Goal: Task Accomplishment & Management: Manage account settings

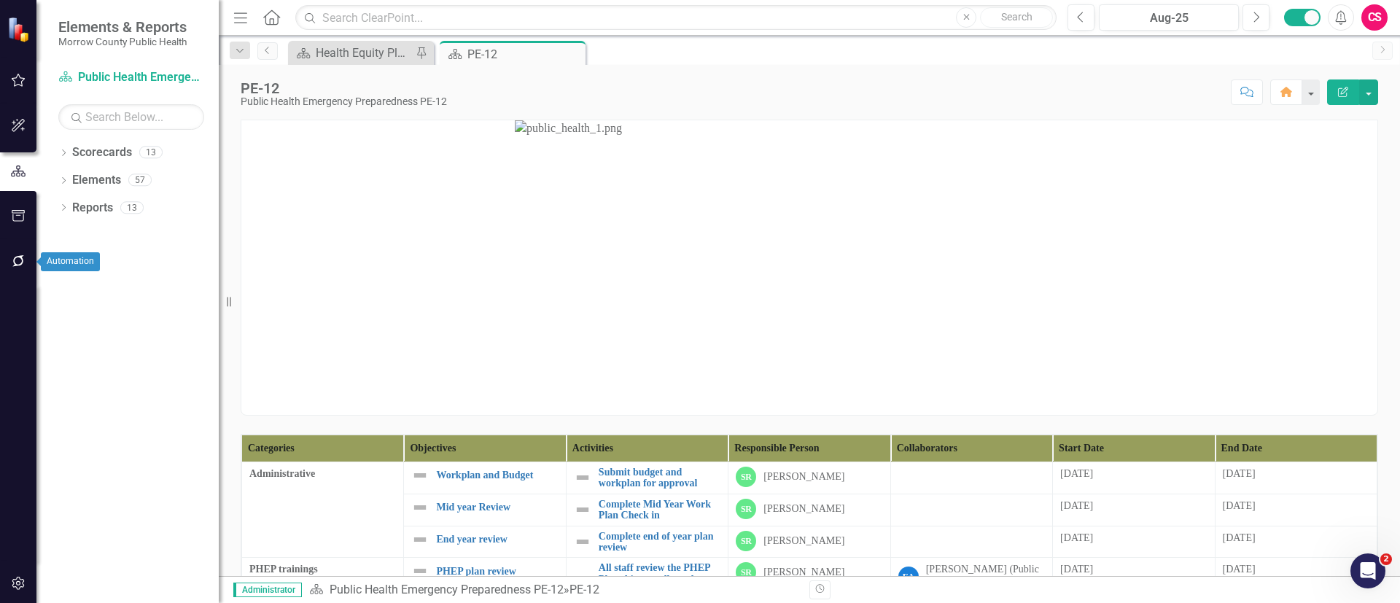
click at [16, 255] on icon "button" at bounding box center [18, 261] width 15 height 12
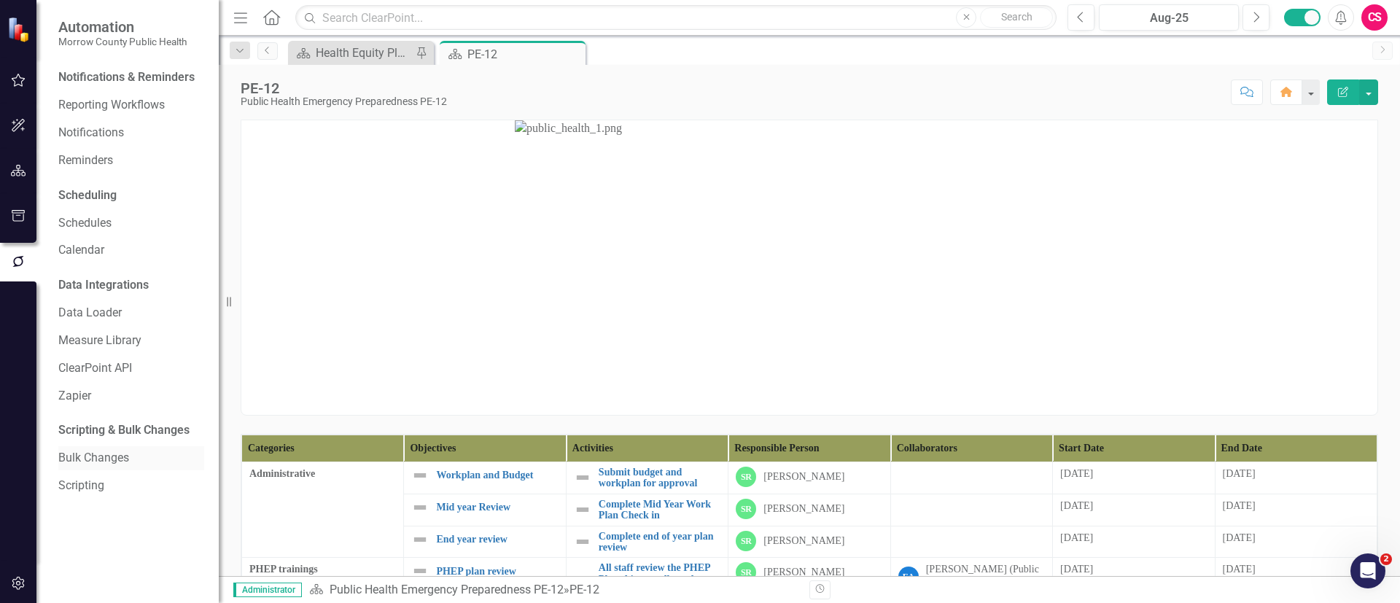
click at [111, 450] on link "Bulk Changes" at bounding box center [131, 458] width 146 height 17
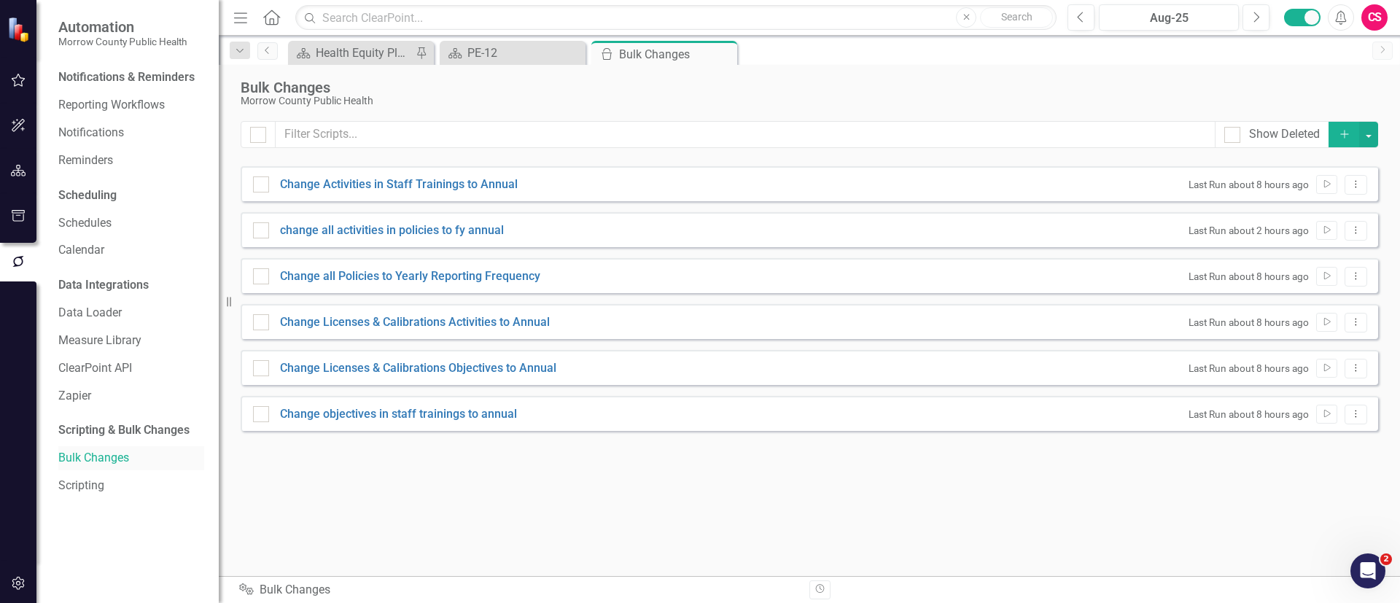
checkbox input "false"
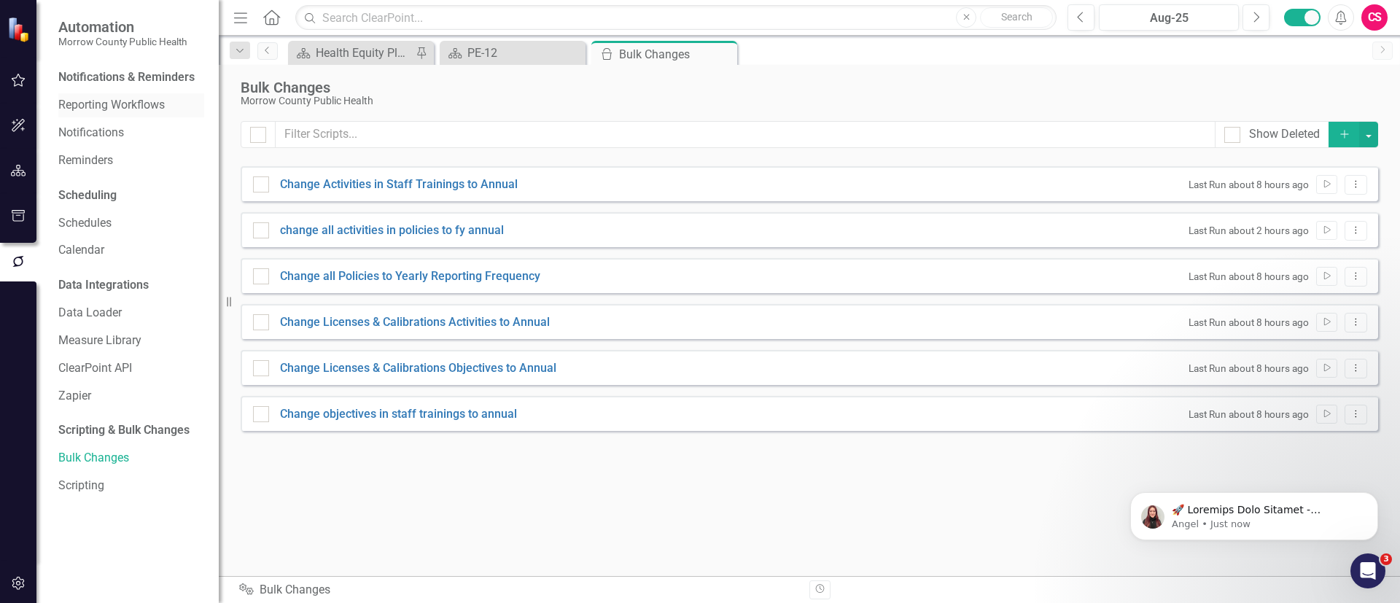
click at [107, 99] on link "Reporting Workflows" at bounding box center [131, 105] width 146 height 17
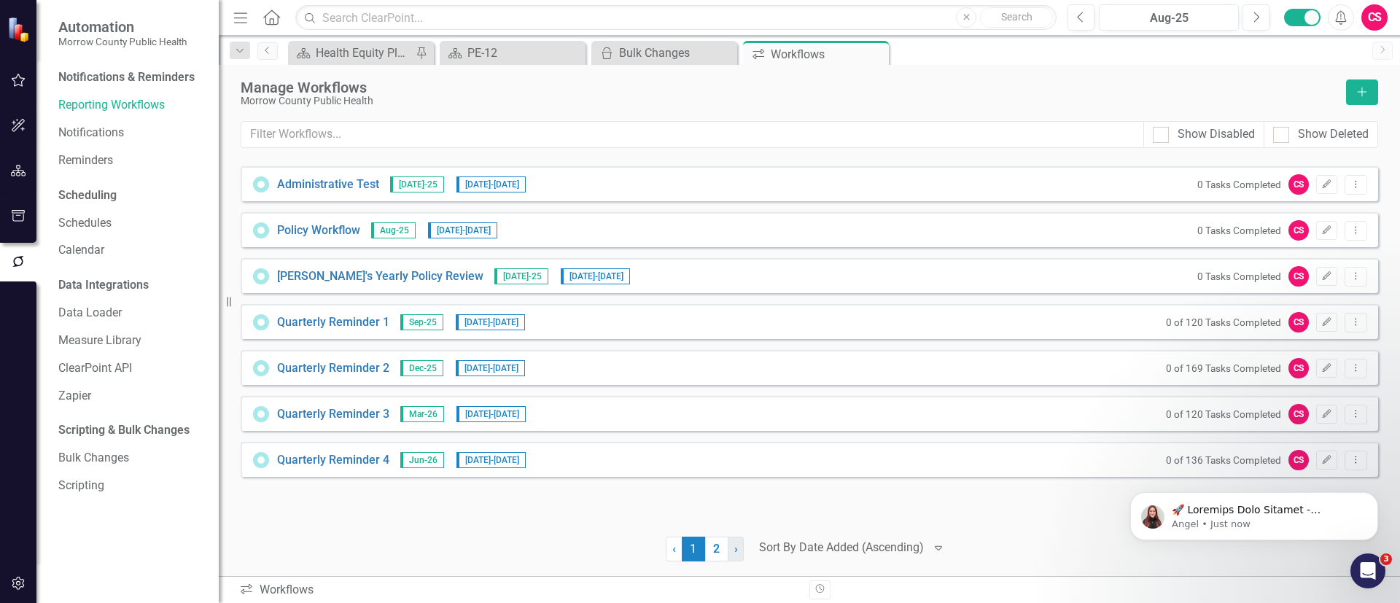
click at [735, 557] on link "› Next" at bounding box center [735, 548] width 16 height 25
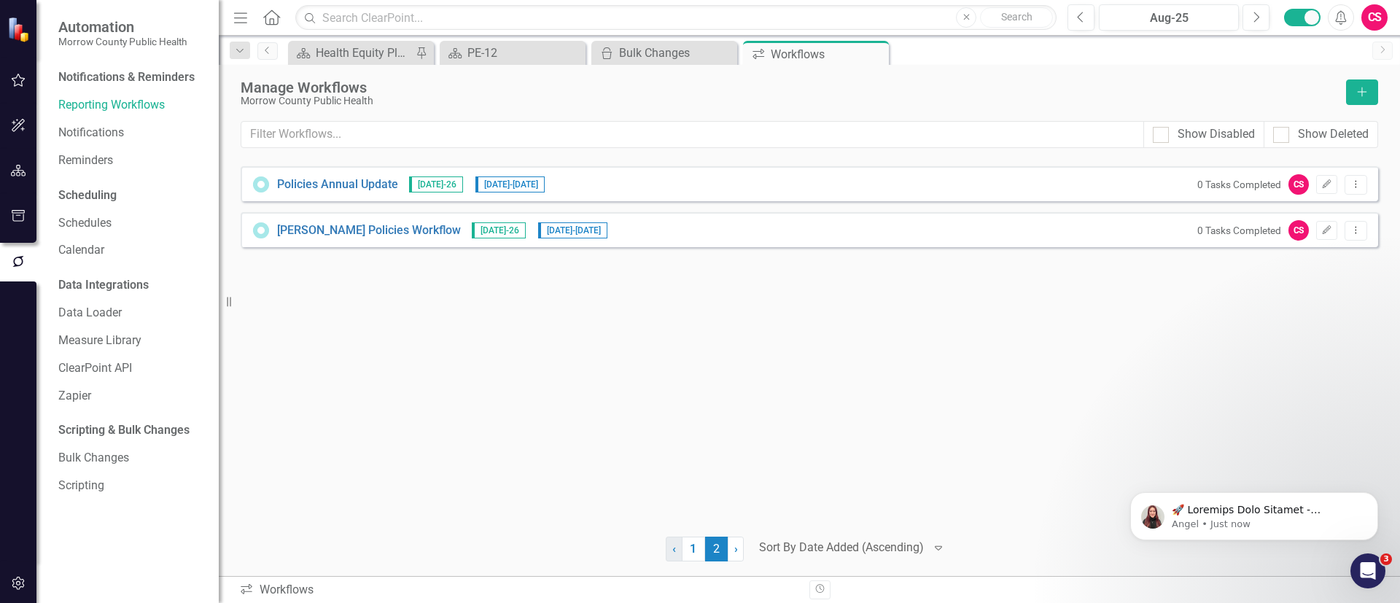
click at [672, 547] on span "‹" at bounding box center [674, 549] width 4 height 14
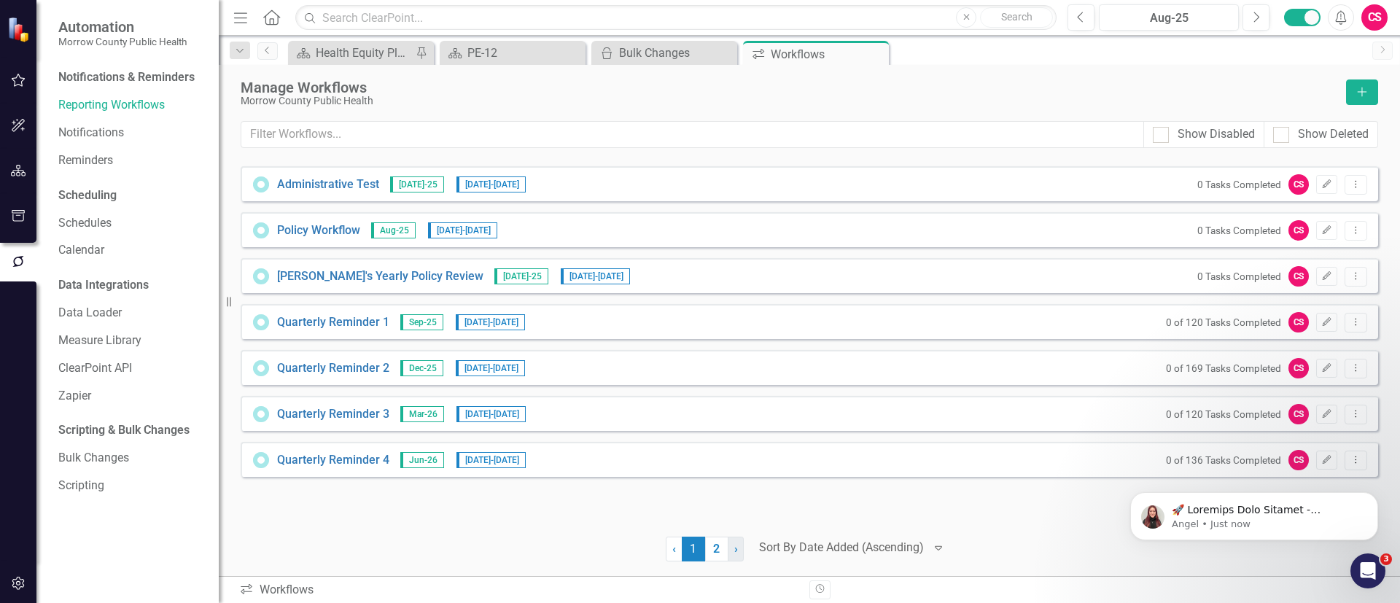
click at [734, 550] on span "›" at bounding box center [736, 549] width 4 height 14
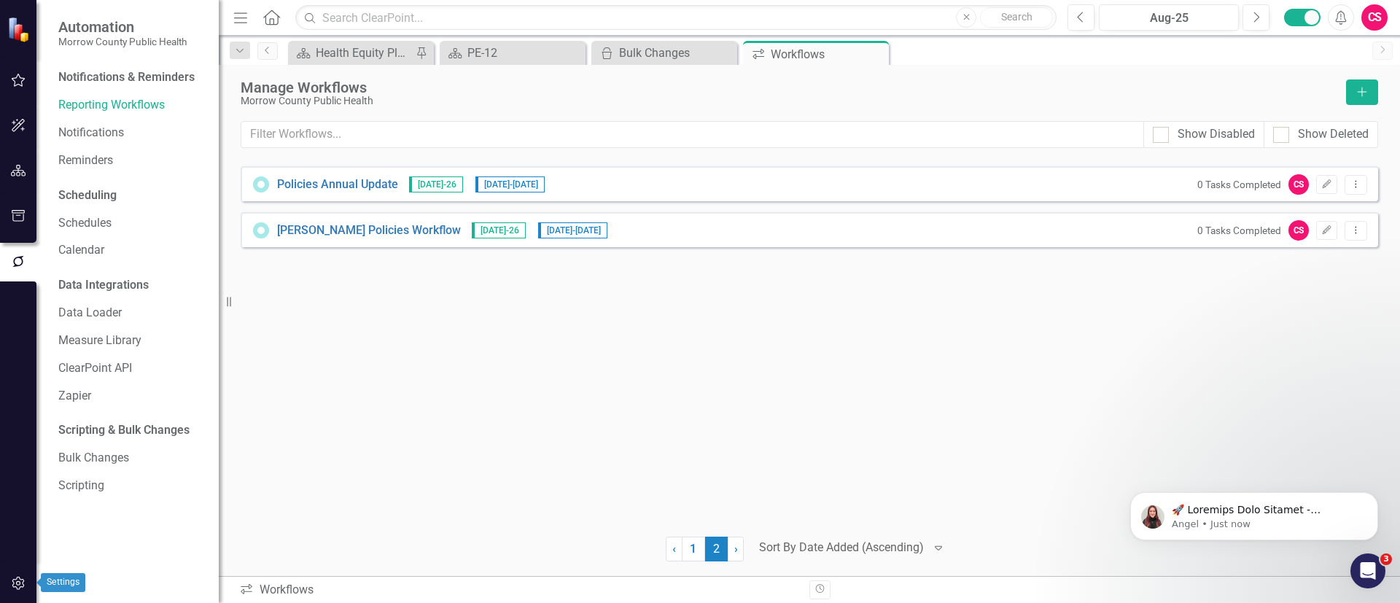
click at [26, 578] on icon "button" at bounding box center [18, 583] width 15 height 12
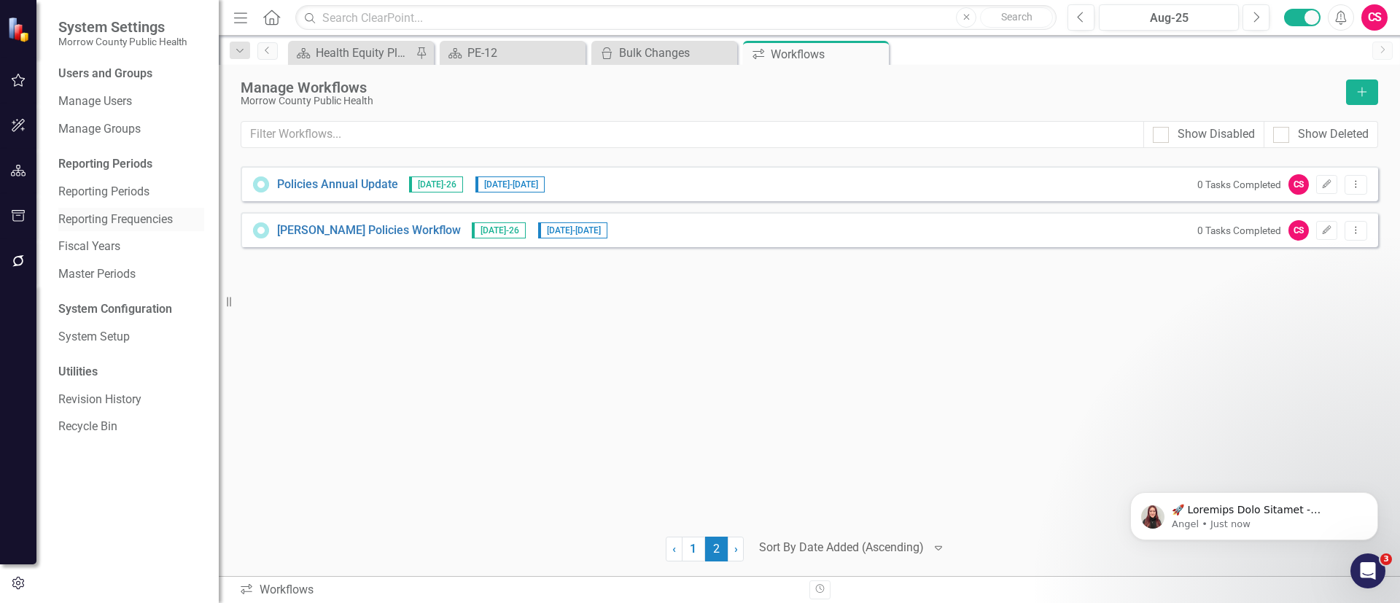
click at [103, 209] on div "Reporting Frequencies" at bounding box center [131, 220] width 146 height 24
click at [95, 216] on link "Reporting Frequencies" at bounding box center [131, 219] width 146 height 17
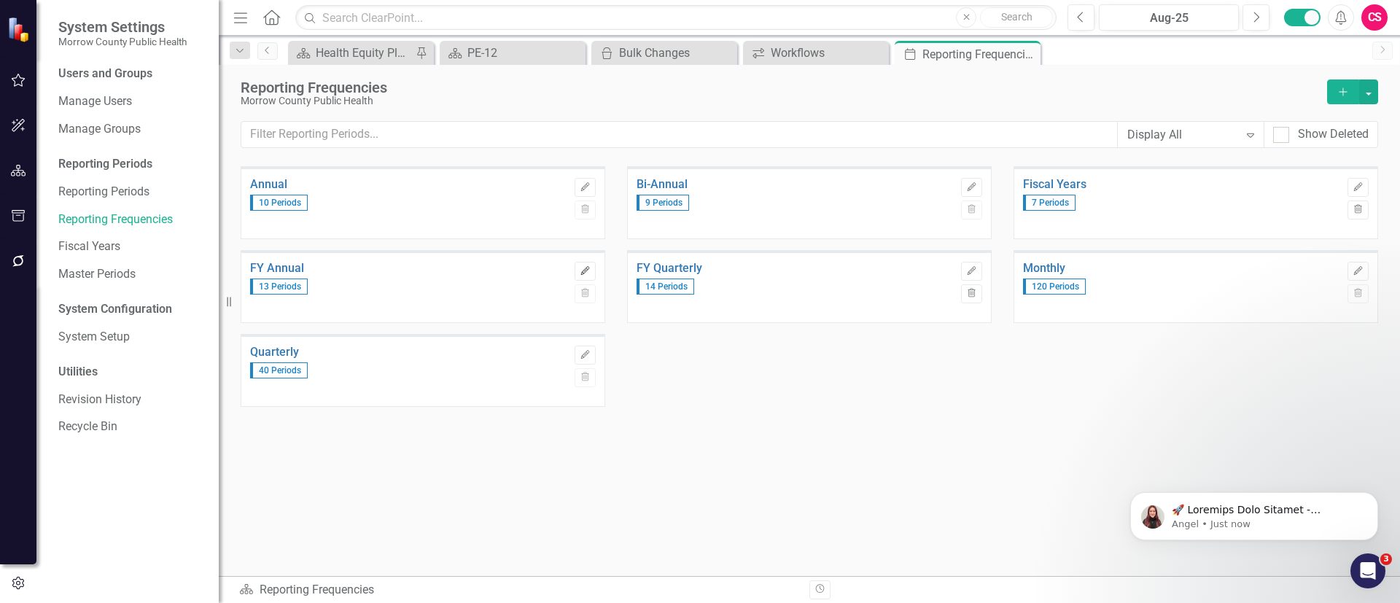
click at [585, 273] on icon "Edit" at bounding box center [585, 271] width 11 height 9
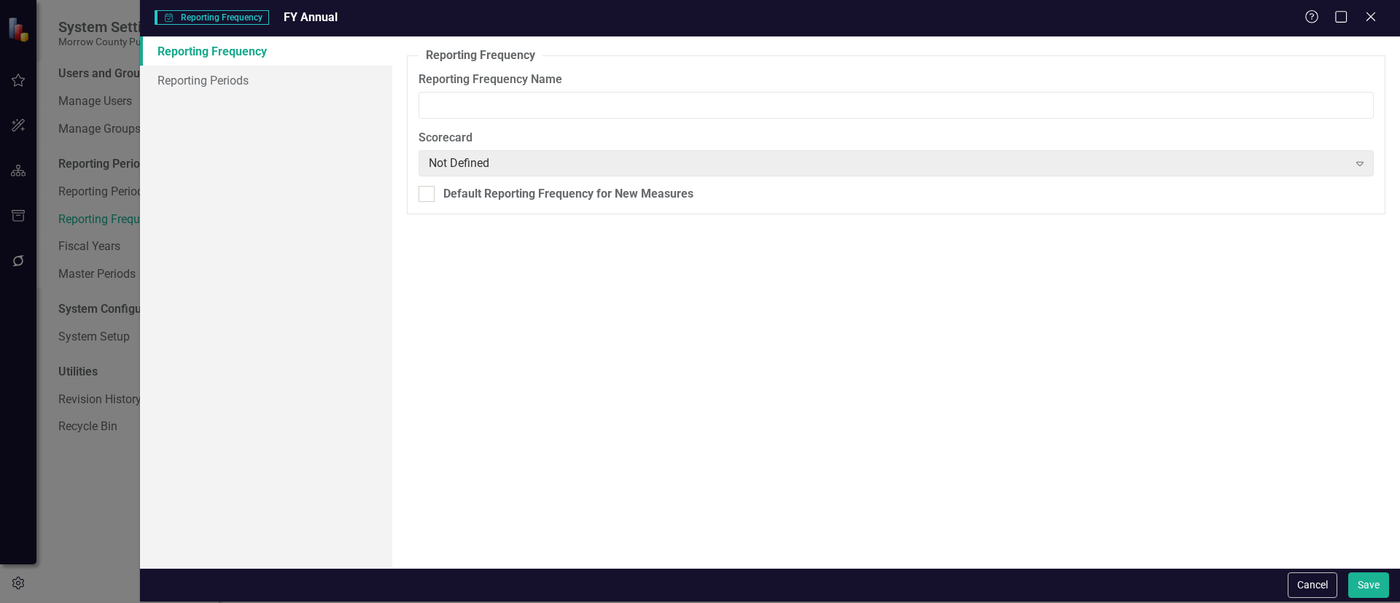
type input "FY Annual"
click at [257, 81] on link "Reporting Periods" at bounding box center [266, 80] width 252 height 29
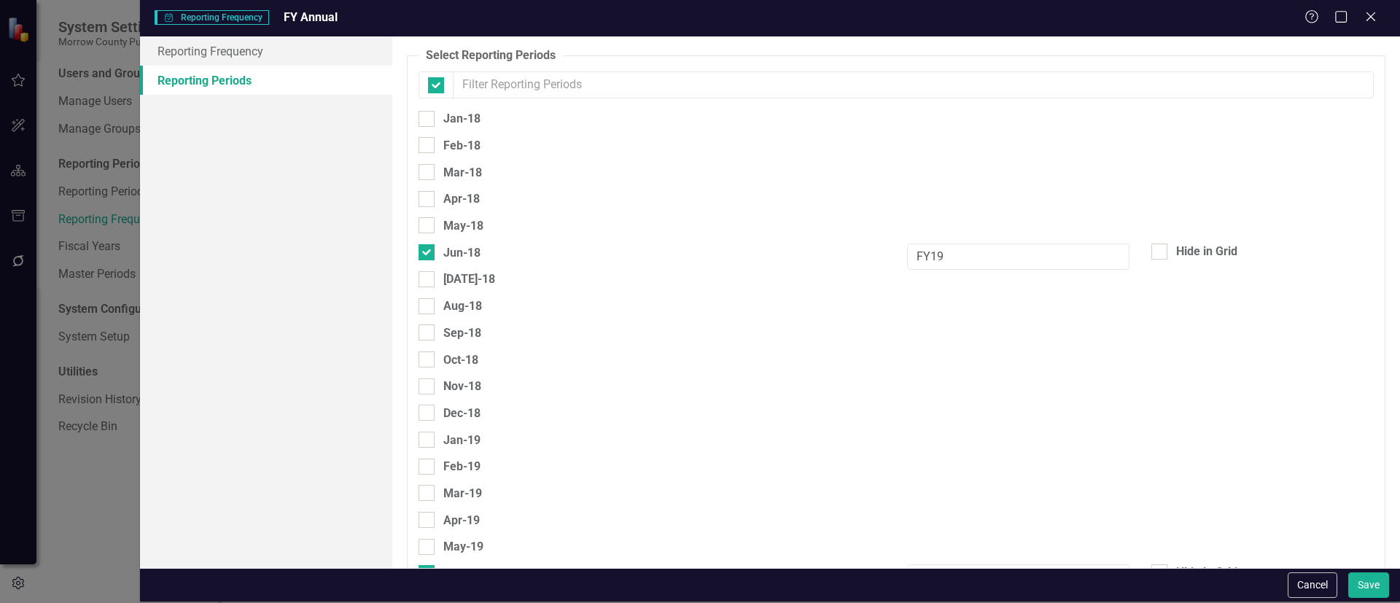
checkbox input "false"
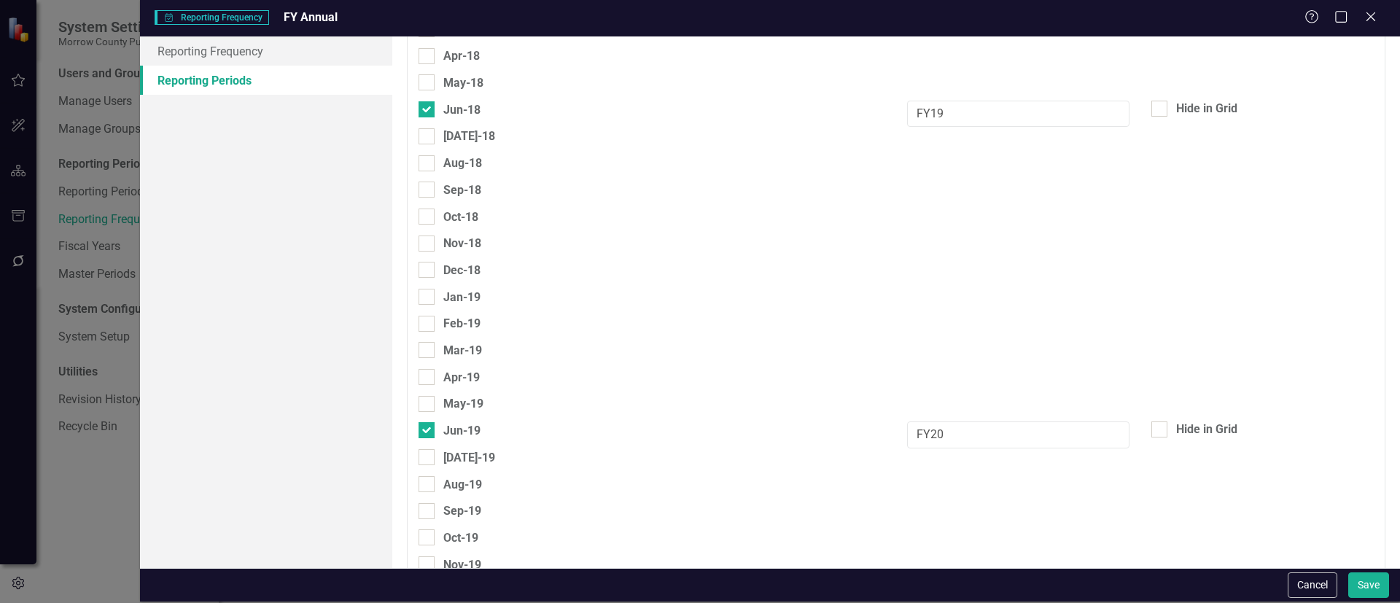
scroll to position [140, 0]
click at [425, 135] on input "[DATE]-18" at bounding box center [422, 135] width 9 height 9
checkbox input "true"
click at [422, 114] on div at bounding box center [426, 112] width 16 height 16
click at [422, 114] on input "Jun-18" at bounding box center [422, 108] width 9 height 9
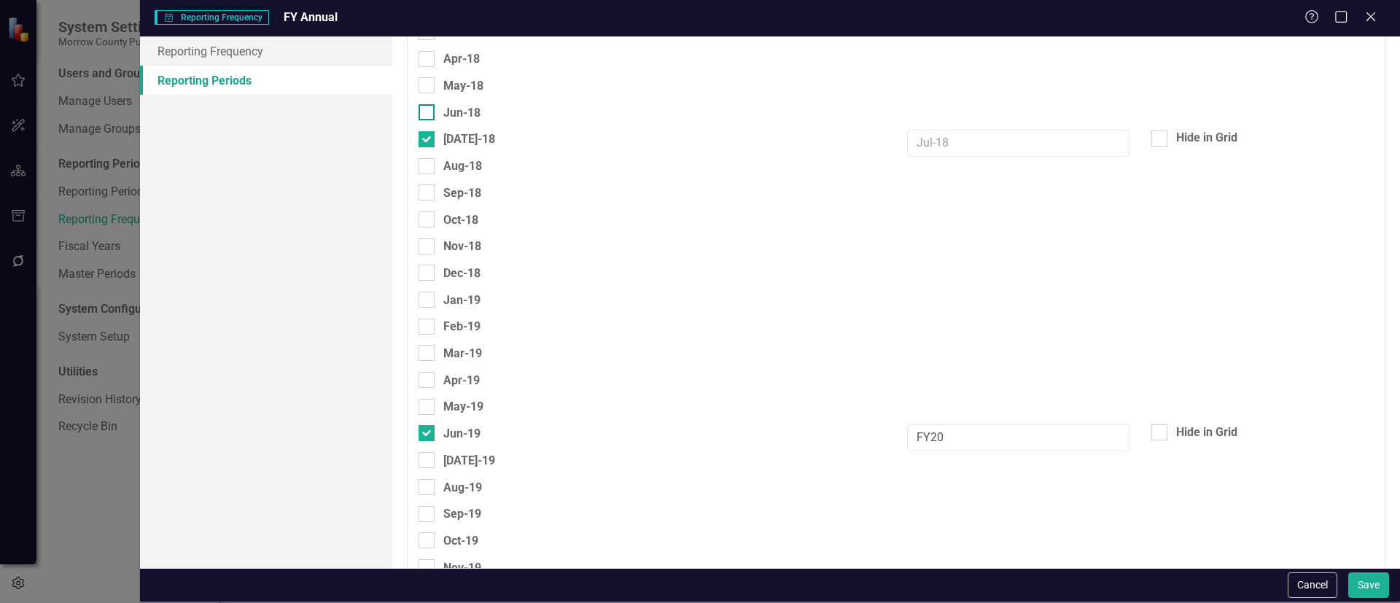
click at [429, 110] on div at bounding box center [426, 112] width 16 height 16
click at [428, 110] on input "Jun-18" at bounding box center [422, 108] width 9 height 9
checkbox input "true"
click at [931, 121] on input "FY19" at bounding box center [1018, 117] width 222 height 27
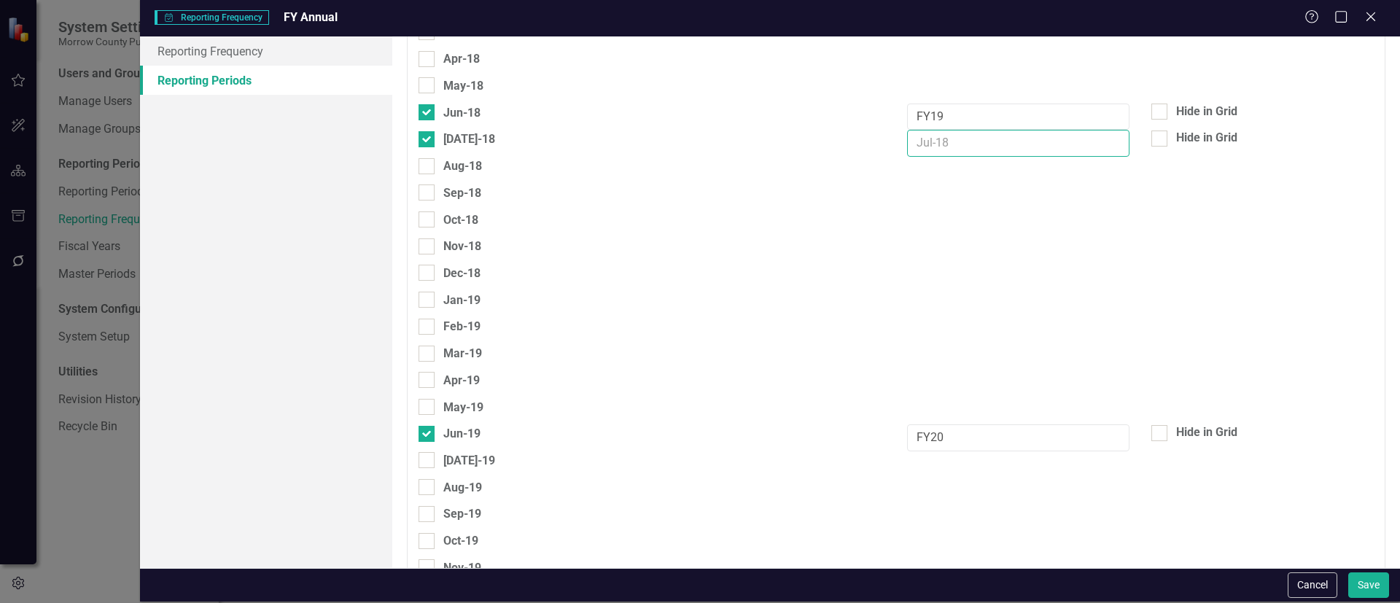
click at [915, 136] on input "text" at bounding box center [1018, 143] width 222 height 27
paste input "FY19"
type input "FY19"
click at [429, 109] on div at bounding box center [426, 112] width 16 height 16
click at [428, 109] on input "Jun-18" at bounding box center [422, 108] width 9 height 9
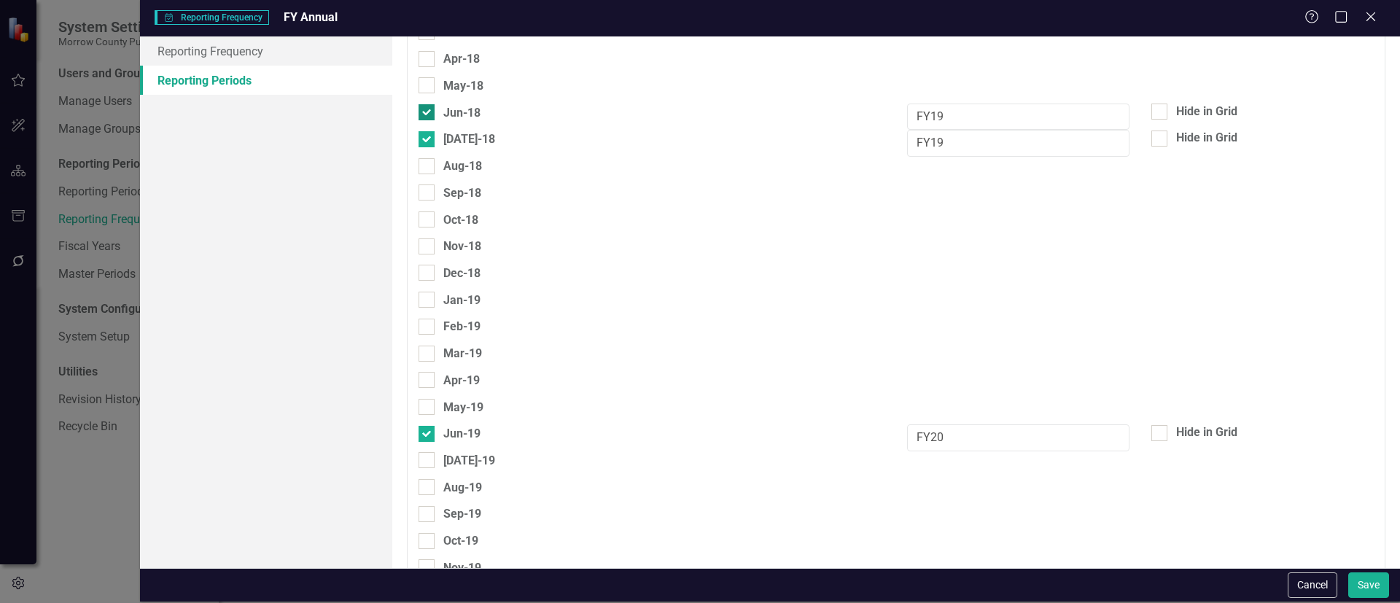
checkbox input "false"
click at [432, 454] on div at bounding box center [426, 460] width 16 height 16
click at [428, 454] on input "[DATE]-19" at bounding box center [422, 456] width 9 height 9
checkbox input "true"
click at [925, 431] on input "FY20" at bounding box center [1018, 437] width 222 height 27
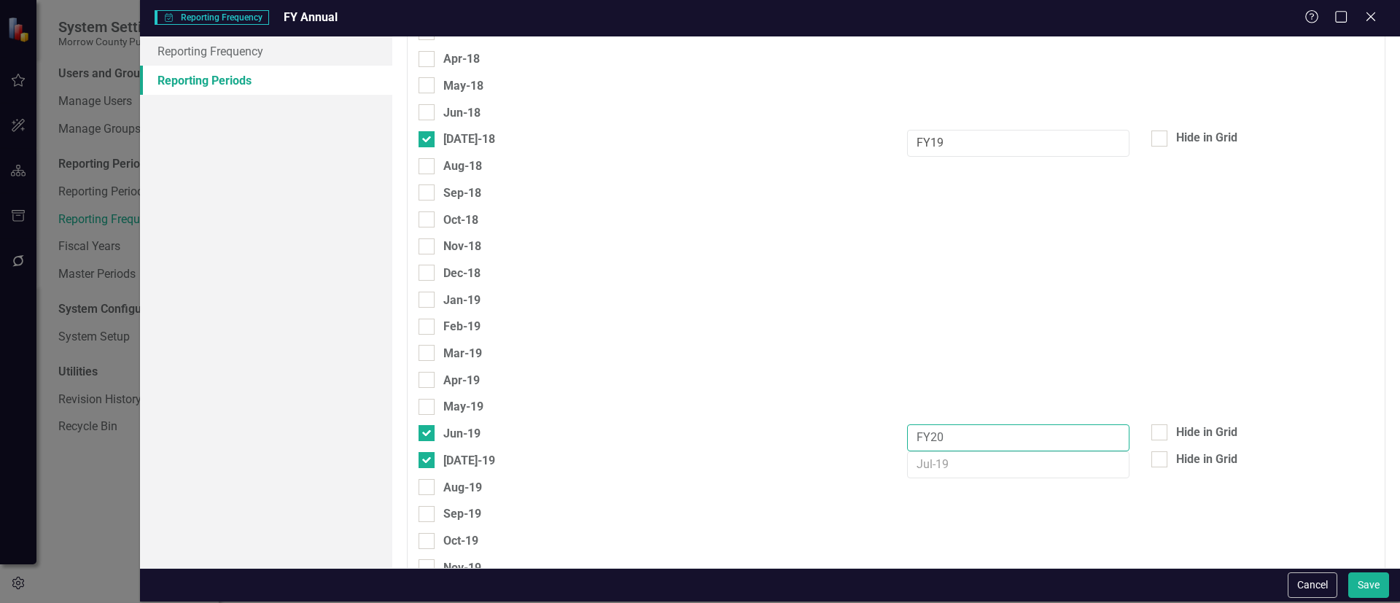
click at [925, 431] on input "FY20" at bounding box center [1018, 437] width 222 height 27
click at [909, 453] on input "text" at bounding box center [1018, 464] width 222 height 27
paste input "FY20"
type input "FY20"
click at [417, 437] on div "Jun-19" at bounding box center [651, 437] width 488 height 27
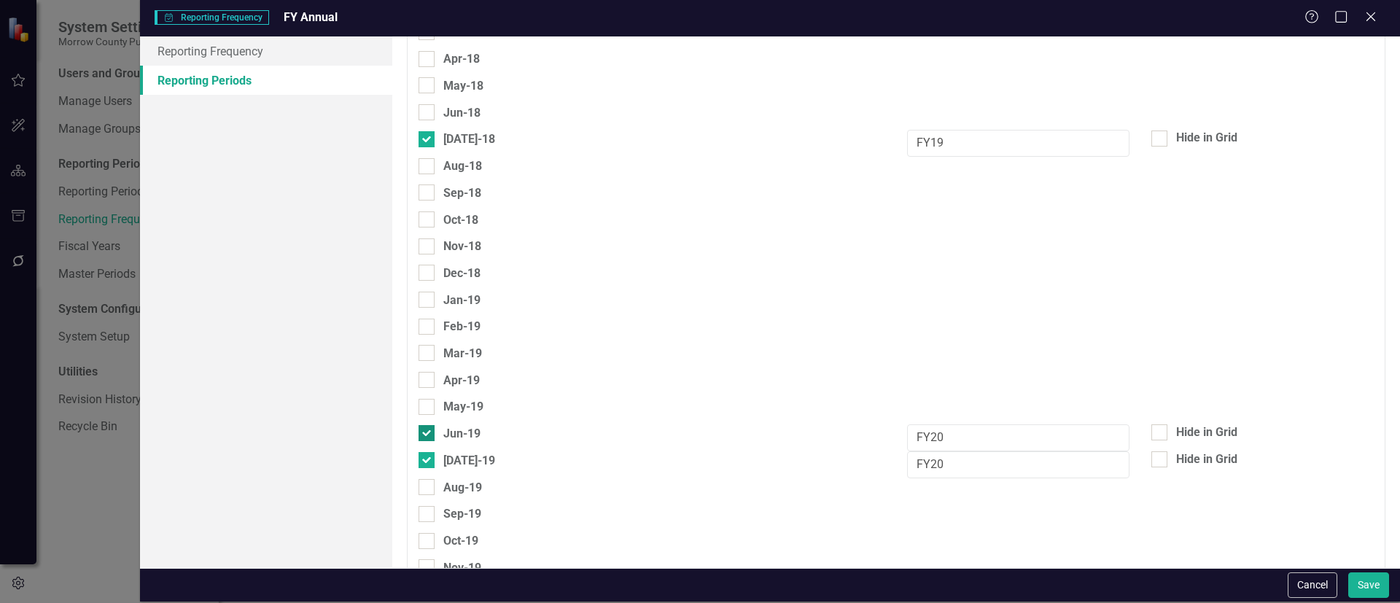
click at [418, 434] on div "Jun-19" at bounding box center [651, 437] width 488 height 27
click at [425, 433] on input "Jun-19" at bounding box center [422, 429] width 9 height 9
checkbox input "false"
click at [428, 454] on div at bounding box center [426, 458] width 16 height 16
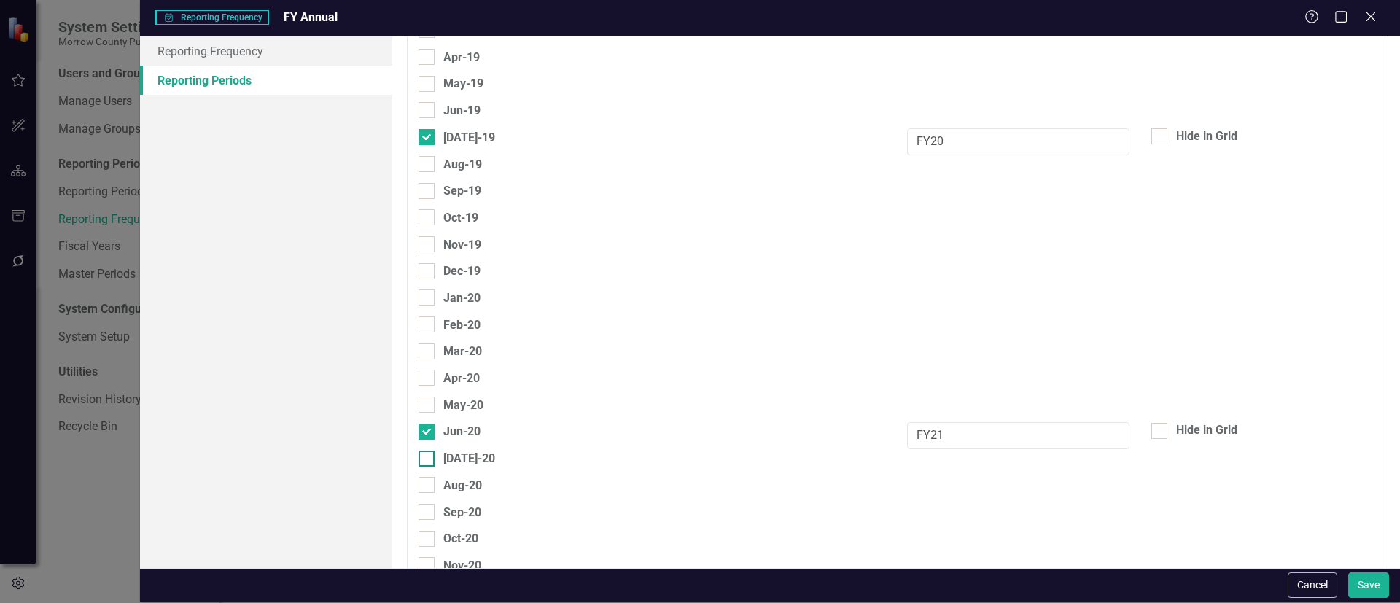
click at [428, 454] on input "[DATE]-20" at bounding box center [422, 454] width 9 height 9
checkbox input "true"
click at [924, 434] on input "FY21" at bounding box center [1018, 435] width 222 height 27
click at [913, 461] on input "text" at bounding box center [1018, 462] width 222 height 27
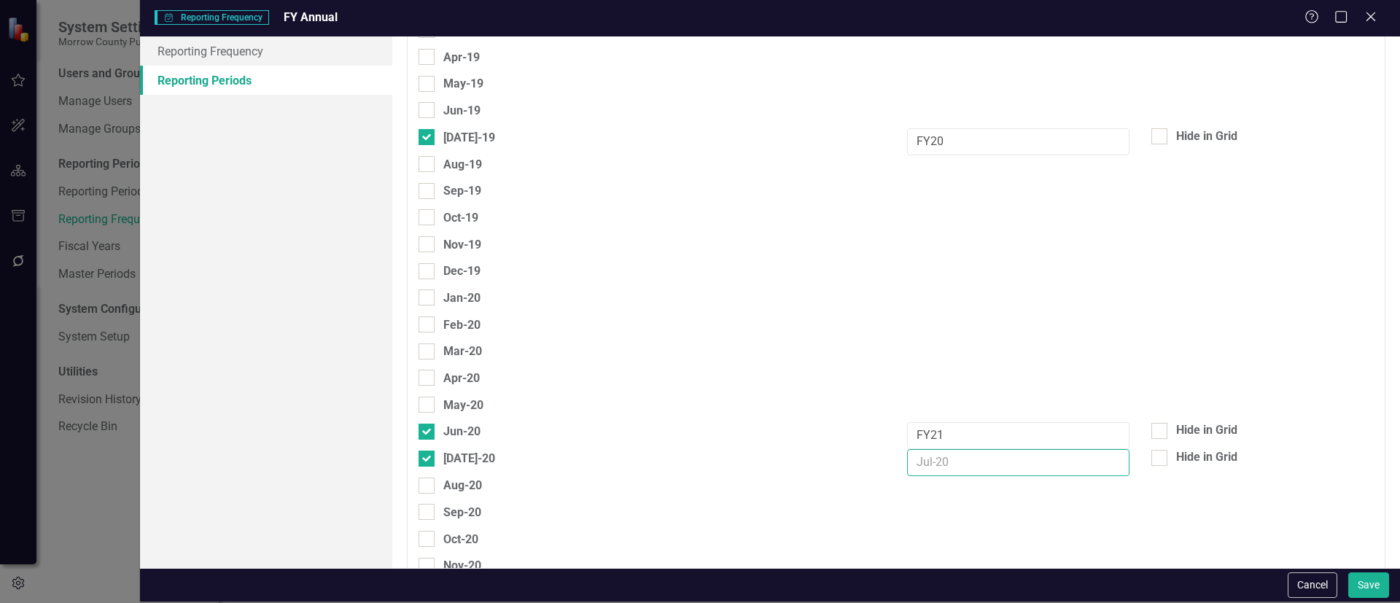
paste input "FY21"
type input "FY21"
click at [419, 429] on input "Jun-20" at bounding box center [422, 428] width 9 height 9
checkbox input "false"
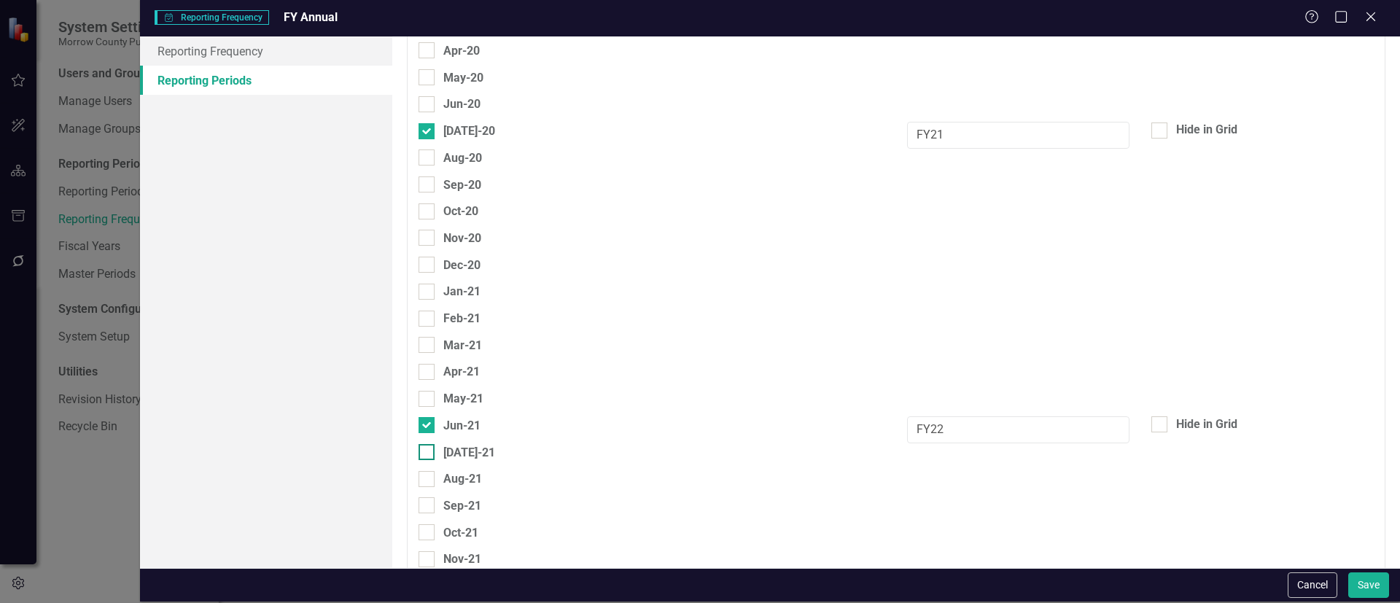
scroll to position [791, 0]
click at [432, 448] on div at bounding box center [426, 451] width 16 height 16
click at [428, 448] on input "[DATE]-21" at bounding box center [422, 447] width 9 height 9
checkbox input "true"
click at [950, 442] on input "text" at bounding box center [1018, 455] width 222 height 27
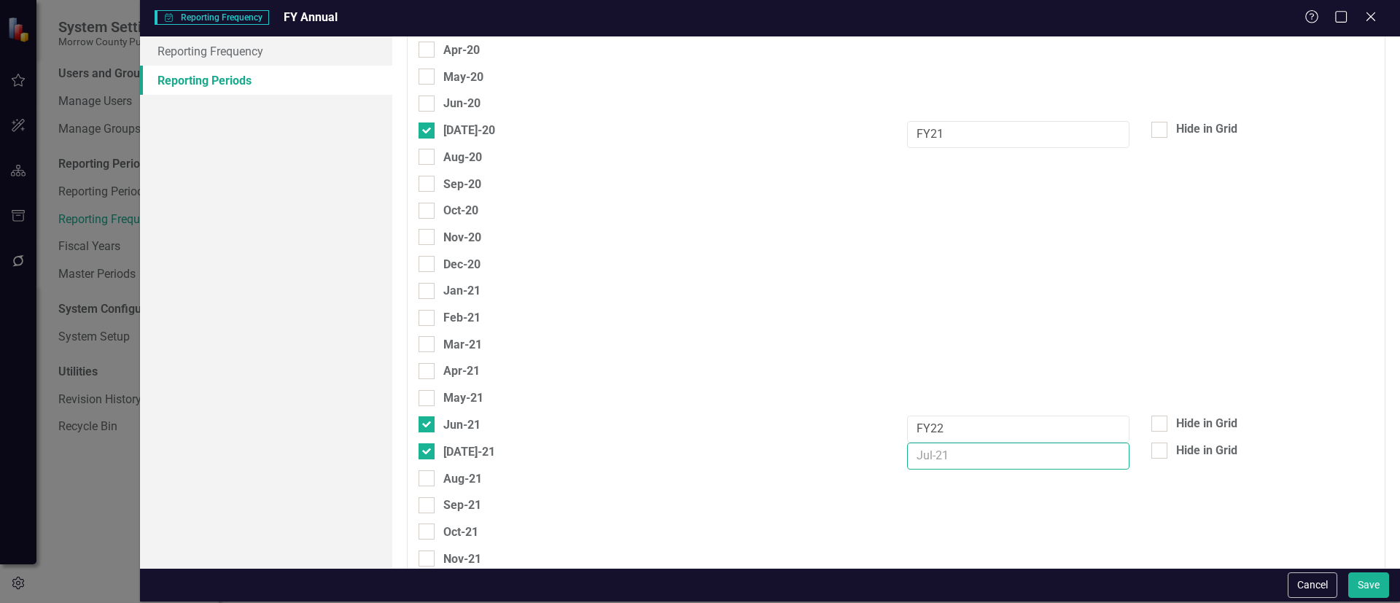
click at [951, 442] on input "text" at bounding box center [1018, 455] width 222 height 27
click at [960, 431] on input "FY22" at bounding box center [1018, 428] width 222 height 27
click at [959, 456] on input "text" at bounding box center [1018, 455] width 222 height 27
paste input "FY22"
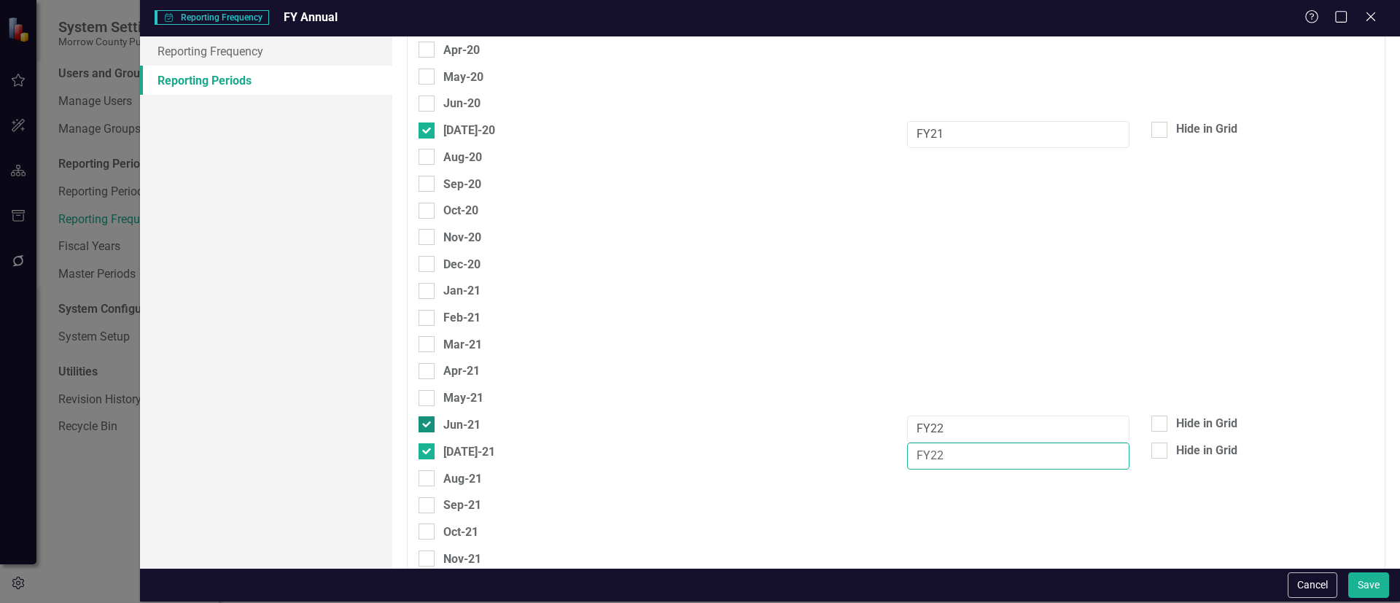
type input "FY22"
click at [434, 420] on div "Jun-21" at bounding box center [449, 424] width 62 height 18
click at [428, 420] on input "Jun-21" at bounding box center [422, 420] width 9 height 9
checkbox input "false"
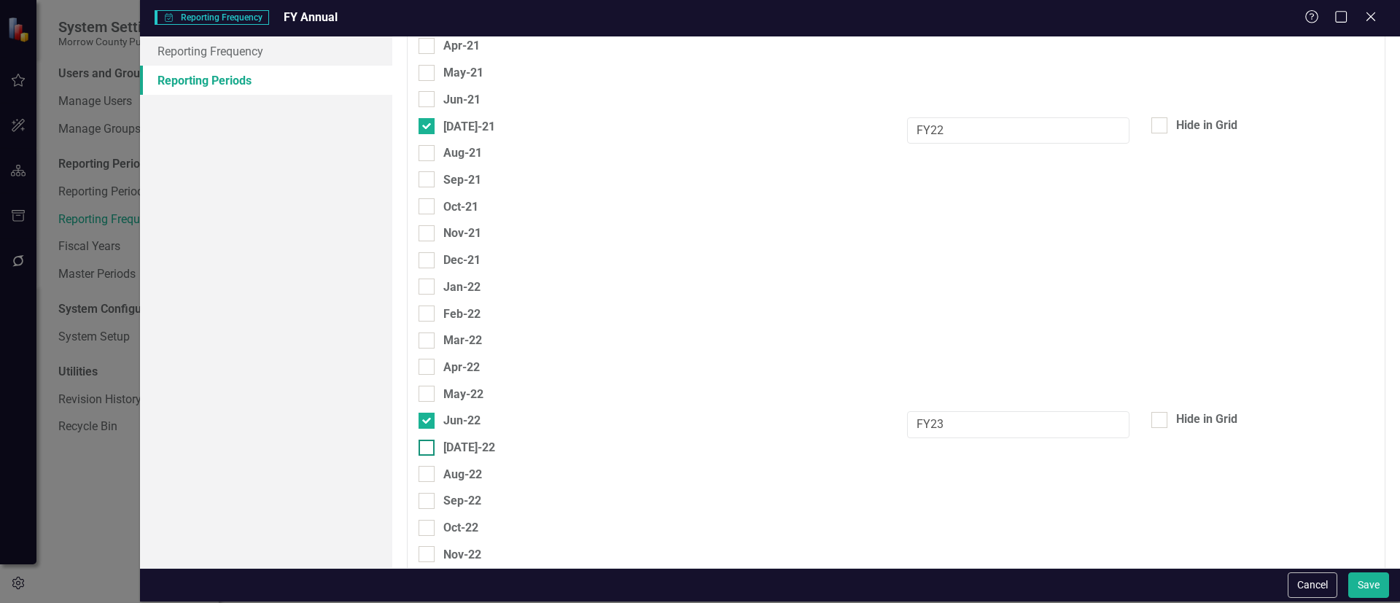
click at [428, 440] on div at bounding box center [426, 448] width 16 height 16
click at [428, 440] on input "[DATE]-22" at bounding box center [422, 444] width 9 height 9
checkbox input "true"
click at [922, 426] on input "FY23" at bounding box center [1018, 424] width 222 height 27
click at [923, 426] on input "FY23" at bounding box center [1018, 424] width 222 height 27
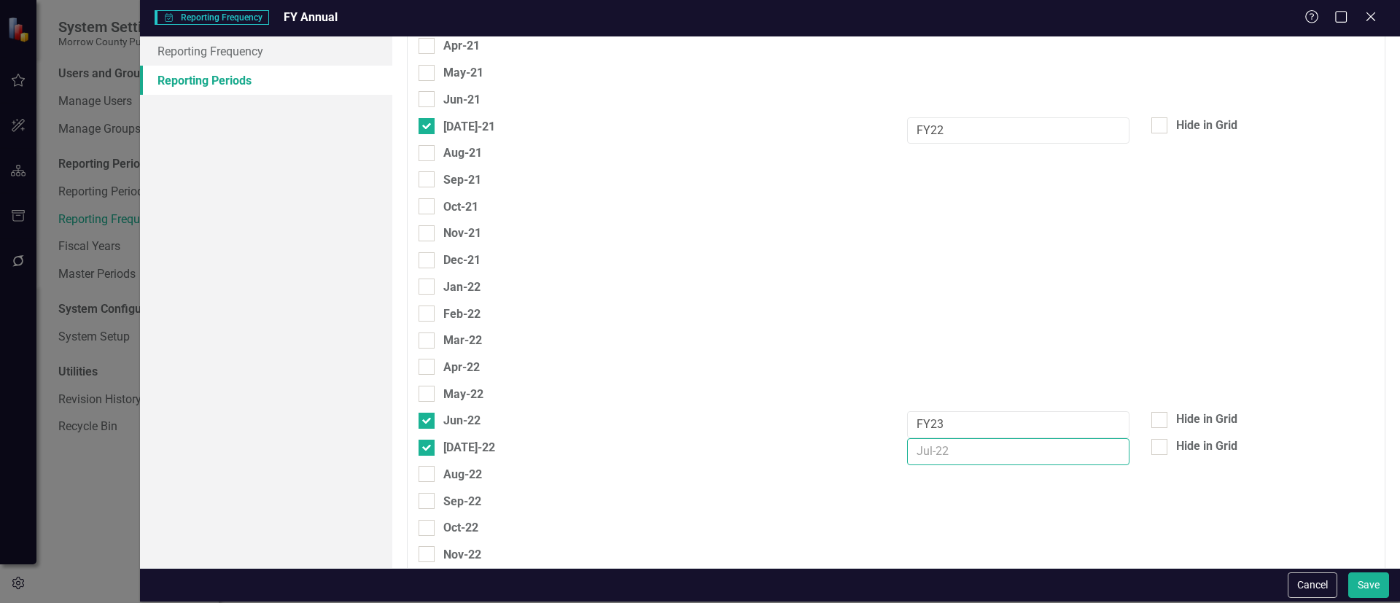
click at [919, 451] on input "text" at bounding box center [1018, 451] width 222 height 27
paste input "FY23"
type input "FY23"
click at [426, 422] on div at bounding box center [426, 421] width 16 height 16
click at [426, 422] on input "Jun-22" at bounding box center [422, 417] width 9 height 9
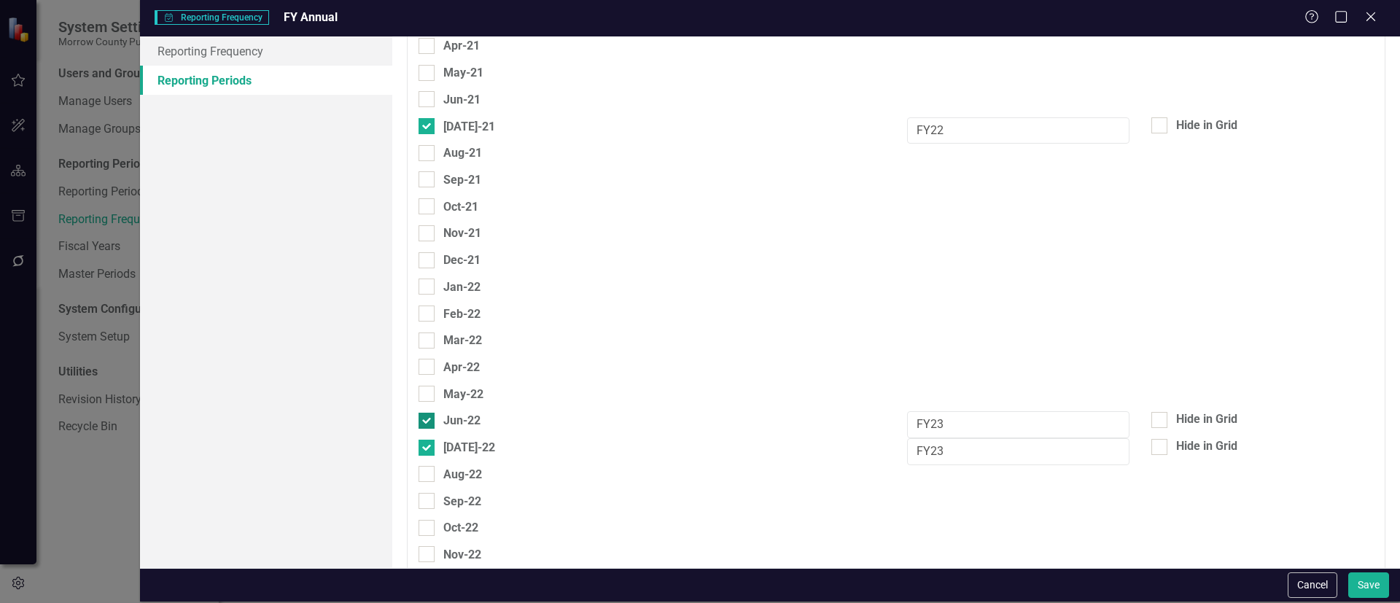
checkbox input "false"
click at [421, 449] on div at bounding box center [426, 445] width 16 height 16
click at [421, 447] on input "[DATE]-23" at bounding box center [422, 441] width 9 height 9
checkbox input "true"
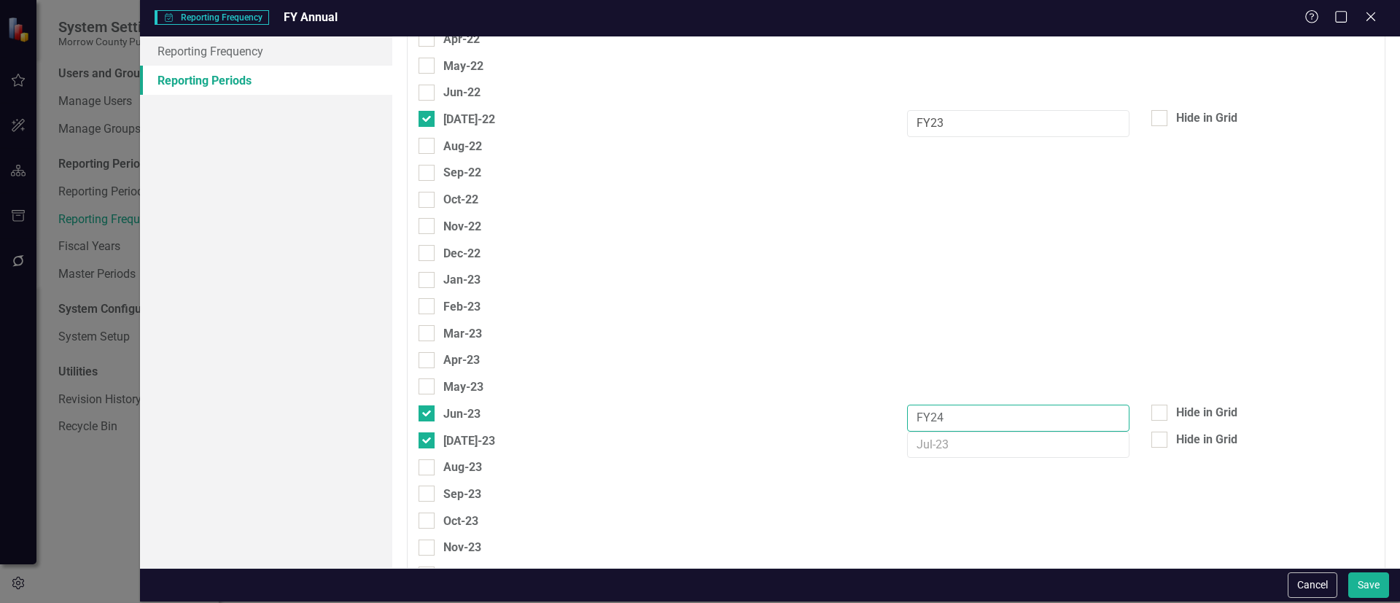
click at [912, 417] on input "FY24" at bounding box center [1018, 418] width 222 height 27
click at [913, 417] on input "FY24" at bounding box center [1018, 418] width 222 height 27
click at [907, 451] on input "text" at bounding box center [1018, 445] width 222 height 27
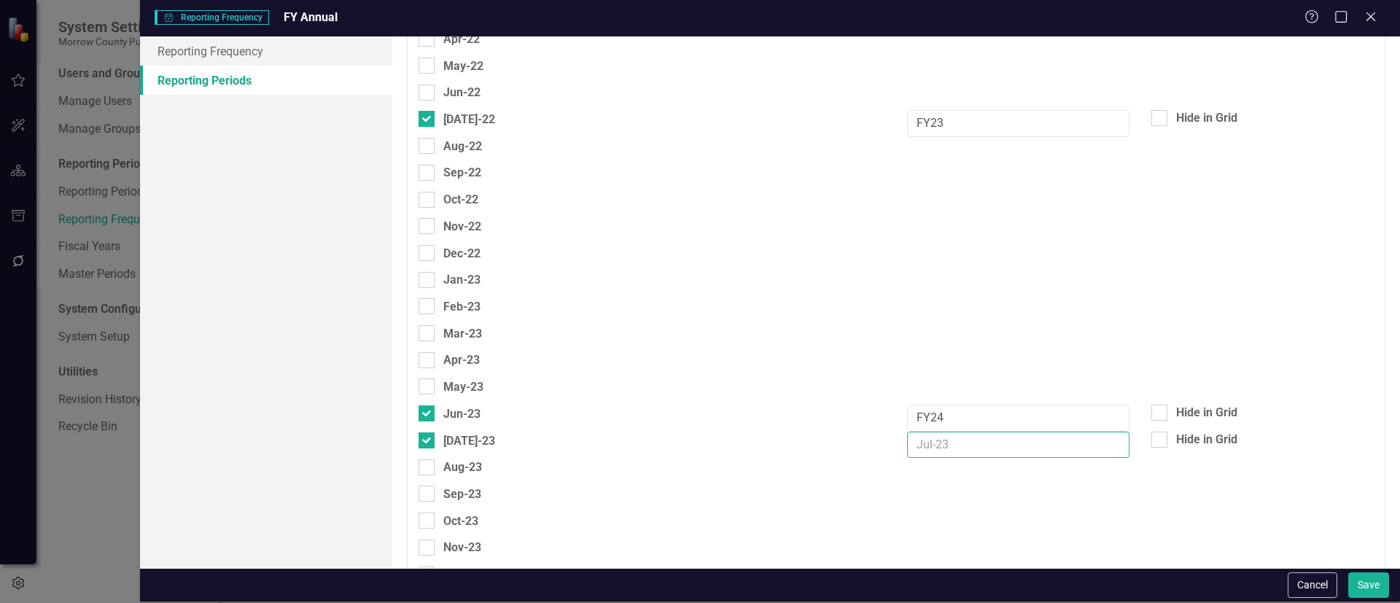
paste input "FY24"
type input "FY24"
click at [422, 407] on input "Jun-23" at bounding box center [422, 409] width 9 height 9
checkbox input "false"
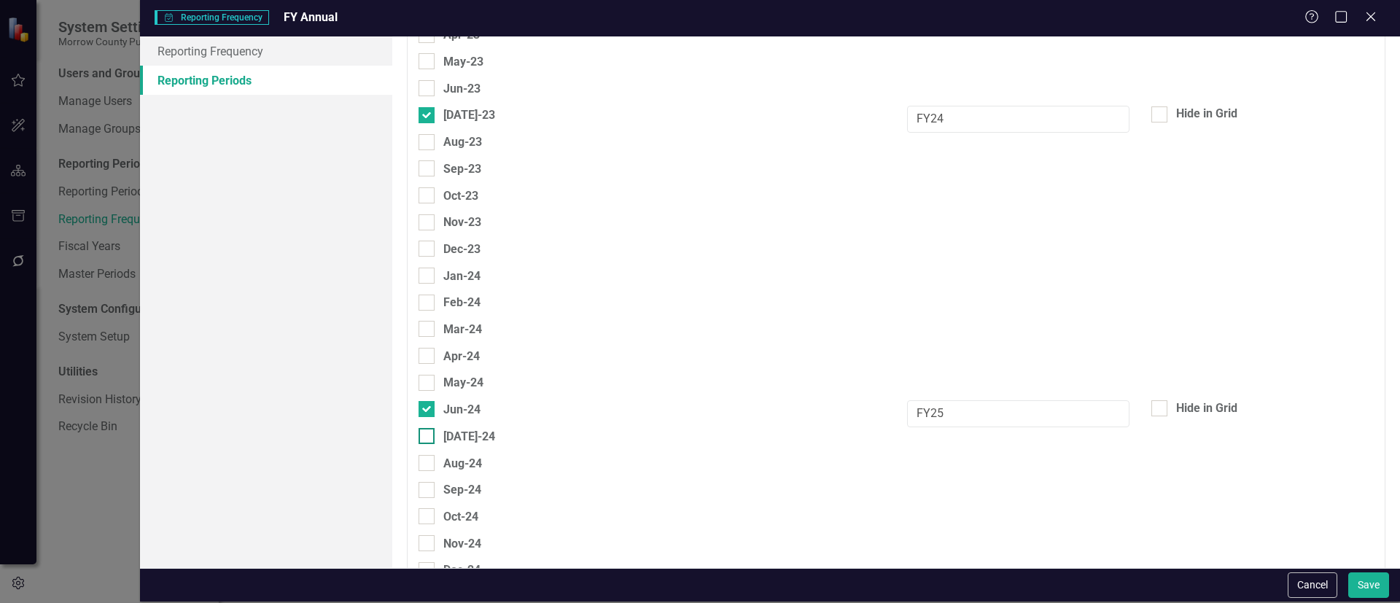
click at [422, 432] on input "Jul-24" at bounding box center [422, 432] width 9 height 9
checkbox input "true"
click at [429, 408] on div at bounding box center [426, 409] width 16 height 16
click at [428, 408] on input "Jun-24" at bounding box center [422, 405] width 9 height 9
checkbox input "false"
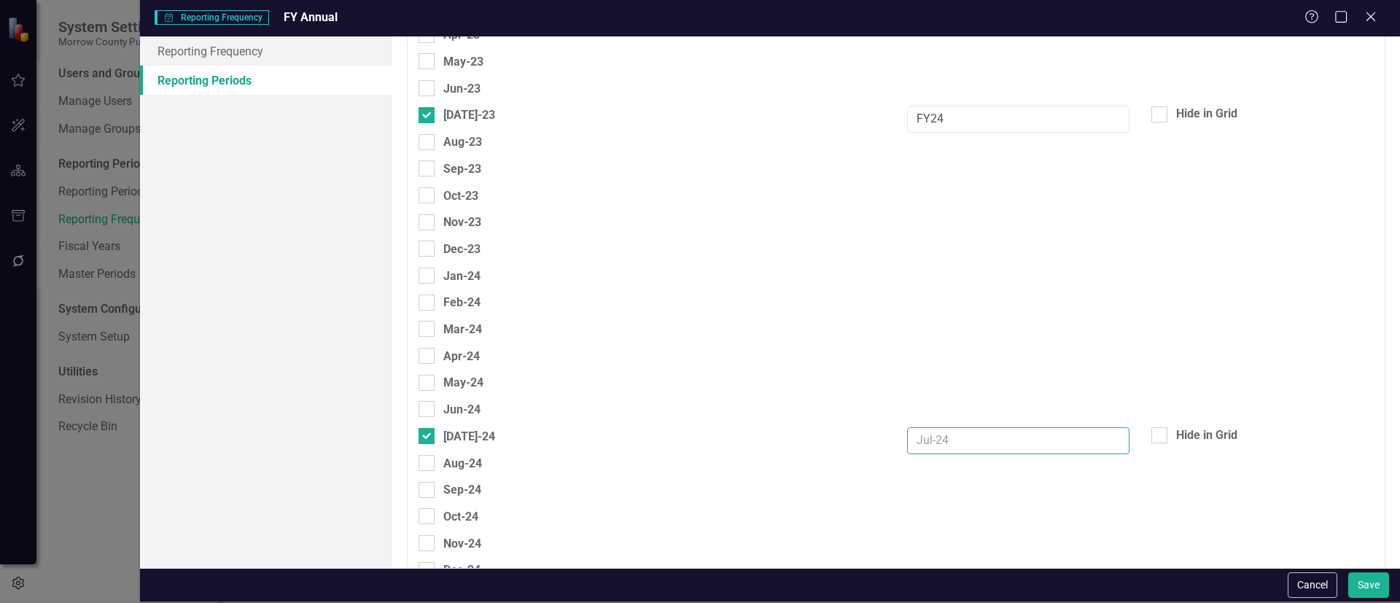
click at [936, 433] on input "text" at bounding box center [1018, 440] width 222 height 27
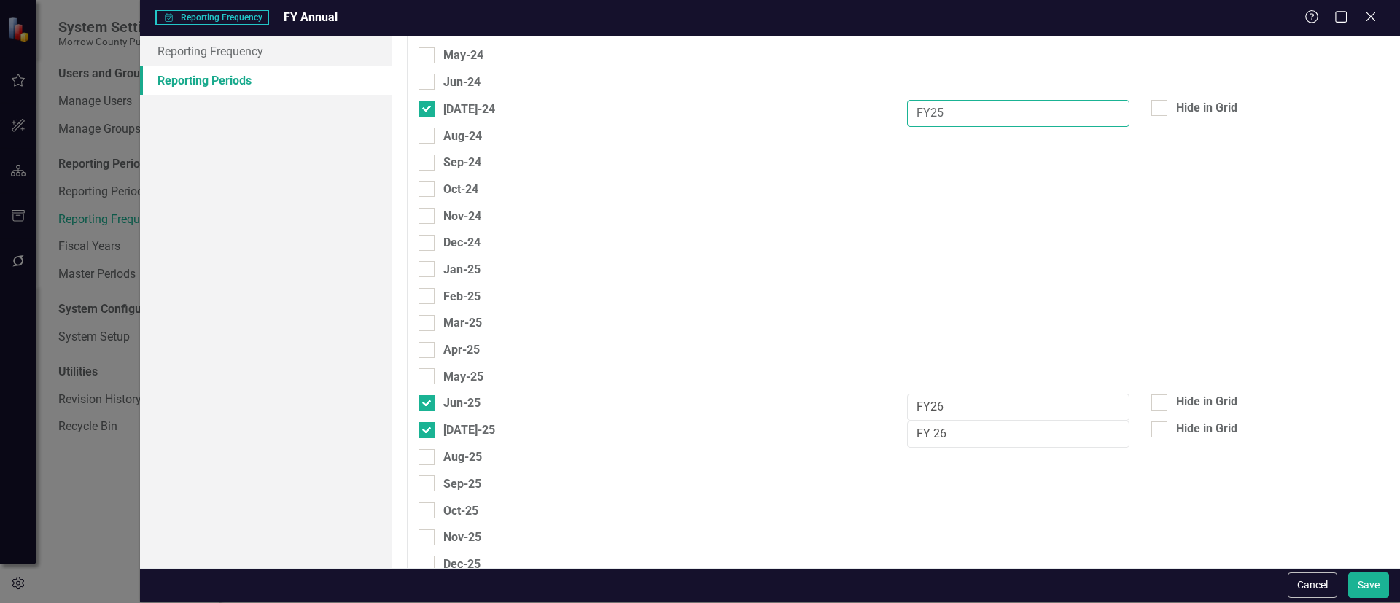
scroll to position [2097, 0]
type input "FY25"
click at [426, 397] on input "Jun-25" at bounding box center [422, 398] width 9 height 9
checkbox input "false"
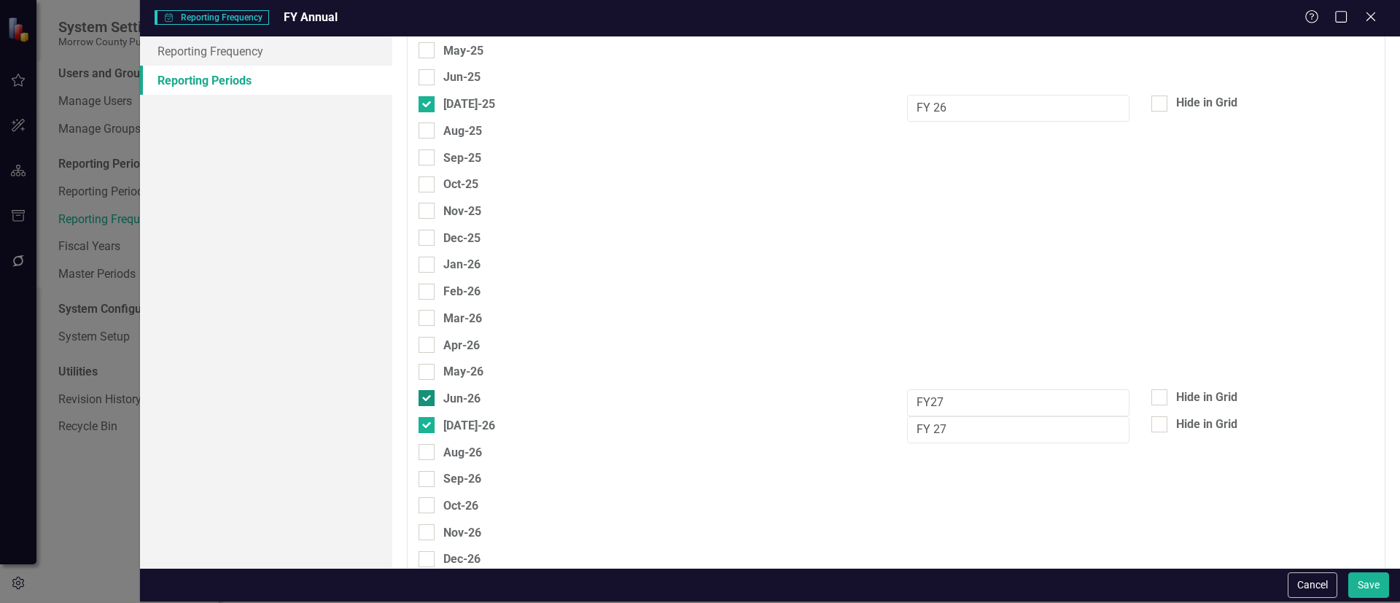
click at [427, 394] on input "Jun-26" at bounding box center [422, 394] width 9 height 9
checkbox input "false"
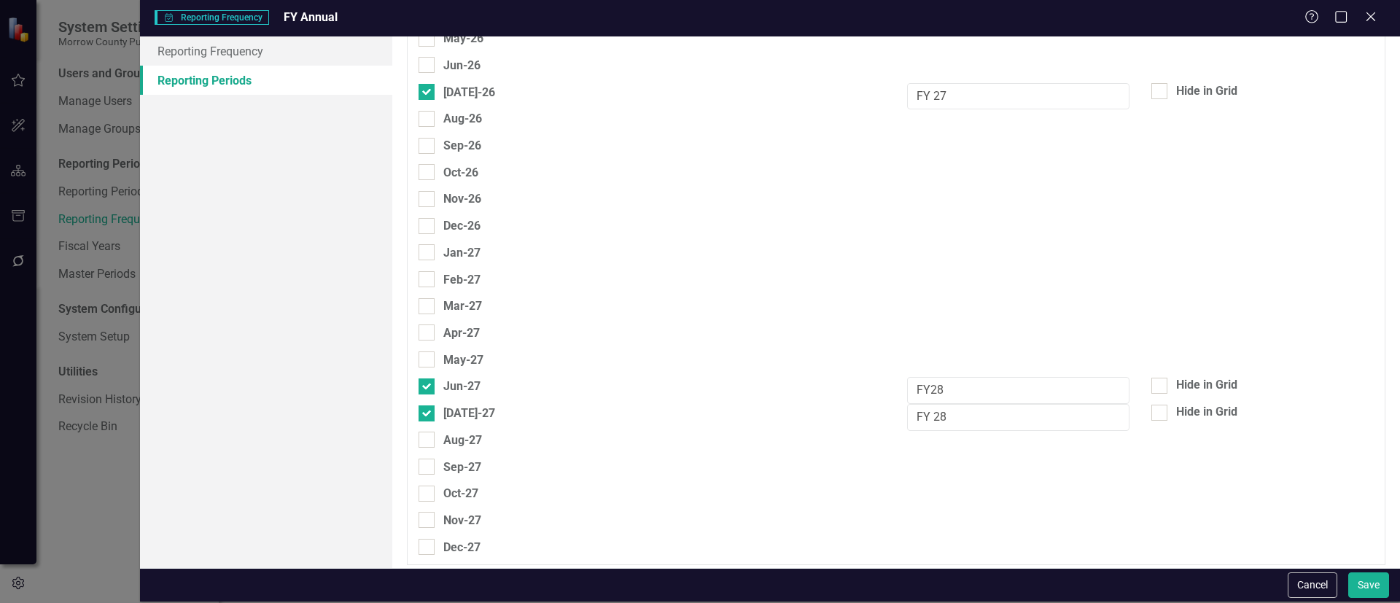
scroll to position [2763, 0]
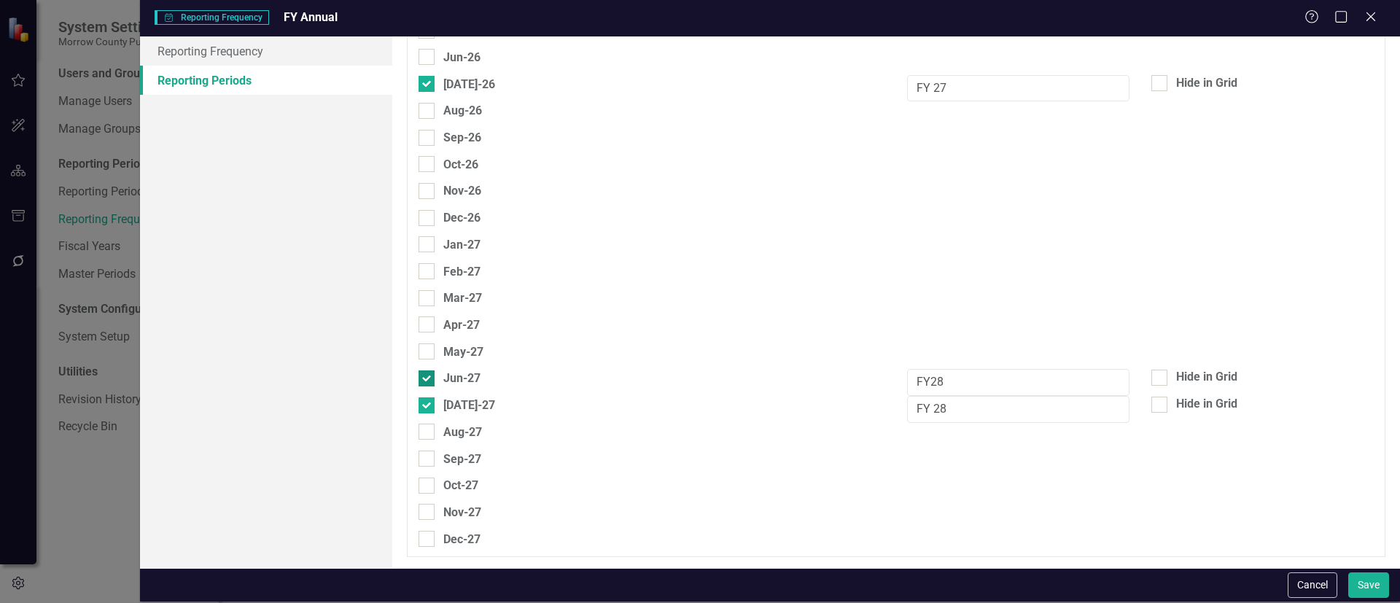
click at [430, 381] on div at bounding box center [426, 378] width 16 height 16
click at [428, 380] on input "Jun-27" at bounding box center [422, 374] width 9 height 9
checkbox input "false"
click at [933, 410] on input "FY 28" at bounding box center [1018, 409] width 222 height 27
click at [930, 412] on input "FY 28" at bounding box center [1018, 409] width 222 height 27
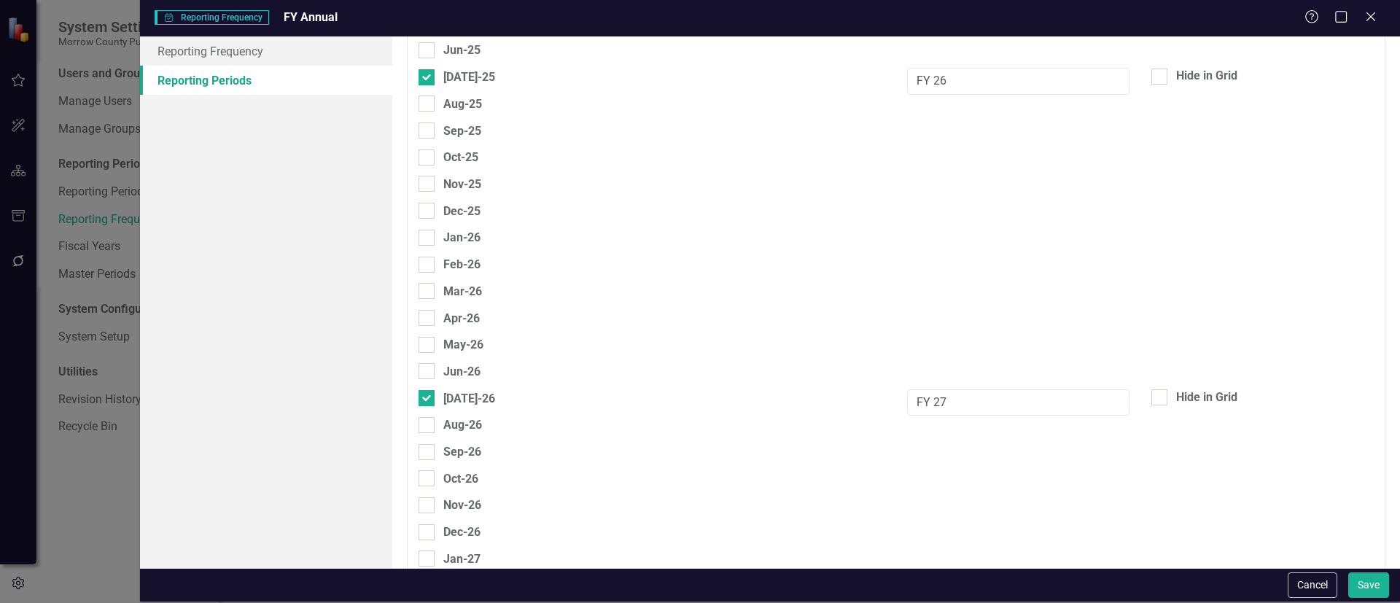
scroll to position [2446, 0]
type input "FY28"
click at [928, 401] on input "FY 27" at bounding box center [1018, 405] width 222 height 27
type input "FY27"
click at [930, 85] on input "FY 26" at bounding box center [1018, 84] width 222 height 27
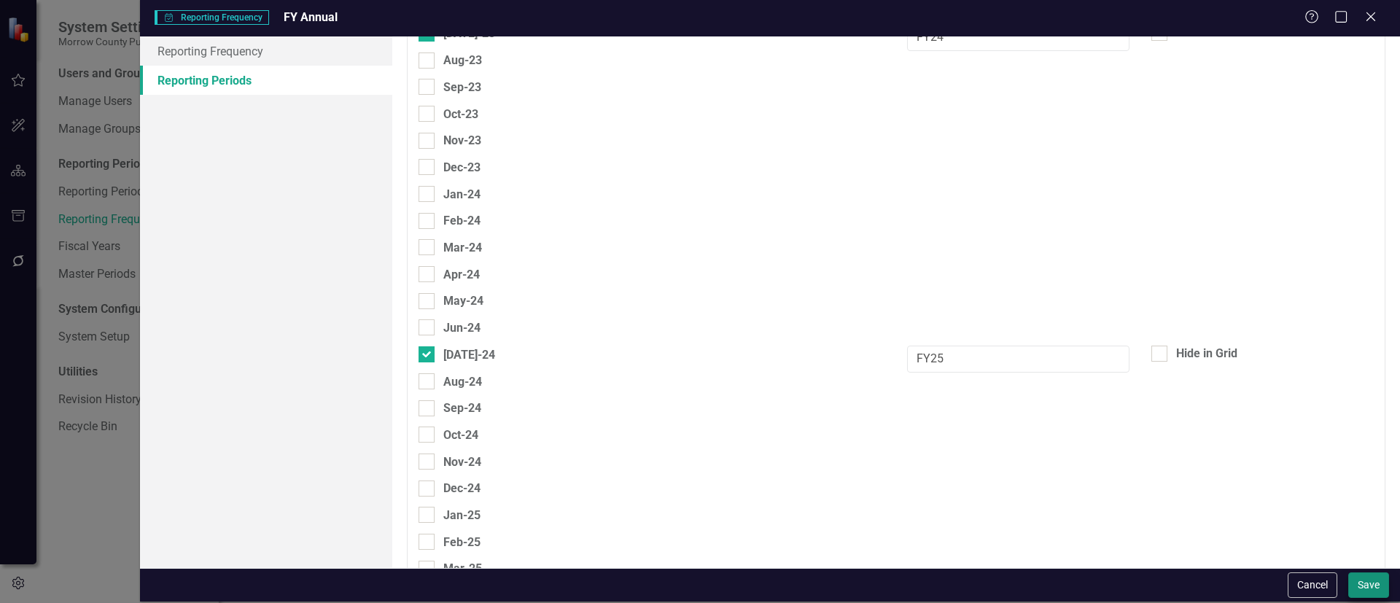
type input "FY26"
click at [1366, 575] on button "Save" at bounding box center [1368, 585] width 41 height 26
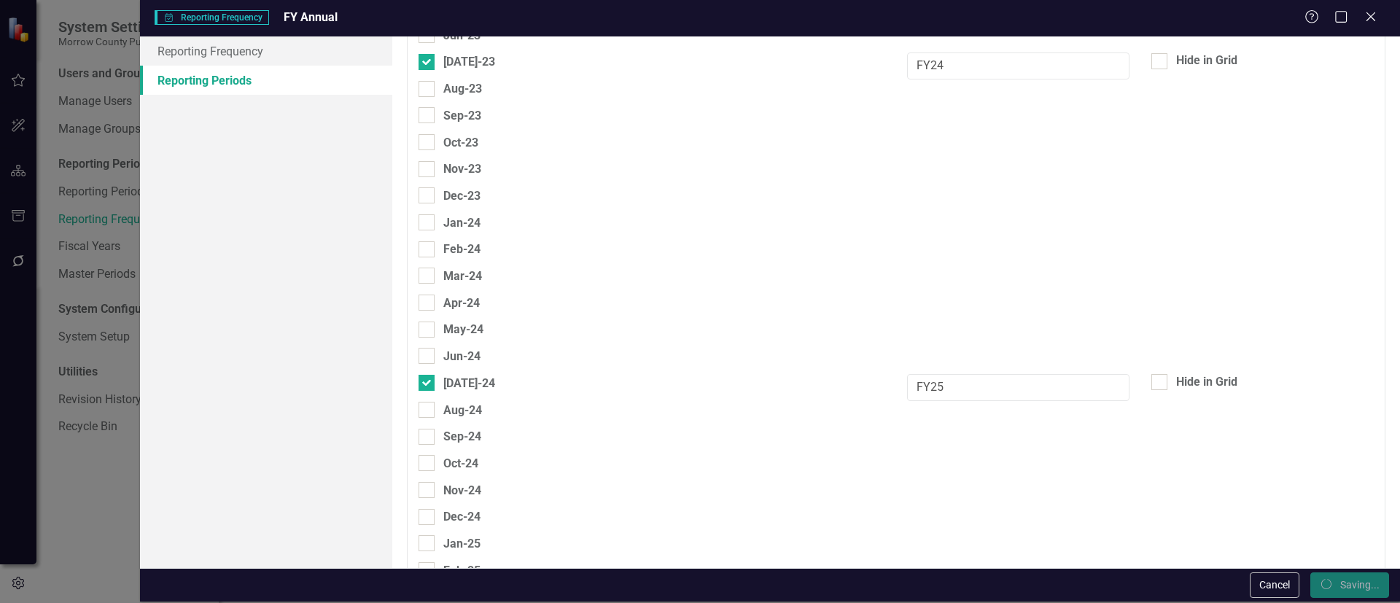
scroll to position [1818, 0]
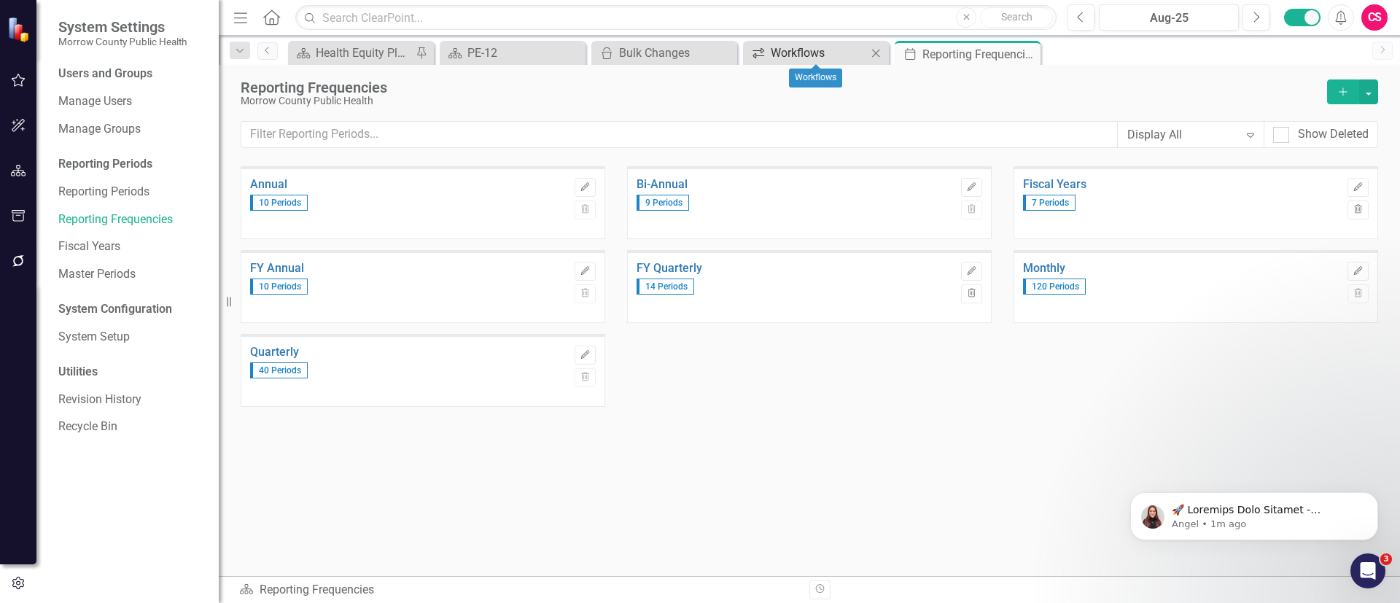
click at [832, 50] on div "Workflows" at bounding box center [818, 53] width 96 height 18
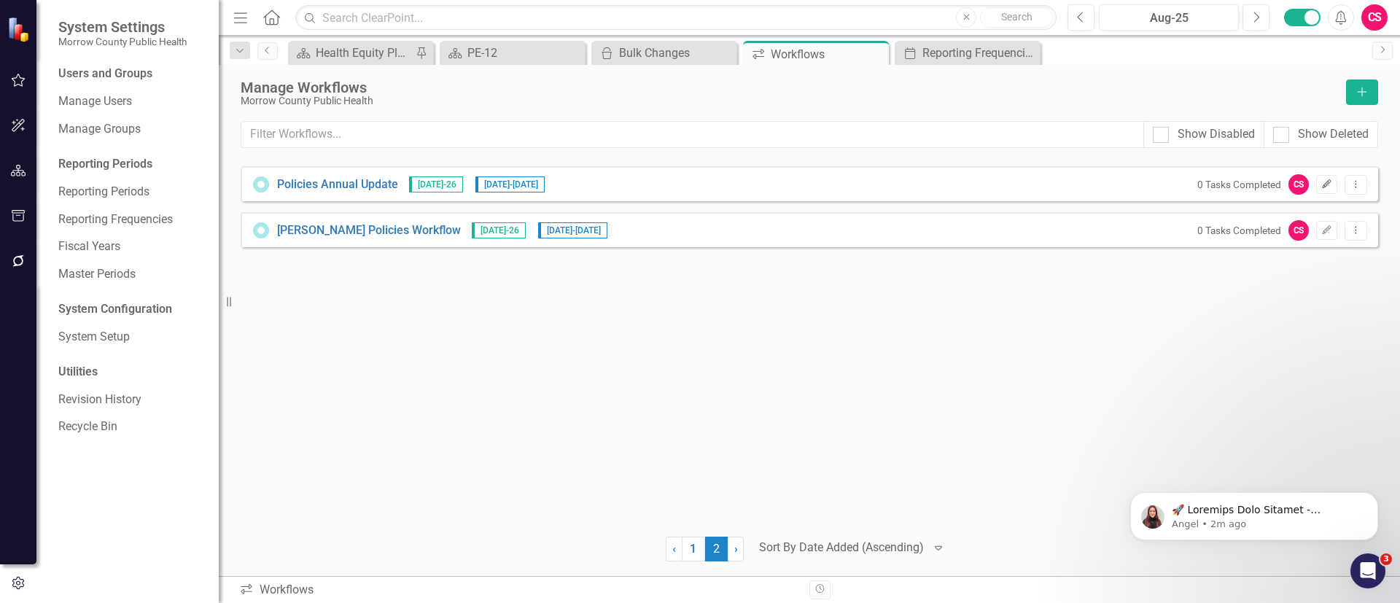
click at [1332, 183] on icon "Edit" at bounding box center [1326, 184] width 11 height 9
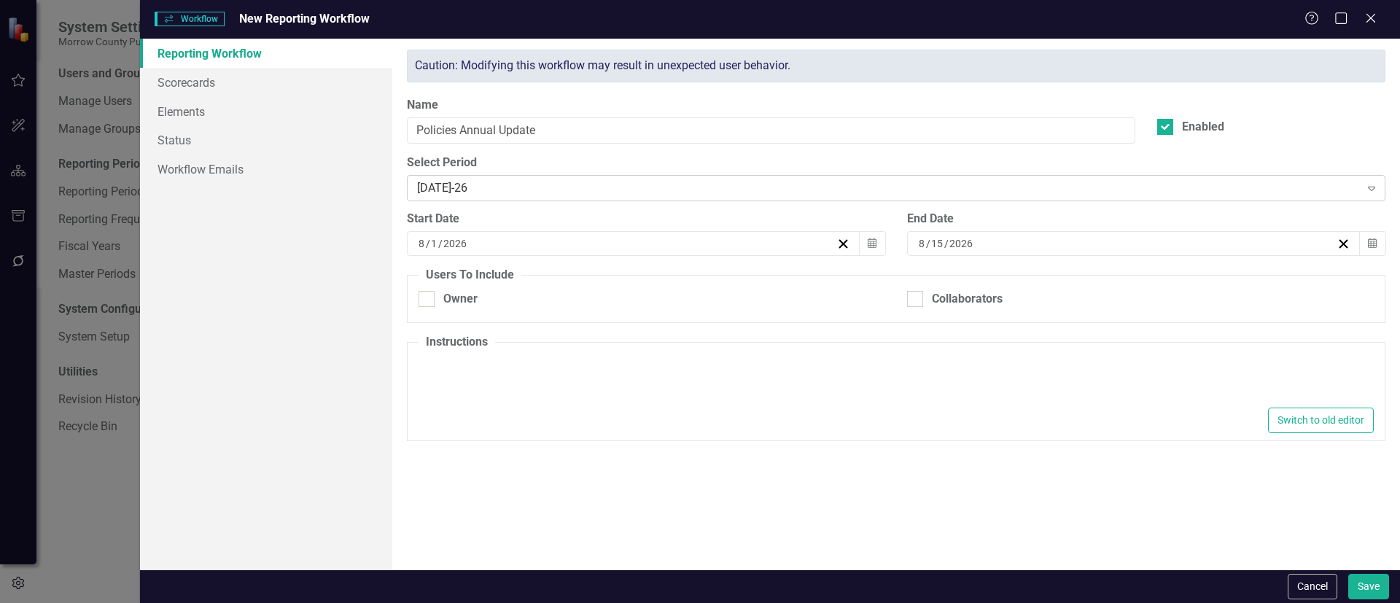
type input "8"
type input "1"
type input "2026"
type input "8"
type input "15"
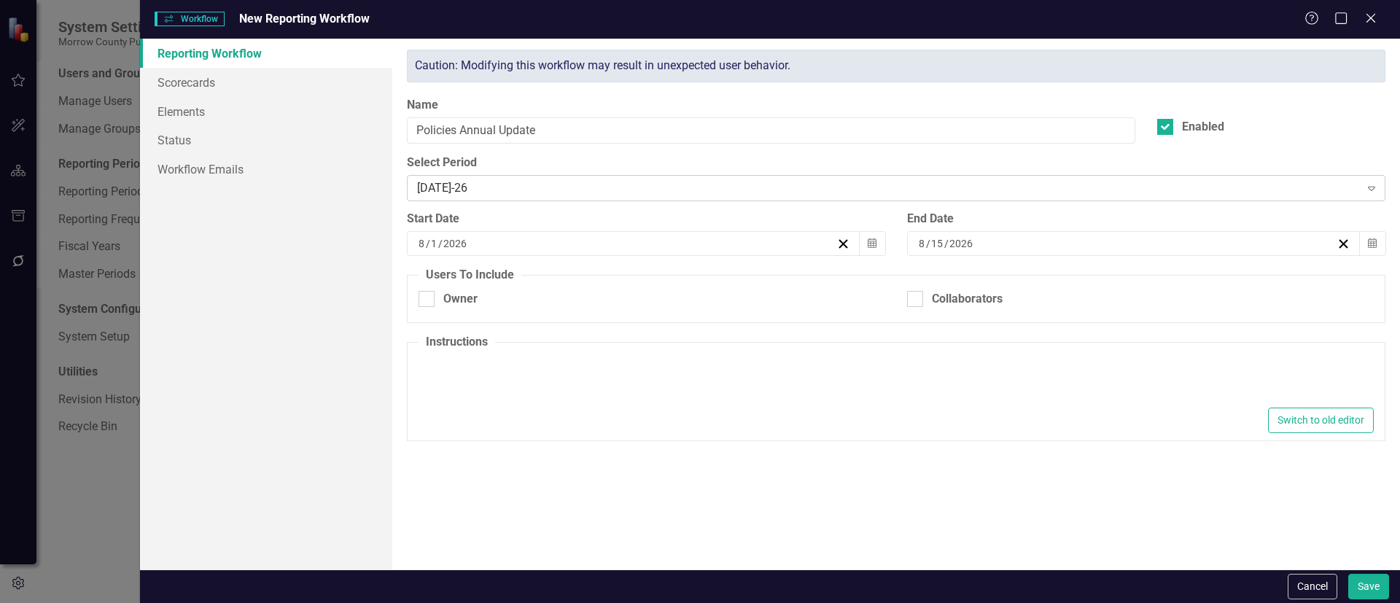
type input "2026"
checkbox input "true"
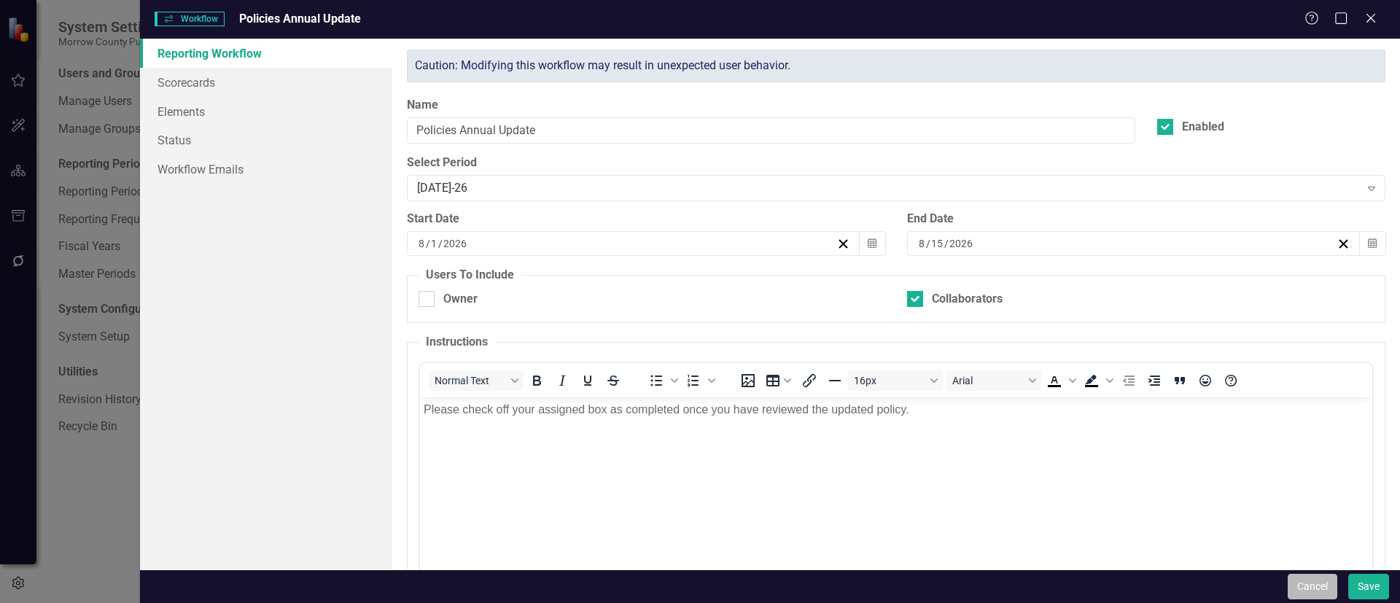
click at [1298, 582] on button "Cancel" at bounding box center [1312, 587] width 50 height 26
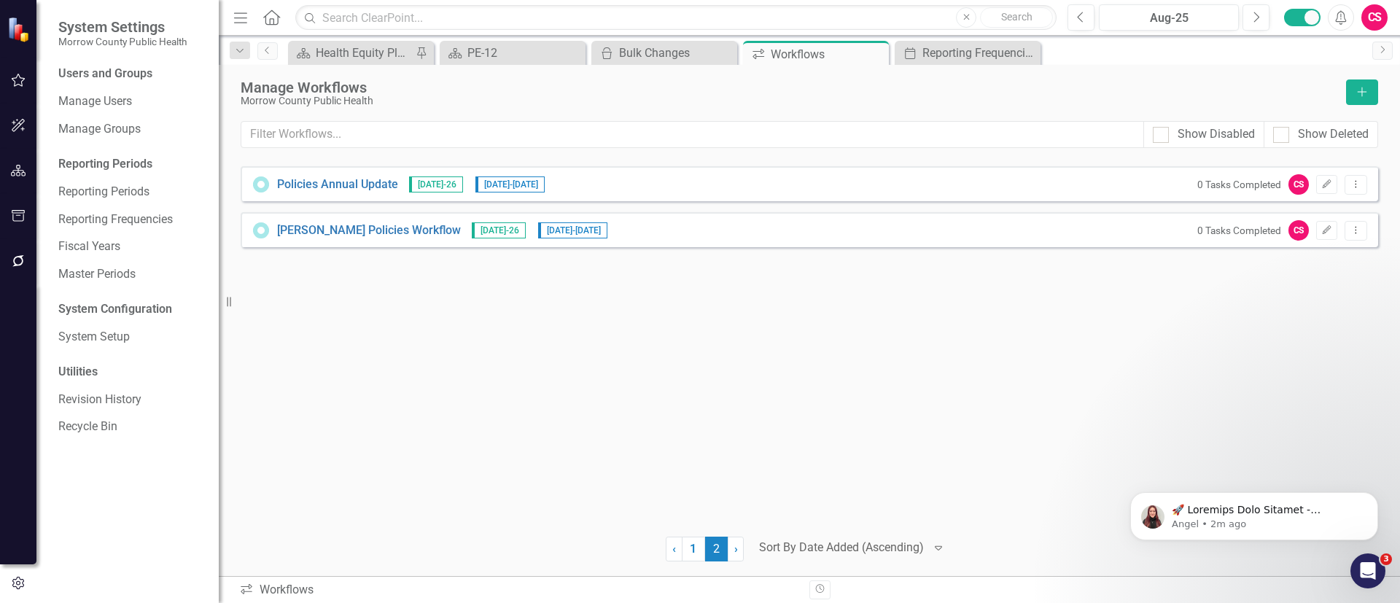
click at [27, 168] on button "button" at bounding box center [18, 171] width 33 height 31
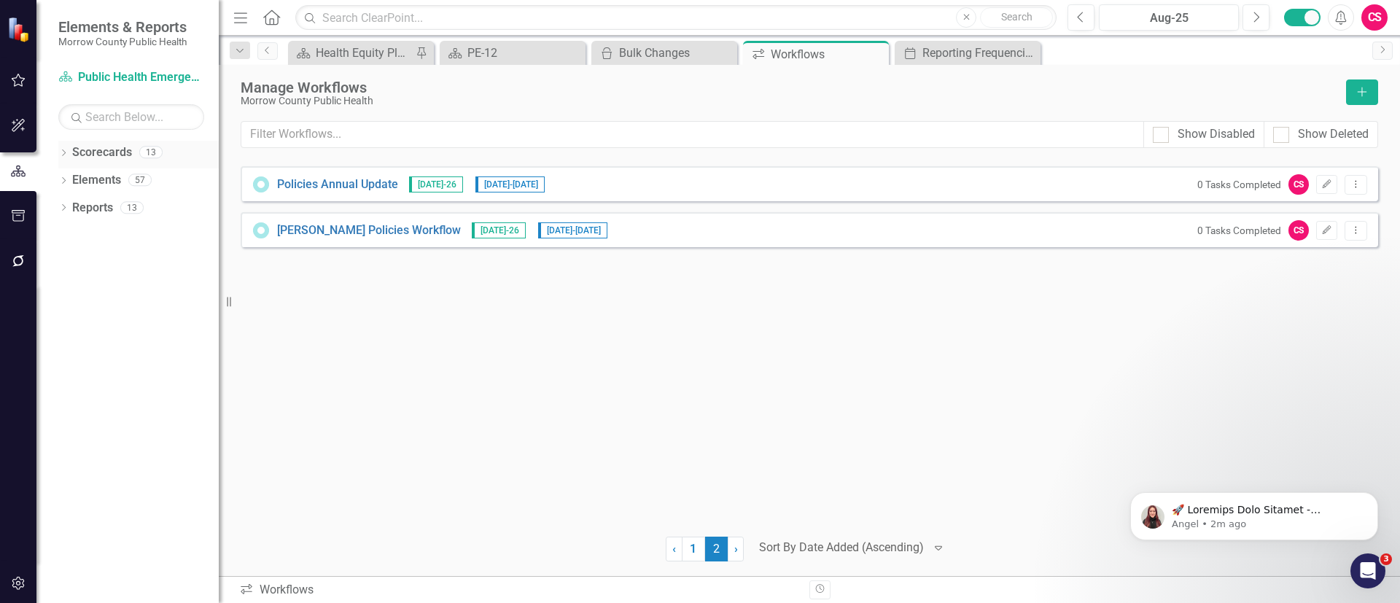
click at [71, 153] on div "Dropdown Scorecards 13" at bounding box center [138, 155] width 160 height 28
click at [62, 154] on icon "Dropdown" at bounding box center [63, 154] width 10 height 8
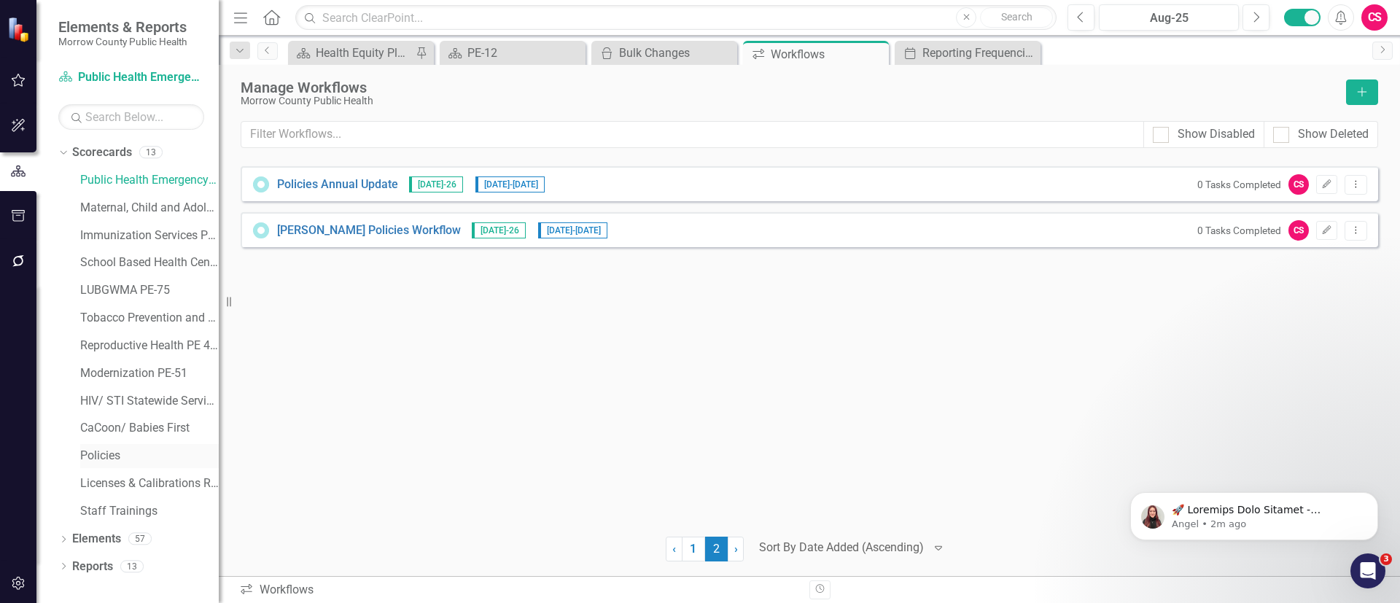
click at [100, 449] on link "Policies" at bounding box center [149, 456] width 138 height 17
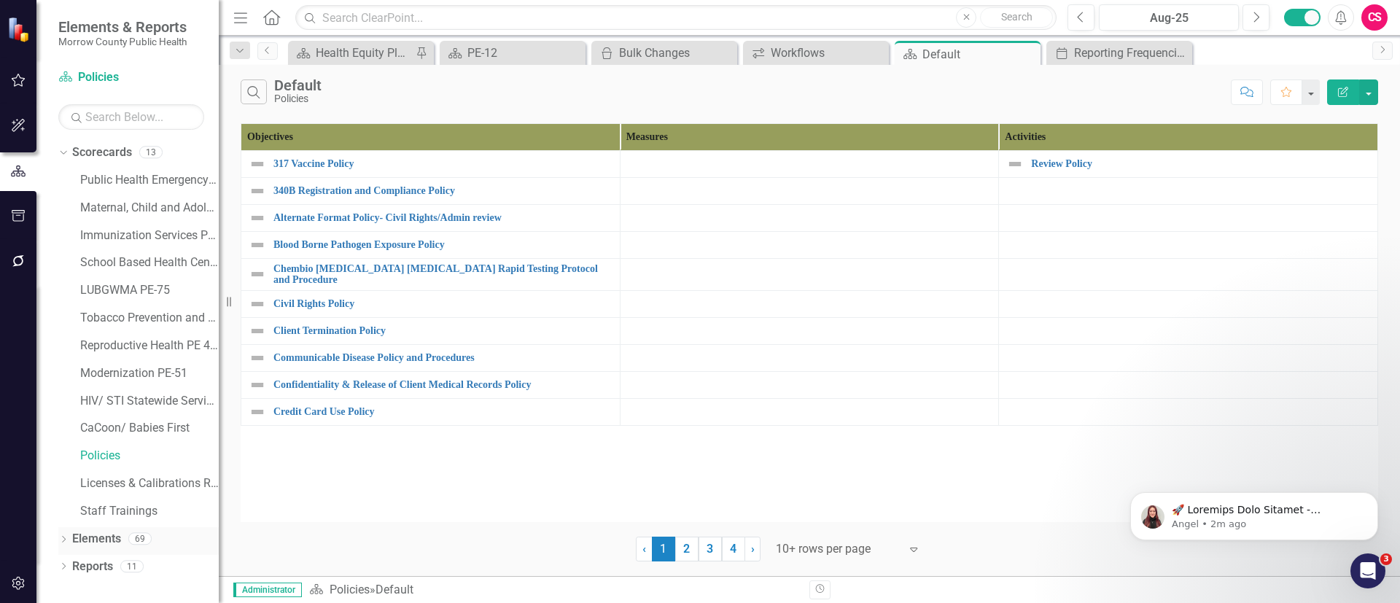
click at [116, 536] on link "Elements" at bounding box center [96, 539] width 49 height 17
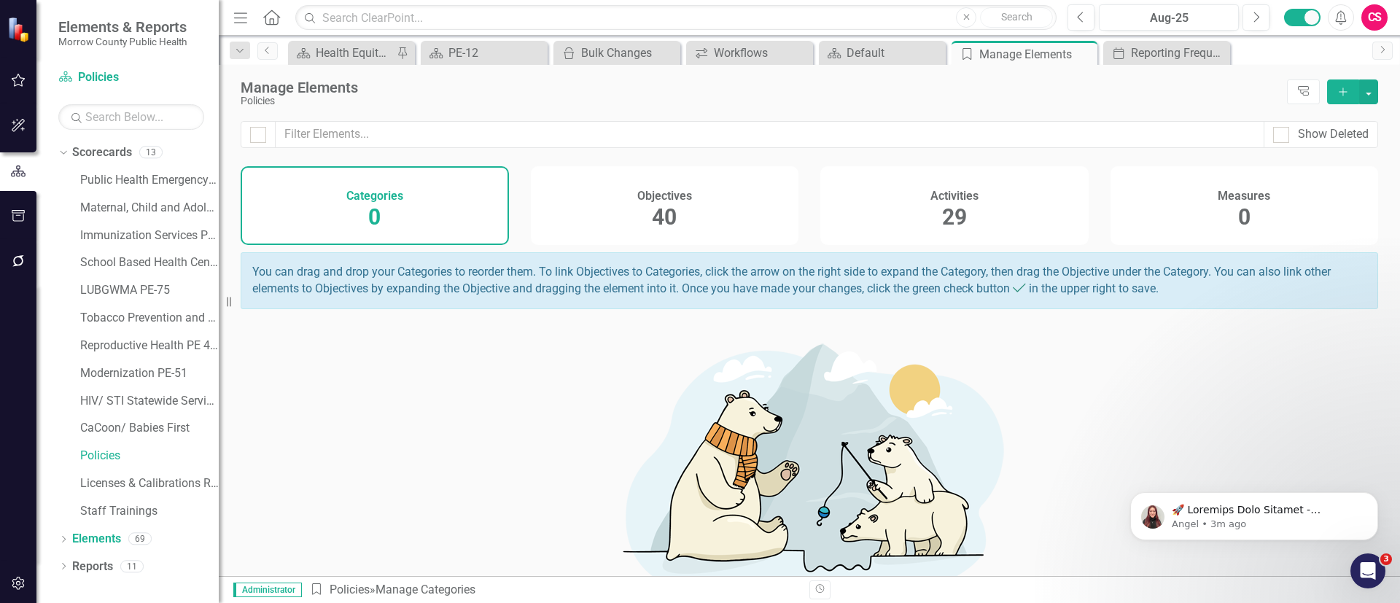
click at [865, 200] on div "Activities 29" at bounding box center [954, 205] width 268 height 79
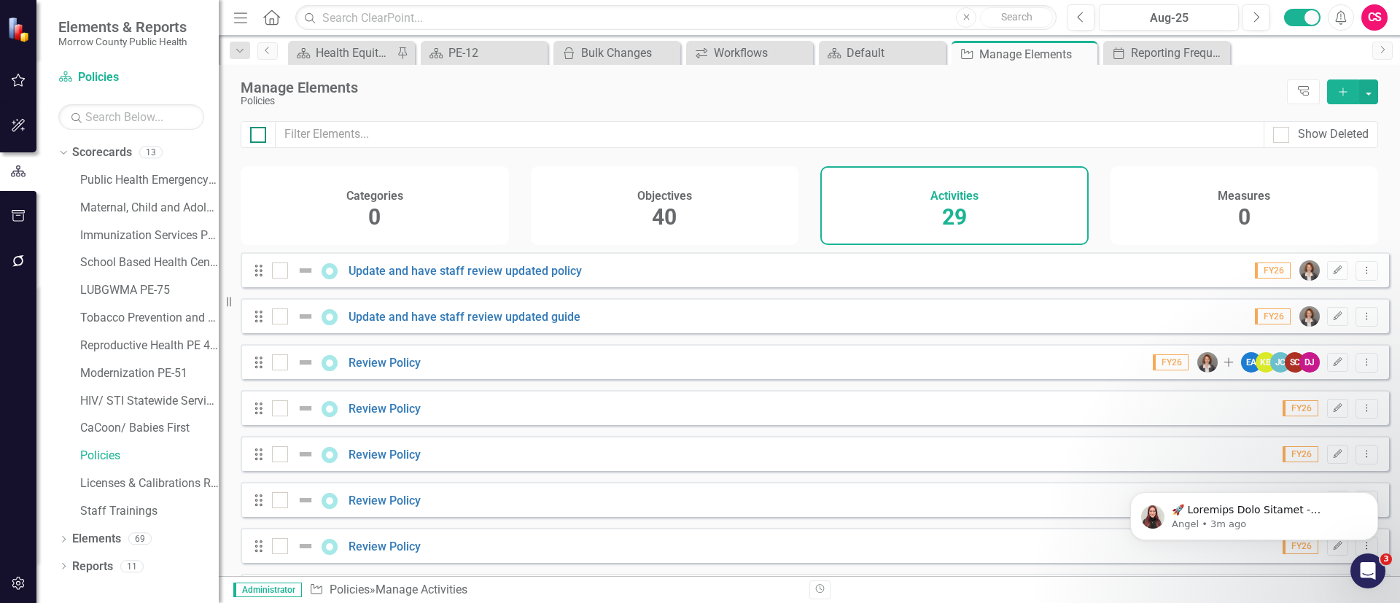
click at [256, 134] on input "checkbox" at bounding box center [254, 131] width 9 height 9
checkbox input "true"
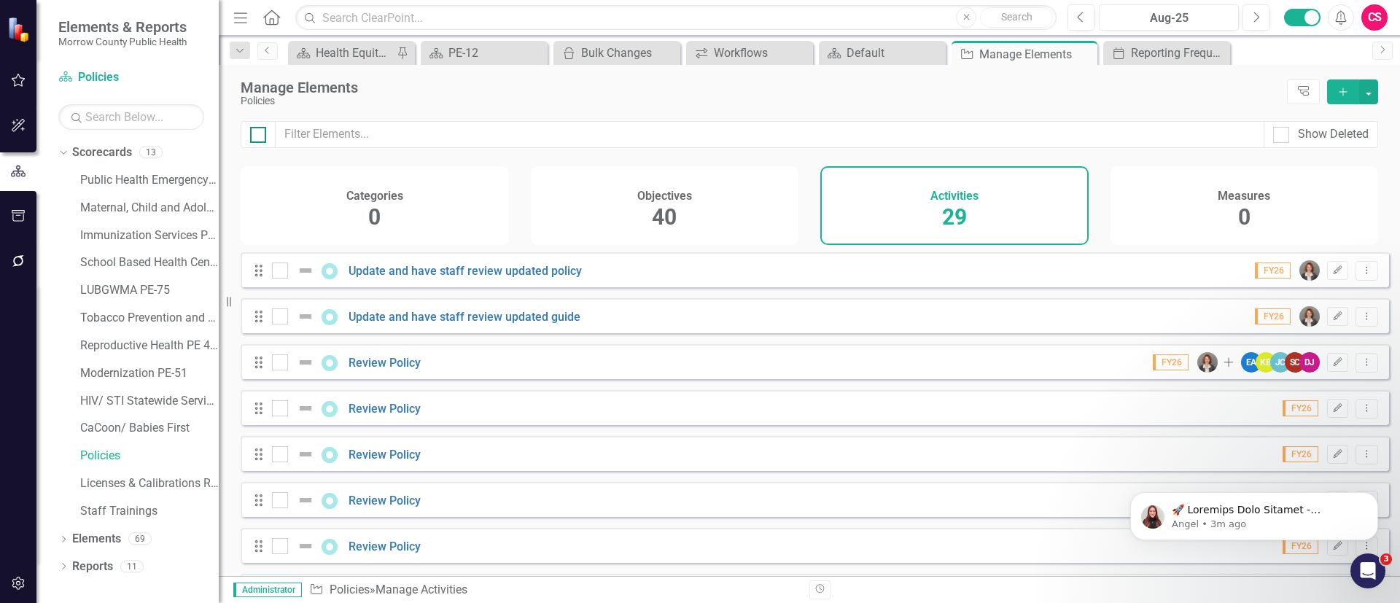
checkbox input "true"
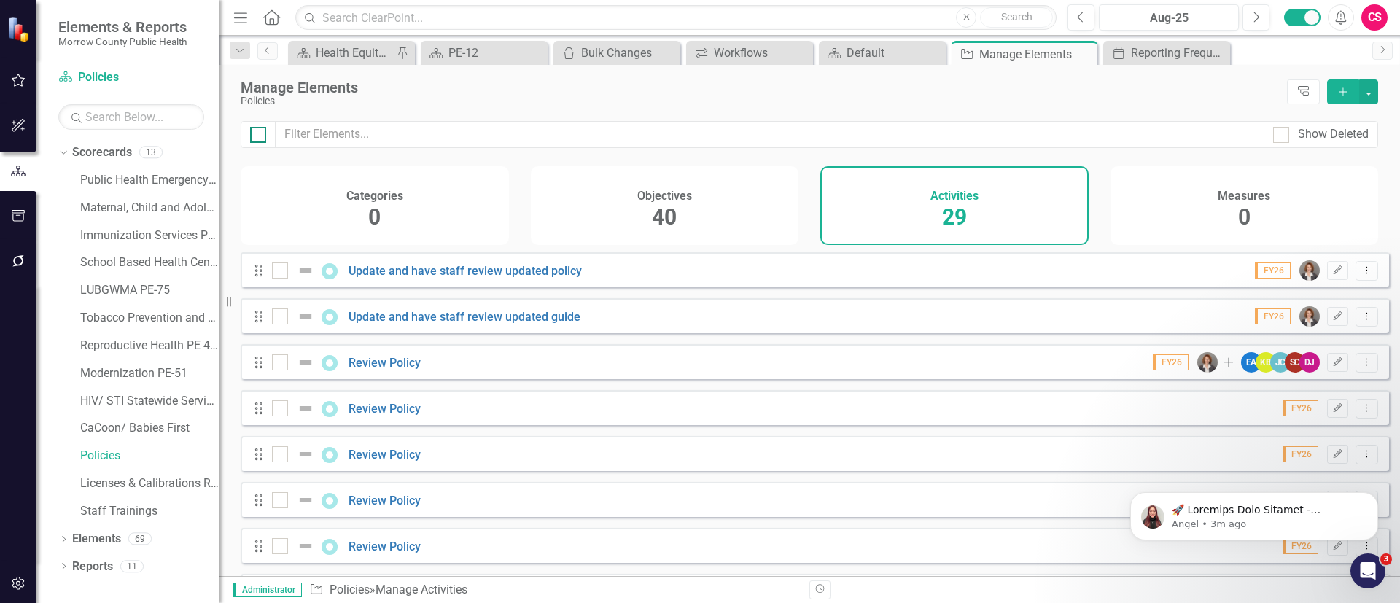
checkbox input "true"
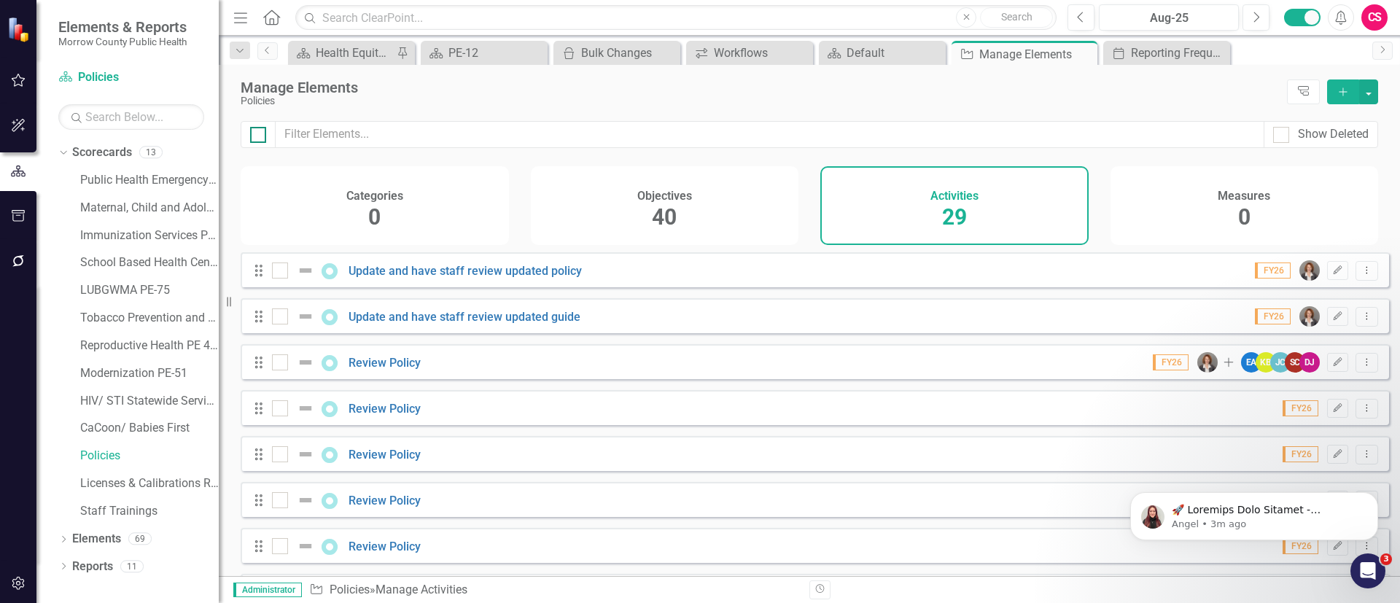
checkbox input "true"
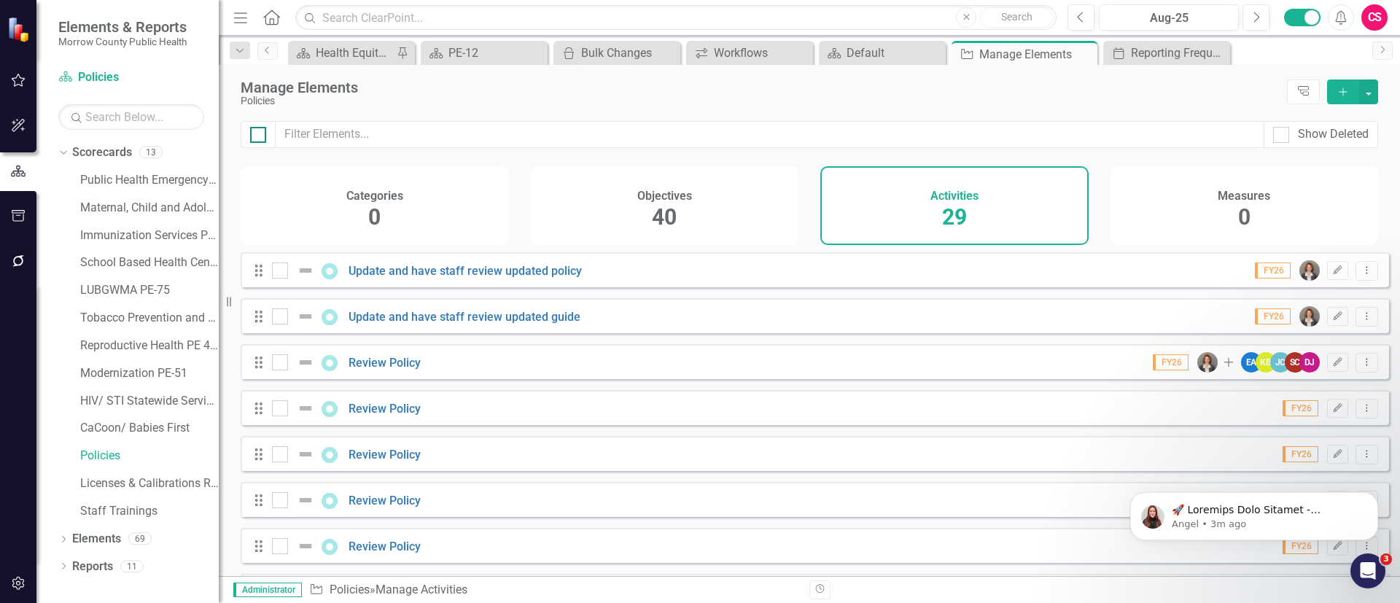
checkbox input "true"
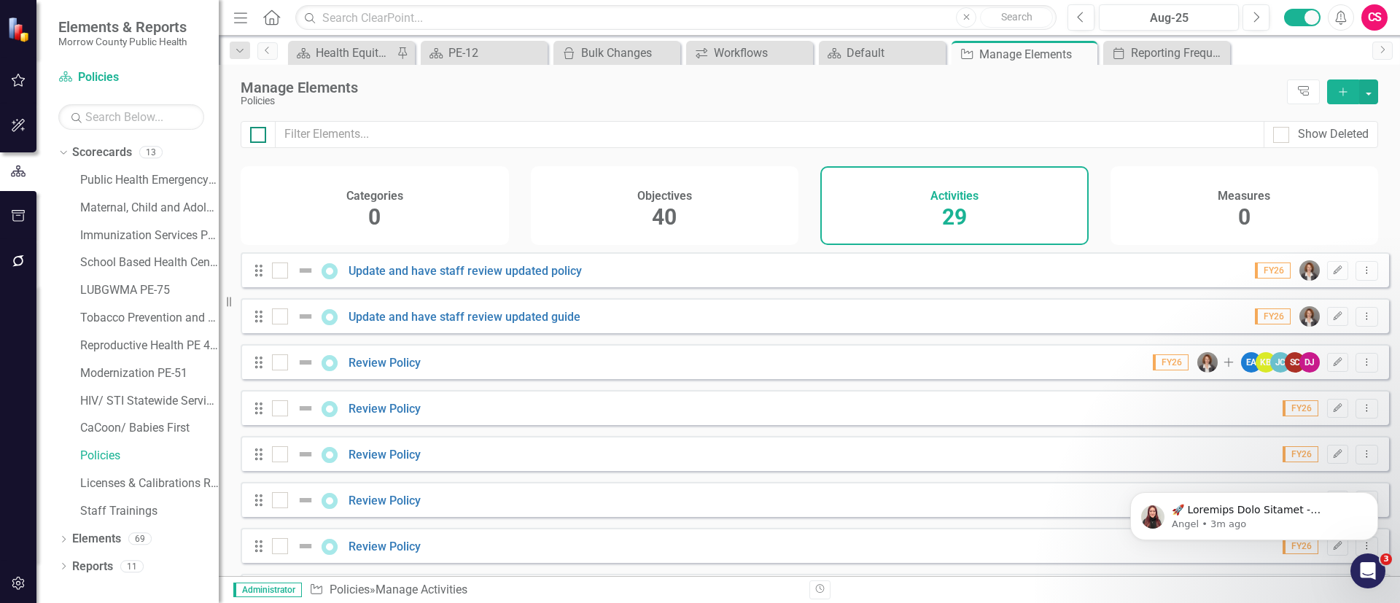
checkbox input "true"
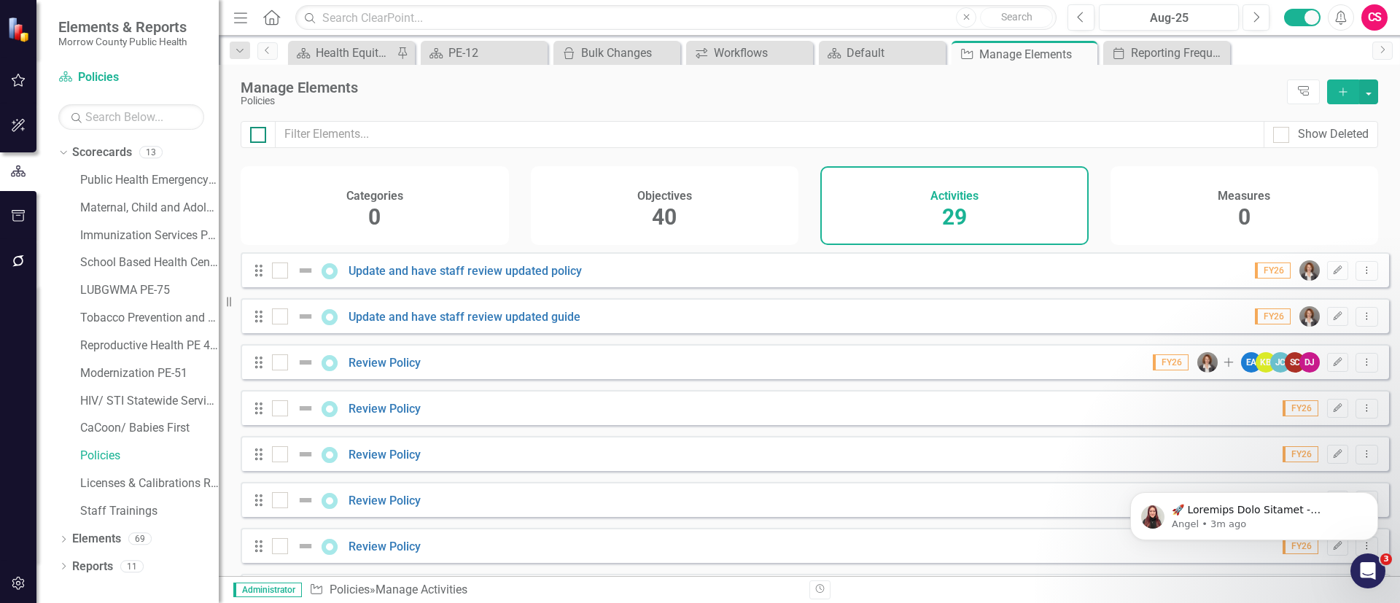
checkbox input "true"
click at [278, 318] on input "checkbox" at bounding box center [276, 312] width 9 height 9
checkbox input "false"
click at [280, 272] on input "checkbox" at bounding box center [276, 266] width 9 height 9
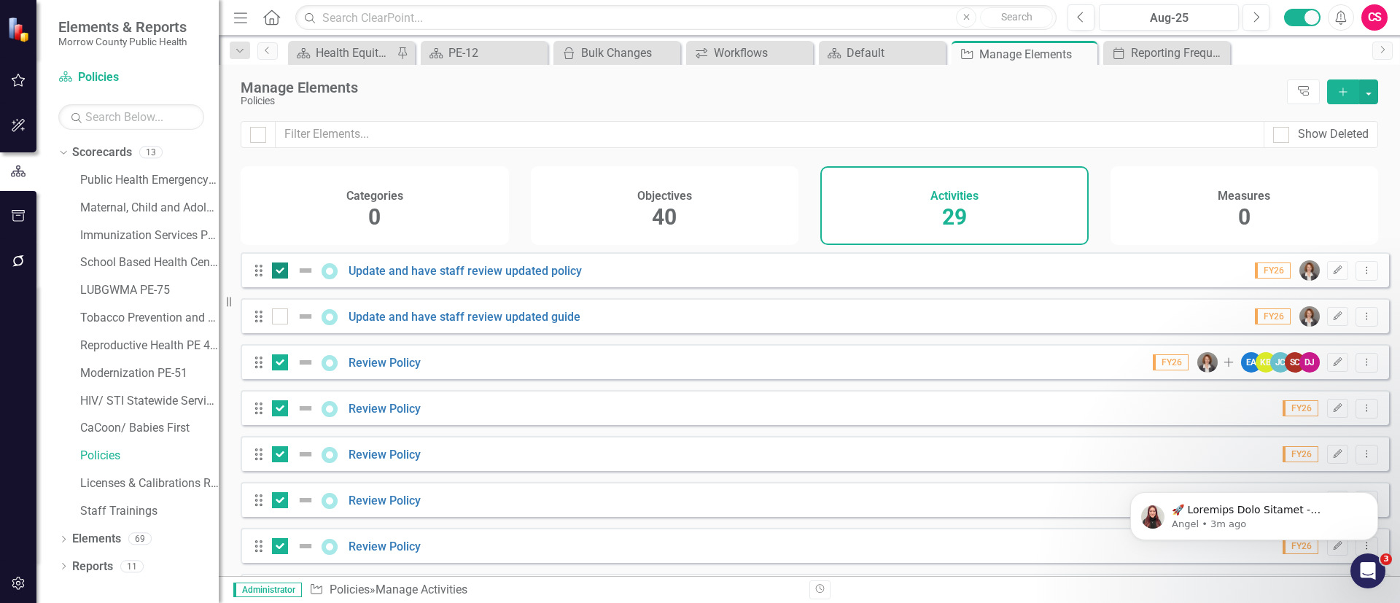
checkbox input "false"
click at [281, 364] on input "checkbox" at bounding box center [276, 358] width 9 height 9
checkbox input "false"
click at [1370, 85] on button "button" at bounding box center [1368, 91] width 19 height 25
click at [1319, 190] on link "Trash Delete Multiple" at bounding box center [1319, 199] width 115 height 27
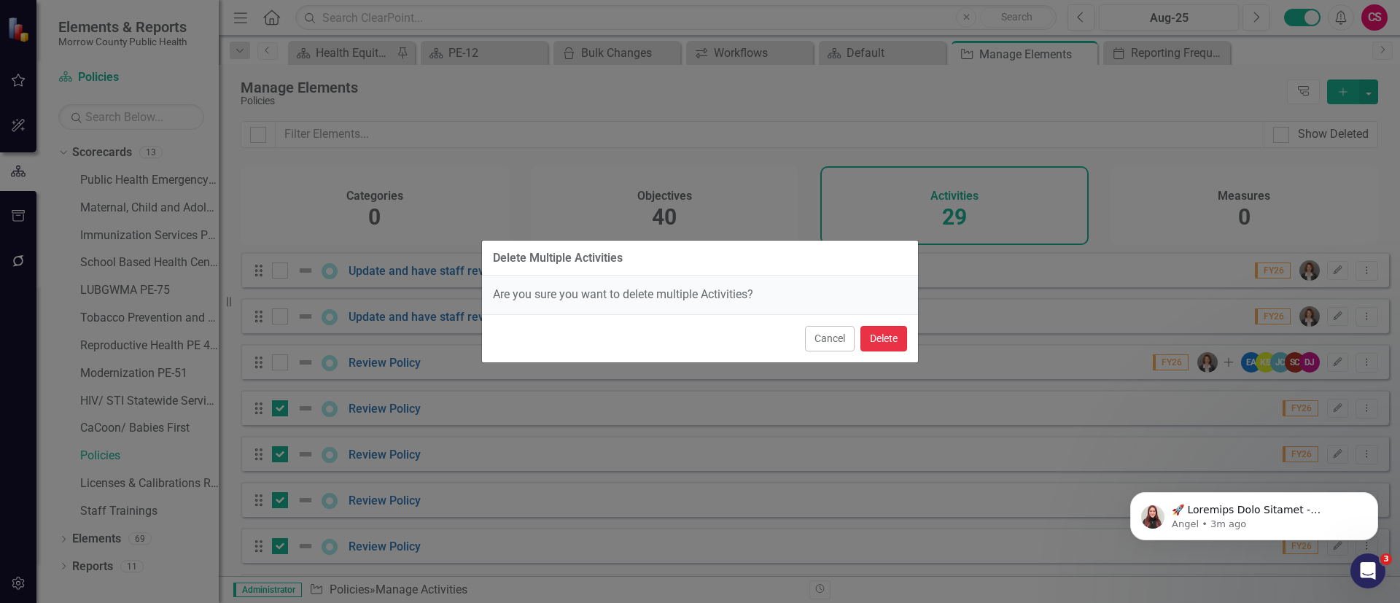
click at [881, 331] on button "Delete" at bounding box center [883, 339] width 47 height 26
checkbox input "false"
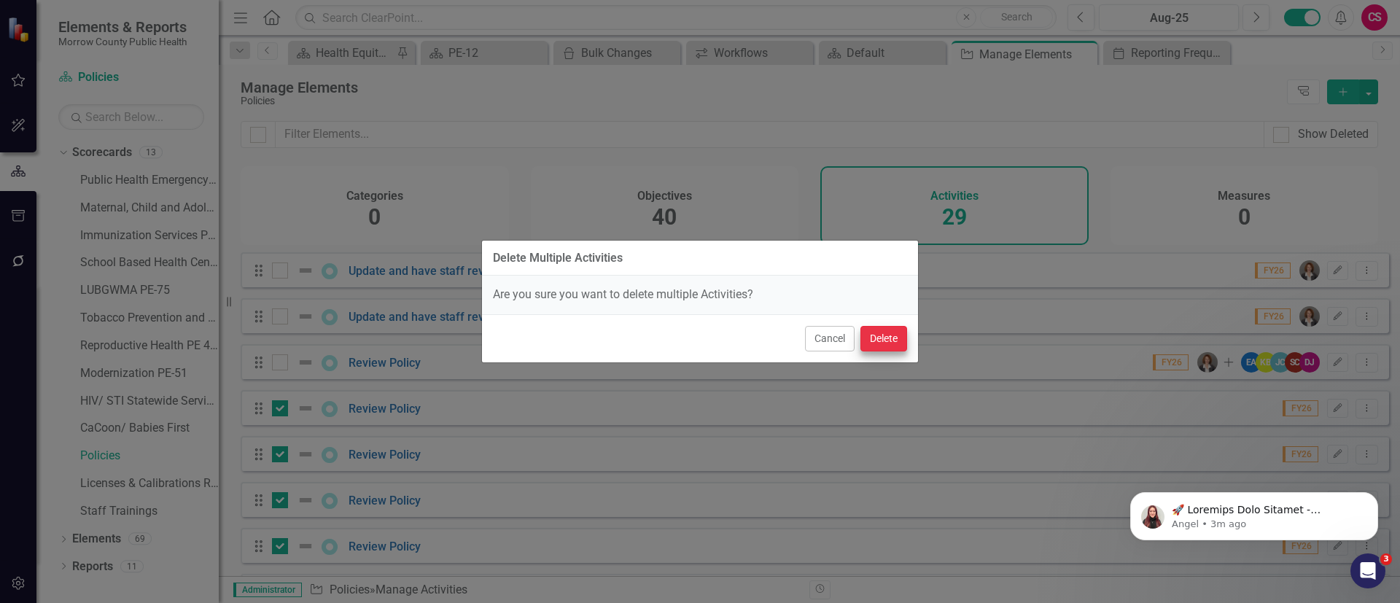
checkbox input "false"
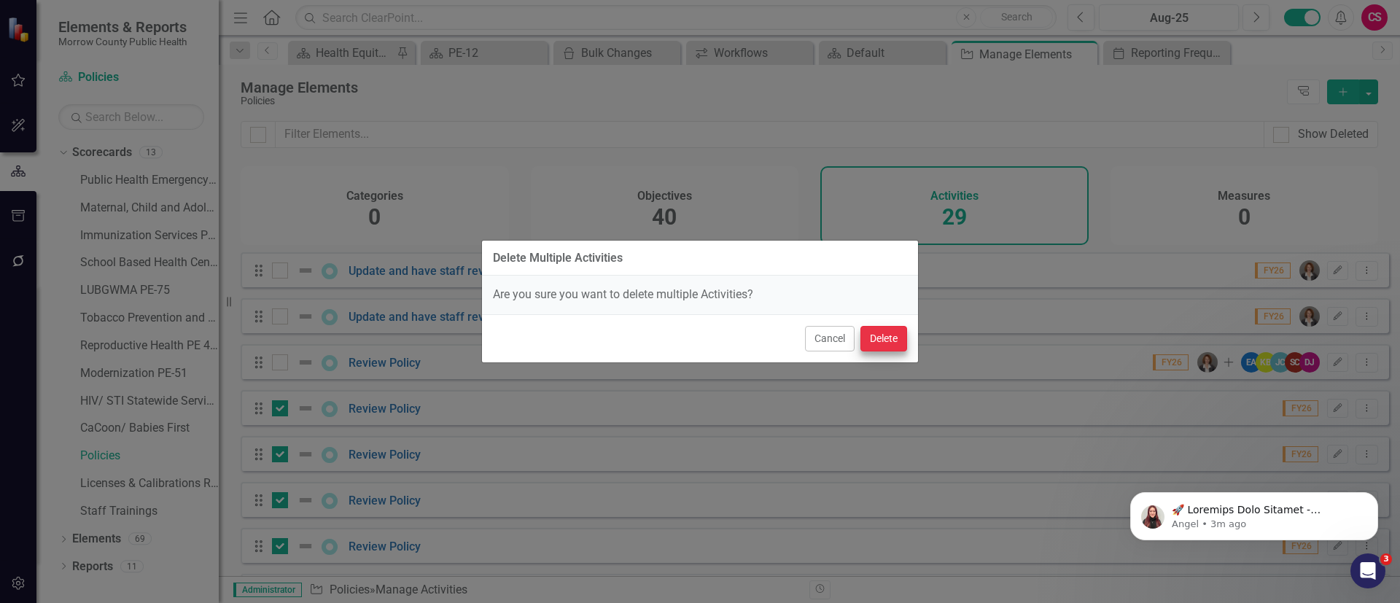
checkbox input "false"
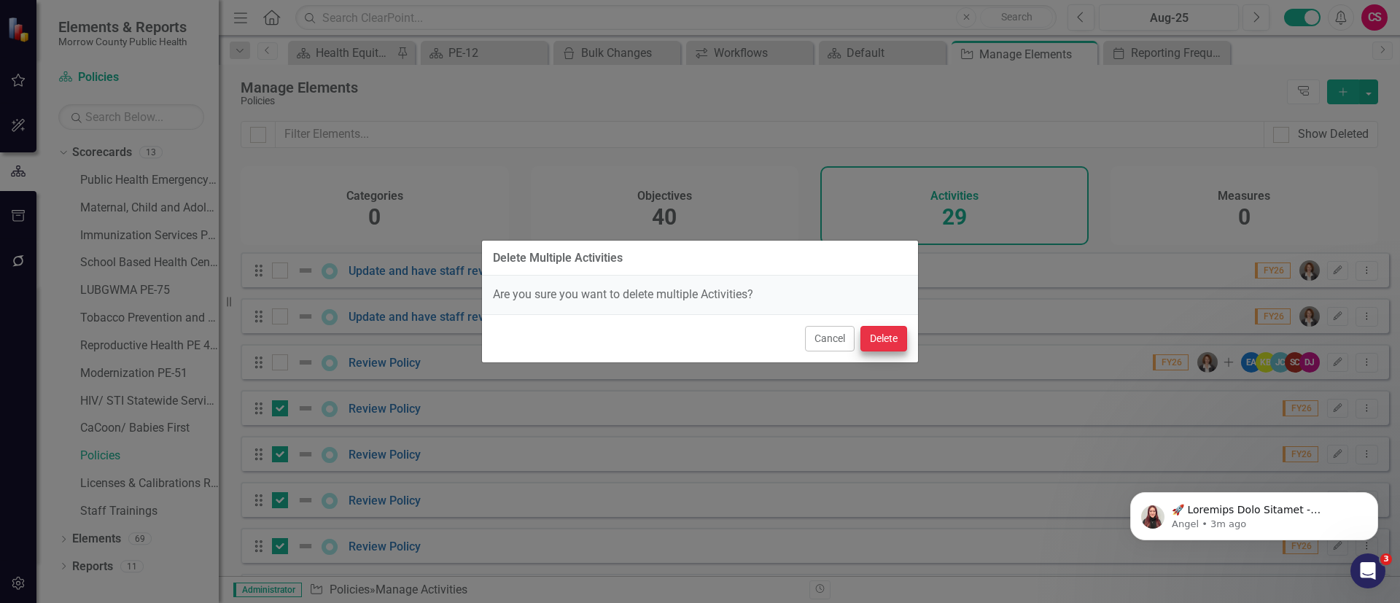
checkbox input "false"
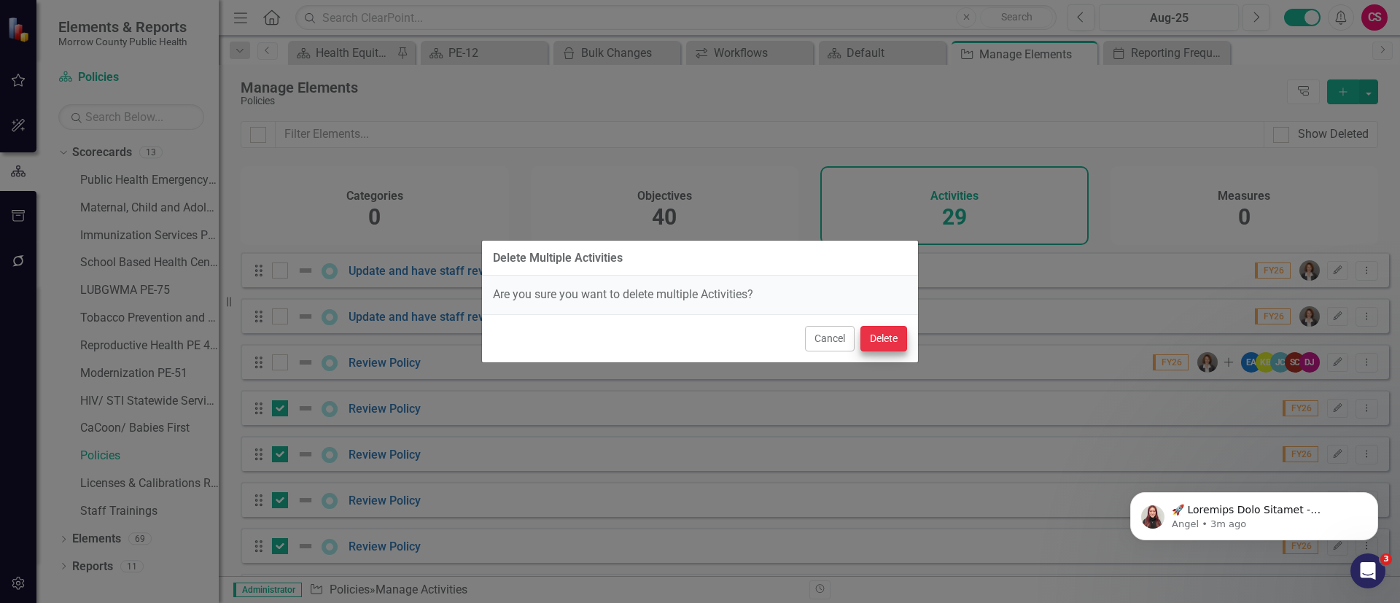
checkbox input "false"
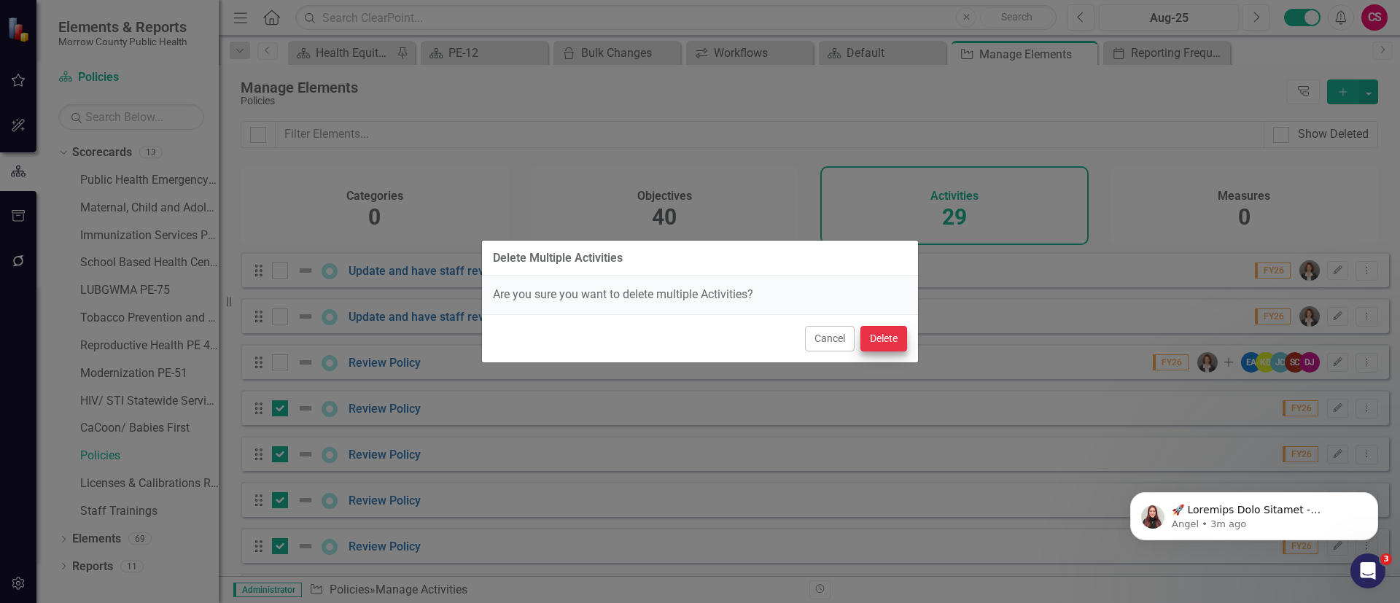
checkbox input "false"
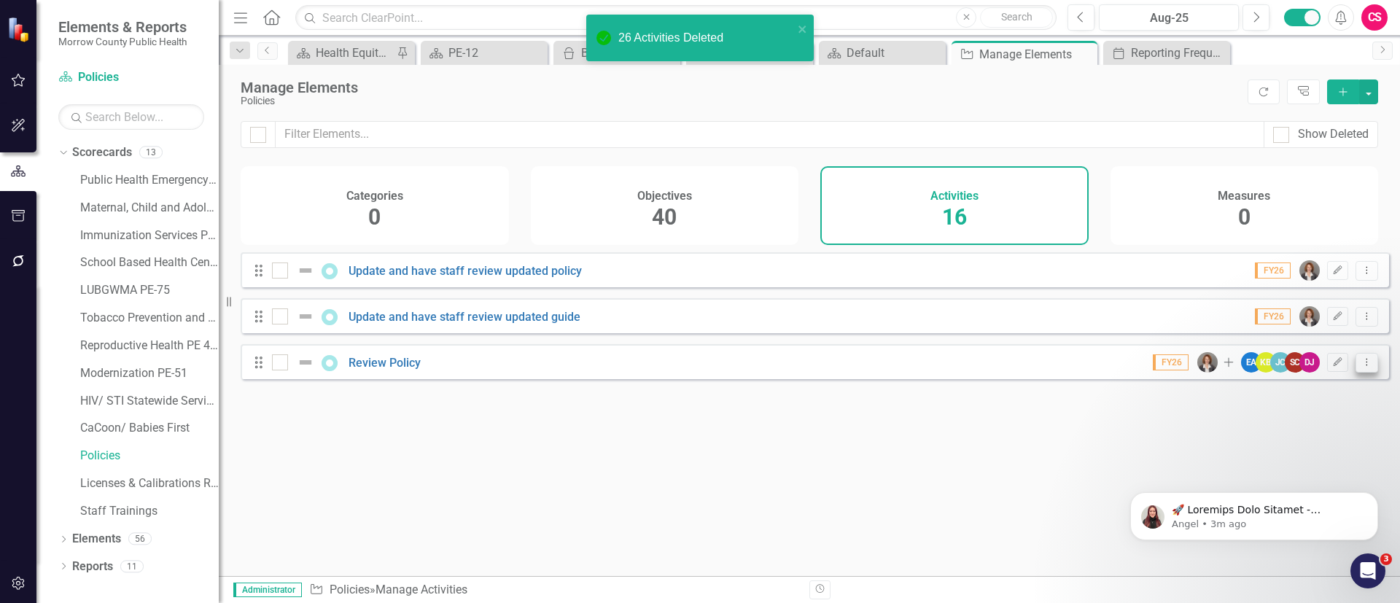
click at [1361, 367] on icon "Dropdown Menu" at bounding box center [1366, 361] width 12 height 9
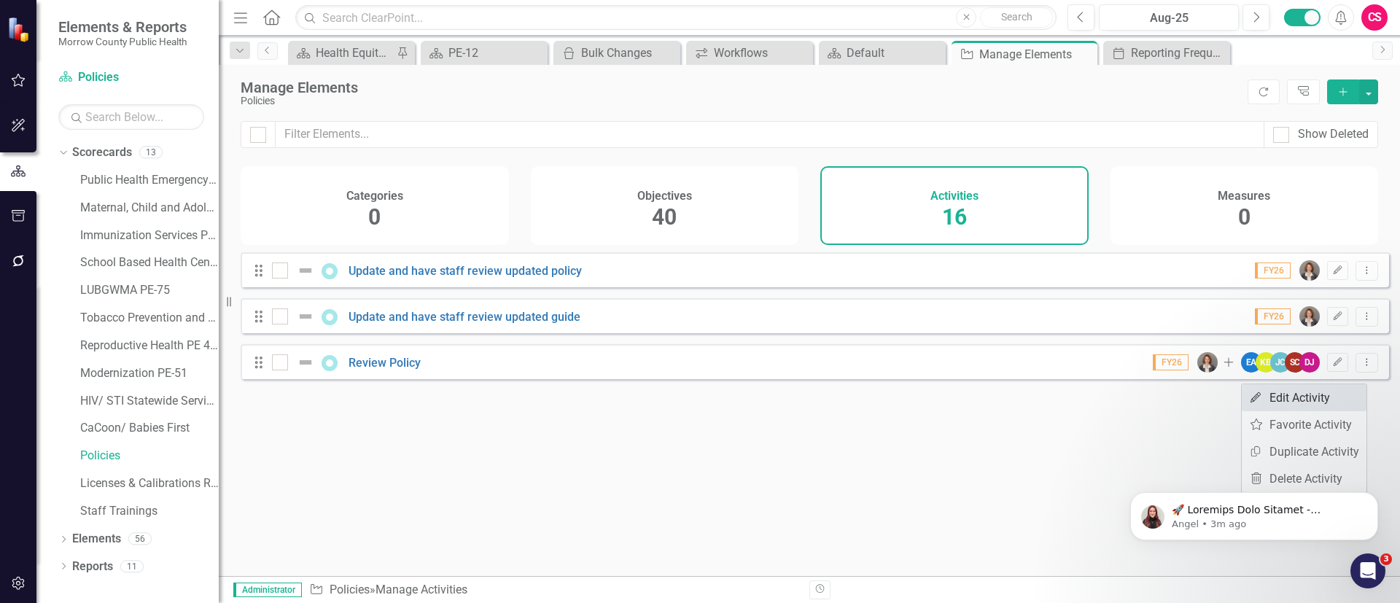
click at [1315, 397] on link "Edit Edit Activity" at bounding box center [1303, 397] width 125 height 27
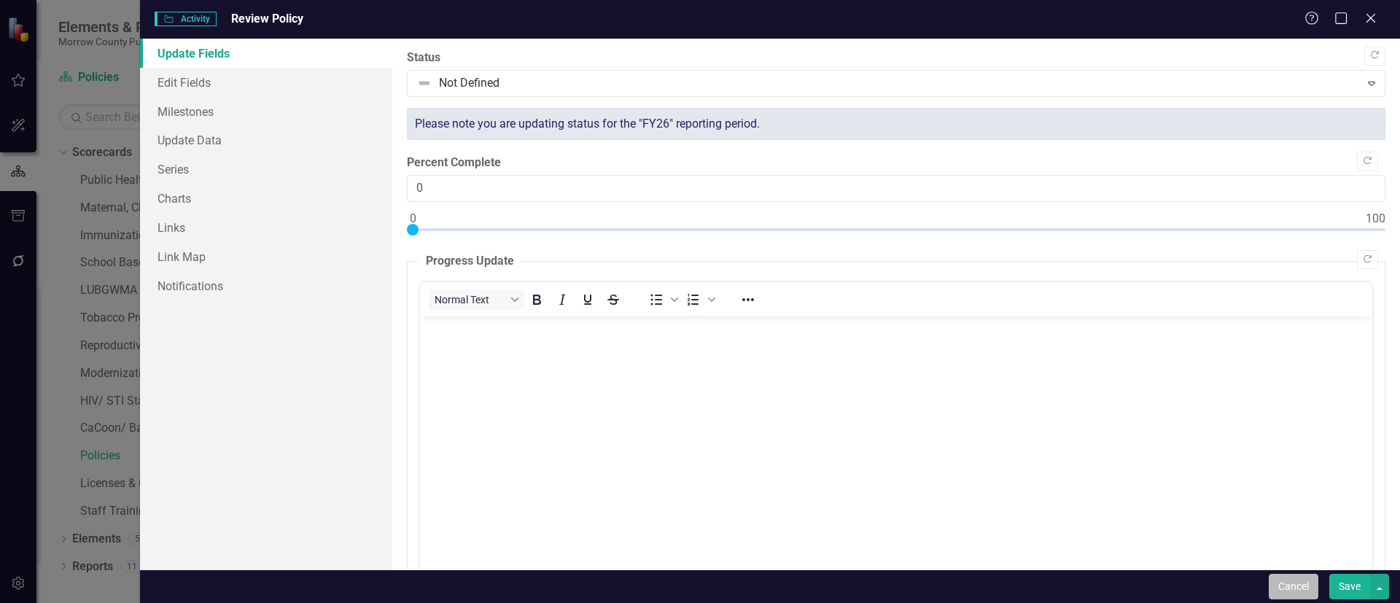
click at [1280, 580] on button "Cancel" at bounding box center [1293, 587] width 50 height 26
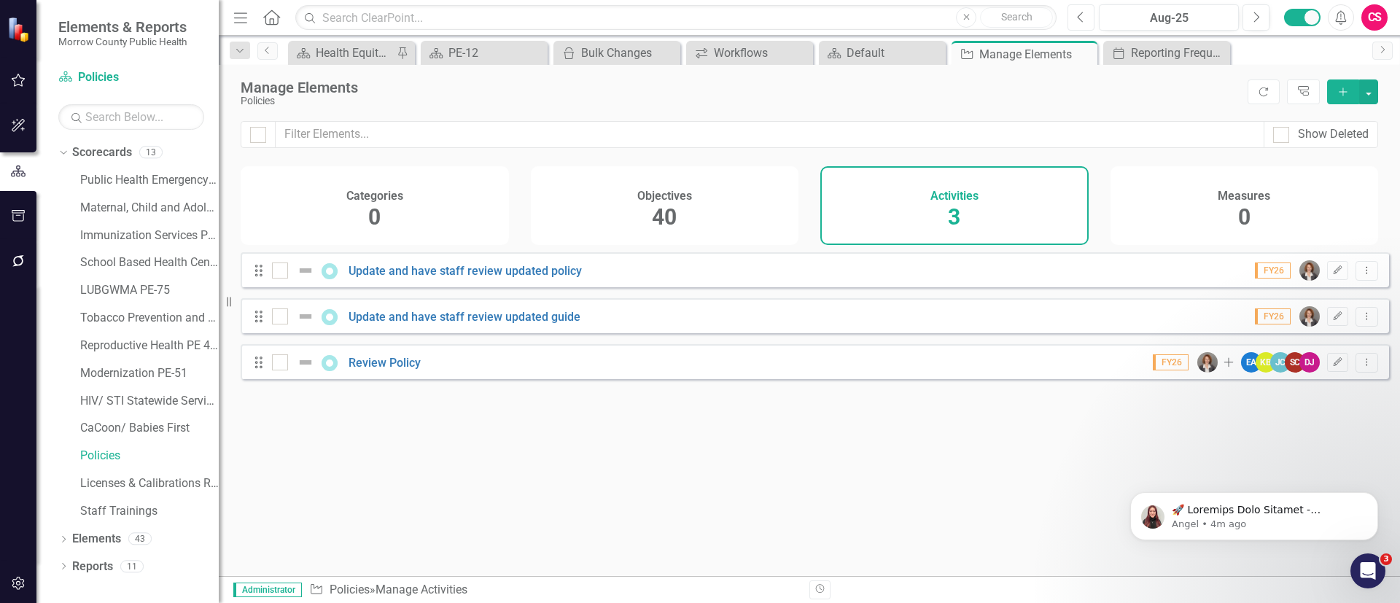
click at [1085, 12] on icon "Previous" at bounding box center [1081, 17] width 8 height 13
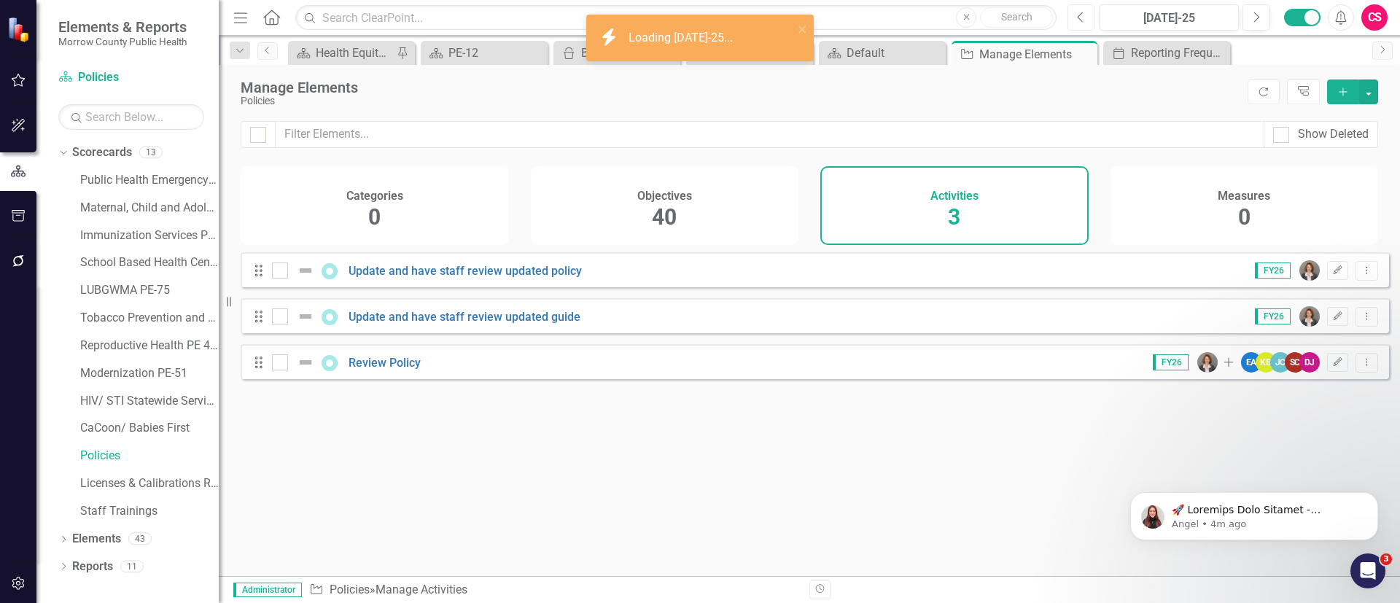
checkbox input "false"
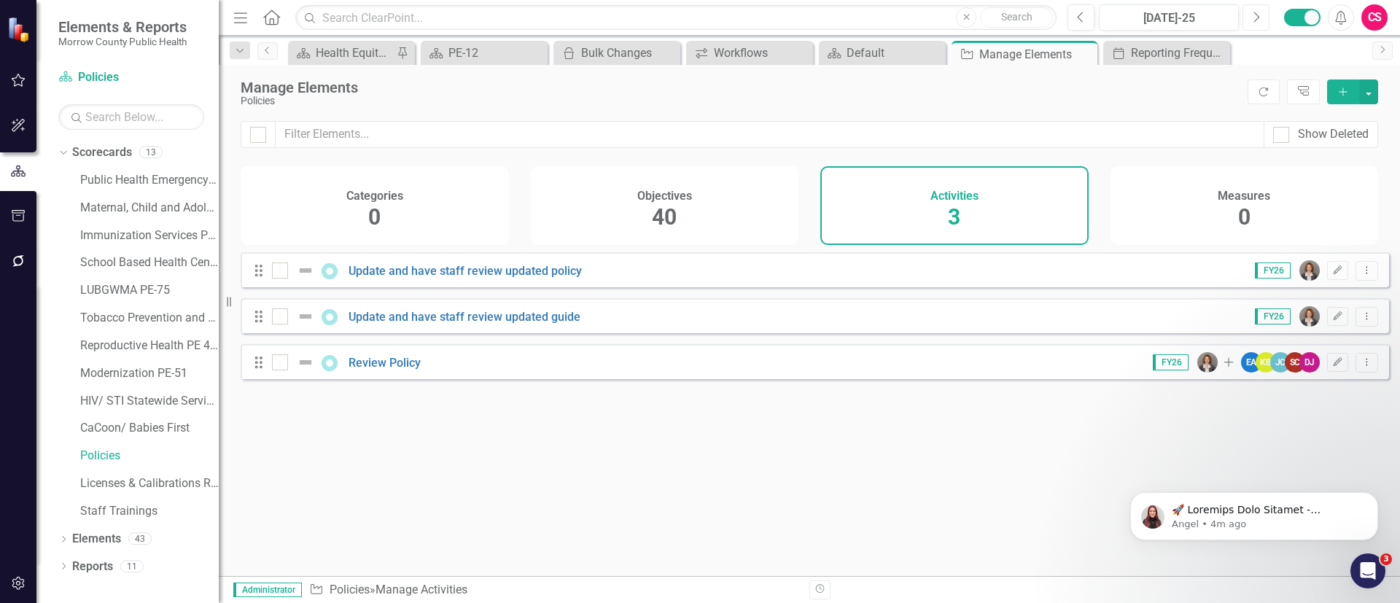
click at [1257, 17] on icon "Next" at bounding box center [1256, 17] width 8 height 13
click at [1365, 372] on button "Dropdown Menu" at bounding box center [1366, 363] width 23 height 20
click at [1300, 453] on link "Copy Duplicate Activity" at bounding box center [1303, 451] width 125 height 27
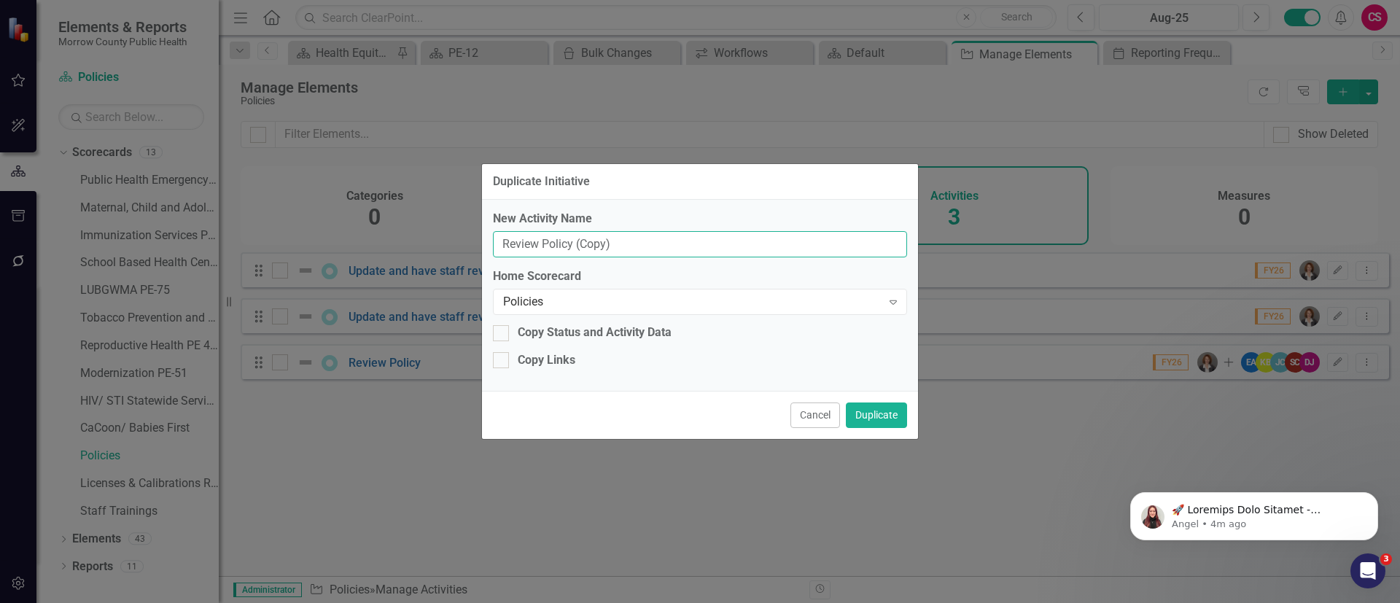
click at [609, 248] on input "Review Policy (Copy)" at bounding box center [700, 244] width 414 height 27
type input "Review Policy"
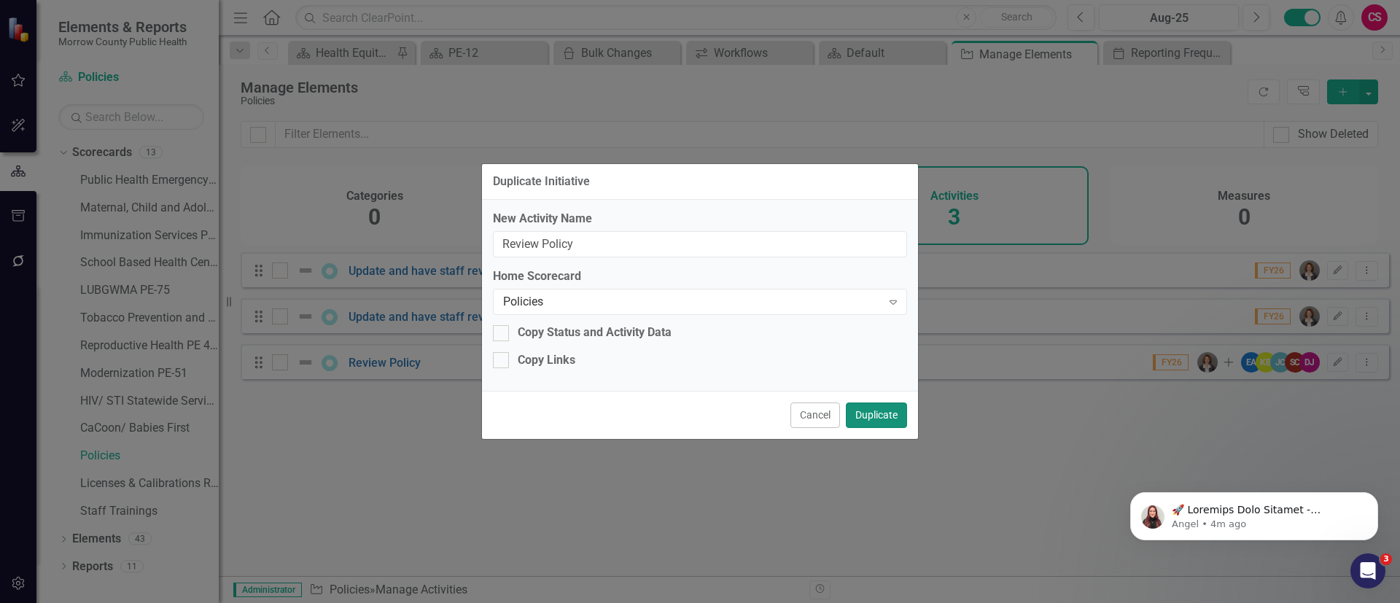
click at [875, 418] on button "Duplicate" at bounding box center [876, 415] width 61 height 26
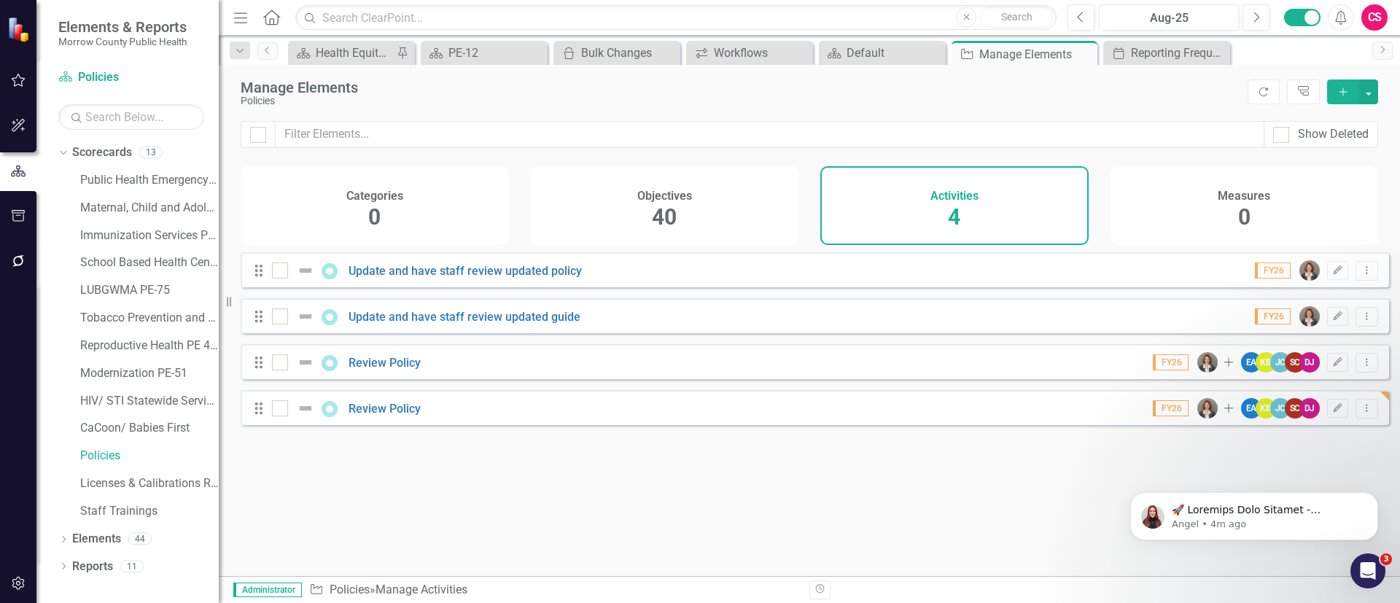
click at [727, 235] on div "Objectives 40" at bounding box center [665, 205] width 268 height 79
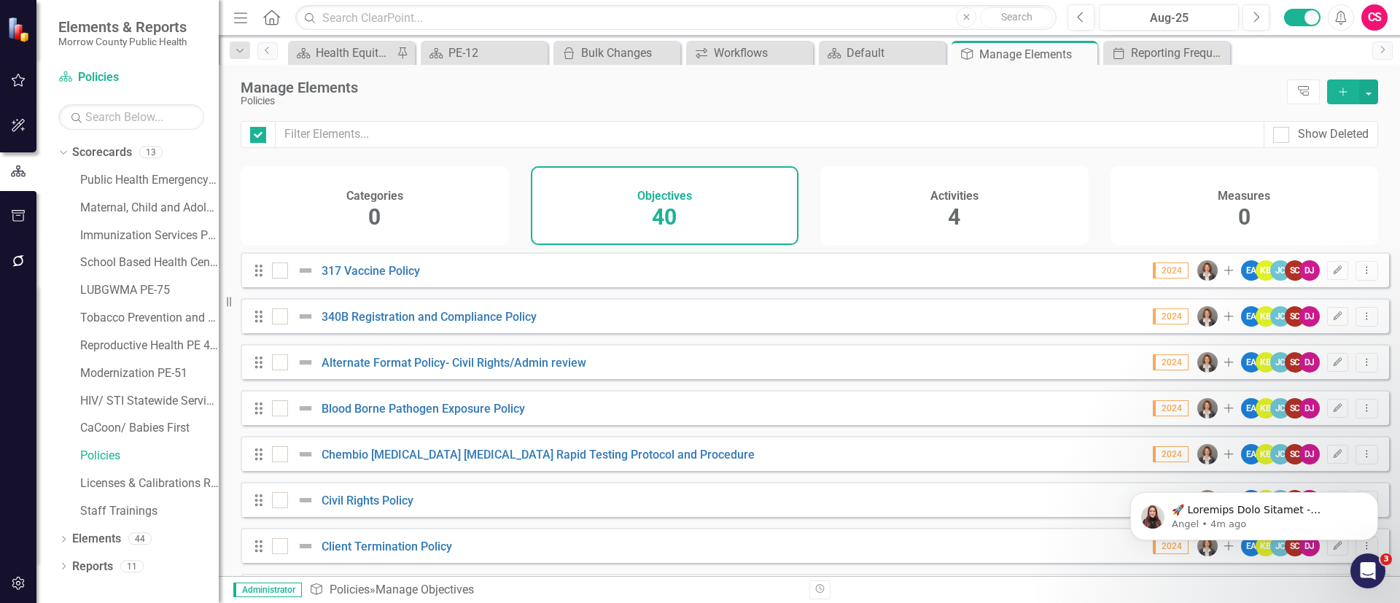
checkbox input "false"
click at [934, 208] on div "Activities 4" at bounding box center [954, 205] width 268 height 79
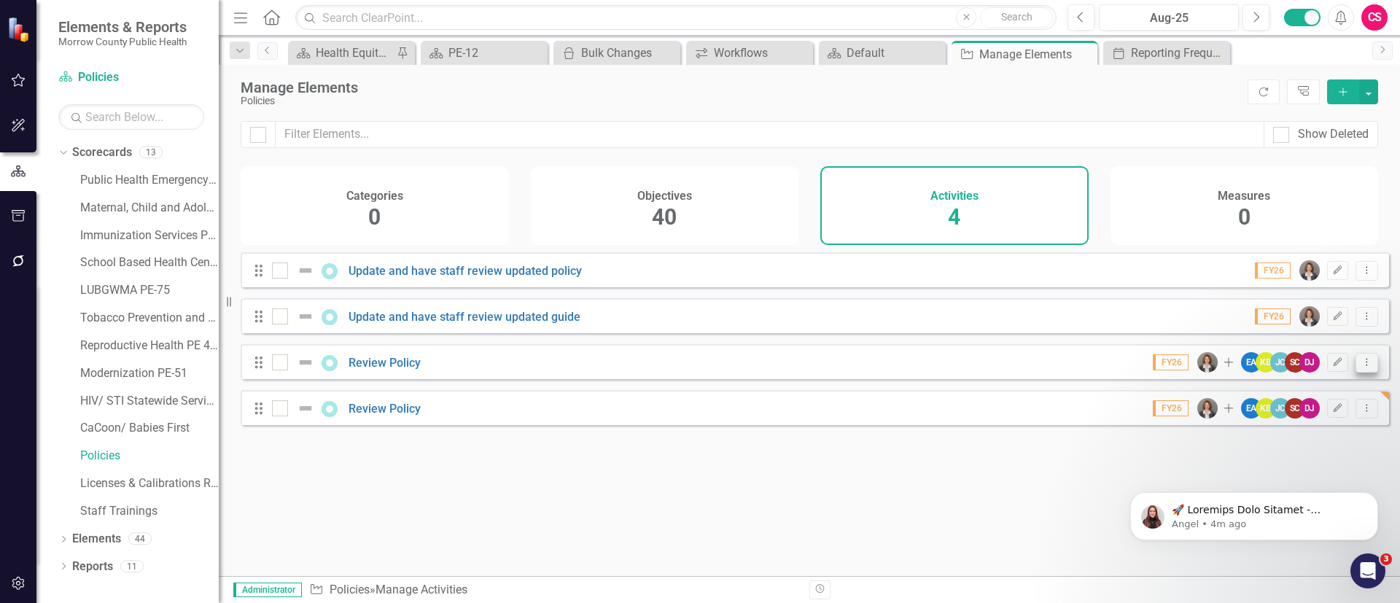
click at [1360, 367] on icon "Dropdown Menu" at bounding box center [1366, 361] width 12 height 9
click at [1305, 444] on link "Copy Duplicate Activity" at bounding box center [1303, 451] width 125 height 27
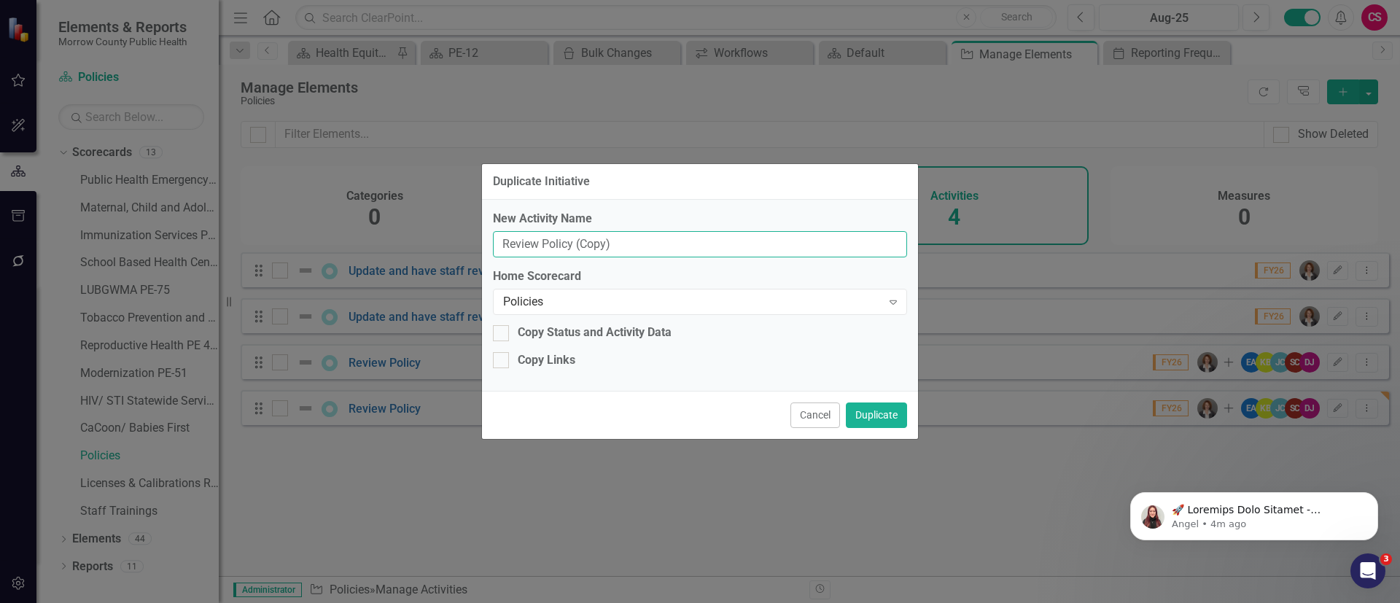
click at [723, 243] on input "Review Policy (Copy)" at bounding box center [700, 244] width 414 height 27
type input "Review Policy"
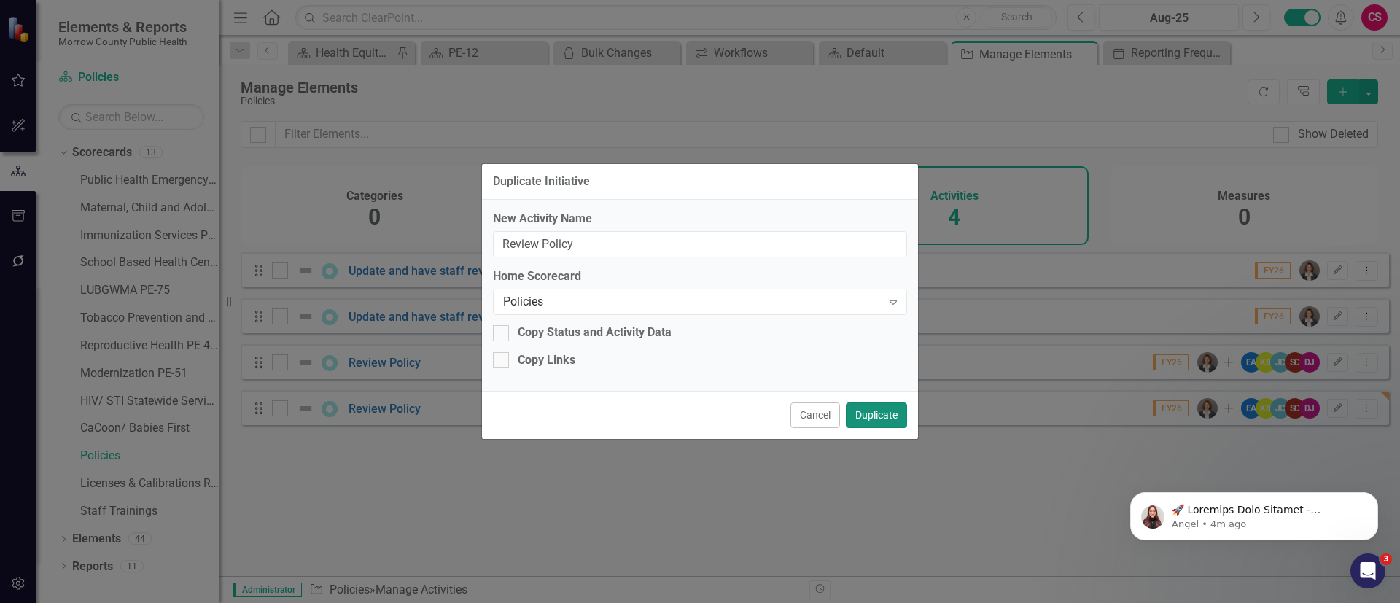
click at [870, 407] on button "Duplicate" at bounding box center [876, 415] width 61 height 26
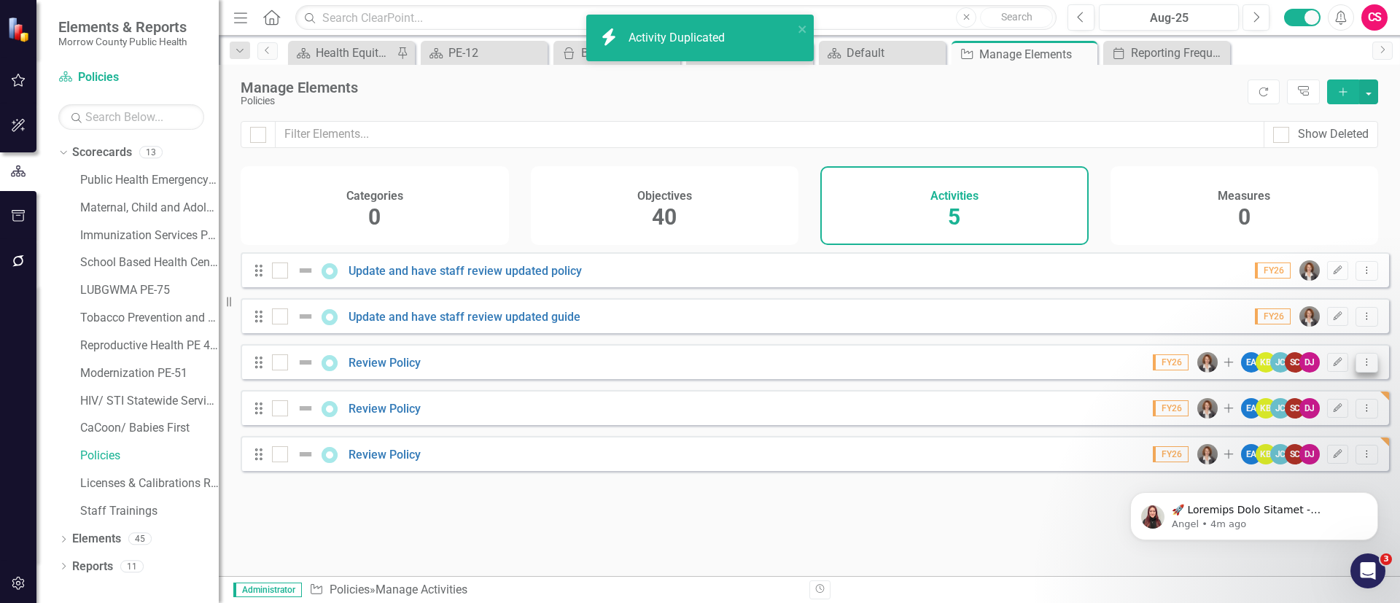
click at [1360, 367] on icon "Dropdown Menu" at bounding box center [1366, 361] width 12 height 9
click at [1292, 442] on link "Copy Duplicate Activity" at bounding box center [1303, 451] width 125 height 27
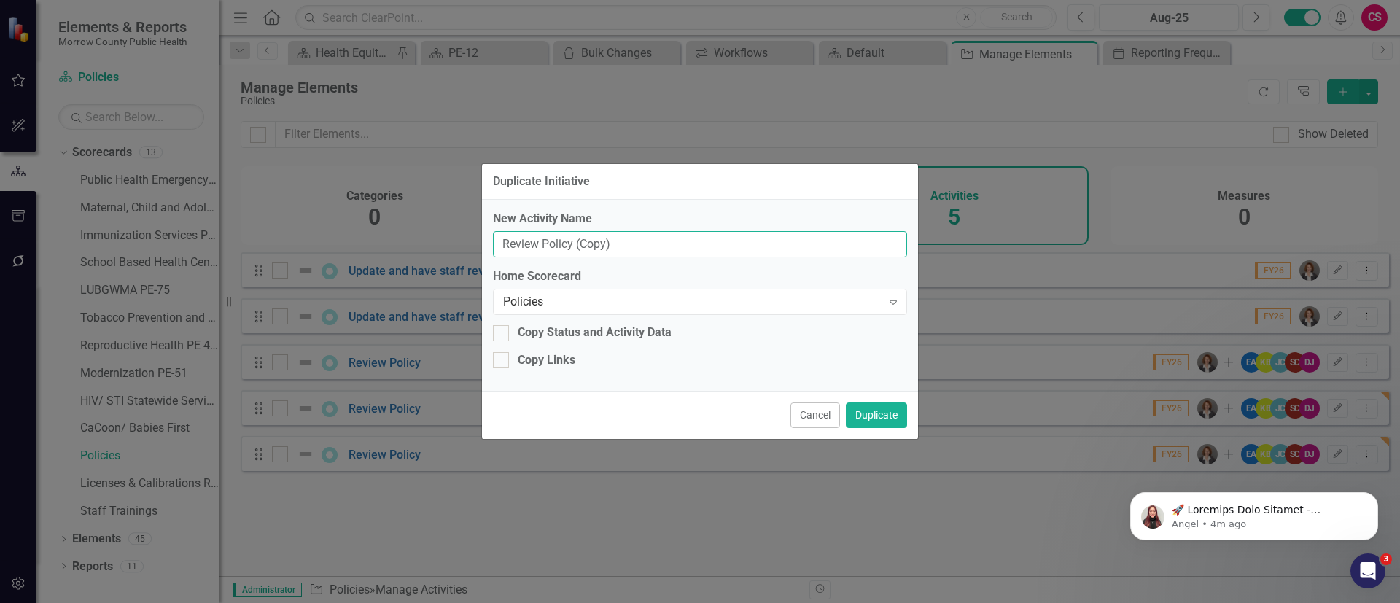
click at [692, 235] on input "Review Policy (Copy)" at bounding box center [700, 244] width 414 height 27
type input "Review Policy"
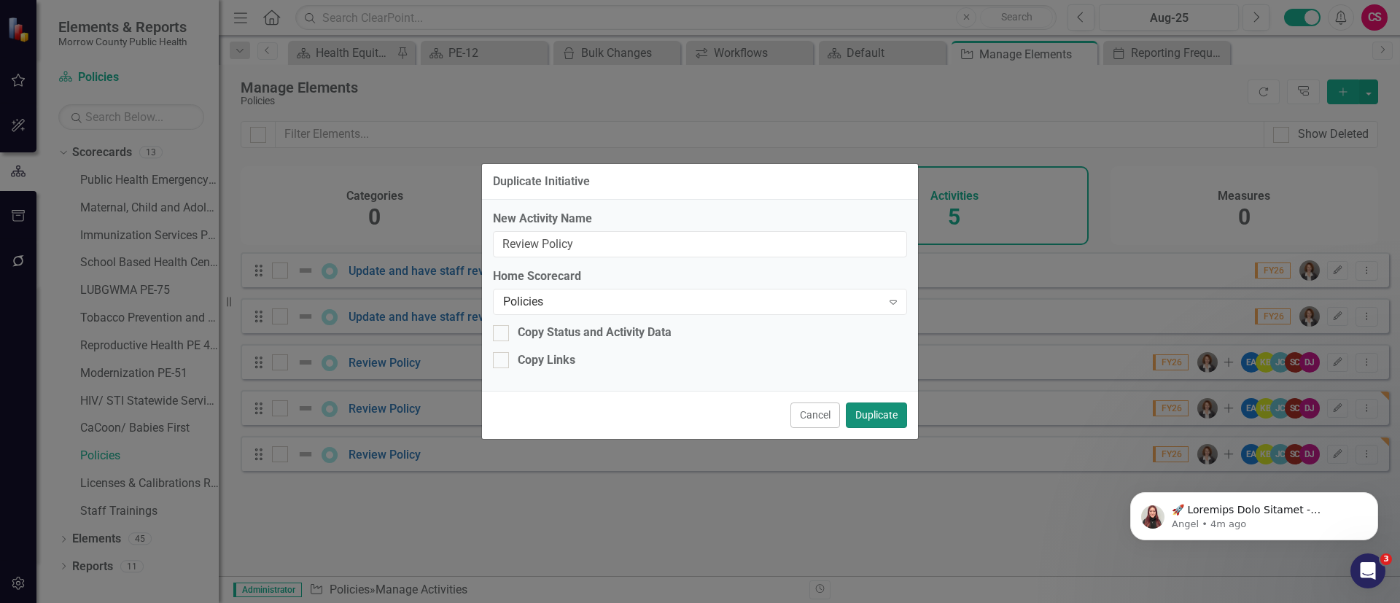
click at [873, 408] on button "Duplicate" at bounding box center [876, 415] width 61 height 26
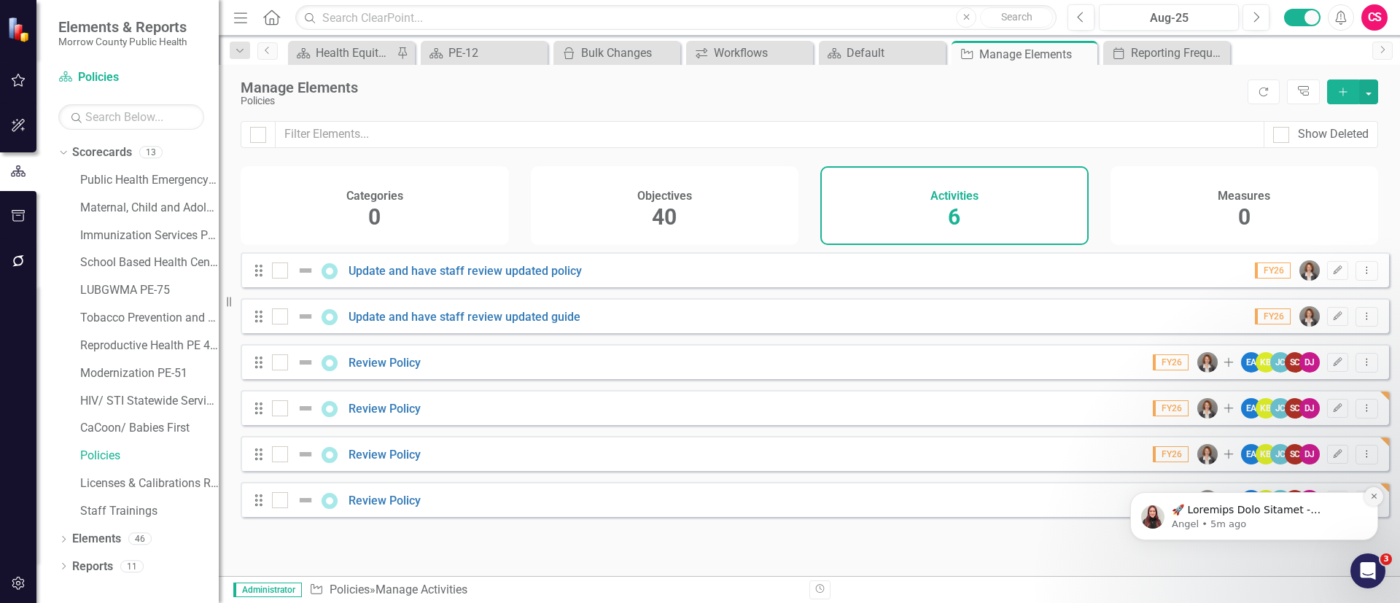
click at [1375, 496] on icon "Dismiss notification" at bounding box center [1374, 496] width 8 height 8
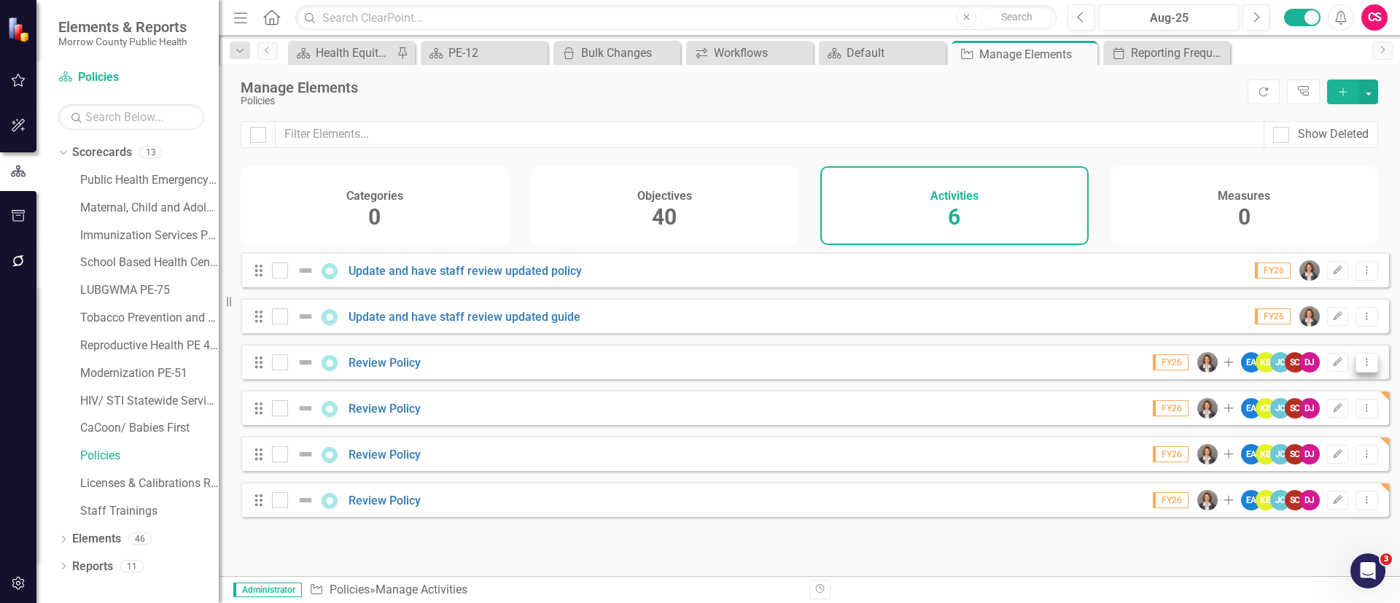
click at [1366, 365] on icon at bounding box center [1366, 361] width 1 height 7
click at [1281, 444] on link "Copy Duplicate Activity" at bounding box center [1303, 451] width 125 height 27
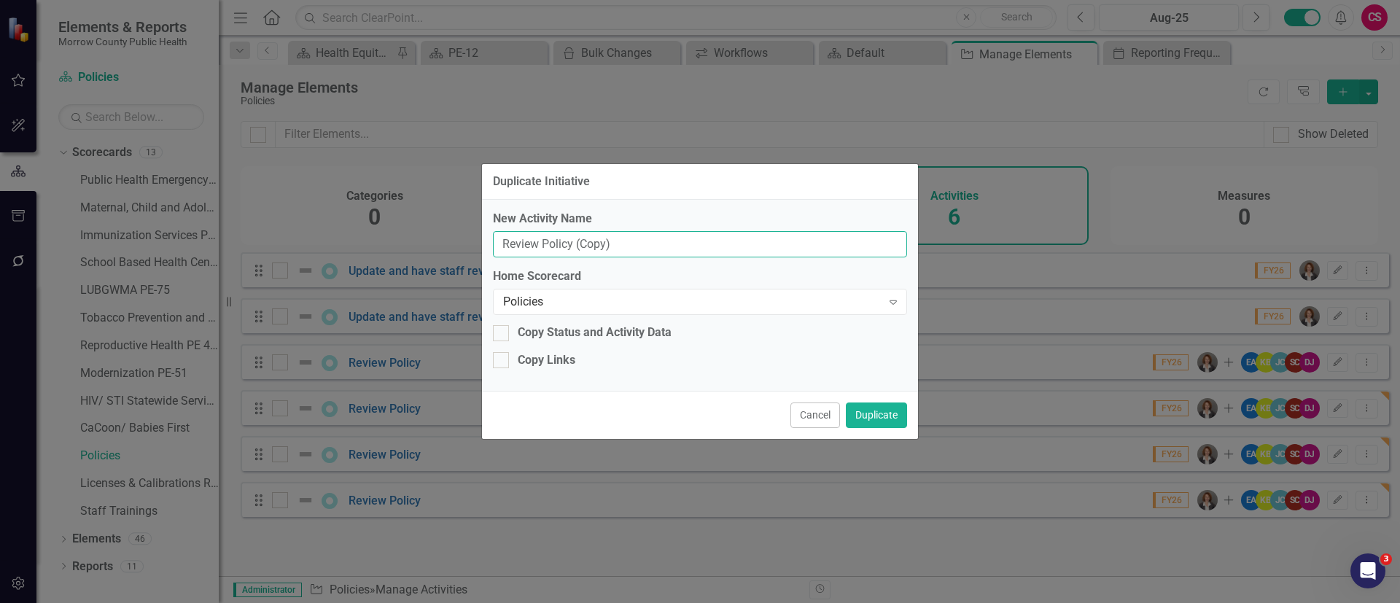
click at [783, 245] on input "Review Policy (Copy)" at bounding box center [700, 244] width 414 height 27
type input "Review Policy"
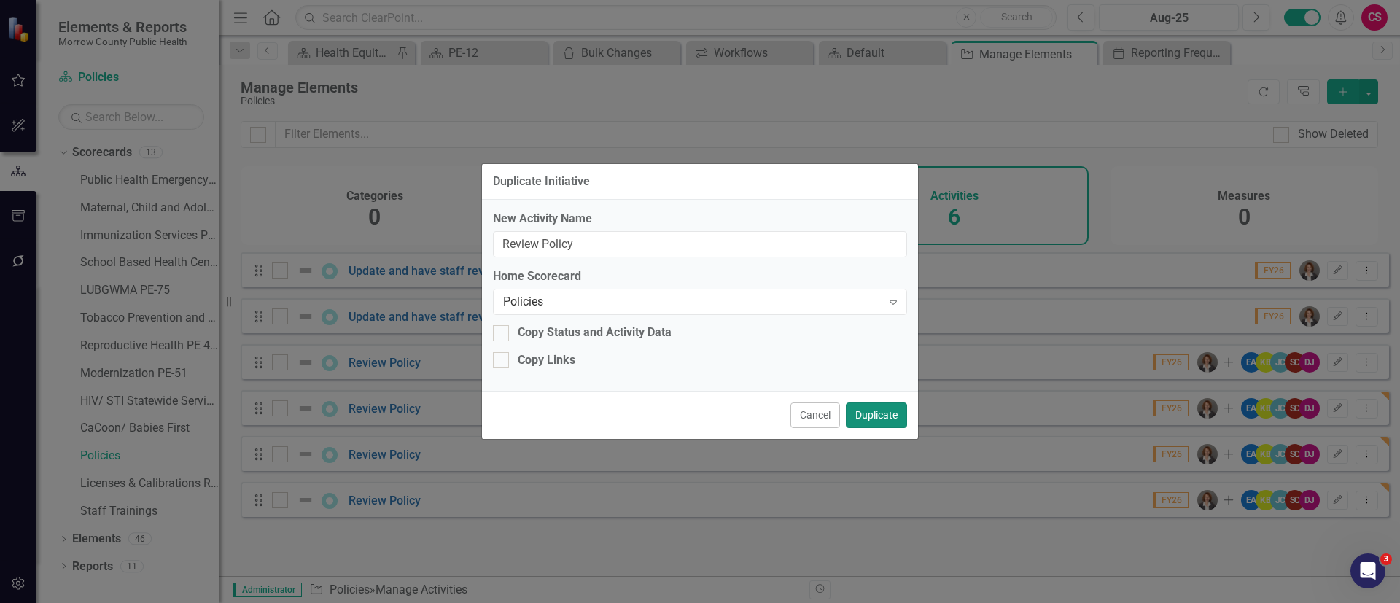
click at [878, 414] on button "Duplicate" at bounding box center [876, 415] width 61 height 26
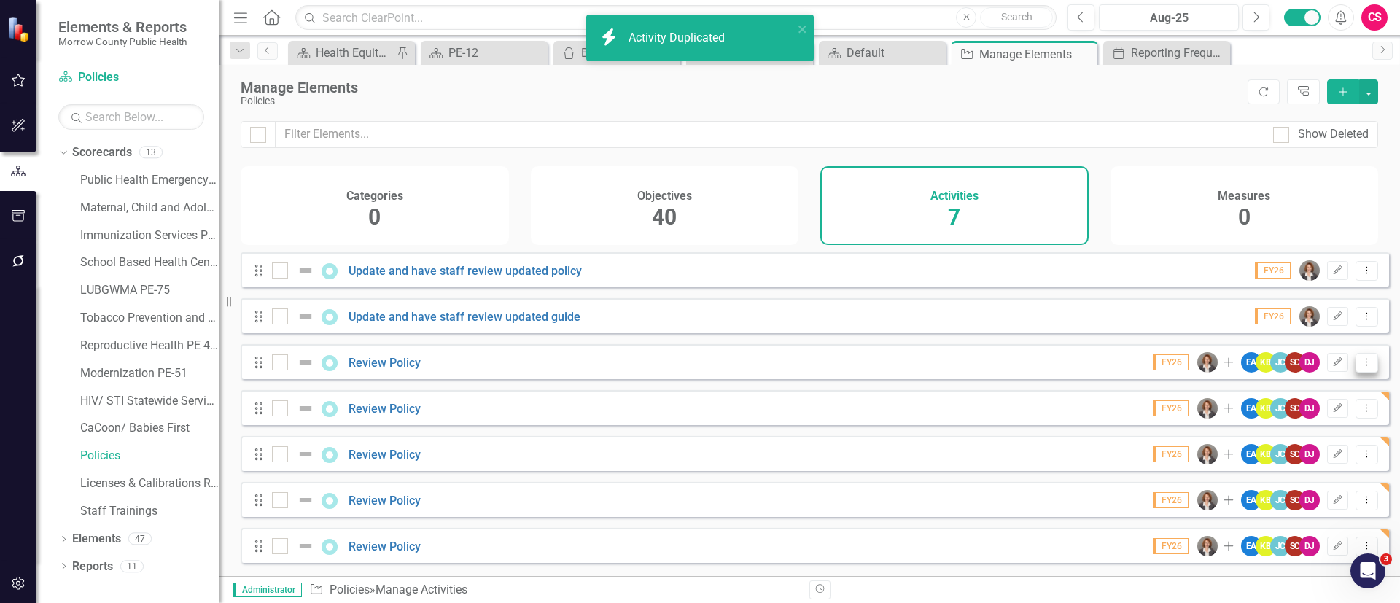
click at [1355, 369] on button "Dropdown Menu" at bounding box center [1366, 363] width 23 height 20
click at [1279, 442] on link "Copy Duplicate Activity" at bounding box center [1303, 451] width 125 height 27
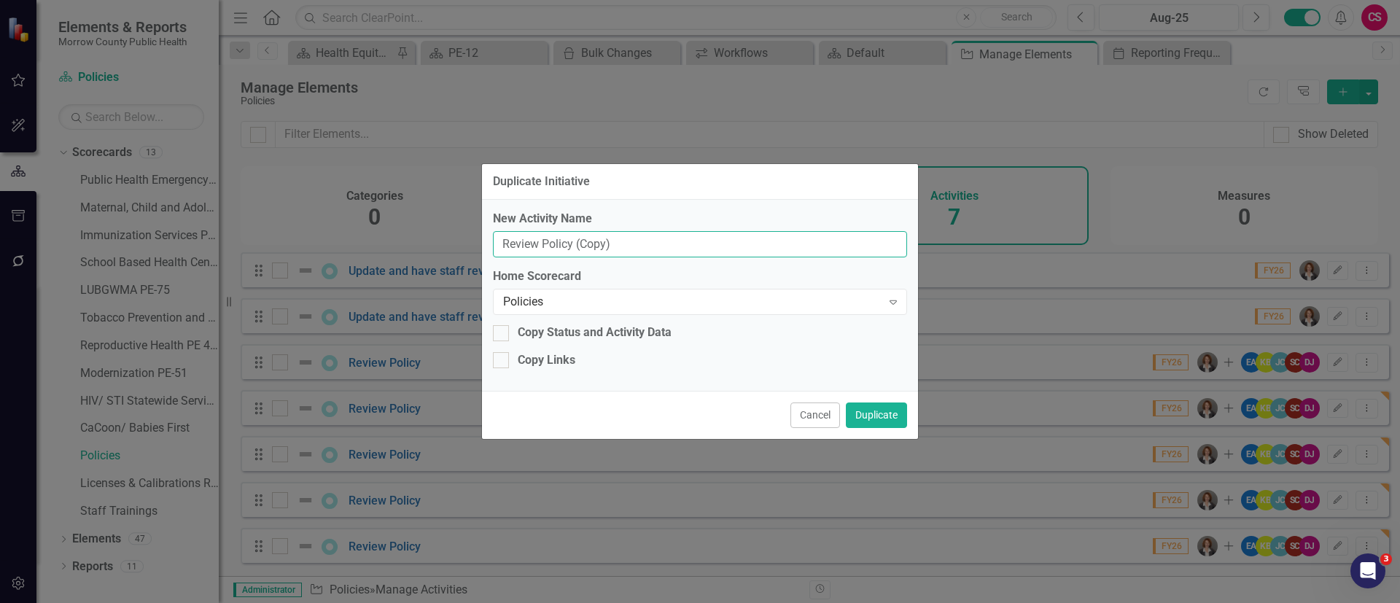
click at [767, 246] on input "Review Policy (Copy)" at bounding box center [700, 244] width 414 height 27
type input "Review Policy"
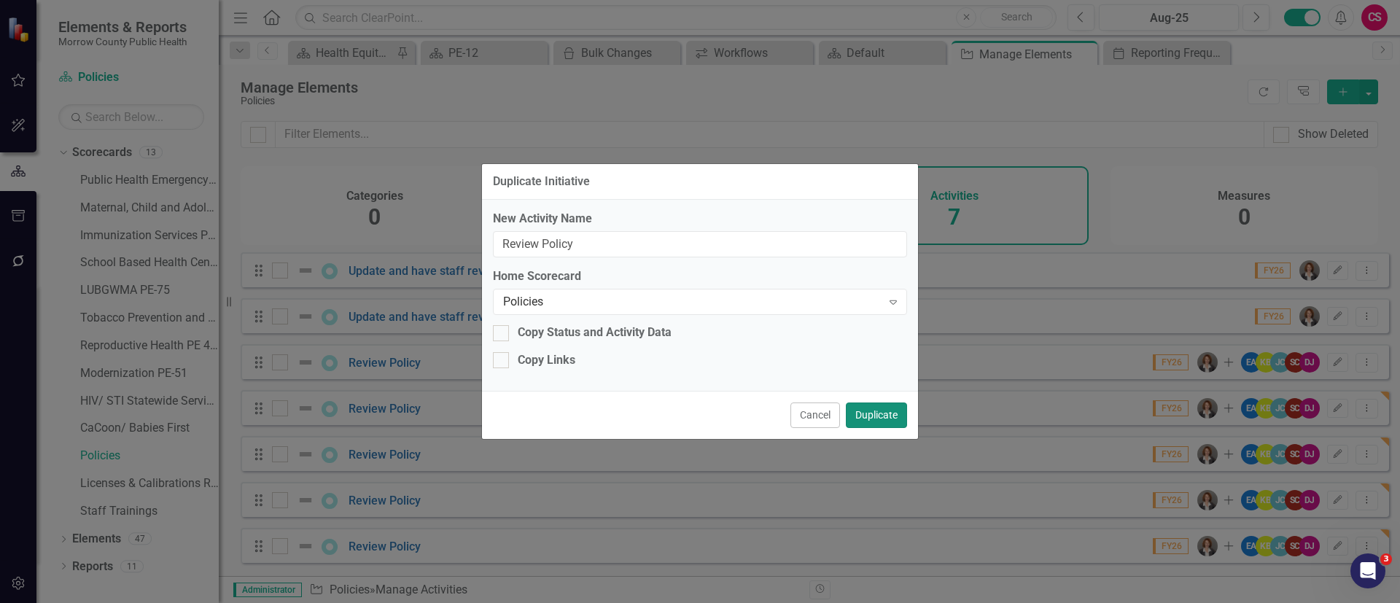
click at [877, 410] on button "Duplicate" at bounding box center [876, 415] width 61 height 26
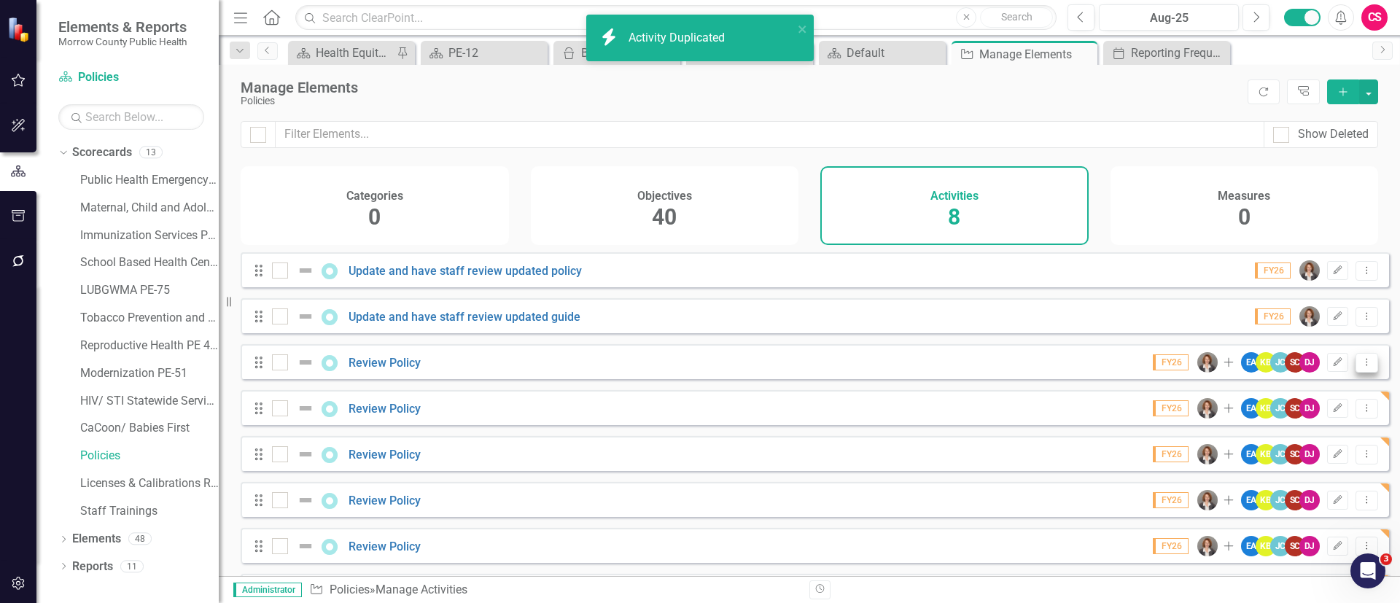
click at [1360, 367] on icon "Dropdown Menu" at bounding box center [1366, 361] width 12 height 9
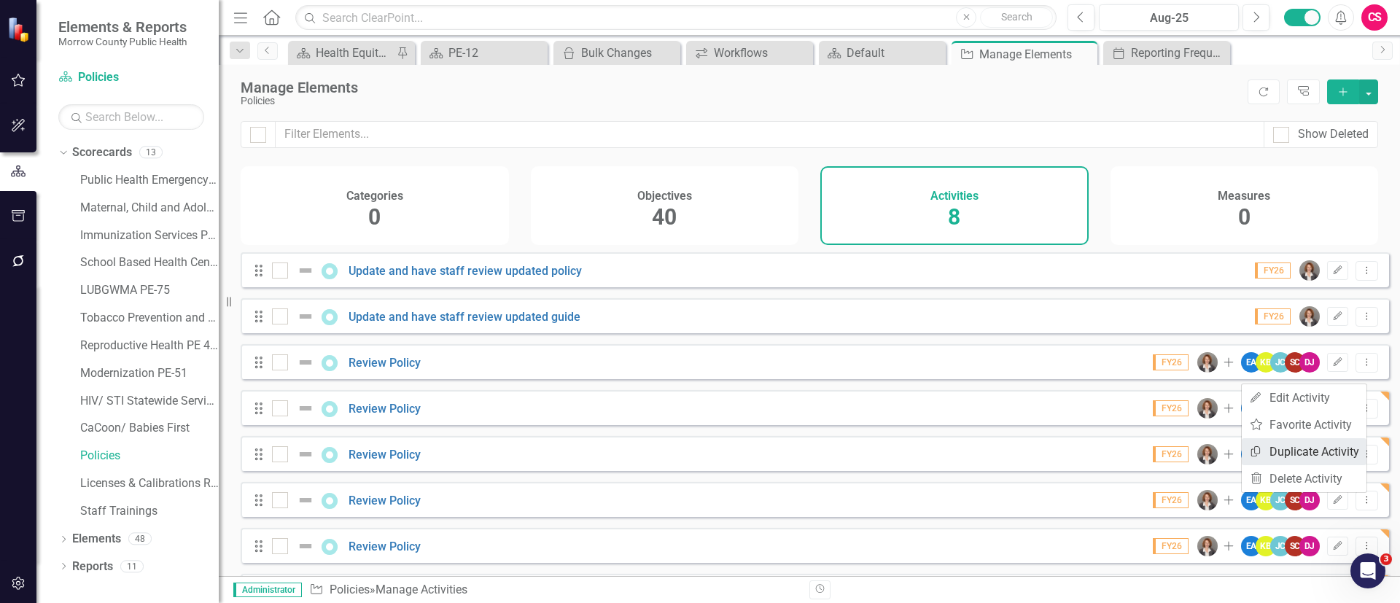
click at [1294, 442] on link "Copy Duplicate Activity" at bounding box center [1303, 451] width 125 height 27
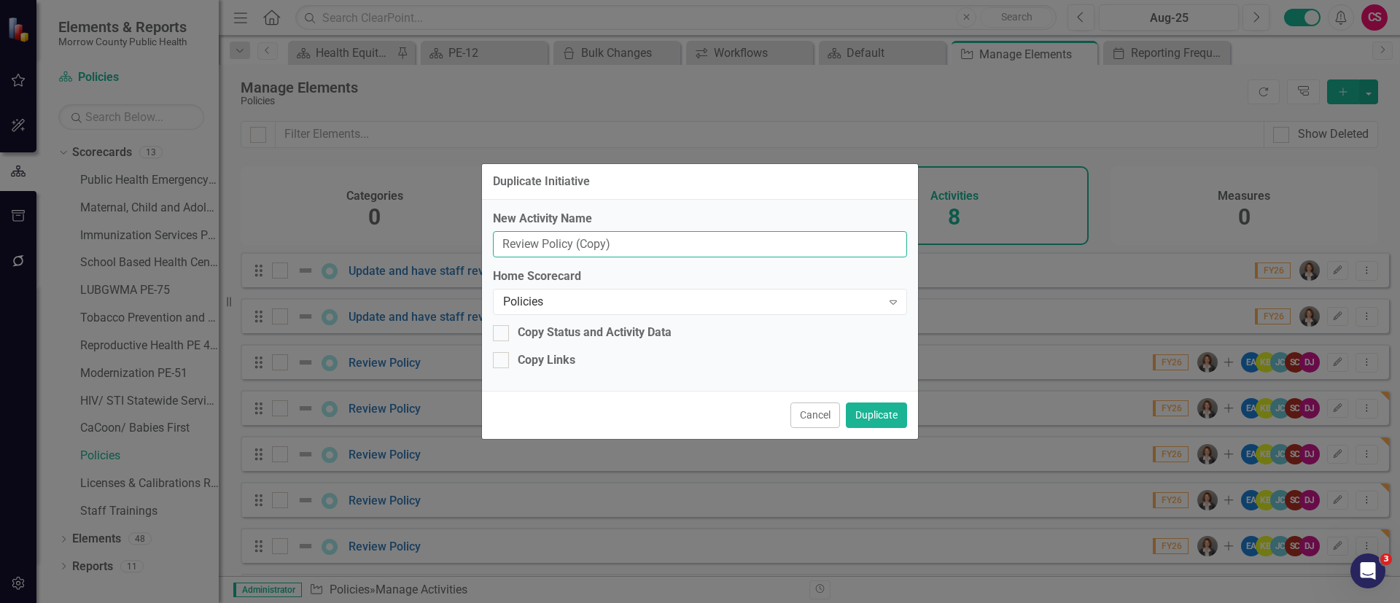
click at [773, 238] on input "Review Policy (Copy)" at bounding box center [700, 244] width 414 height 27
type input "Review Policy"
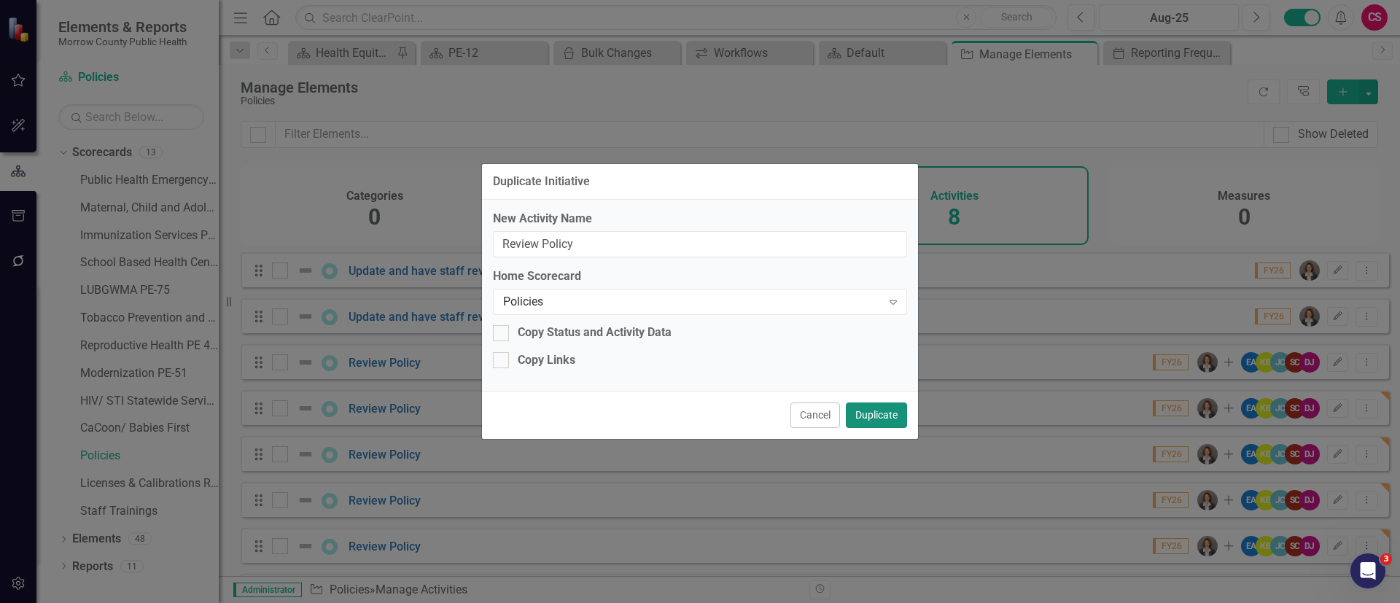
click at [878, 413] on button "Duplicate" at bounding box center [876, 415] width 61 height 26
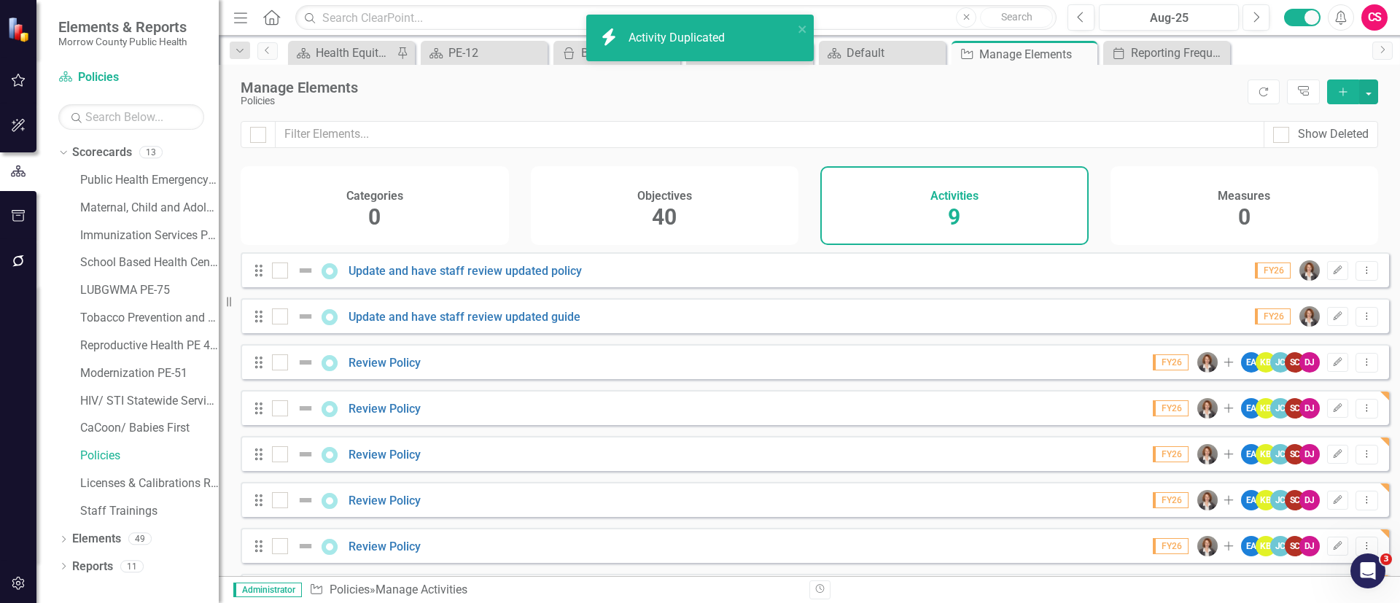
click at [1359, 373] on div "Show Deleted Categories 0 Objectives 40 Activities 9 Measures 0 Looks like you …" at bounding box center [809, 348] width 1181 height 455
click at [1360, 367] on icon "Dropdown Menu" at bounding box center [1366, 361] width 12 height 9
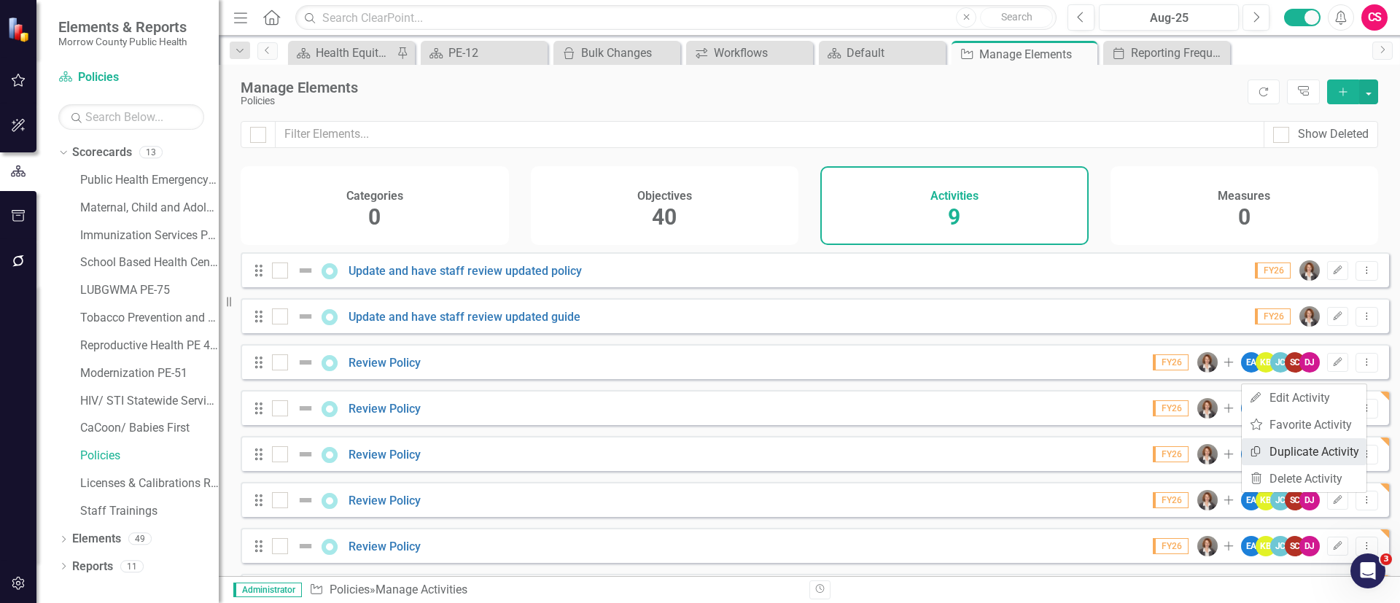
click at [1317, 446] on link "Copy Duplicate Activity" at bounding box center [1303, 451] width 125 height 27
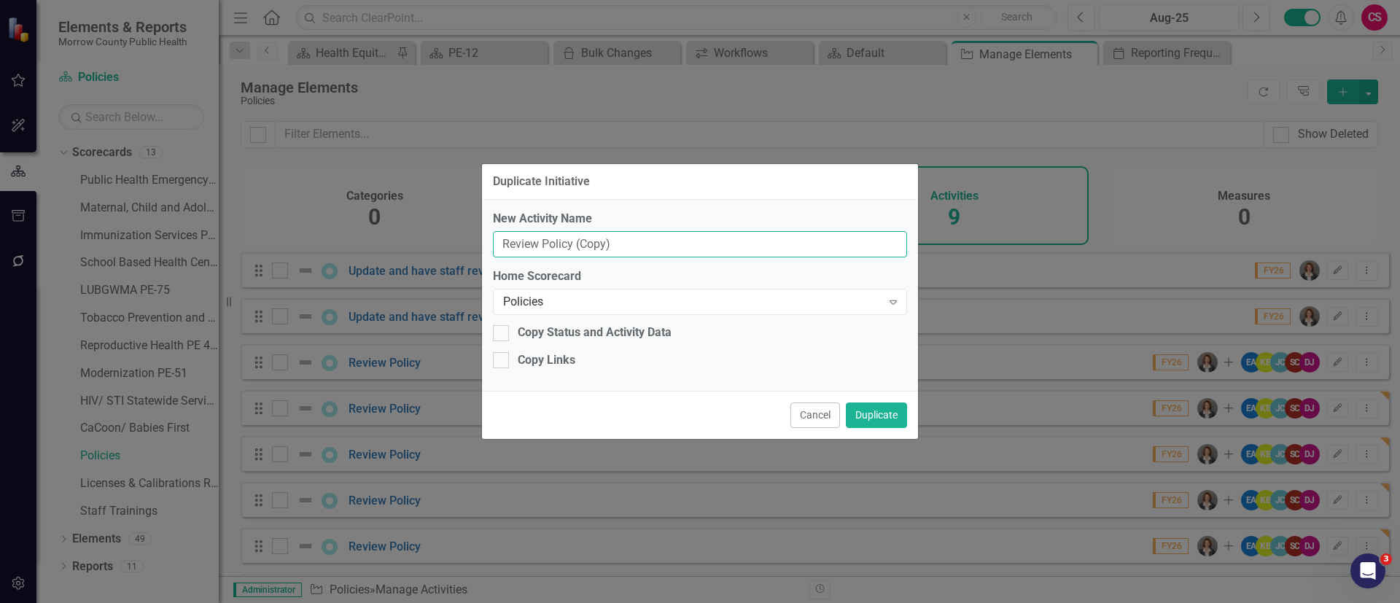
click at [748, 247] on input "Review Policy (Copy)" at bounding box center [700, 244] width 414 height 27
type input "Review Policy"
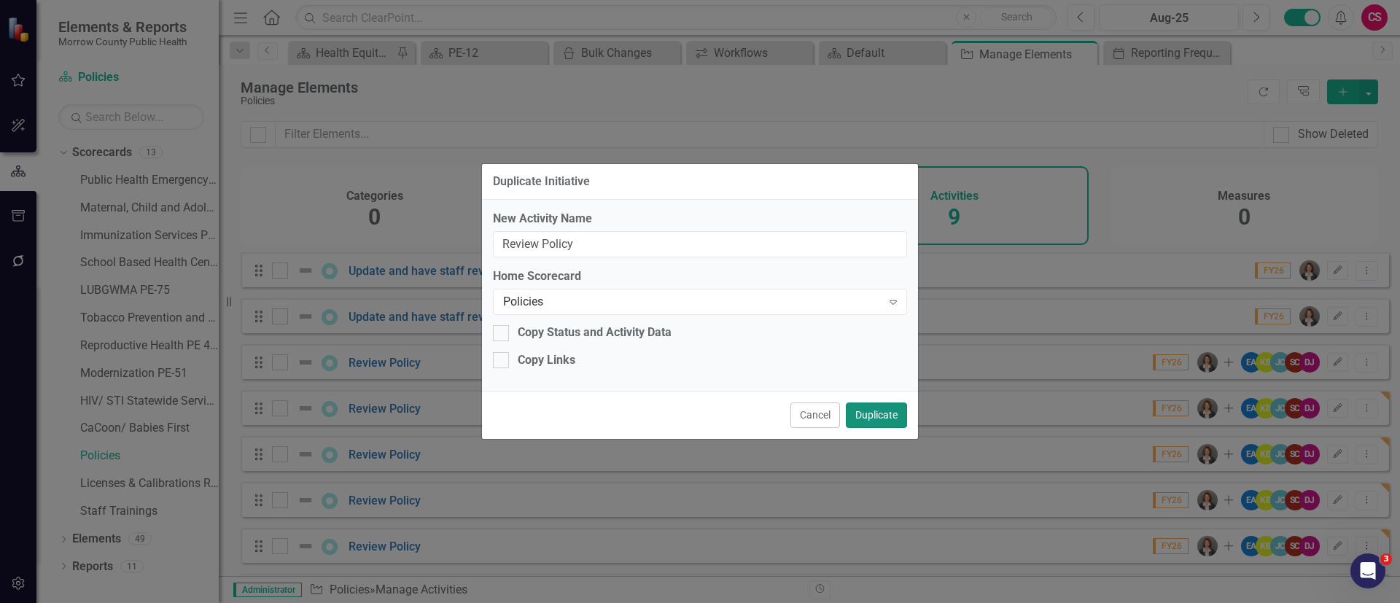
click at [881, 415] on button "Duplicate" at bounding box center [876, 415] width 61 height 26
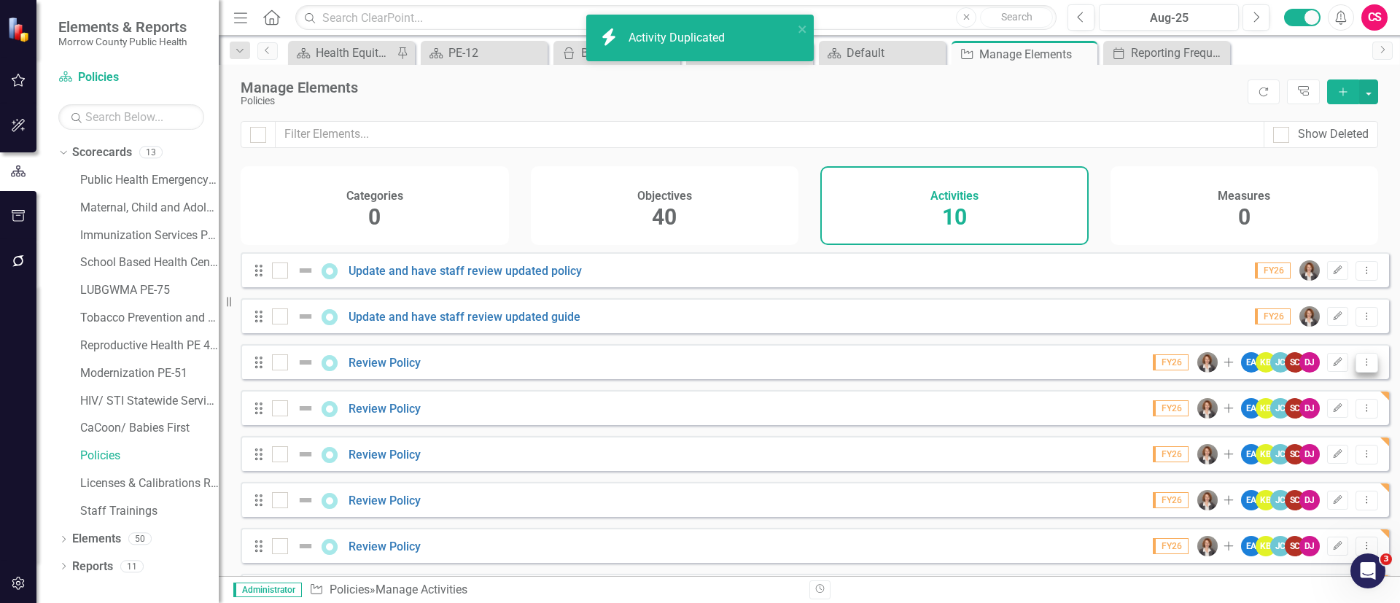
click at [1357, 372] on button "Dropdown Menu" at bounding box center [1366, 363] width 23 height 20
click at [1314, 447] on link "Copy Duplicate Activity" at bounding box center [1303, 451] width 125 height 27
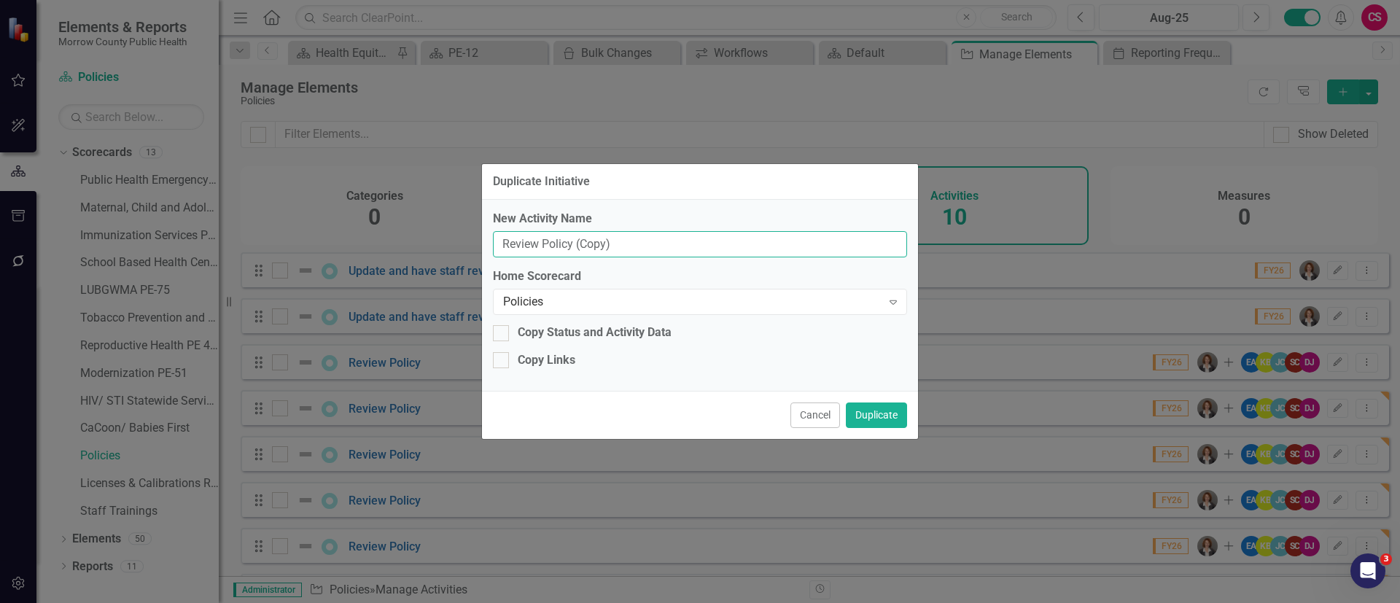
click at [792, 249] on input "Review Policy (Copy)" at bounding box center [700, 244] width 414 height 27
type input "Review Policy"
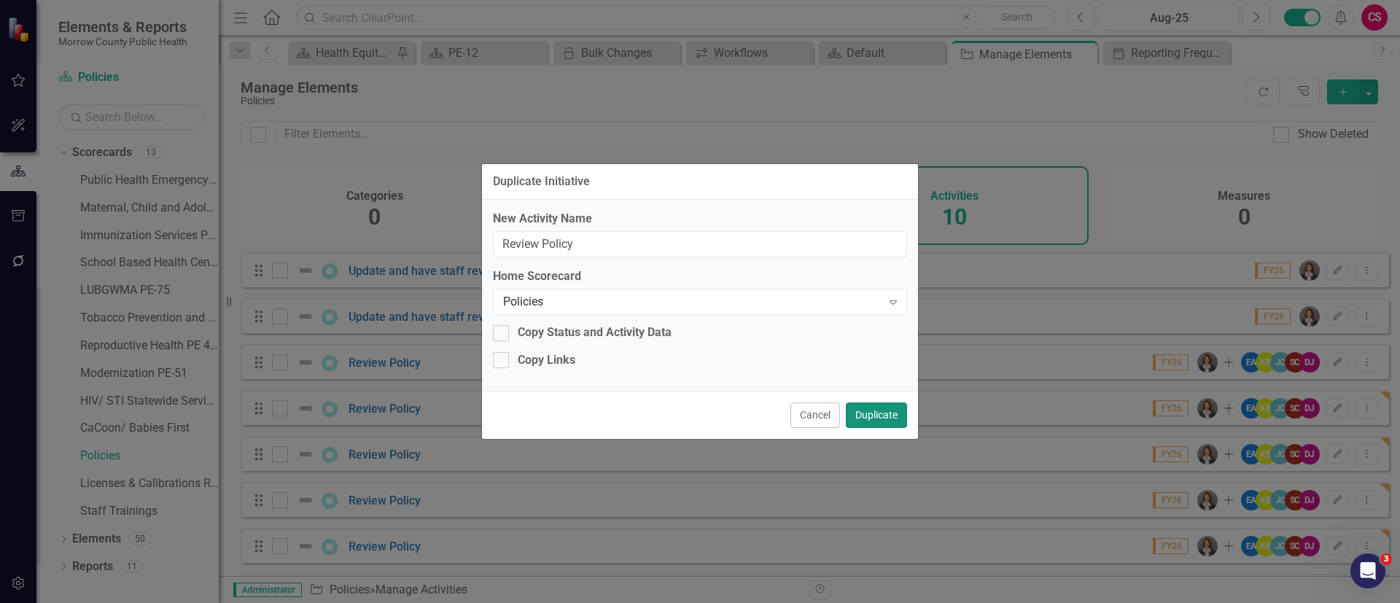
click at [878, 415] on button "Duplicate" at bounding box center [876, 415] width 61 height 26
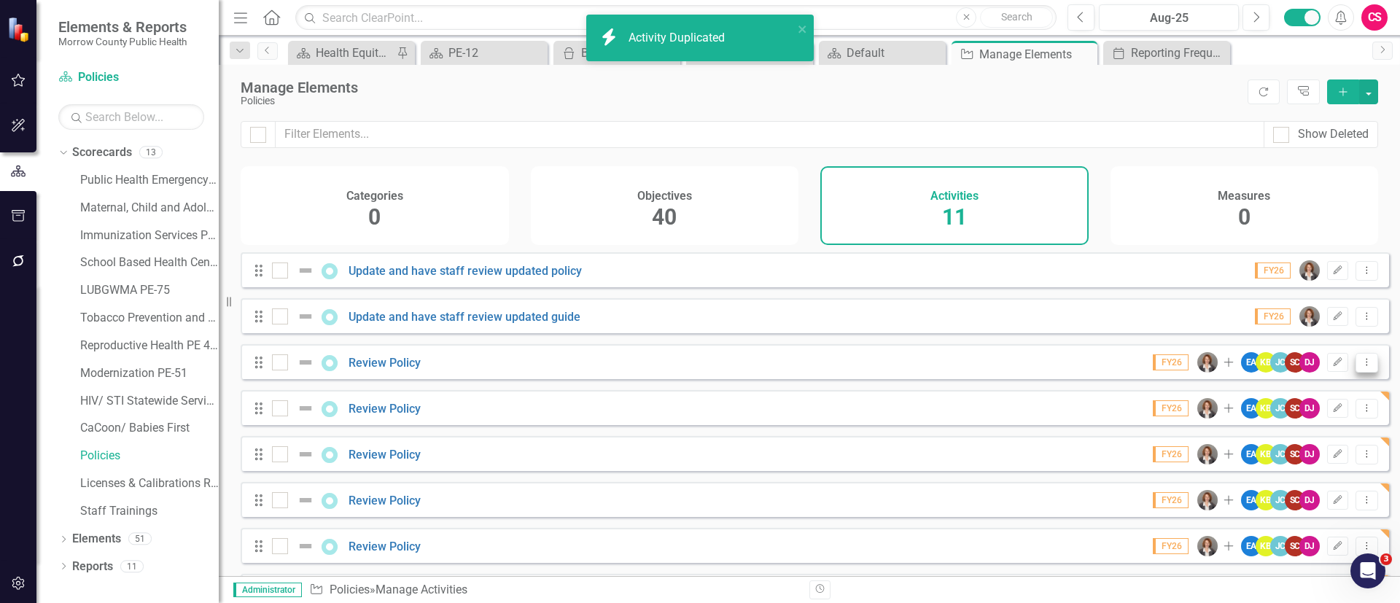
click at [1360, 367] on icon "Dropdown Menu" at bounding box center [1366, 361] width 12 height 9
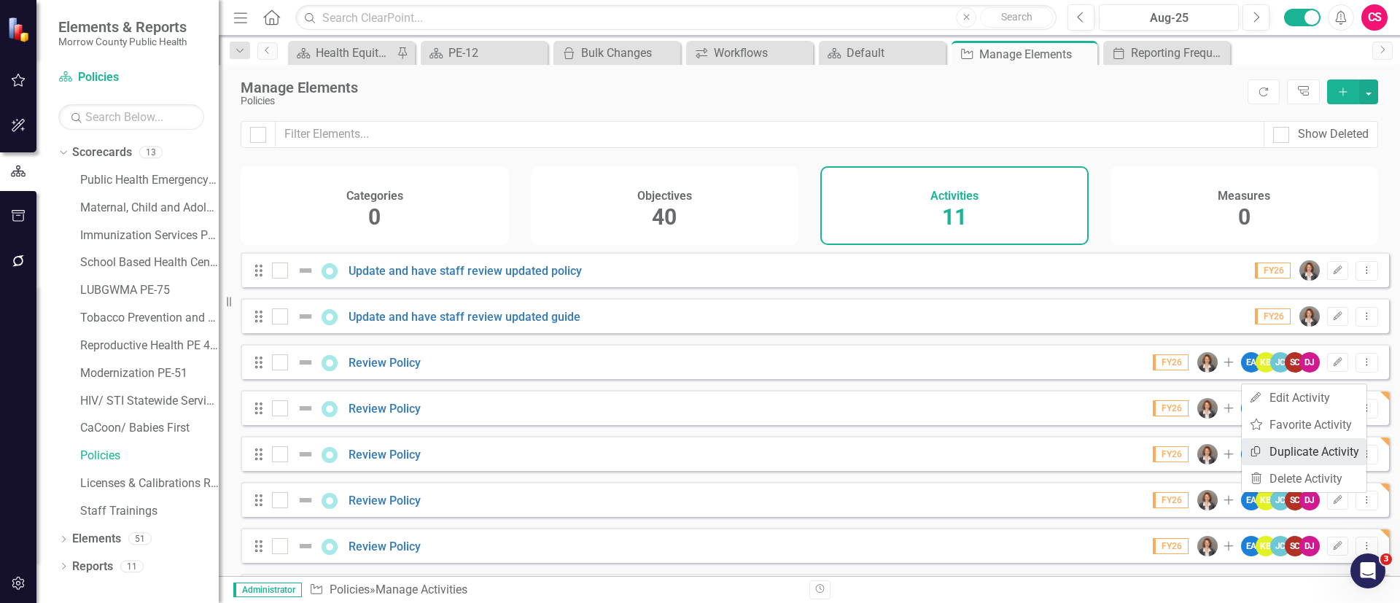
click at [1335, 443] on link "Copy Duplicate Activity" at bounding box center [1303, 451] width 125 height 27
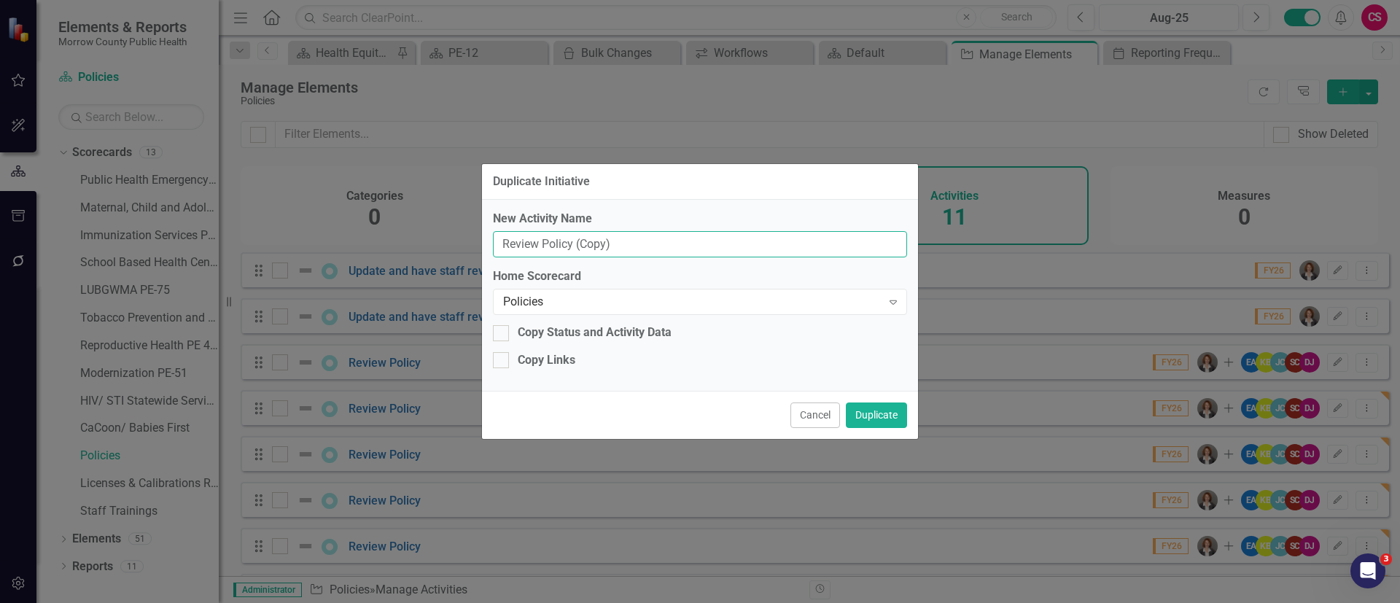
click at [877, 253] on input "Review Policy (Copy)" at bounding box center [700, 244] width 414 height 27
type input "Review Policy"
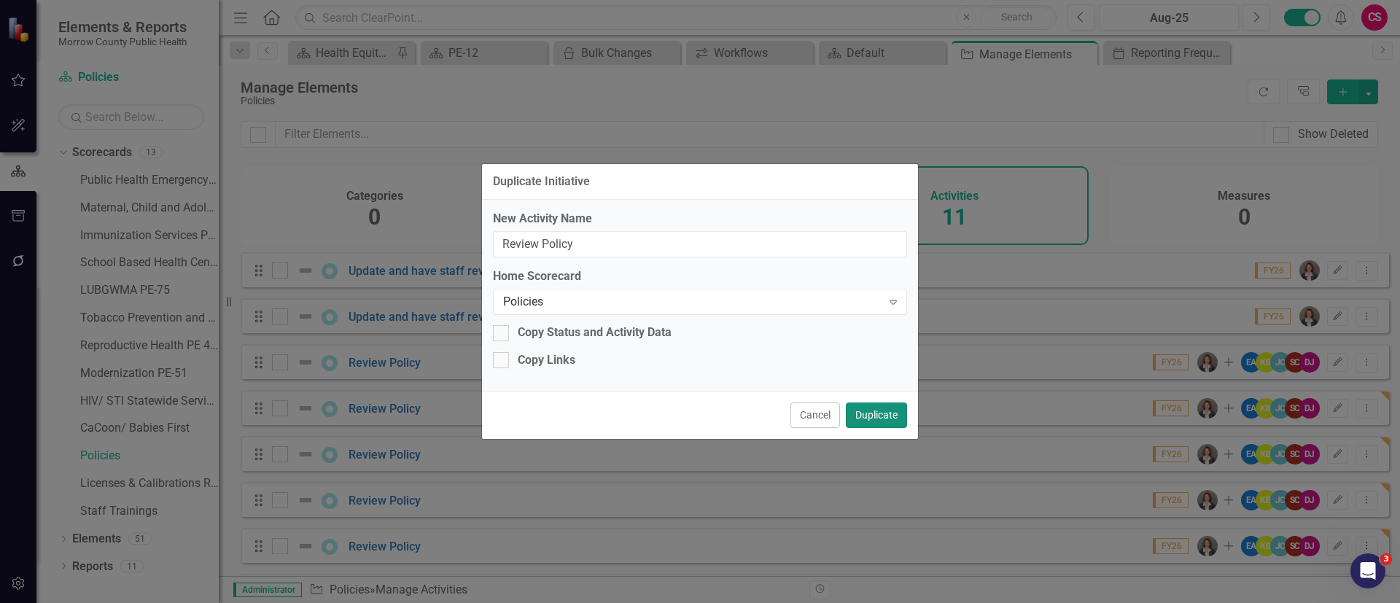
click at [889, 413] on button "Duplicate" at bounding box center [876, 415] width 61 height 26
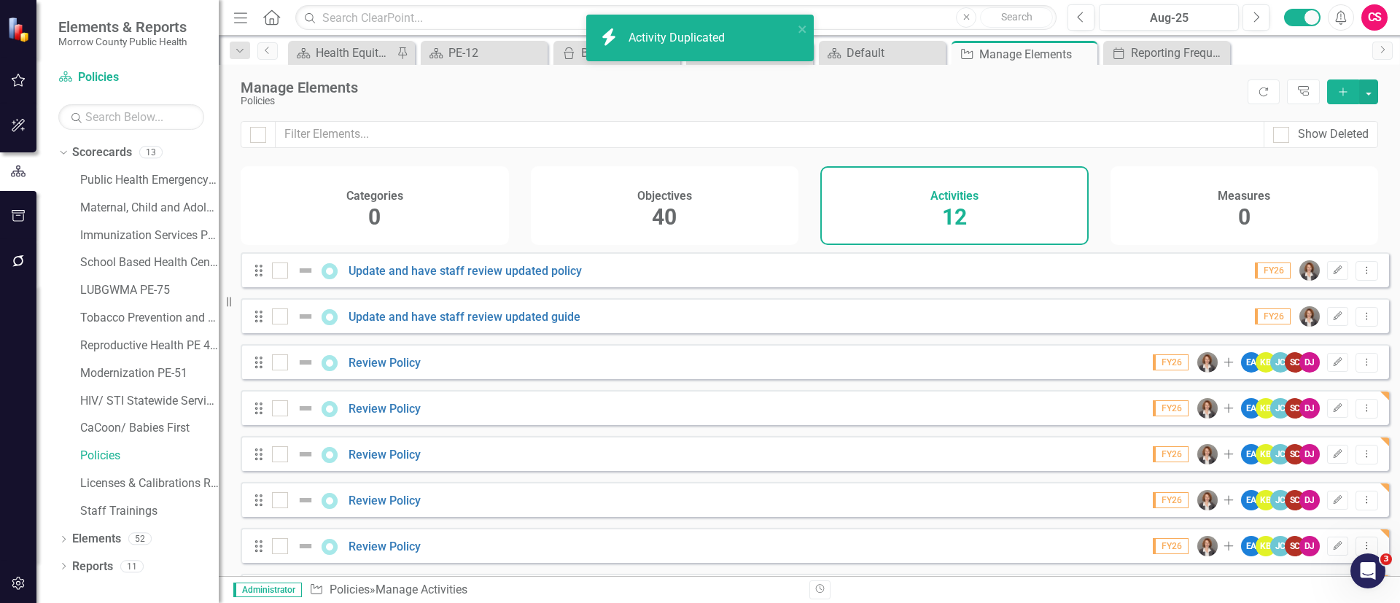
click at [1360, 367] on icon "Dropdown Menu" at bounding box center [1366, 361] width 12 height 9
click at [1312, 449] on link "Copy Duplicate Activity" at bounding box center [1303, 451] width 125 height 27
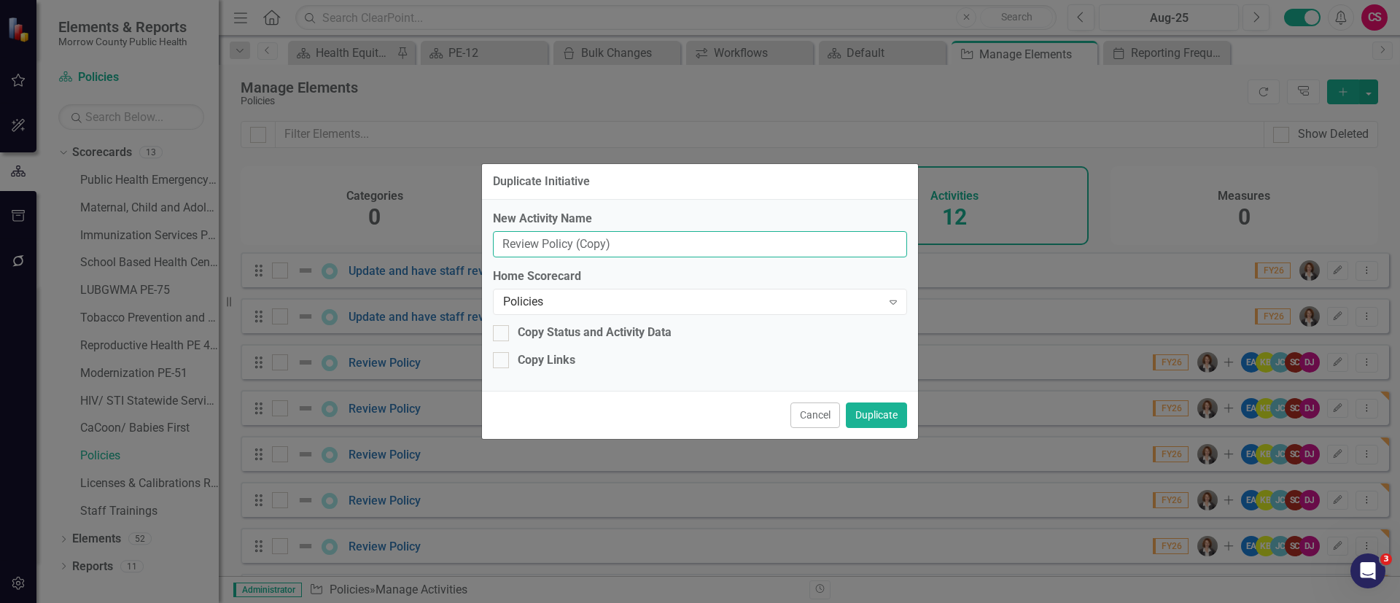
click at [732, 246] on input "Review Policy (Copy)" at bounding box center [700, 244] width 414 height 27
type input "Review Policy"
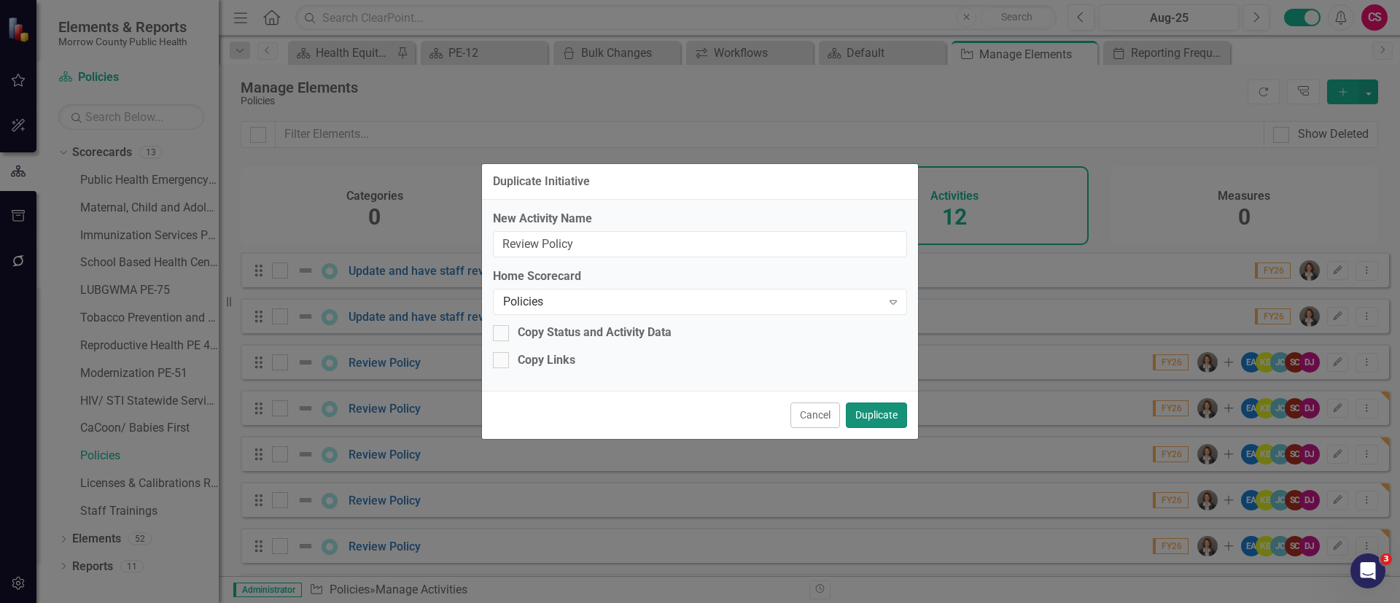
click at [881, 418] on button "Duplicate" at bounding box center [876, 415] width 61 height 26
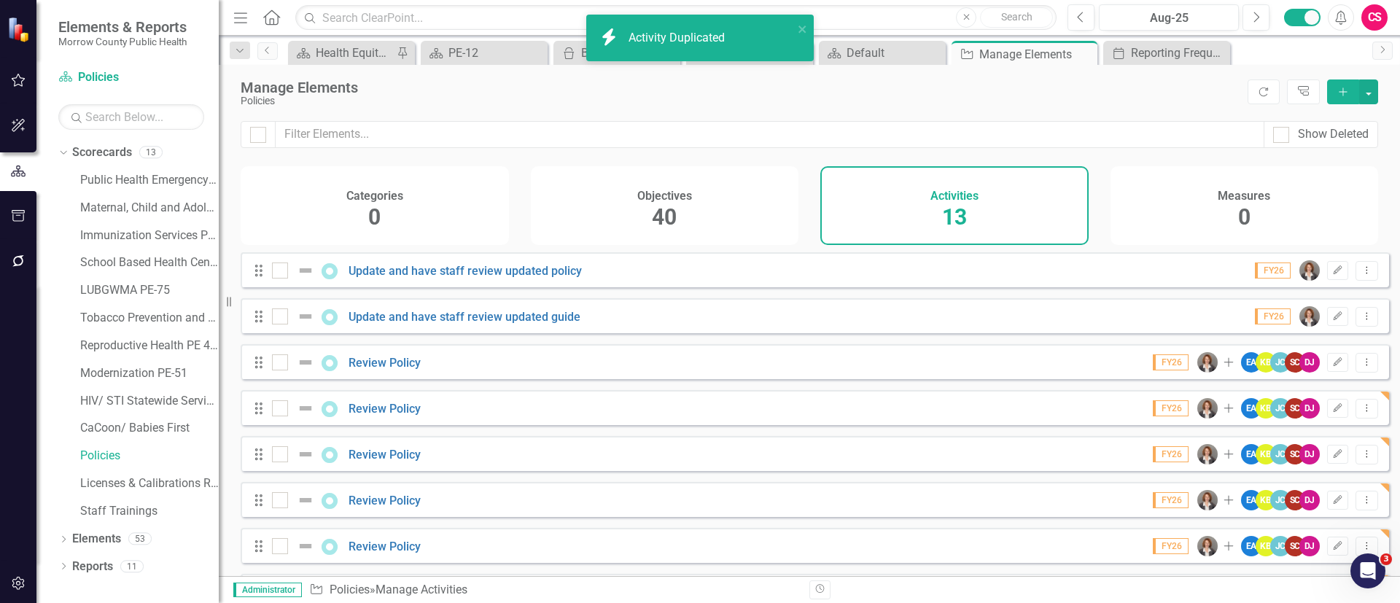
click at [1360, 367] on icon "Dropdown Menu" at bounding box center [1366, 361] width 12 height 9
click at [1290, 449] on link "Copy Duplicate Activity" at bounding box center [1303, 451] width 125 height 27
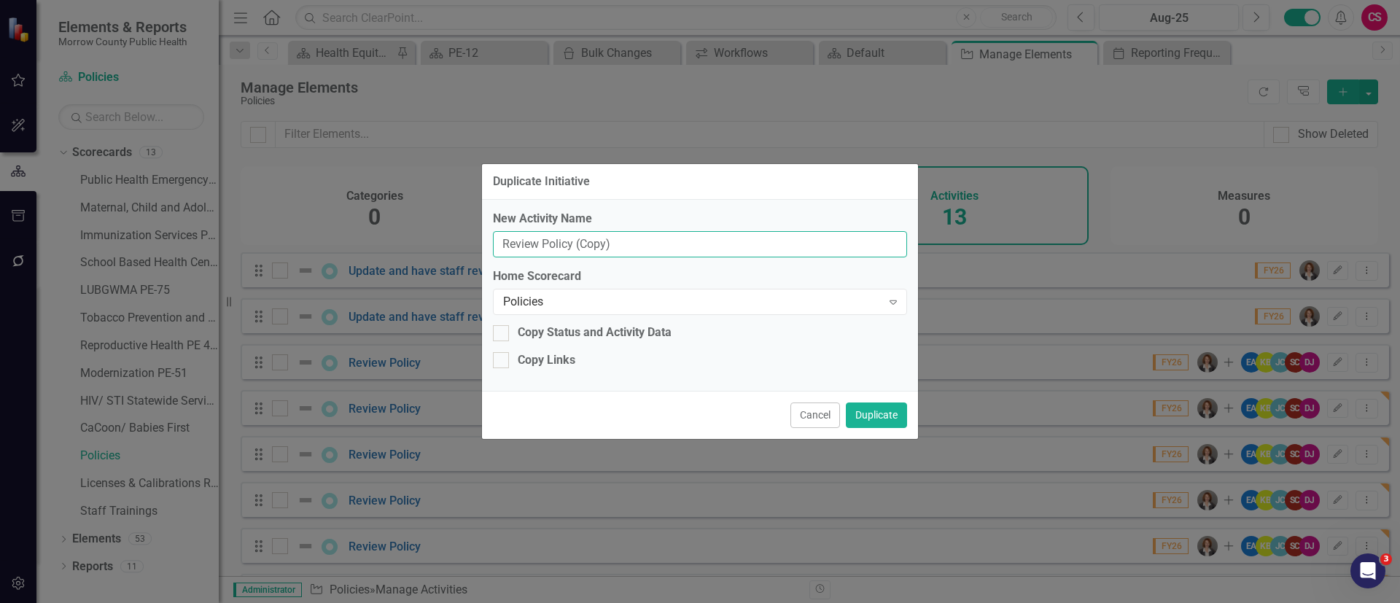
click at [734, 241] on input "Review Policy (Copy)" at bounding box center [700, 244] width 414 height 27
type input "Review Policy"
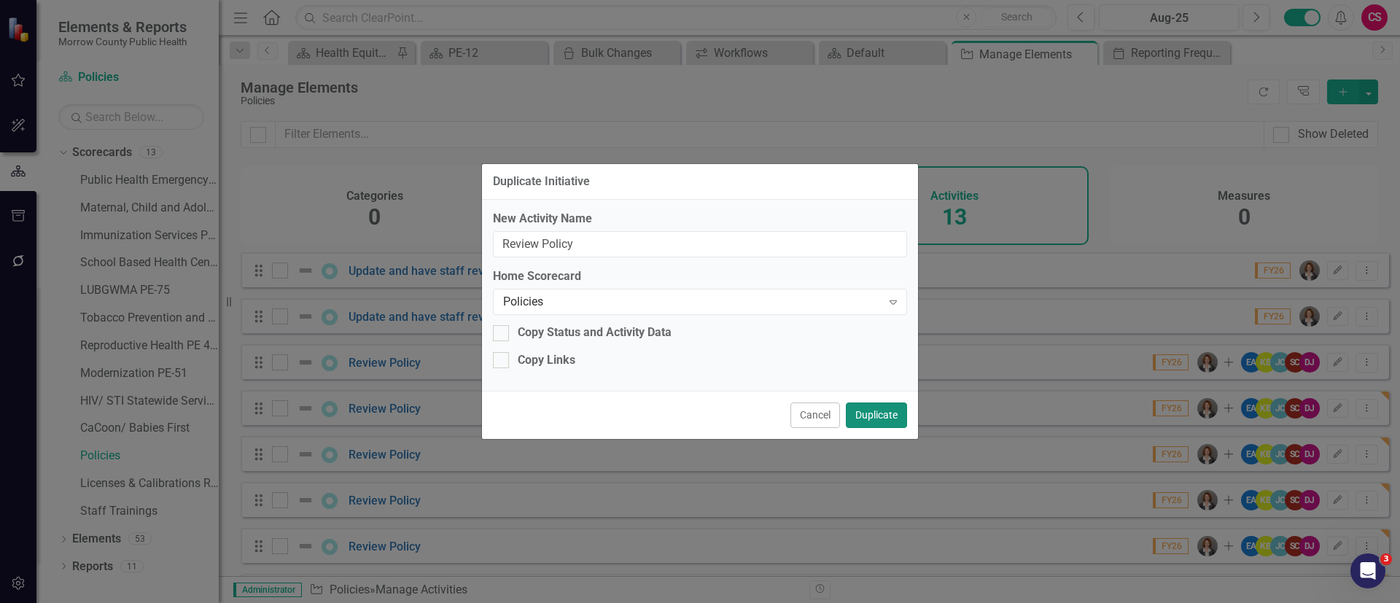
click at [873, 414] on button "Duplicate" at bounding box center [876, 415] width 61 height 26
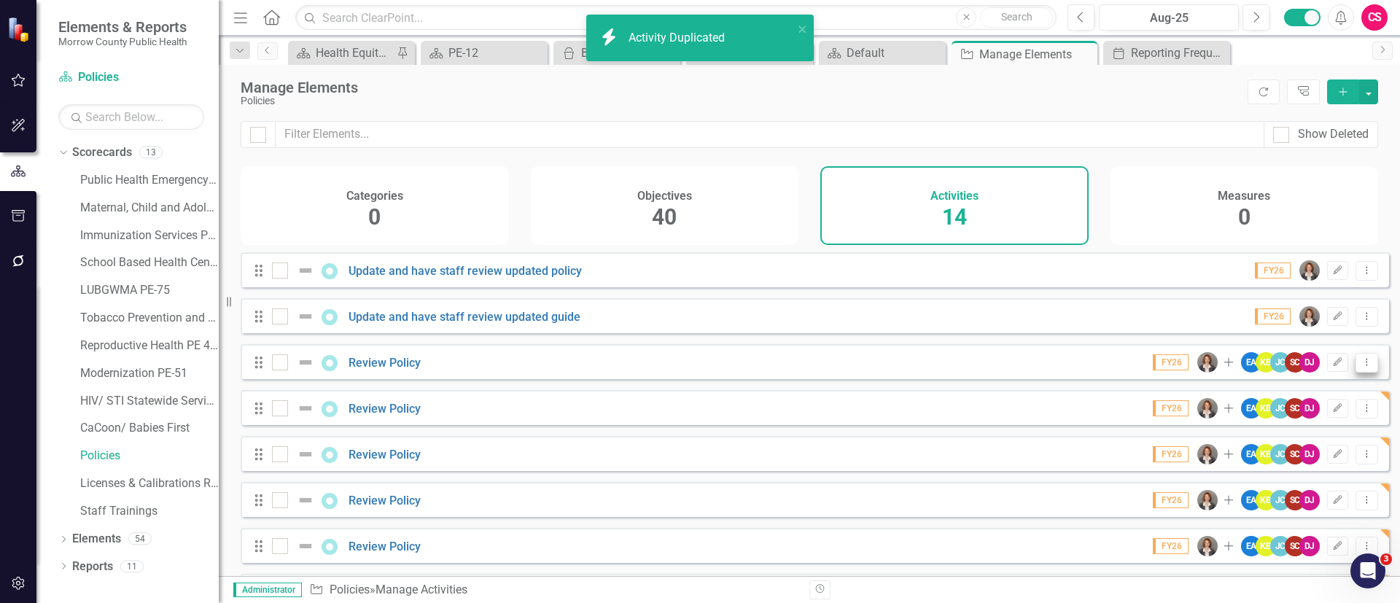
click at [1360, 367] on icon "Dropdown Menu" at bounding box center [1366, 361] width 12 height 9
click at [1313, 448] on link "Copy Duplicate Activity" at bounding box center [1303, 451] width 125 height 27
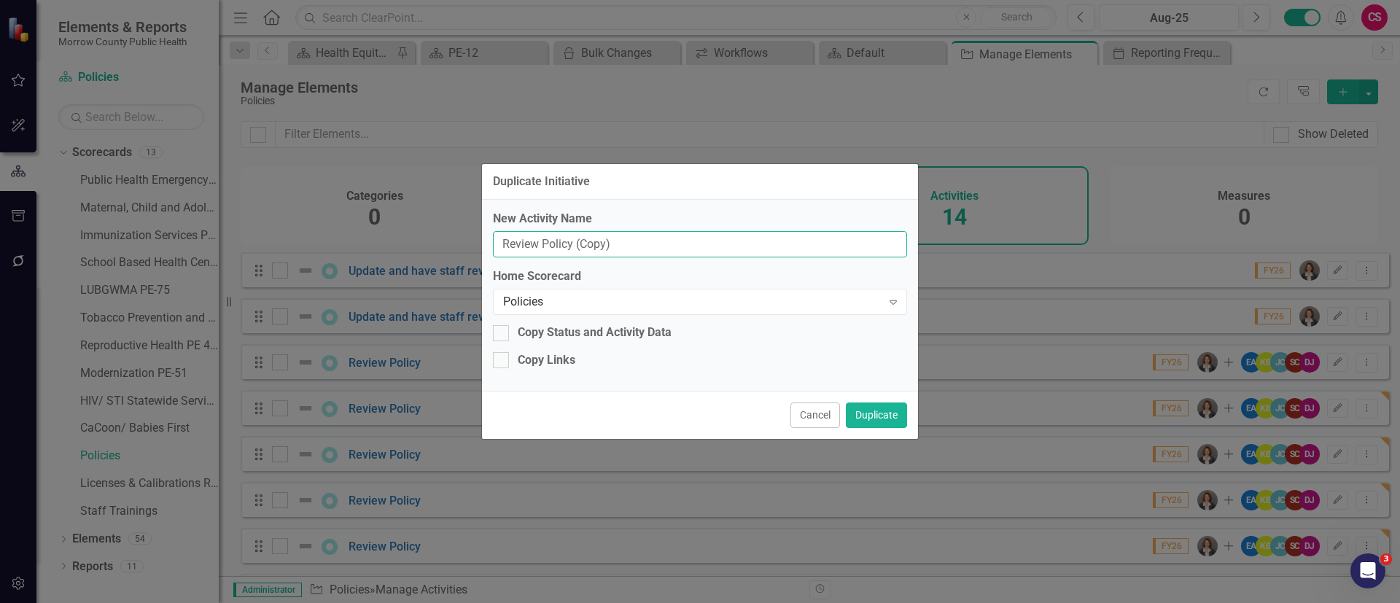
click at [741, 249] on input "Review Policy (Copy)" at bounding box center [700, 244] width 414 height 27
type input "Review Policy"
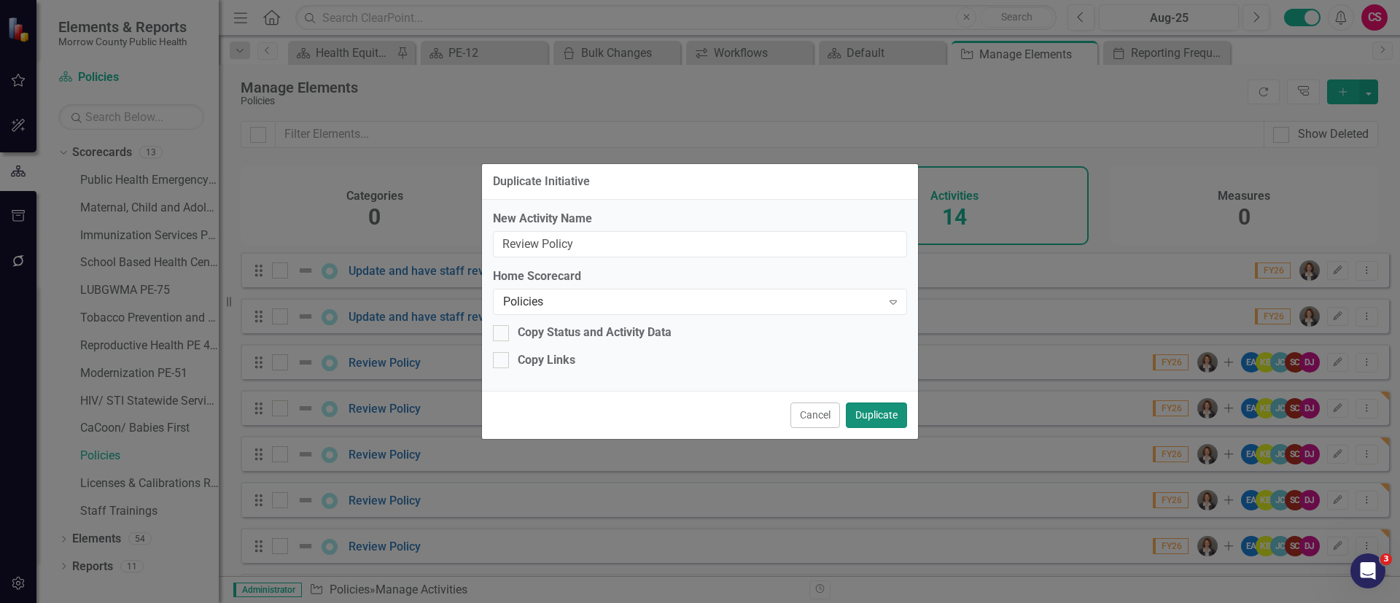
drag, startPoint x: 851, startPoint y: 410, endPoint x: 864, endPoint y: 405, distance: 14.1
click at [851, 410] on button "Duplicate" at bounding box center [876, 415] width 61 height 26
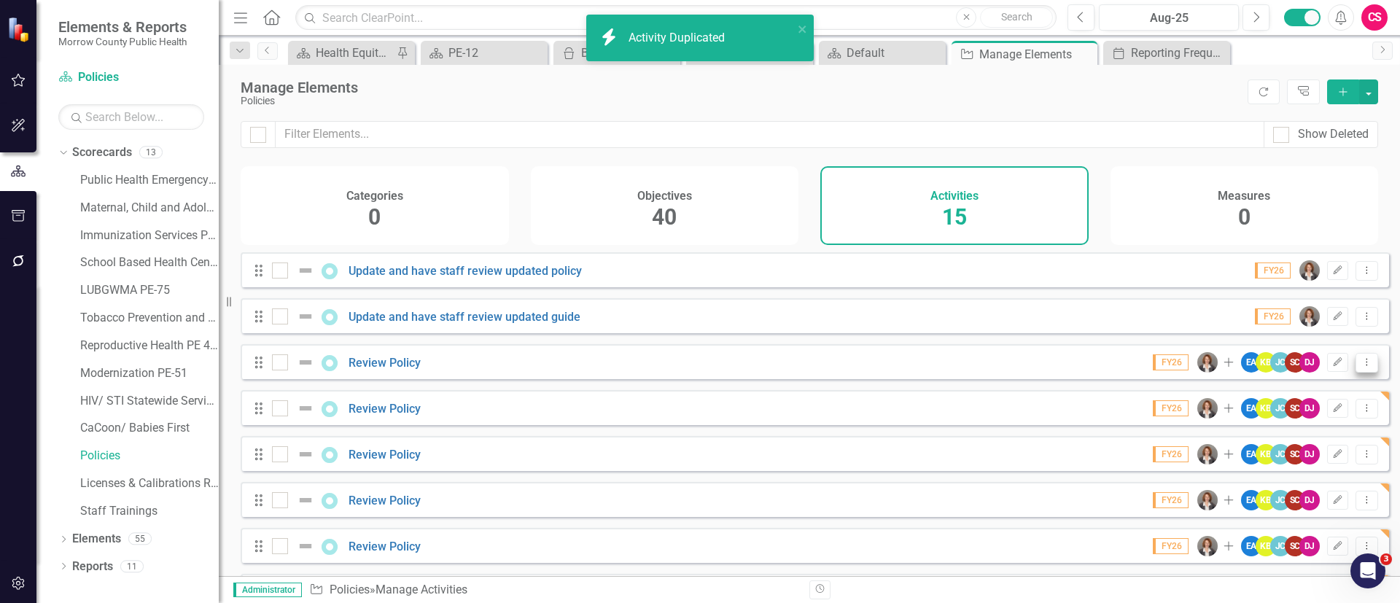
click at [1354, 375] on div "Show Deleted Categories 0 Objectives 40 Activities 15 Measures 0 Looks like you…" at bounding box center [809, 348] width 1181 height 455
click at [1368, 375] on div "Drag Review Policy FY26 Add EA KB JC SC DJ Edit Dropdown Menu" at bounding box center [815, 361] width 1148 height 35
click at [1360, 367] on icon "Dropdown Menu" at bounding box center [1366, 361] width 12 height 9
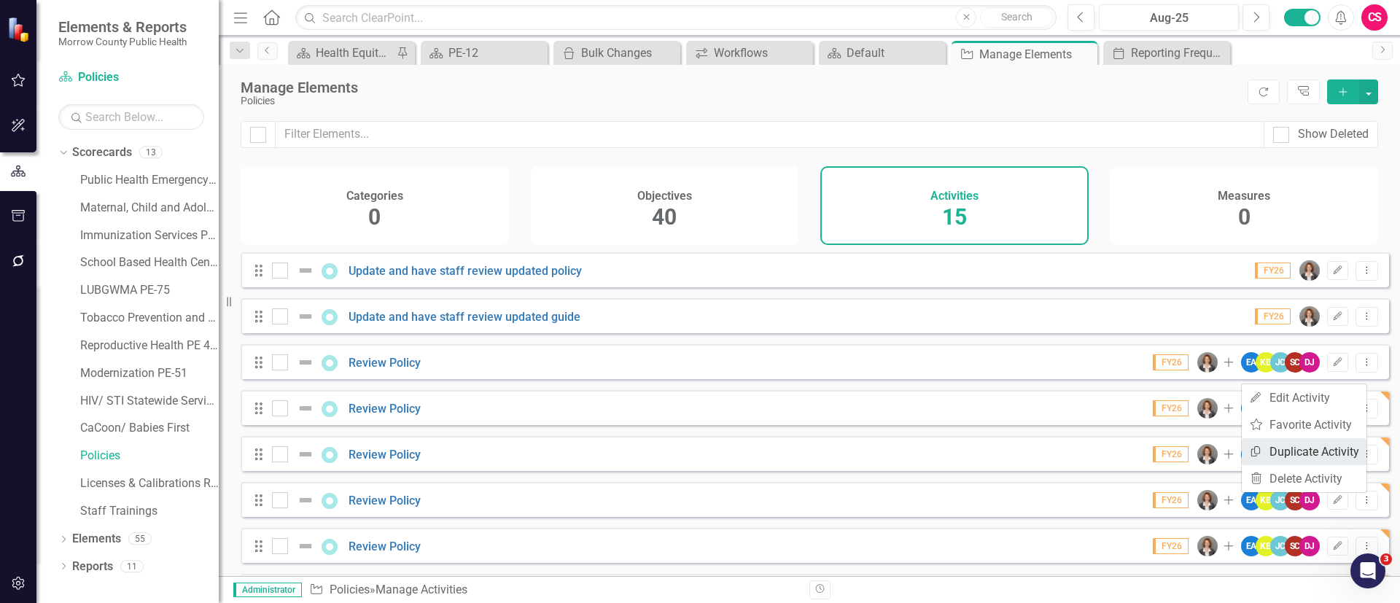
click at [1284, 443] on link "Copy Duplicate Activity" at bounding box center [1303, 451] width 125 height 27
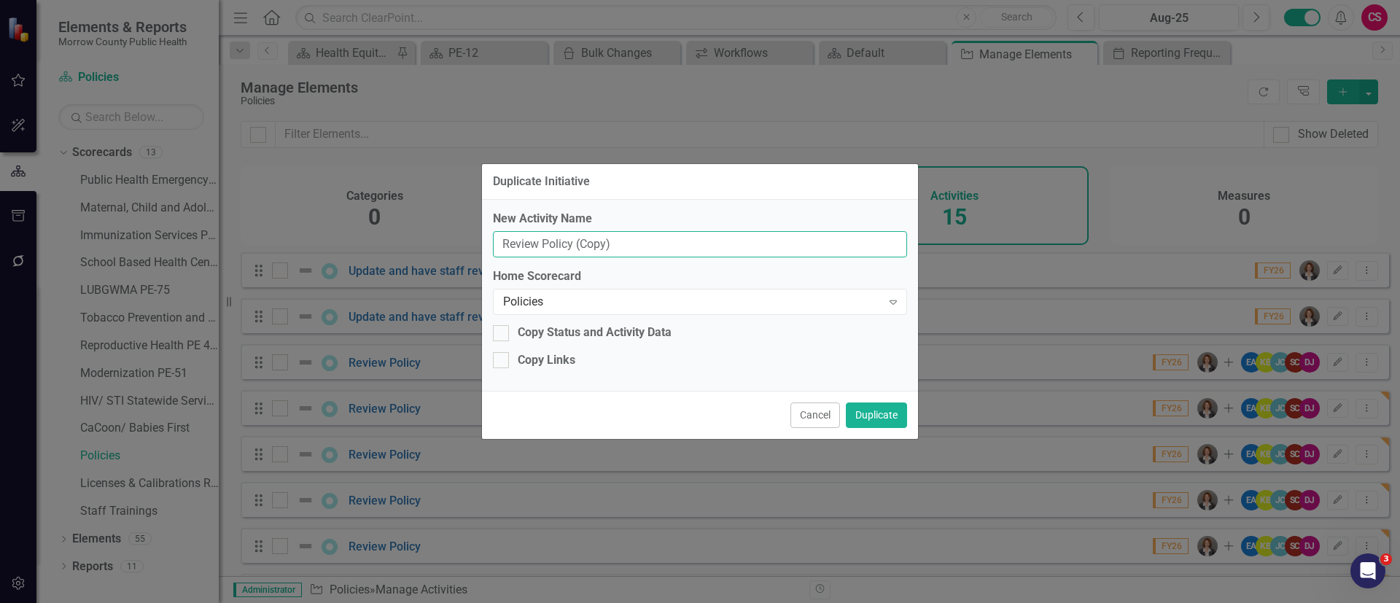
click at [727, 249] on input "Review Policy (Copy)" at bounding box center [700, 244] width 414 height 27
type input "Review Policy"
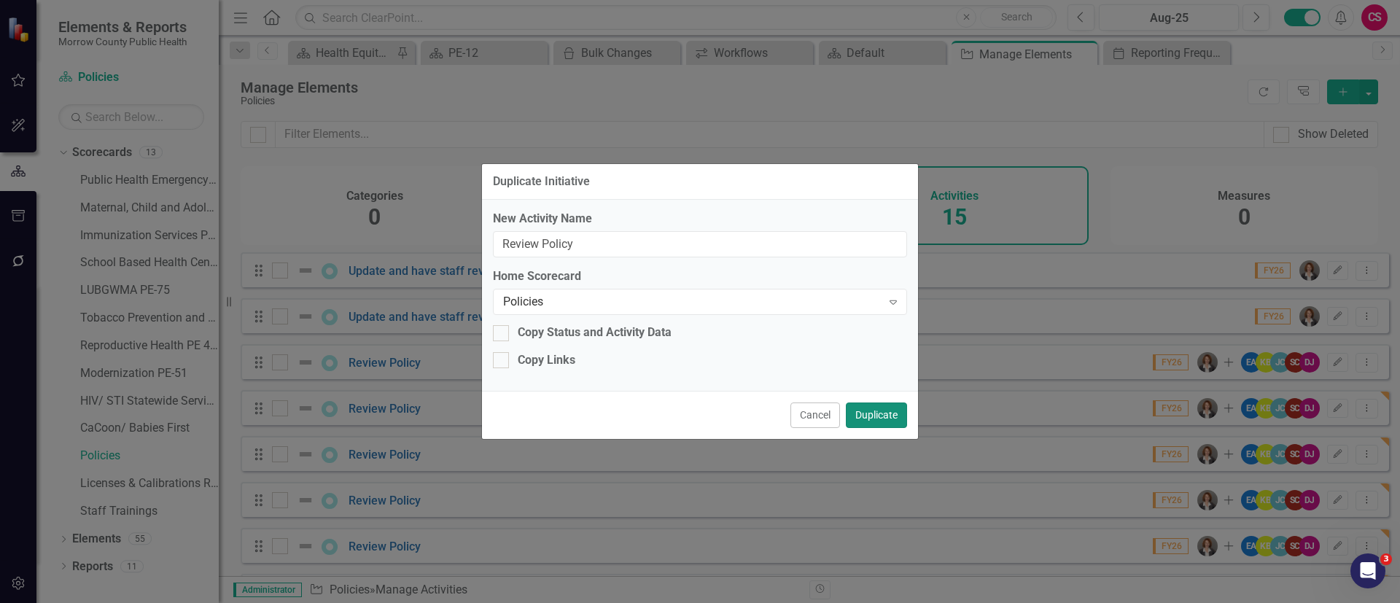
click at [868, 415] on button "Duplicate" at bounding box center [876, 415] width 61 height 26
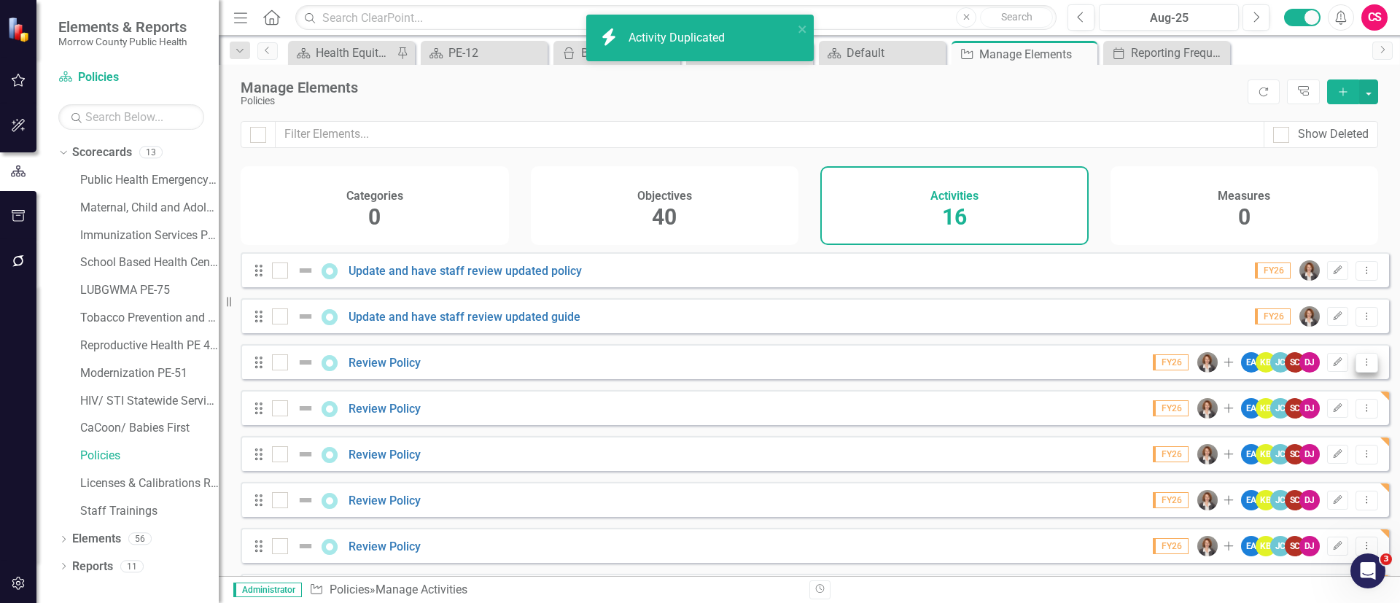
click at [1360, 367] on icon "Dropdown Menu" at bounding box center [1366, 361] width 12 height 9
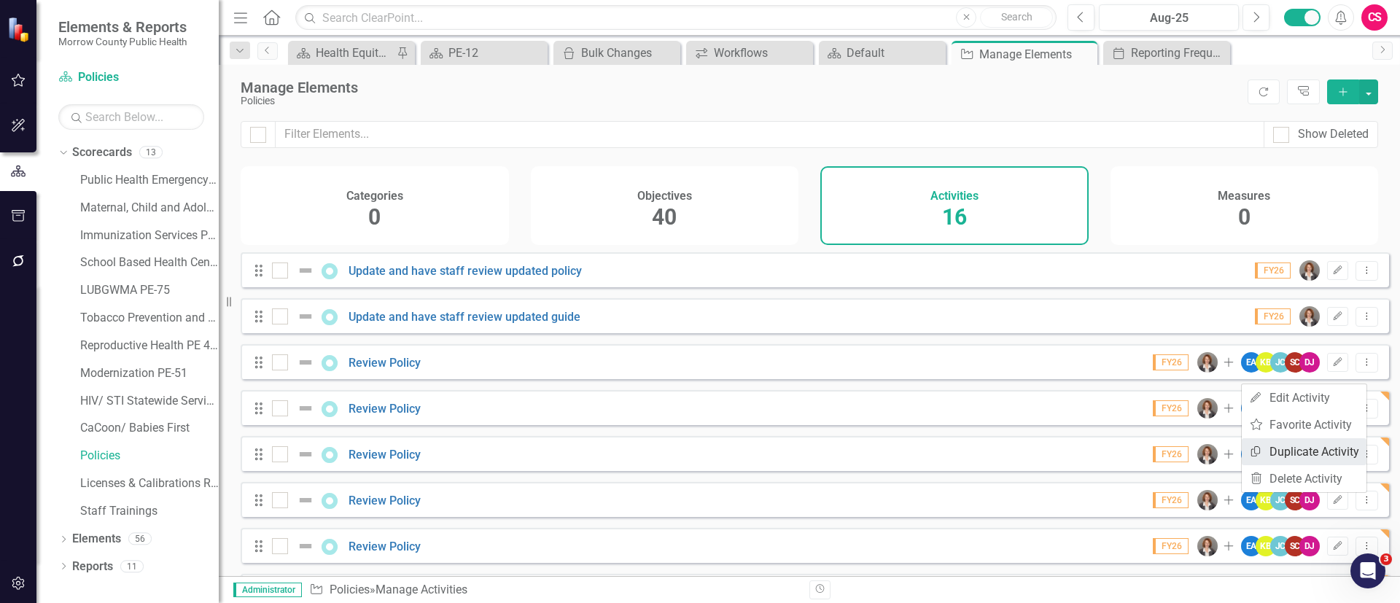
click at [1305, 443] on link "Copy Duplicate Activity" at bounding box center [1303, 451] width 125 height 27
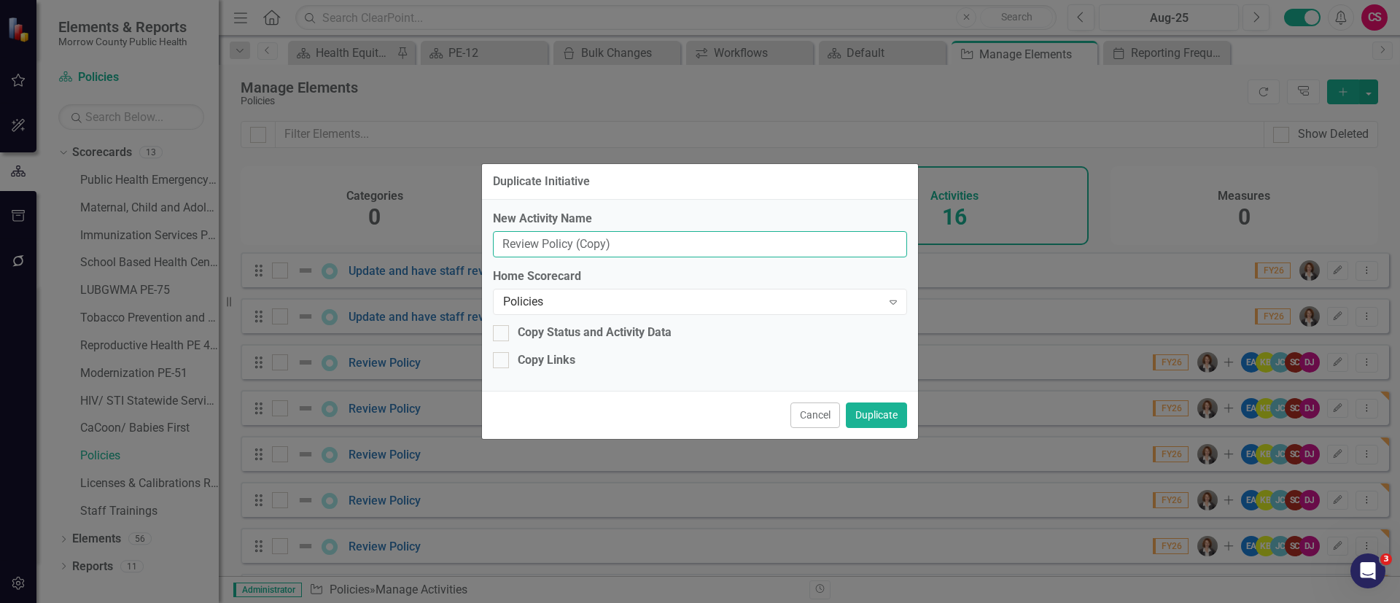
click at [730, 243] on input "Review Policy (Copy)" at bounding box center [700, 244] width 414 height 27
type input "Review Policy"
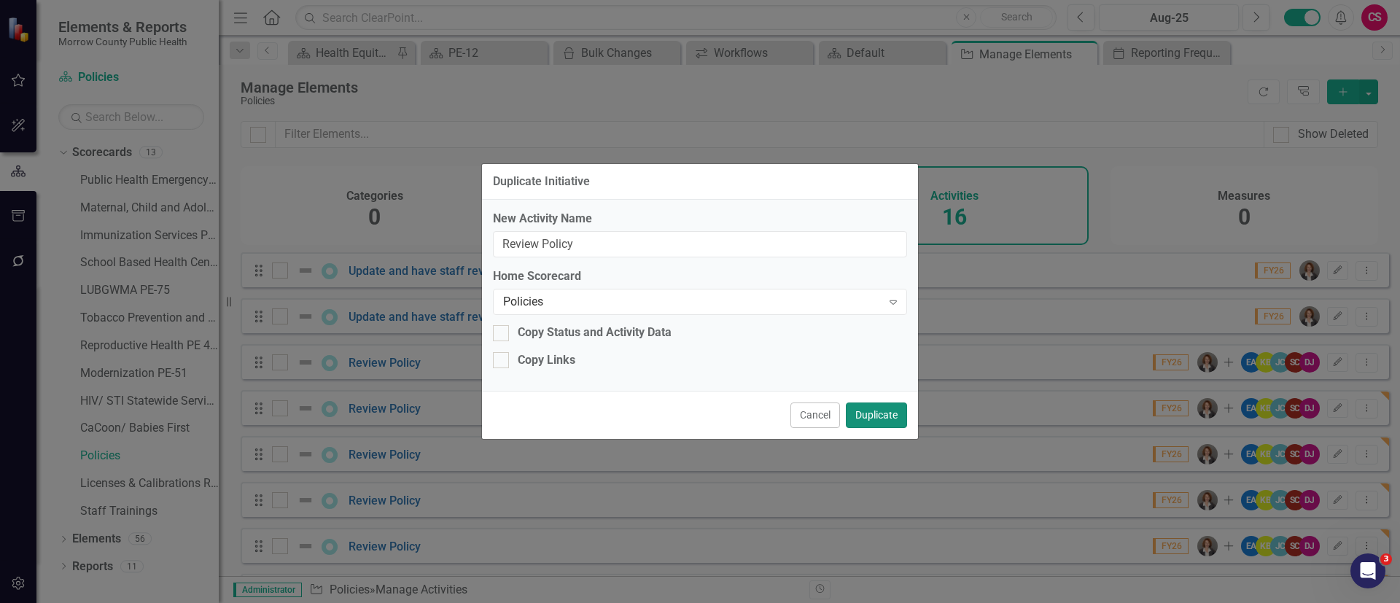
click at [874, 410] on button "Duplicate" at bounding box center [876, 415] width 61 height 26
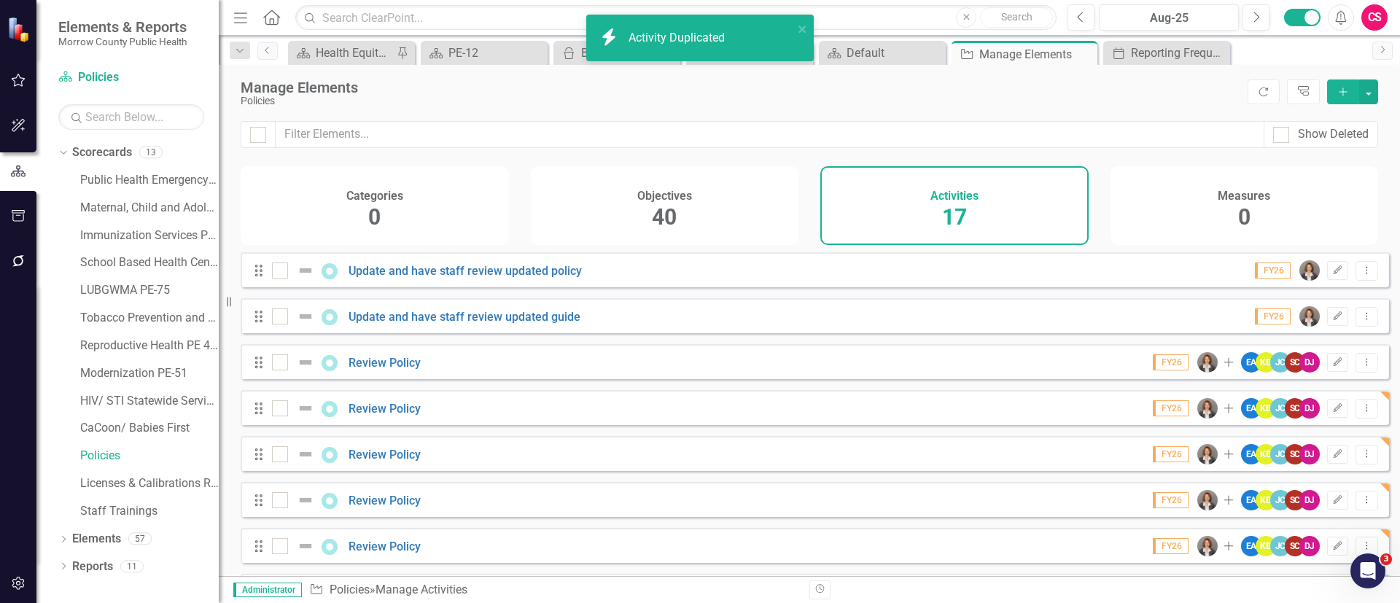
click at [1358, 372] on button "Dropdown Menu" at bounding box center [1366, 363] width 23 height 20
click at [1314, 448] on link "Copy Duplicate Activity" at bounding box center [1303, 451] width 125 height 27
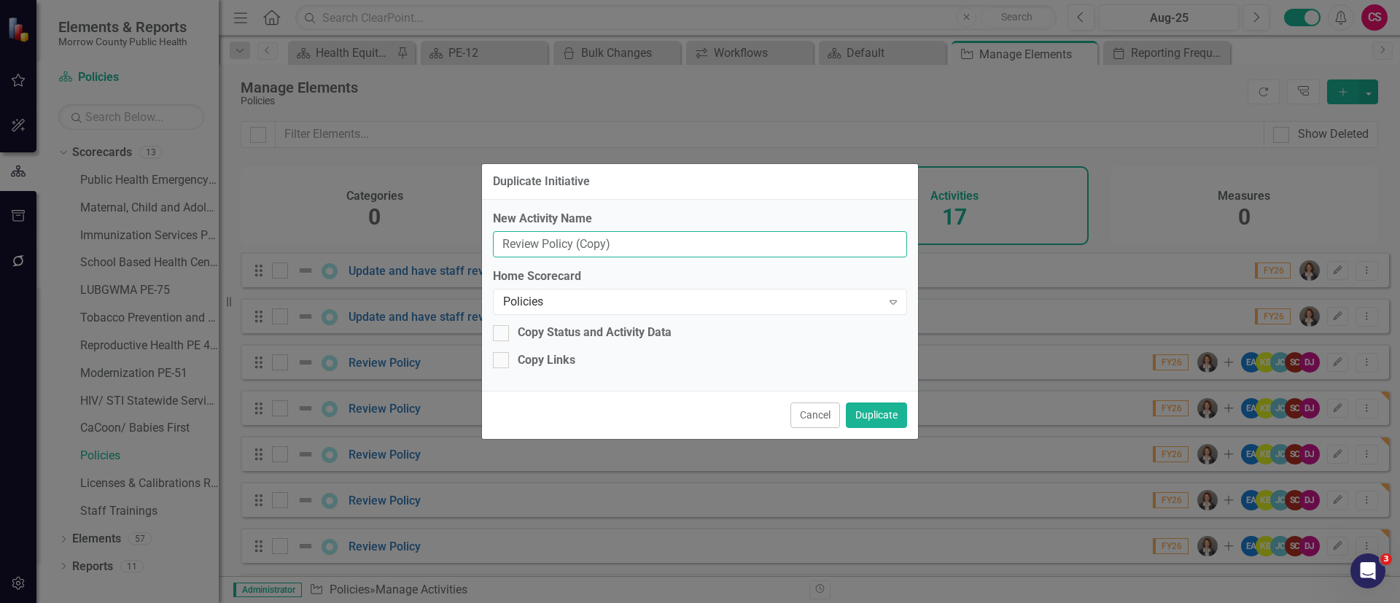
click at [739, 251] on input "Review Policy (Copy)" at bounding box center [700, 244] width 414 height 27
type input "Review Policy"
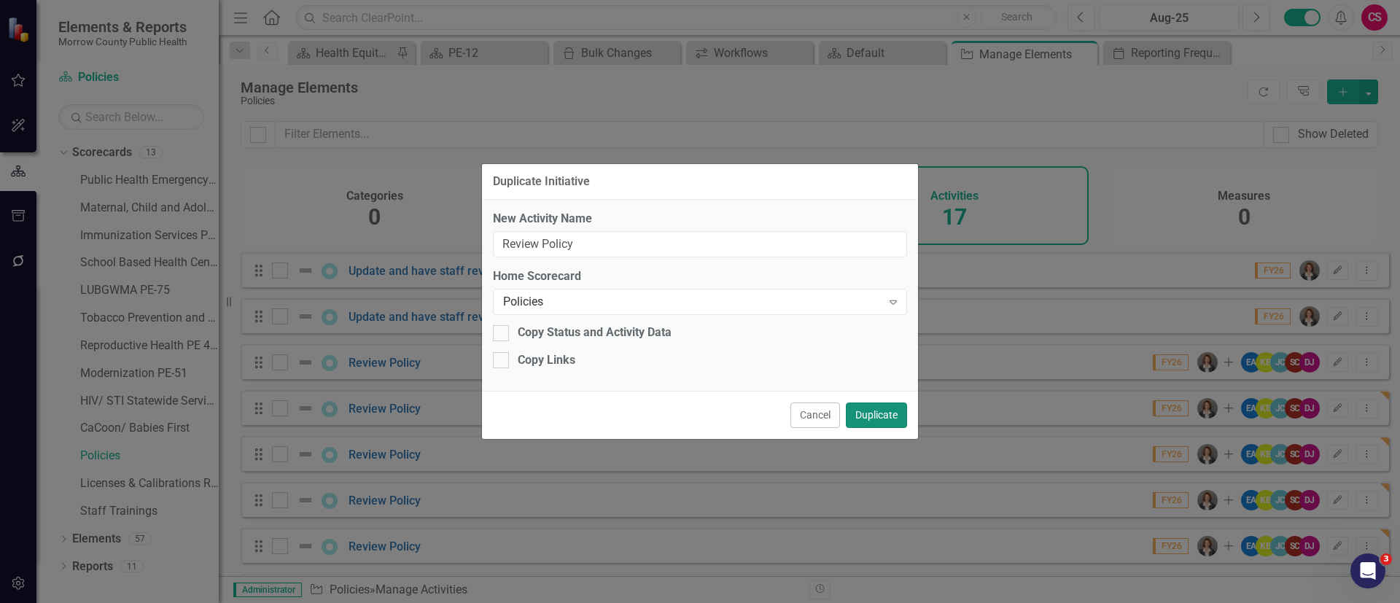
click at [872, 413] on button "Duplicate" at bounding box center [876, 415] width 61 height 26
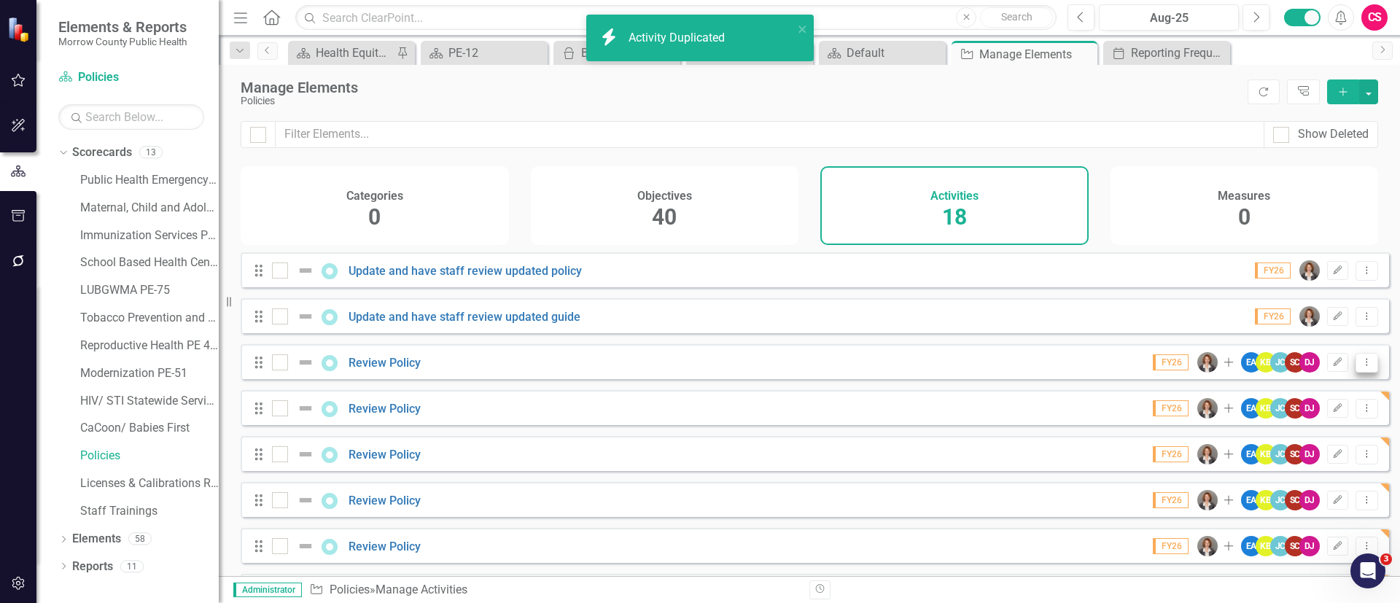
click at [1360, 367] on icon "Dropdown Menu" at bounding box center [1366, 361] width 12 height 9
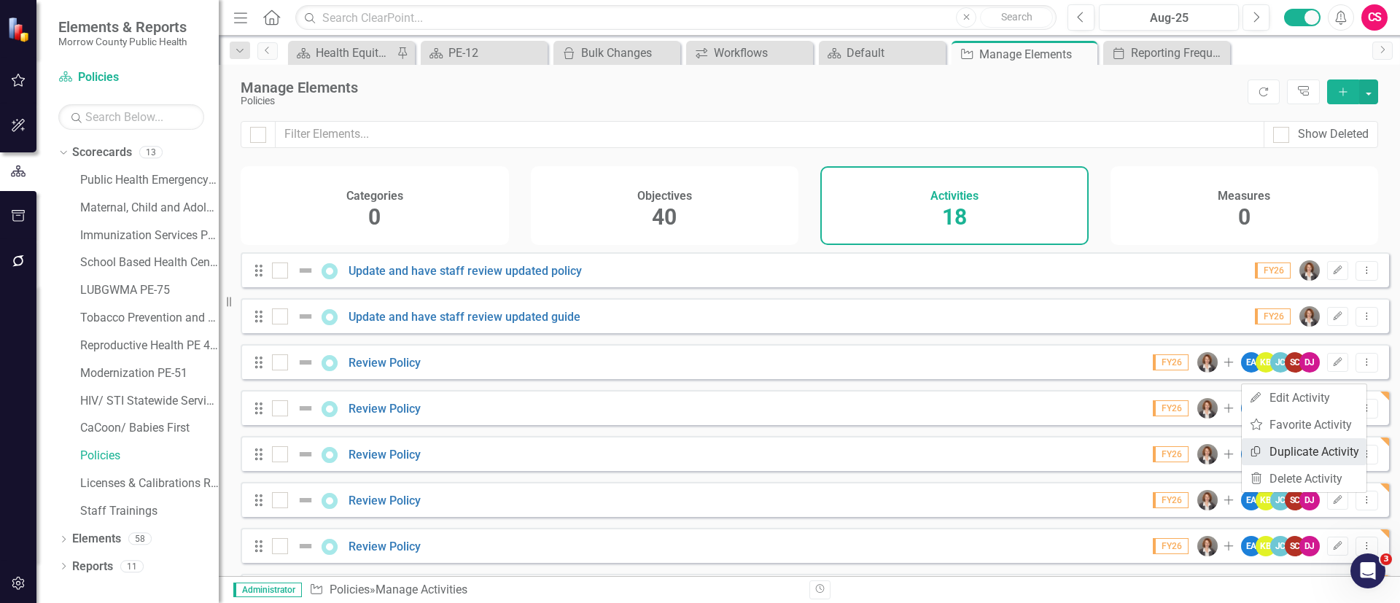
click at [1298, 442] on link "Copy Duplicate Activity" at bounding box center [1303, 451] width 125 height 27
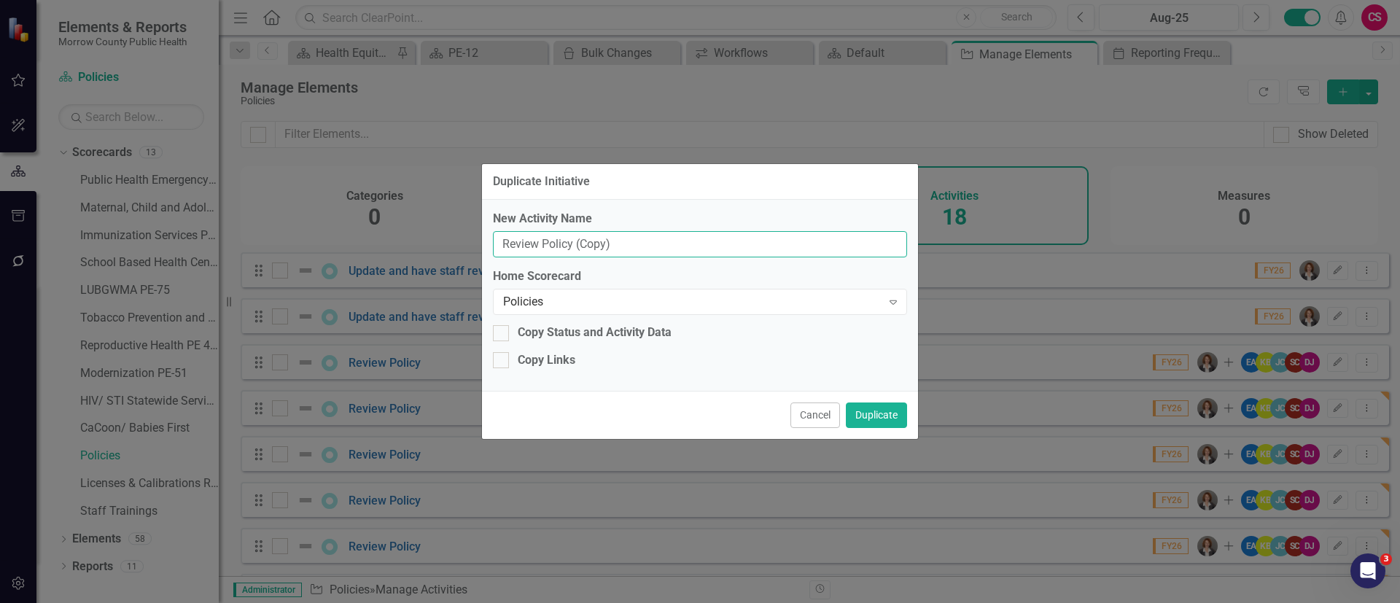
click at [743, 244] on input "Review Policy (Copy)" at bounding box center [700, 244] width 414 height 27
type input "Review Policy"
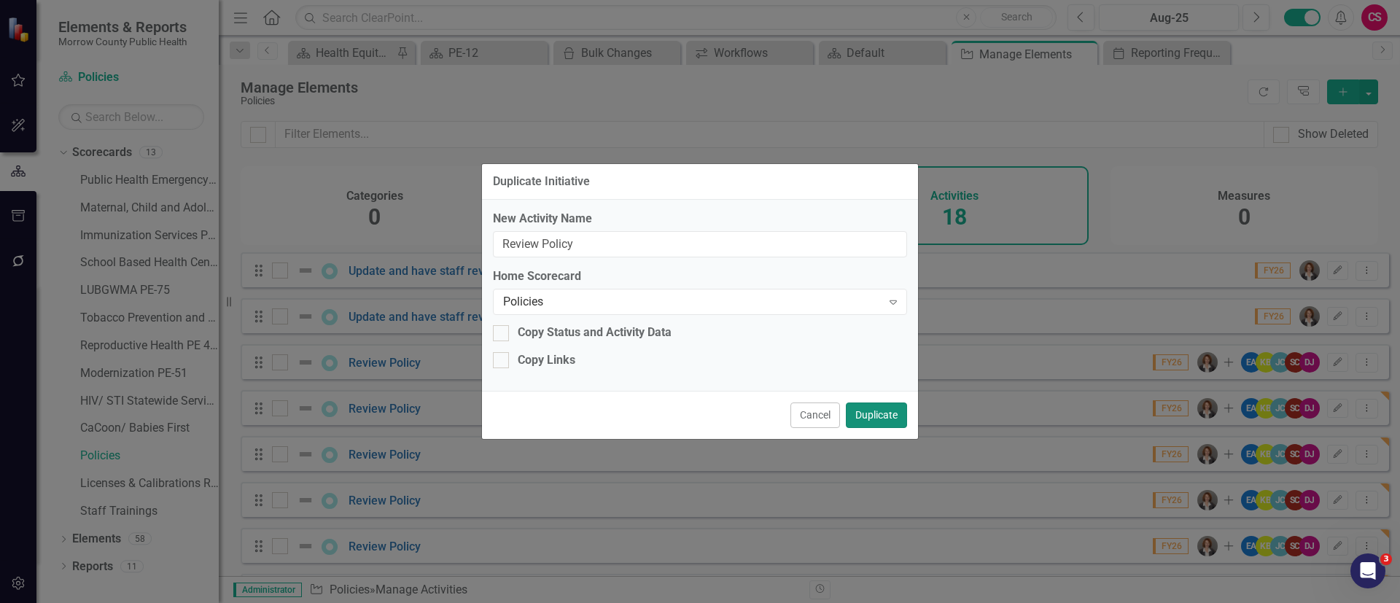
click at [900, 416] on button "Duplicate" at bounding box center [876, 415] width 61 height 26
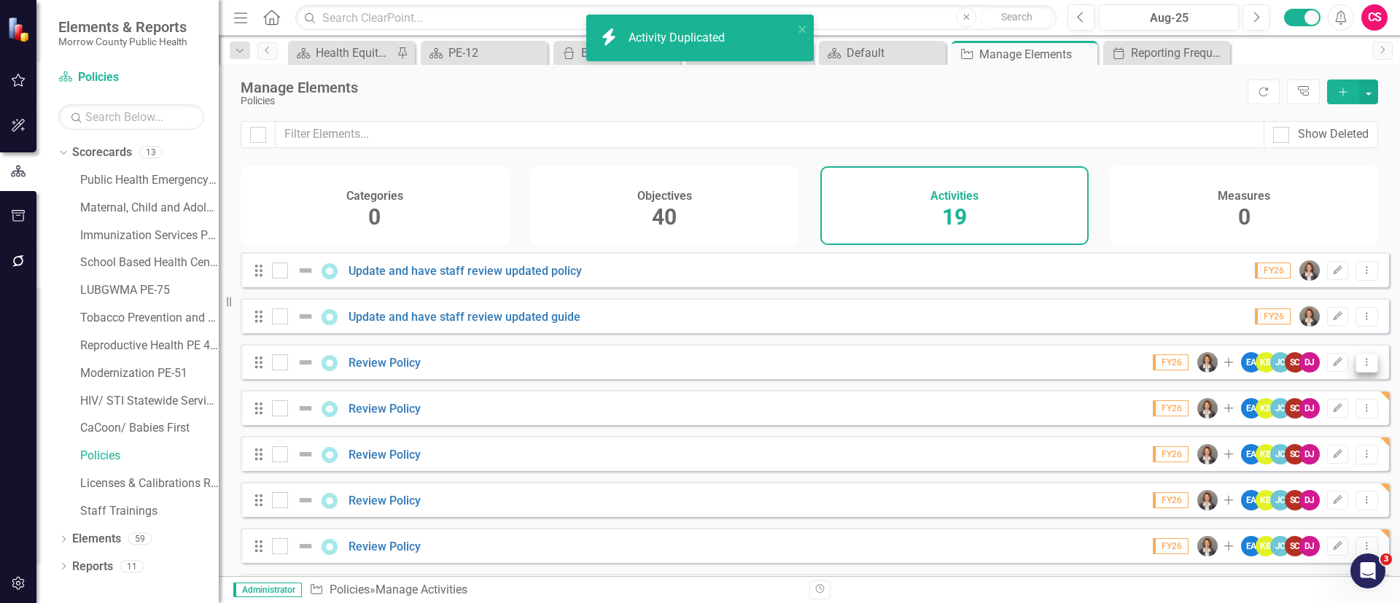
click at [1360, 367] on icon "Dropdown Menu" at bounding box center [1366, 361] width 12 height 9
click at [1309, 446] on link "Copy Duplicate Activity" at bounding box center [1303, 451] width 125 height 27
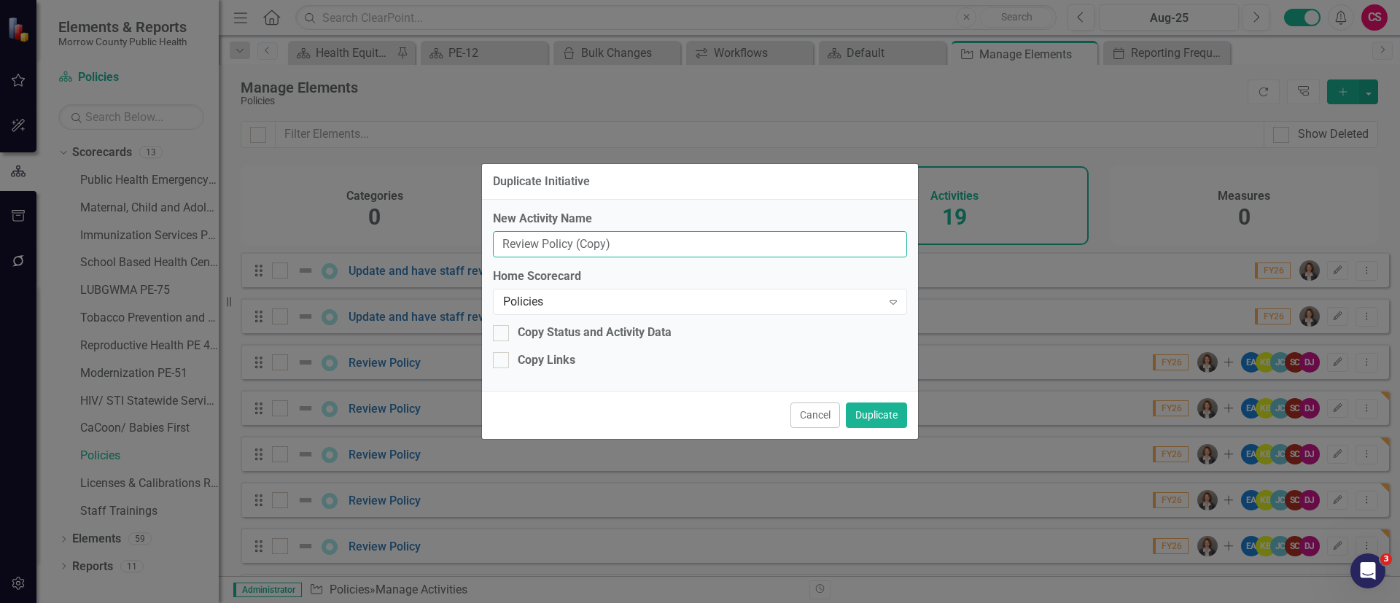
click at [801, 243] on input "Review Policy (Copy)" at bounding box center [700, 244] width 414 height 27
type input "Review Policy"
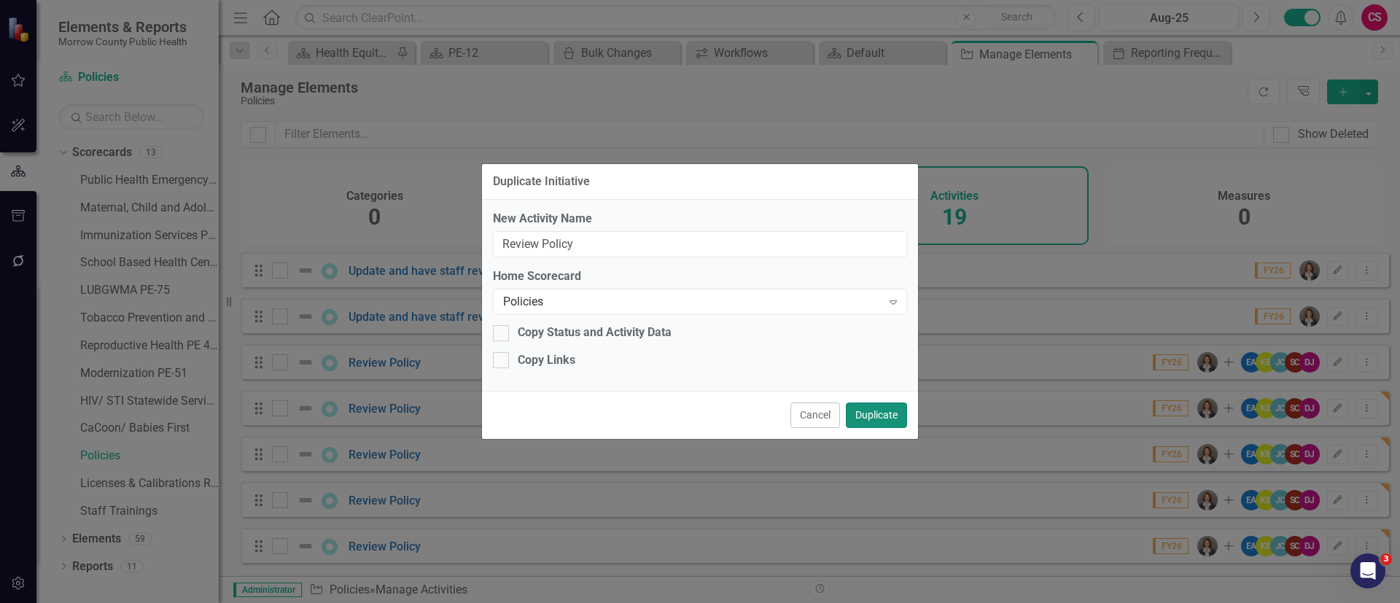
click at [882, 408] on button "Duplicate" at bounding box center [876, 415] width 61 height 26
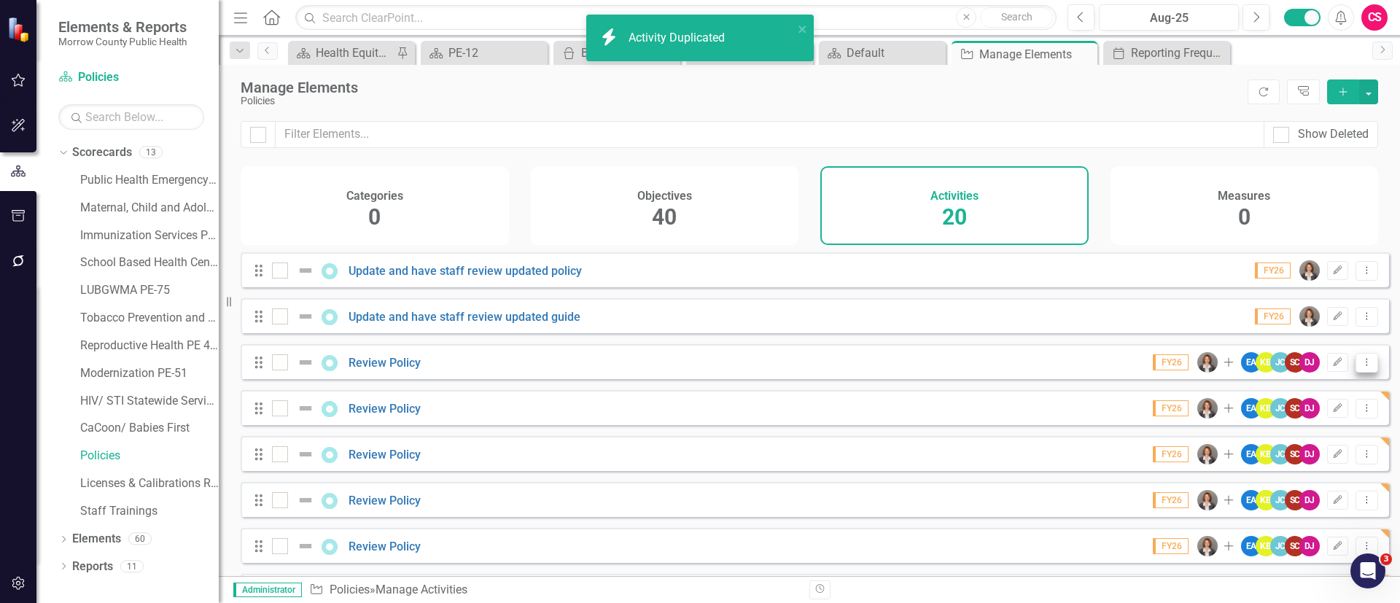
click at [1366, 365] on icon at bounding box center [1366, 361] width 1 height 7
click at [1302, 448] on link "Copy Duplicate Activity" at bounding box center [1303, 451] width 125 height 27
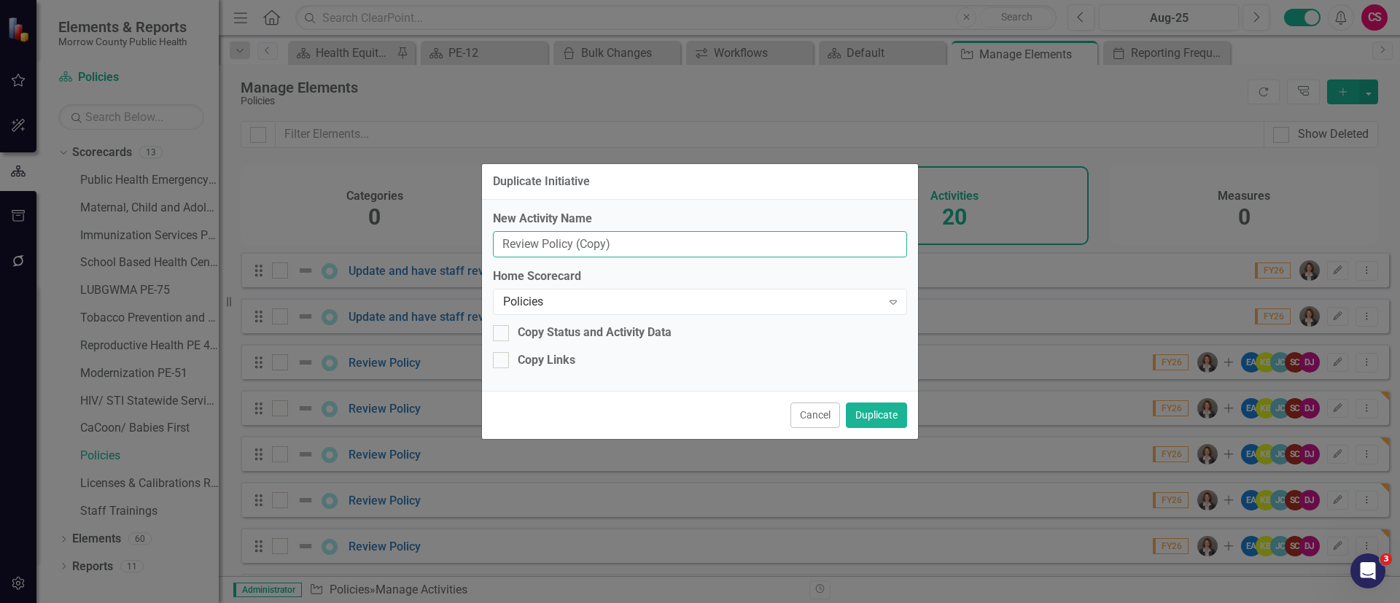
click at [745, 240] on input "Review Policy (Copy)" at bounding box center [700, 244] width 414 height 27
type input "Review Policy"
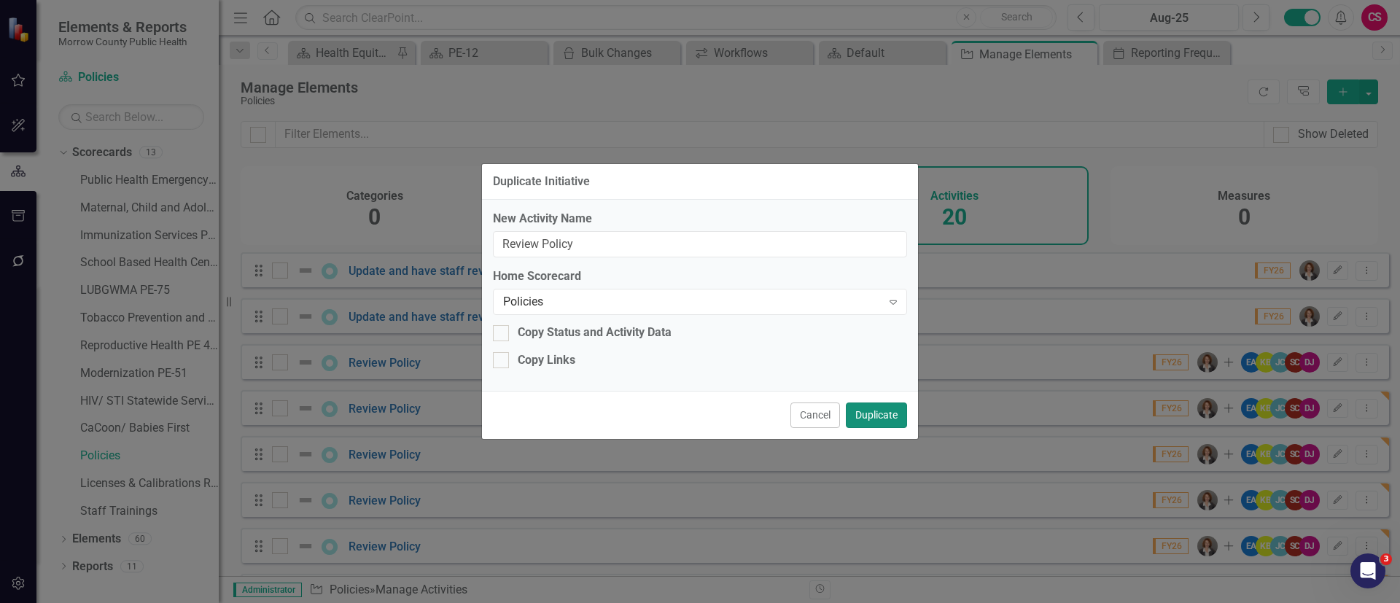
click at [881, 410] on button "Duplicate" at bounding box center [876, 415] width 61 height 26
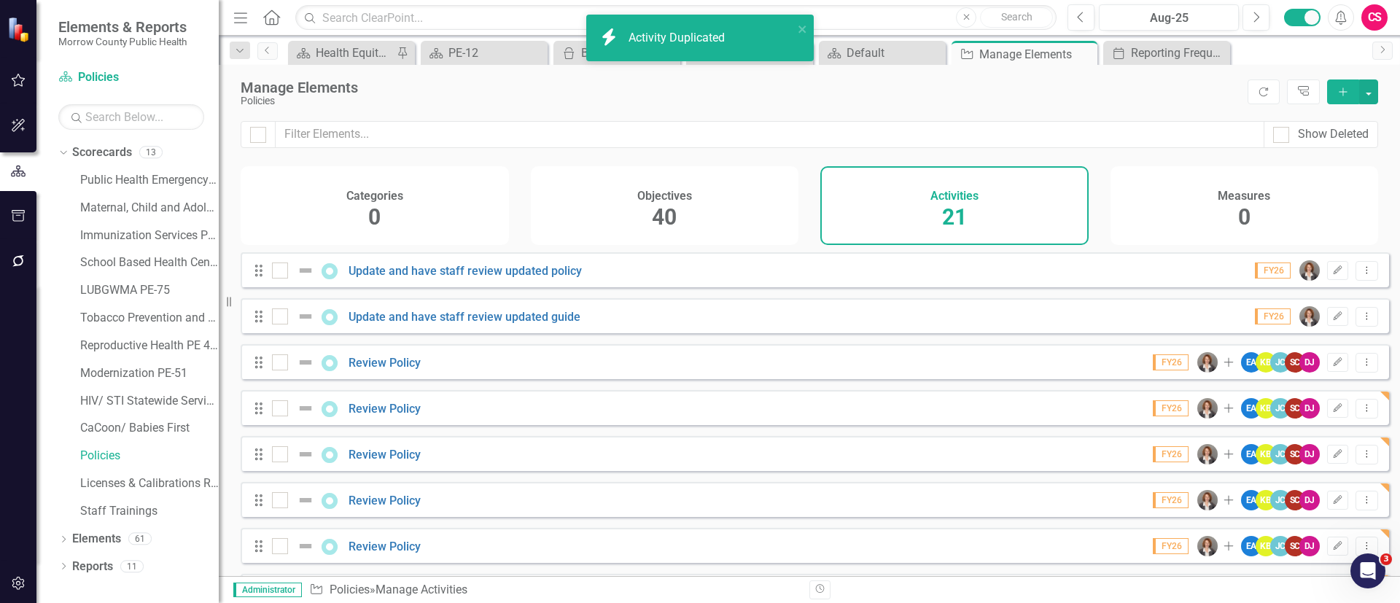
click at [1360, 367] on icon "Dropdown Menu" at bounding box center [1366, 361] width 12 height 9
click at [1316, 446] on link "Copy Duplicate Activity" at bounding box center [1303, 451] width 125 height 27
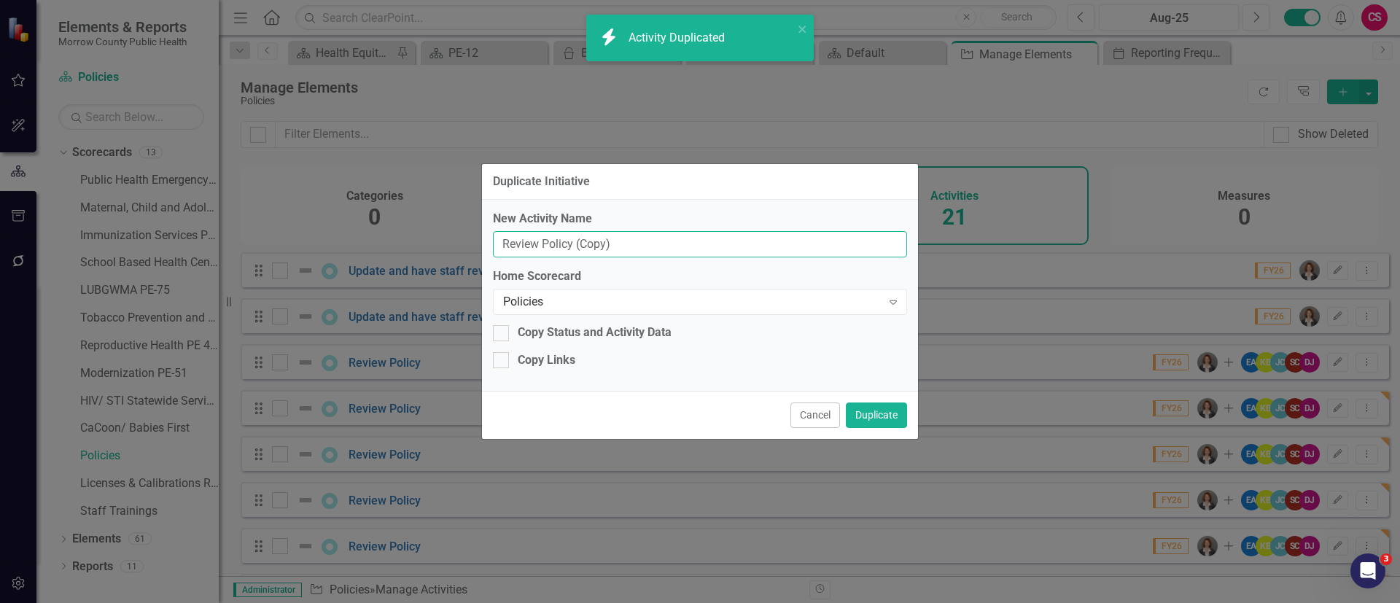
click at [762, 246] on input "Review Policy (Copy)" at bounding box center [700, 244] width 414 height 27
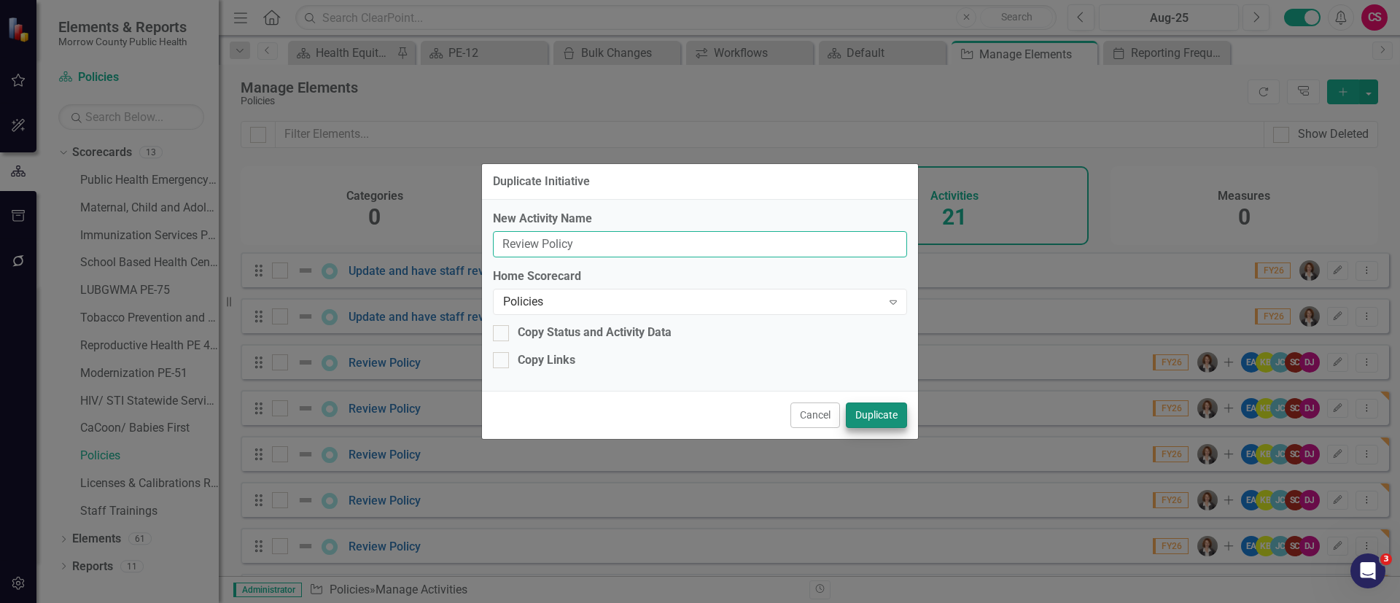
type input "Review Policy"
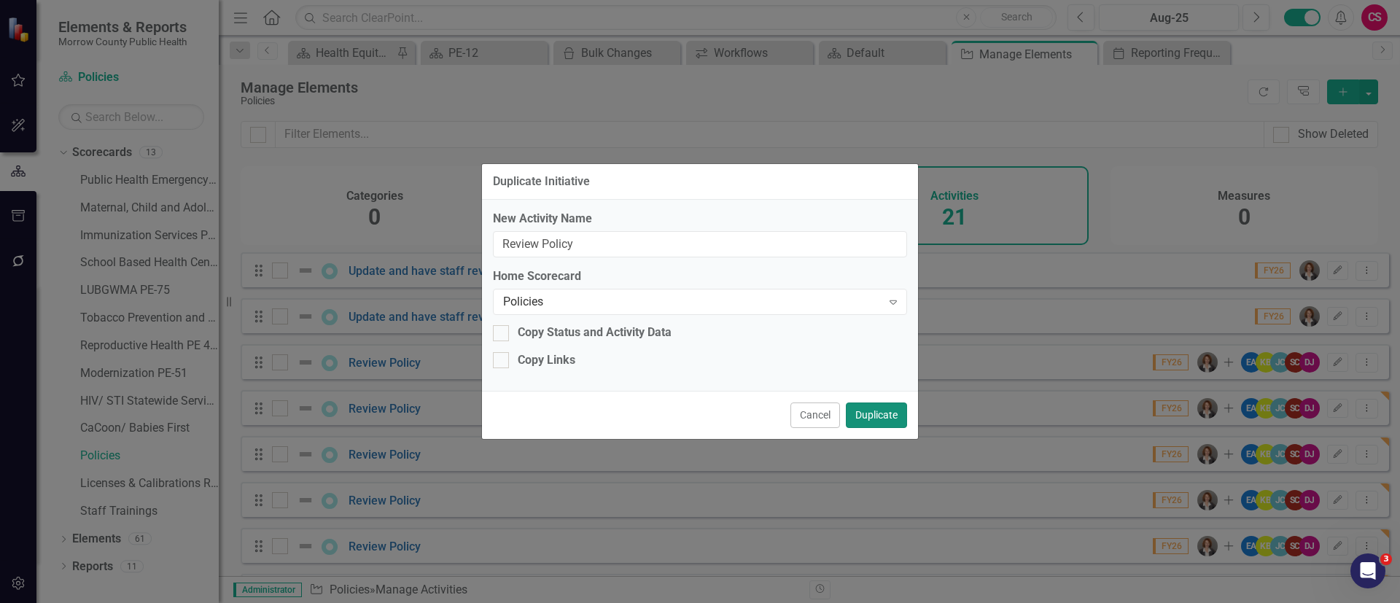
click at [887, 409] on button "Duplicate" at bounding box center [876, 415] width 61 height 26
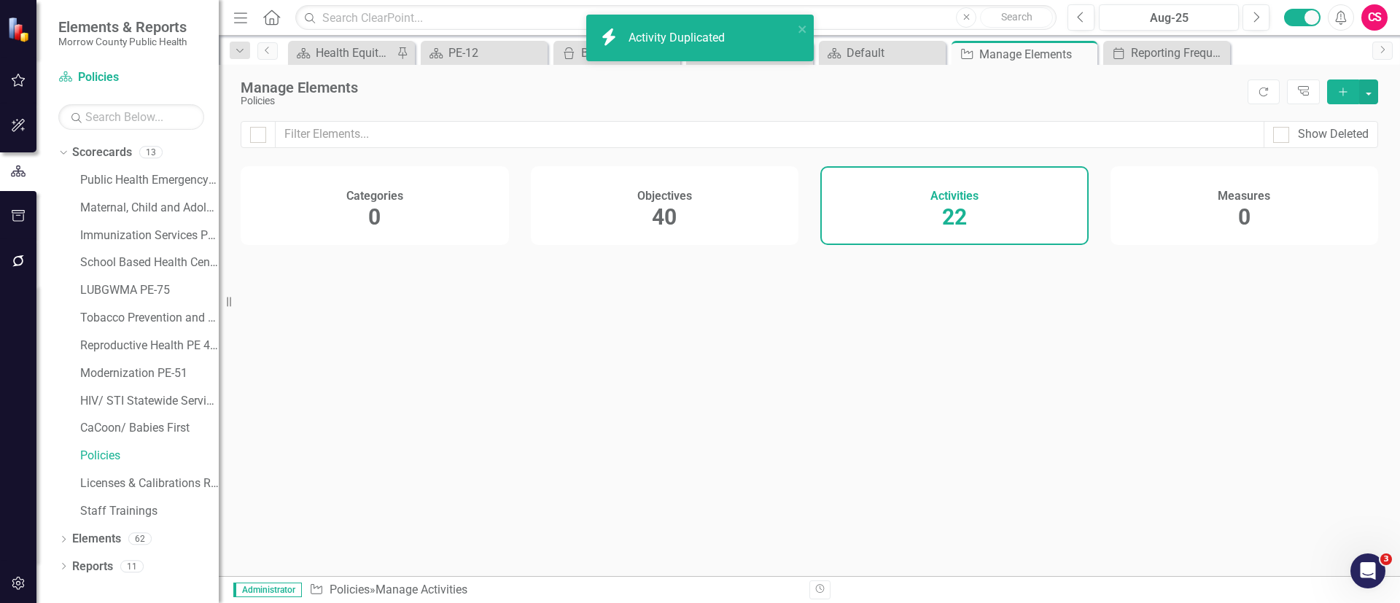
click at [1350, 378] on div "Show Deleted Categories 0 Objectives 40 Activities 22 Measures 0" at bounding box center [809, 348] width 1181 height 455
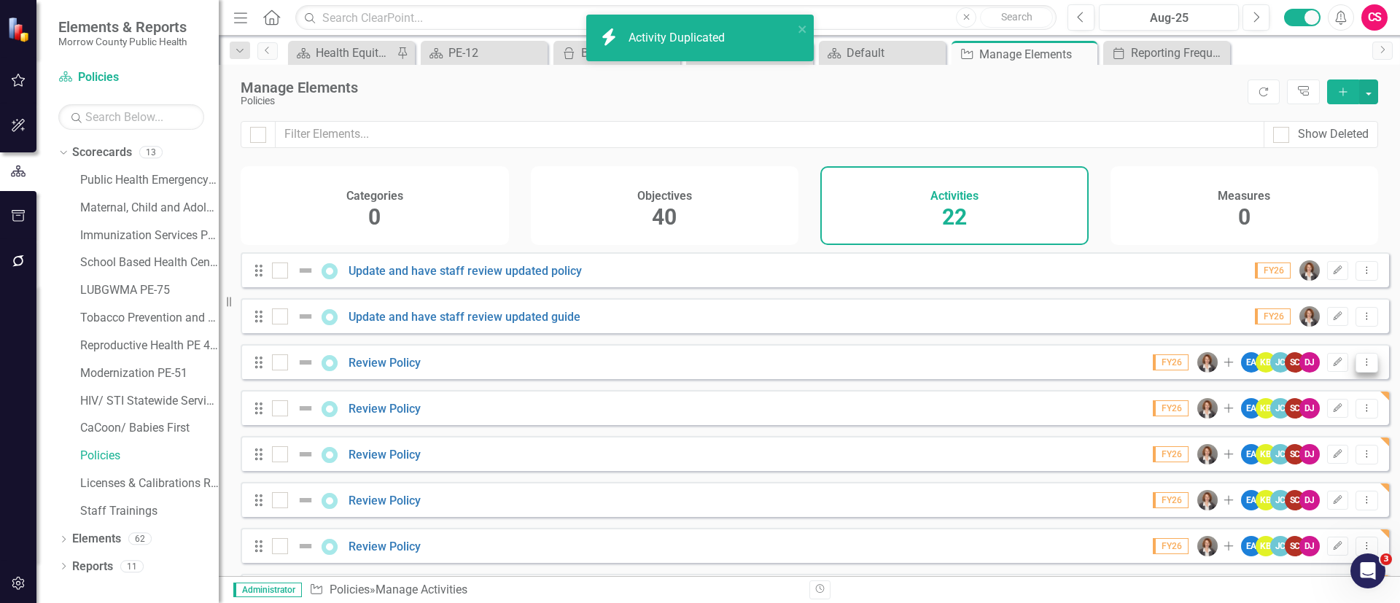
click at [1355, 372] on button "Dropdown Menu" at bounding box center [1366, 363] width 23 height 20
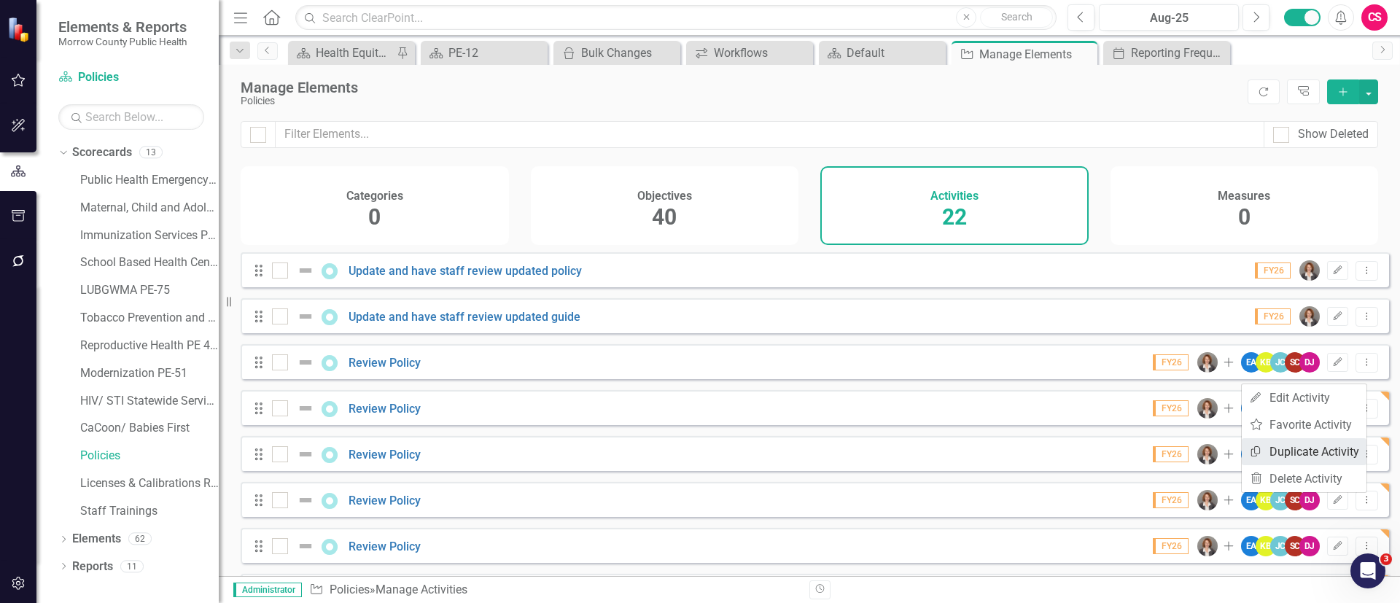
click at [1278, 450] on link "Copy Duplicate Activity" at bounding box center [1303, 451] width 125 height 27
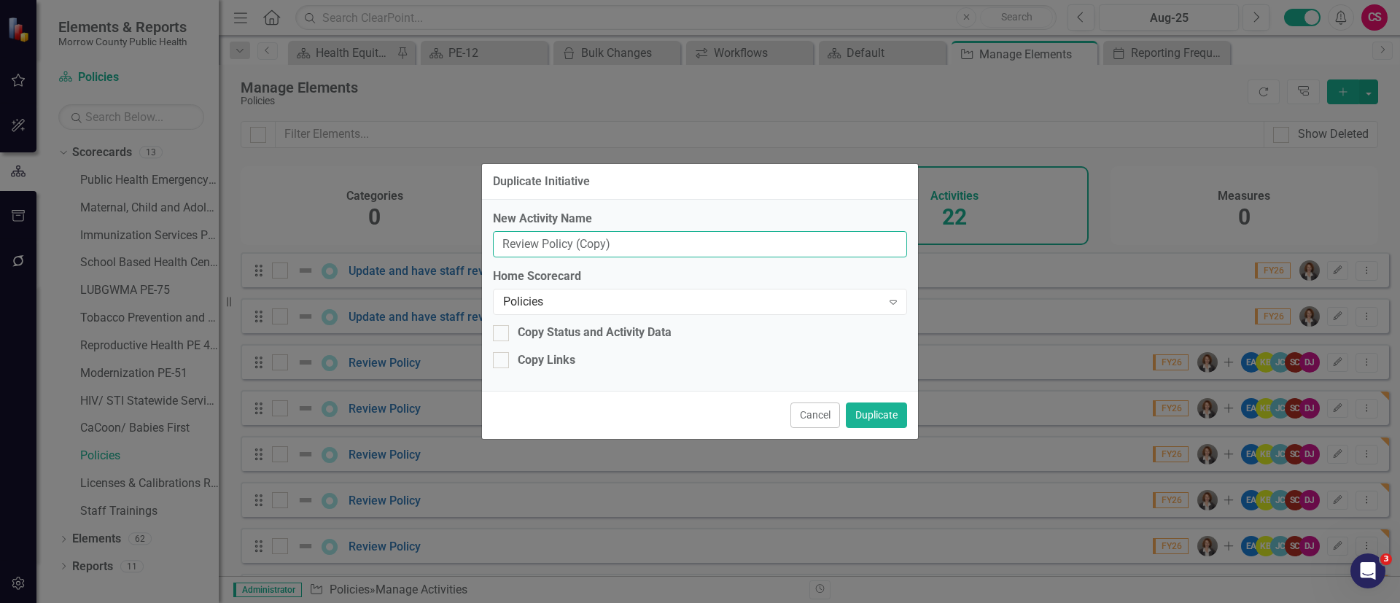
click at [797, 247] on input "Review Policy (Copy)" at bounding box center [700, 244] width 414 height 27
type input "Review Policy"
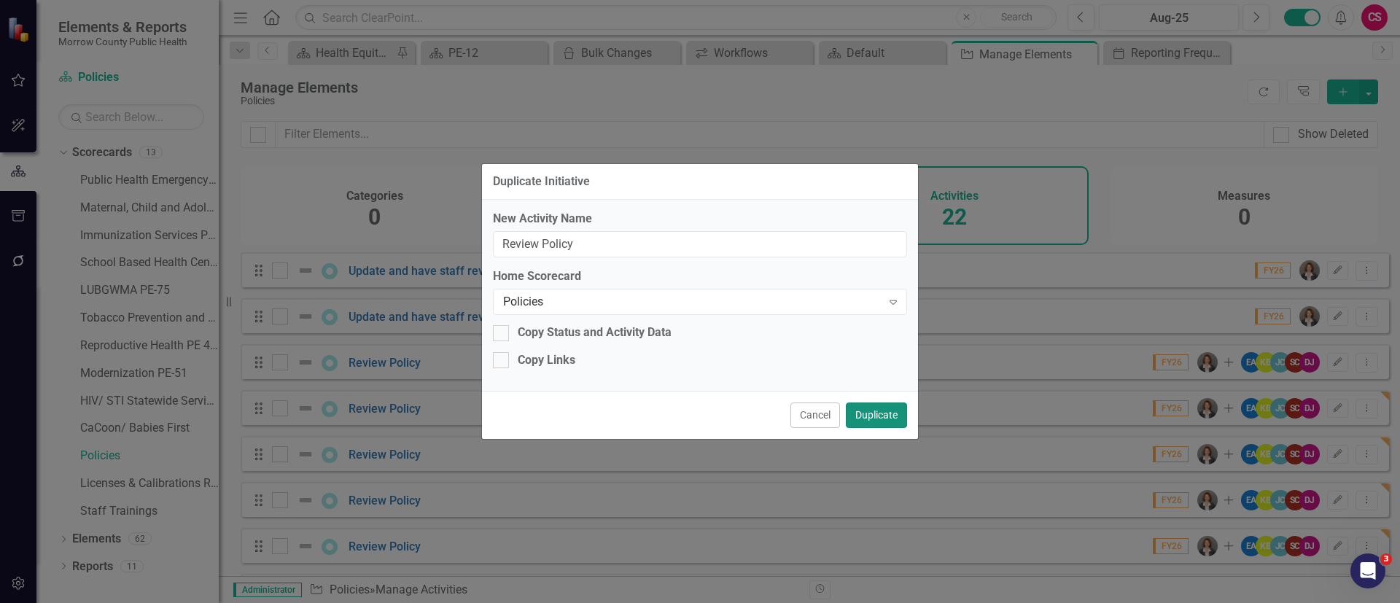
click at [882, 408] on button "Duplicate" at bounding box center [876, 415] width 61 height 26
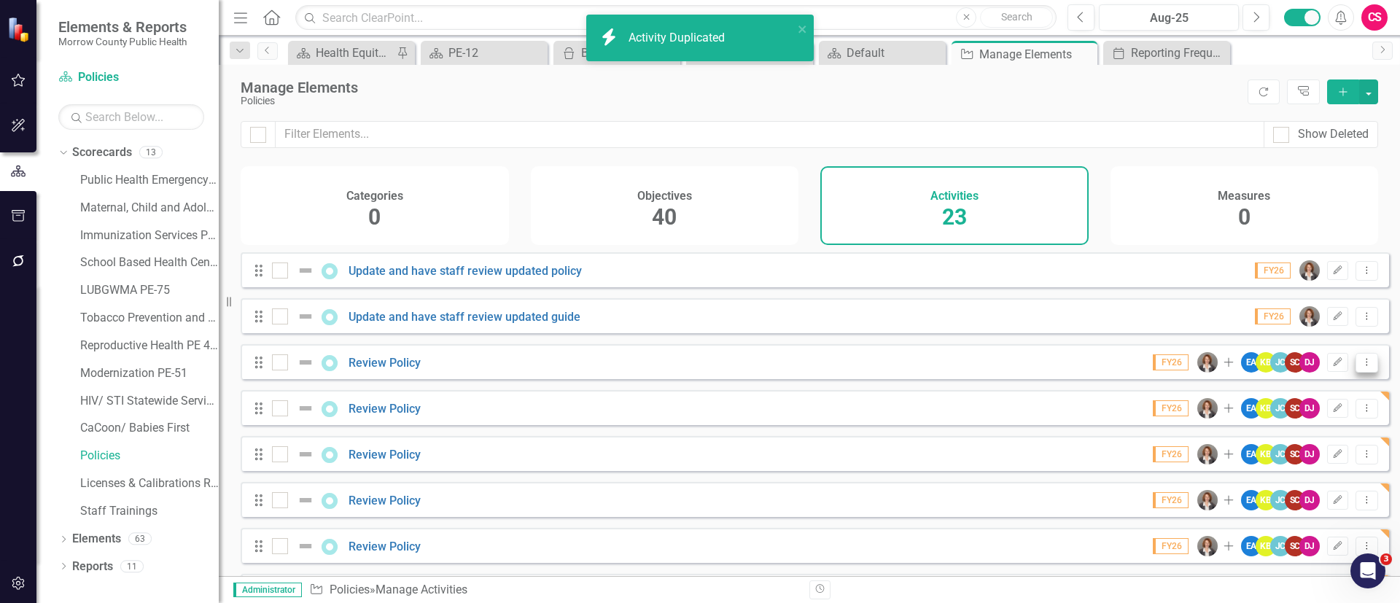
click at [1360, 367] on icon "Dropdown Menu" at bounding box center [1366, 361] width 12 height 9
click at [1320, 445] on link "Copy Duplicate Activity" at bounding box center [1303, 451] width 125 height 27
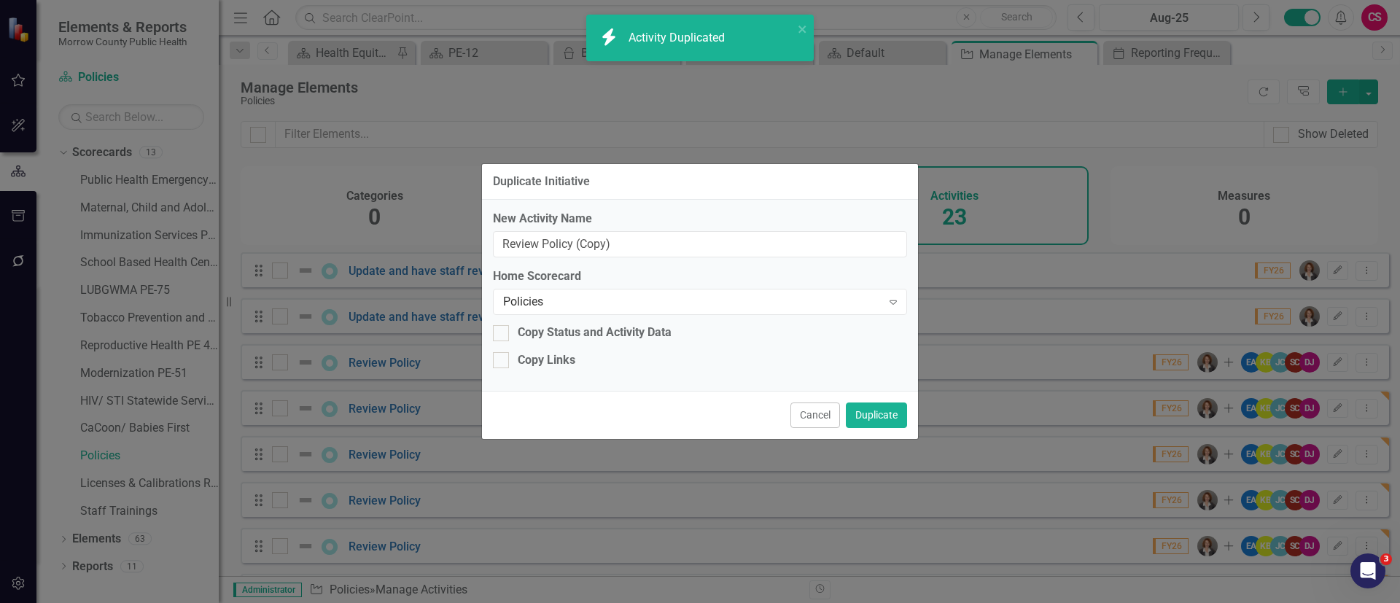
click at [631, 225] on label "New Activity Name" at bounding box center [700, 219] width 414 height 17
click at [631, 231] on input "Review Policy (Copy)" at bounding box center [700, 244] width 414 height 27
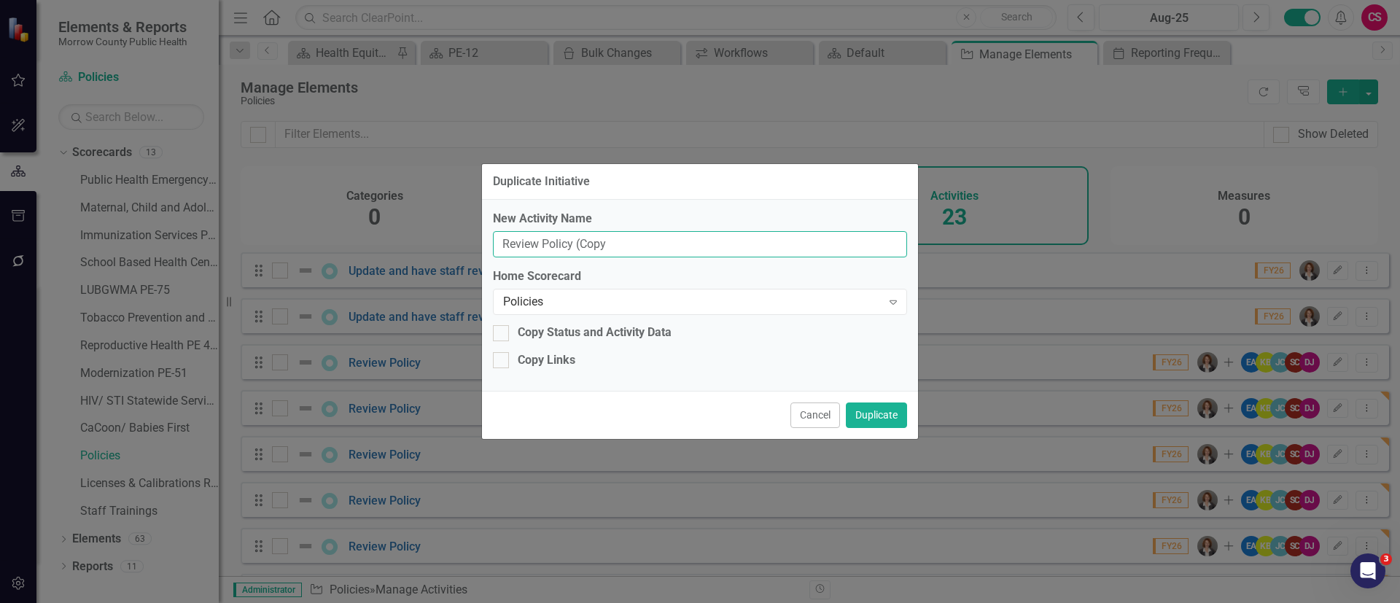
click at [634, 237] on input "Review Policy (Copy" at bounding box center [700, 244] width 414 height 27
type input "Review Policy"
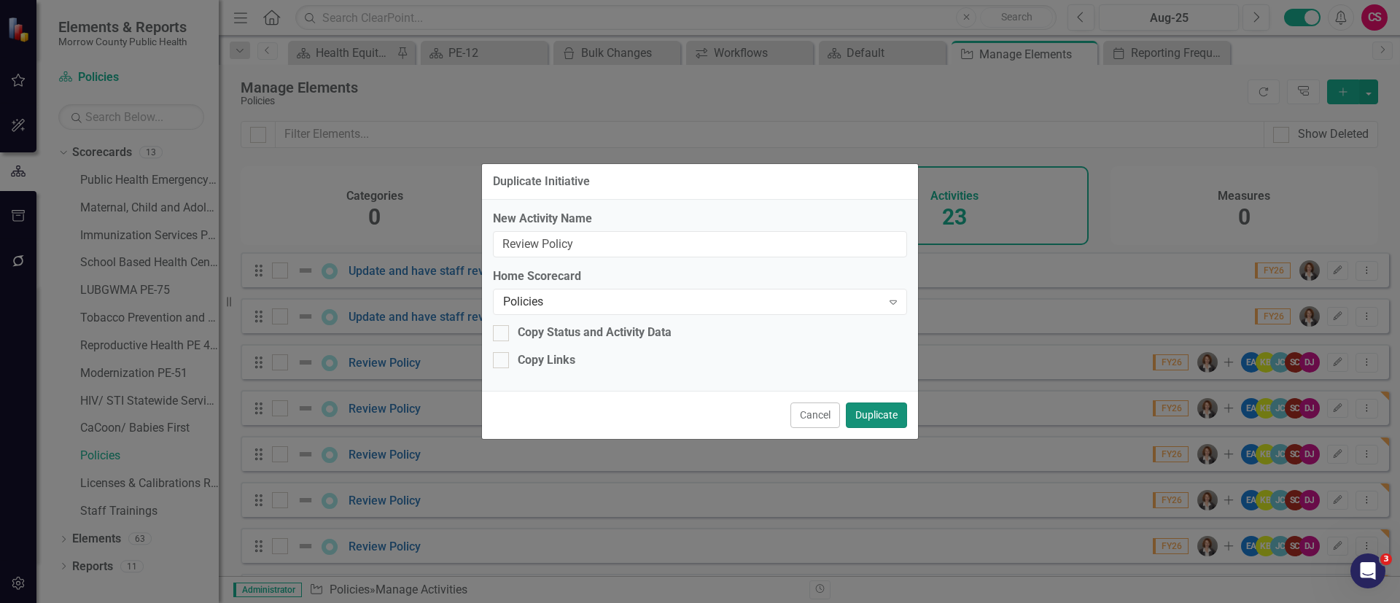
click at [861, 415] on button "Duplicate" at bounding box center [876, 415] width 61 height 26
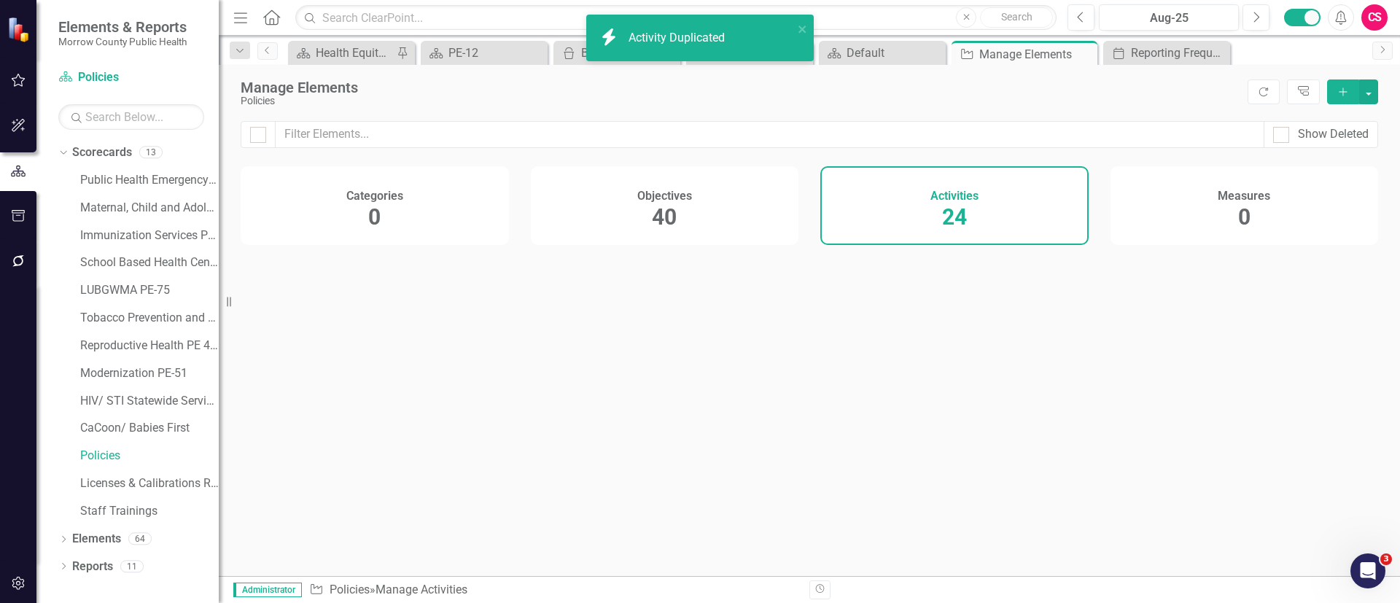
click at [1352, 376] on div "Show Deleted Categories 0 Objectives 40 Activities 24 Measures 0" at bounding box center [809, 348] width 1181 height 455
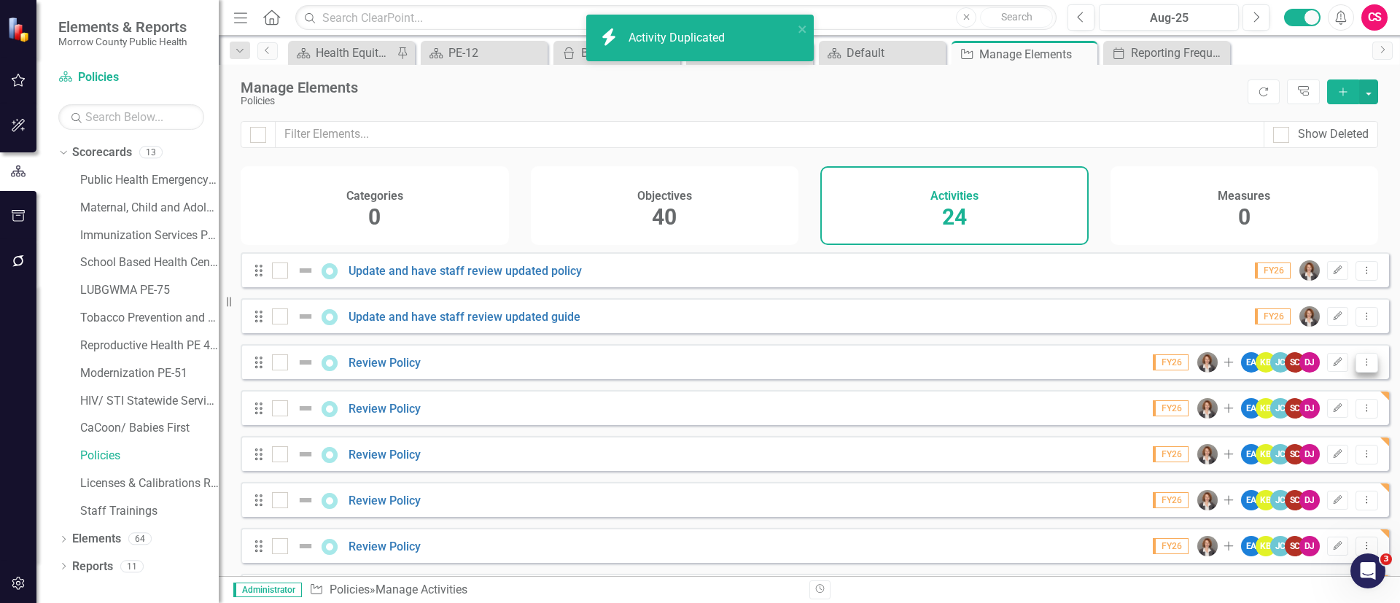
click at [1360, 367] on icon "Dropdown Menu" at bounding box center [1366, 361] width 12 height 9
click at [1291, 450] on link "Copy Duplicate Activity" at bounding box center [1303, 451] width 125 height 27
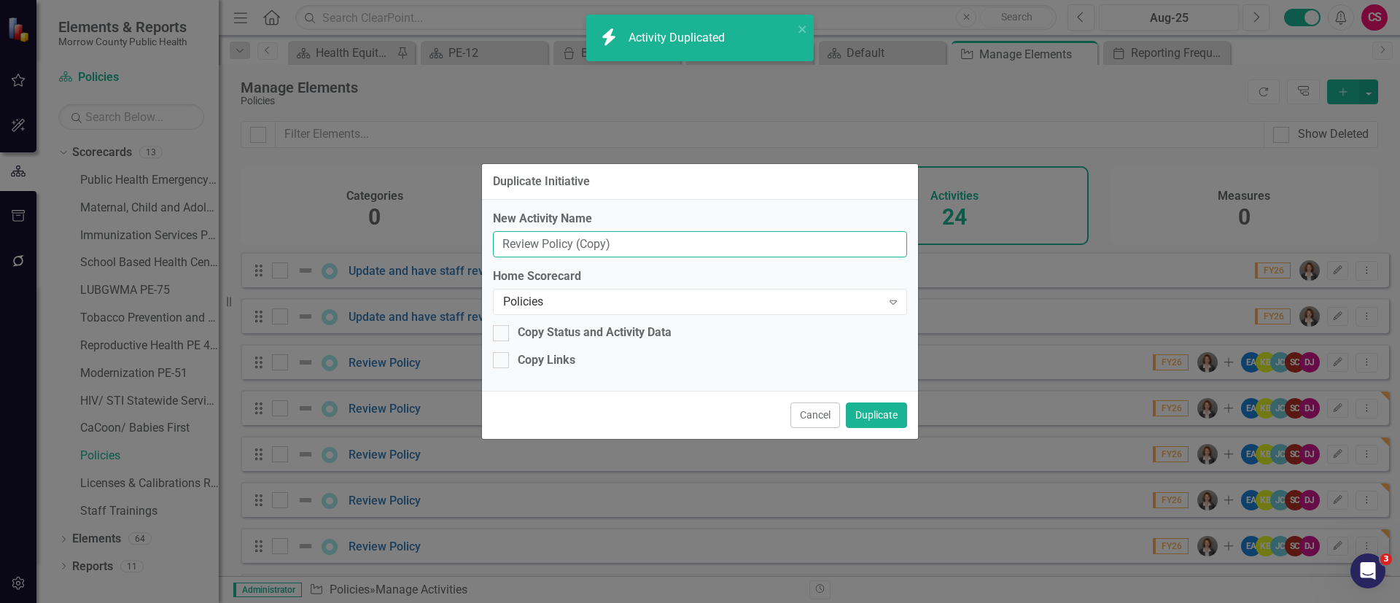
click at [744, 251] on input "Review Policy (Copy)" at bounding box center [700, 244] width 414 height 27
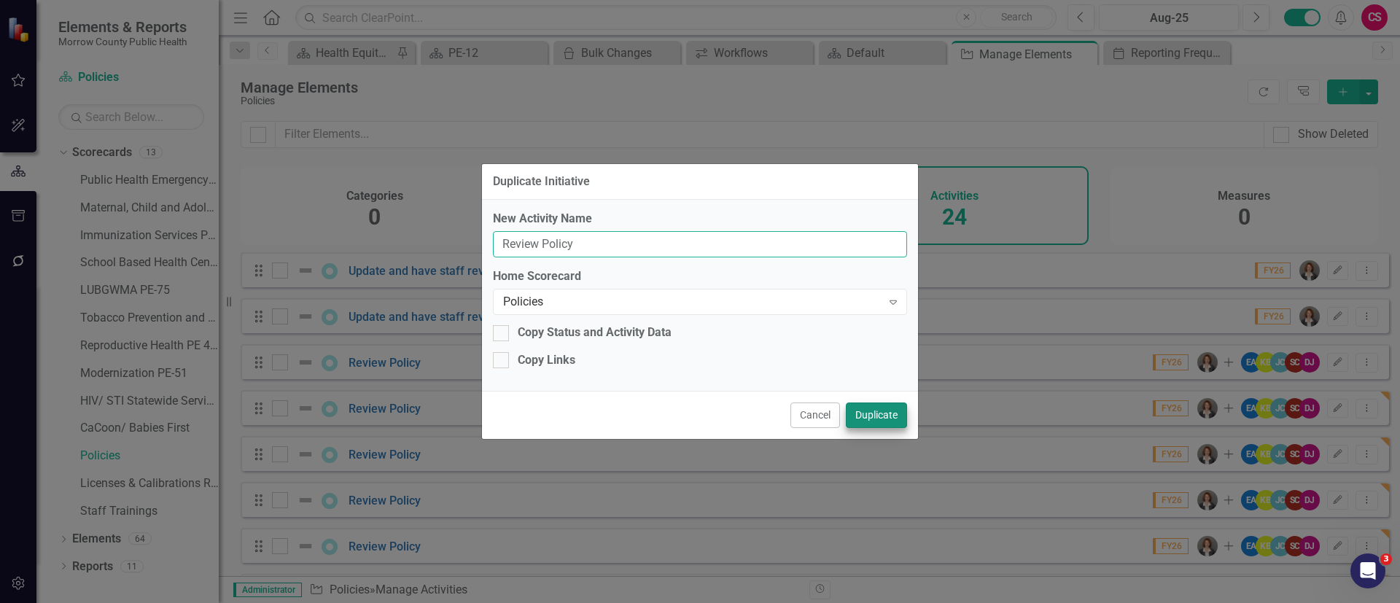
type input "Review Policy"
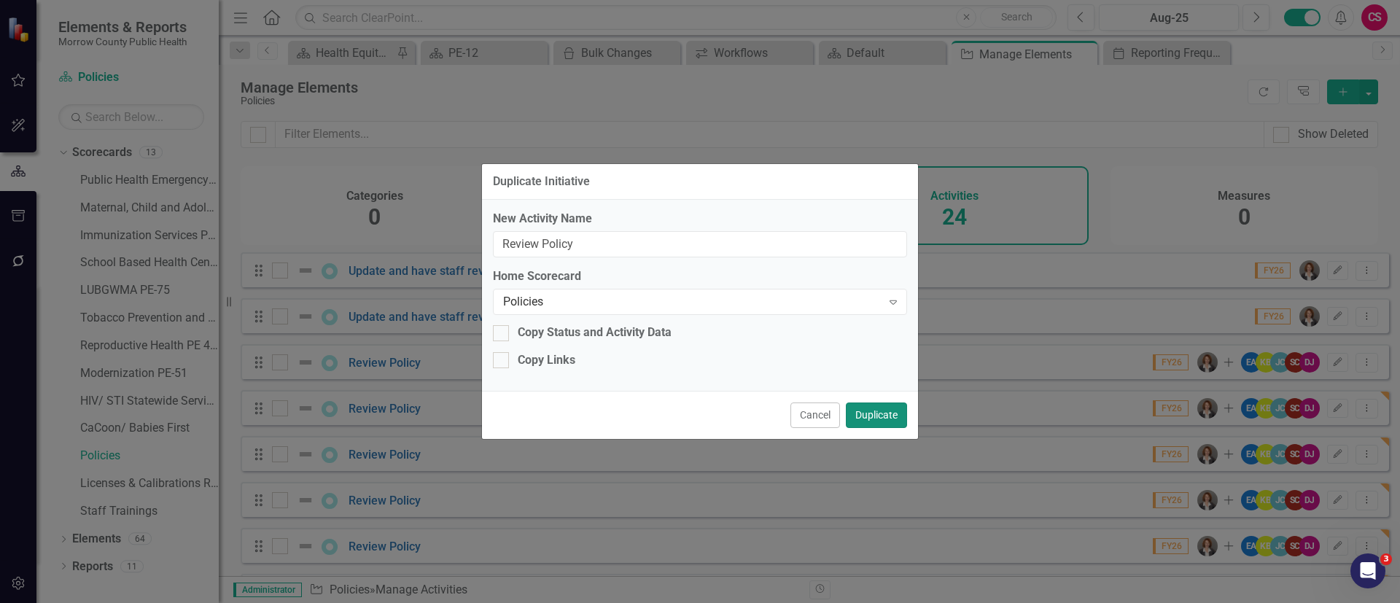
click at [890, 413] on button "Duplicate" at bounding box center [876, 415] width 61 height 26
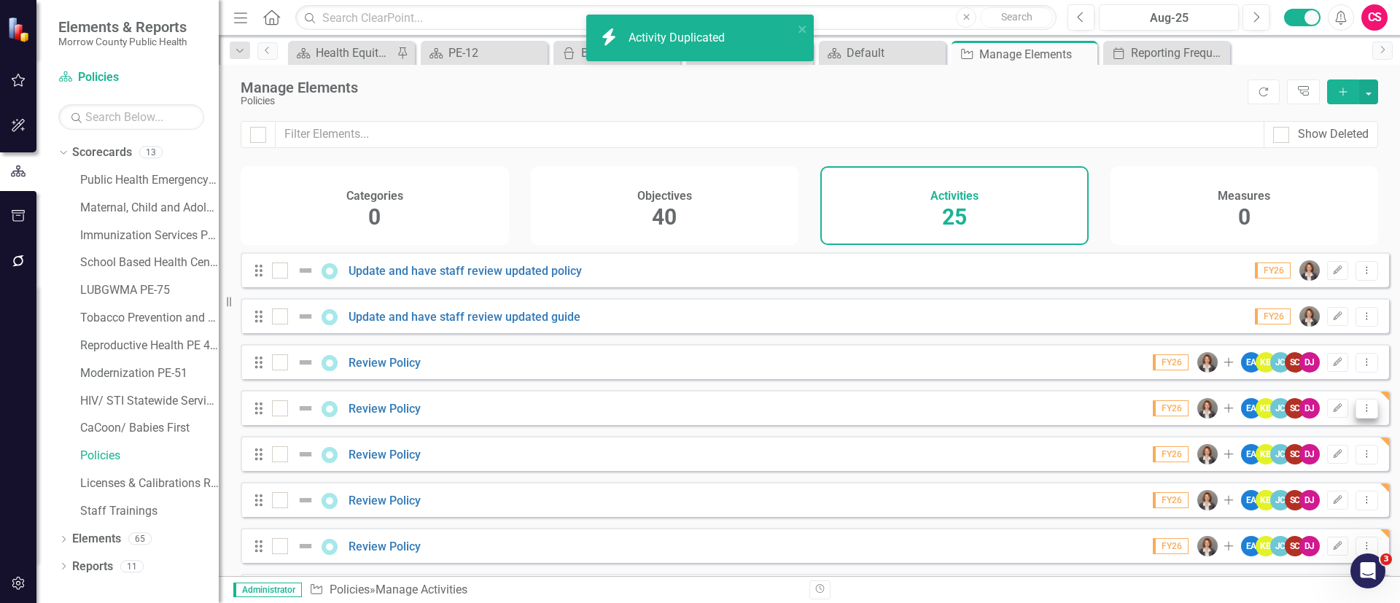
click at [1360, 413] on icon "Dropdown Menu" at bounding box center [1366, 407] width 12 height 9
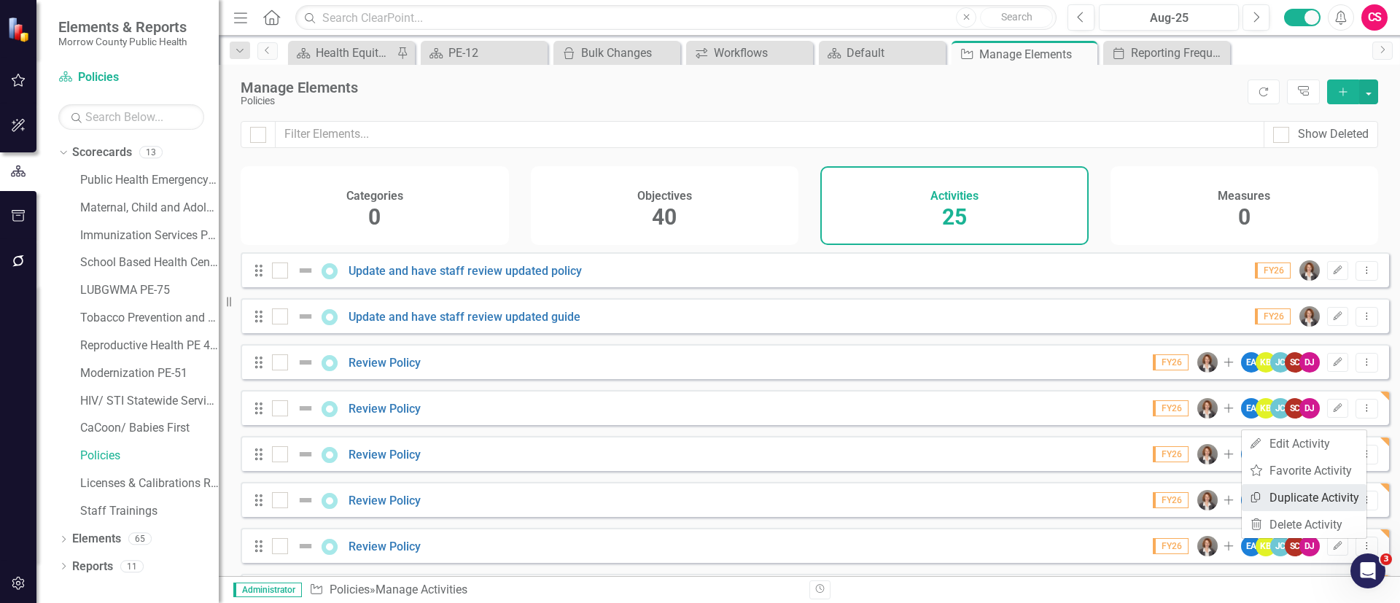
click at [1331, 490] on link "Copy Duplicate Activity" at bounding box center [1303, 497] width 125 height 27
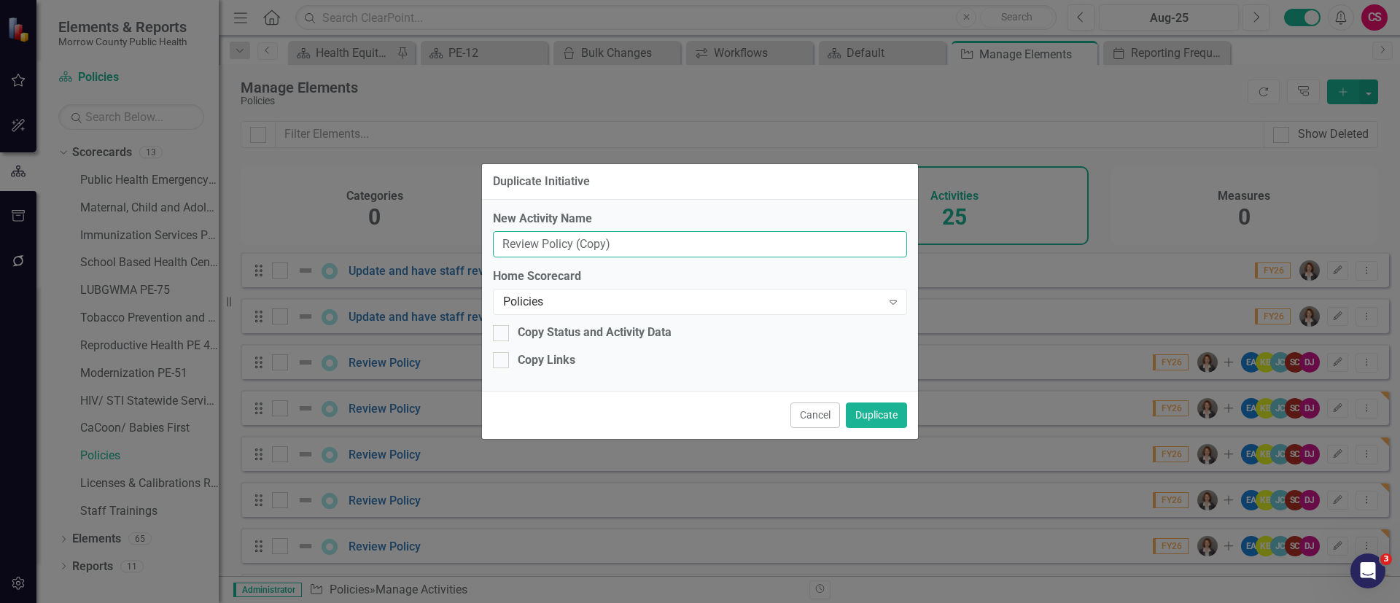
click at [771, 244] on input "Review Policy (Copy)" at bounding box center [700, 244] width 414 height 27
type input "Review Policy"
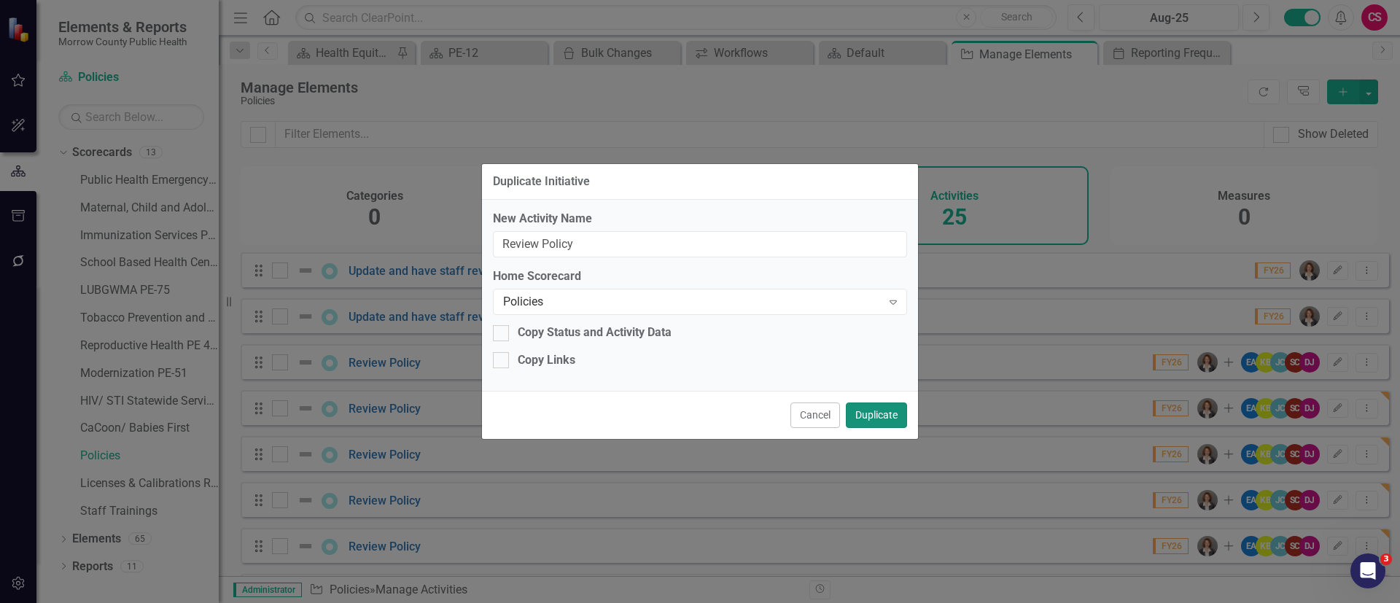
click at [883, 417] on button "Duplicate" at bounding box center [876, 415] width 61 height 26
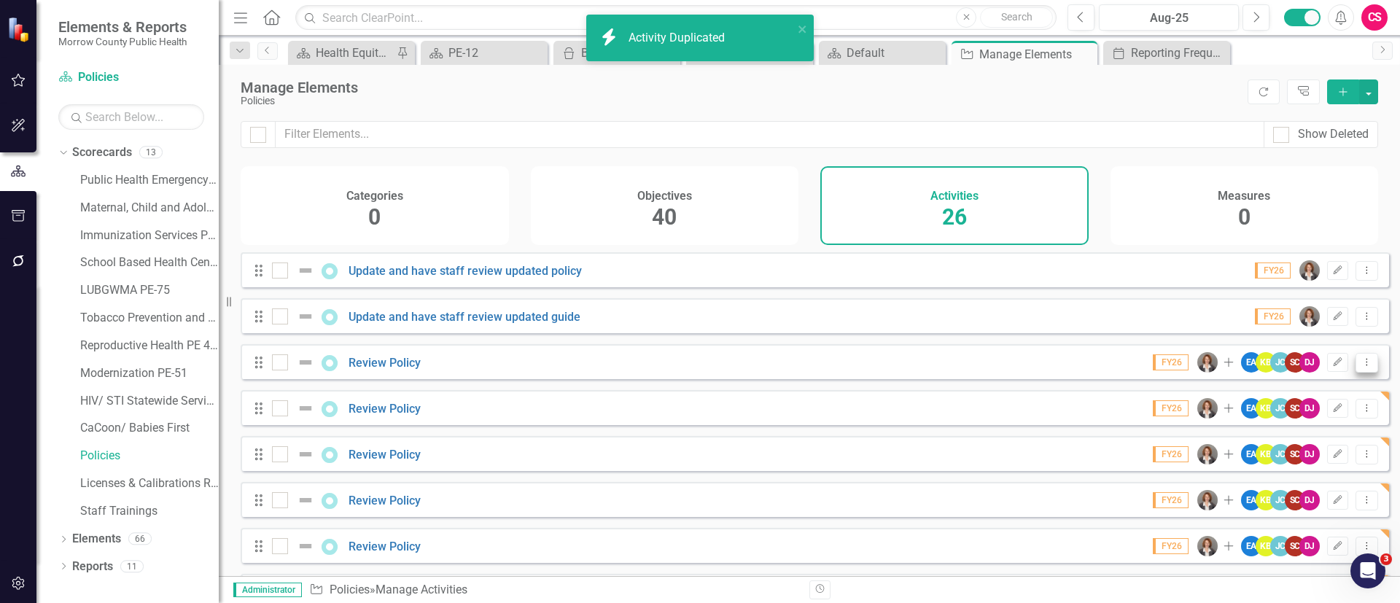
click at [1360, 367] on icon "Dropdown Menu" at bounding box center [1366, 361] width 12 height 9
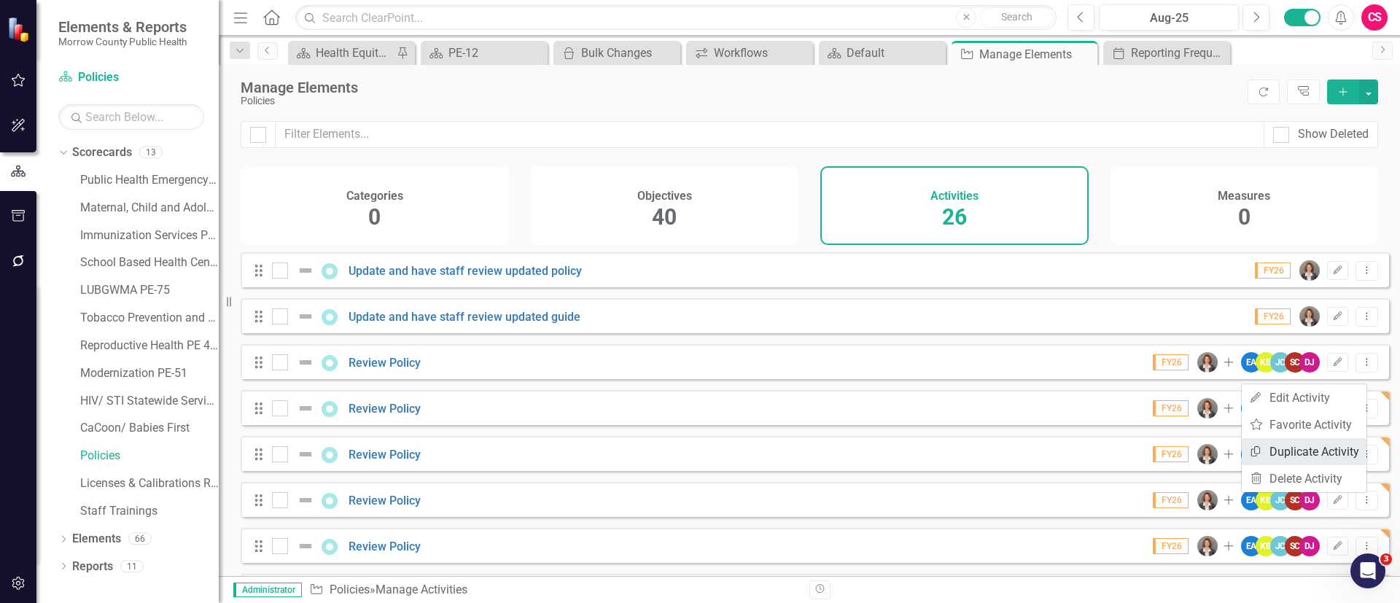
click at [1328, 454] on link "Copy Duplicate Activity" at bounding box center [1303, 451] width 125 height 27
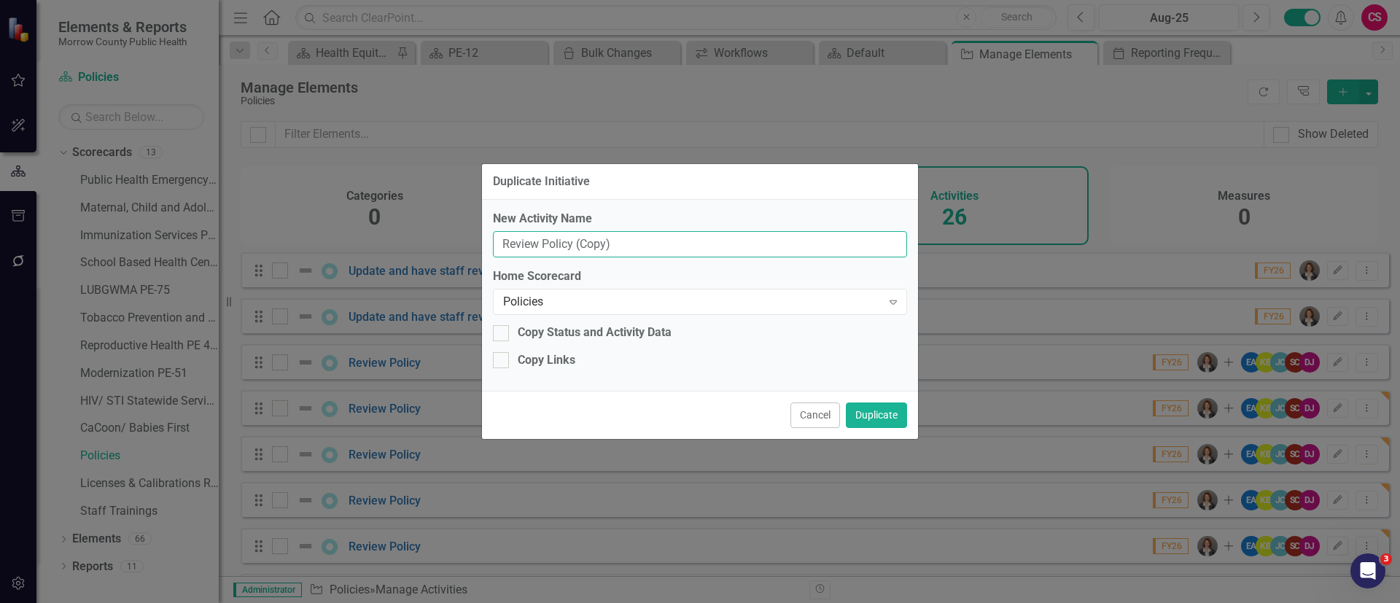
click at [741, 248] on input "Review Policy (Copy)" at bounding box center [700, 244] width 414 height 27
type input "Review Policy"
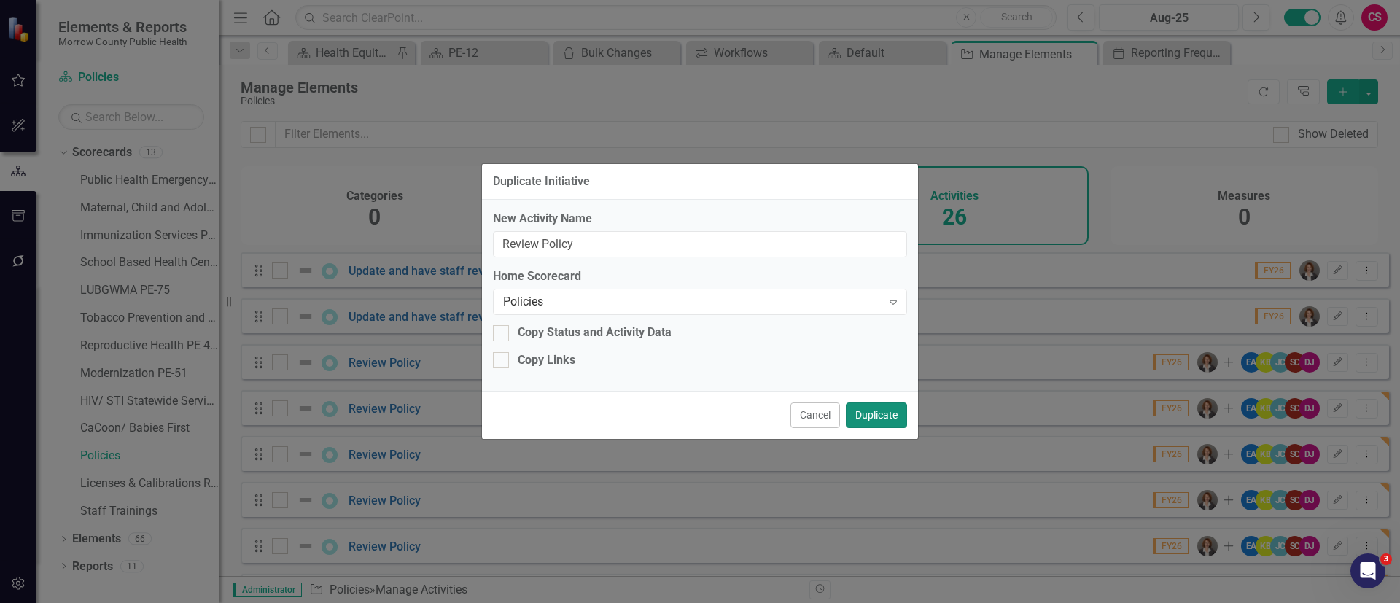
click at [859, 420] on button "Duplicate" at bounding box center [876, 415] width 61 height 26
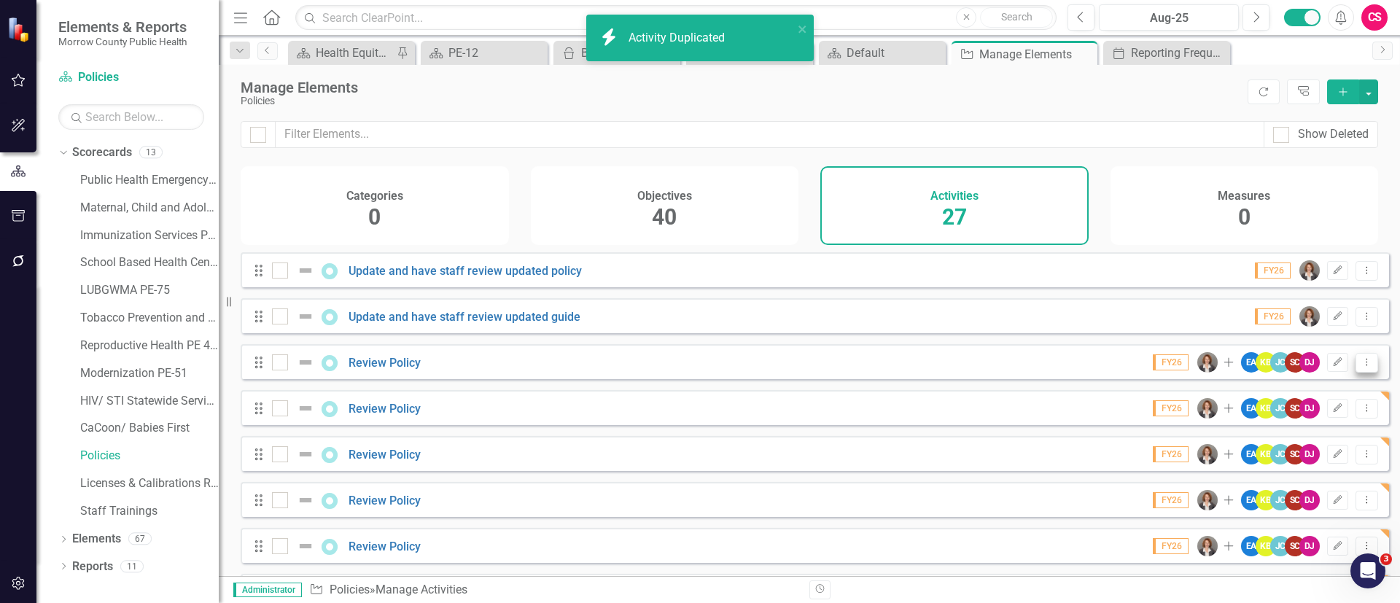
click at [1360, 367] on icon "Dropdown Menu" at bounding box center [1366, 361] width 12 height 9
click at [1314, 448] on link "Copy Duplicate Activity" at bounding box center [1303, 451] width 125 height 27
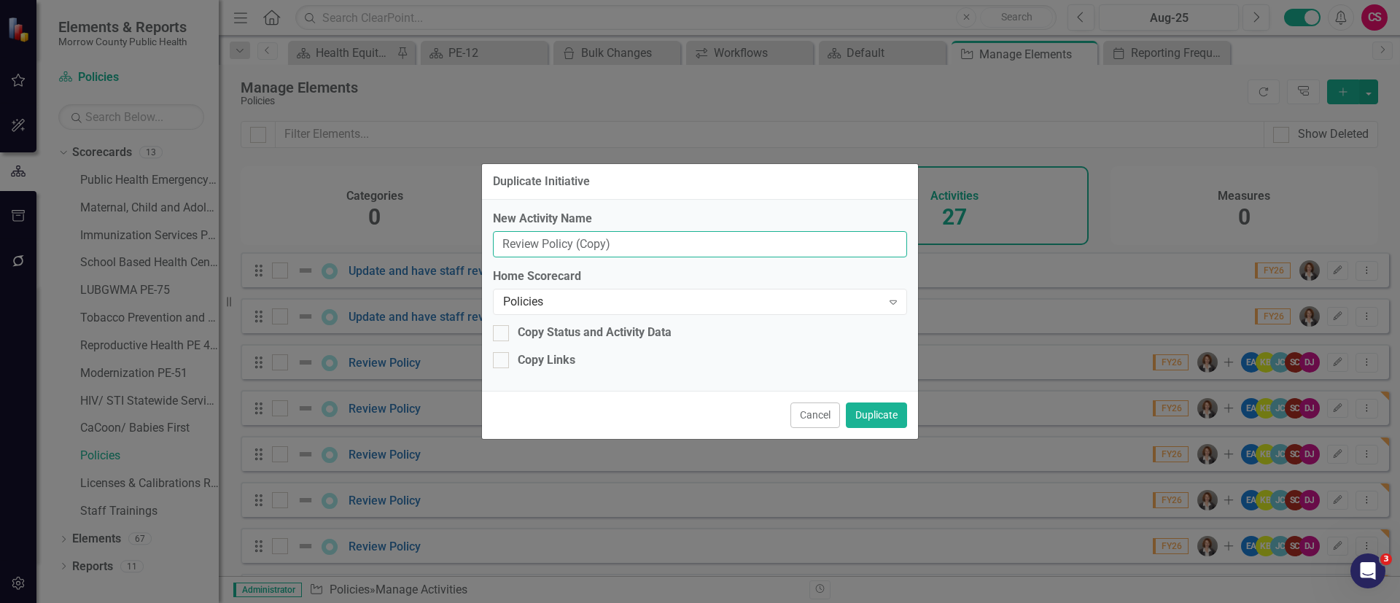
click at [755, 238] on input "Review Policy (Copy)" at bounding box center [700, 244] width 414 height 27
type input "Review Policy"
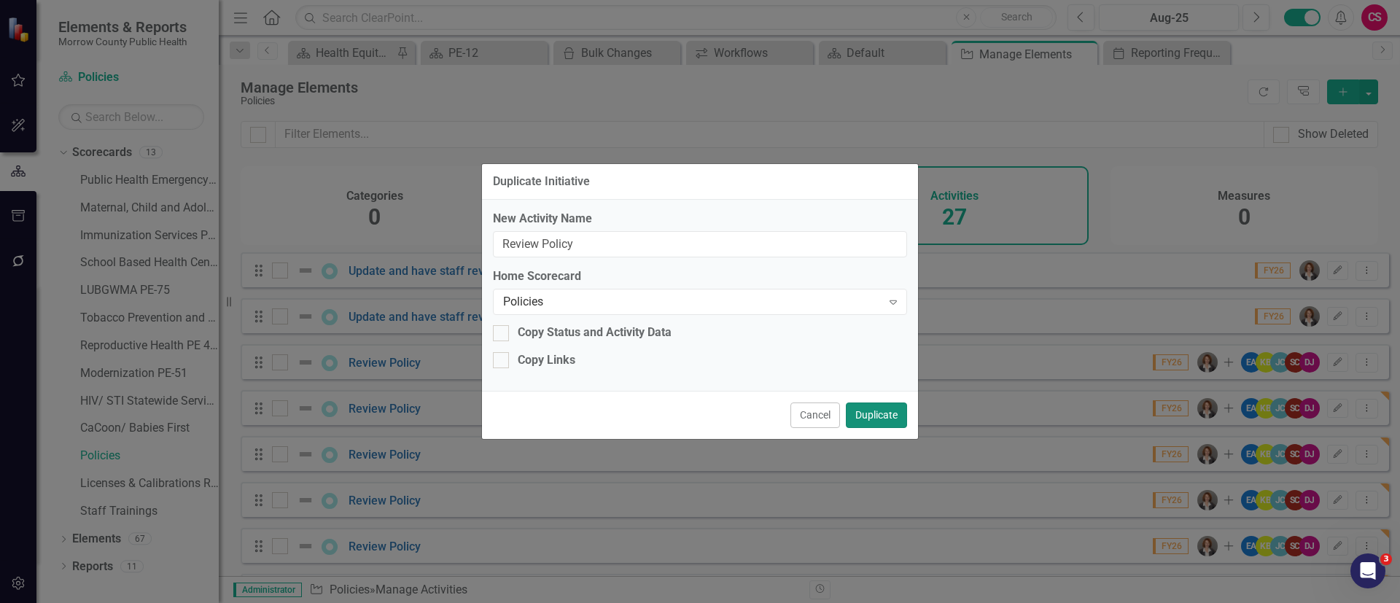
click at [862, 405] on button "Duplicate" at bounding box center [876, 415] width 61 height 26
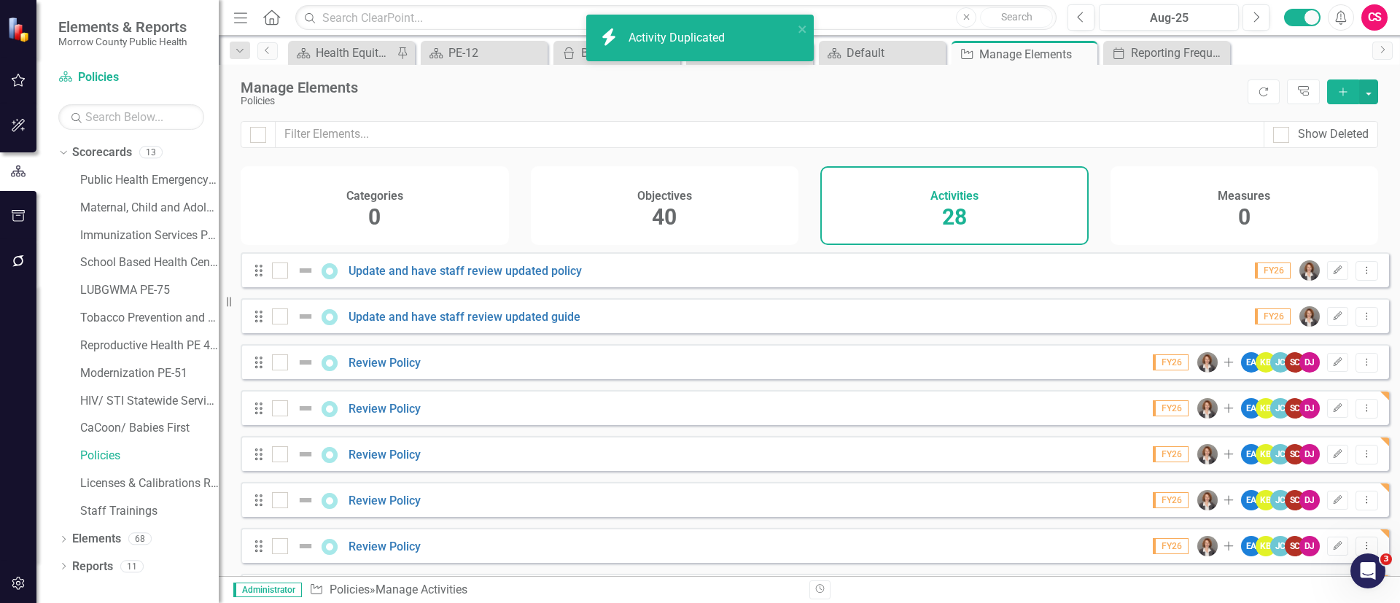
click at [1360, 367] on icon "Dropdown Menu" at bounding box center [1366, 361] width 12 height 9
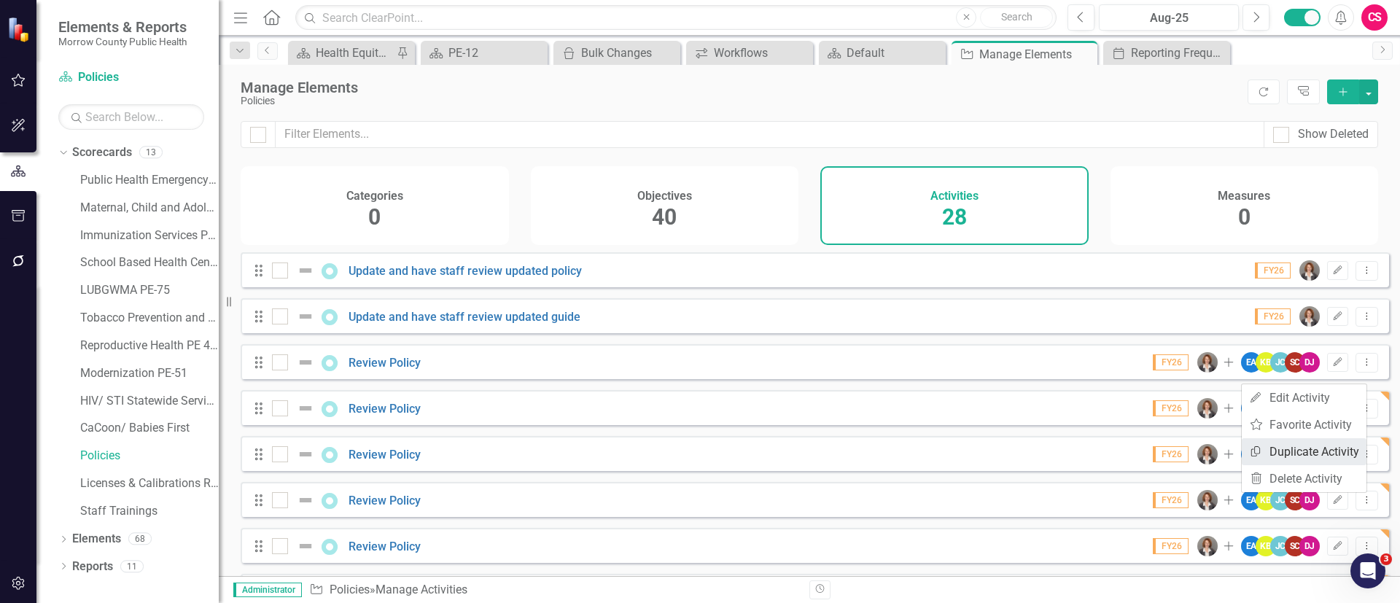
click at [1306, 452] on link "Copy Duplicate Activity" at bounding box center [1303, 451] width 125 height 27
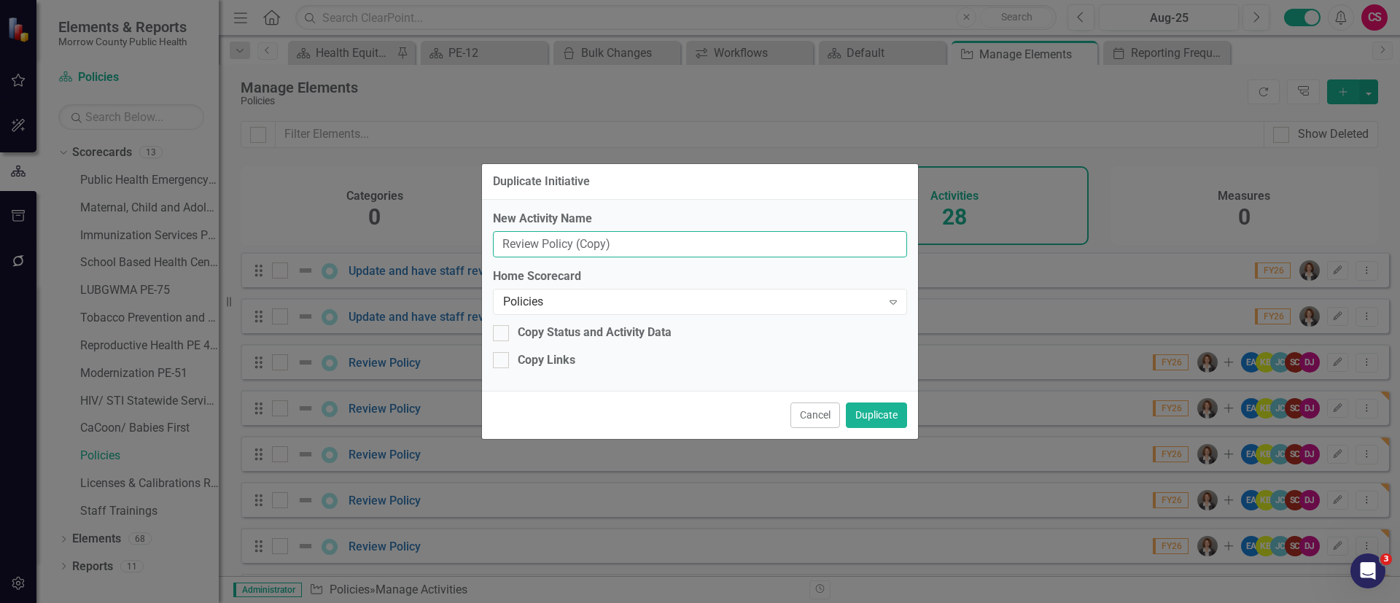
click at [751, 248] on input "Review Policy (Copy)" at bounding box center [700, 244] width 414 height 27
type input "Review Policy"
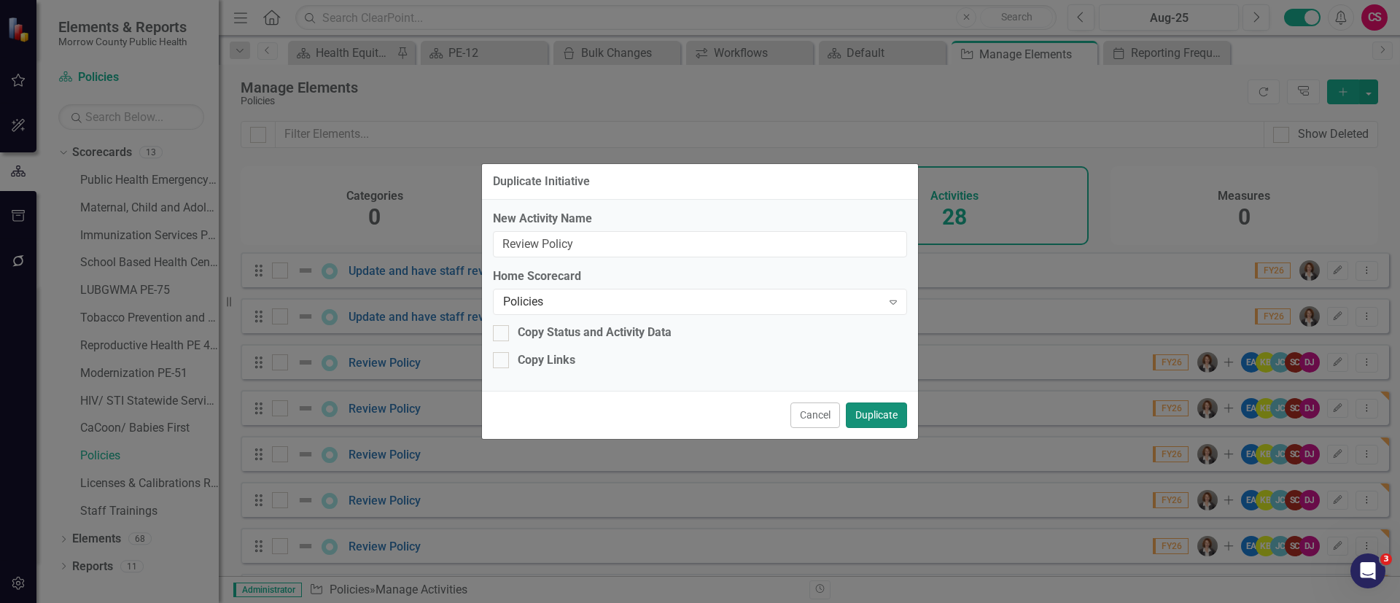
click at [862, 405] on button "Duplicate" at bounding box center [876, 415] width 61 height 26
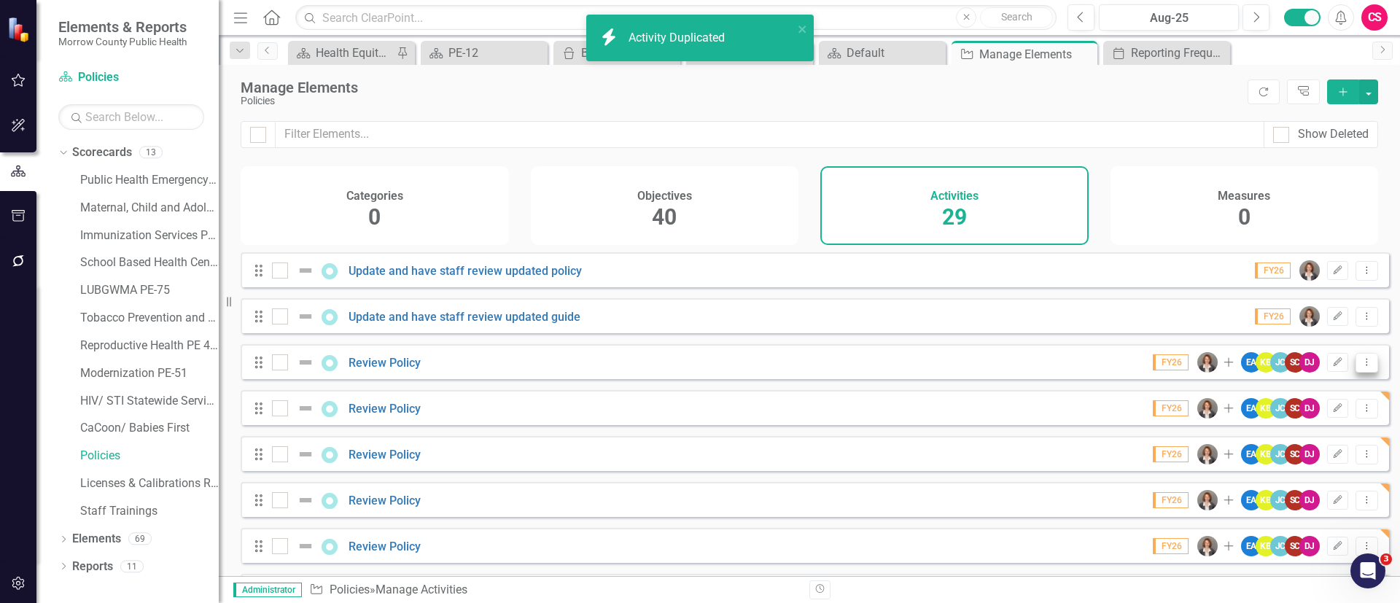
click at [1360, 367] on icon "Dropdown Menu" at bounding box center [1366, 361] width 12 height 9
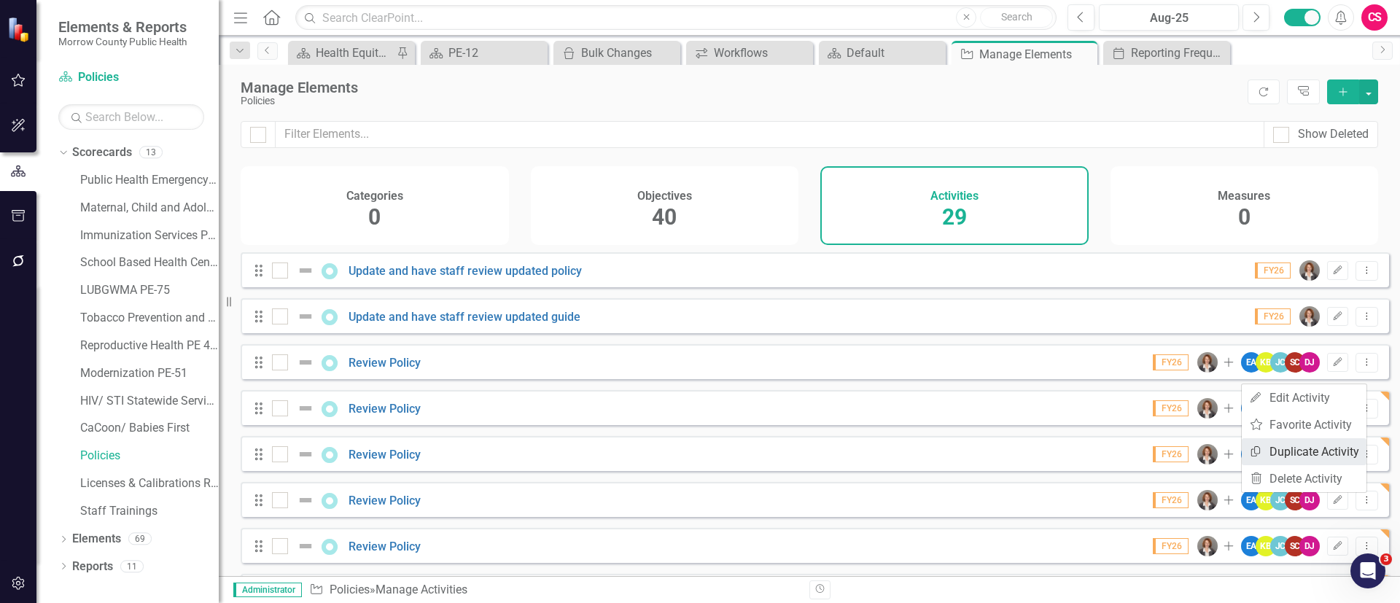
click at [1321, 448] on link "Copy Duplicate Activity" at bounding box center [1303, 451] width 125 height 27
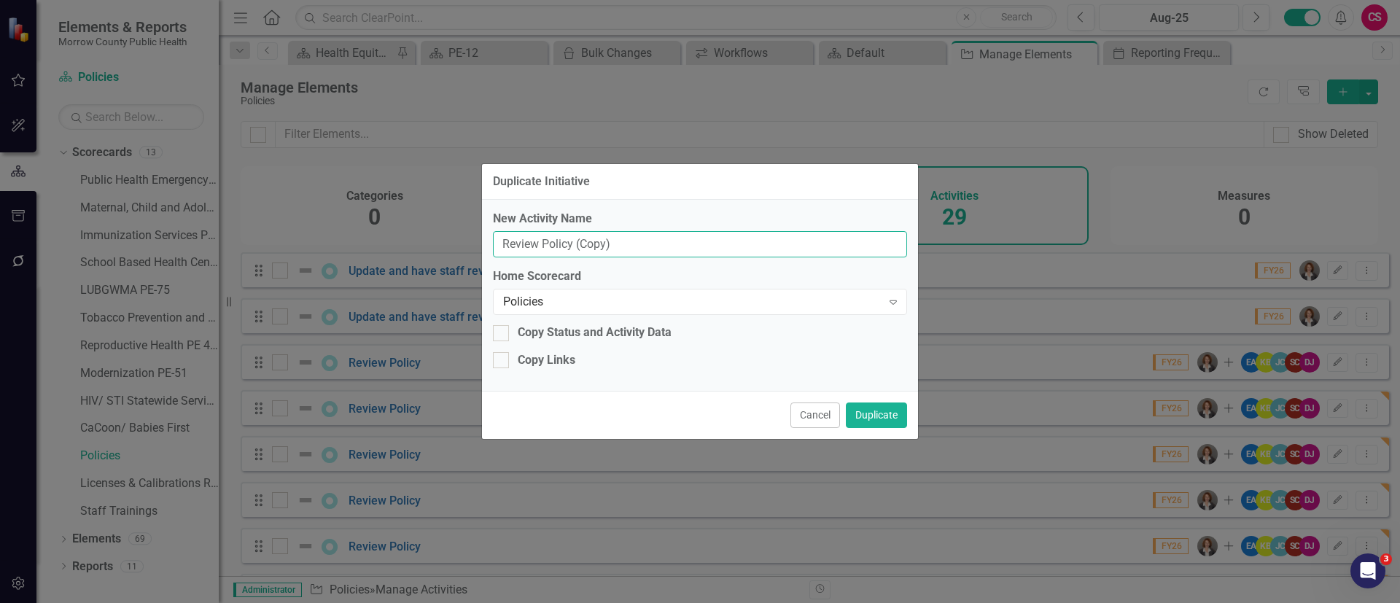
click at [774, 247] on input "Review Policy (Copy)" at bounding box center [700, 244] width 414 height 27
type input "Review Policy"
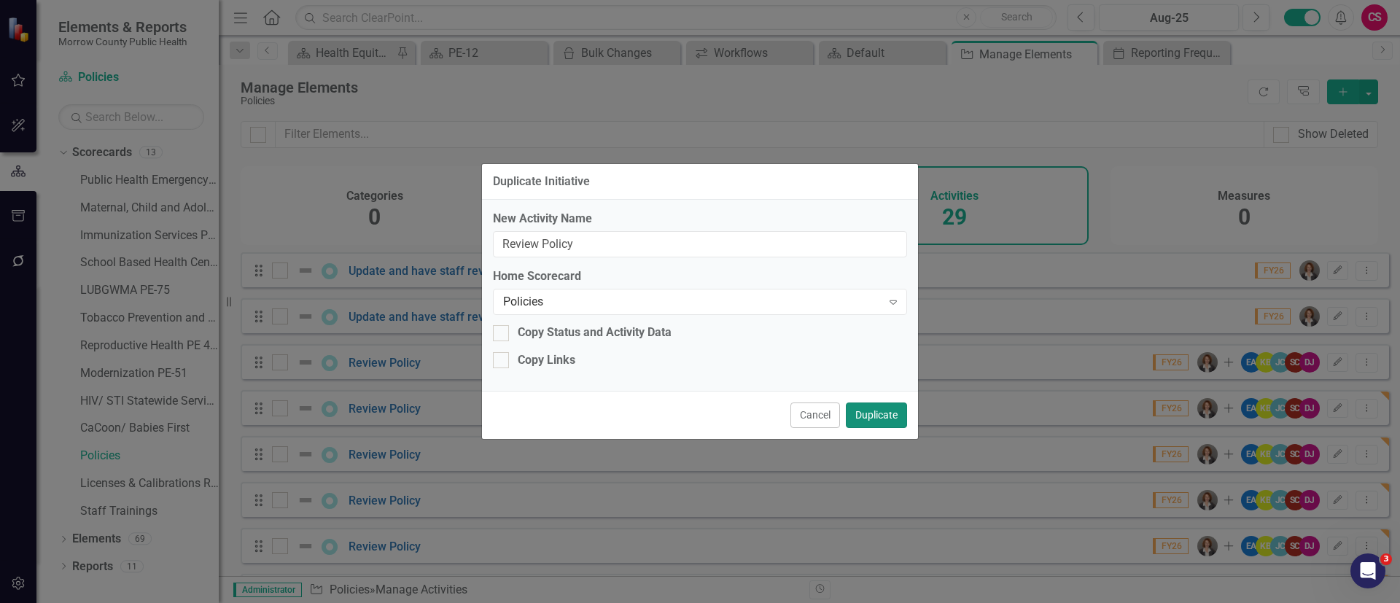
click at [870, 418] on button "Duplicate" at bounding box center [876, 415] width 61 height 26
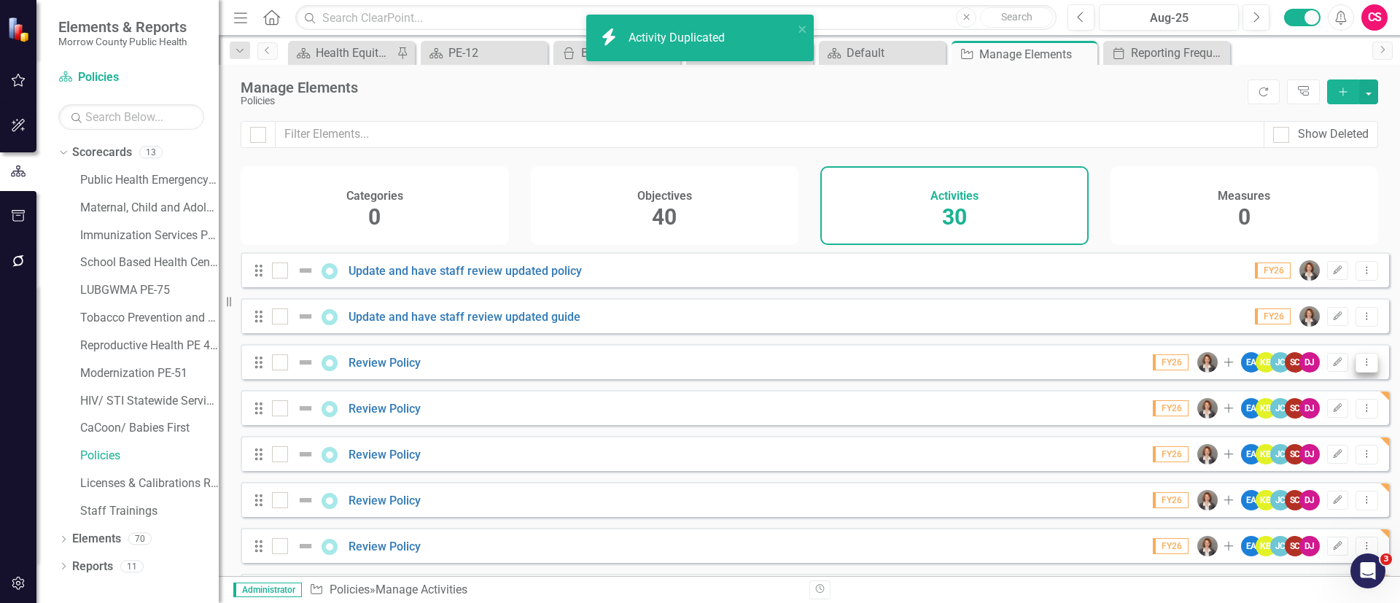
click at [1360, 367] on icon "Dropdown Menu" at bounding box center [1366, 361] width 12 height 9
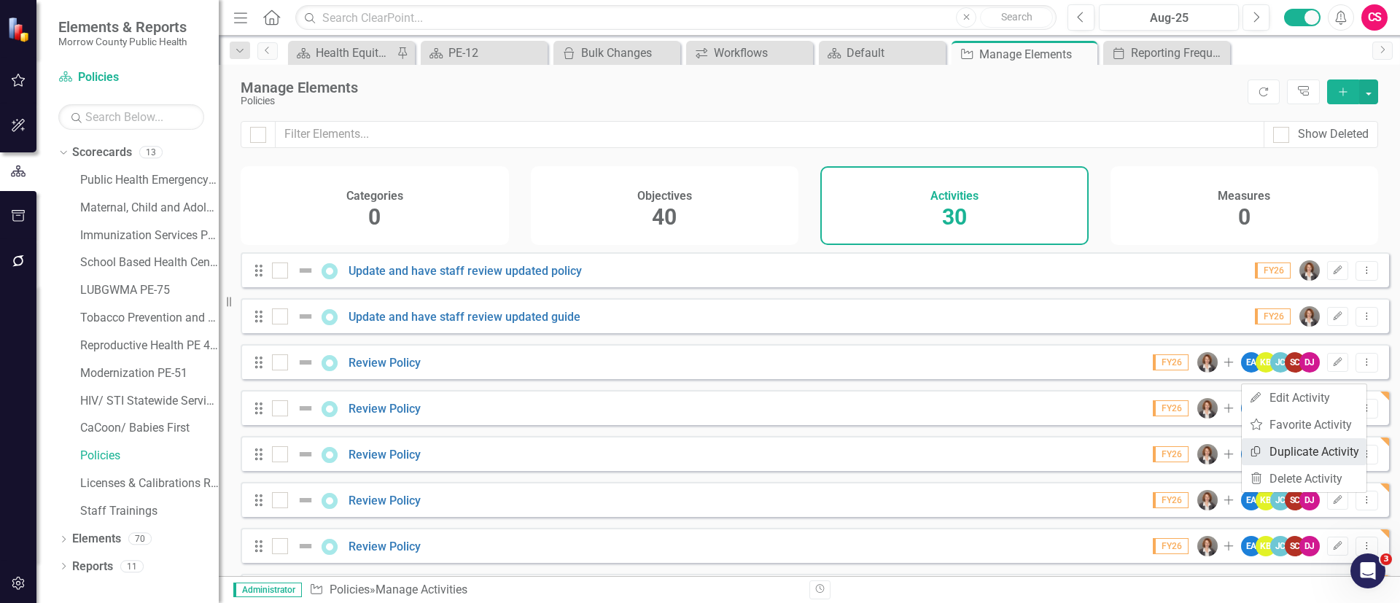
click at [1302, 447] on link "Copy Duplicate Activity" at bounding box center [1303, 451] width 125 height 27
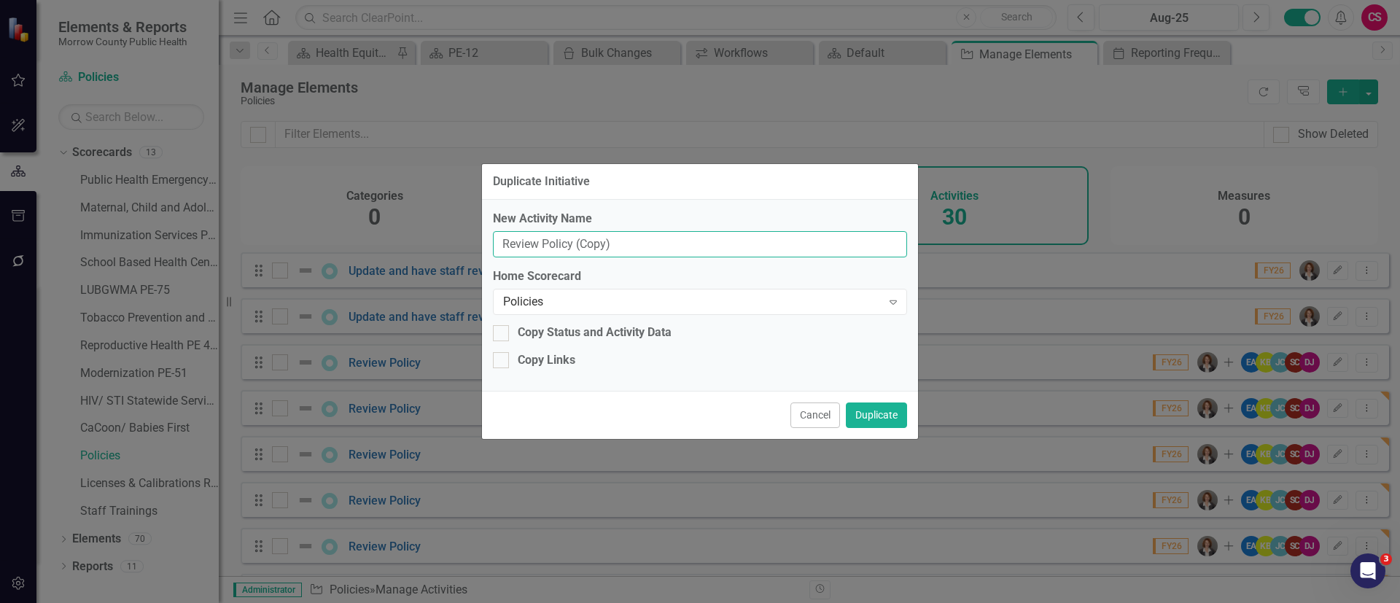
click at [799, 247] on input "Review Policy (Copy)" at bounding box center [700, 244] width 414 height 27
type input "Review Policy"
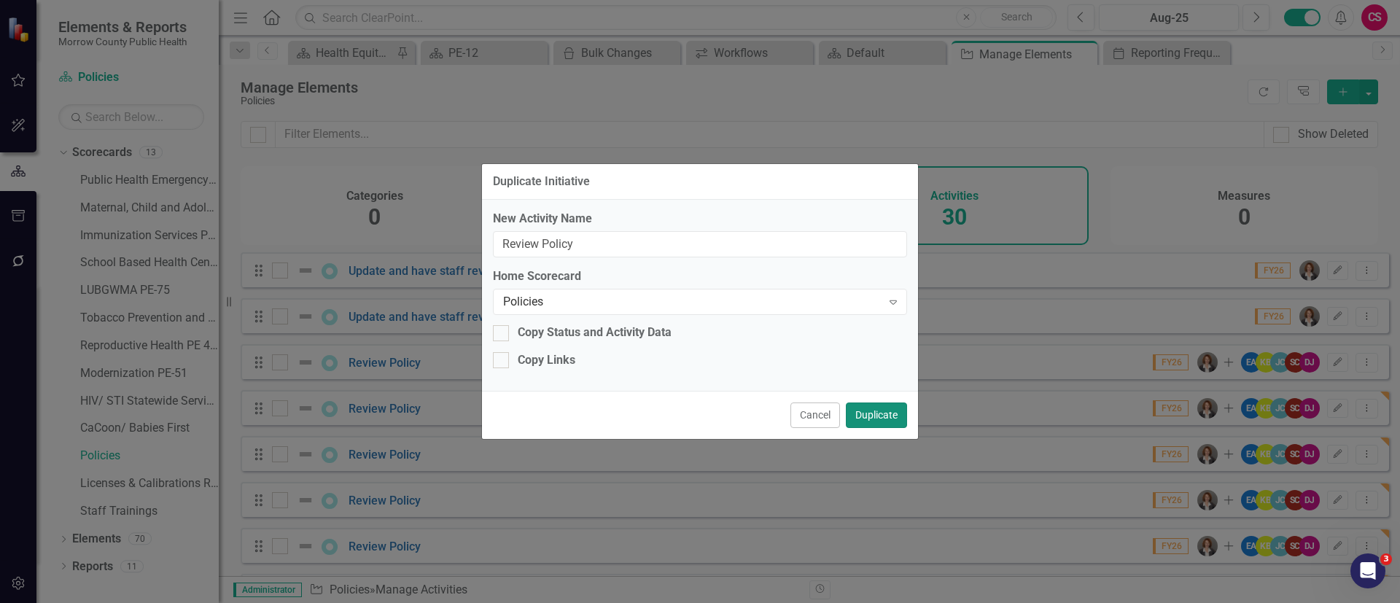
click at [874, 405] on button "Duplicate" at bounding box center [876, 415] width 61 height 26
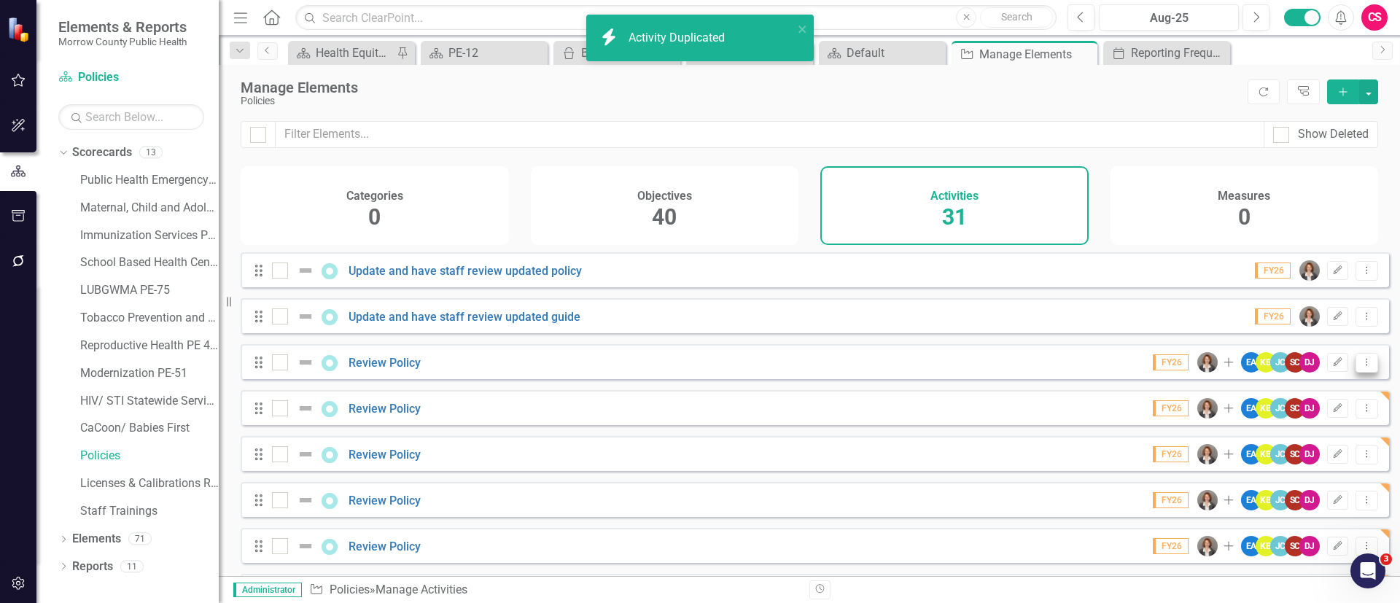
click at [1362, 370] on button "Dropdown Menu" at bounding box center [1366, 363] width 23 height 20
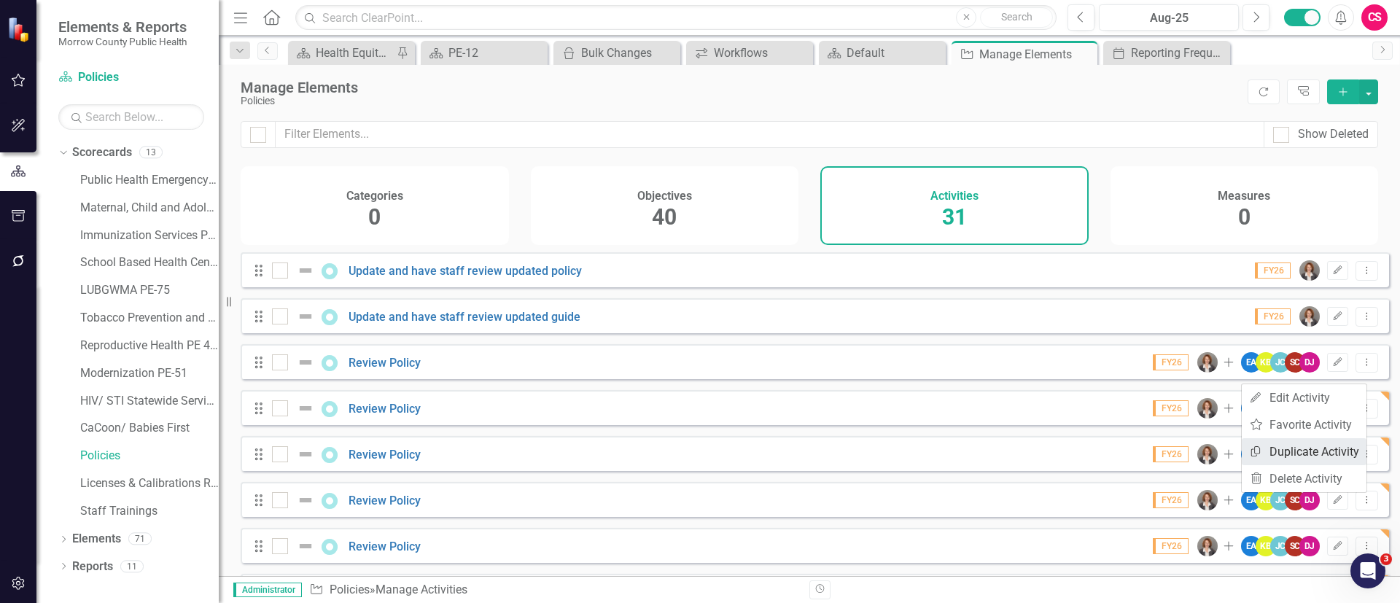
click at [1316, 443] on link "Copy Duplicate Activity" at bounding box center [1303, 451] width 125 height 27
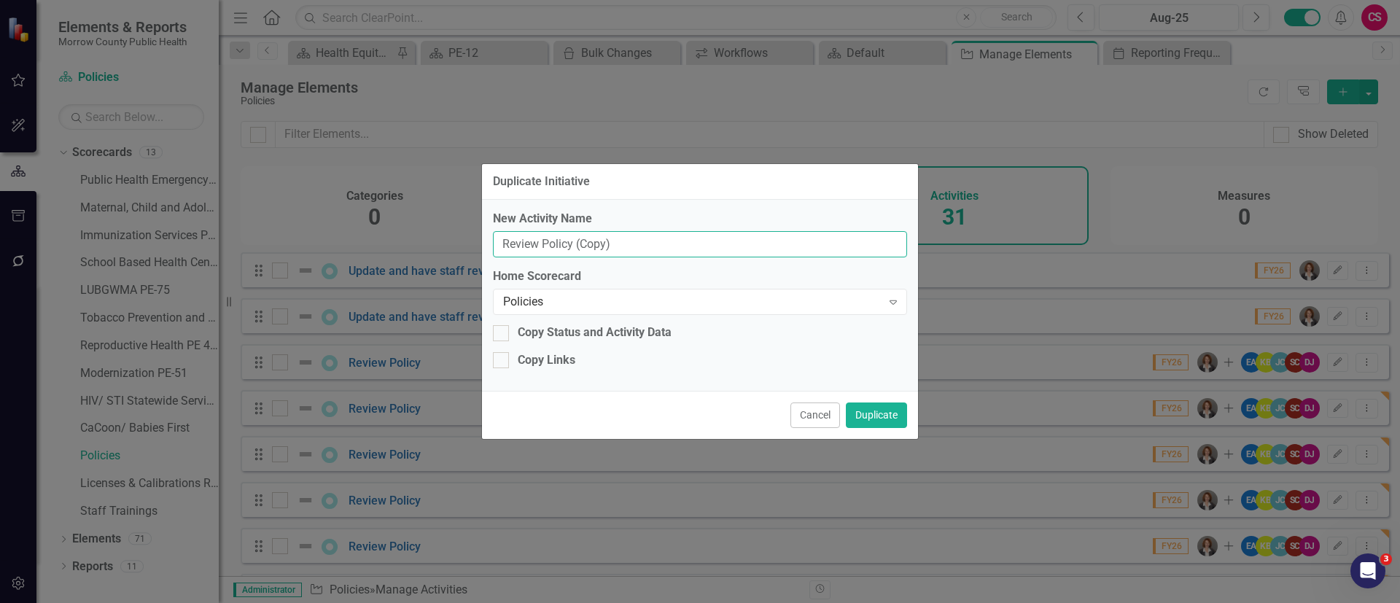
click at [731, 237] on input "Review Policy (Copy)" at bounding box center [700, 244] width 414 height 27
type input "Review Policy"
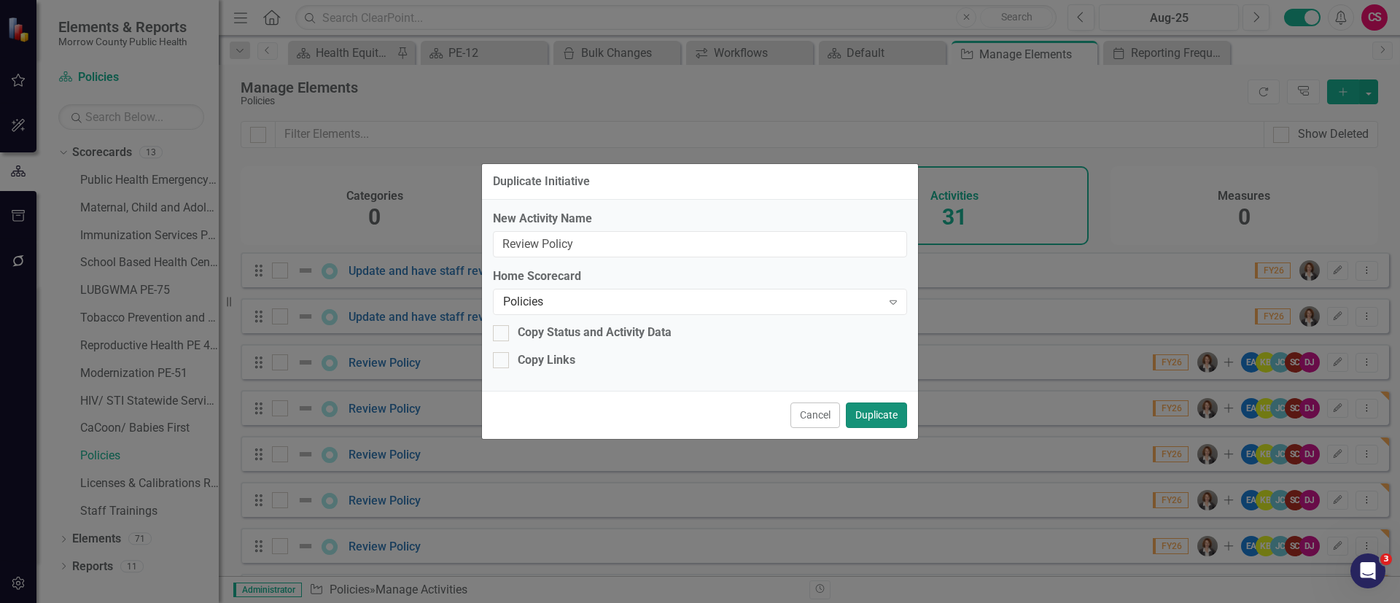
click at [879, 413] on button "Duplicate" at bounding box center [876, 415] width 61 height 26
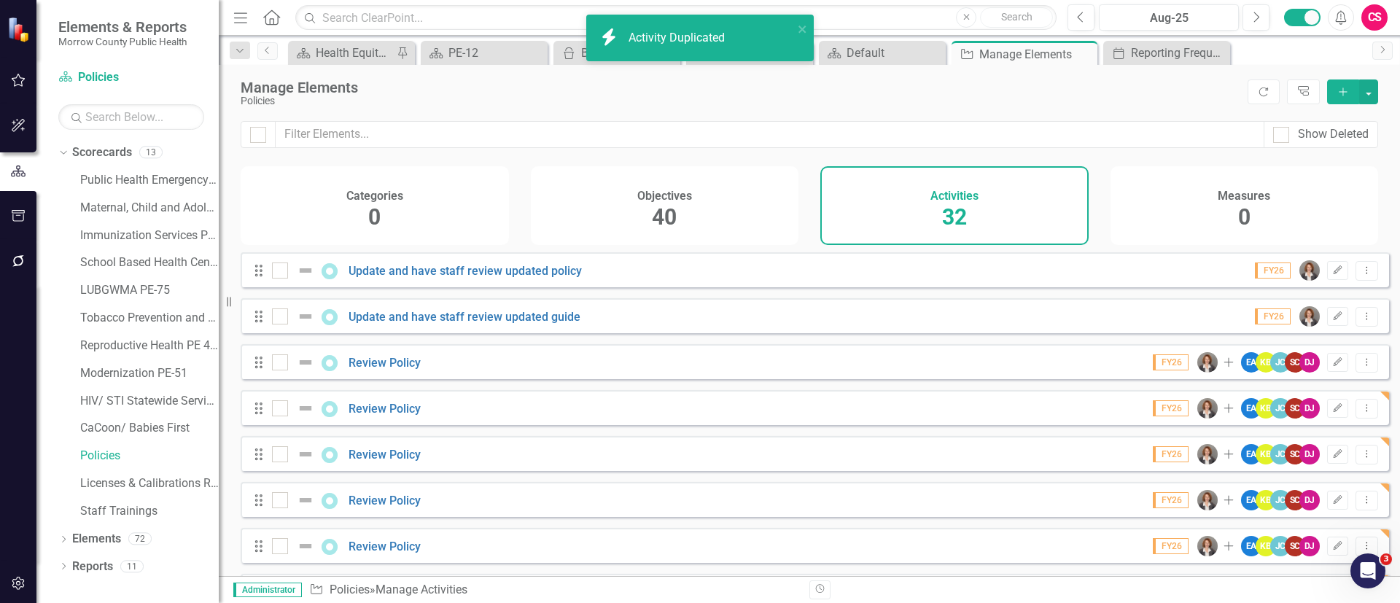
click at [1360, 367] on icon "Dropdown Menu" at bounding box center [1366, 361] width 12 height 9
click at [1311, 450] on link "Copy Duplicate Activity" at bounding box center [1303, 451] width 125 height 27
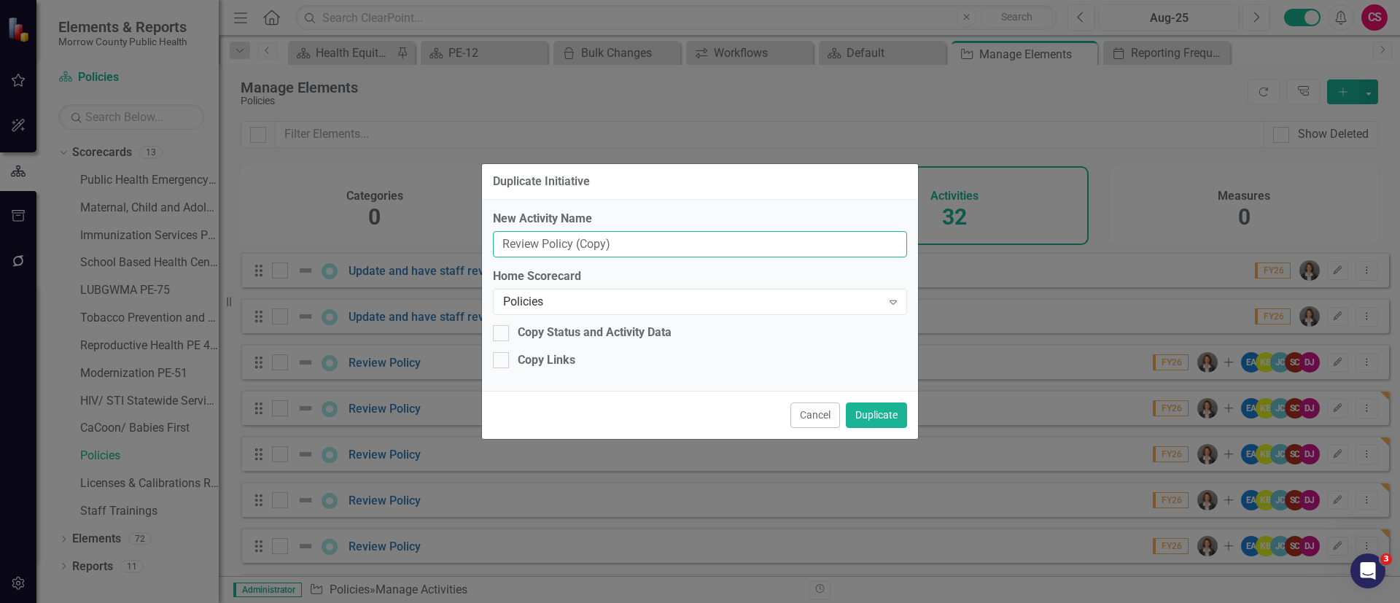
click at [806, 250] on input "Review Policy (Copy)" at bounding box center [700, 244] width 414 height 27
type input "Review Policy"
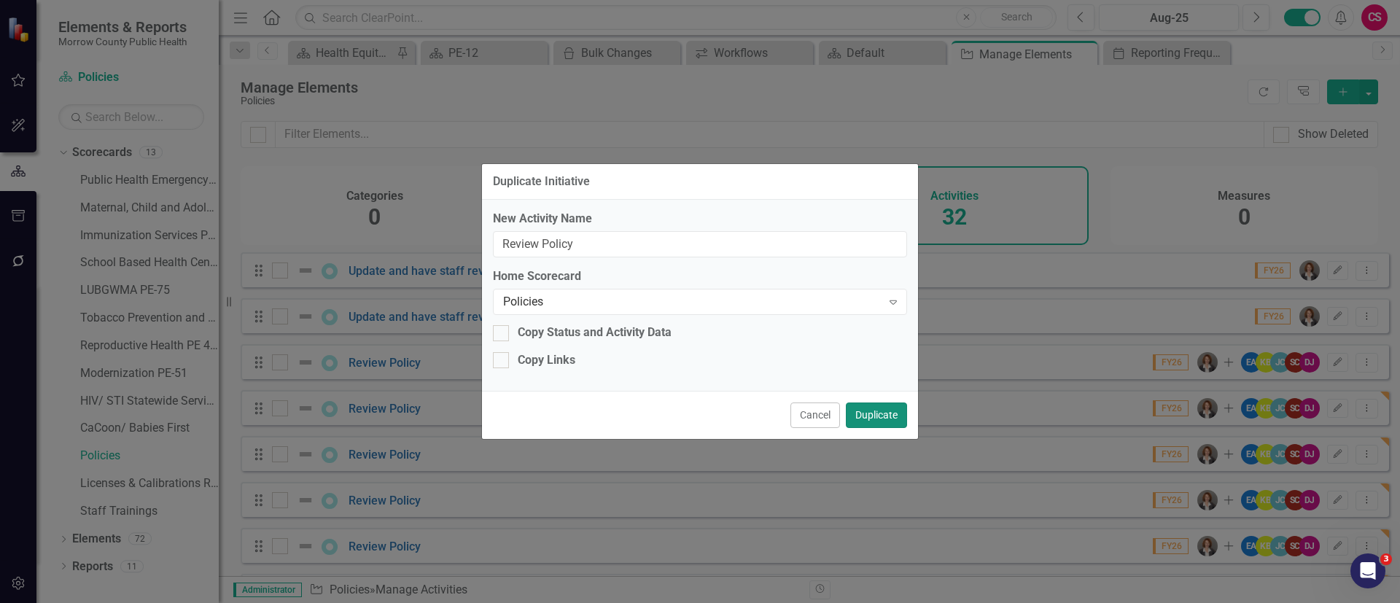
click at [867, 405] on button "Duplicate" at bounding box center [876, 415] width 61 height 26
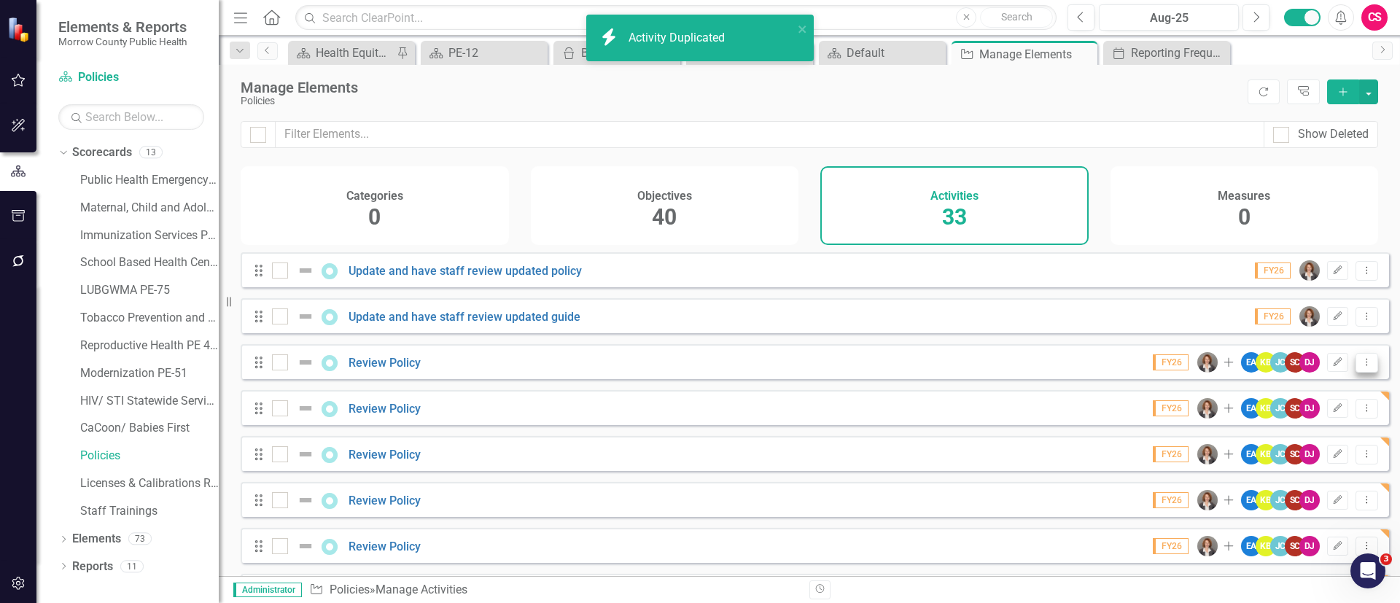
click at [1360, 367] on icon "Dropdown Menu" at bounding box center [1366, 361] width 12 height 9
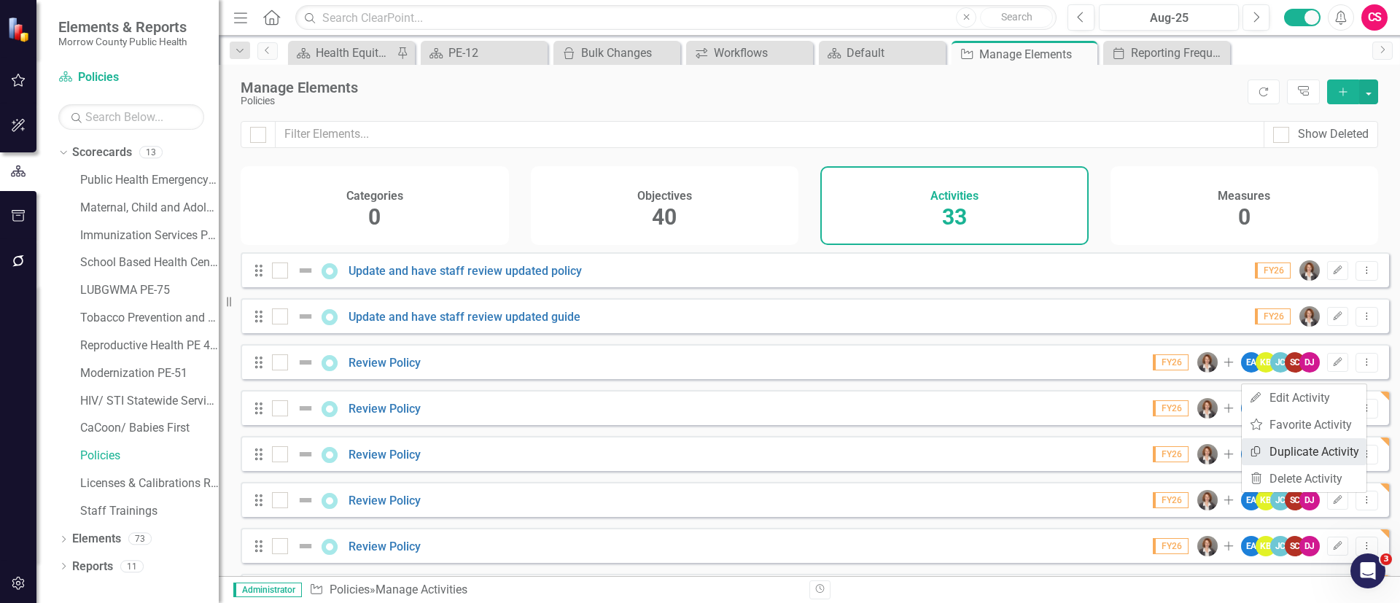
click at [1321, 446] on link "Copy Duplicate Activity" at bounding box center [1303, 451] width 125 height 27
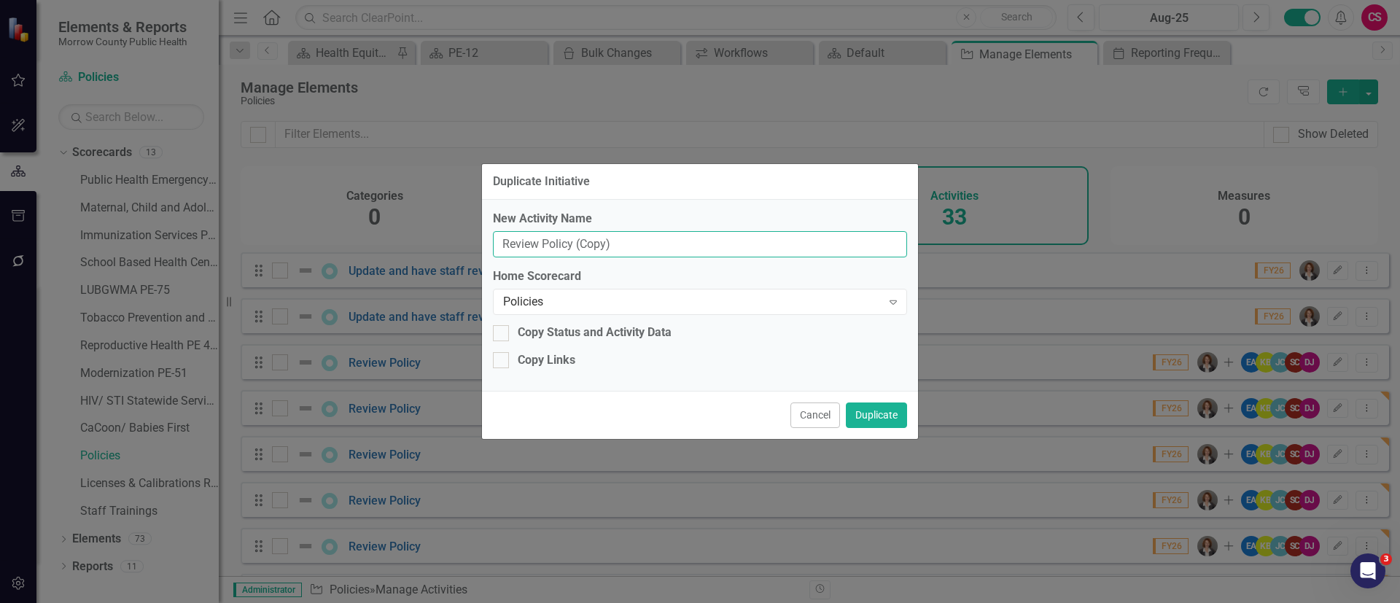
click at [797, 251] on input "Review Policy (Copy)" at bounding box center [700, 244] width 414 height 27
type input "Review Policy"
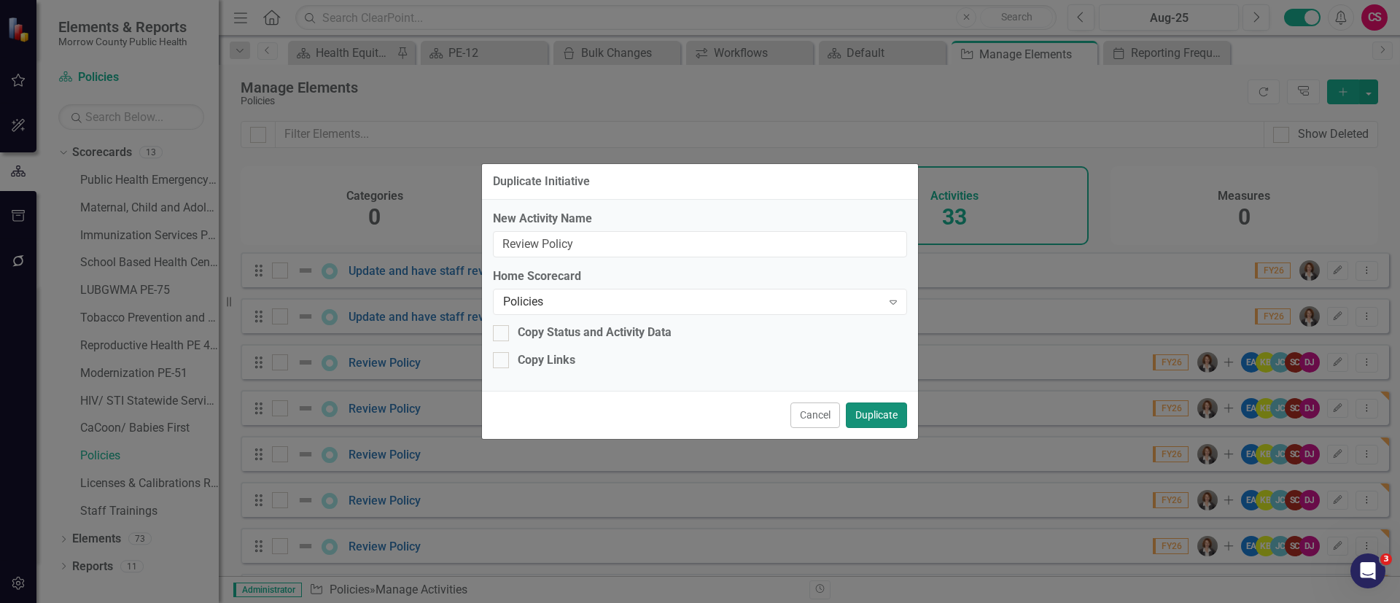
click at [871, 408] on button "Duplicate" at bounding box center [876, 415] width 61 height 26
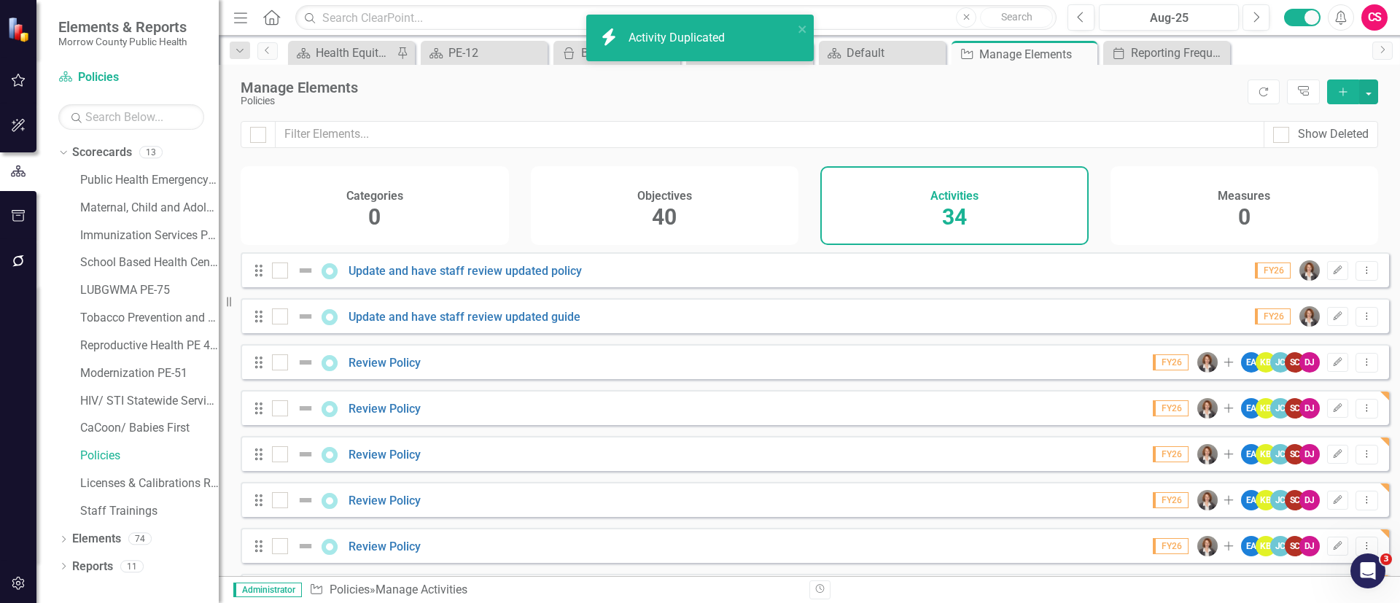
click at [1360, 367] on icon "Dropdown Menu" at bounding box center [1366, 361] width 12 height 9
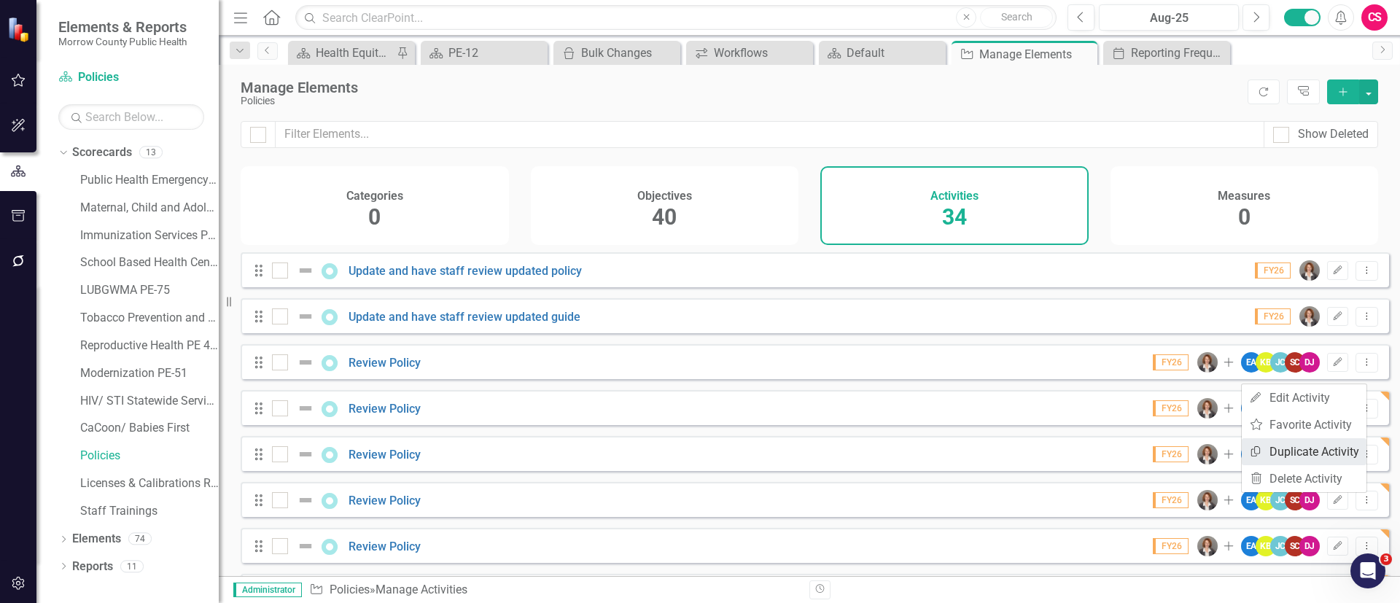
click at [1324, 446] on link "Copy Duplicate Activity" at bounding box center [1303, 451] width 125 height 27
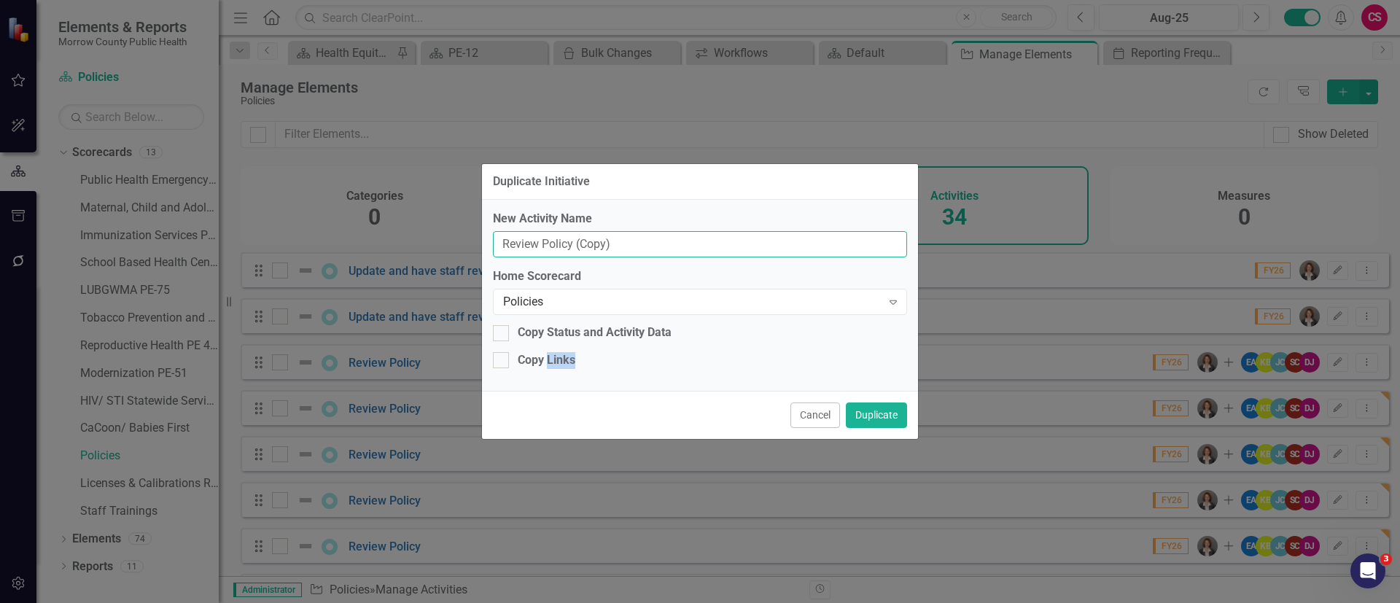
click at [747, 238] on input "Review Policy (Copy)" at bounding box center [700, 244] width 414 height 27
type input "Review Policy"
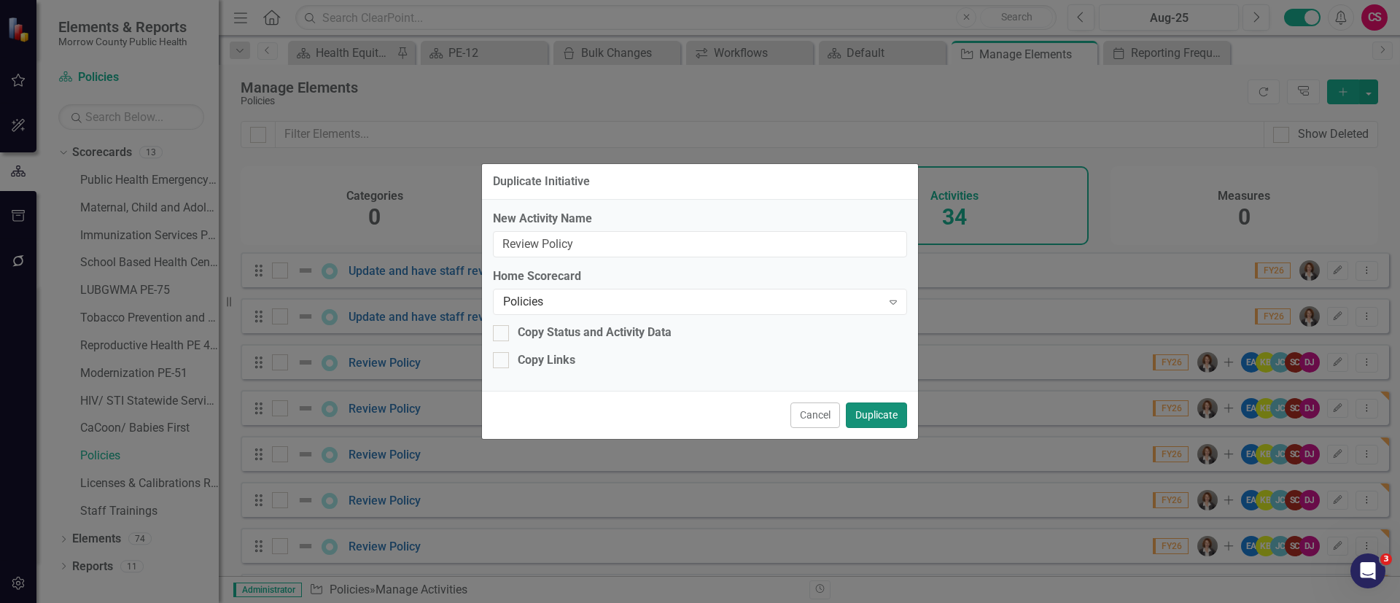
click at [862, 410] on button "Duplicate" at bounding box center [876, 415] width 61 height 26
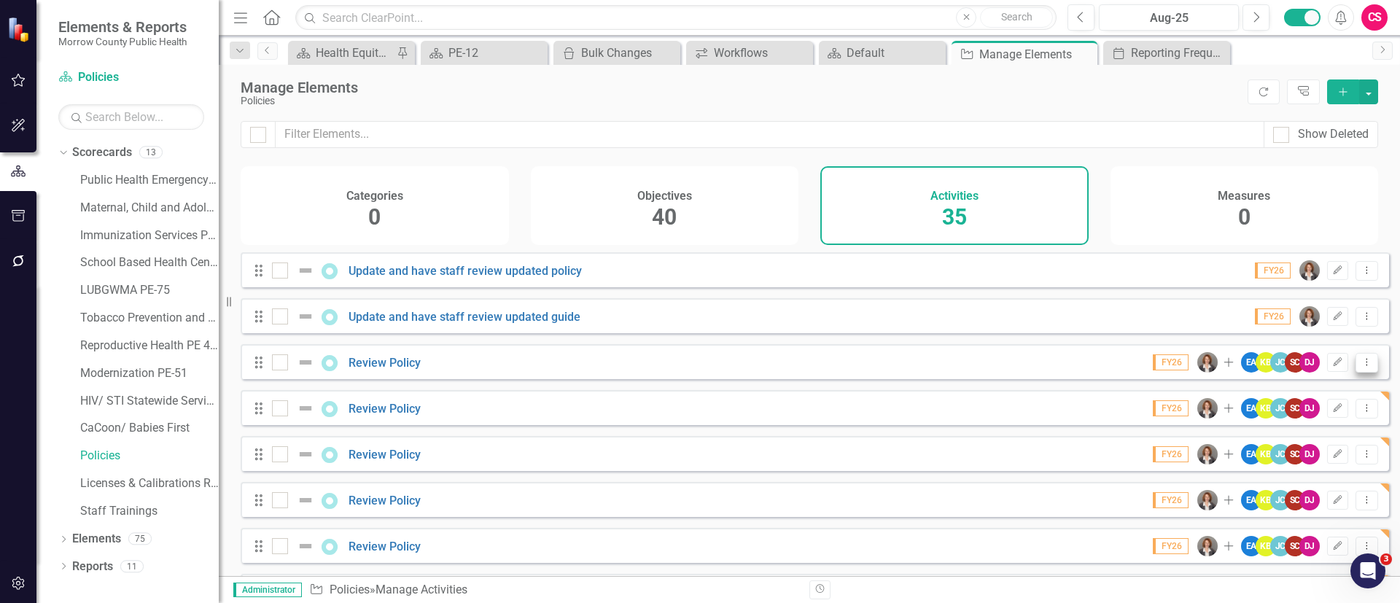
click at [1357, 372] on button "Dropdown Menu" at bounding box center [1366, 363] width 23 height 20
click at [1319, 451] on link "Copy Duplicate Activity" at bounding box center [1303, 451] width 125 height 27
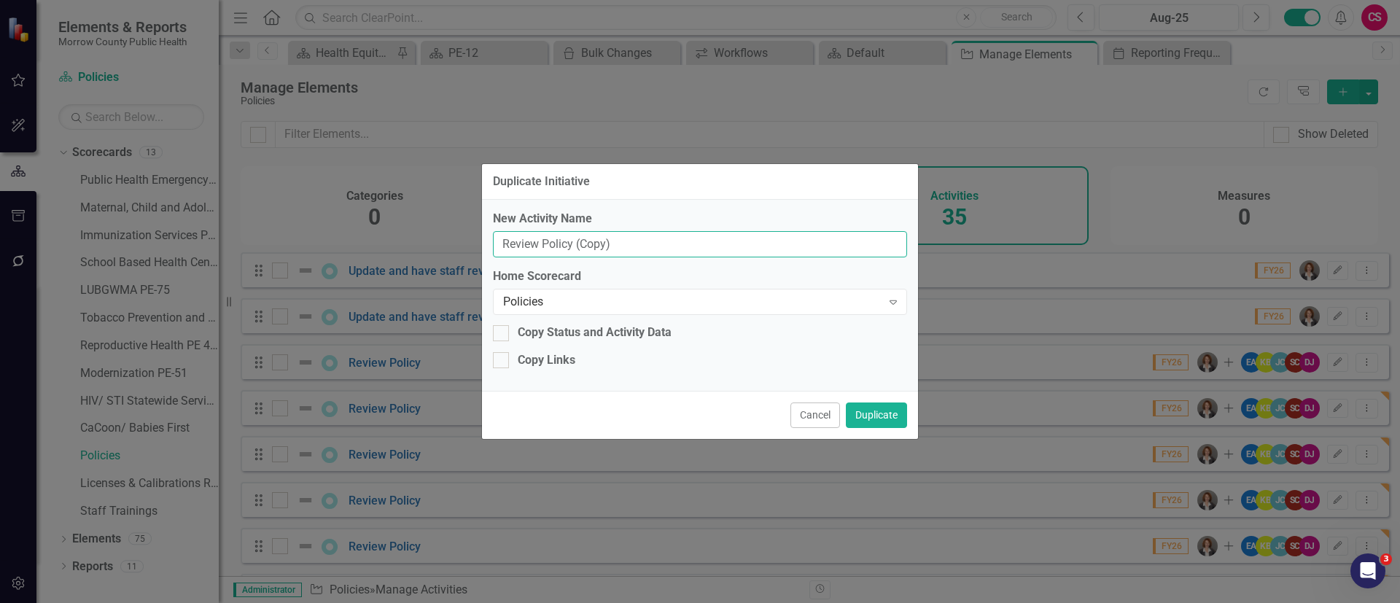
click at [719, 250] on input "Review Policy (Copy)" at bounding box center [700, 244] width 414 height 27
type input "Review Policy"
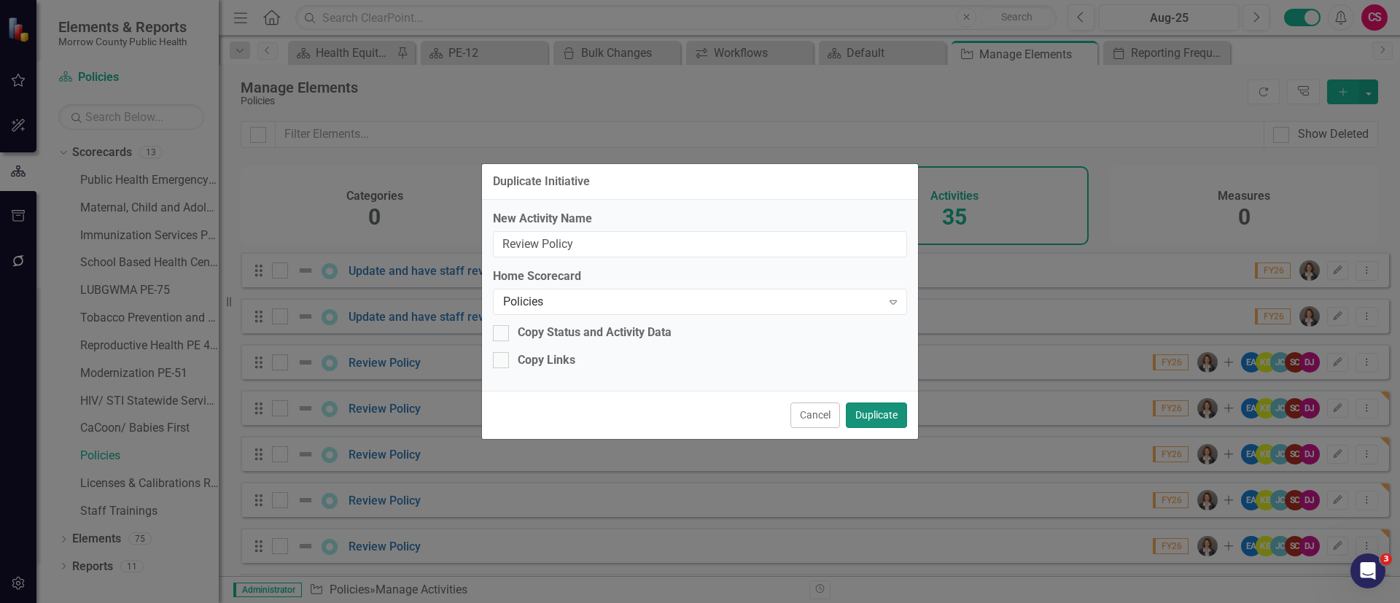
click at [874, 415] on button "Duplicate" at bounding box center [876, 415] width 61 height 26
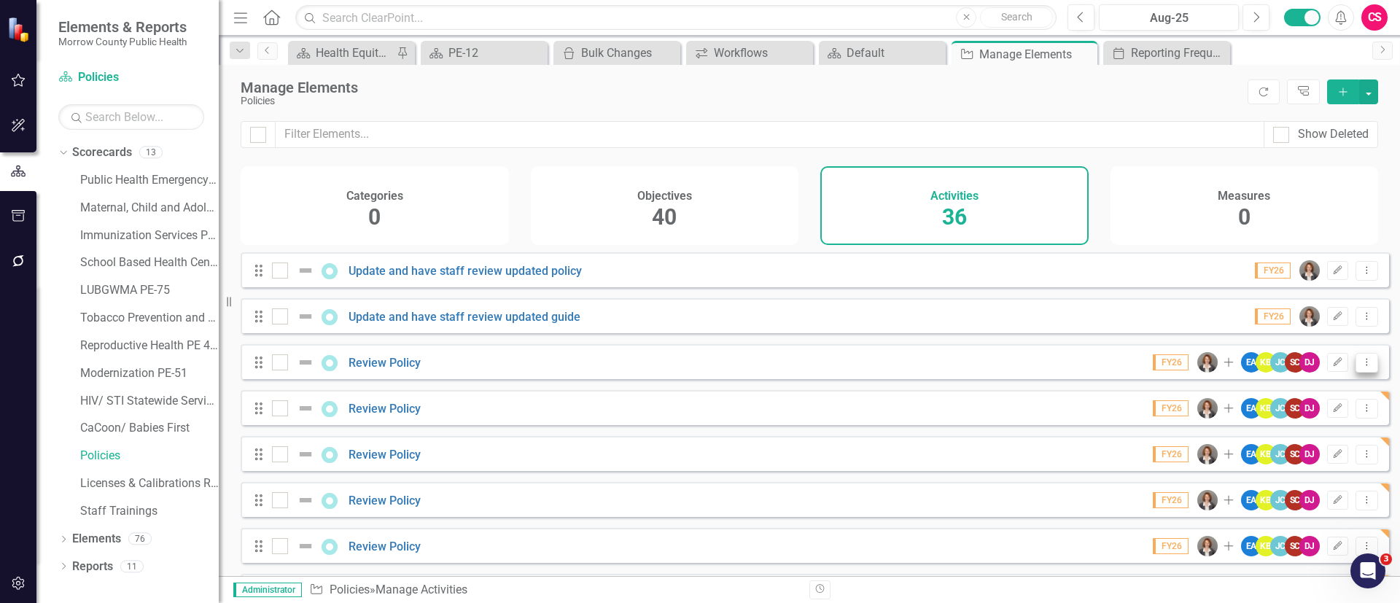
click at [1360, 367] on icon "Dropdown Menu" at bounding box center [1366, 361] width 12 height 9
click at [1308, 453] on link "Copy Duplicate Activity" at bounding box center [1303, 451] width 125 height 27
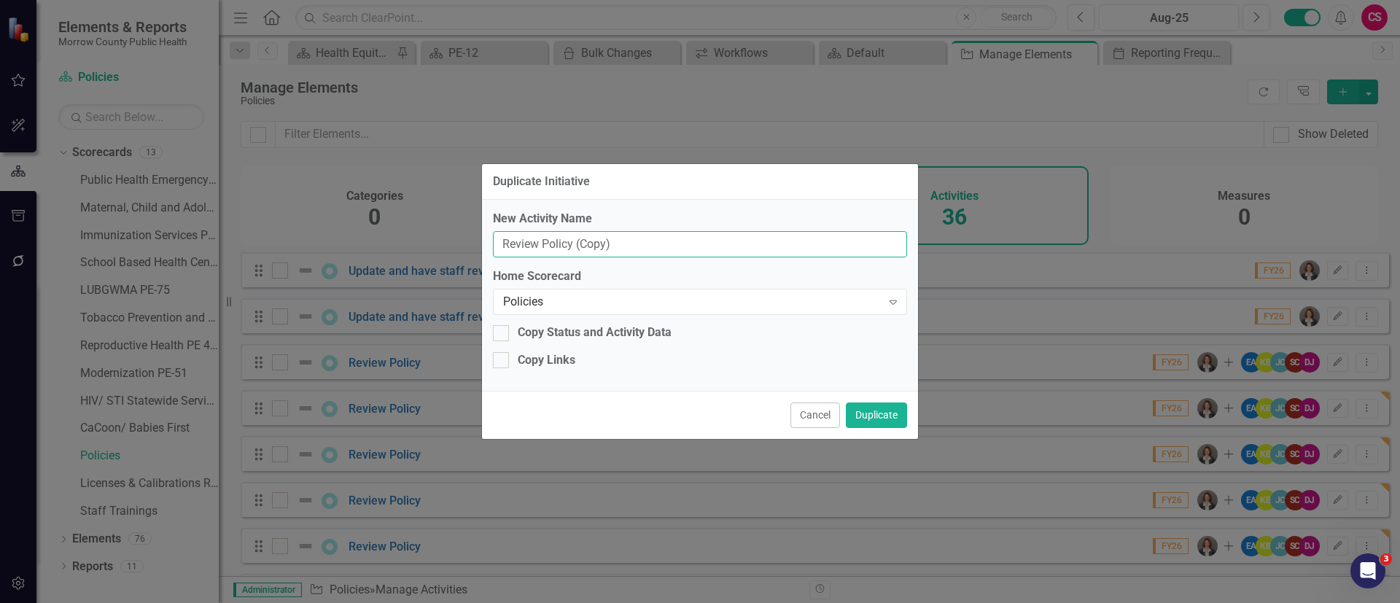
click at [730, 243] on input "Review Policy (Copy)" at bounding box center [700, 244] width 414 height 27
type input "Review Policy"
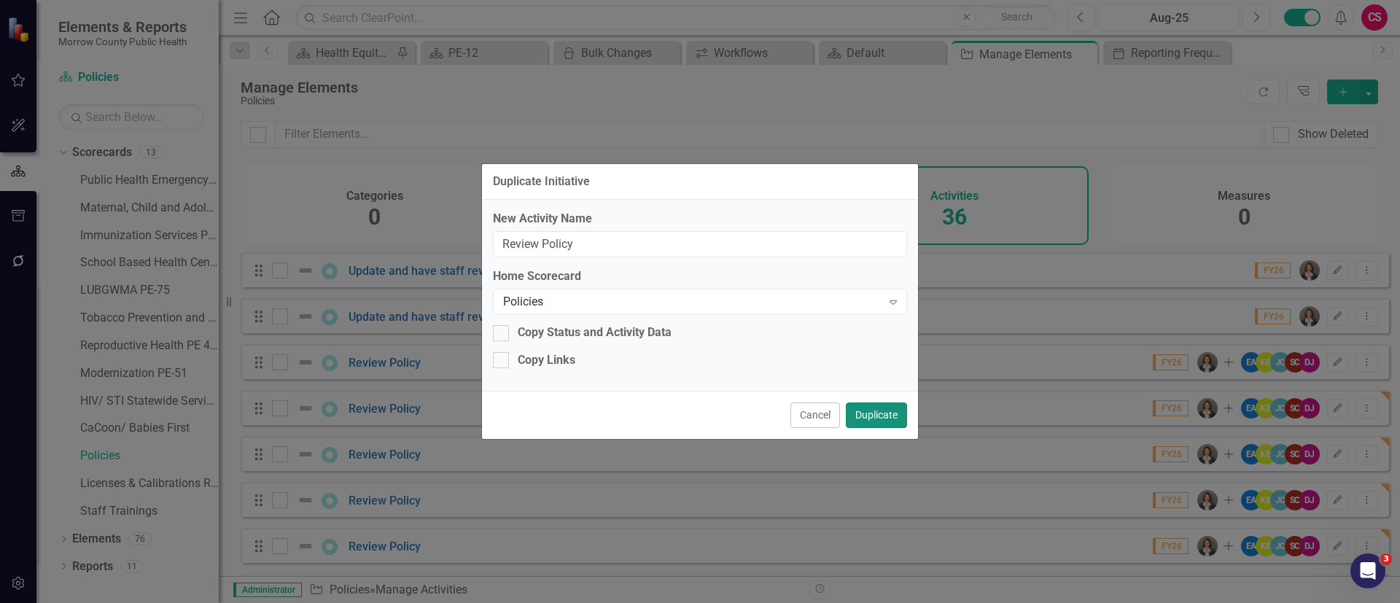
click at [876, 419] on button "Duplicate" at bounding box center [876, 415] width 61 height 26
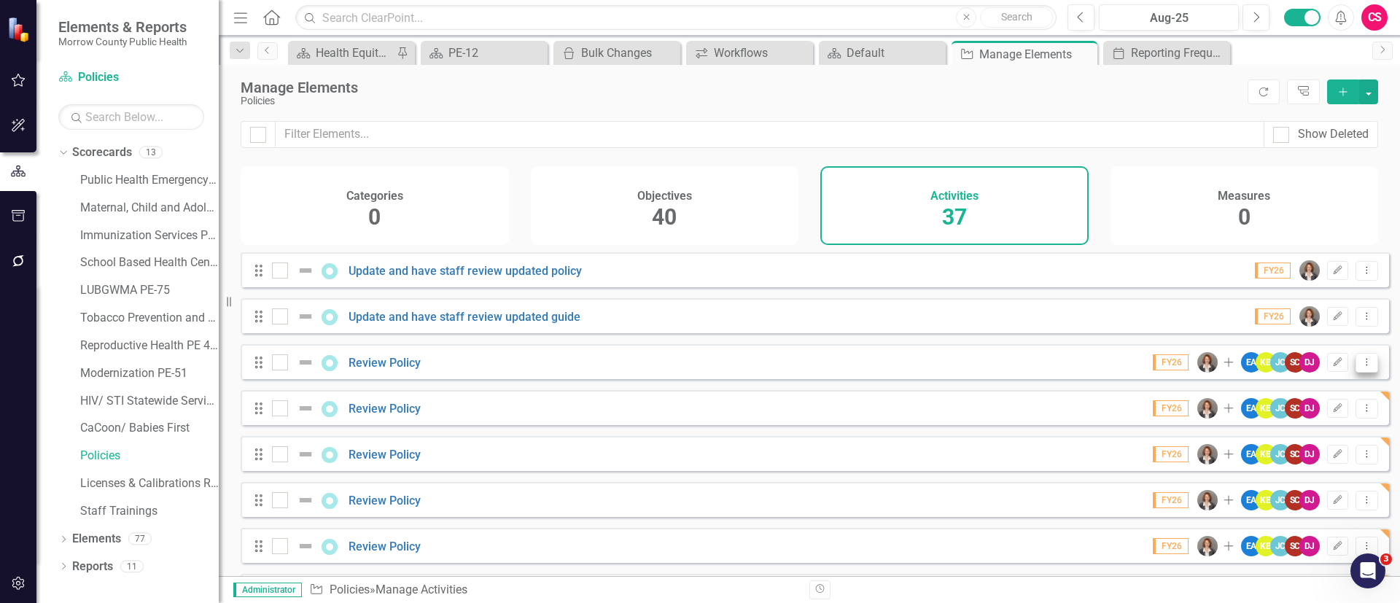
click at [1366, 365] on icon at bounding box center [1366, 361] width 1 height 7
click at [1317, 443] on link "Copy Duplicate Activity" at bounding box center [1303, 451] width 125 height 27
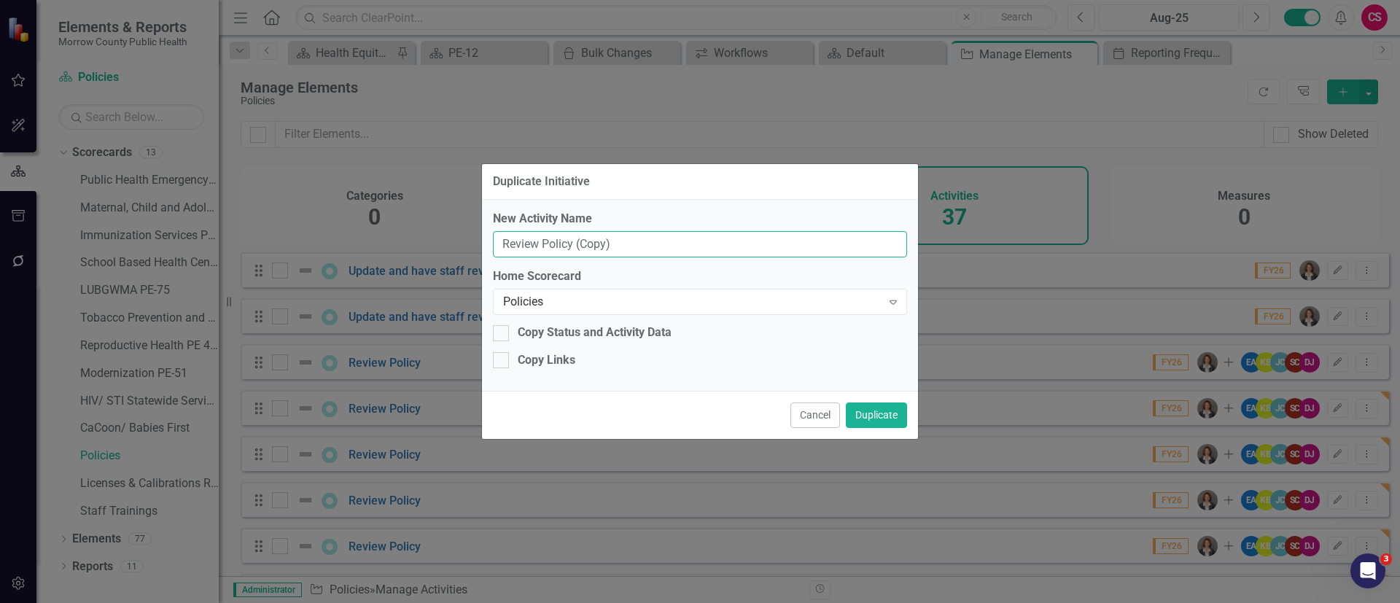
click at [735, 246] on input "Review Policy (Copy)" at bounding box center [700, 244] width 414 height 27
type input "Review Policy"
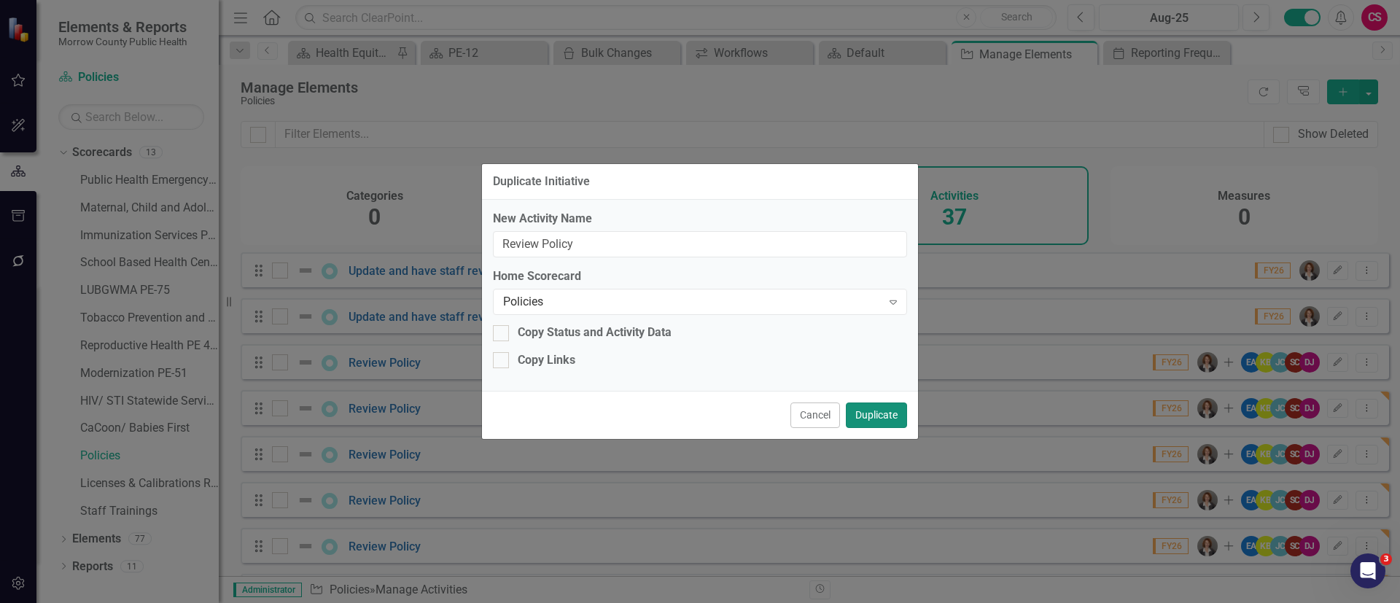
click at [879, 416] on button "Duplicate" at bounding box center [876, 415] width 61 height 26
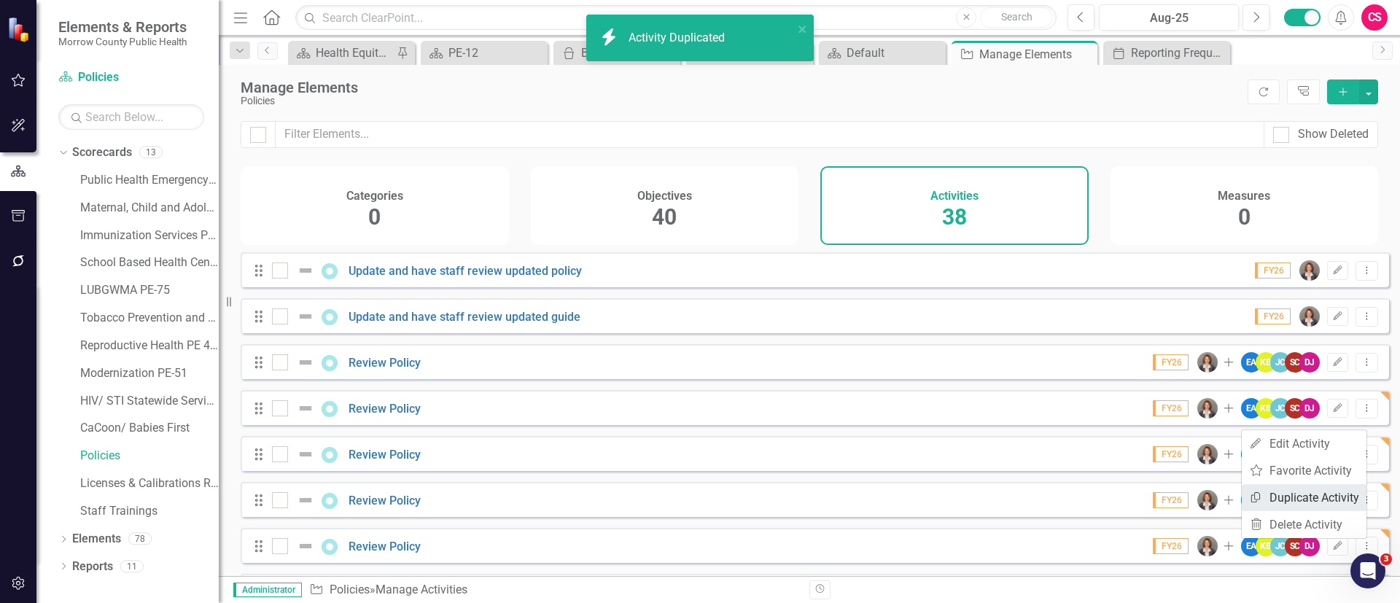
click at [1314, 494] on link "Copy Duplicate Activity" at bounding box center [1303, 497] width 125 height 27
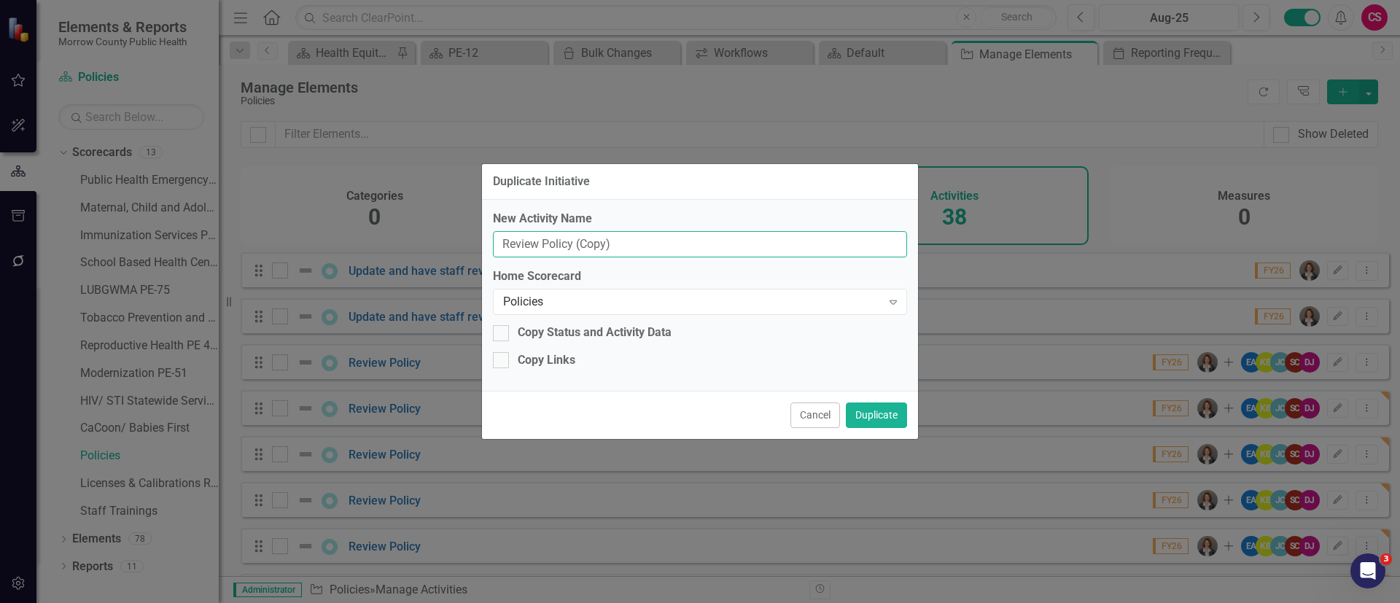
click at [674, 243] on input "Review Policy (Copy)" at bounding box center [700, 244] width 414 height 27
type input "Review Policy"
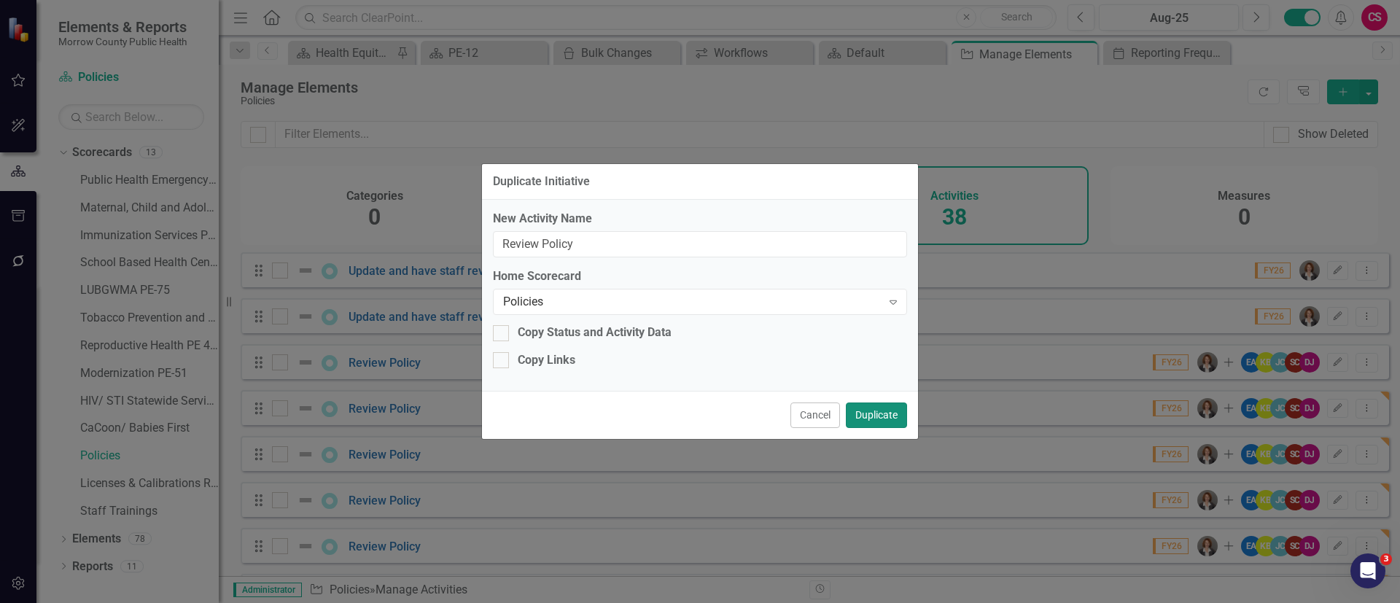
click at [870, 414] on button "Duplicate" at bounding box center [876, 415] width 61 height 26
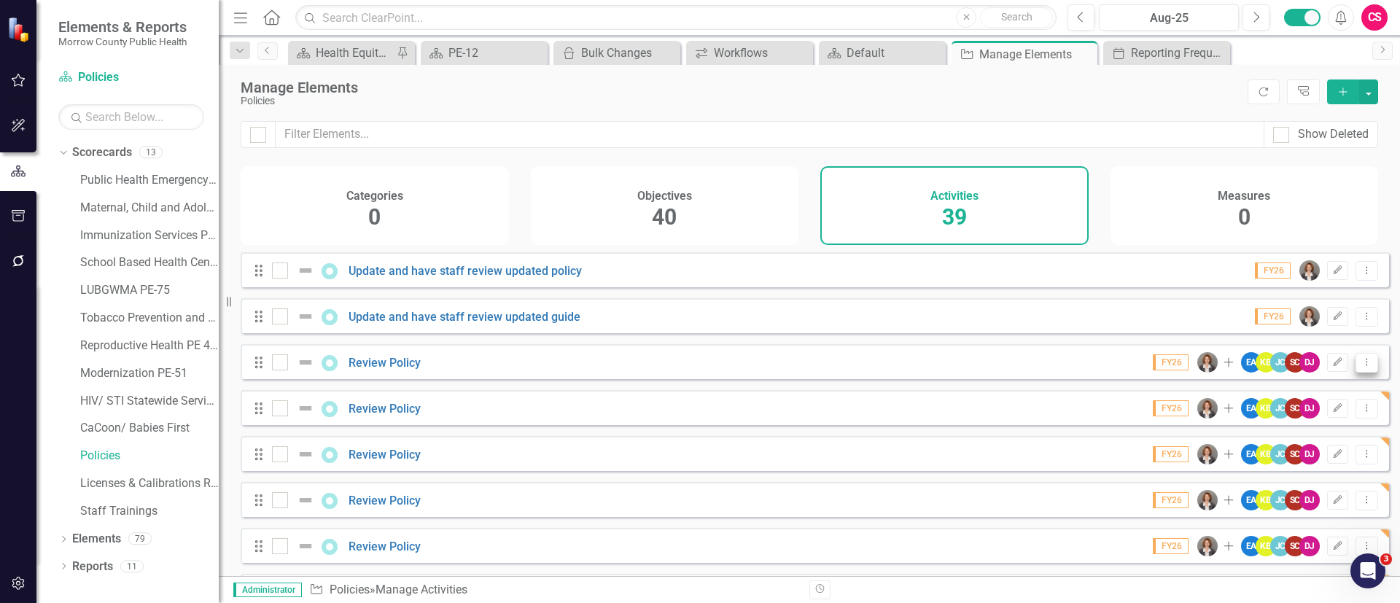
click at [1362, 372] on button "Dropdown Menu" at bounding box center [1366, 363] width 23 height 20
click at [1335, 453] on link "Copy Duplicate Activity" at bounding box center [1303, 451] width 125 height 27
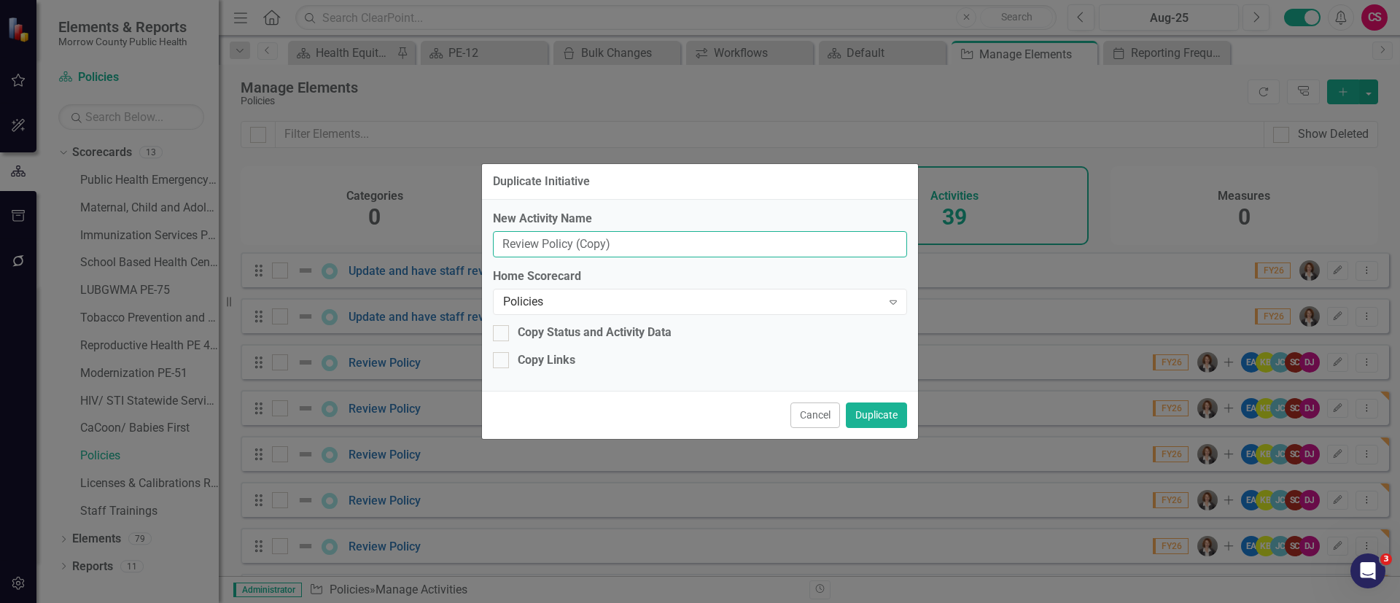
click at [765, 238] on input "Review Policy (Copy)" at bounding box center [700, 244] width 414 height 27
type input "Review Policy"
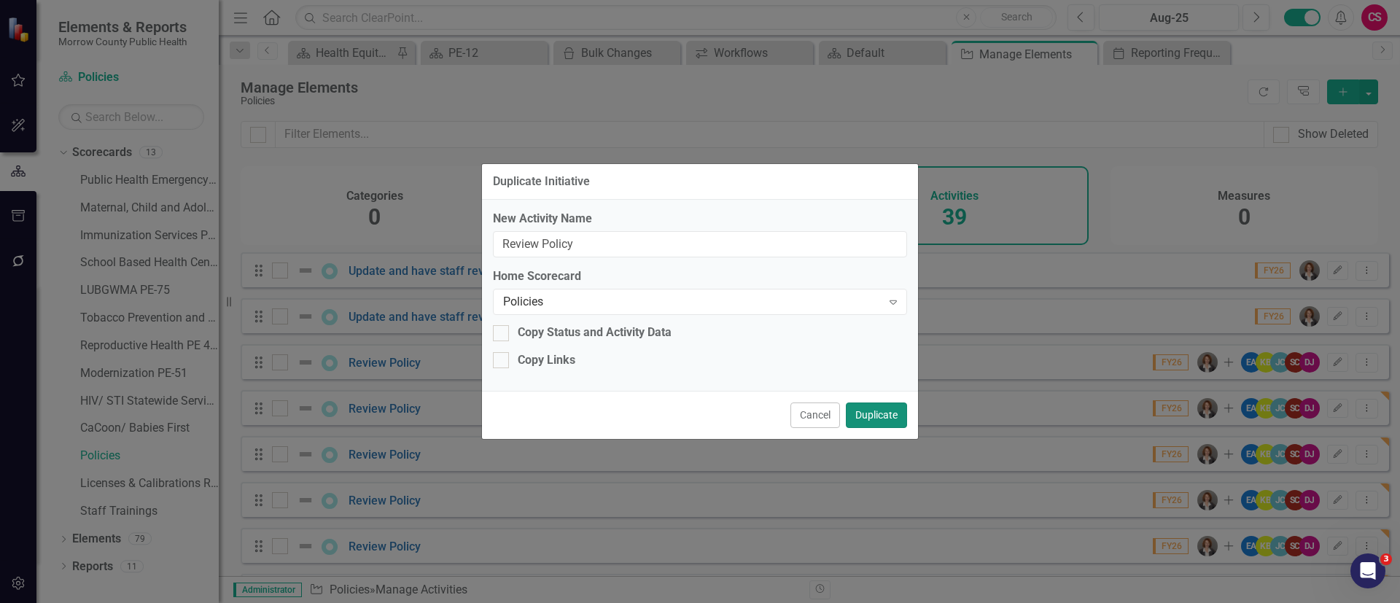
click at [876, 408] on button "Duplicate" at bounding box center [876, 415] width 61 height 26
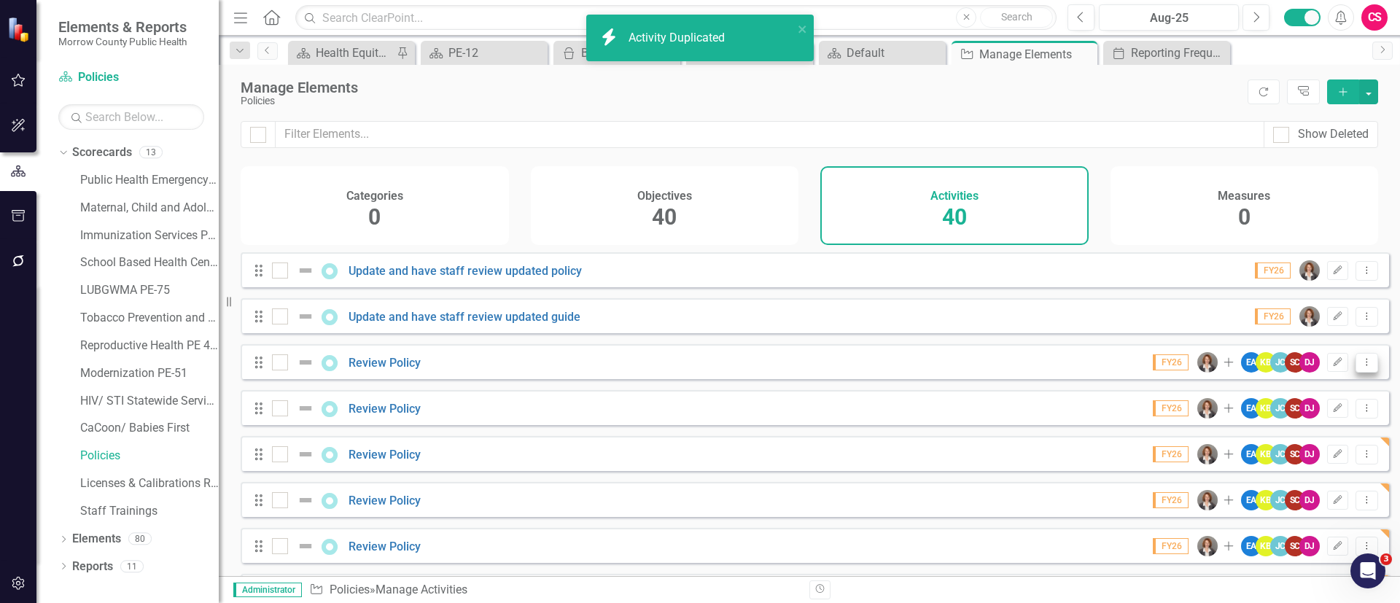
click at [1355, 372] on button "Dropdown Menu" at bounding box center [1366, 363] width 23 height 20
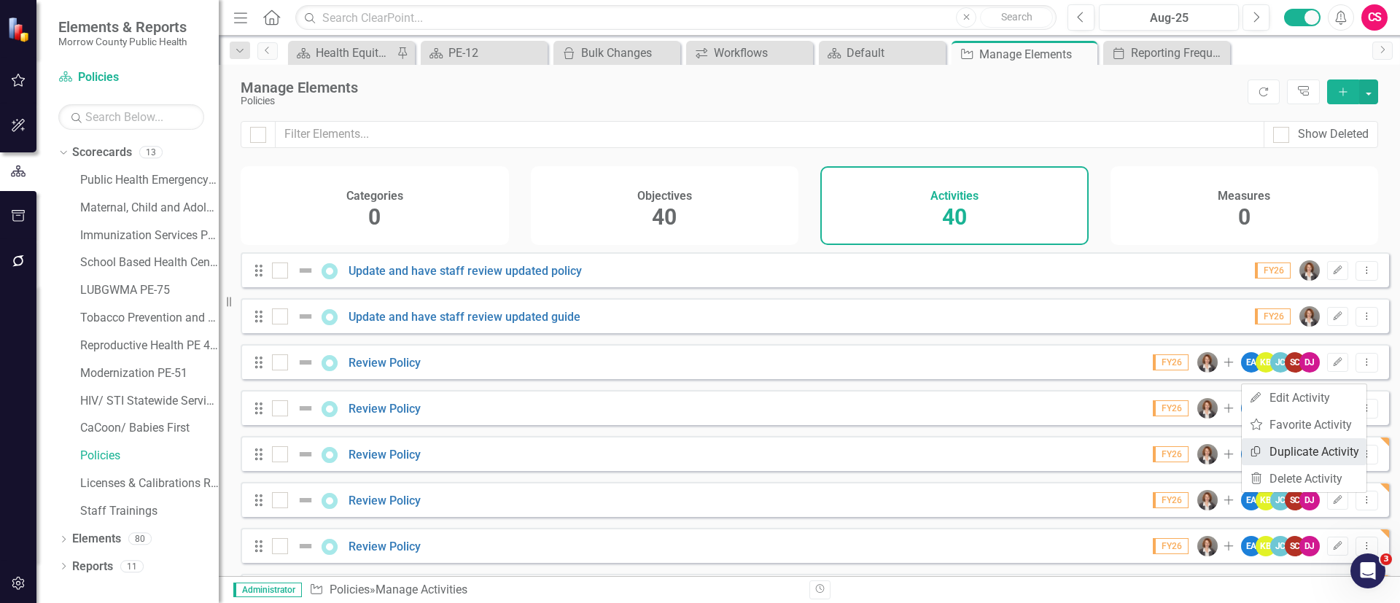
click at [1322, 445] on link "Copy Duplicate Activity" at bounding box center [1303, 451] width 125 height 27
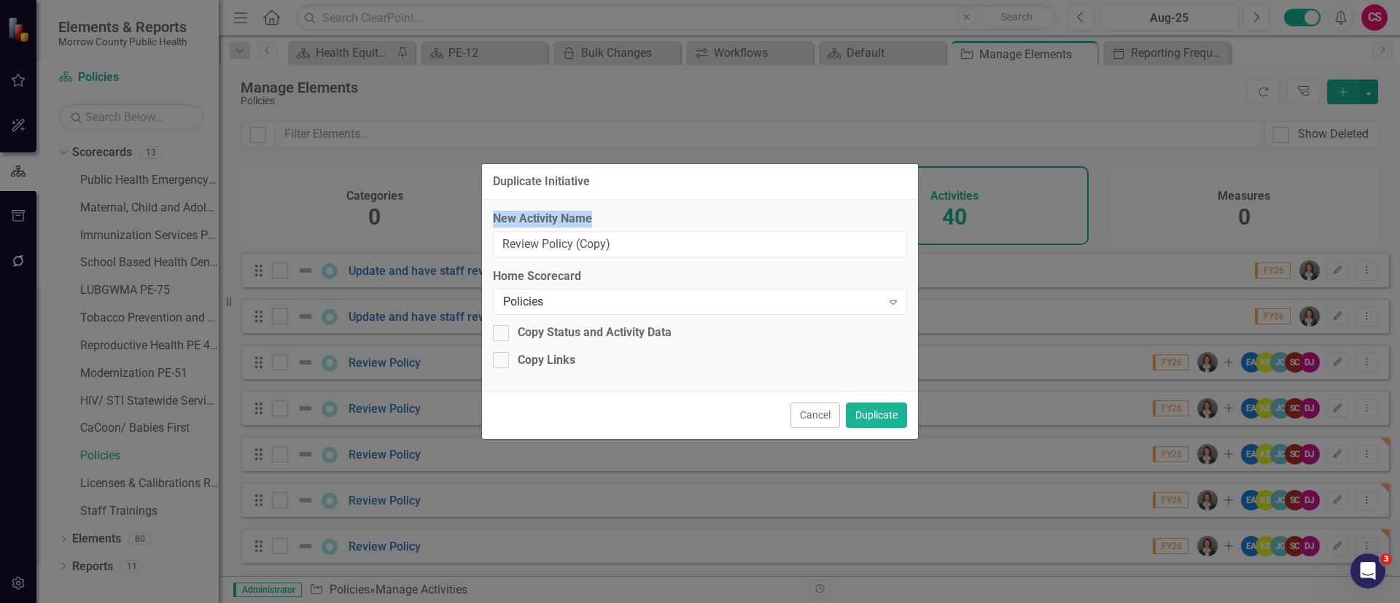
click at [690, 230] on div "New Activity Name Review Policy (Copy)" at bounding box center [700, 234] width 414 height 47
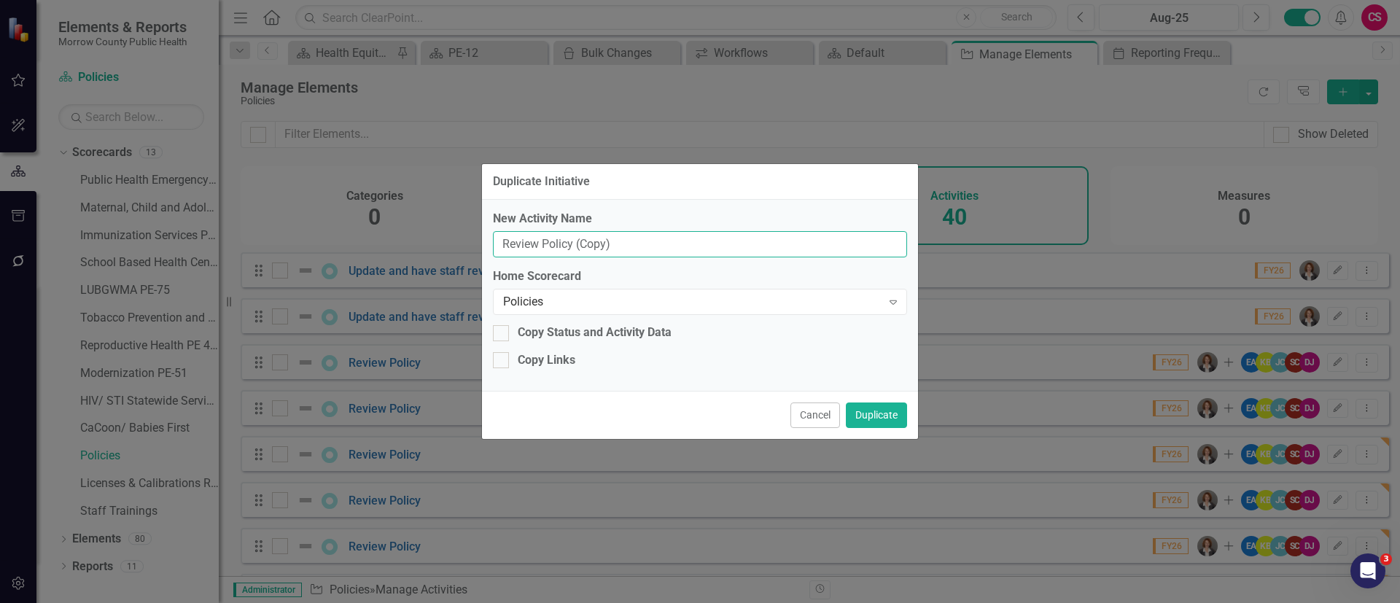
click at [687, 235] on input "Review Policy (Copy)" at bounding box center [700, 244] width 414 height 27
type input "Review Policy"
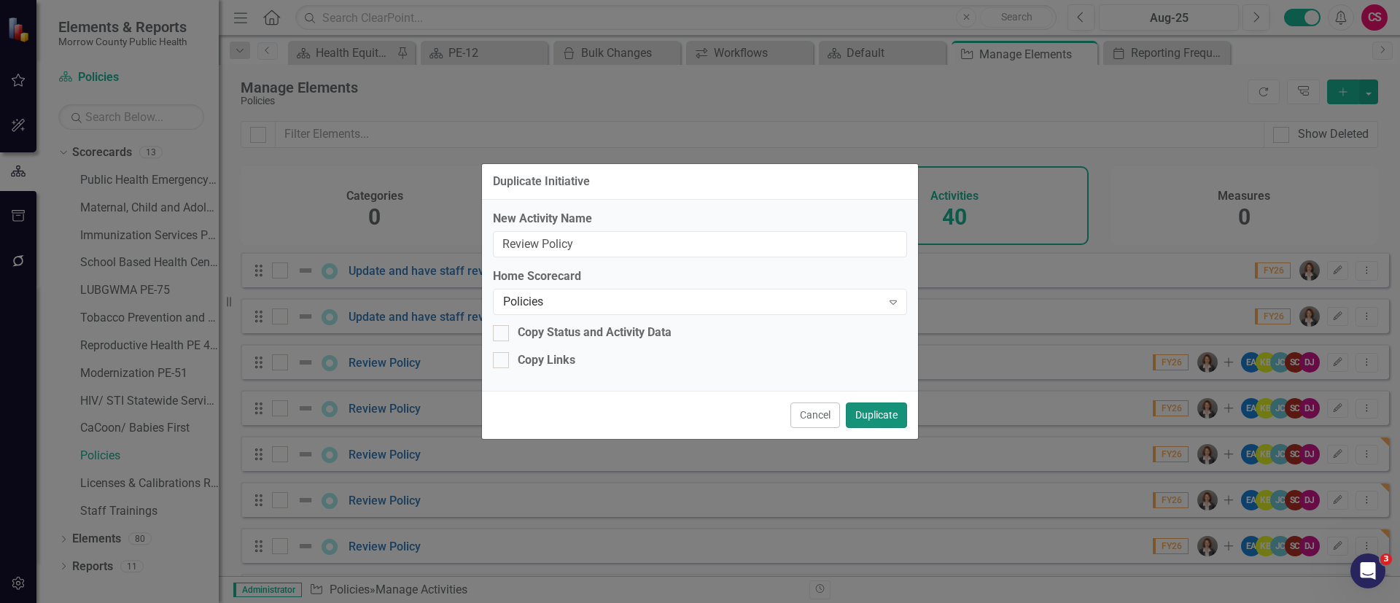
click at [870, 410] on button "Duplicate" at bounding box center [876, 415] width 61 height 26
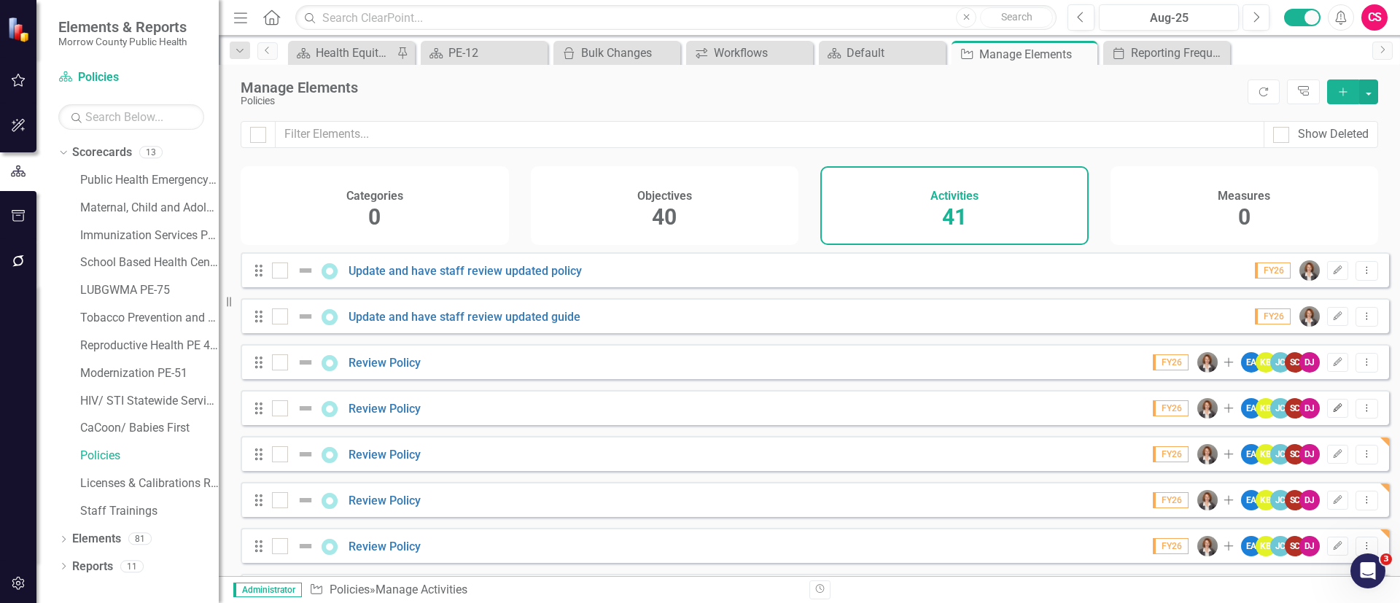
click at [1327, 416] on button "Edit" at bounding box center [1337, 408] width 21 height 19
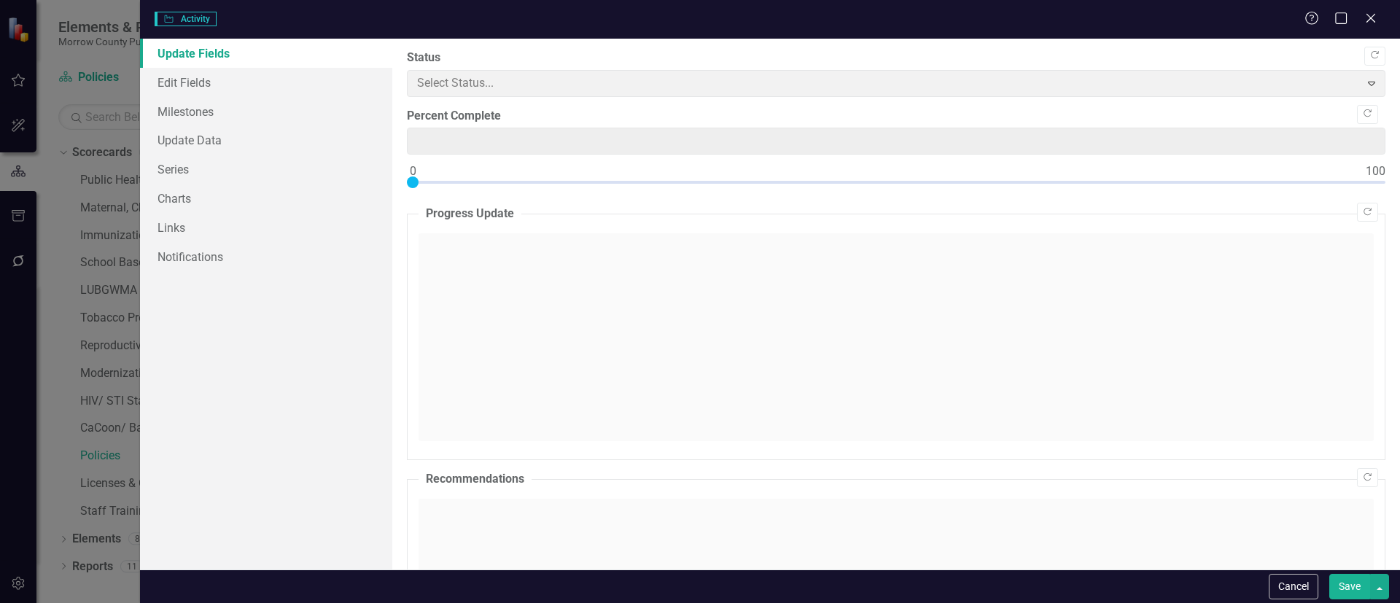
type input "0"
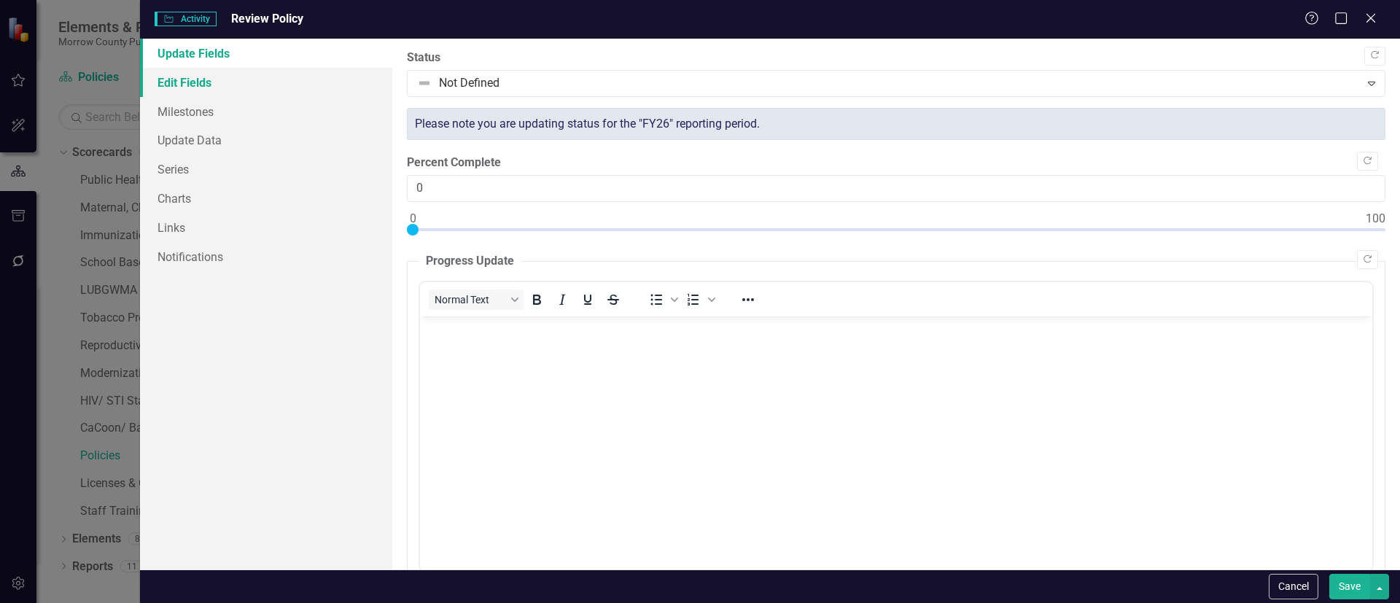
click at [207, 84] on link "Edit Fields" at bounding box center [266, 82] width 252 height 29
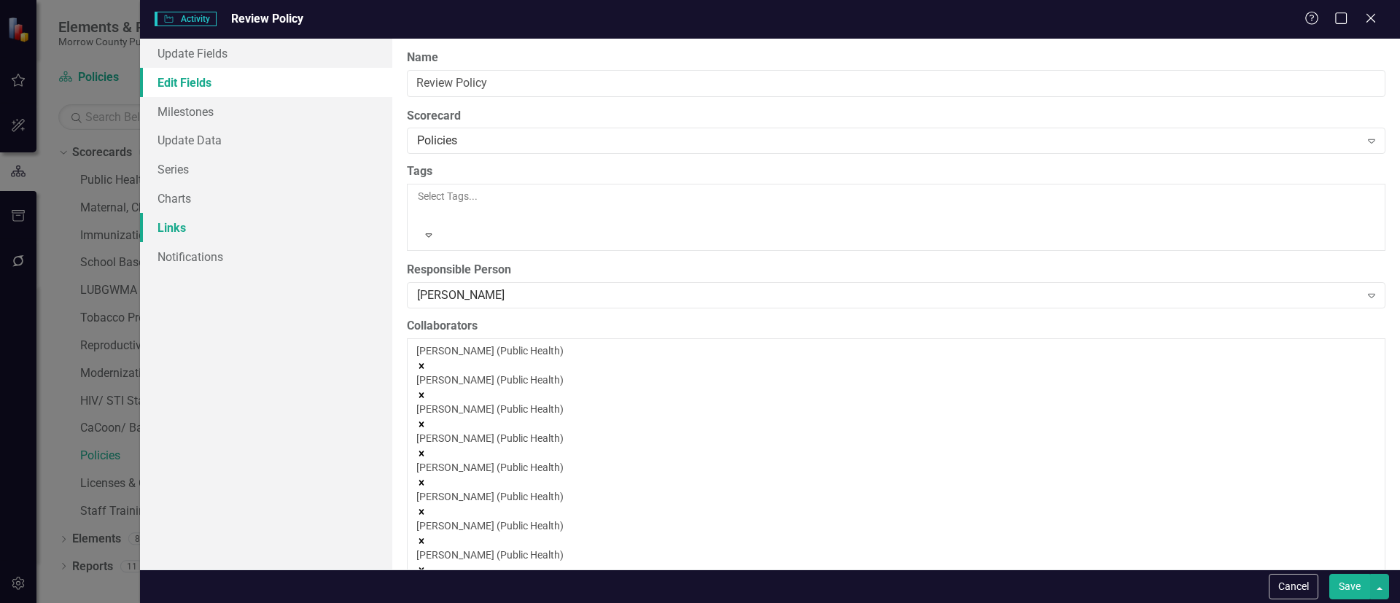
click at [188, 216] on link "Links" at bounding box center [266, 227] width 252 height 29
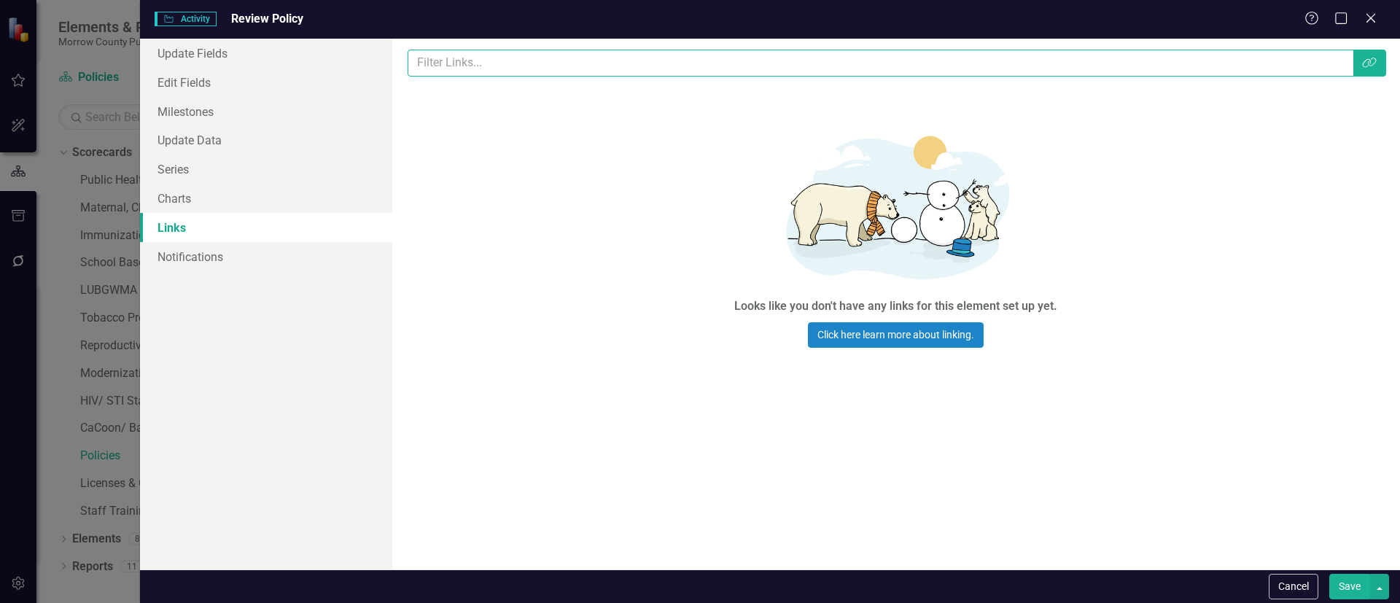
click at [493, 70] on input "text" at bounding box center [880, 63] width 946 height 27
click at [1368, 66] on icon "Link Tag" at bounding box center [1369, 63] width 15 height 12
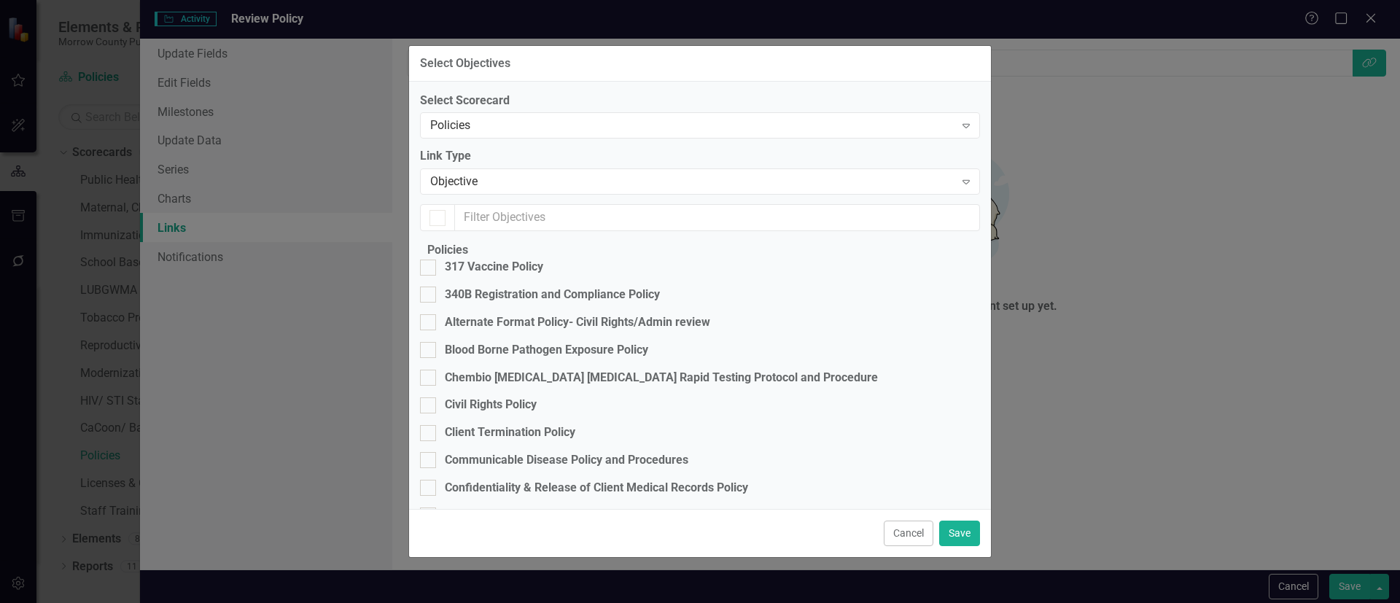
checkbox input "false"
click at [436, 303] on div at bounding box center [428, 294] width 16 height 16
click at [429, 296] on input "340B Registration and Compliance Policy" at bounding box center [424, 290] width 9 height 9
checkbox input "true"
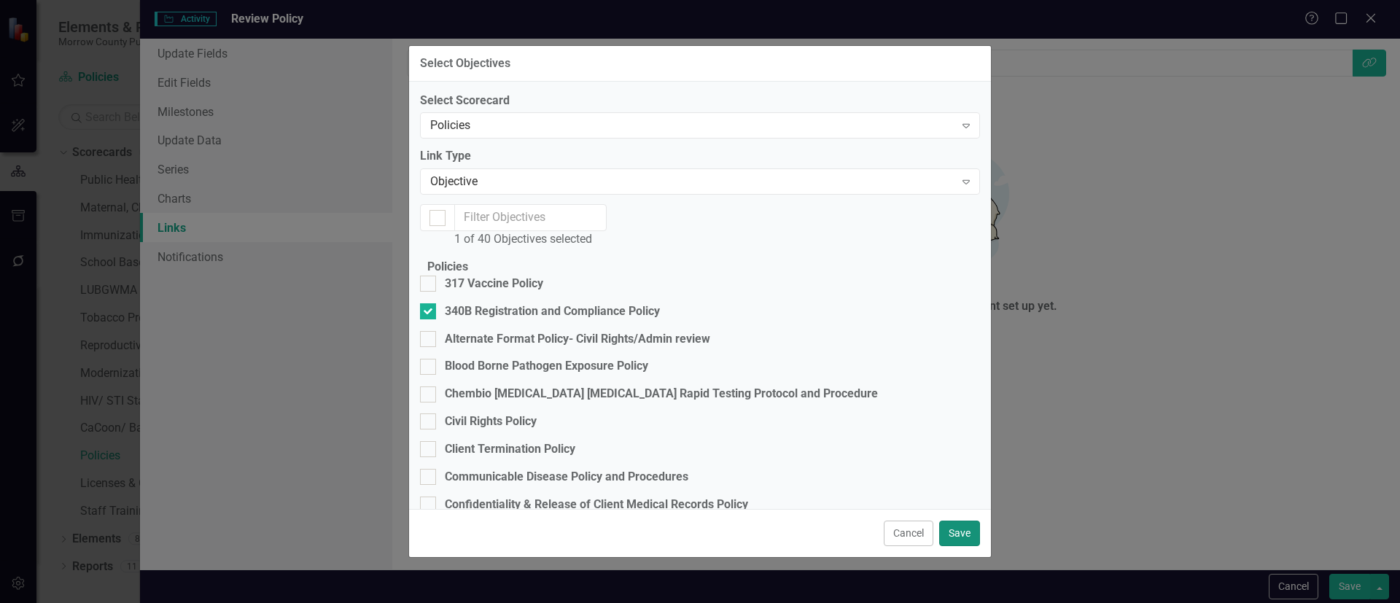
click at [964, 523] on button "Save" at bounding box center [959, 533] width 41 height 26
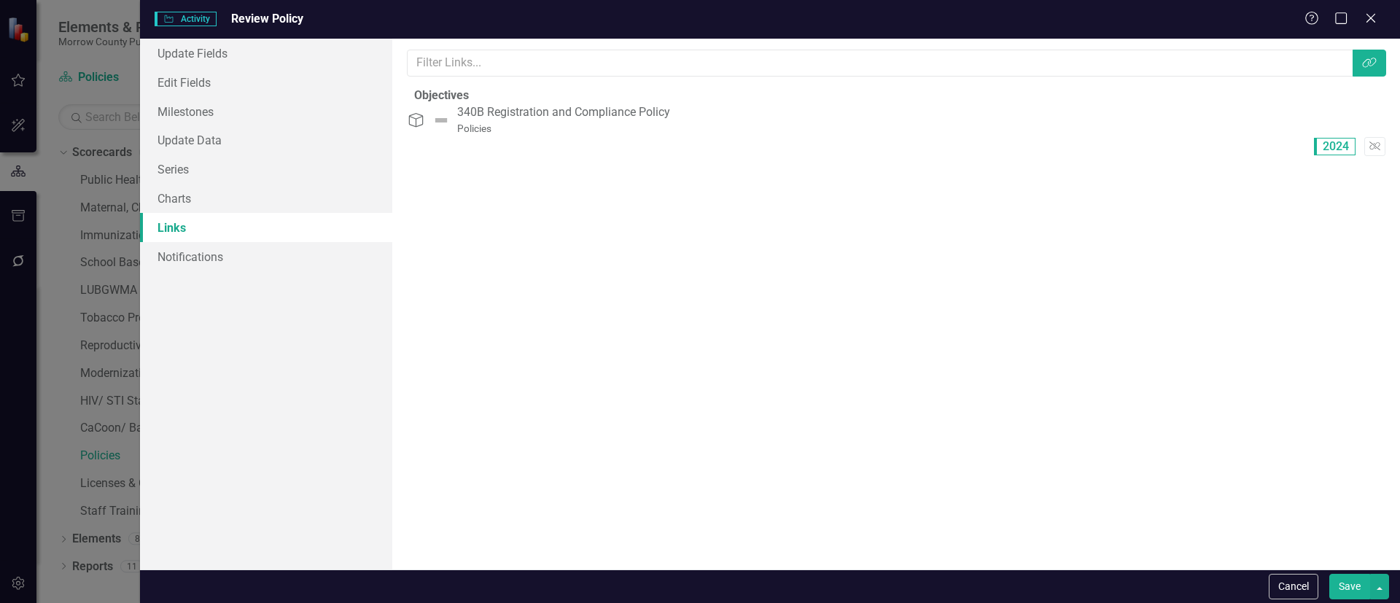
click at [1343, 580] on button "Save" at bounding box center [1349, 587] width 41 height 26
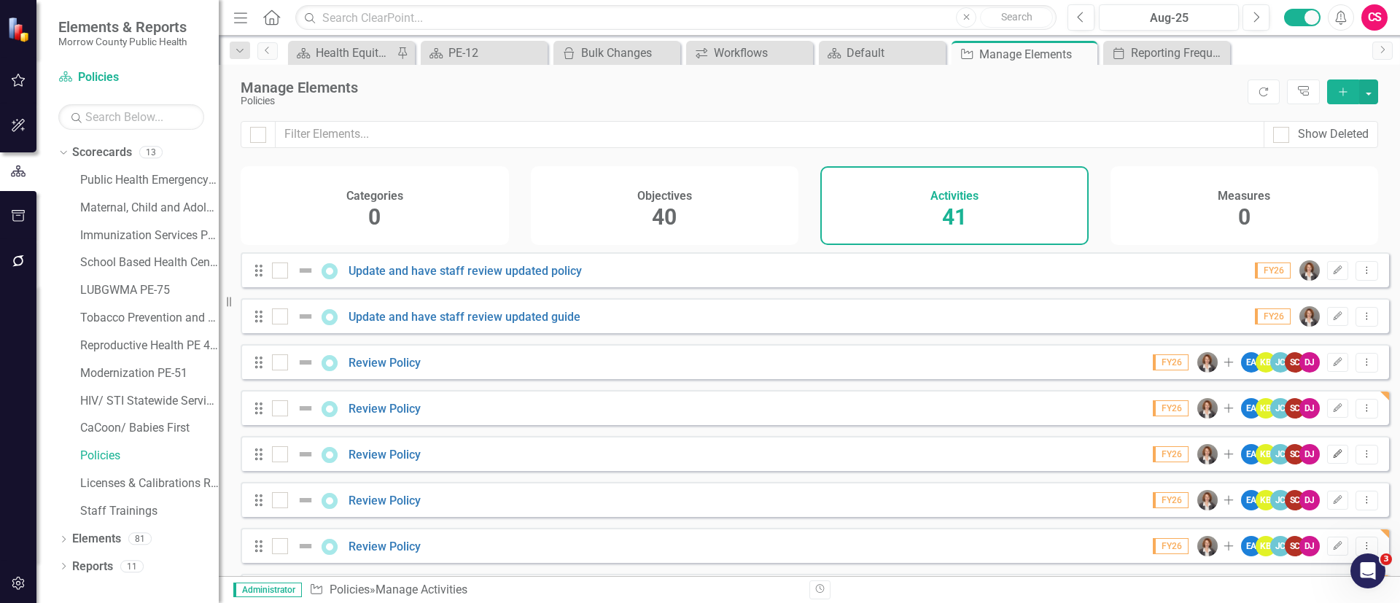
click at [1332, 459] on icon "Edit" at bounding box center [1337, 454] width 11 height 9
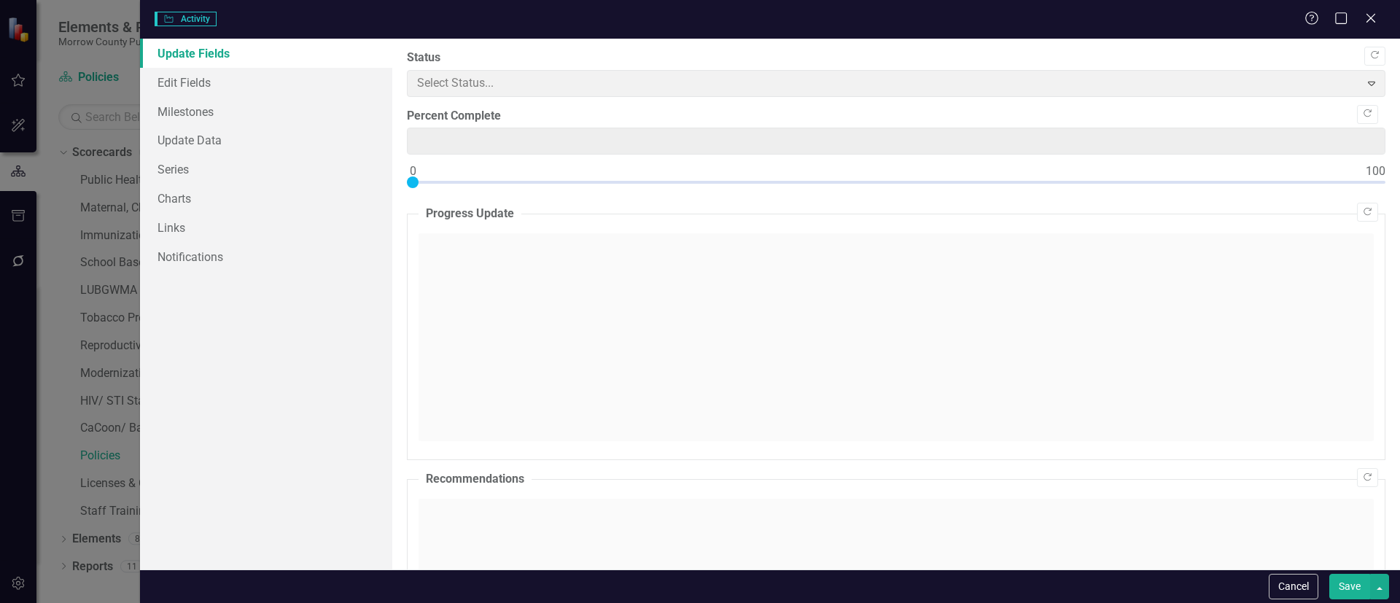
type input "0"
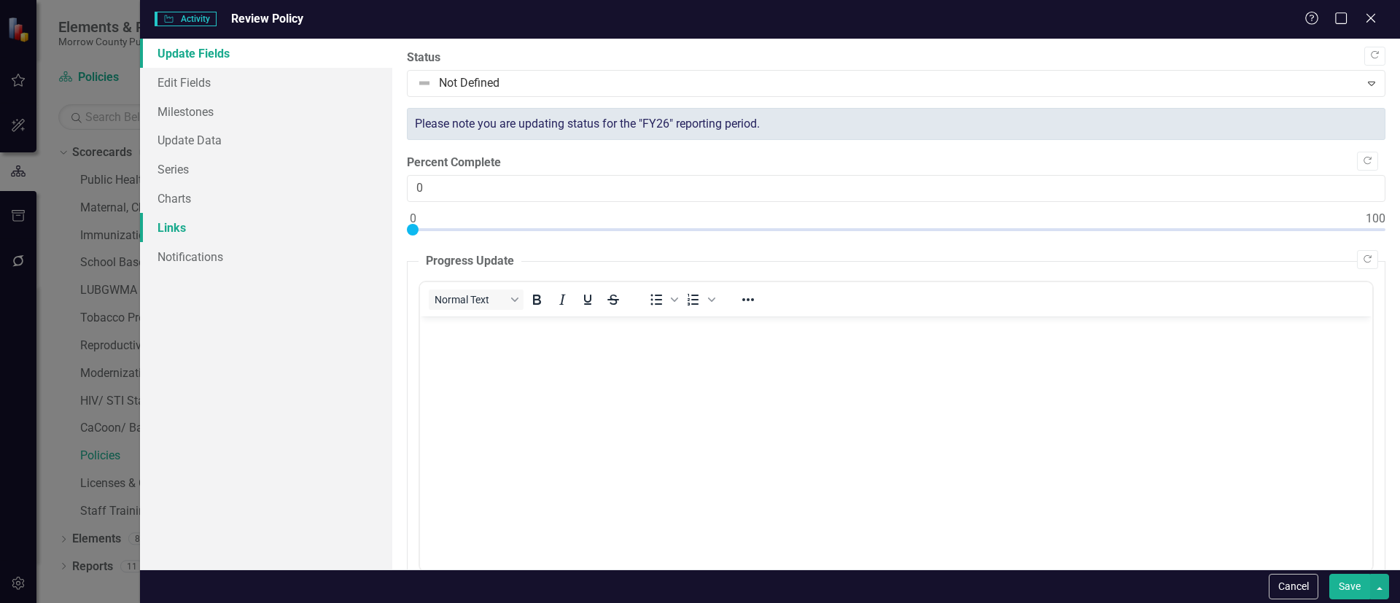
click at [213, 227] on link "Links" at bounding box center [266, 227] width 252 height 29
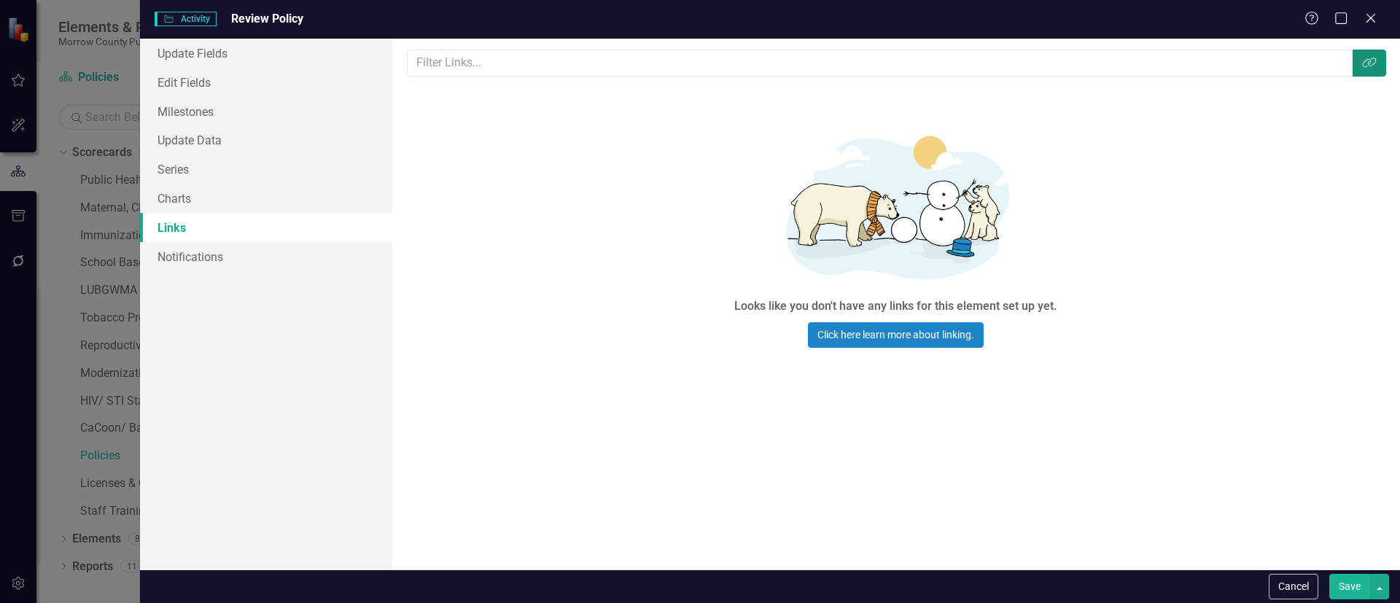
click at [1376, 66] on icon "Link Tag" at bounding box center [1369, 63] width 15 height 12
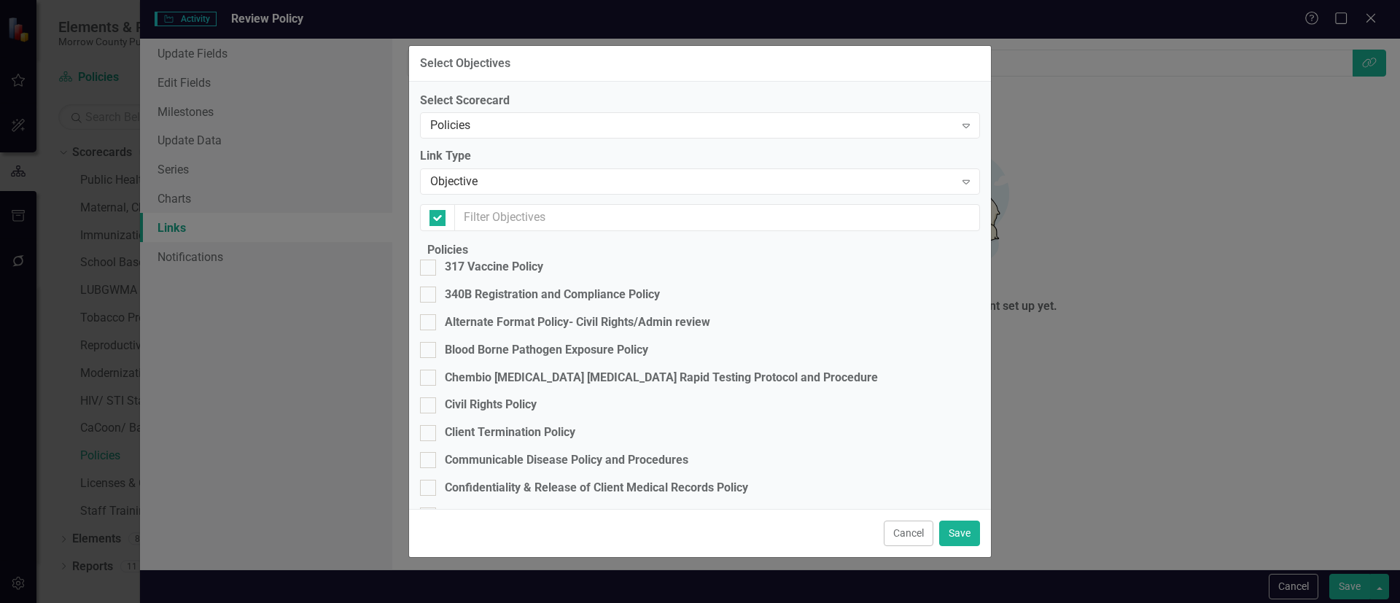
checkbox input "false"
click at [485, 331] on div "Alternate Format Policy- Civil Rights/Admin review" at bounding box center [577, 322] width 265 height 17
click at [429, 324] on input "Alternate Format Policy- Civil Rights/Admin review" at bounding box center [424, 318] width 9 height 9
checkbox input "true"
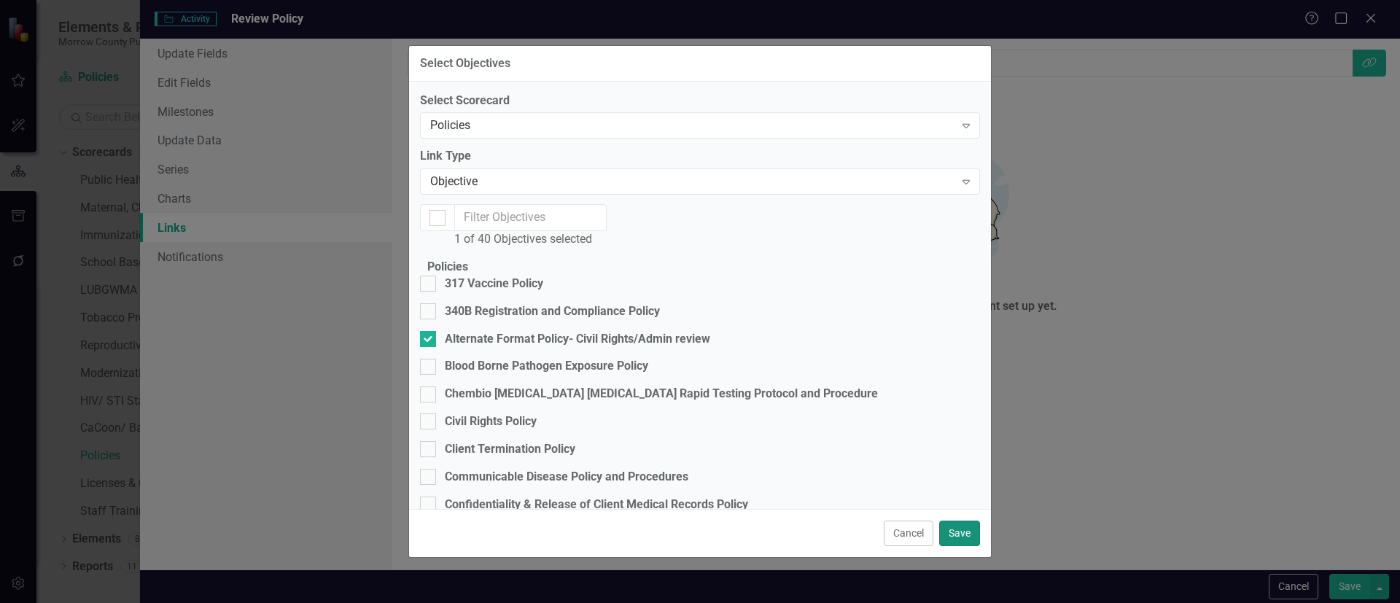
click at [951, 520] on button "Save" at bounding box center [959, 533] width 41 height 26
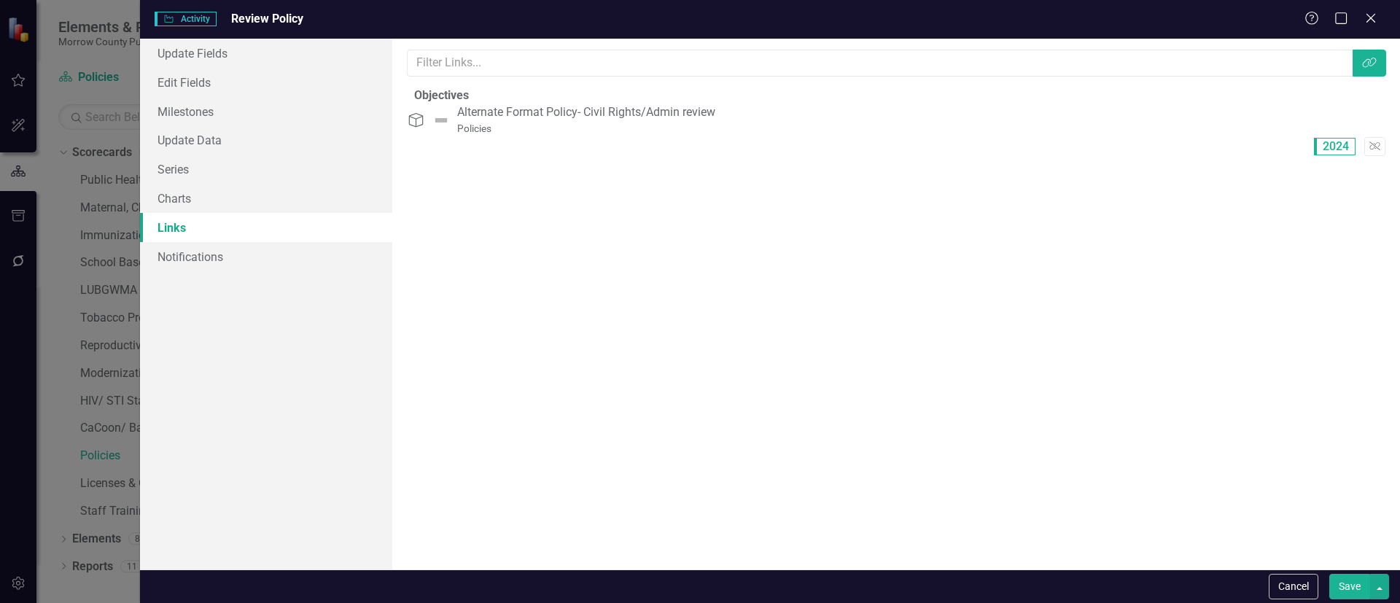
click at [1344, 579] on button "Save" at bounding box center [1349, 587] width 41 height 26
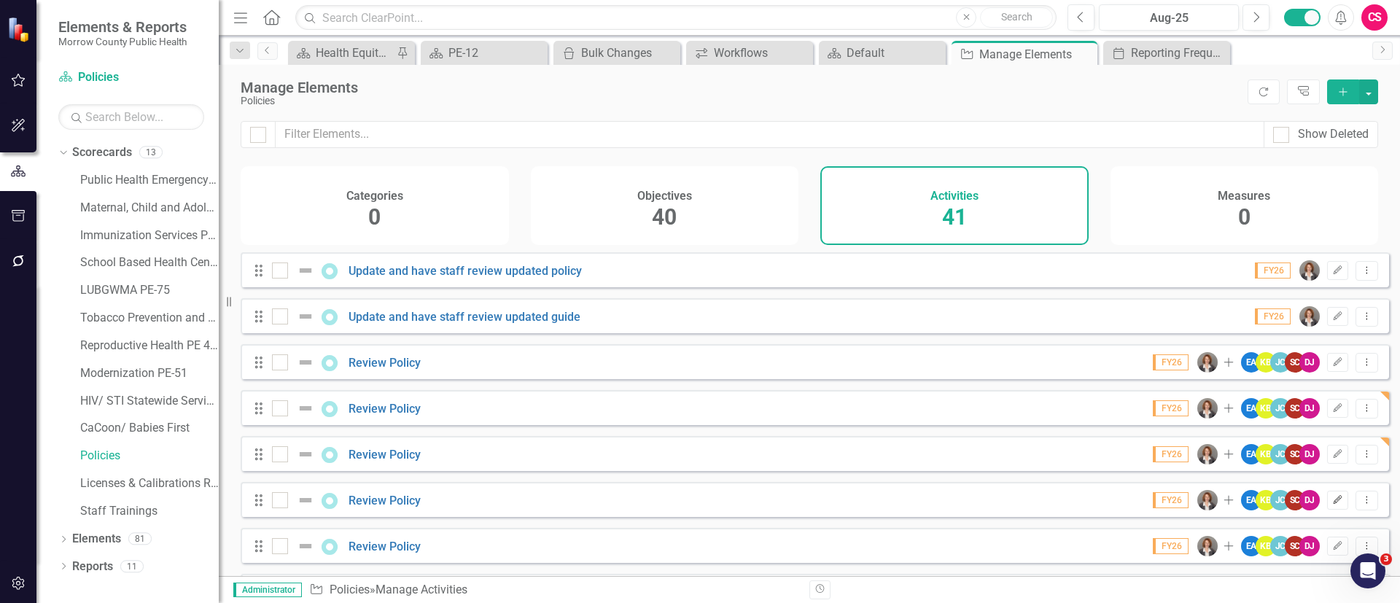
click at [1328, 505] on button "Edit" at bounding box center [1337, 500] width 21 height 19
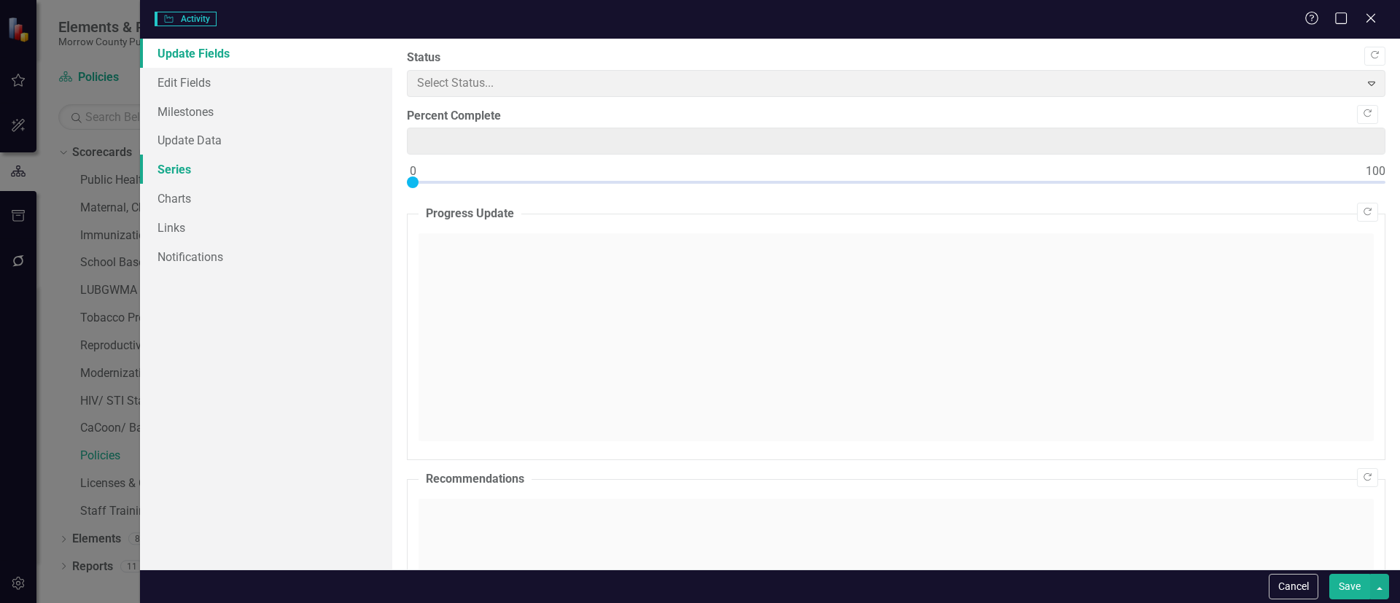
type input "0"
click at [208, 225] on link "Links" at bounding box center [266, 227] width 252 height 29
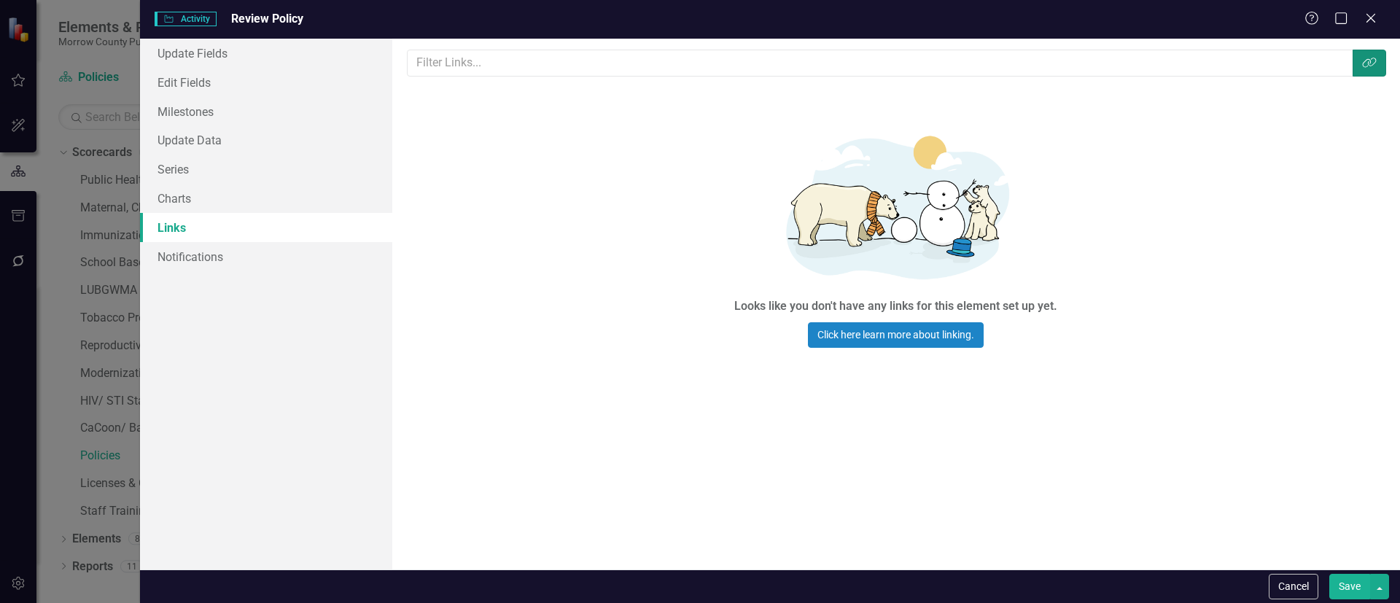
click at [1370, 71] on button "Link Tag" at bounding box center [1369, 63] width 34 height 27
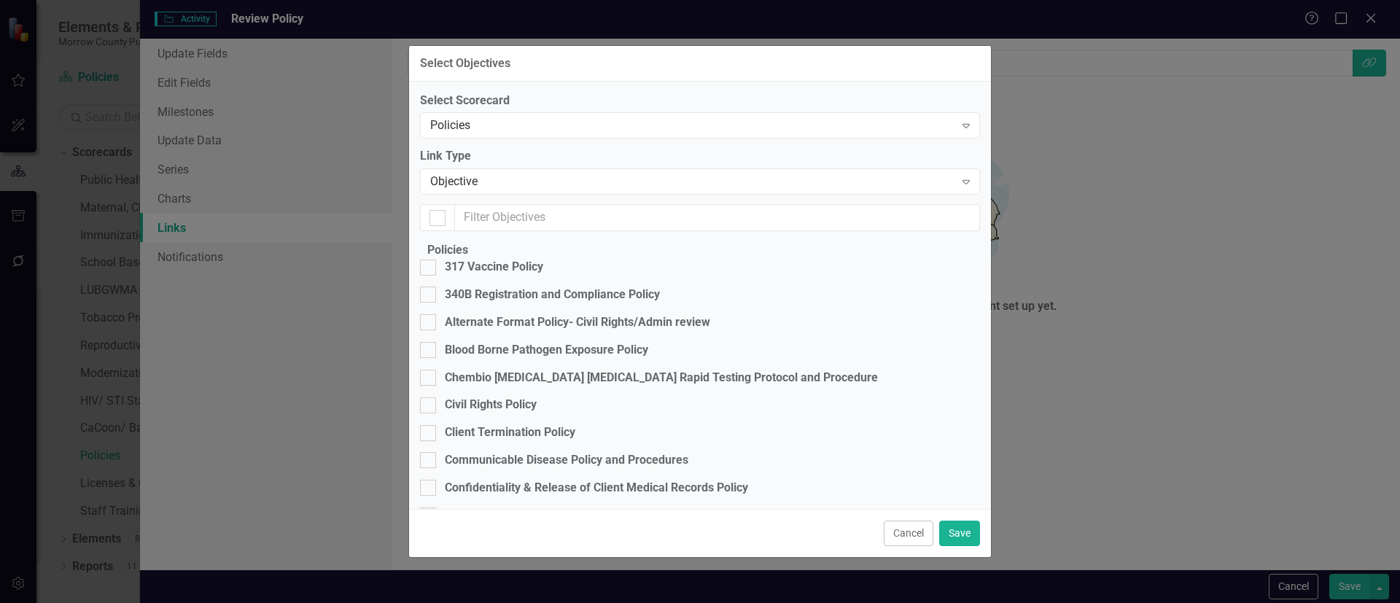
click at [514, 357] on div "Blood Borne Pathogen Exposure Policy" at bounding box center [546, 350] width 203 height 17
click at [429, 351] on input "Blood Borne Pathogen Exposure Policy" at bounding box center [424, 346] width 9 height 9
checkbox input "true"
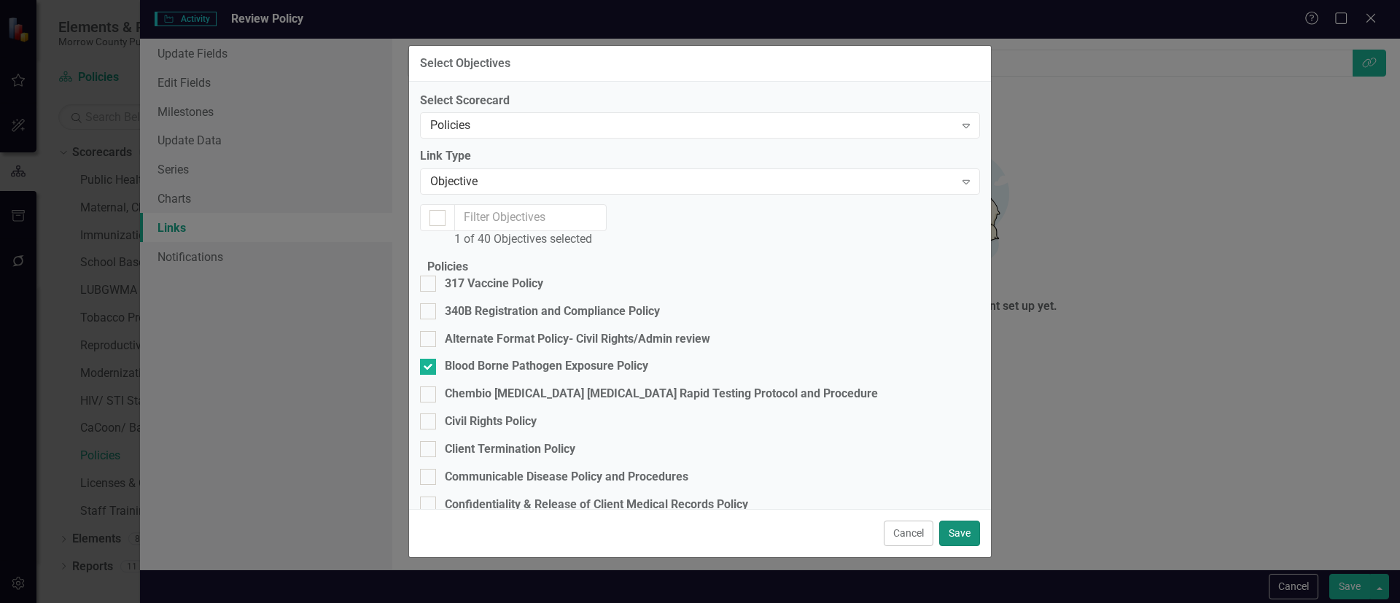
click at [971, 523] on button "Save" at bounding box center [959, 533] width 41 height 26
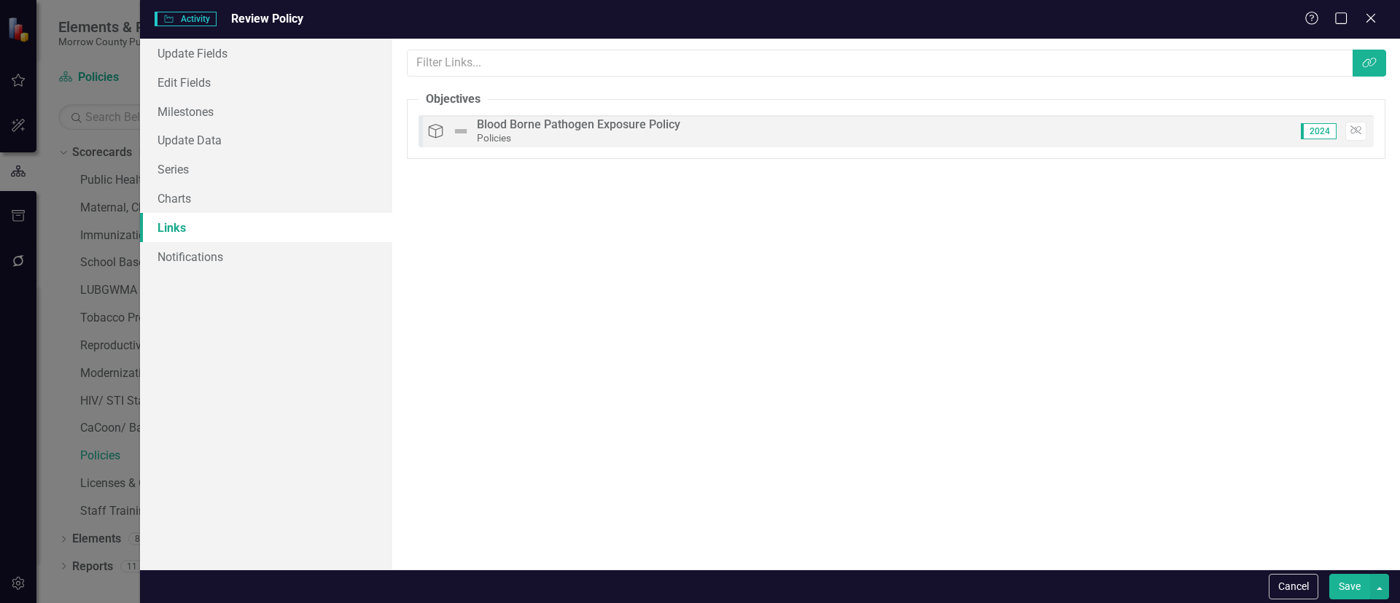
click at [1343, 581] on button "Save" at bounding box center [1349, 587] width 41 height 26
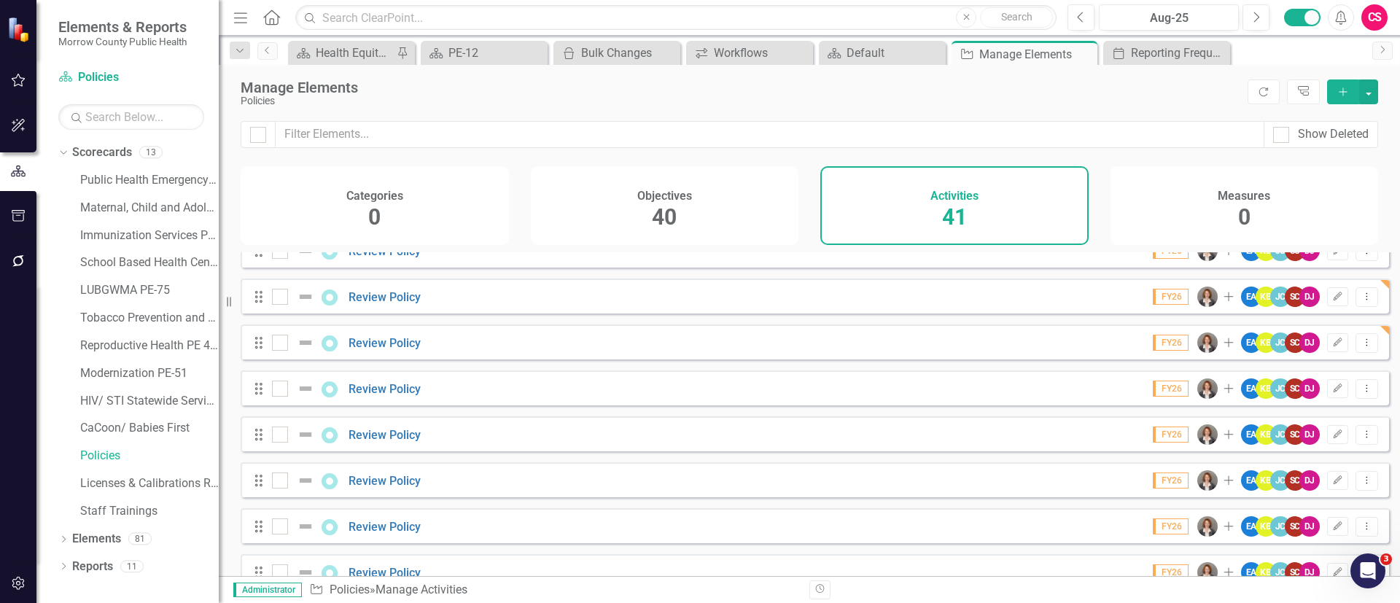
scroll to position [233, 0]
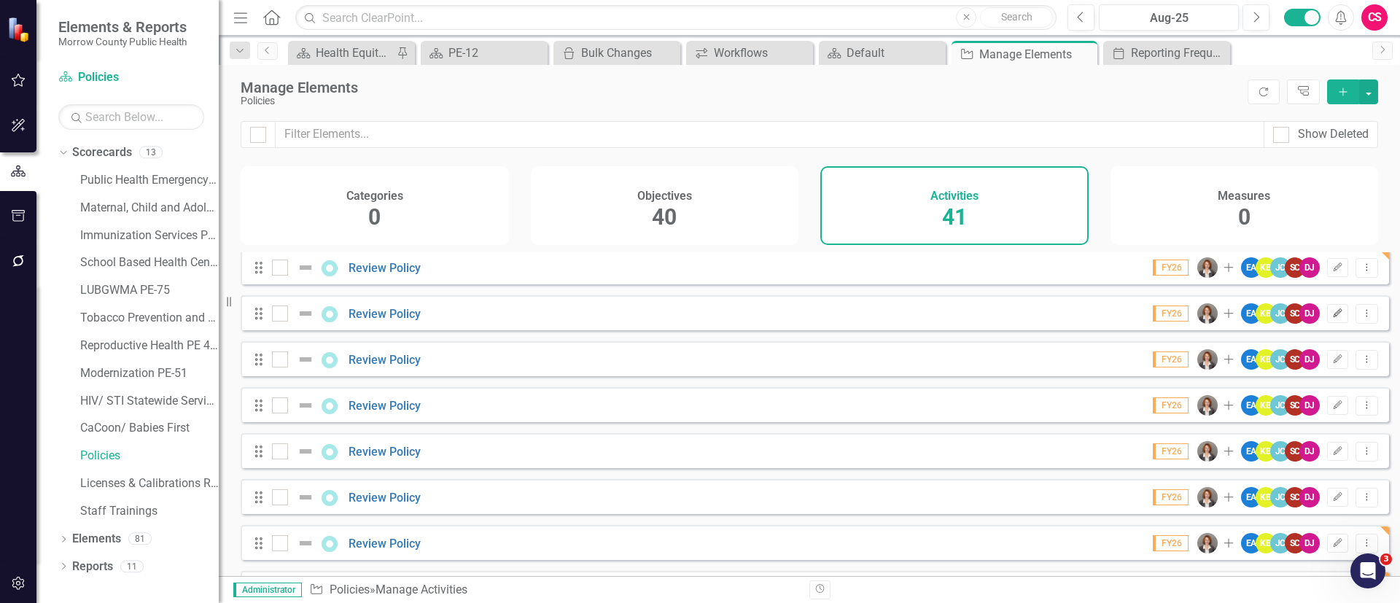
click at [1332, 318] on icon "Edit" at bounding box center [1337, 313] width 11 height 9
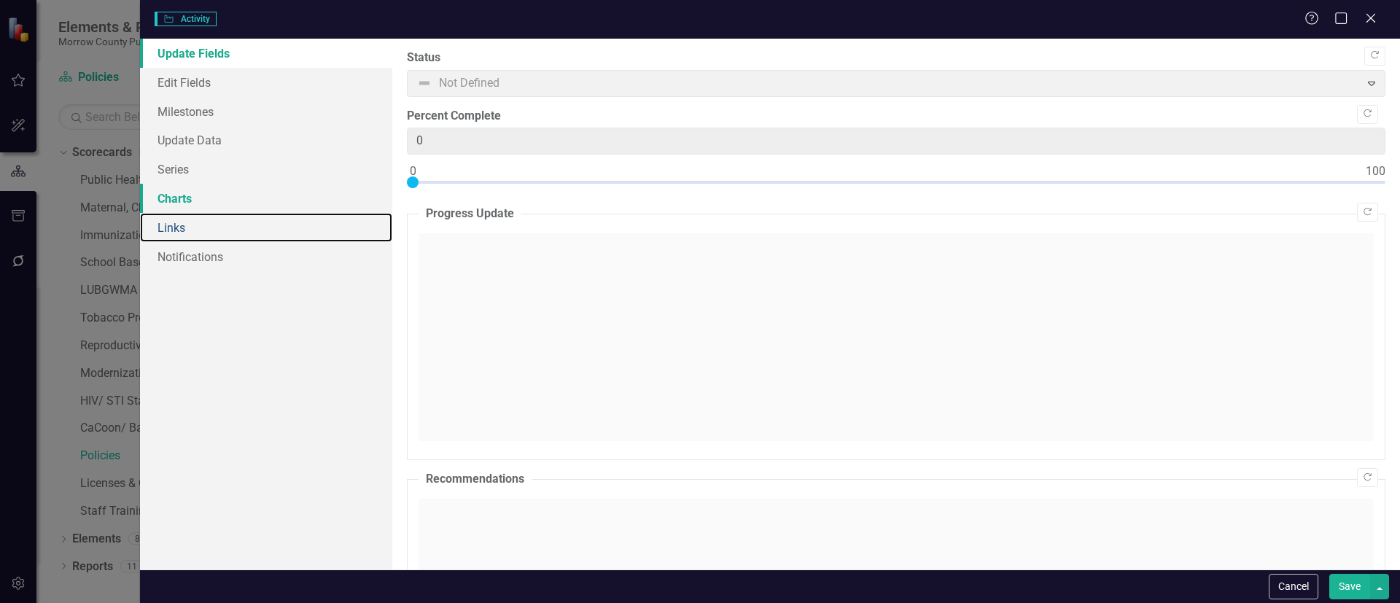
click at [184, 223] on link "Links" at bounding box center [266, 227] width 252 height 29
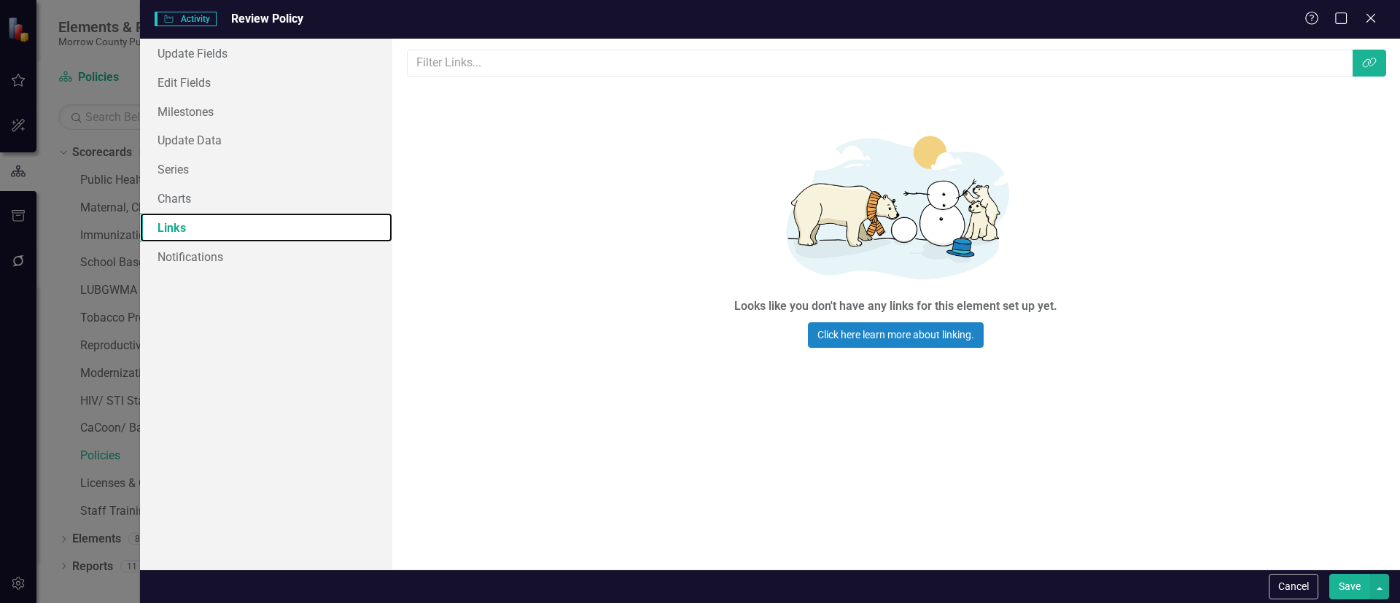
scroll to position [0, 0]
click at [1365, 62] on icon "Link Tag" at bounding box center [1369, 63] width 15 height 12
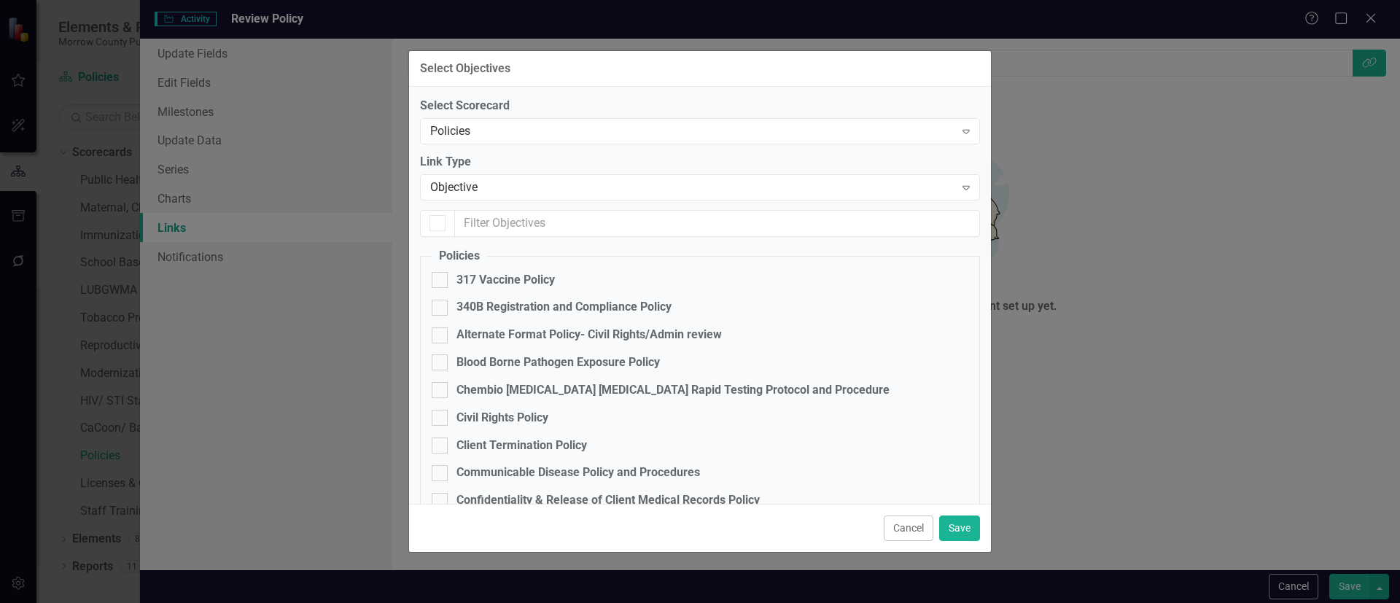
checkbox input "false"
click at [502, 385] on div "Chembio [MEDICAL_DATA] [MEDICAL_DATA] Rapid Testing Protocol and Procedure" at bounding box center [672, 390] width 433 height 17
click at [441, 385] on input "Chembio [MEDICAL_DATA] [MEDICAL_DATA] Rapid Testing Protocol and Procedure" at bounding box center [436, 386] width 9 height 9
checkbox input "true"
click at [962, 518] on button "Save" at bounding box center [959, 528] width 41 height 26
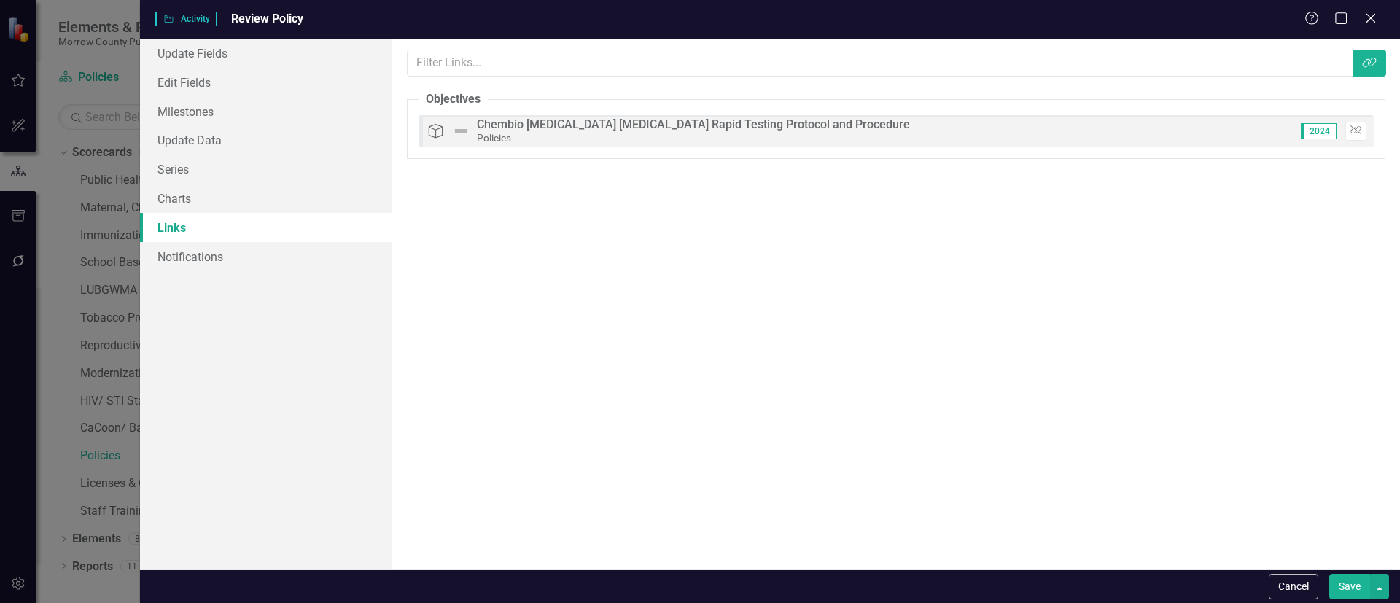
click at [1336, 593] on button "Save" at bounding box center [1349, 587] width 41 height 26
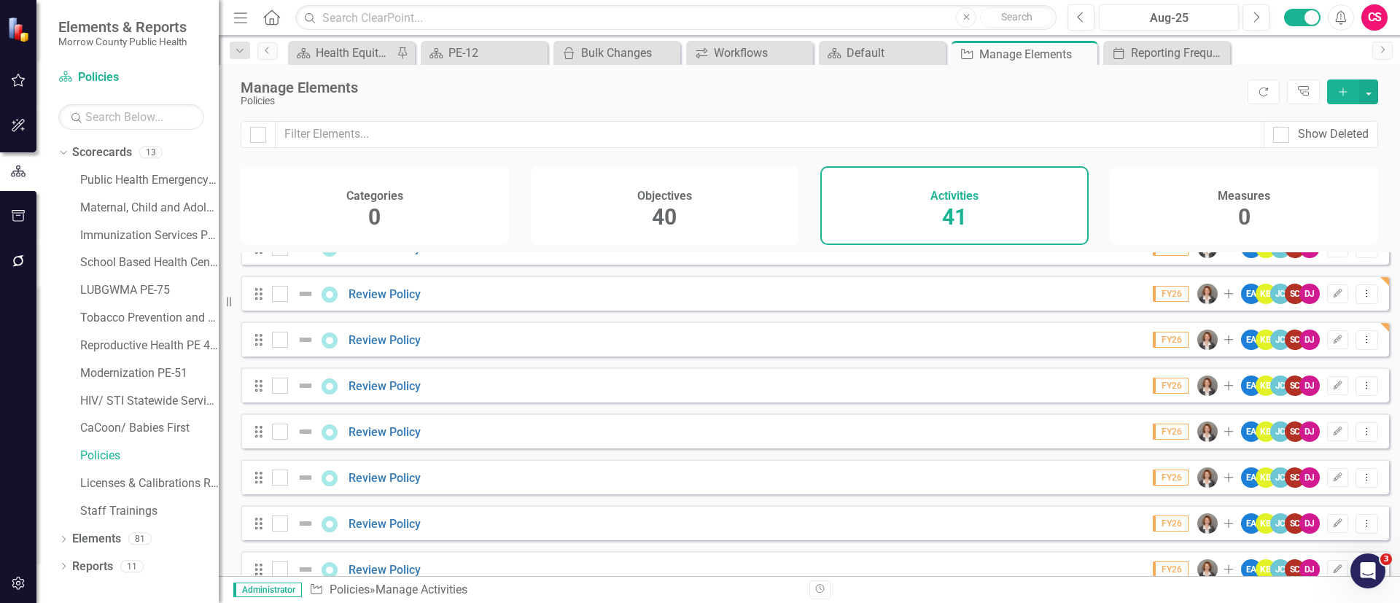
scroll to position [219, 0]
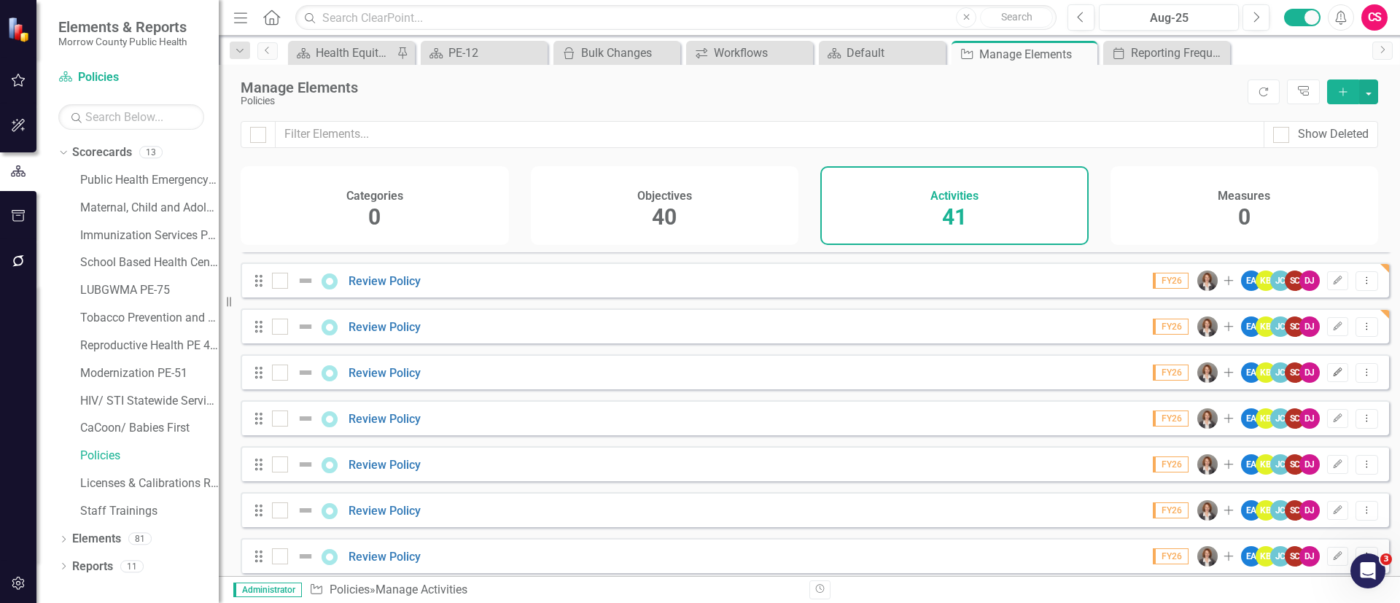
click at [1327, 382] on button "Edit" at bounding box center [1337, 372] width 21 height 19
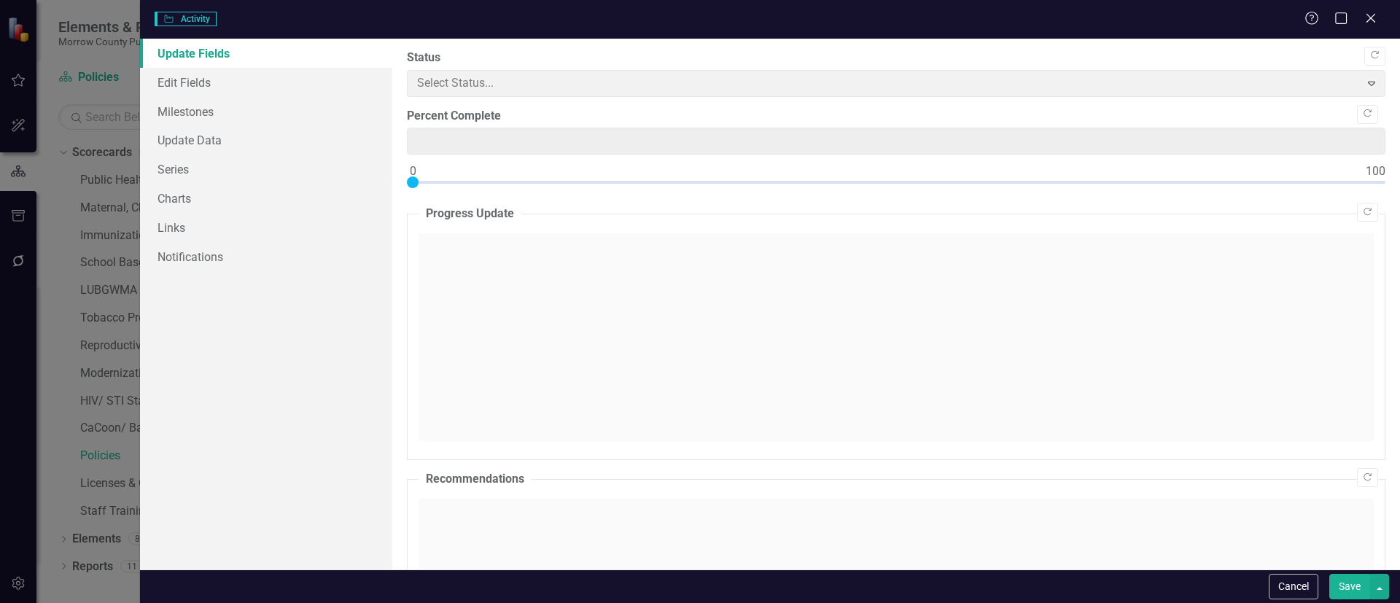
type input "0"
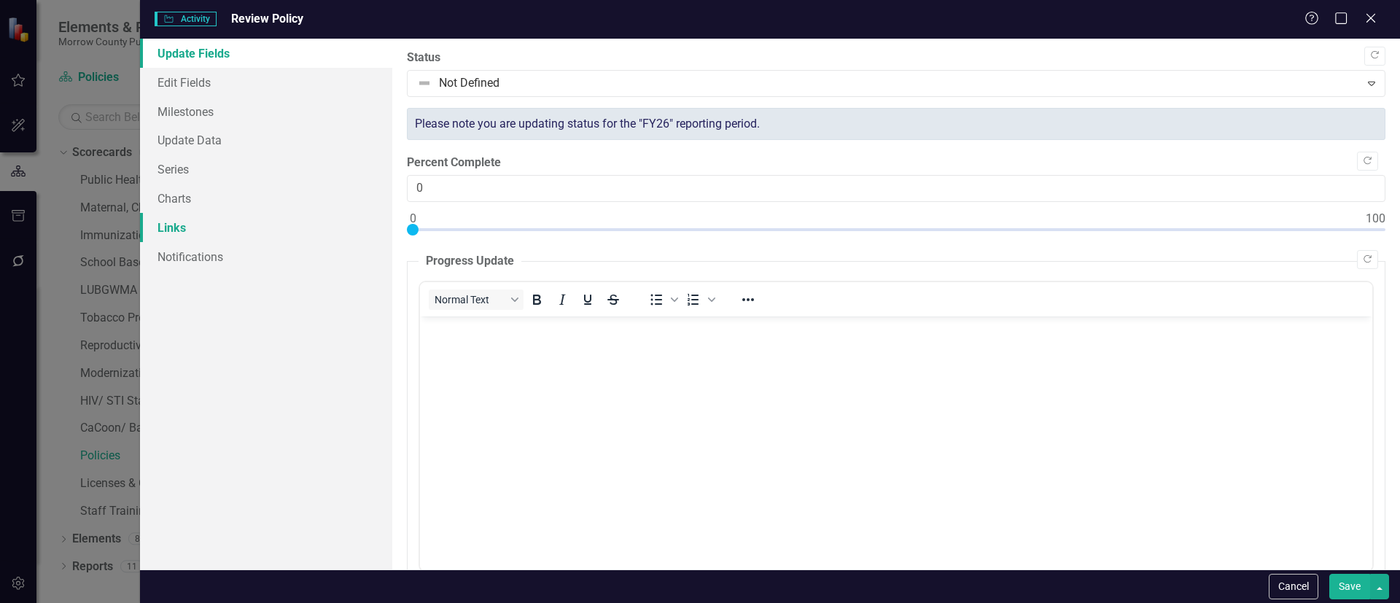
scroll to position [0, 0]
click at [187, 222] on link "Links" at bounding box center [266, 227] width 252 height 29
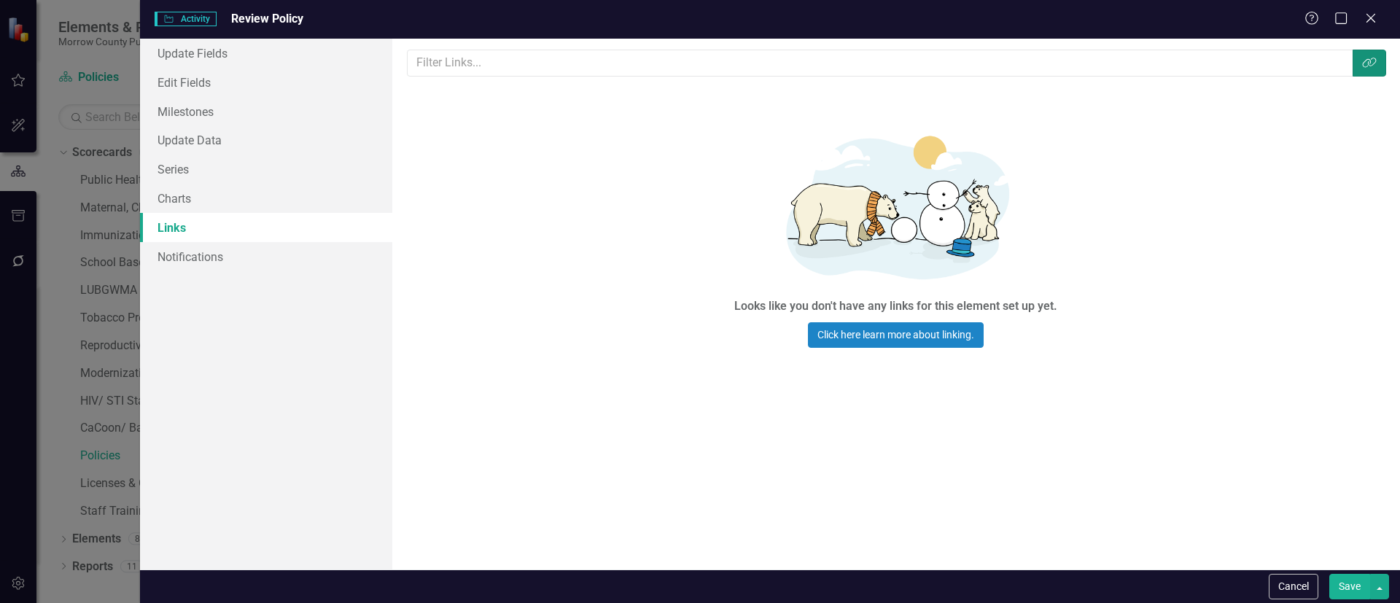
click at [1368, 63] on icon "Link Tag" at bounding box center [1369, 63] width 15 height 12
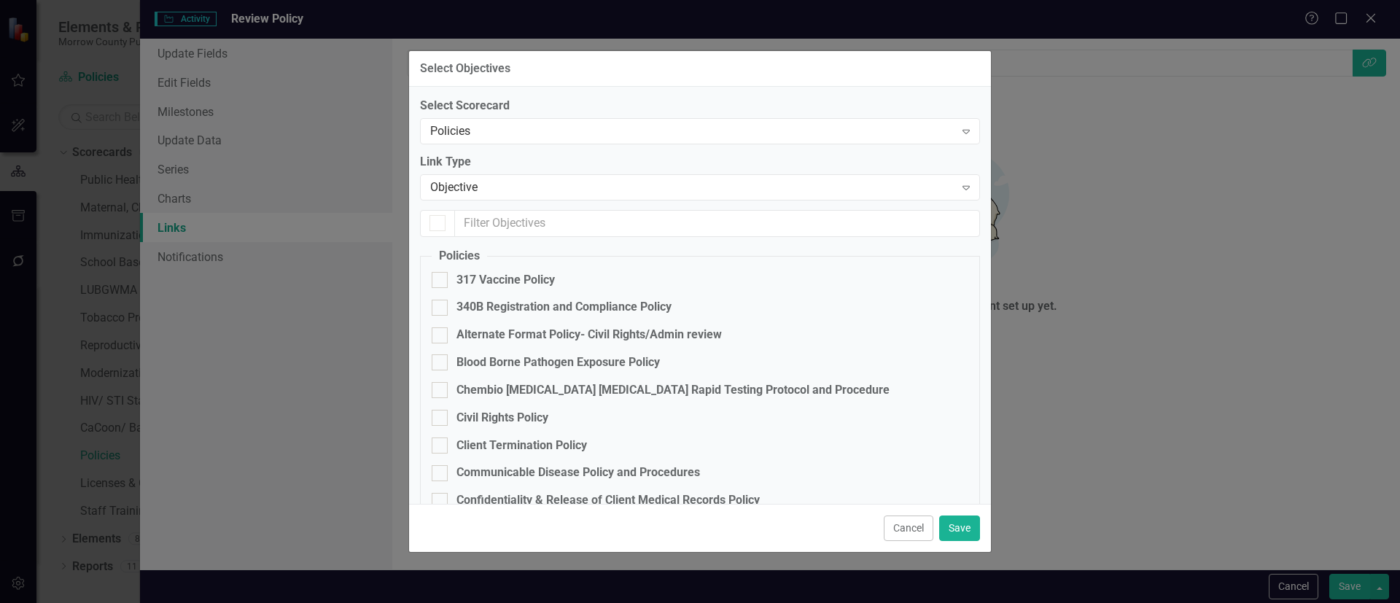
checkbox input "false"
click at [465, 414] on div "Civil Rights Policy" at bounding box center [502, 418] width 92 height 17
click at [438, 410] on input "Civil Rights Policy" at bounding box center [436, 414] width 9 height 9
checkbox input "true"
click at [966, 528] on button "Save" at bounding box center [959, 528] width 41 height 26
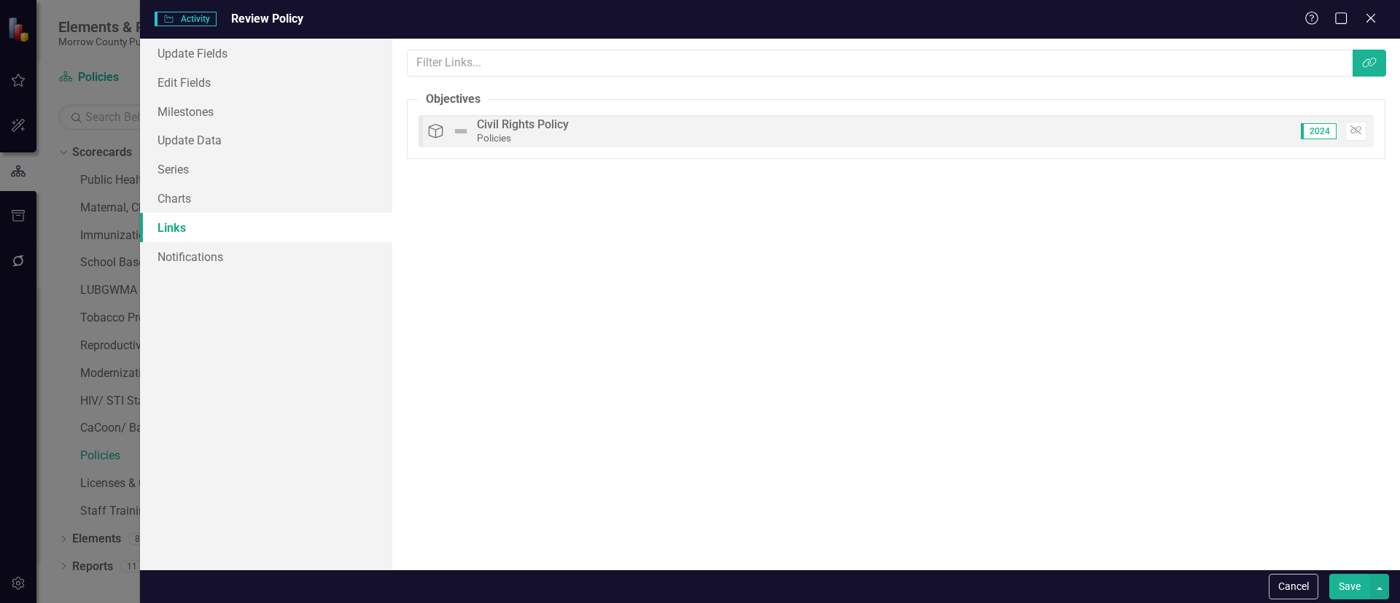
click at [1349, 582] on button "Save" at bounding box center [1349, 587] width 41 height 26
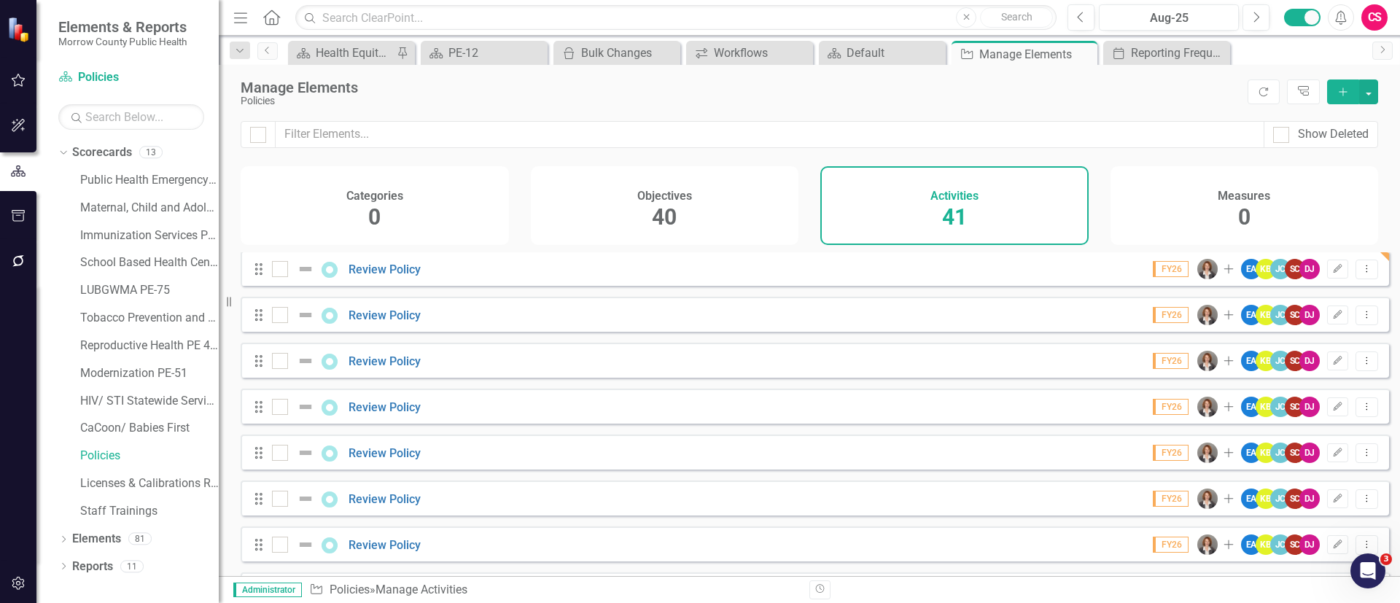
scroll to position [325, 0]
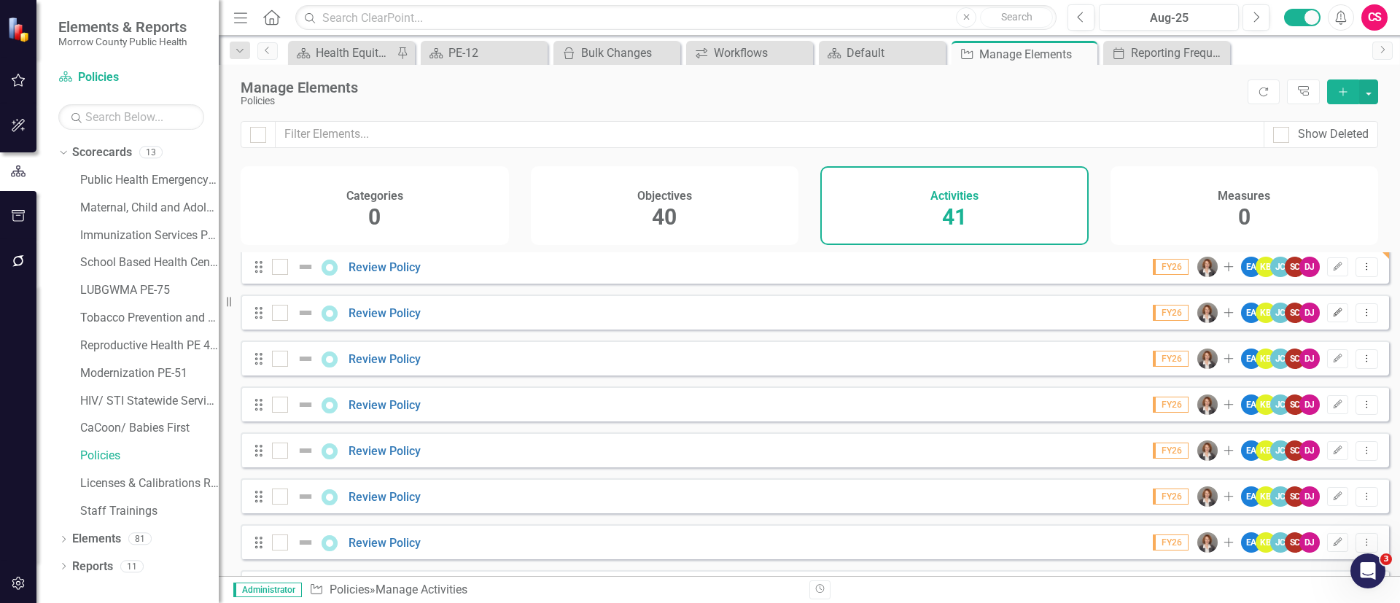
click at [1333, 316] on icon "button" at bounding box center [1337, 312] width 9 height 9
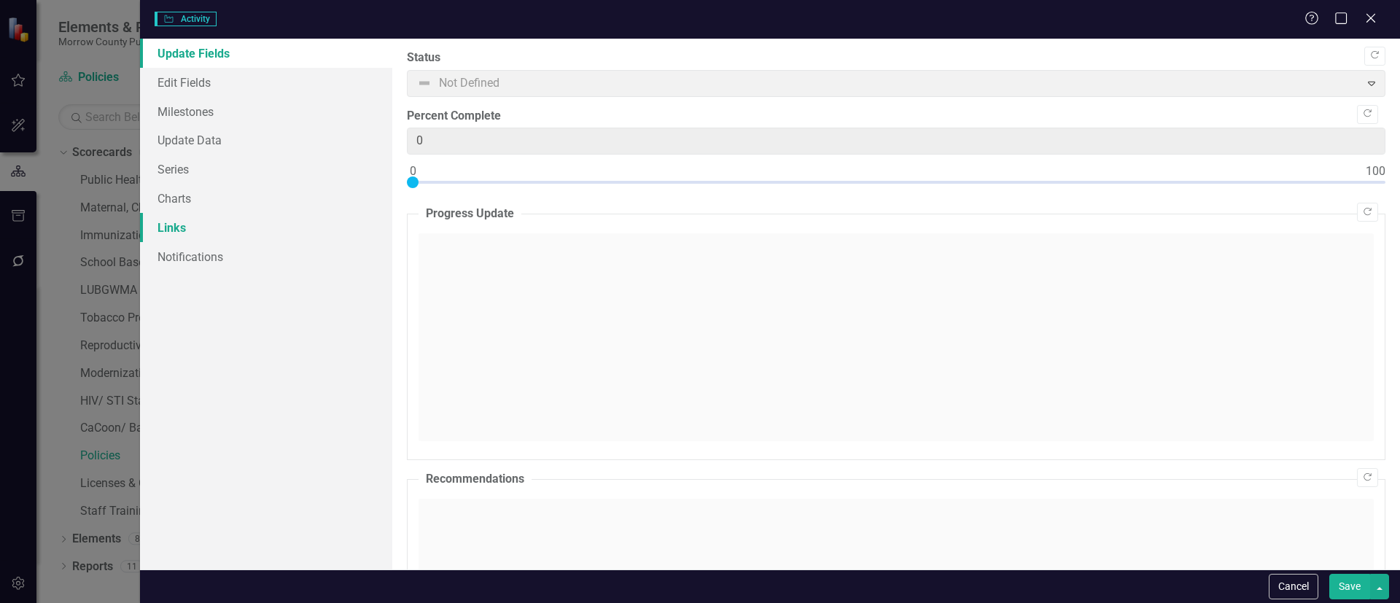
click at [169, 227] on link "Links" at bounding box center [266, 227] width 252 height 29
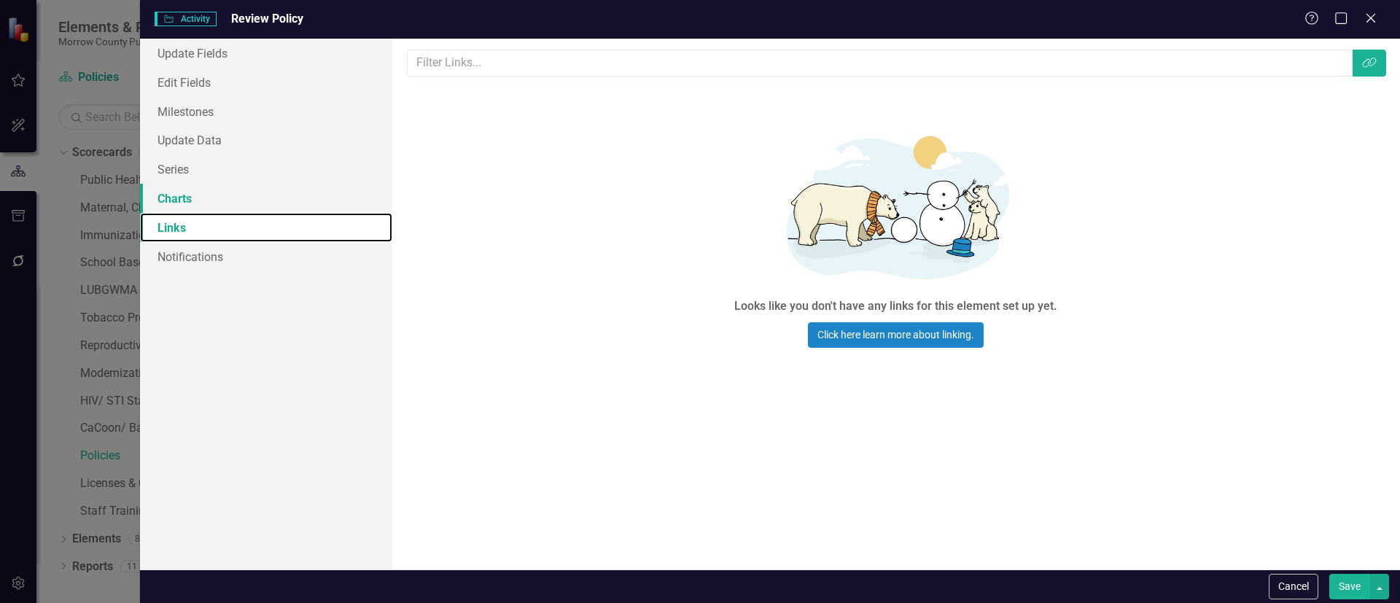
scroll to position [0, 0]
click at [1372, 58] on icon "button" at bounding box center [1369, 63] width 14 height 10
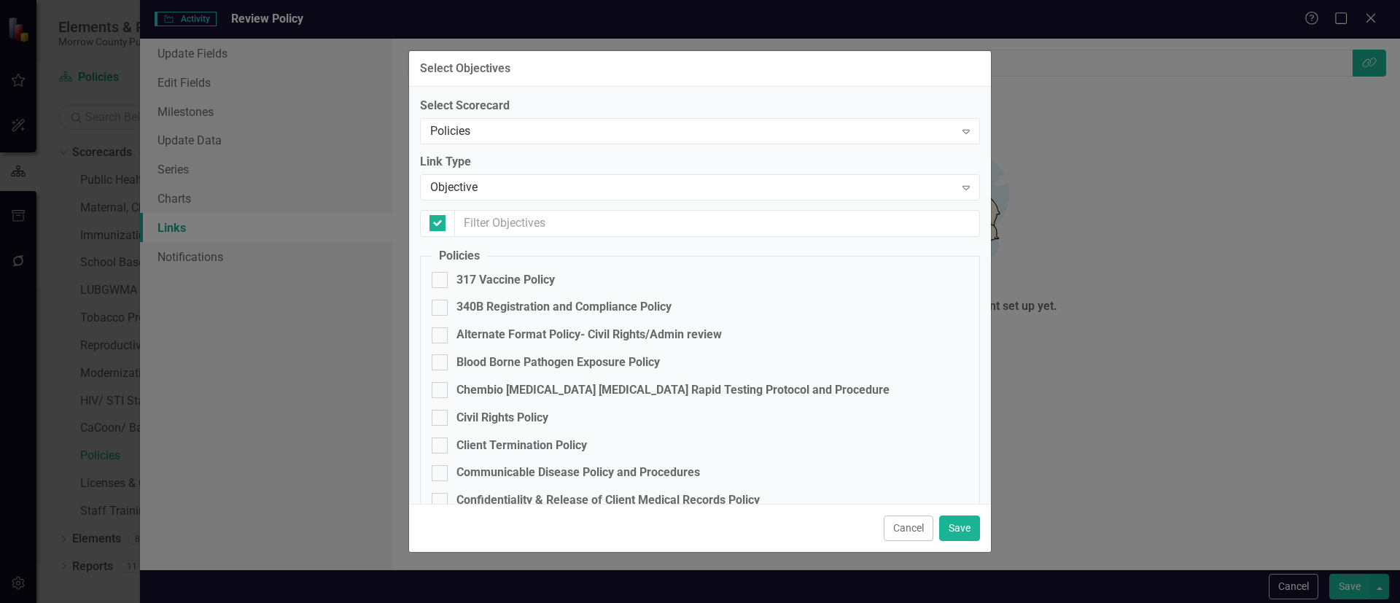
checkbox input "false"
click at [460, 445] on div "Client Termination Policy" at bounding box center [521, 445] width 130 height 17
click at [441, 445] on input "Client Termination Policy" at bounding box center [436, 441] width 9 height 9
checkbox input "true"
click at [972, 519] on button "Save" at bounding box center [959, 528] width 41 height 26
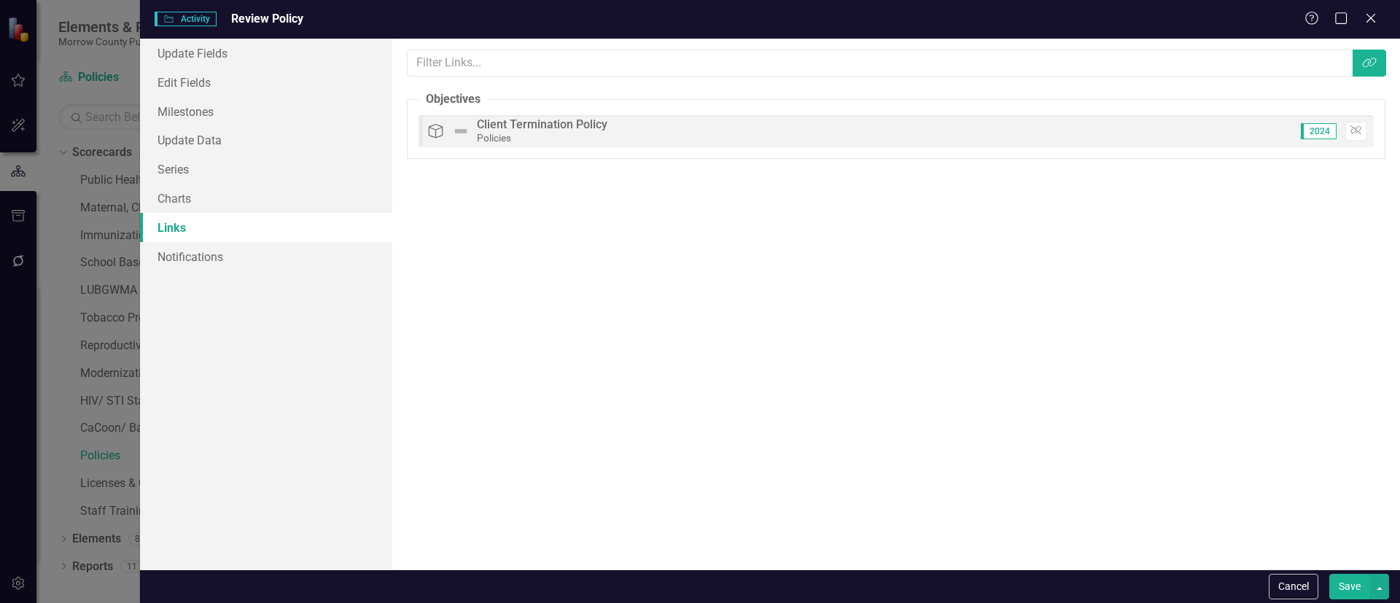
click at [1350, 582] on button "Save" at bounding box center [1349, 587] width 41 height 26
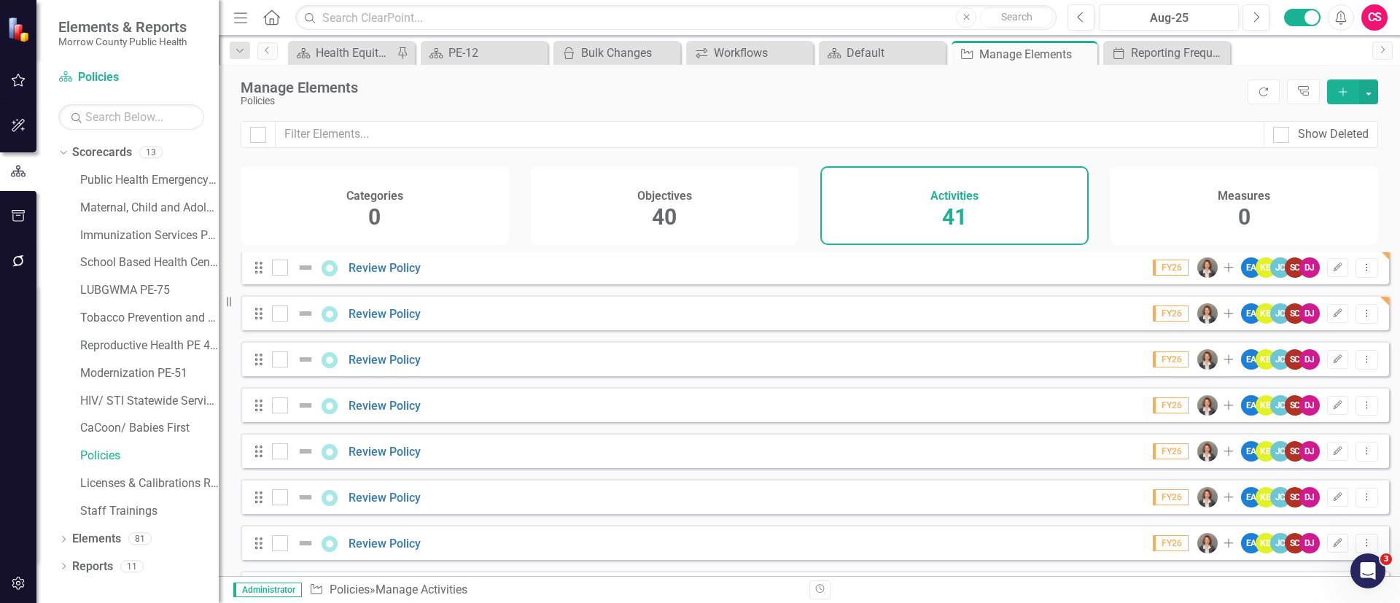
scroll to position [325, 0]
click at [1327, 368] on button "Edit" at bounding box center [1337, 358] width 21 height 19
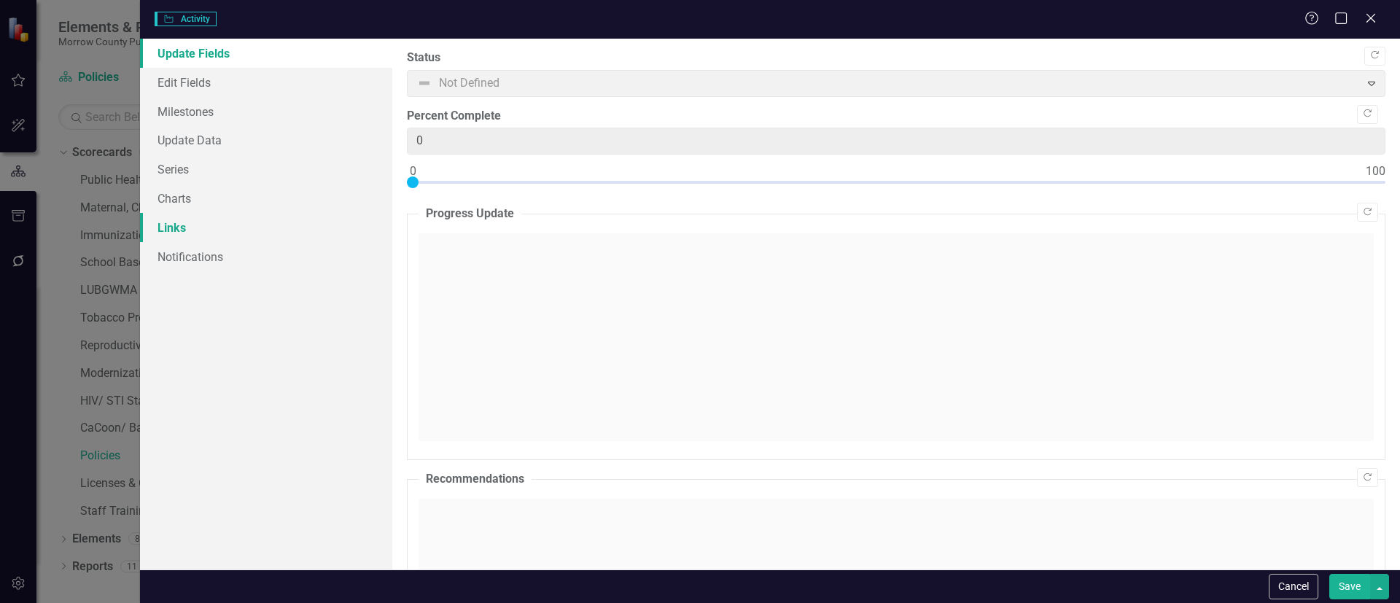
click at [170, 229] on link "Links" at bounding box center [266, 227] width 252 height 29
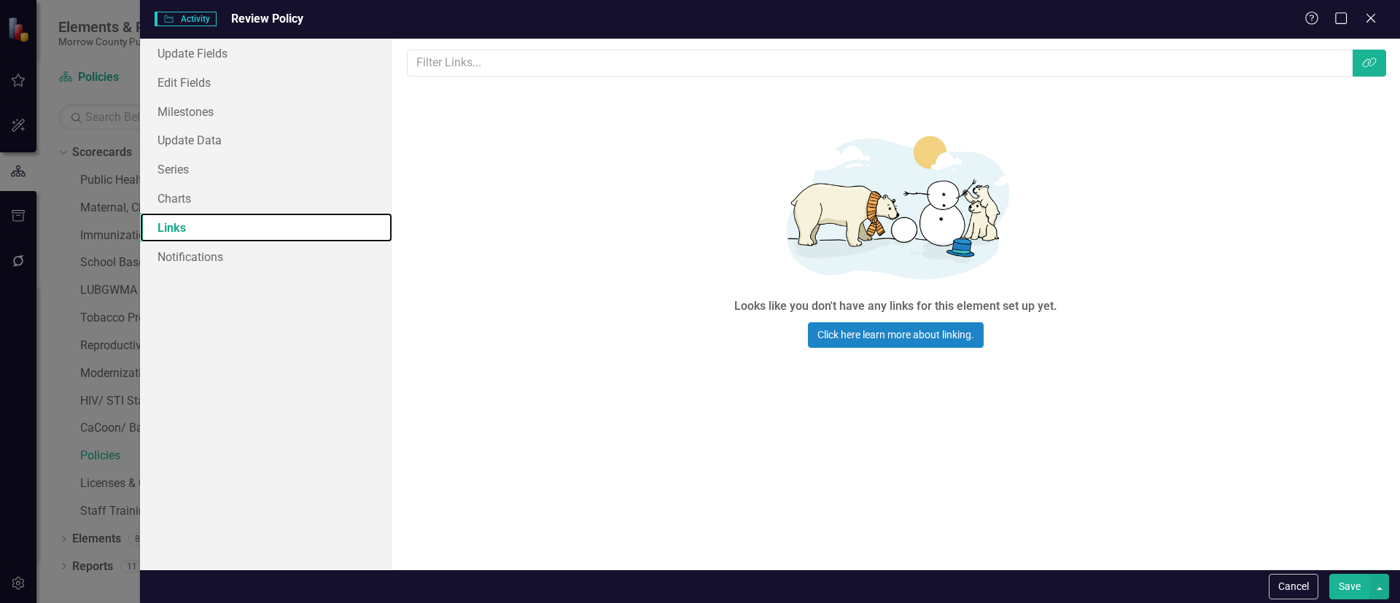
scroll to position [0, 0]
click at [1366, 63] on icon "Link Tag" at bounding box center [1369, 63] width 15 height 12
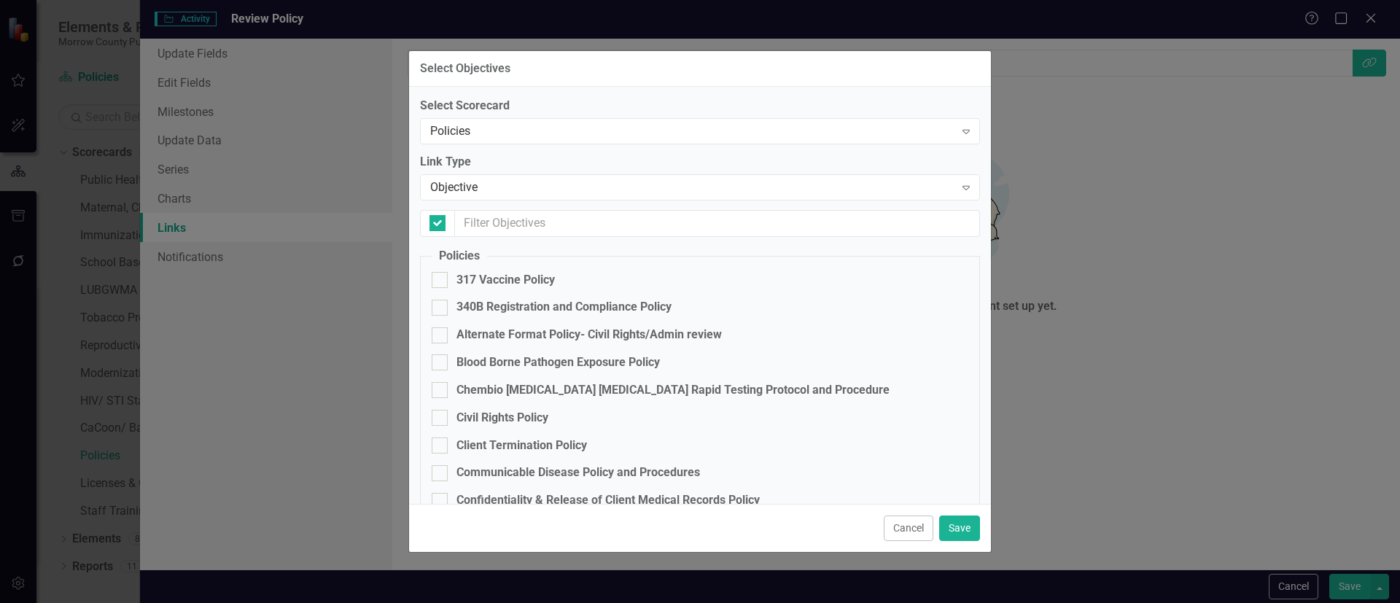
checkbox input "false"
click at [491, 469] on div "Communicable Disease Policy and Procedures" at bounding box center [577, 472] width 243 height 17
click at [441, 469] on input "Communicable Disease Policy and Procedures" at bounding box center [436, 469] width 9 height 9
checkbox input "true"
click at [971, 527] on button "Save" at bounding box center [959, 528] width 41 height 26
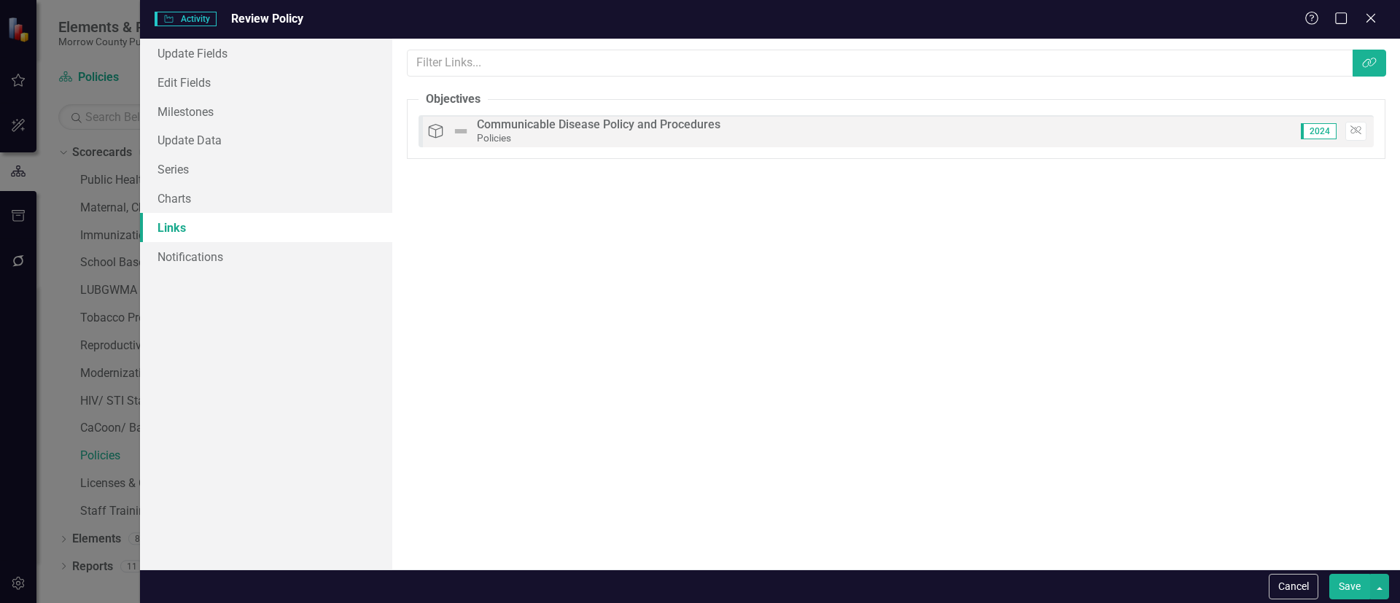
click at [1362, 585] on button "Save" at bounding box center [1349, 587] width 41 height 26
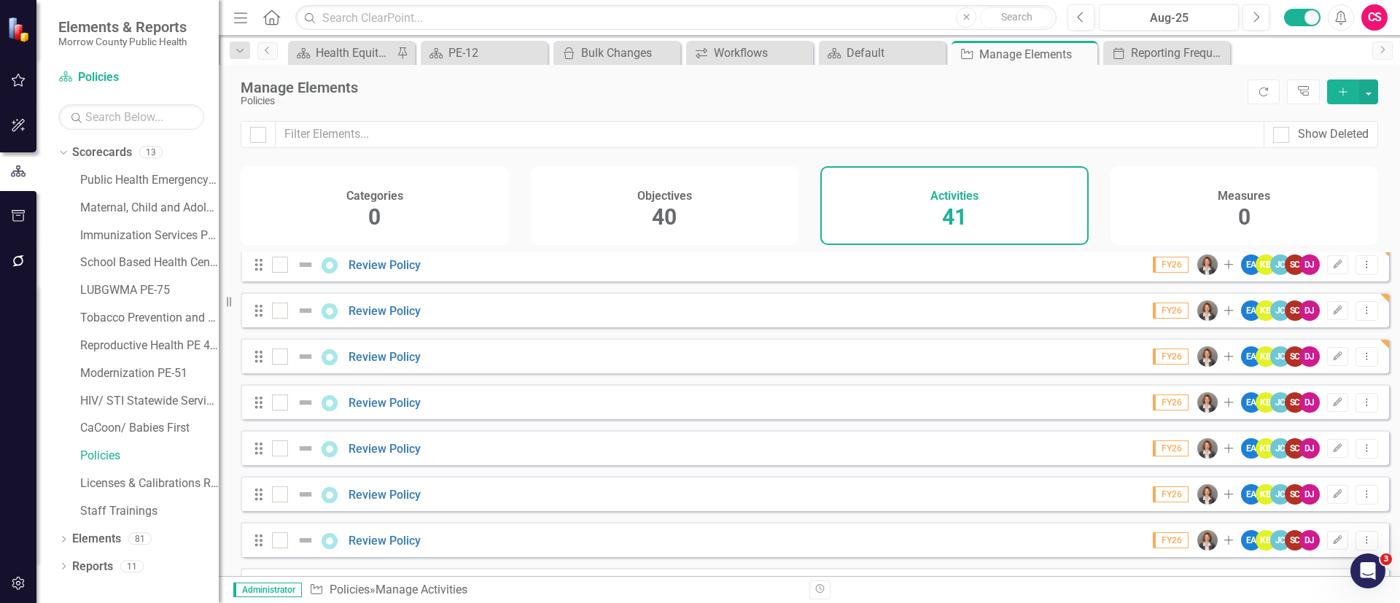
scroll to position [328, 0]
click at [1332, 406] on icon "Edit" at bounding box center [1337, 401] width 11 height 9
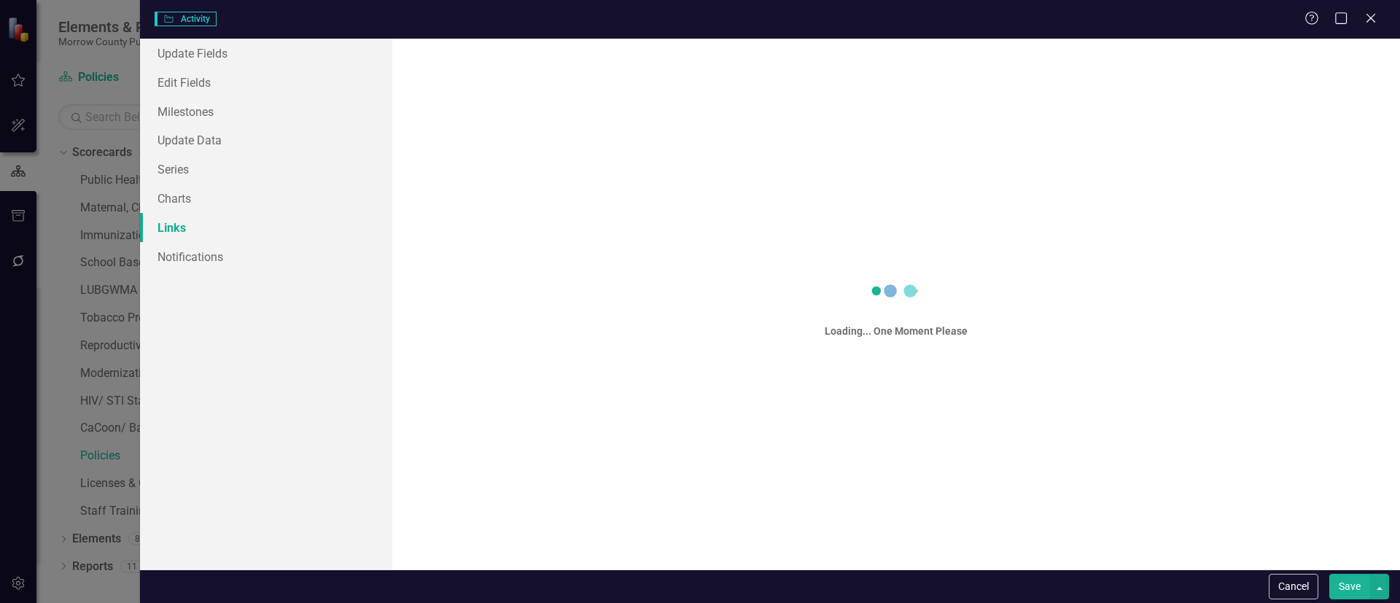
click at [192, 219] on link "Links" at bounding box center [266, 227] width 252 height 29
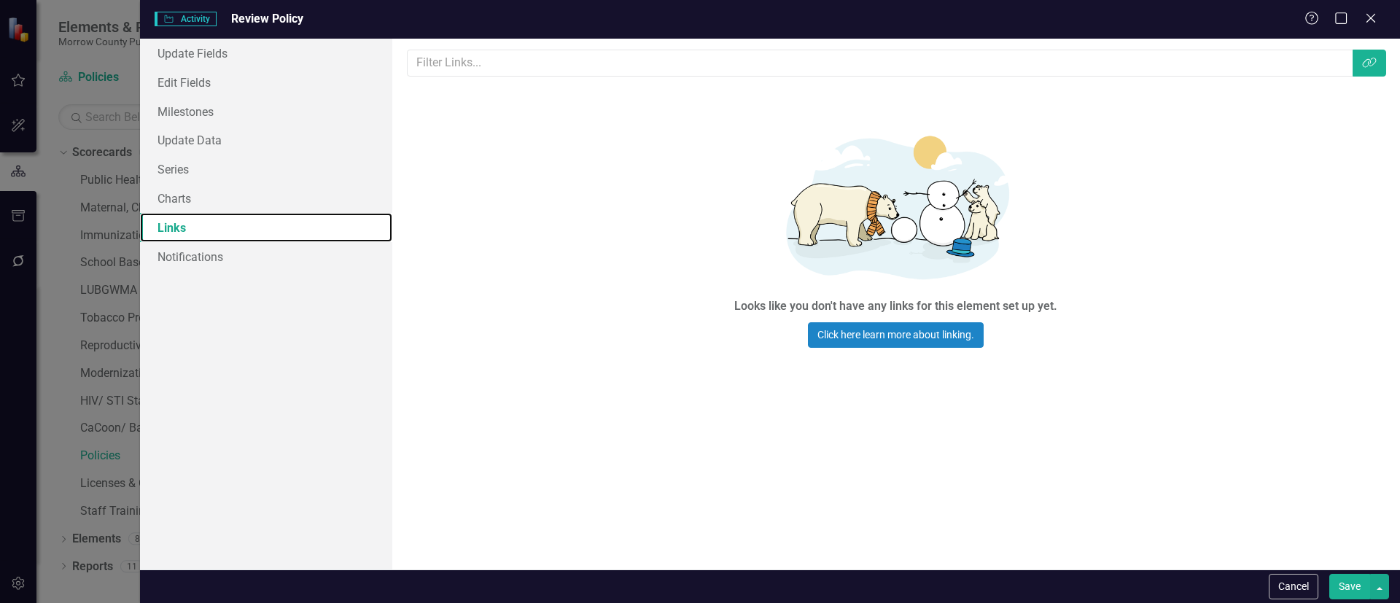
scroll to position [0, 0]
drag, startPoint x: 1399, startPoint y: 63, endPoint x: 1379, endPoint y: 68, distance: 20.3
click at [1398, 61] on div "Links are one of the most powerful features of ClearPoint. By configuring the l…" at bounding box center [895, 304] width 1007 height 531
click at [1372, 71] on button "Link Tag" at bounding box center [1369, 63] width 34 height 27
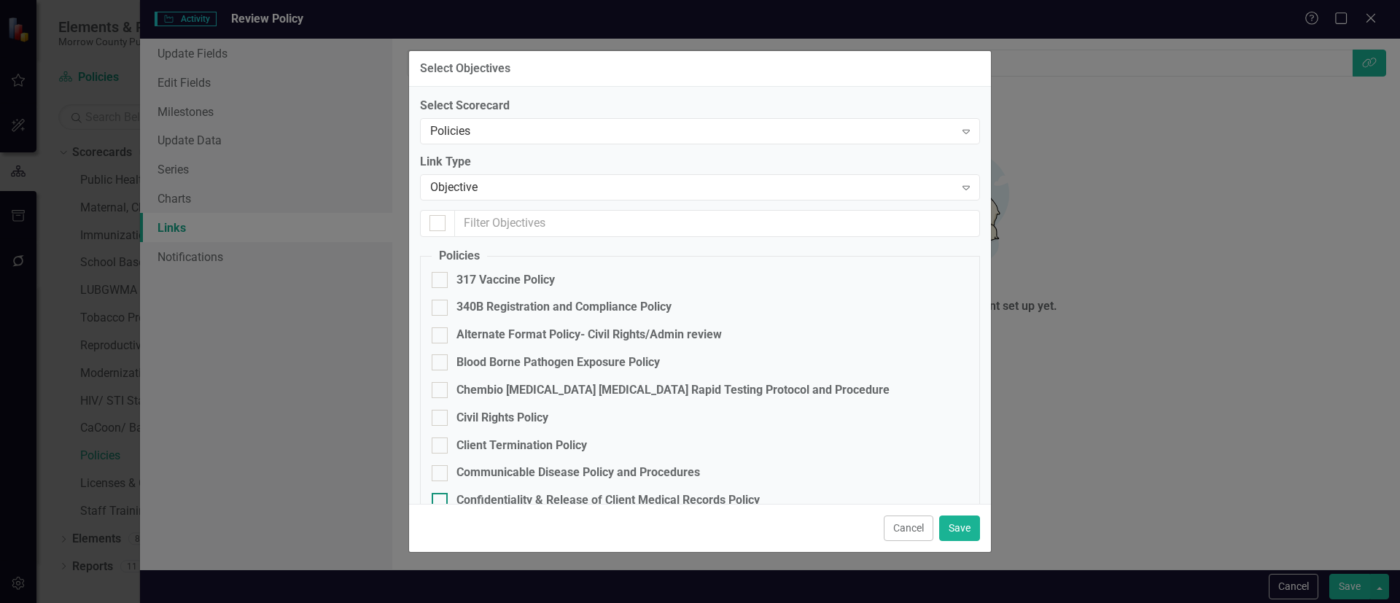
click at [542, 493] on div "Confidentiality & Release of Client Medical Records Policy" at bounding box center [607, 500] width 303 height 17
click at [441, 493] on input "Confidentiality & Release of Client Medical Records Policy" at bounding box center [436, 497] width 9 height 9
checkbox input "true"
click at [956, 523] on button "Save" at bounding box center [959, 528] width 41 height 26
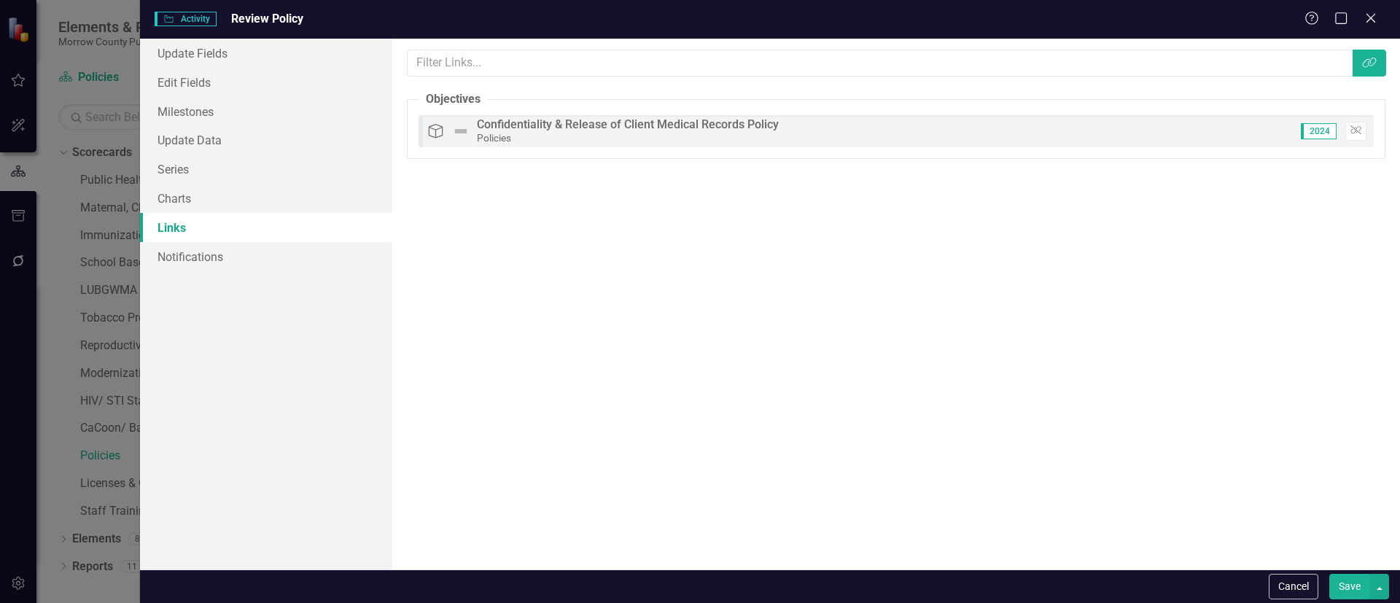
click at [1346, 587] on button "Save" at bounding box center [1349, 587] width 41 height 26
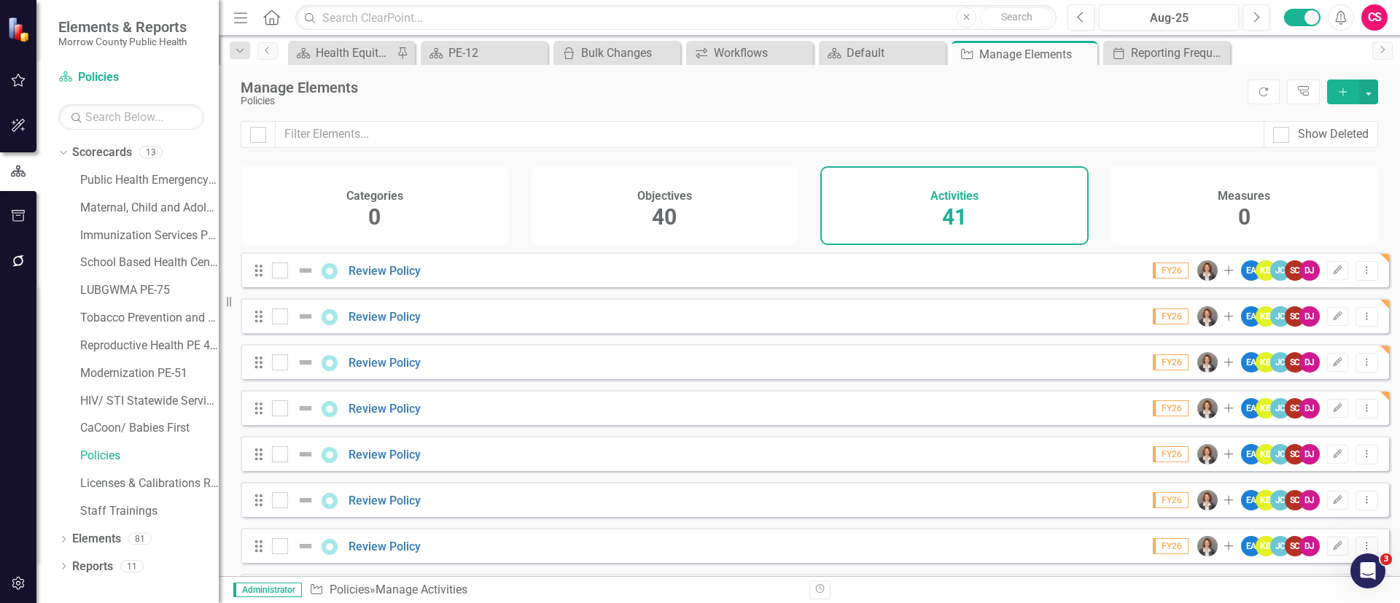
scroll to position [325, 0]
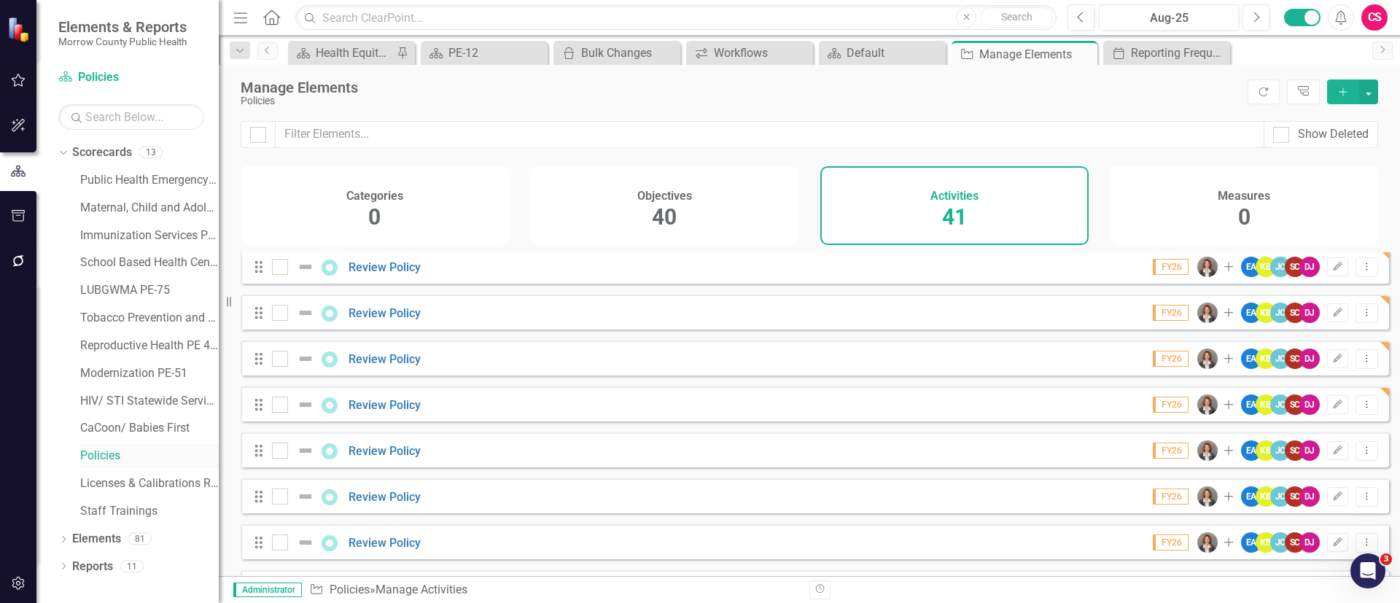
click at [110, 448] on link "Policies" at bounding box center [149, 456] width 138 height 17
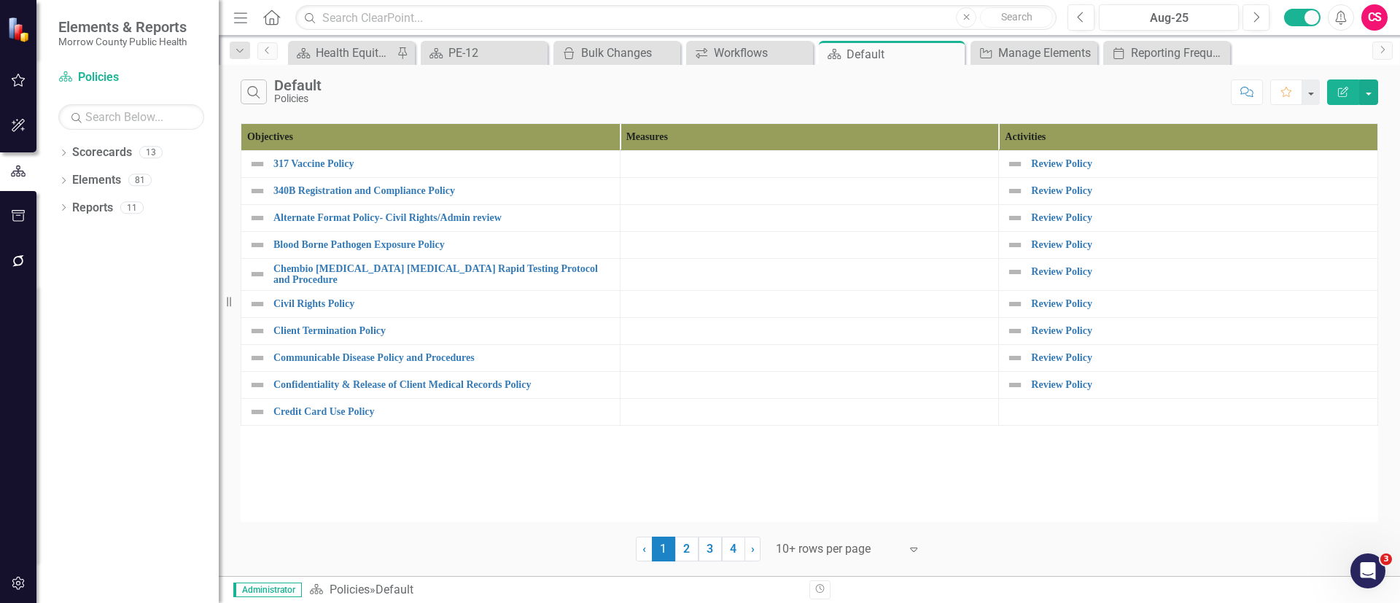
click at [831, 539] on div at bounding box center [838, 549] width 124 height 20
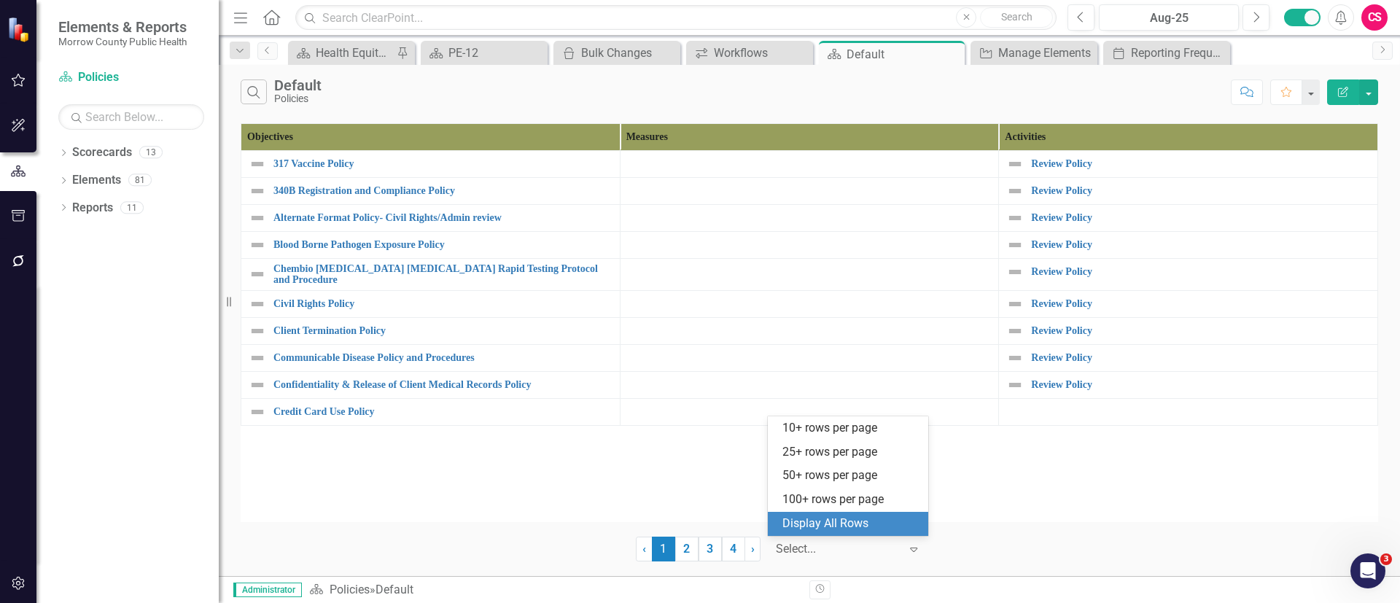
click at [829, 530] on div "Display All Rows" at bounding box center [850, 523] width 137 height 17
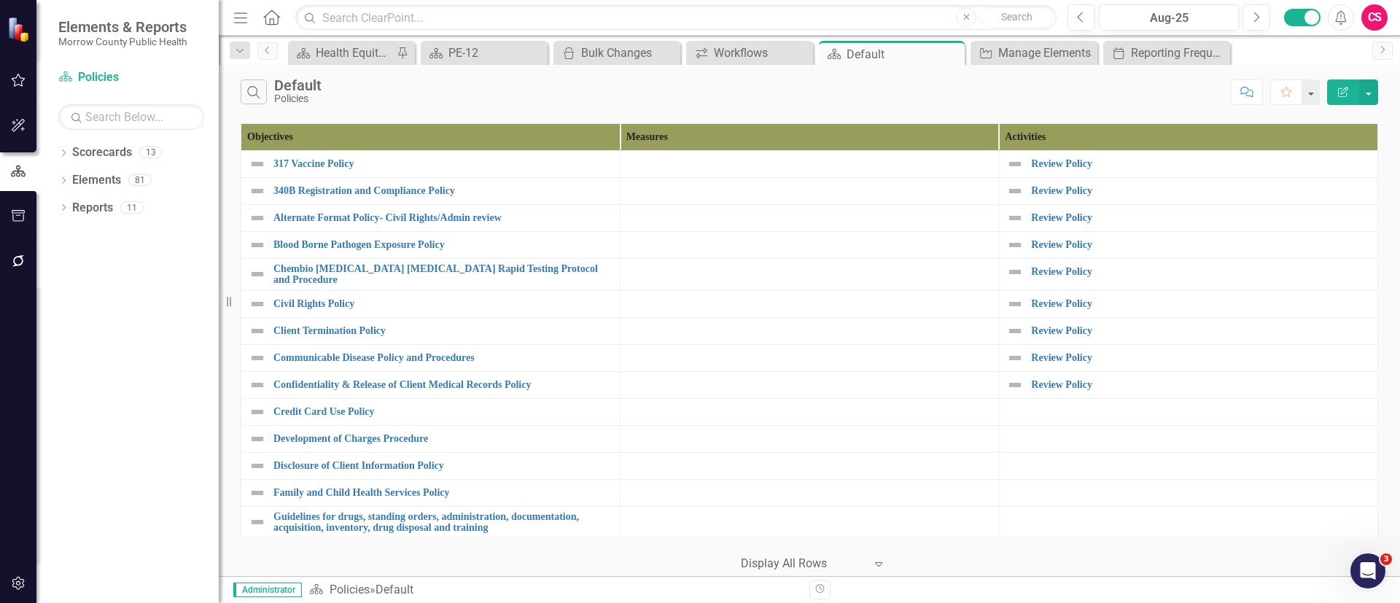
click at [1053, 401] on td at bounding box center [1188, 411] width 379 height 27
click at [1062, 402] on td at bounding box center [1188, 411] width 379 height 27
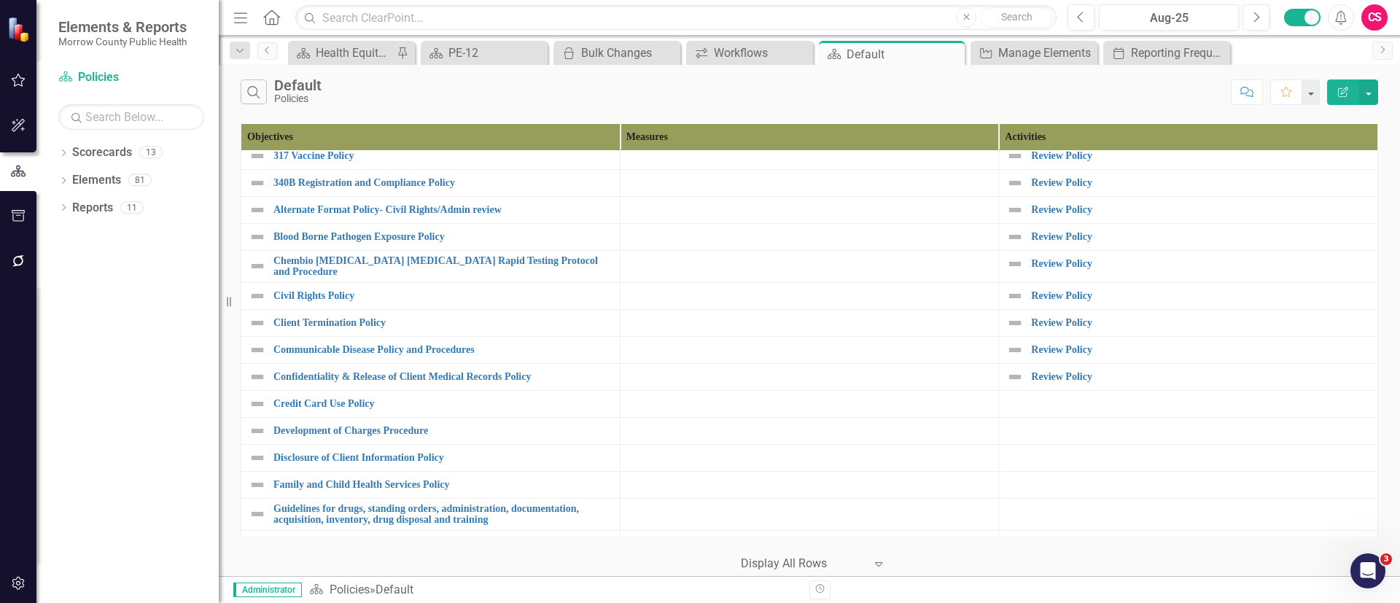
scroll to position [6, 0]
click at [100, 180] on link "Elements" at bounding box center [96, 180] width 49 height 17
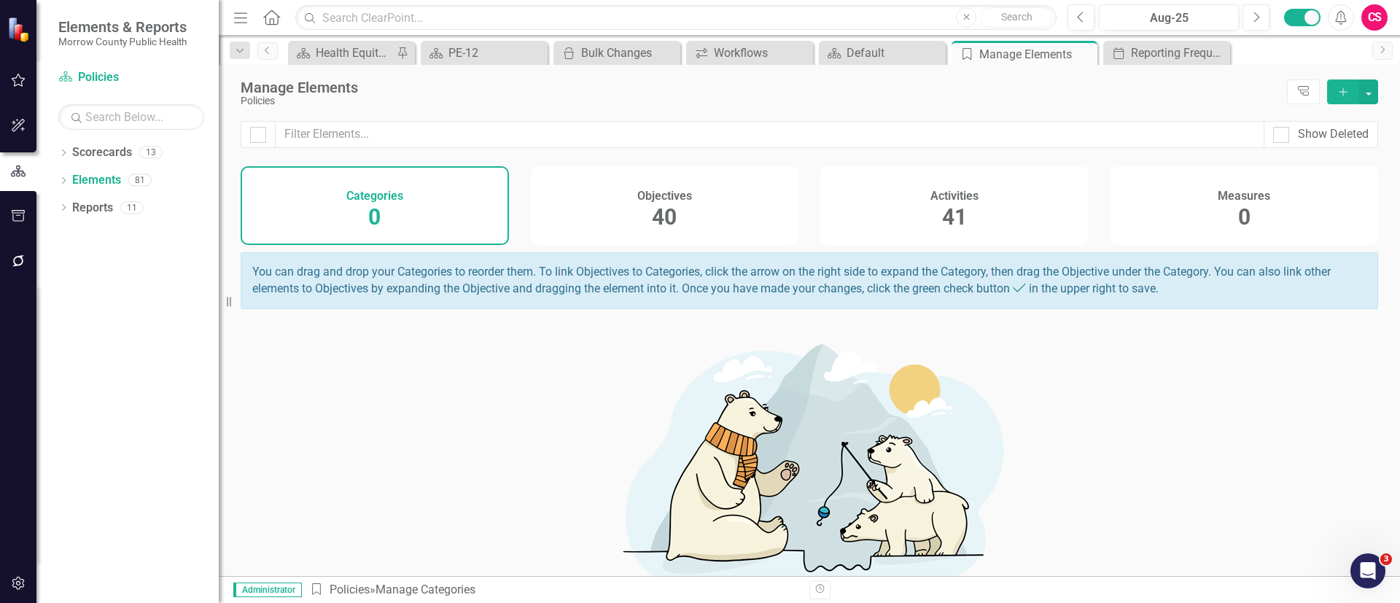
click at [895, 209] on div "Activities 41" at bounding box center [954, 205] width 268 height 79
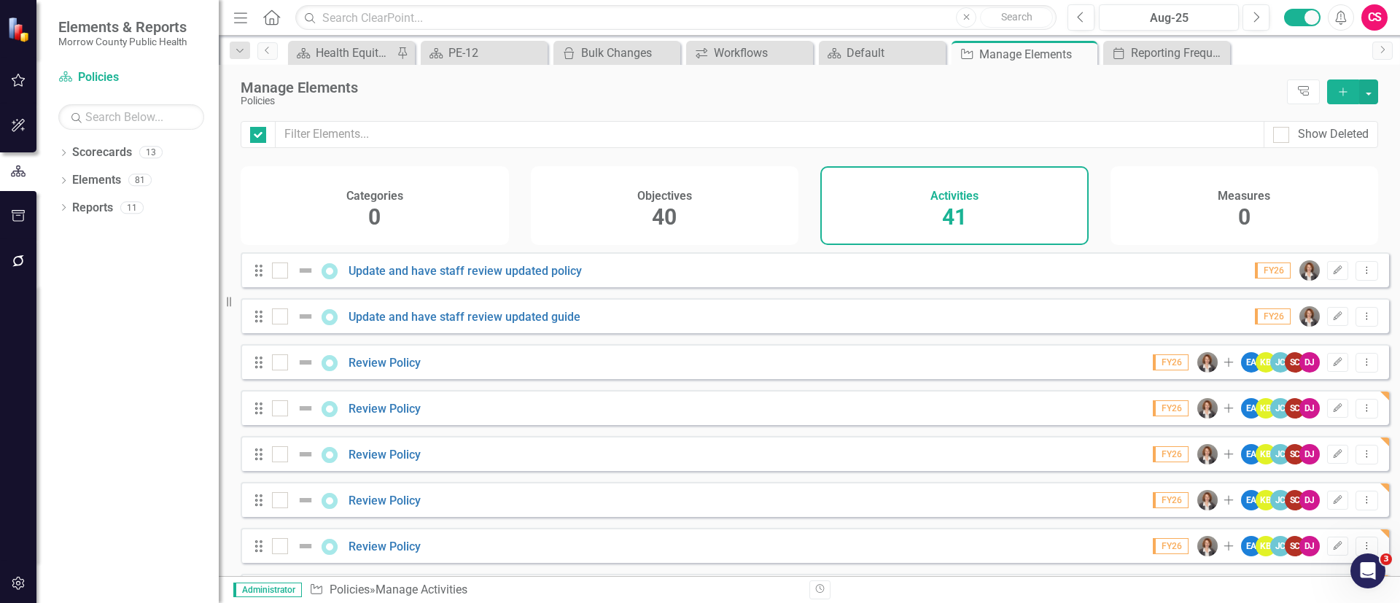
checkbox input "false"
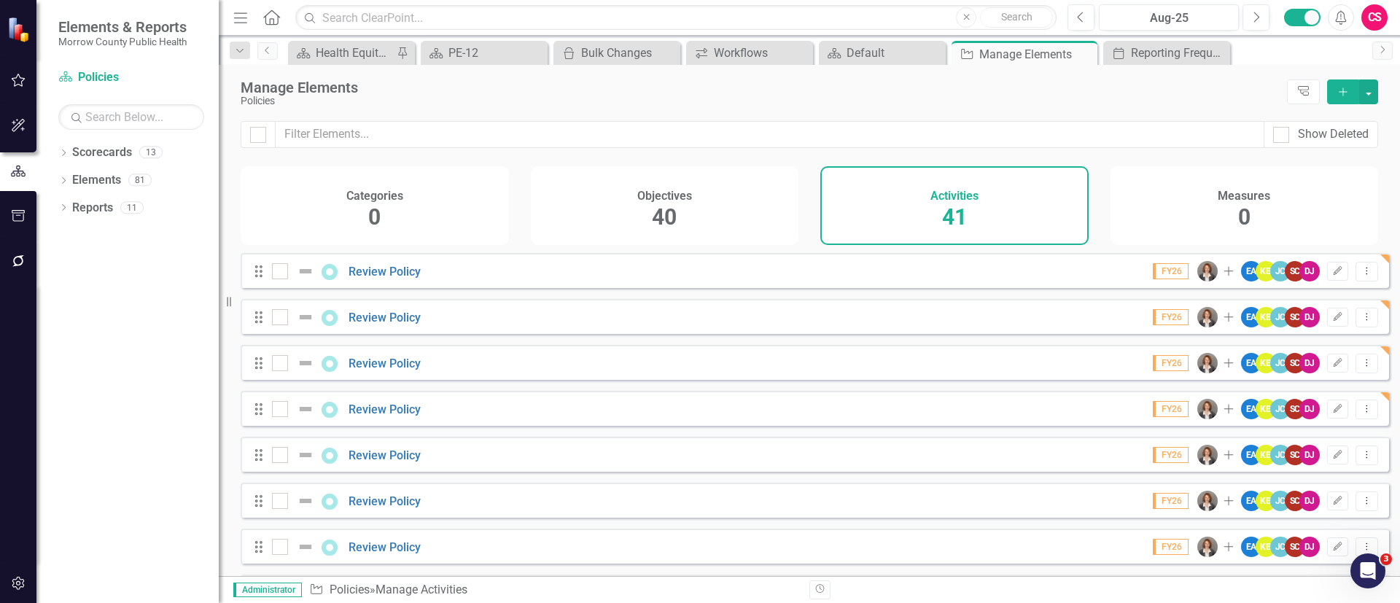
scroll to position [323, 0]
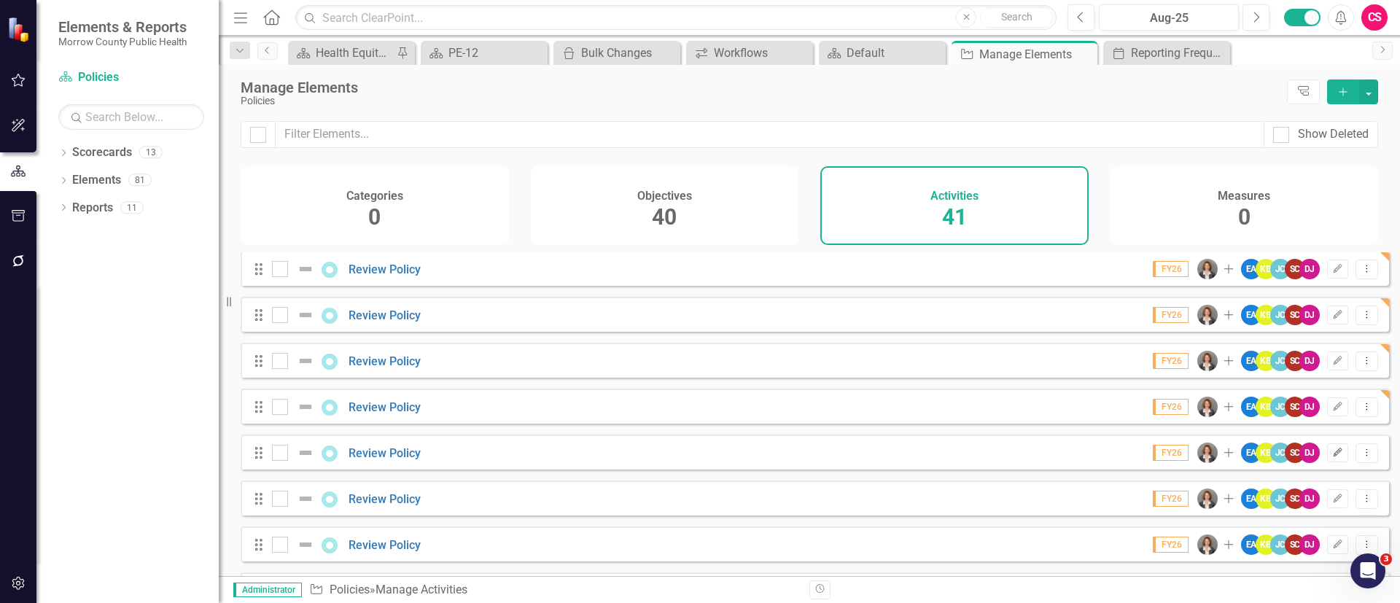
click at [1332, 457] on icon "Edit" at bounding box center [1337, 452] width 11 height 9
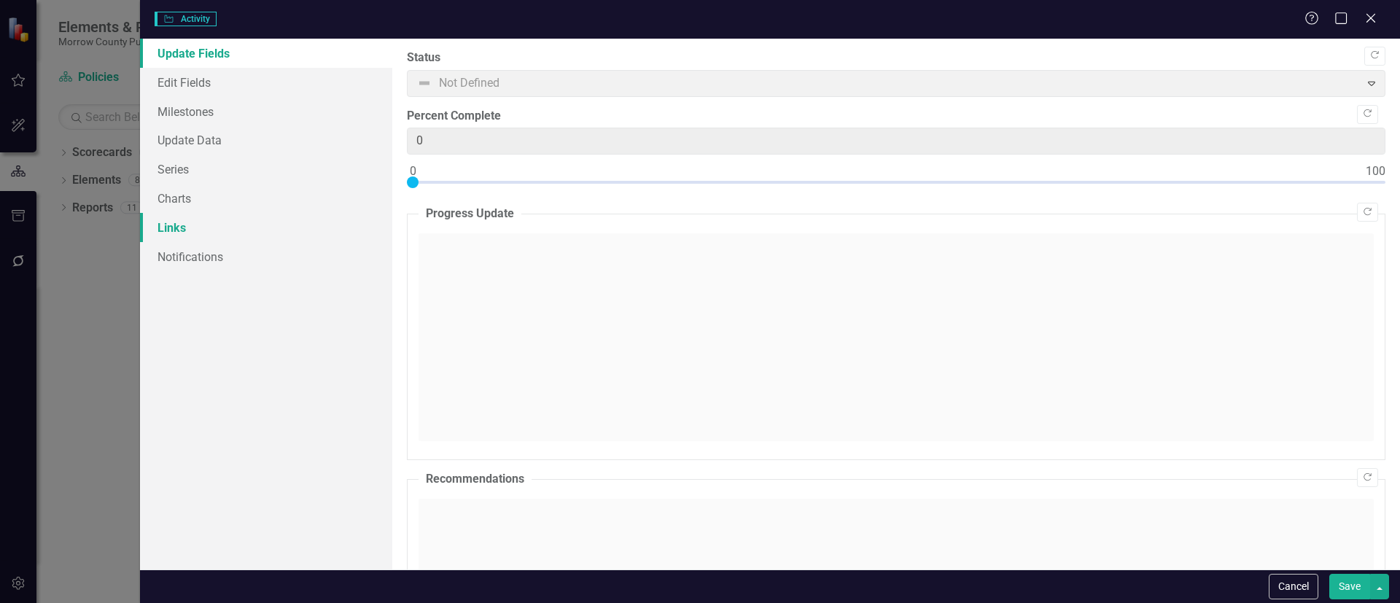
click at [208, 225] on link "Links" at bounding box center [266, 227] width 252 height 29
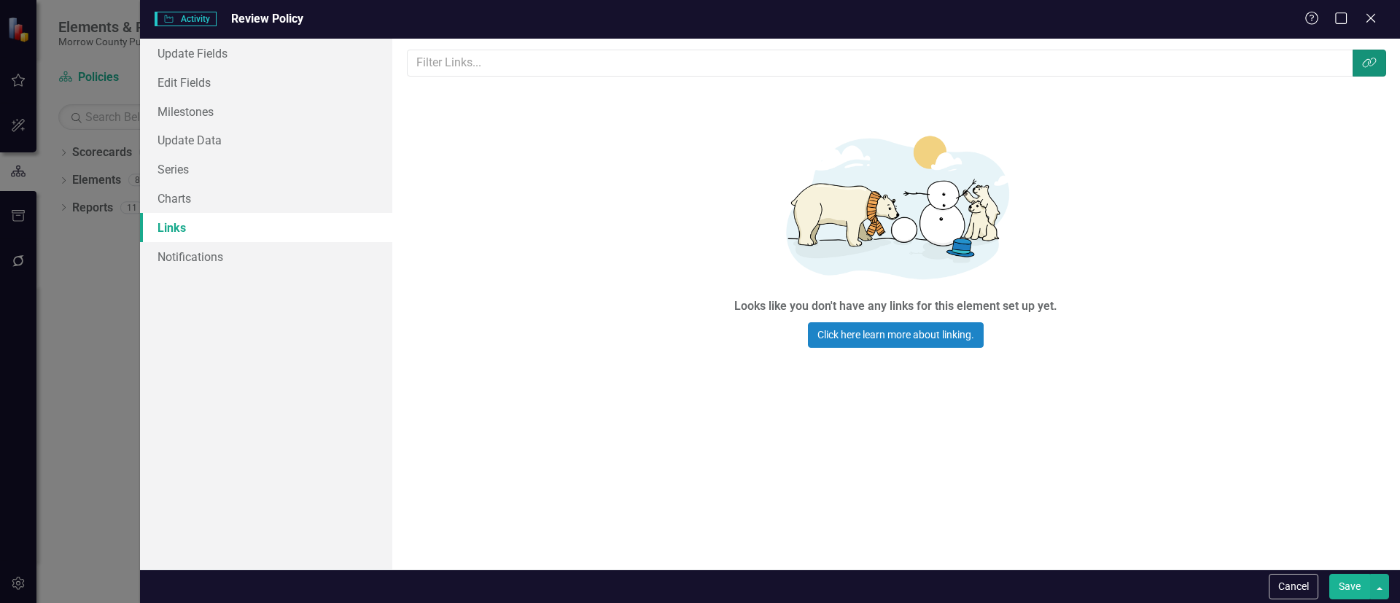
click at [1370, 70] on button "Link Tag" at bounding box center [1369, 63] width 34 height 27
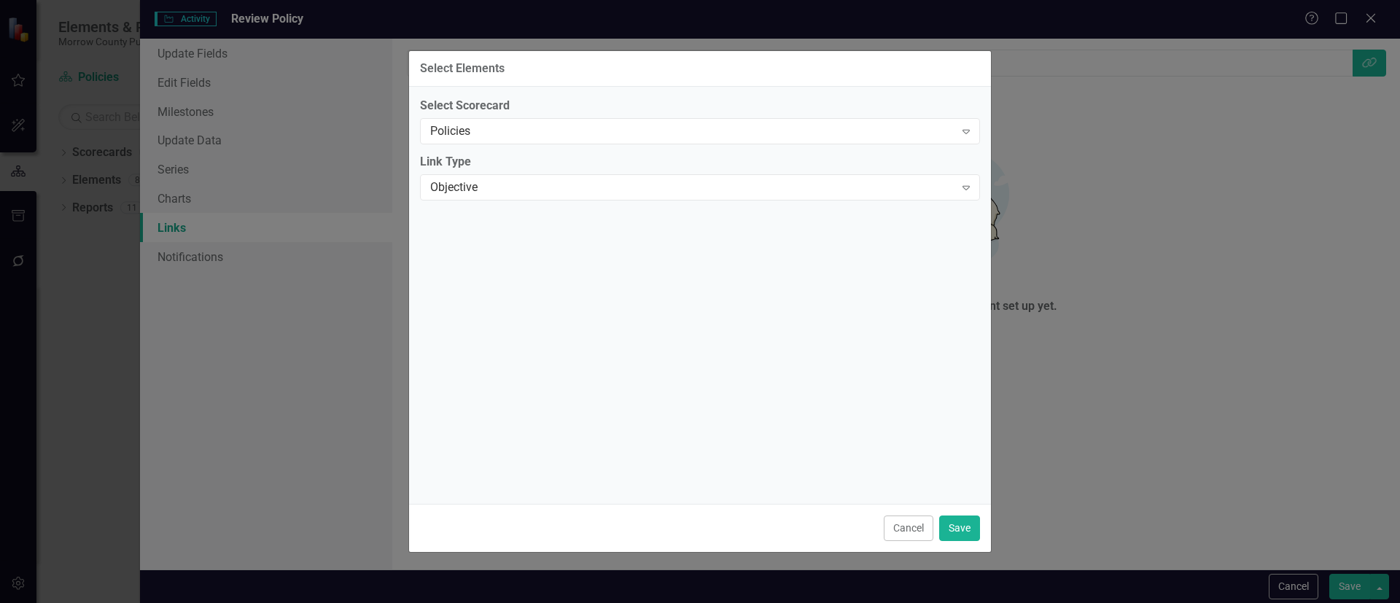
scroll to position [0, 0]
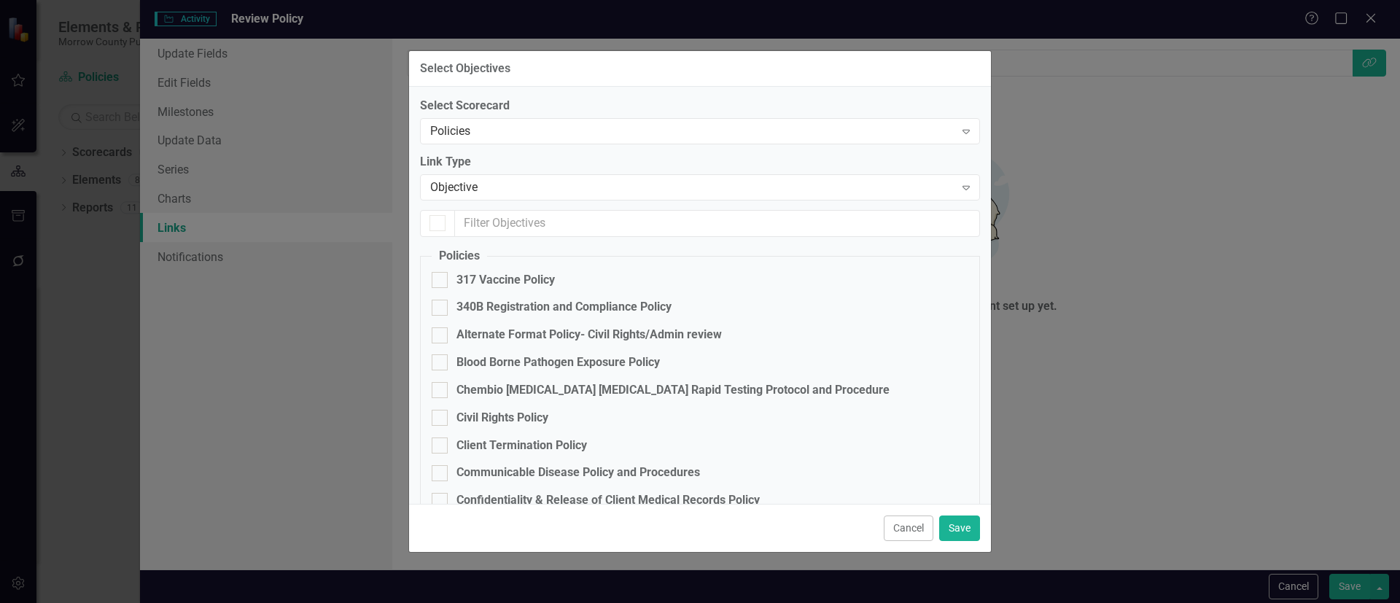
checkbox input "false"
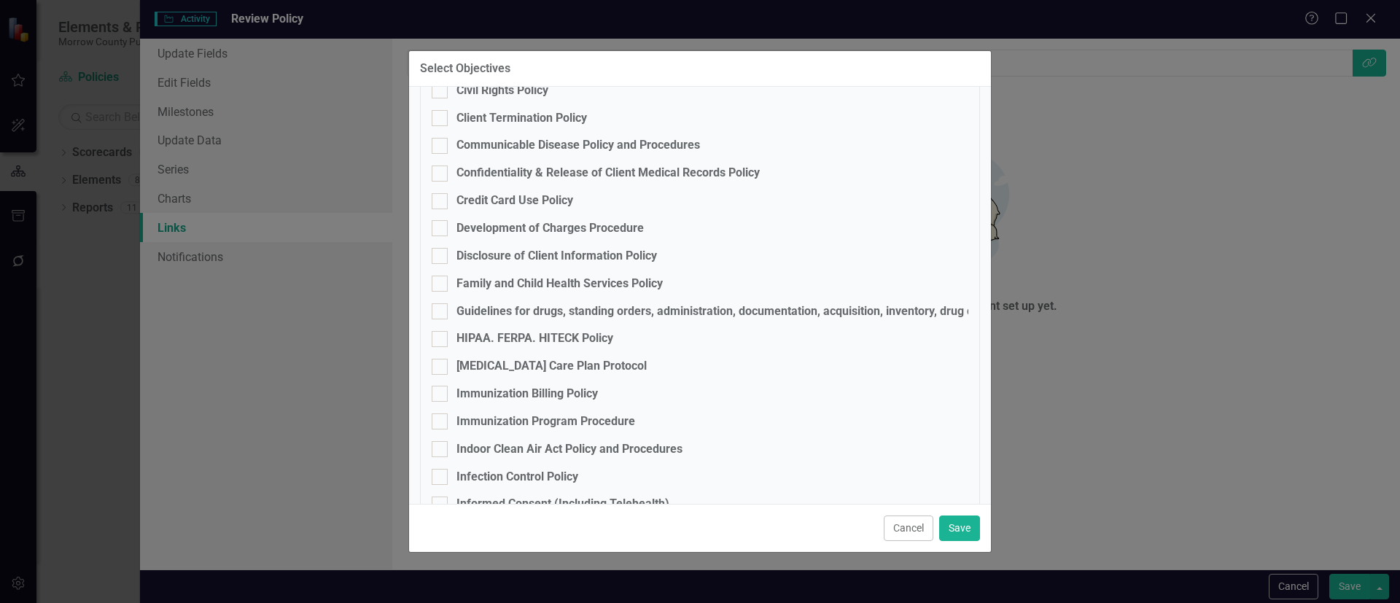
scroll to position [328, 0]
click at [500, 197] on div "Credit Card Use Policy" at bounding box center [514, 200] width 117 height 17
click at [441, 197] on input "Credit Card Use Policy" at bounding box center [436, 196] width 9 height 9
checkbox input "true"
click at [956, 519] on button "Save" at bounding box center [959, 528] width 41 height 26
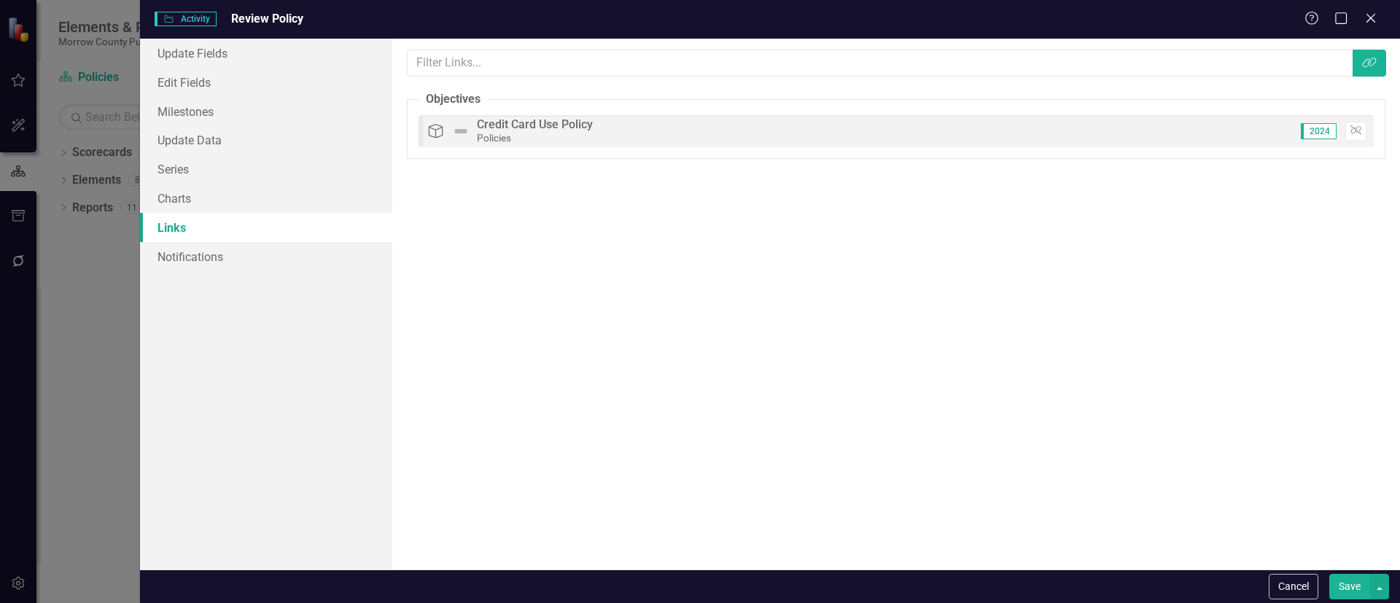
click at [1350, 582] on button "Save" at bounding box center [1349, 587] width 41 height 26
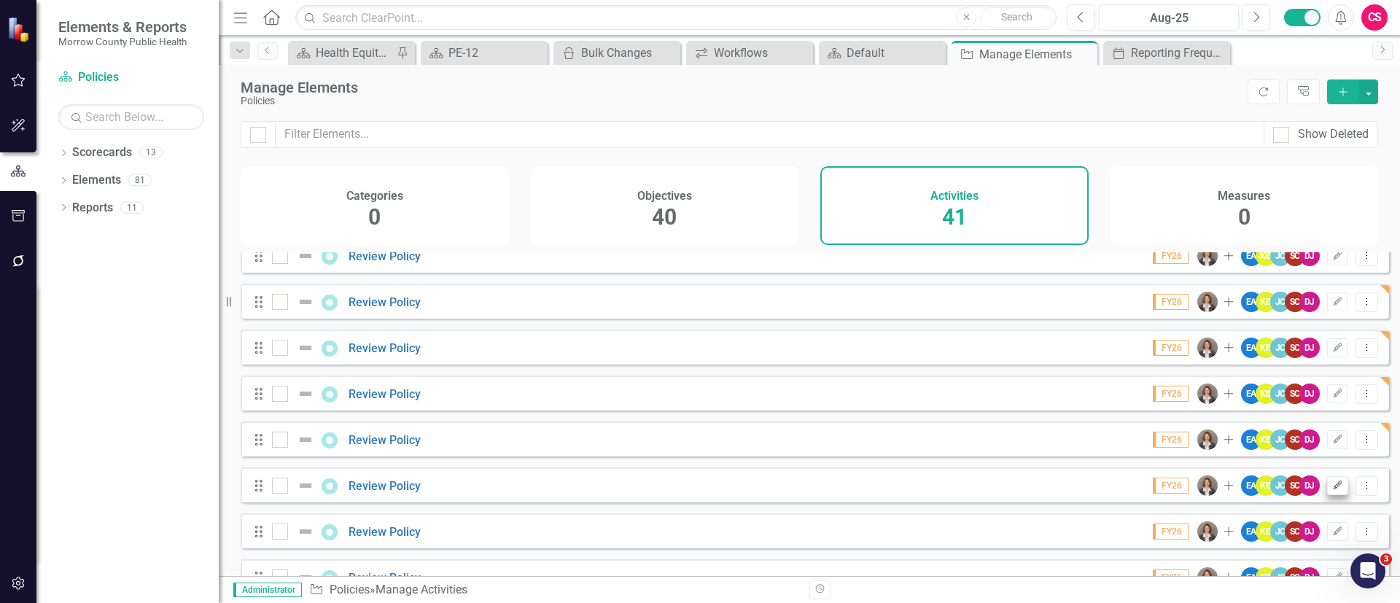
scroll to position [331, 0]
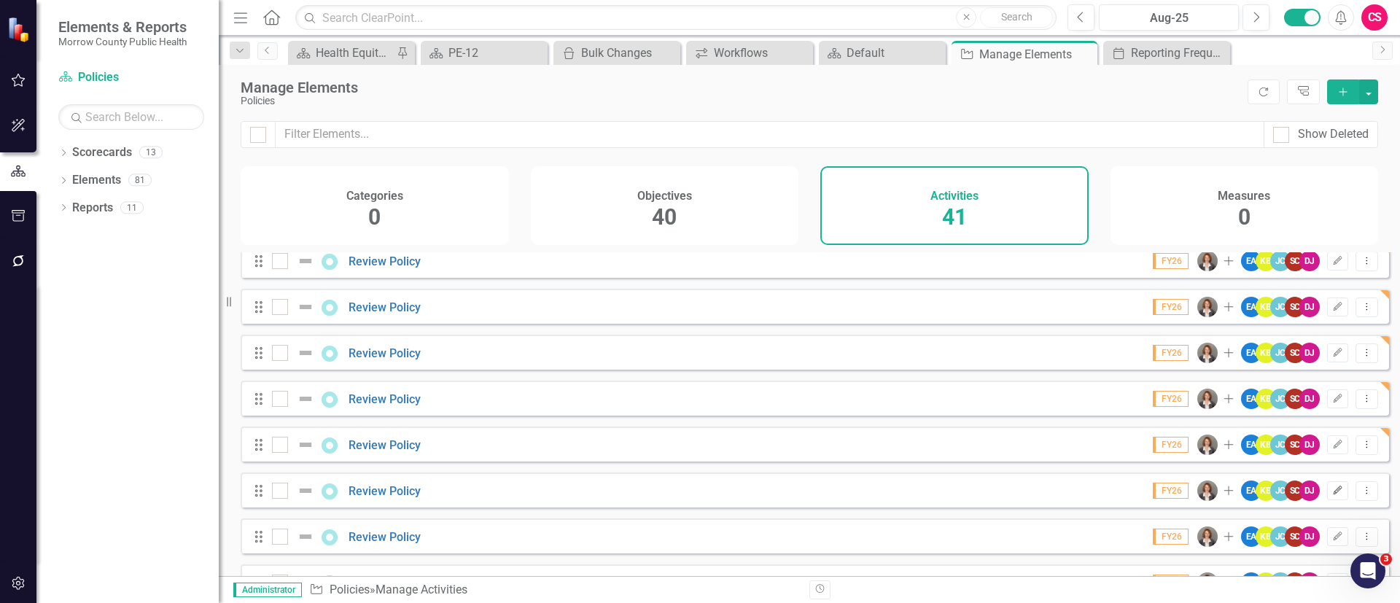
click at [1333, 494] on icon "button" at bounding box center [1337, 489] width 9 height 9
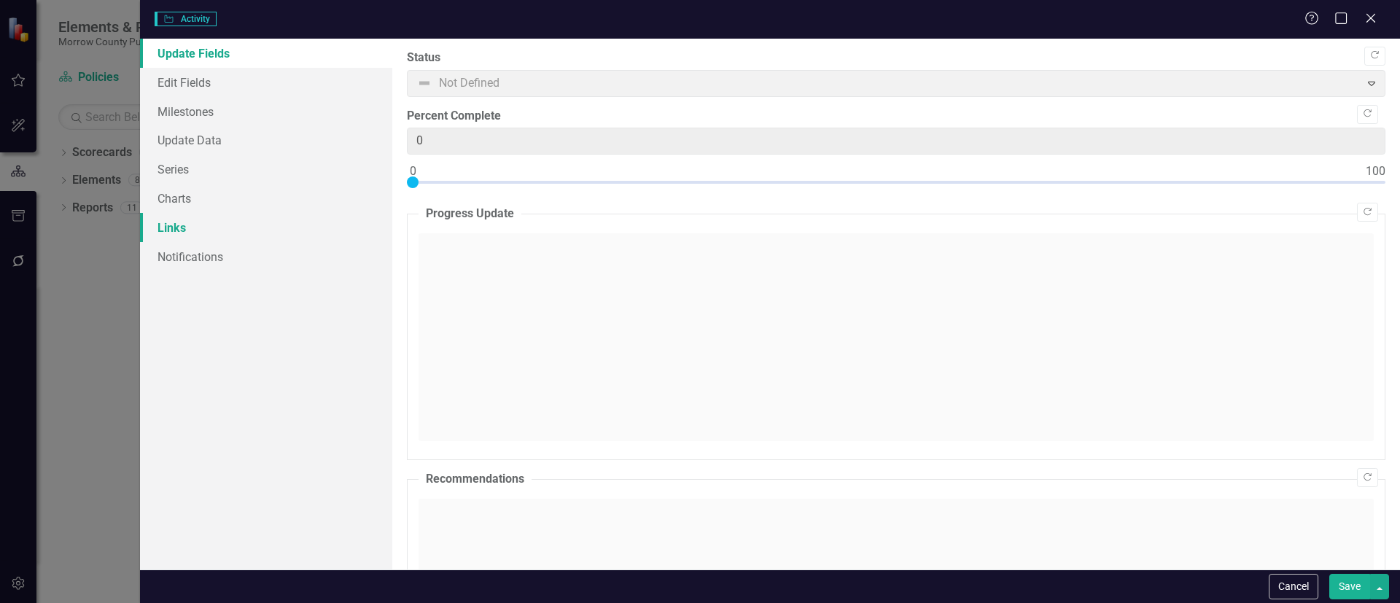
click at [211, 222] on link "Links" at bounding box center [266, 227] width 252 height 29
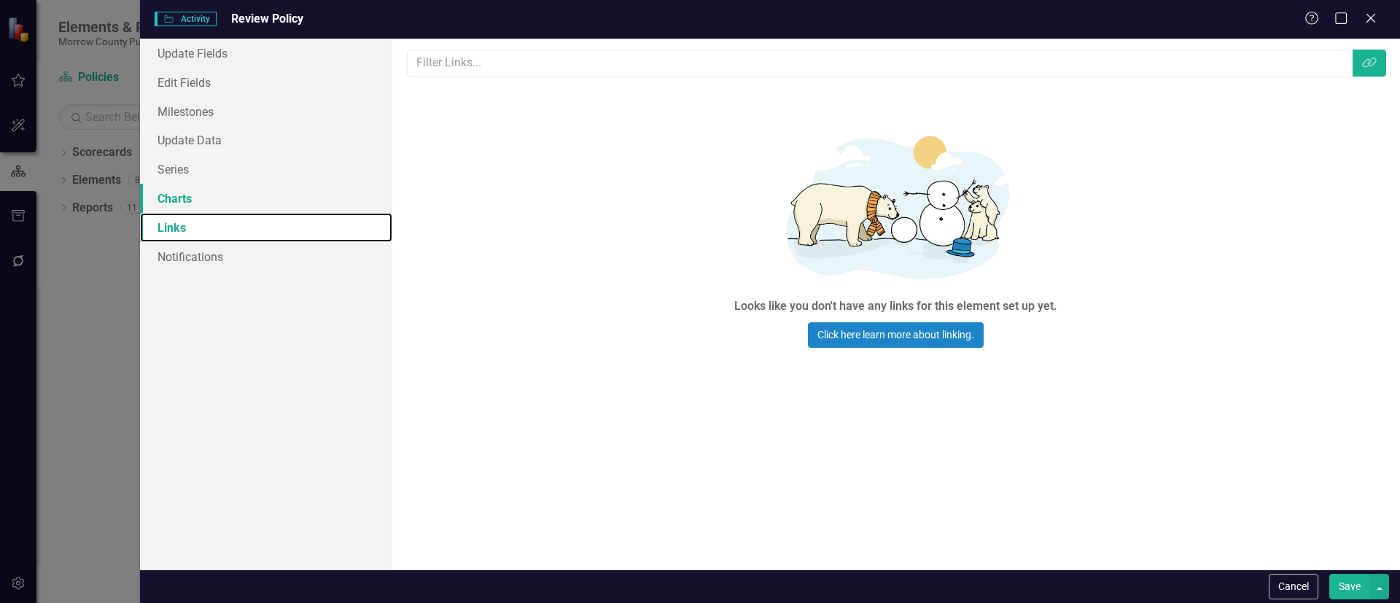
scroll to position [0, 0]
click at [1381, 77] on div "Links are one of the most powerful features of ClearPoint. By configuring the l…" at bounding box center [895, 304] width 1007 height 531
click at [1373, 69] on button "Link Tag" at bounding box center [1369, 63] width 34 height 27
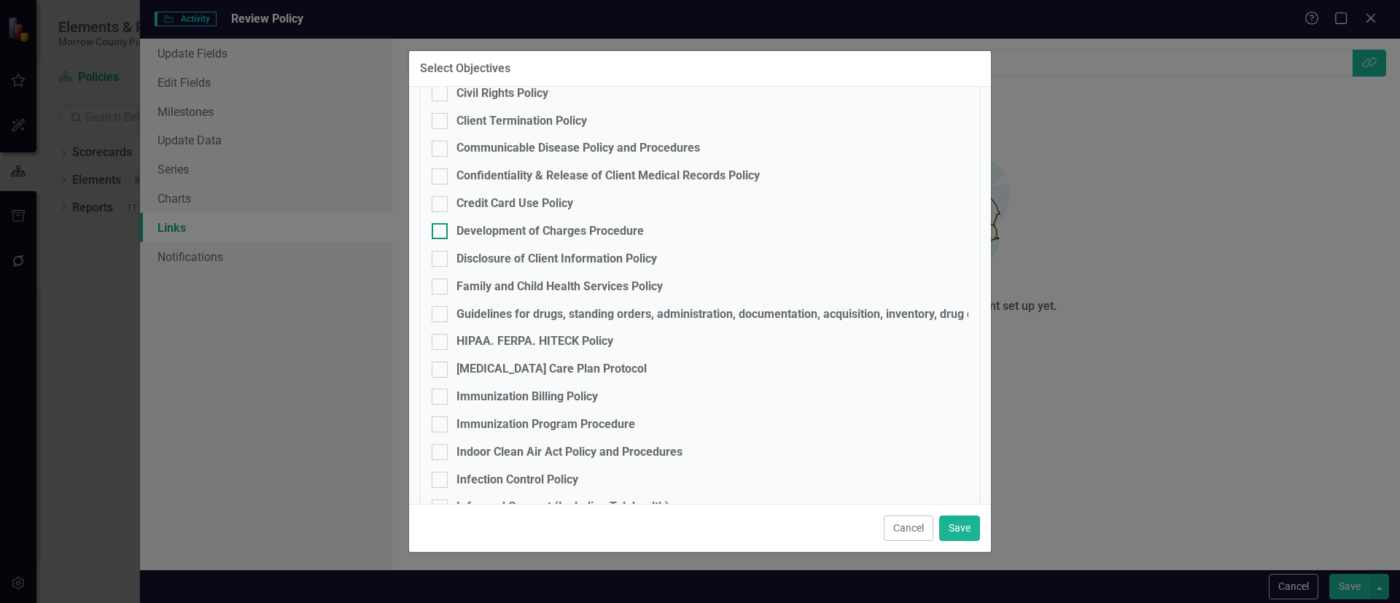
scroll to position [325, 0]
click at [469, 225] on div "Development of Charges Procedure" at bounding box center [549, 230] width 187 height 17
click at [441, 225] on input "Development of Charges Procedure" at bounding box center [436, 226] width 9 height 9
checkbox input "true"
click at [954, 526] on button "Save" at bounding box center [959, 528] width 41 height 26
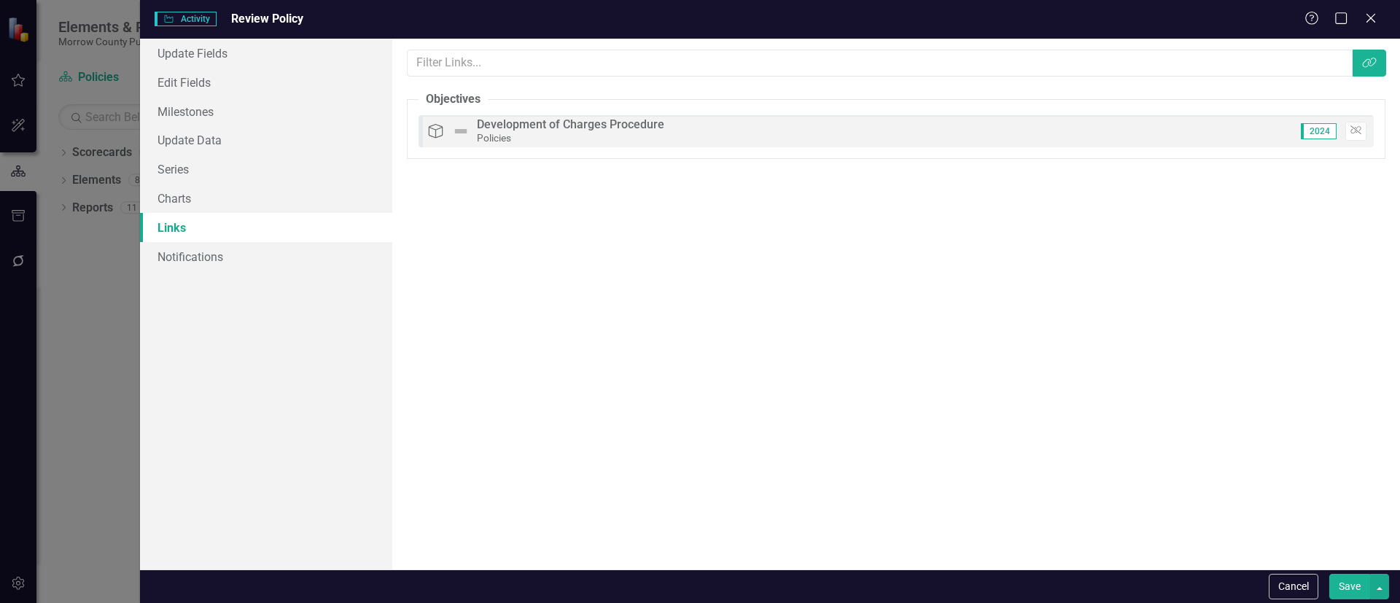
click at [1357, 574] on button "Save" at bounding box center [1349, 587] width 41 height 26
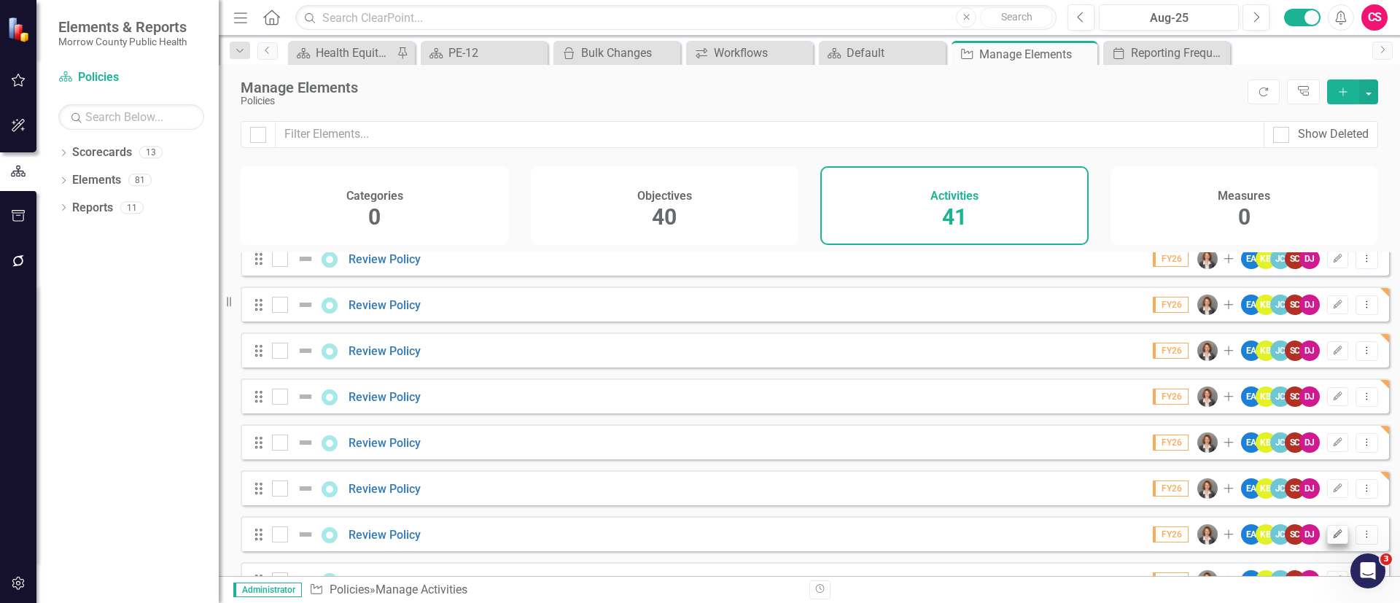
scroll to position [331, 0]
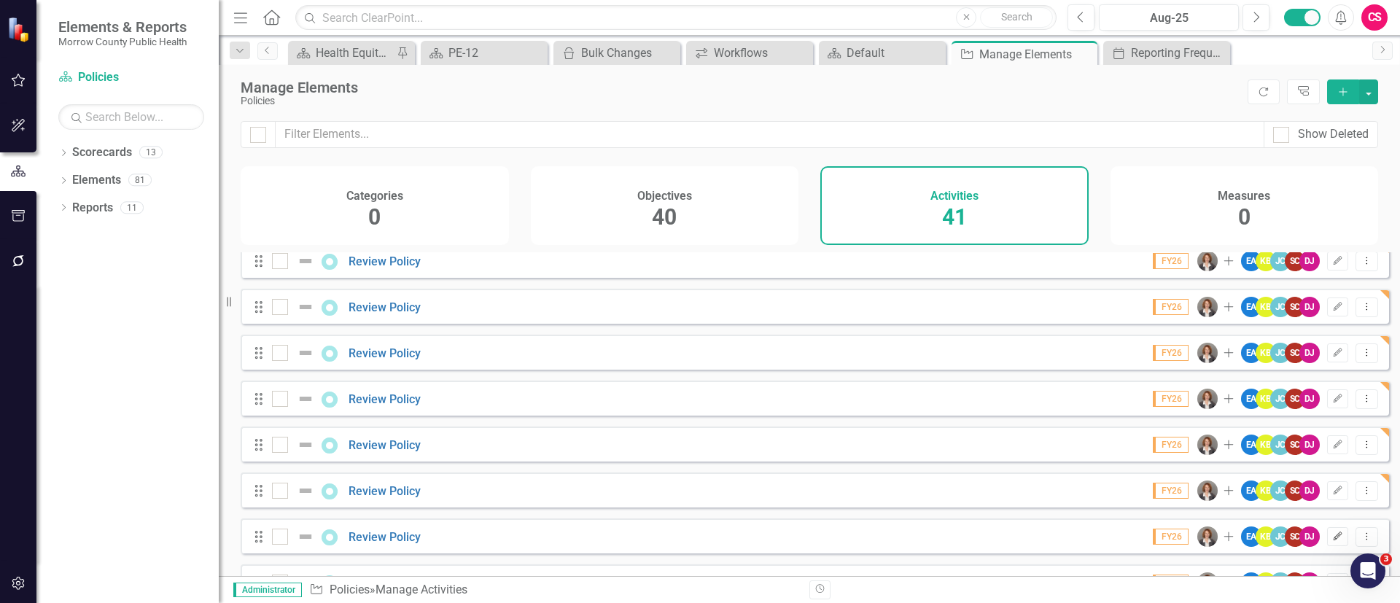
click at [1332, 541] on icon "Edit" at bounding box center [1337, 536] width 11 height 9
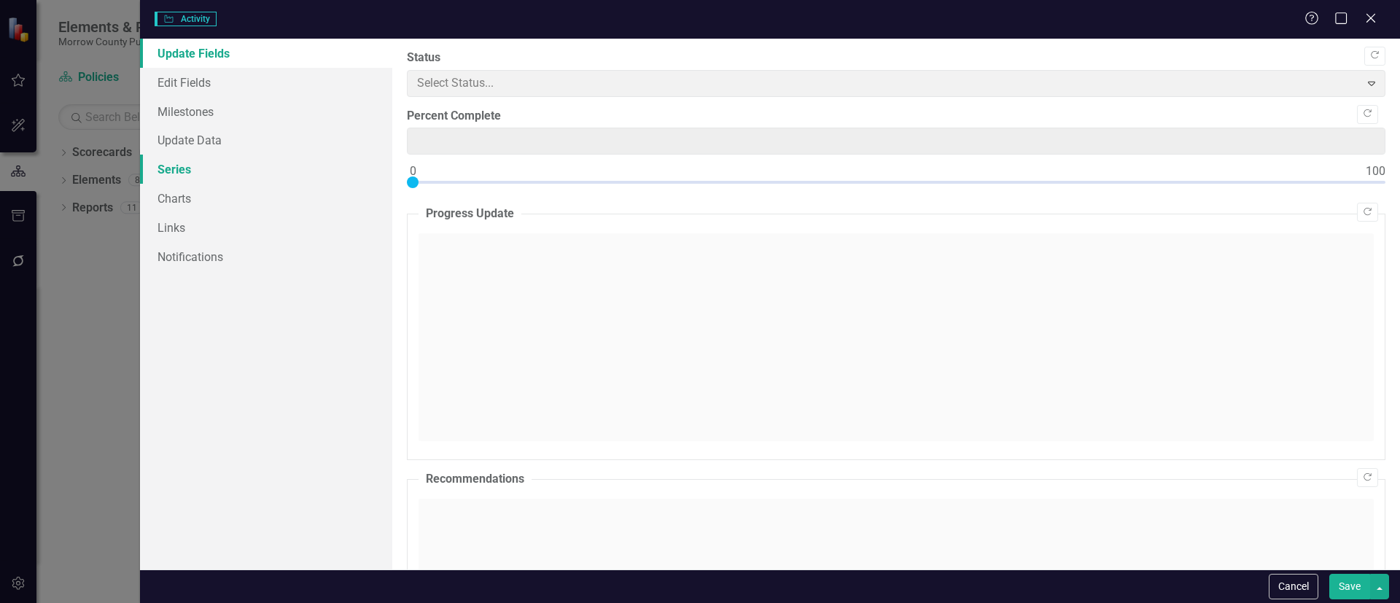
type input "0"
click at [187, 218] on link "Links" at bounding box center [266, 227] width 252 height 29
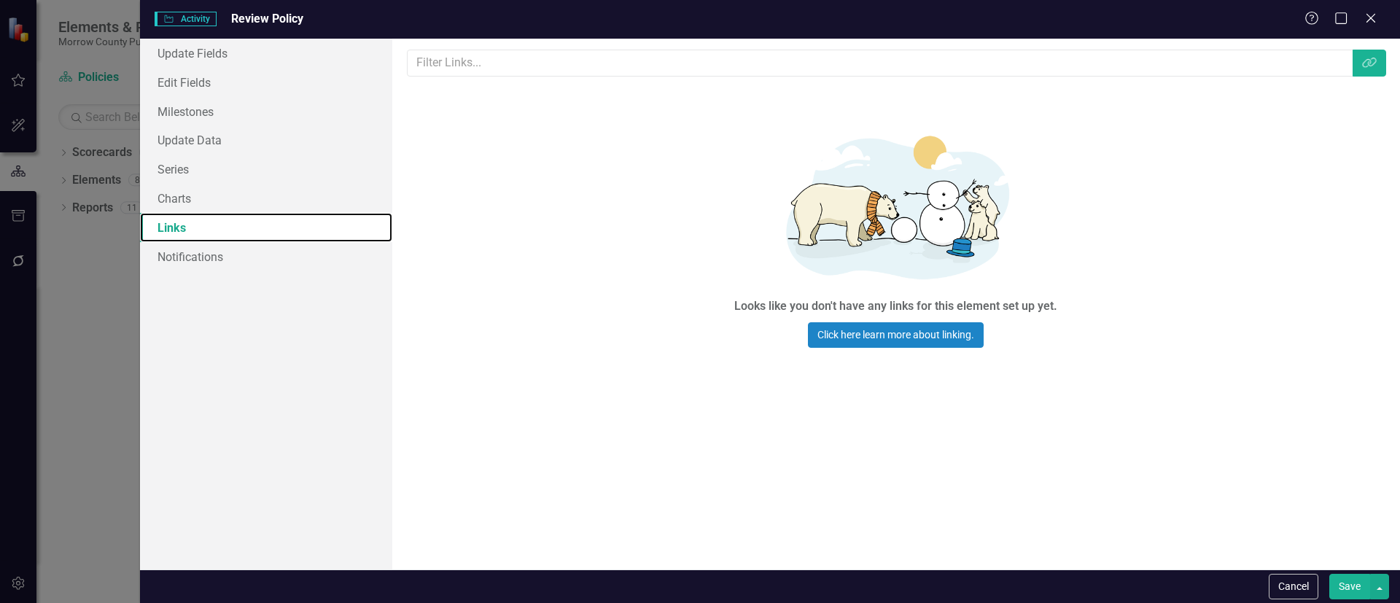
scroll to position [0, 0]
click at [1366, 57] on icon "Link Tag" at bounding box center [1369, 63] width 15 height 12
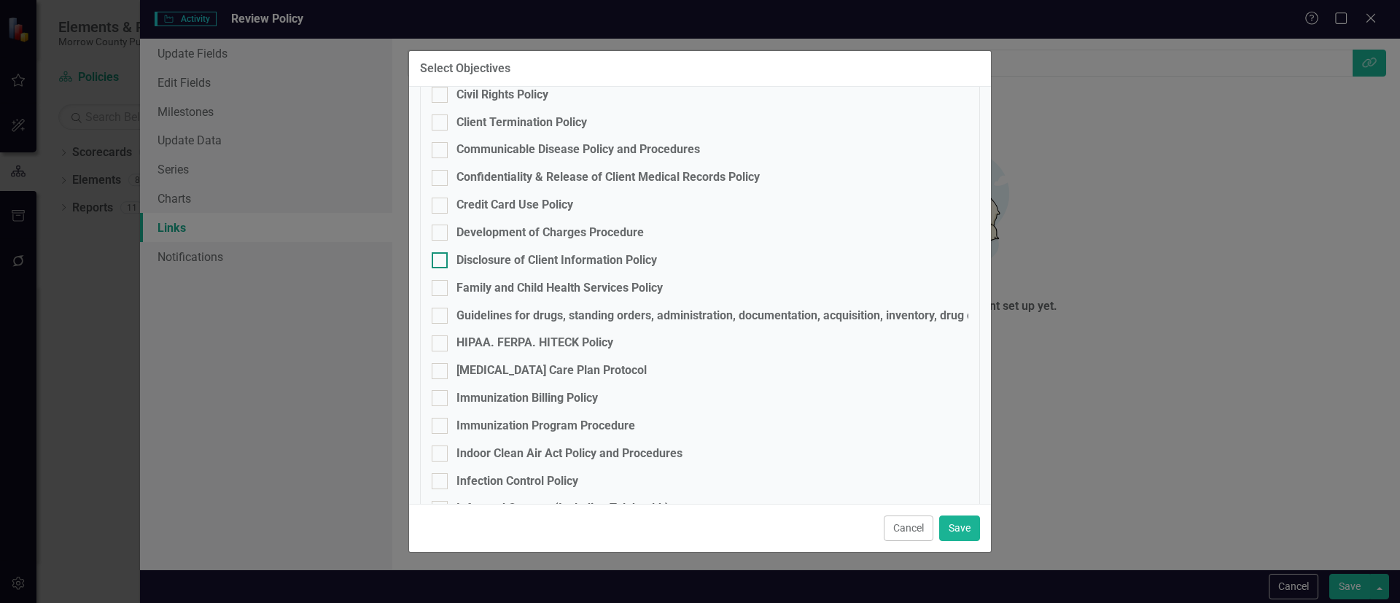
scroll to position [325, 0]
click at [474, 255] on div "Disclosure of Client Information Policy" at bounding box center [556, 258] width 200 height 17
click at [441, 255] on input "Disclosure of Client Information Policy" at bounding box center [436, 254] width 9 height 9
checkbox input "true"
click at [959, 521] on button "Save" at bounding box center [959, 528] width 41 height 26
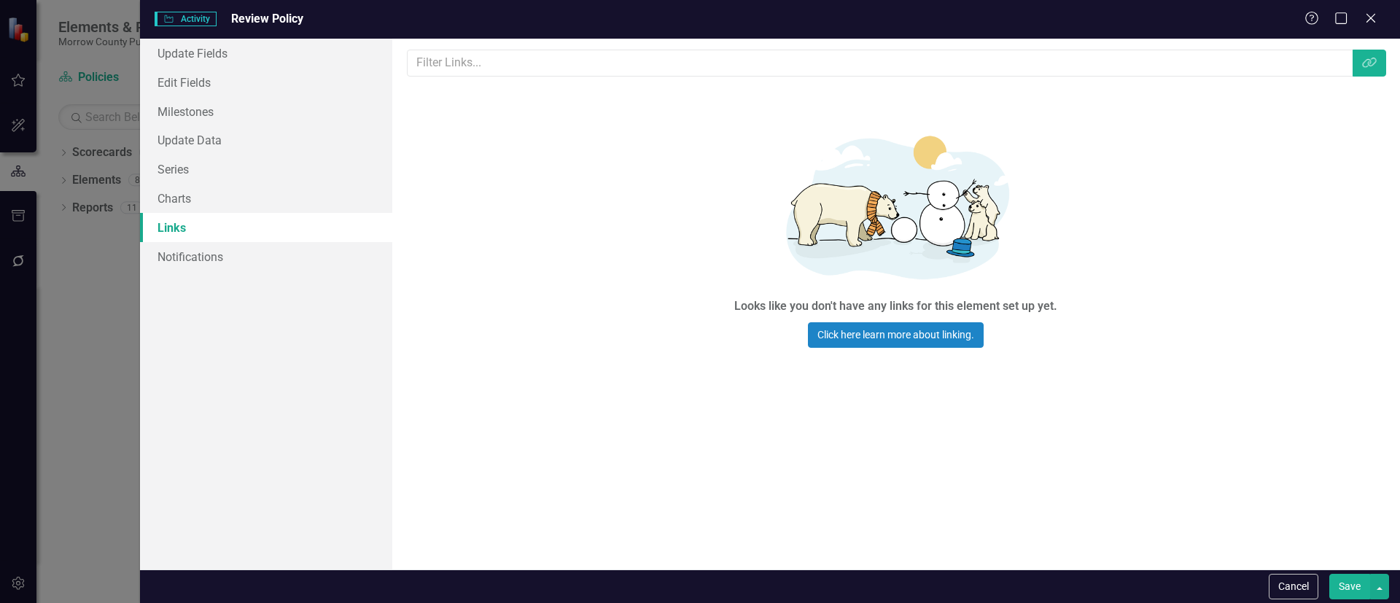
click at [1348, 586] on button "Save" at bounding box center [1349, 587] width 41 height 26
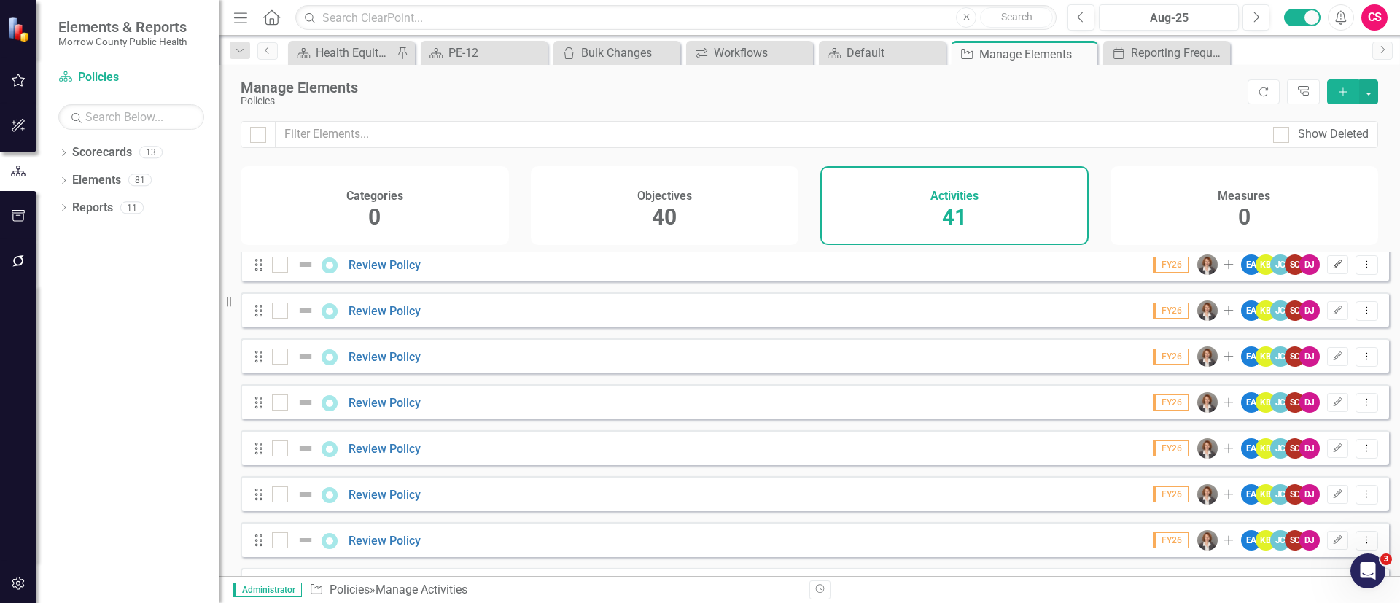
click at [1327, 274] on button "Edit" at bounding box center [1337, 264] width 21 height 19
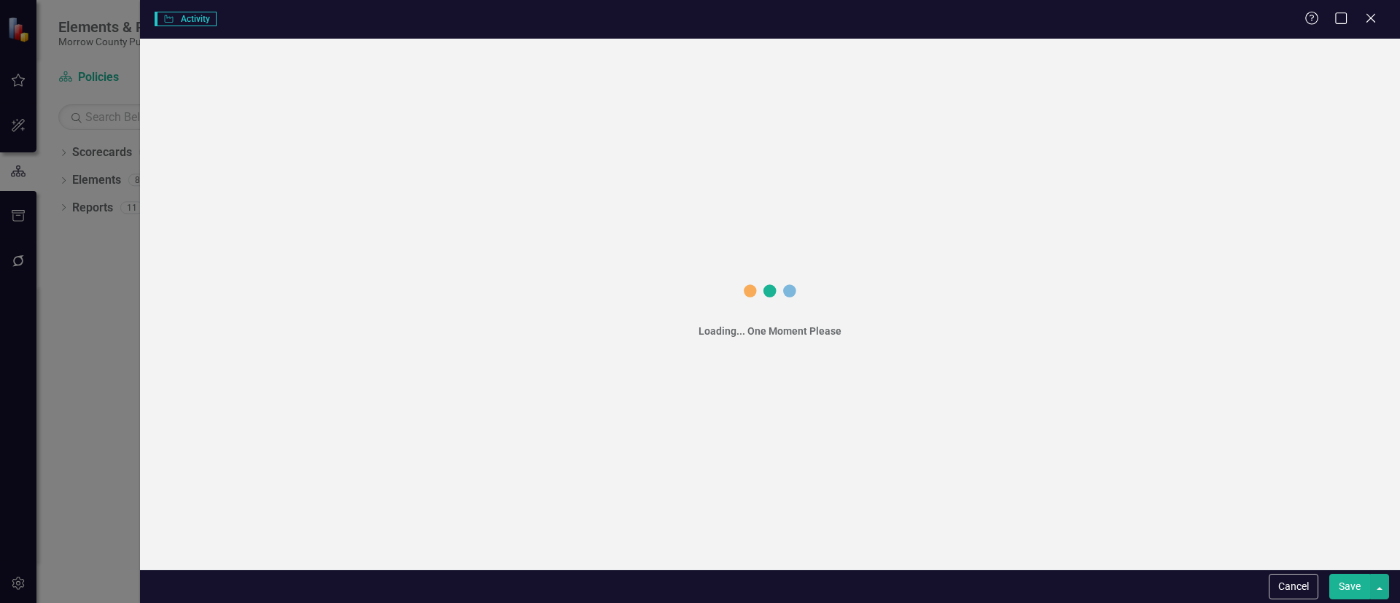
scroll to position [652, 0]
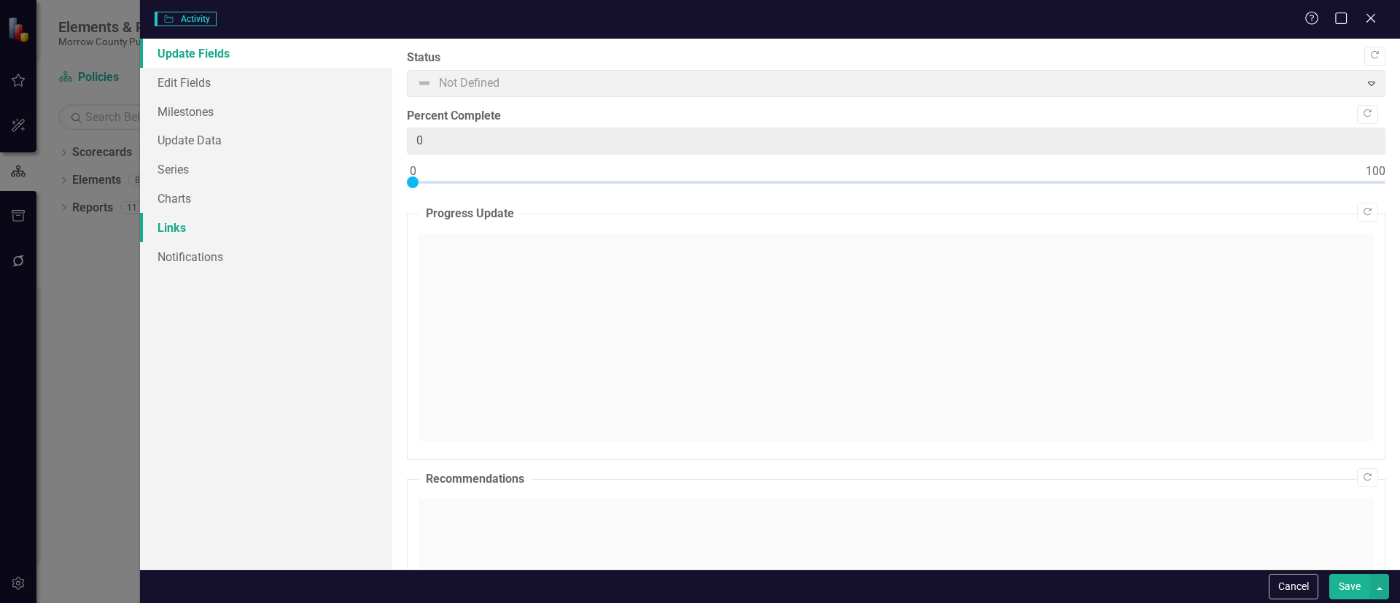
click at [184, 226] on link "Links" at bounding box center [266, 227] width 252 height 29
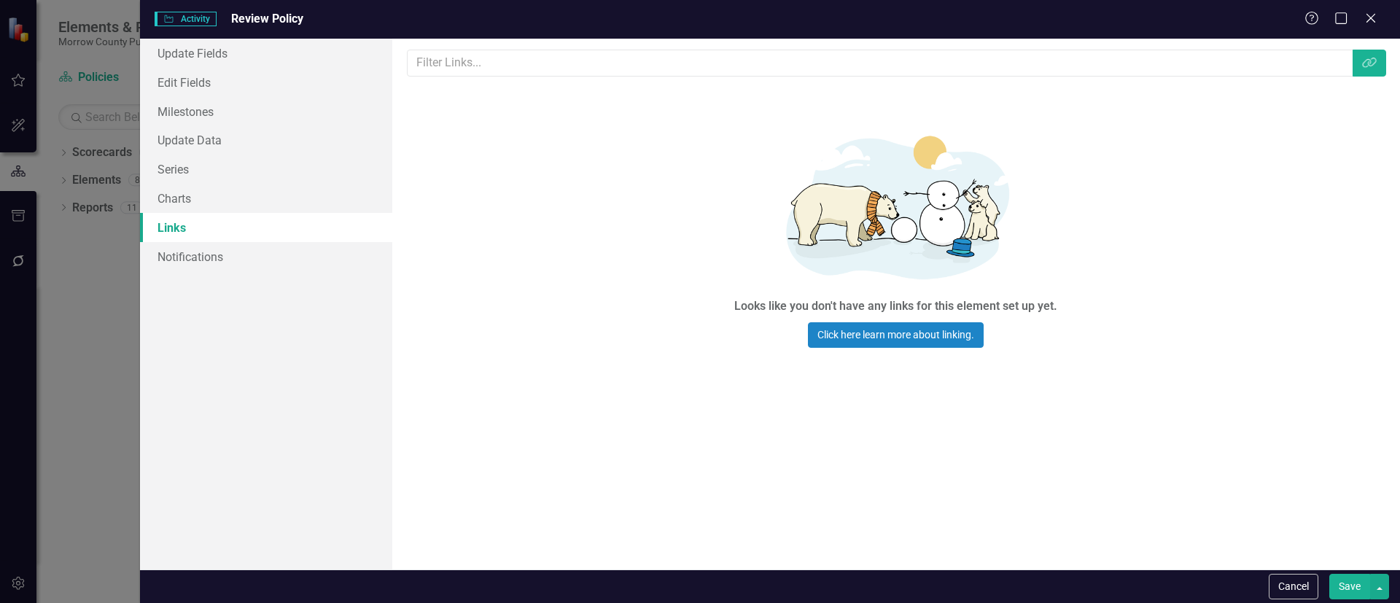
scroll to position [0, 0]
click at [1362, 77] on div "Links are one of the most powerful features of ClearPoint. By configuring the l…" at bounding box center [895, 304] width 1007 height 531
click at [1367, 69] on button "Link Tag" at bounding box center [1369, 63] width 34 height 27
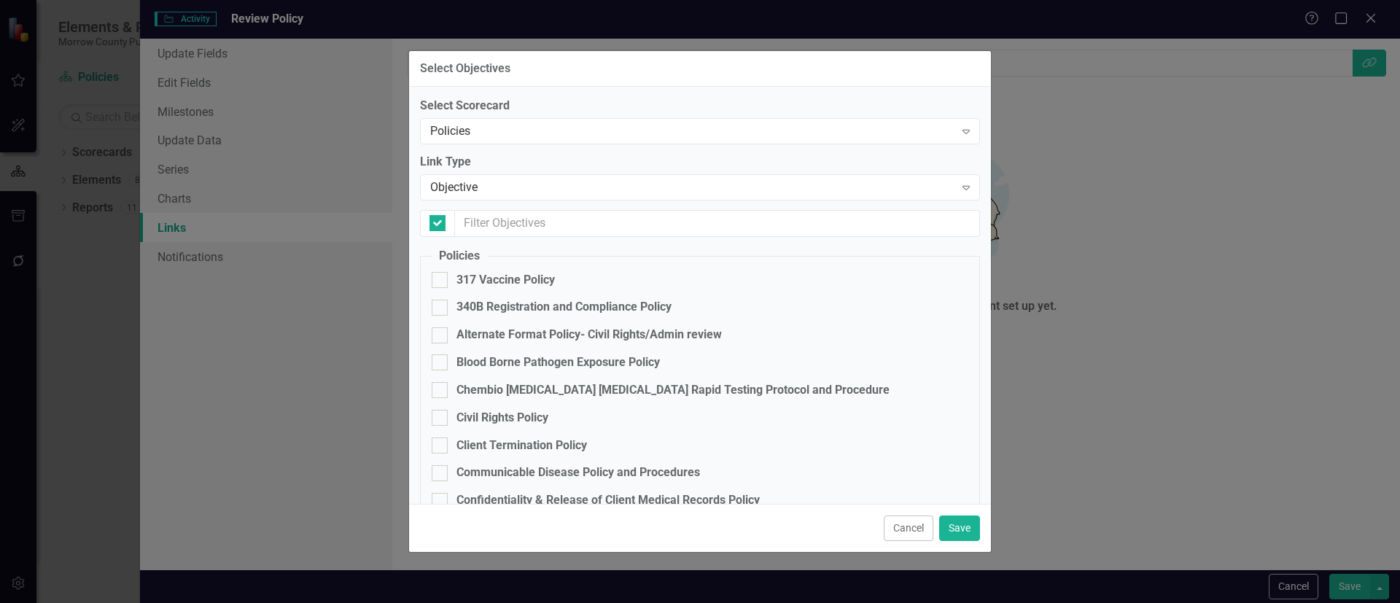
checkbox input "false"
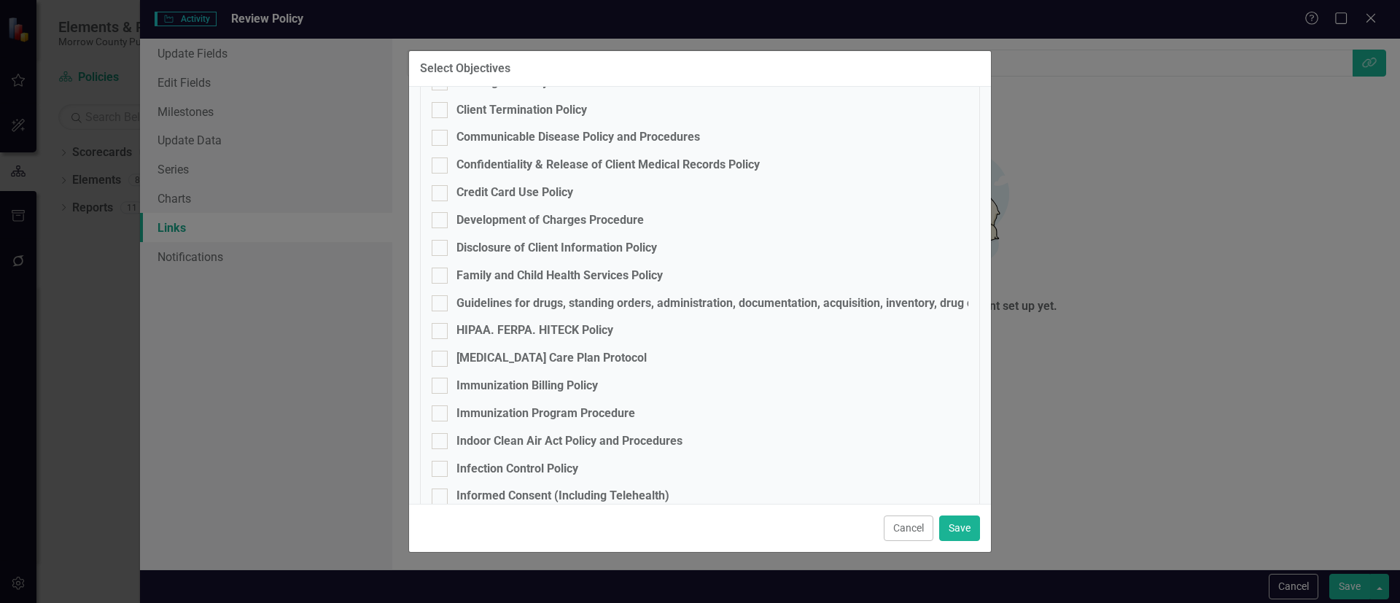
scroll to position [331, 0]
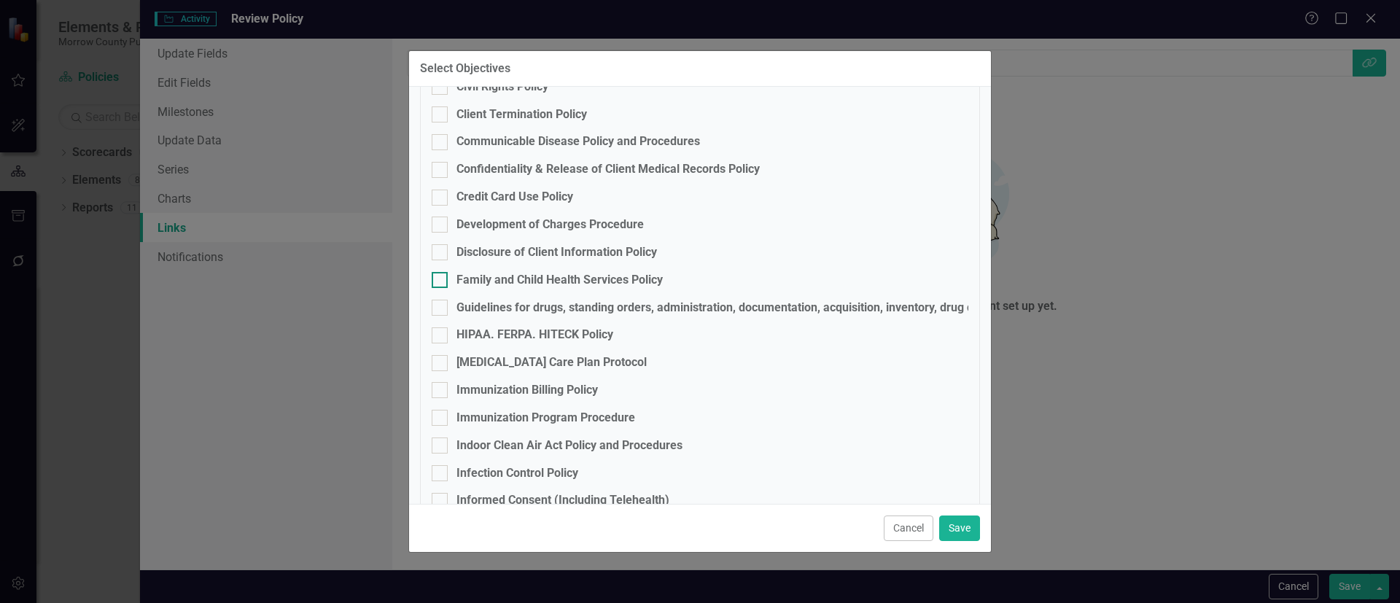
click at [445, 282] on div at bounding box center [440, 280] width 16 height 16
click at [441, 281] on input "Family and Child Health Services Policy" at bounding box center [436, 276] width 9 height 9
checkbox input "true"
click at [963, 524] on button "Save" at bounding box center [959, 528] width 41 height 26
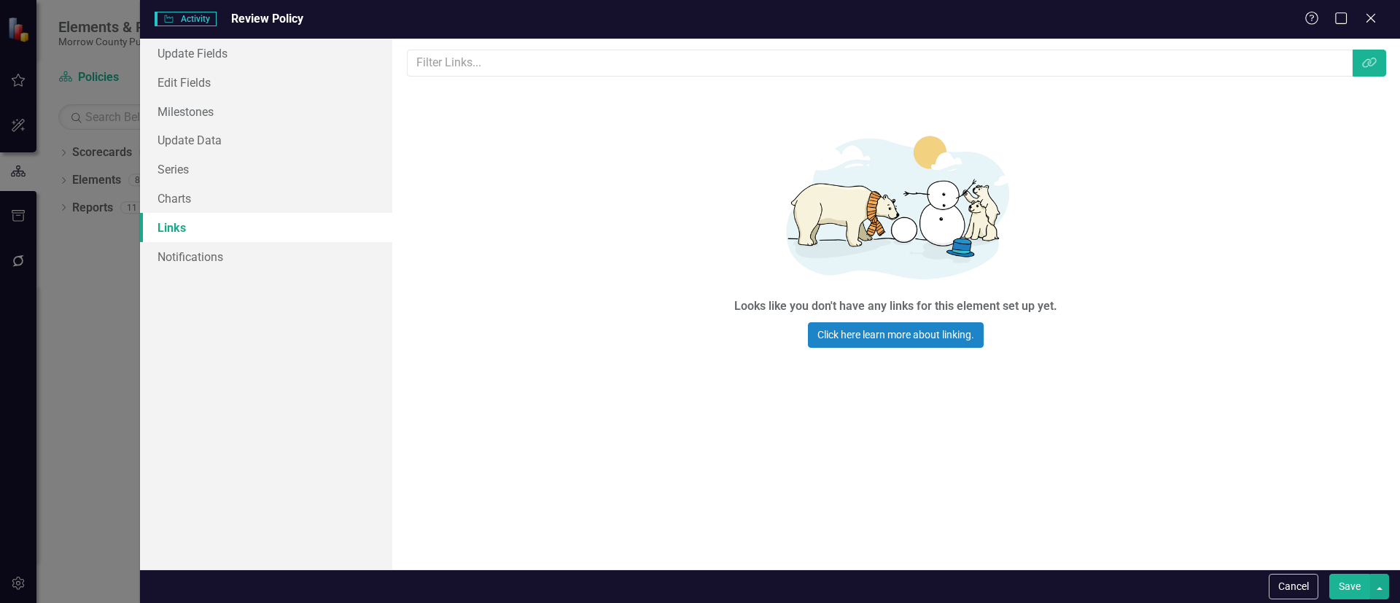
click at [1353, 585] on button "Save" at bounding box center [1349, 587] width 41 height 26
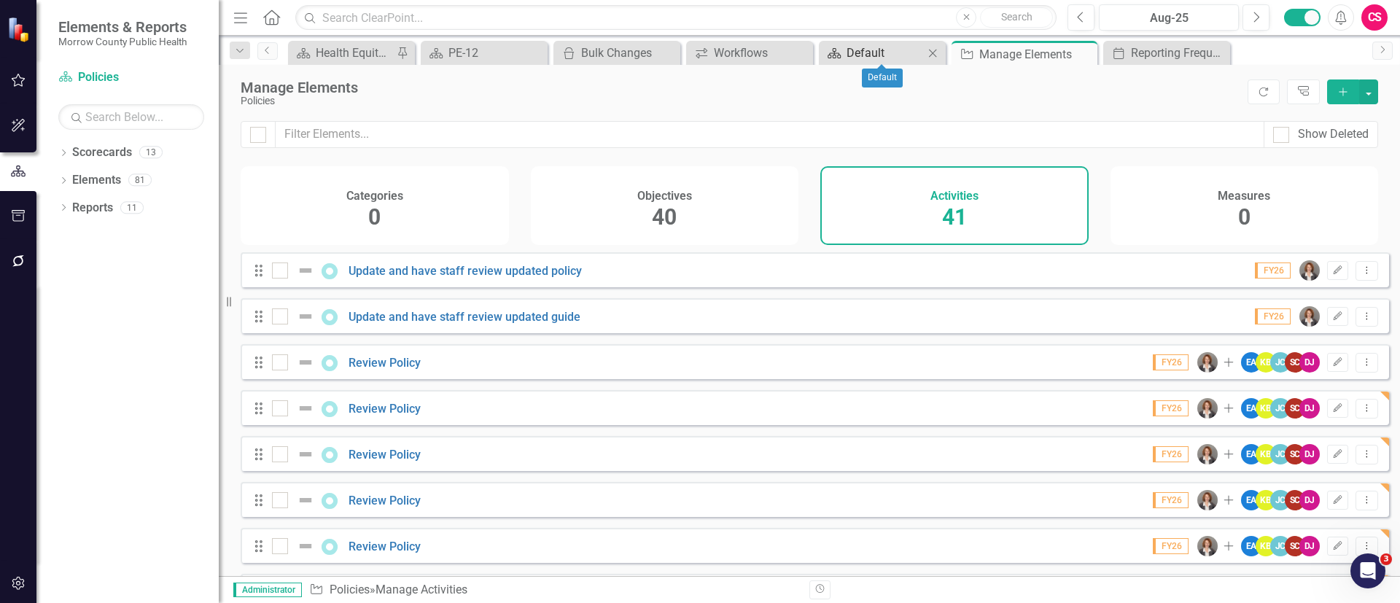
click at [882, 48] on div "Default" at bounding box center [884, 53] width 77 height 18
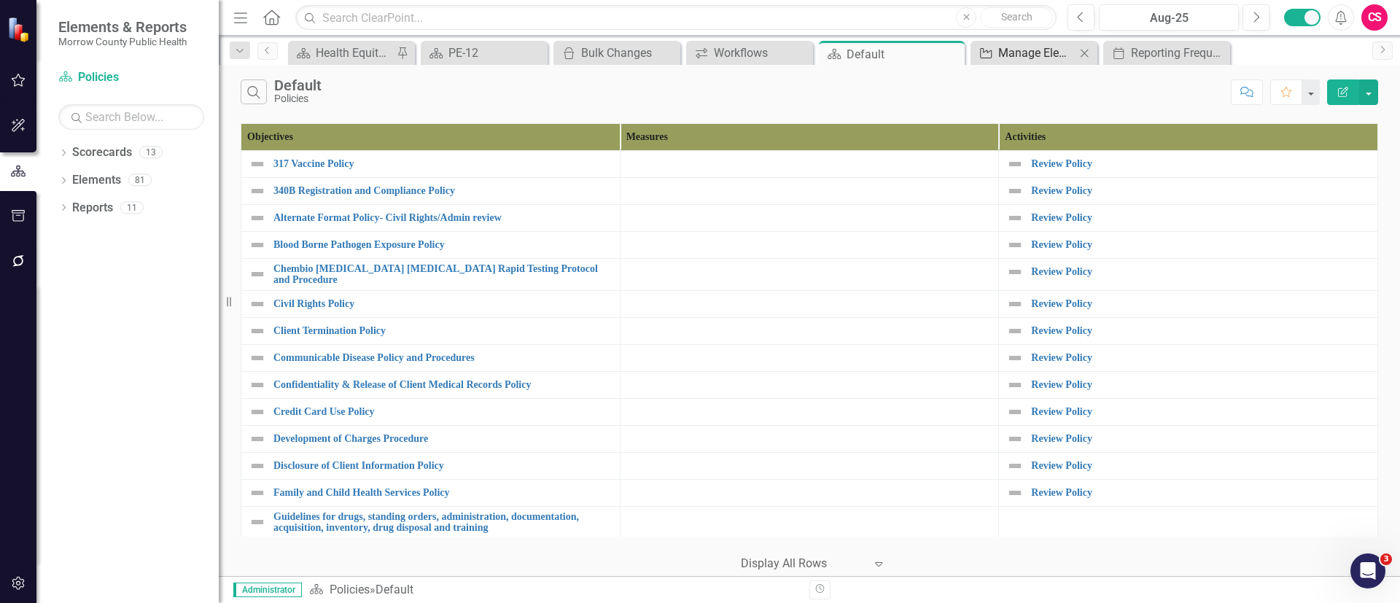
click at [1010, 53] on div "Manage Elements" at bounding box center [1036, 53] width 77 height 18
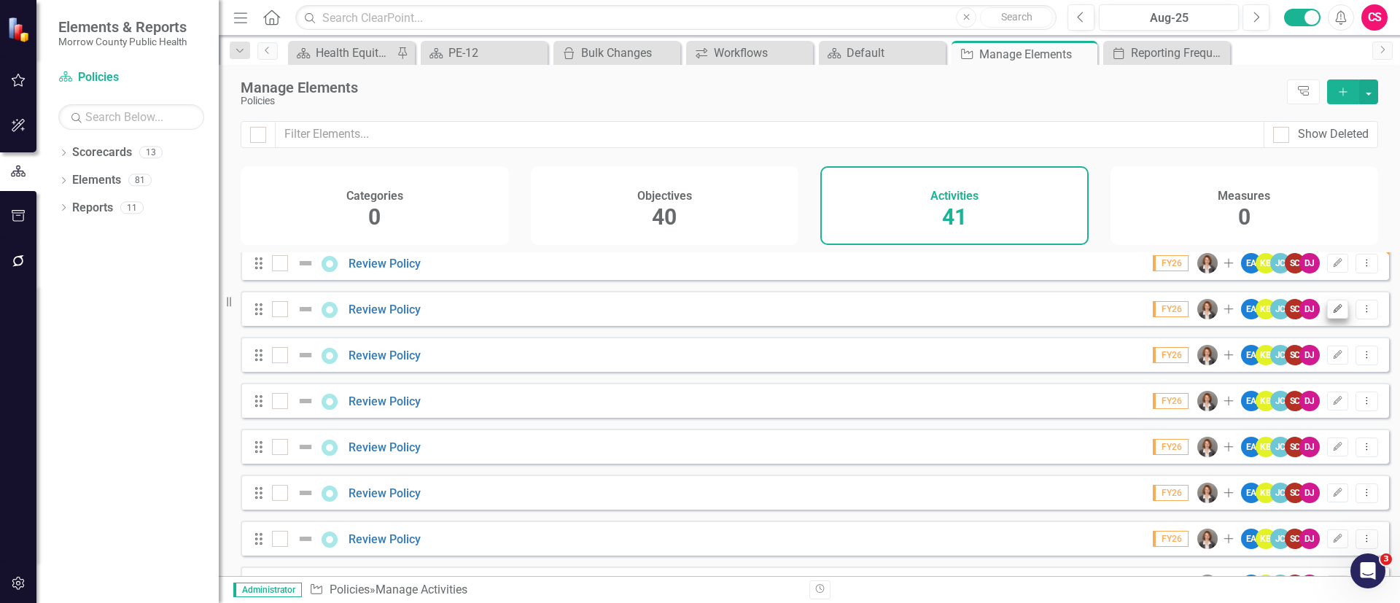
scroll to position [651, 0]
click at [1332, 313] on icon "Edit" at bounding box center [1337, 308] width 11 height 9
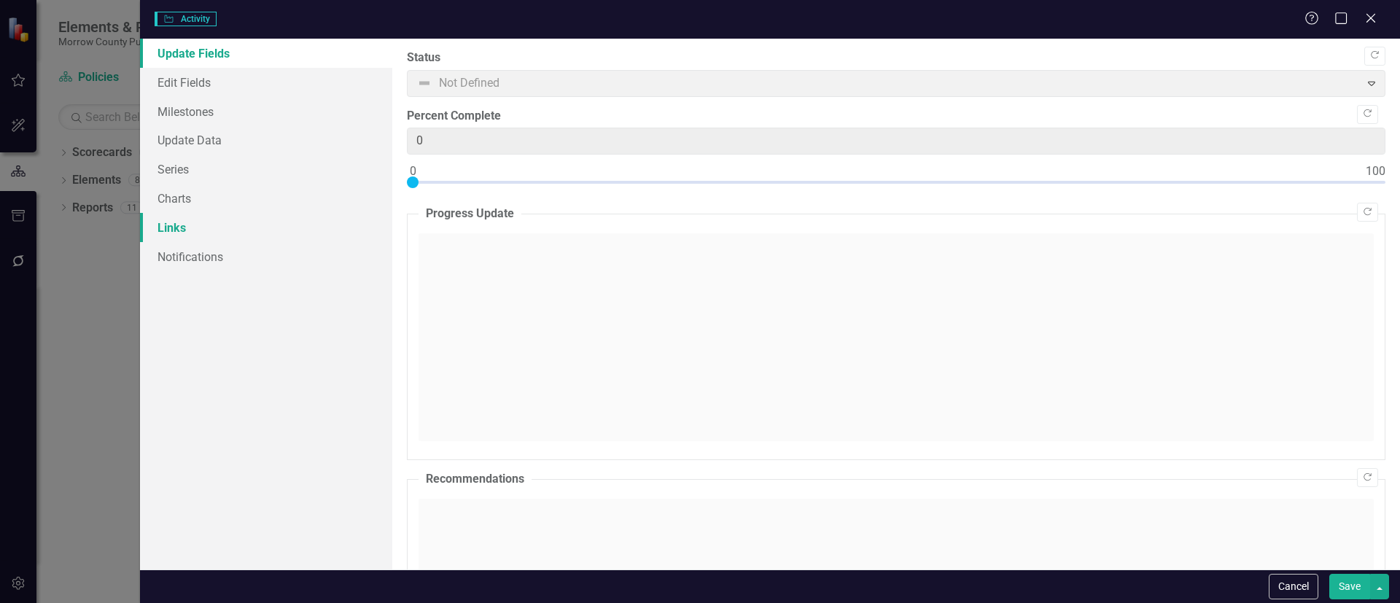
click at [188, 216] on link "Links" at bounding box center [266, 227] width 252 height 29
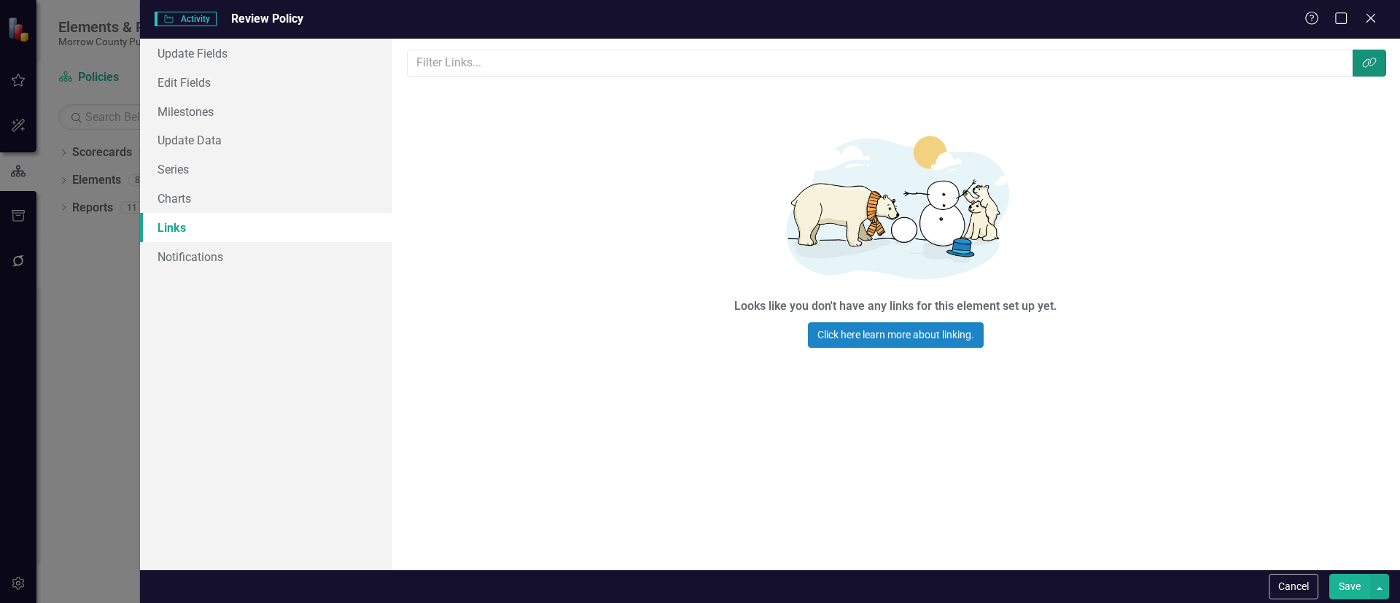
click at [1373, 59] on icon "Link Tag" at bounding box center [1369, 63] width 15 height 12
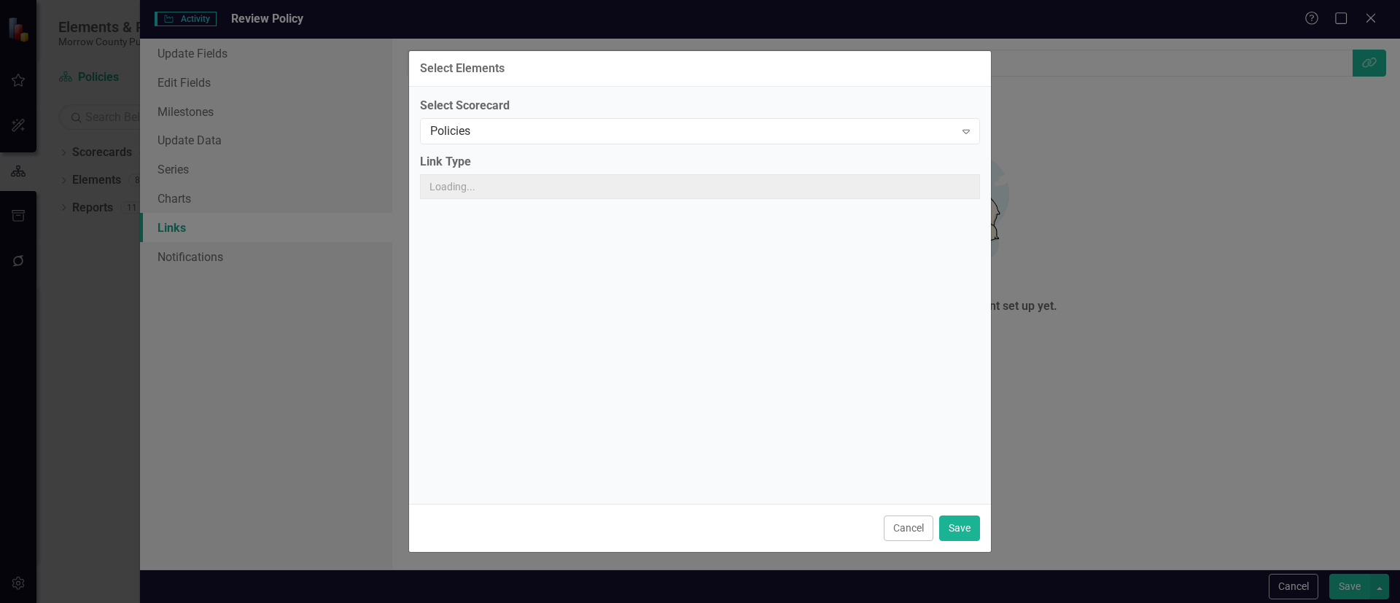
scroll to position [0, 0]
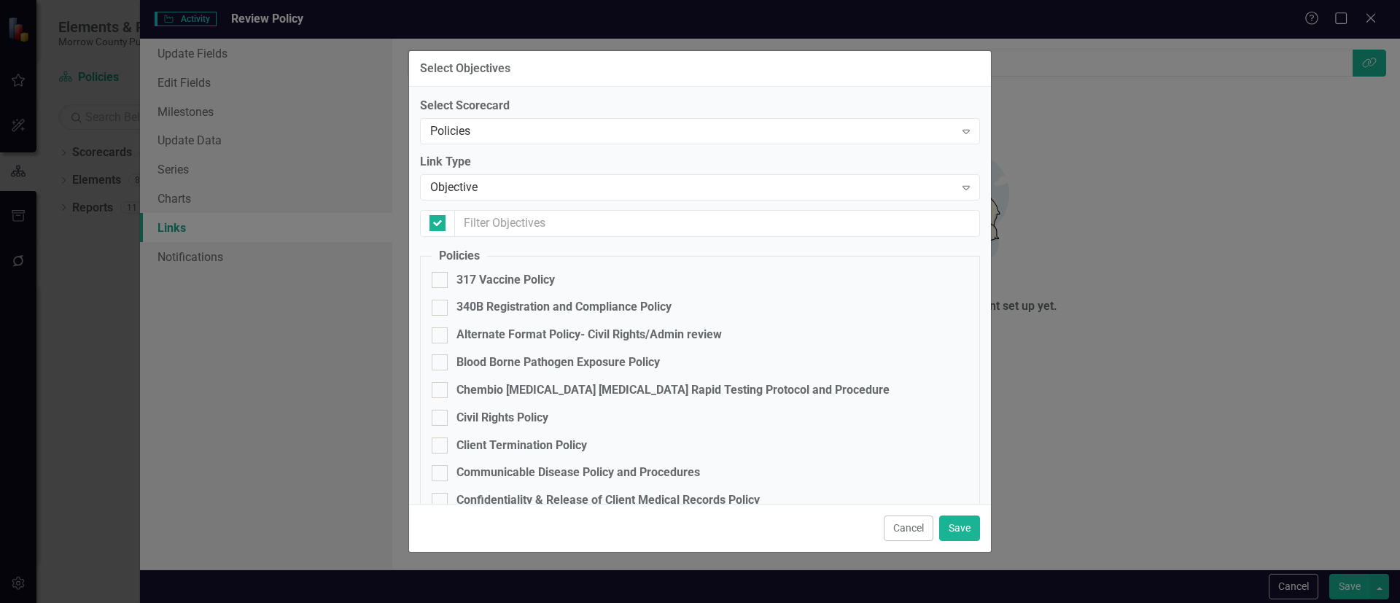
checkbox input "false"
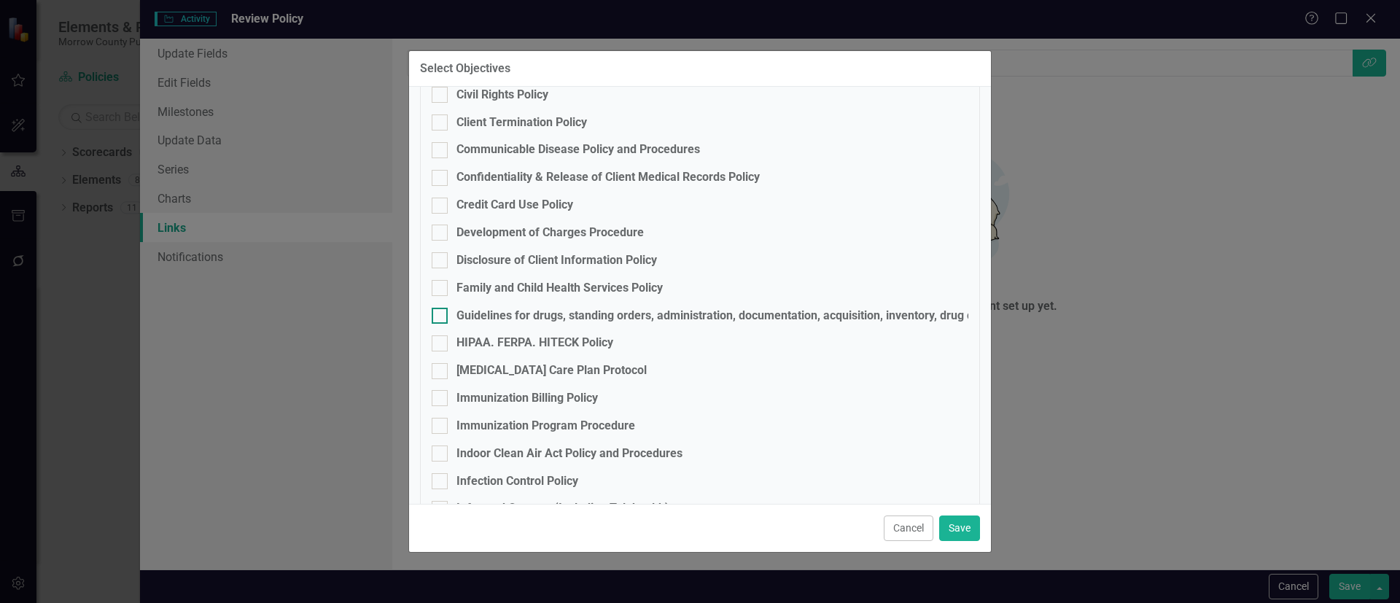
scroll to position [325, 0]
click at [480, 312] on div "Guidelines for drugs, standing orders, administration, documentation, acquisiti…" at bounding box center [766, 313] width 620 height 17
click at [441, 312] on input "Guidelines for drugs, standing orders, administration, documentation, acquisiti…" at bounding box center [436, 309] width 9 height 9
checkbox input "true"
click at [956, 522] on button "Save" at bounding box center [959, 528] width 41 height 26
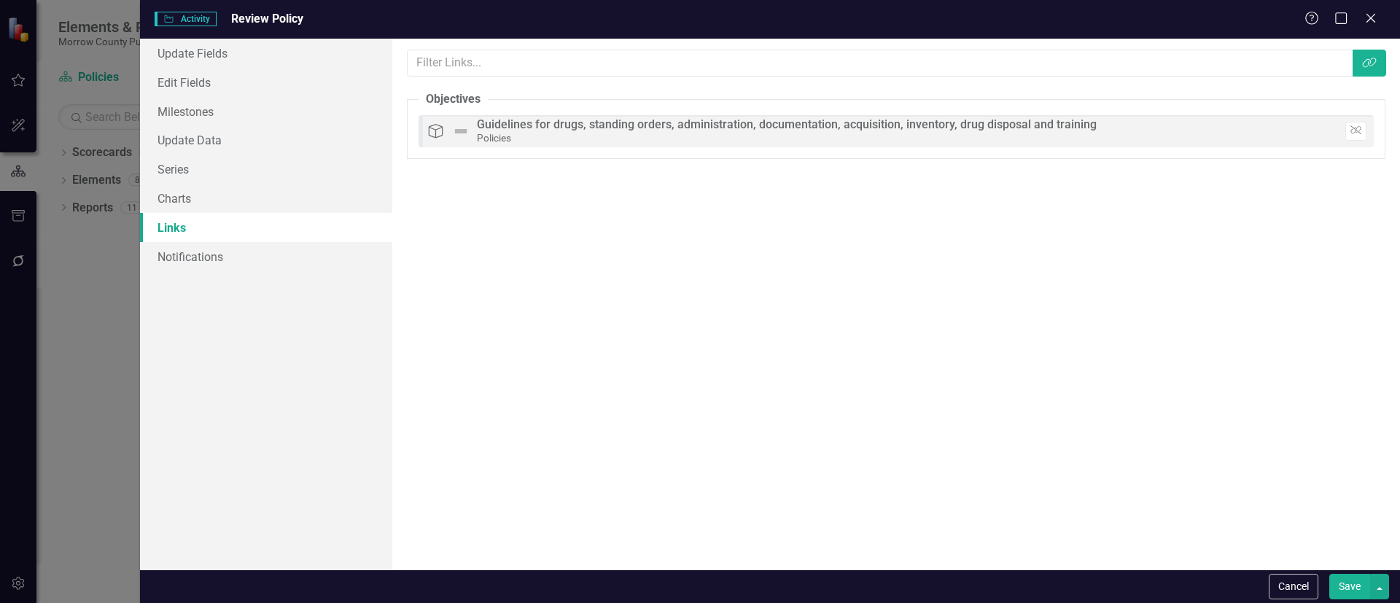
click at [1343, 582] on button "Save" at bounding box center [1349, 587] width 41 height 26
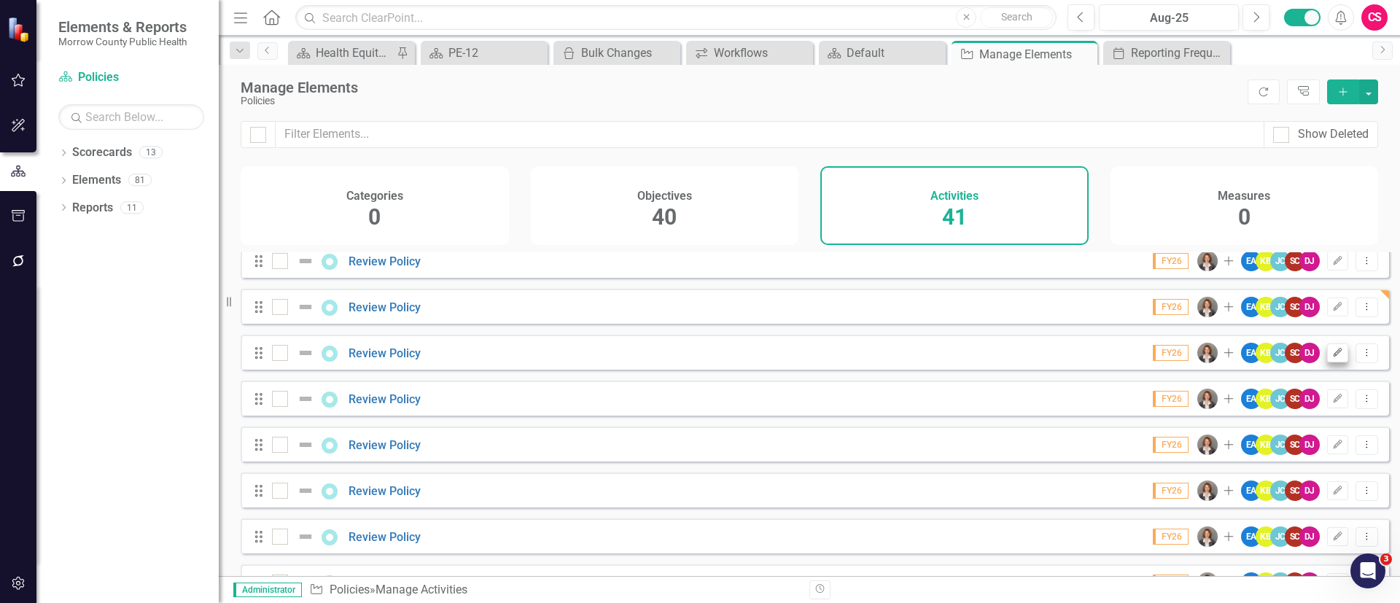
scroll to position [653, 0]
click at [1332, 356] on icon "Edit" at bounding box center [1337, 352] width 11 height 9
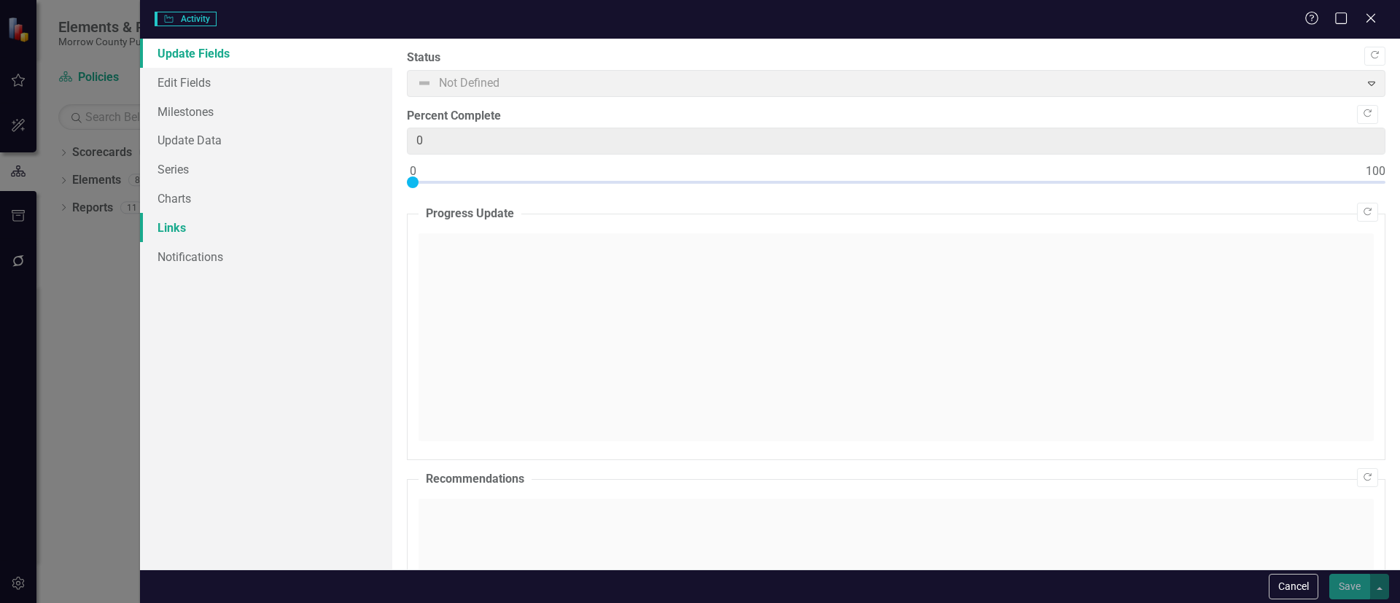
click at [192, 227] on link "Links" at bounding box center [266, 227] width 252 height 29
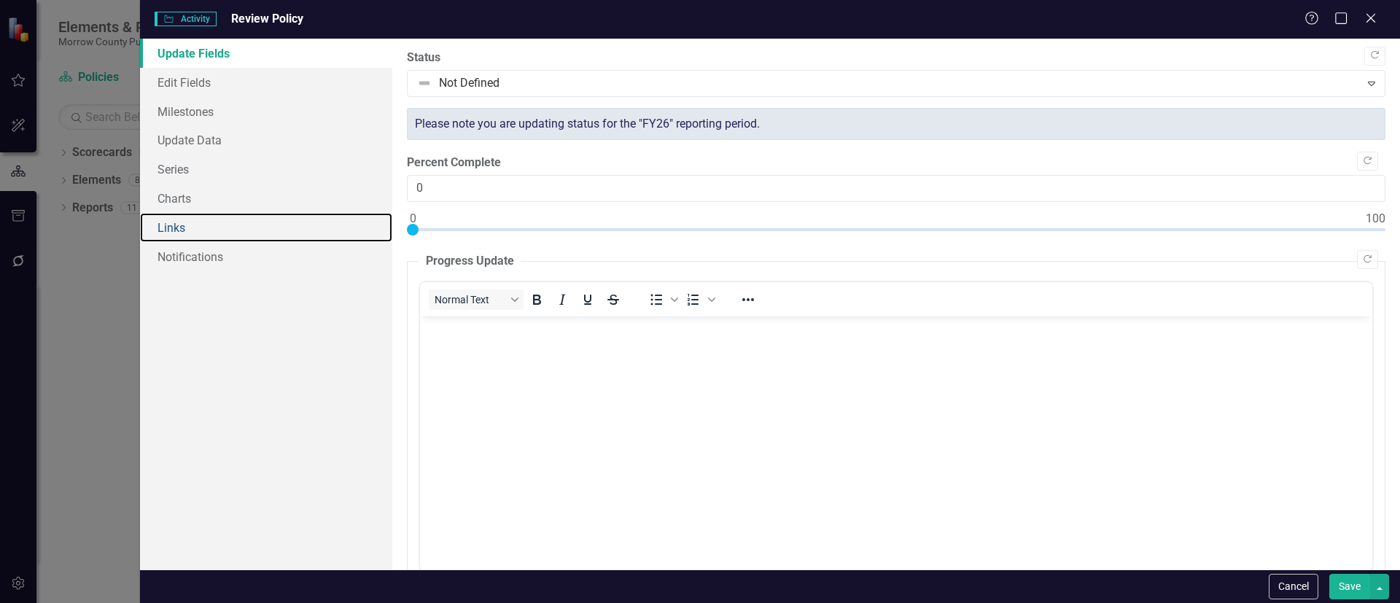
scroll to position [0, 0]
click at [208, 228] on link "Links" at bounding box center [266, 227] width 252 height 29
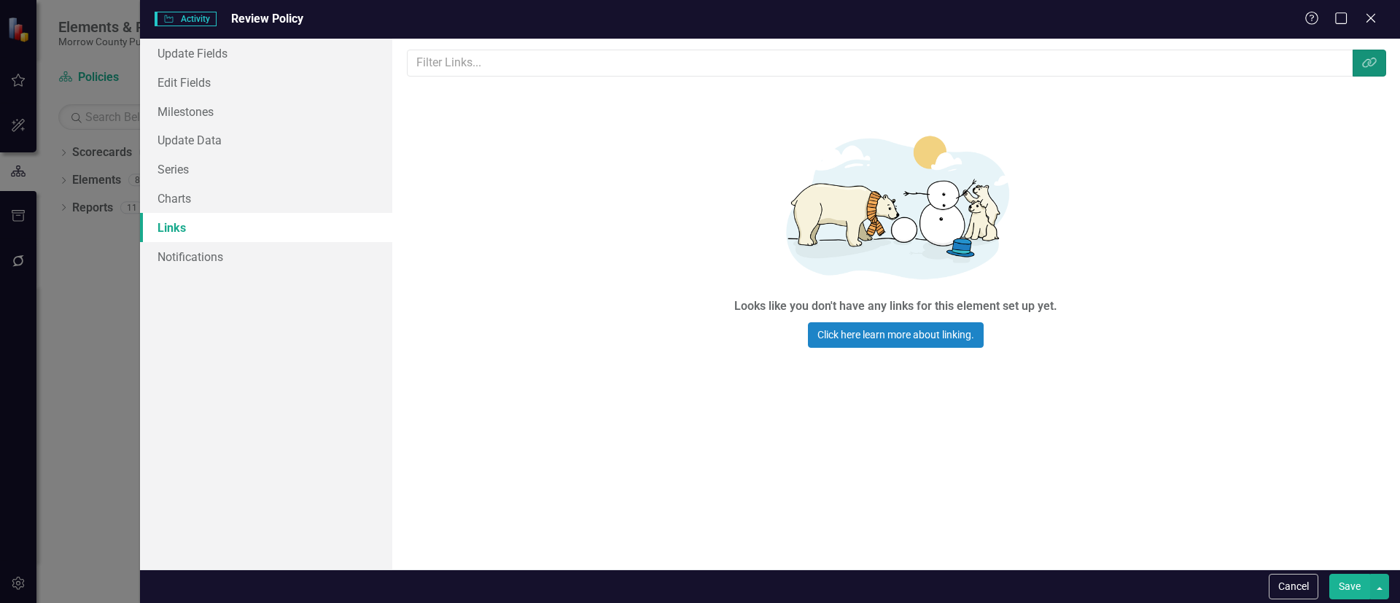
click at [1357, 63] on button "Link Tag" at bounding box center [1369, 63] width 34 height 27
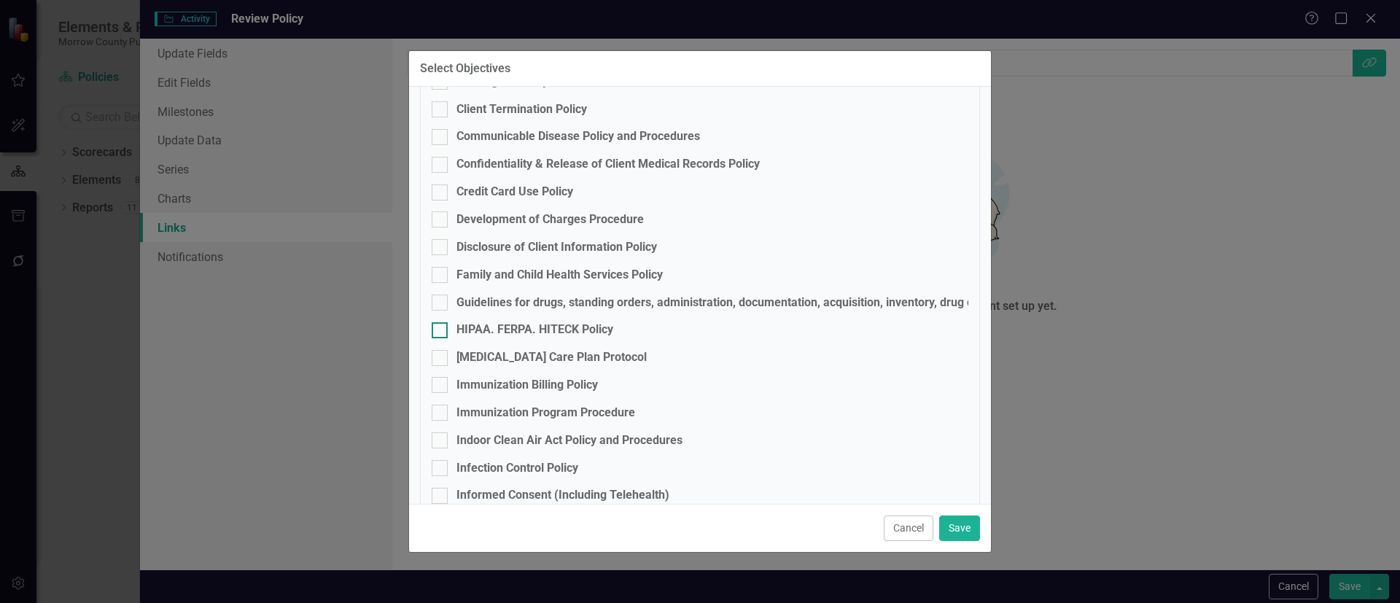
scroll to position [334, 0]
click at [498, 333] on div "HIPAA. FERPA. HITECK Policy" at bounding box center [534, 332] width 157 height 17
click at [441, 333] on input "HIPAA. FERPA. HITECK Policy" at bounding box center [436, 328] width 9 height 9
checkbox input "true"
click at [964, 519] on button "Save" at bounding box center [959, 528] width 41 height 26
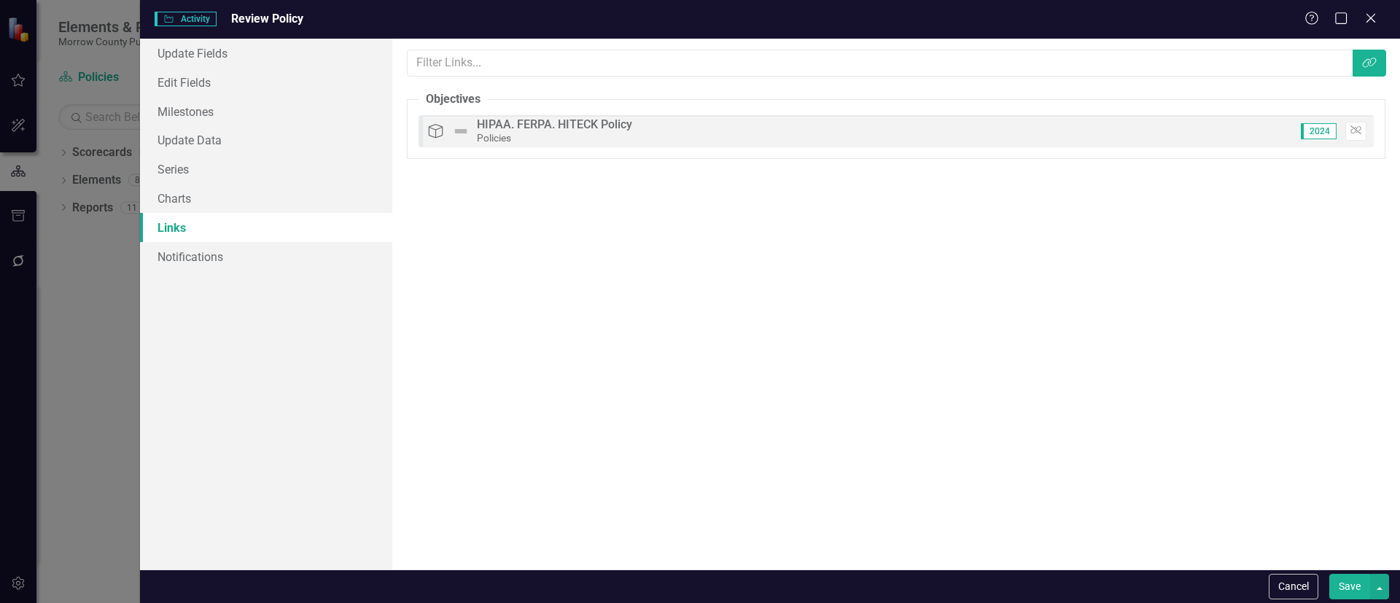
click at [1341, 586] on button "Save" at bounding box center [1349, 587] width 41 height 26
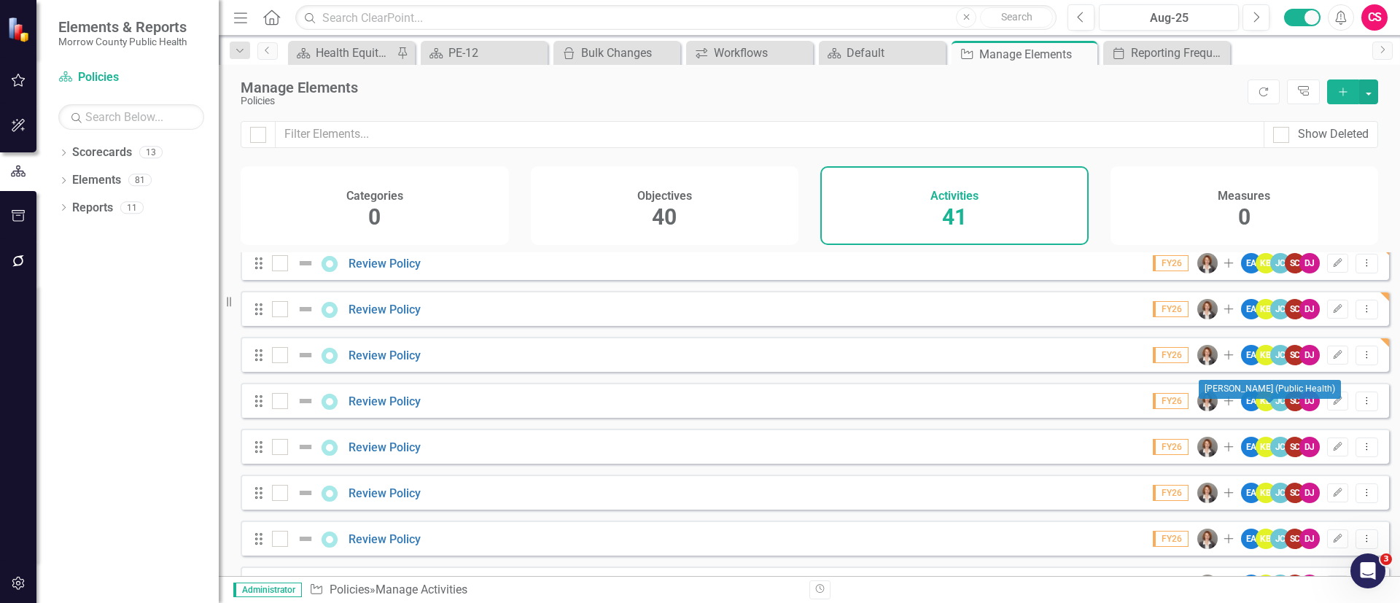
scroll to position [651, 0]
click at [1332, 407] on button "Edit" at bounding box center [1337, 400] width 21 height 19
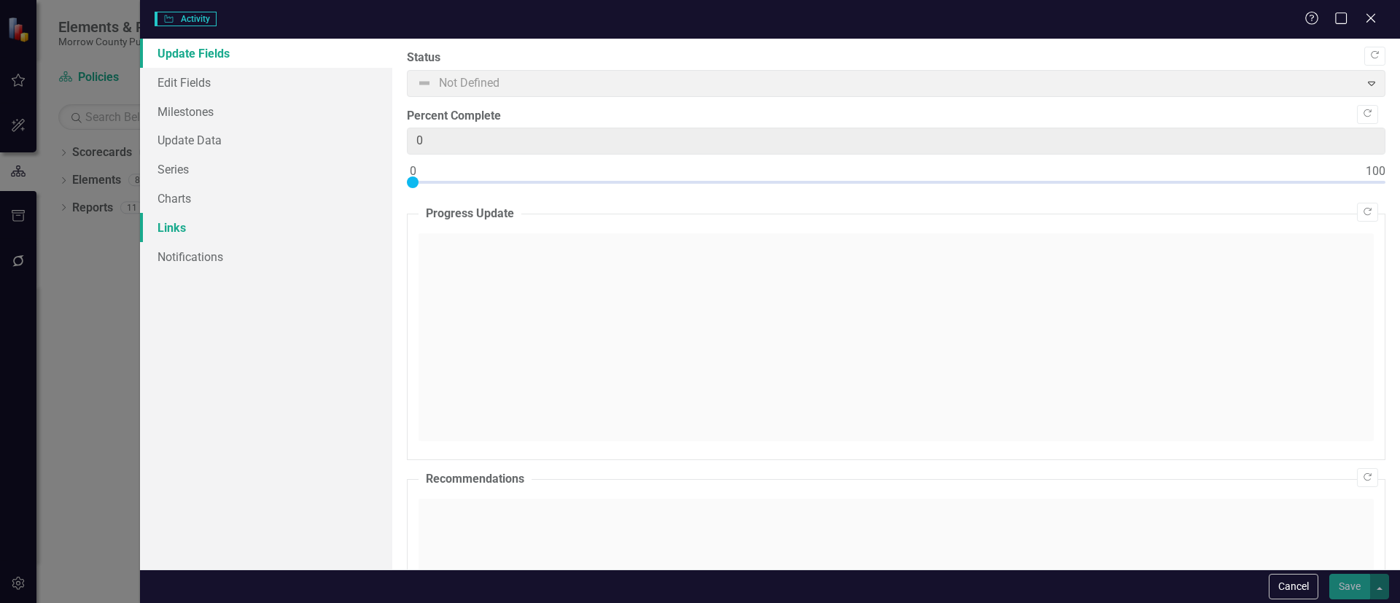
click at [208, 227] on link "Links" at bounding box center [266, 227] width 252 height 29
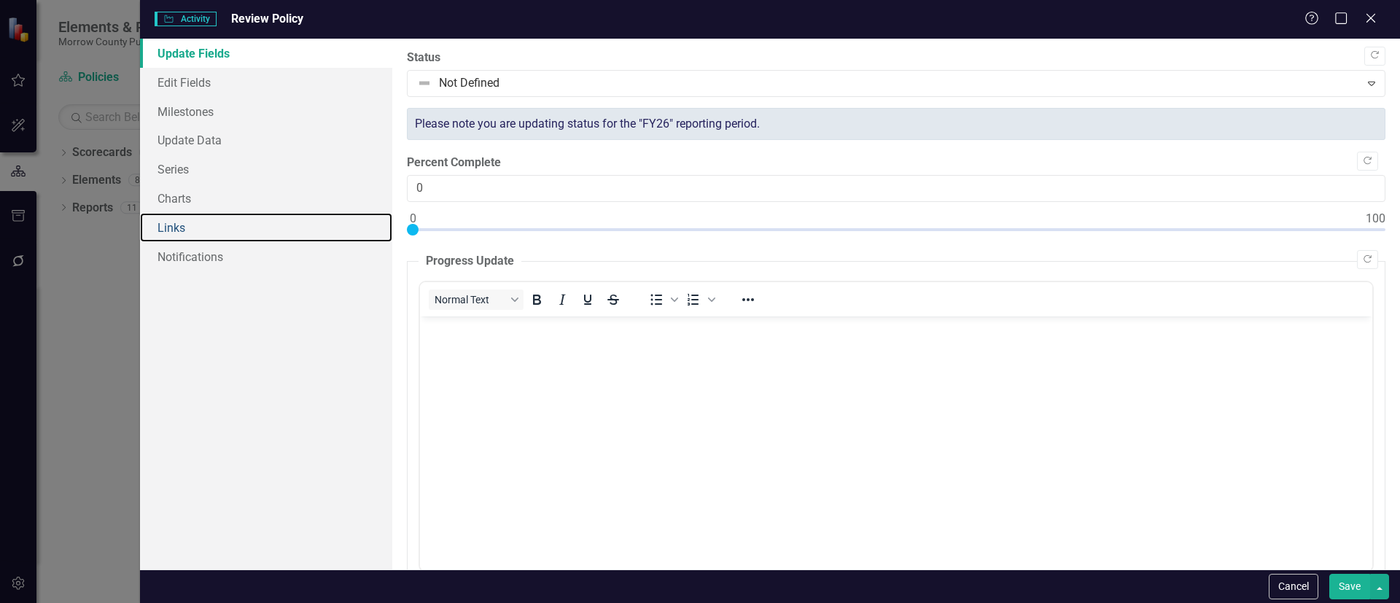
scroll to position [0, 0]
click at [195, 231] on link "Links" at bounding box center [266, 227] width 252 height 29
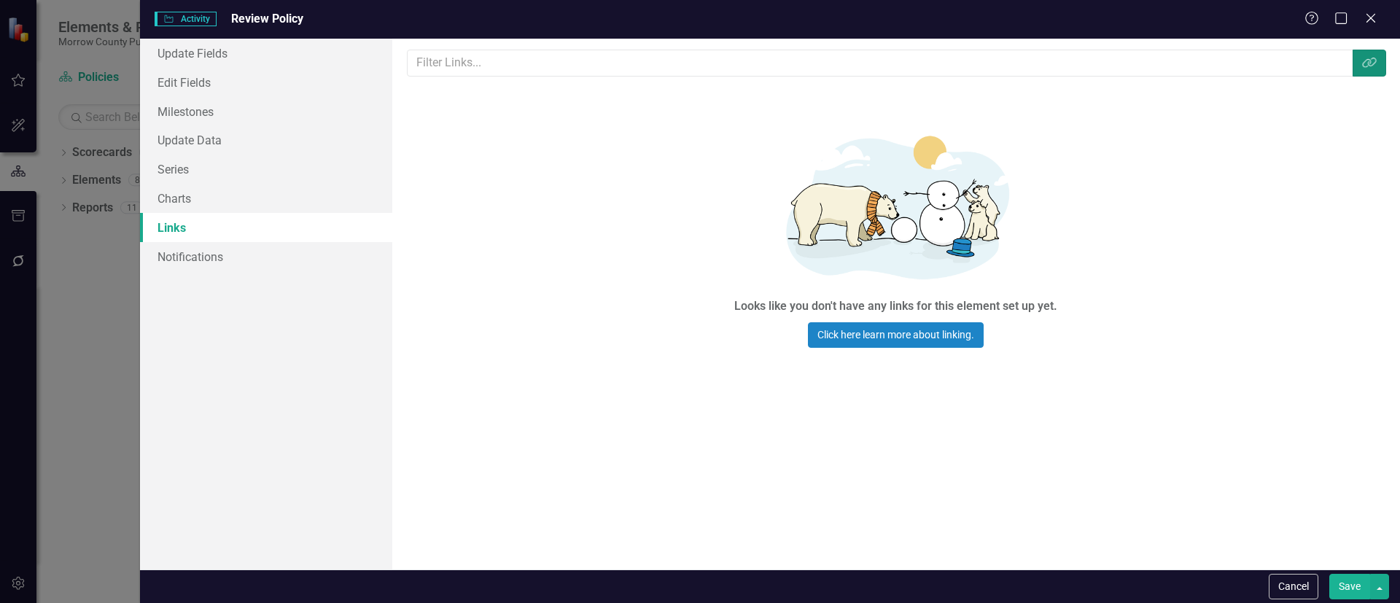
click at [1362, 58] on icon "Link Tag" at bounding box center [1369, 63] width 15 height 12
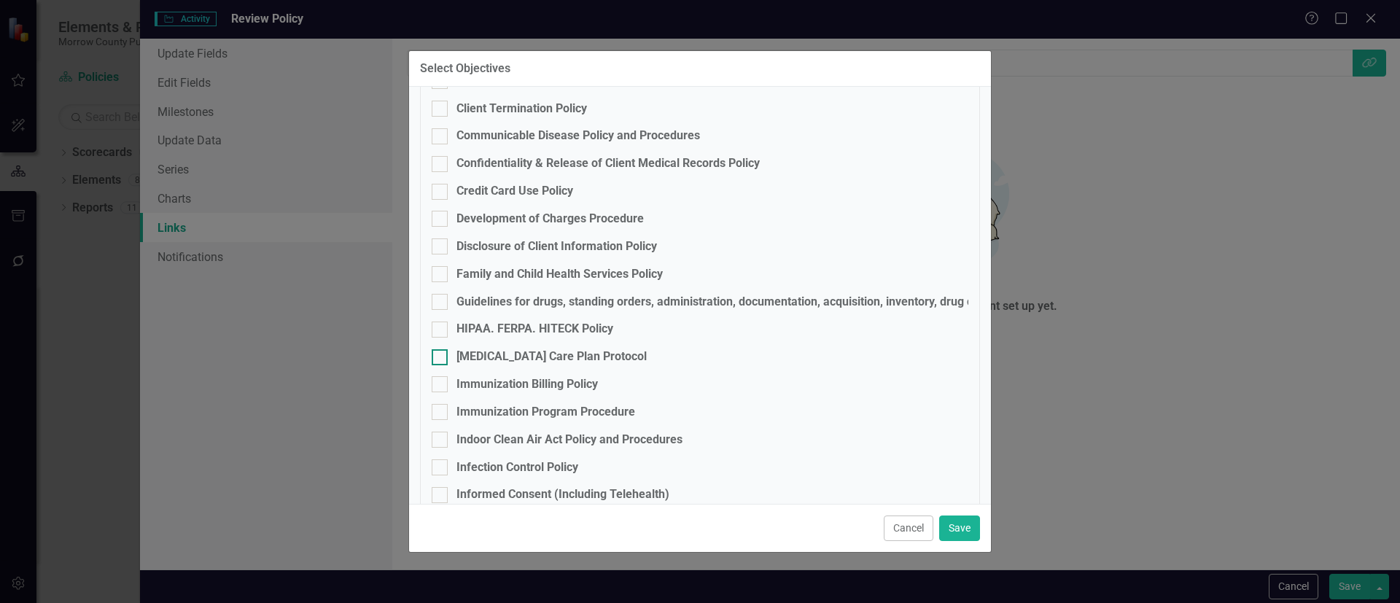
scroll to position [334, 0]
click at [502, 361] on div "[MEDICAL_DATA] Care Plan Protocol" at bounding box center [551, 359] width 190 height 17
click at [441, 361] on input "[MEDICAL_DATA] Care Plan Protocol" at bounding box center [436, 356] width 9 height 9
checkbox input "true"
click at [948, 519] on button "Save" at bounding box center [959, 528] width 41 height 26
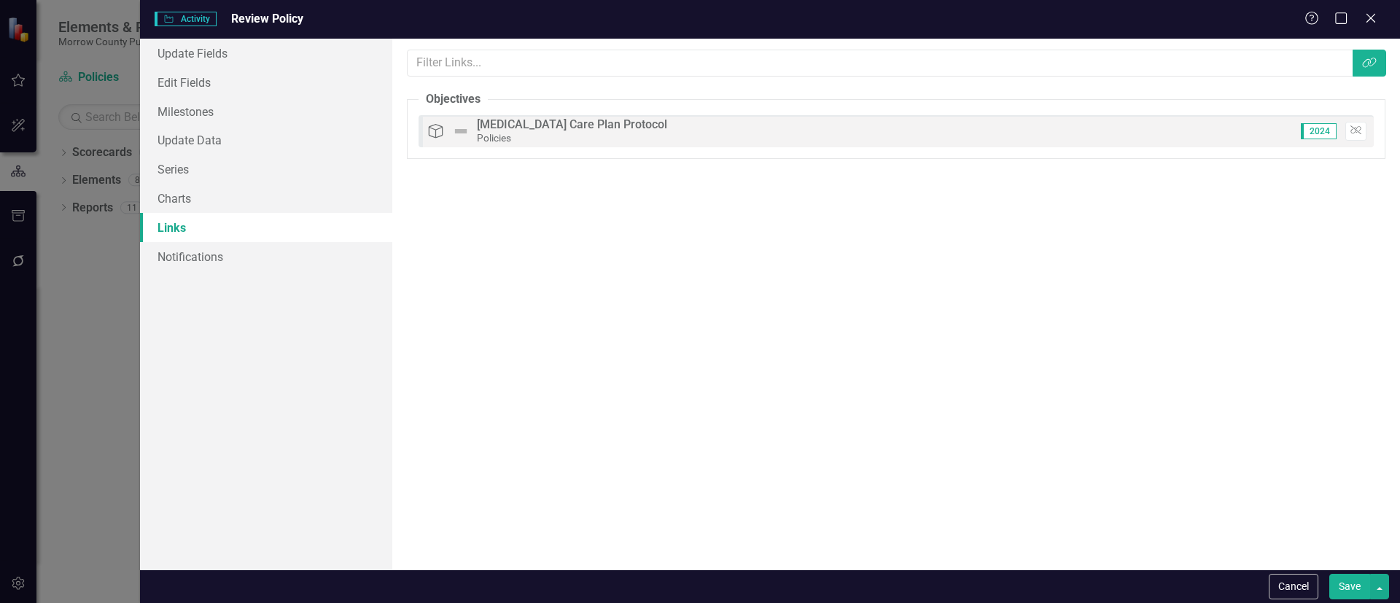
click at [1349, 578] on button "Save" at bounding box center [1349, 587] width 41 height 26
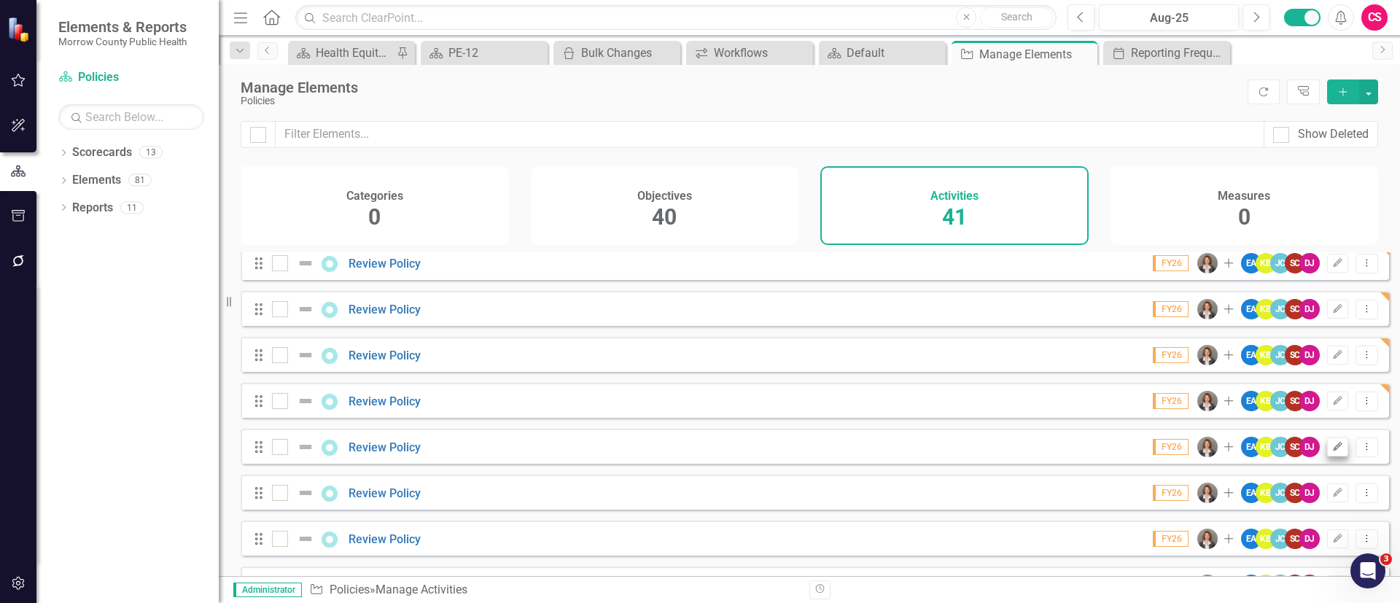
scroll to position [651, 0]
click at [1332, 450] on icon "Edit" at bounding box center [1337, 446] width 11 height 9
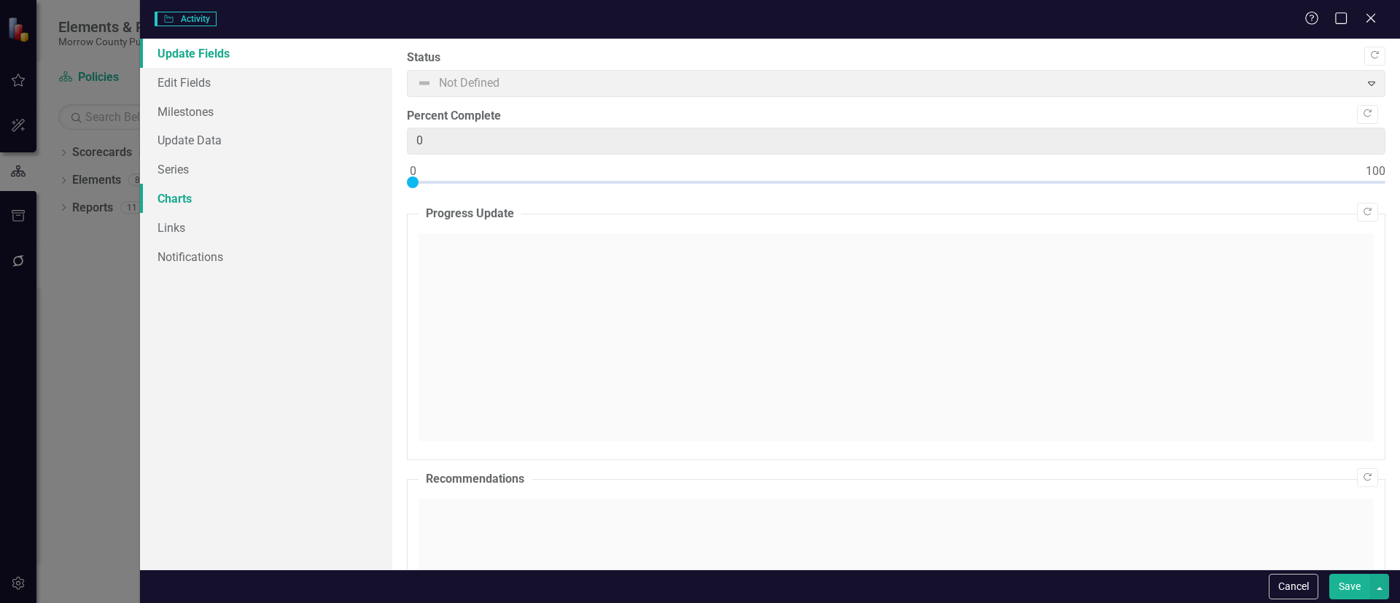
type input "0"
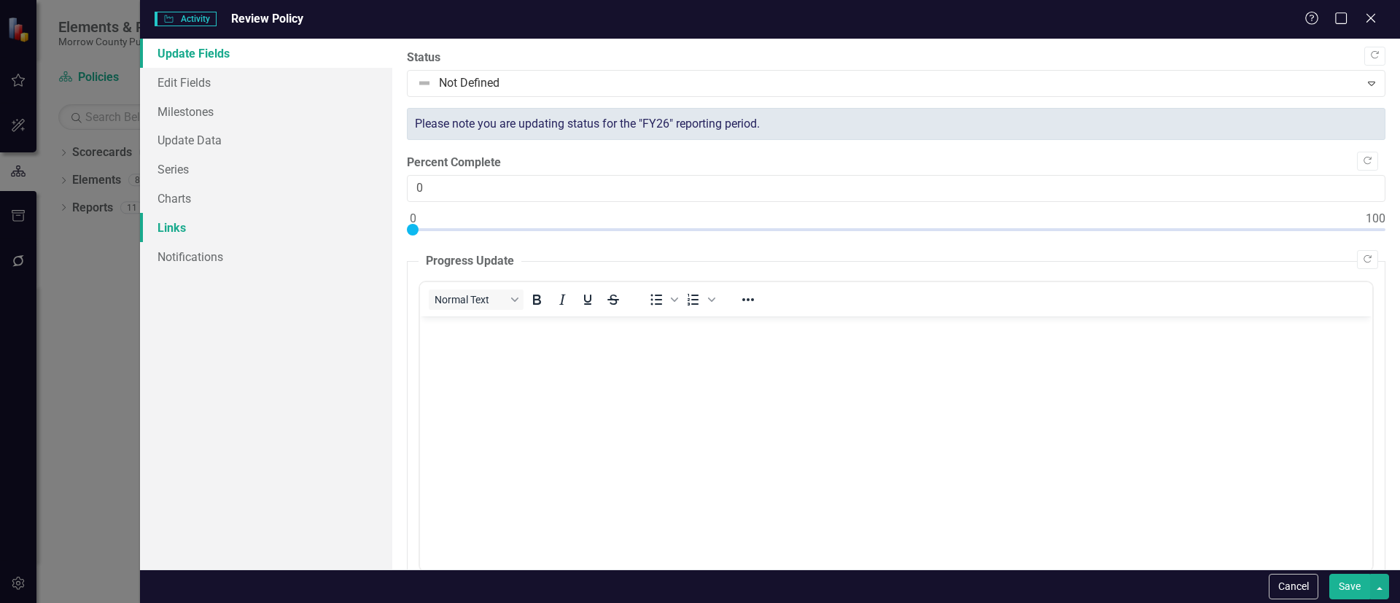
scroll to position [0, 0]
click at [205, 227] on link "Links" at bounding box center [266, 227] width 252 height 29
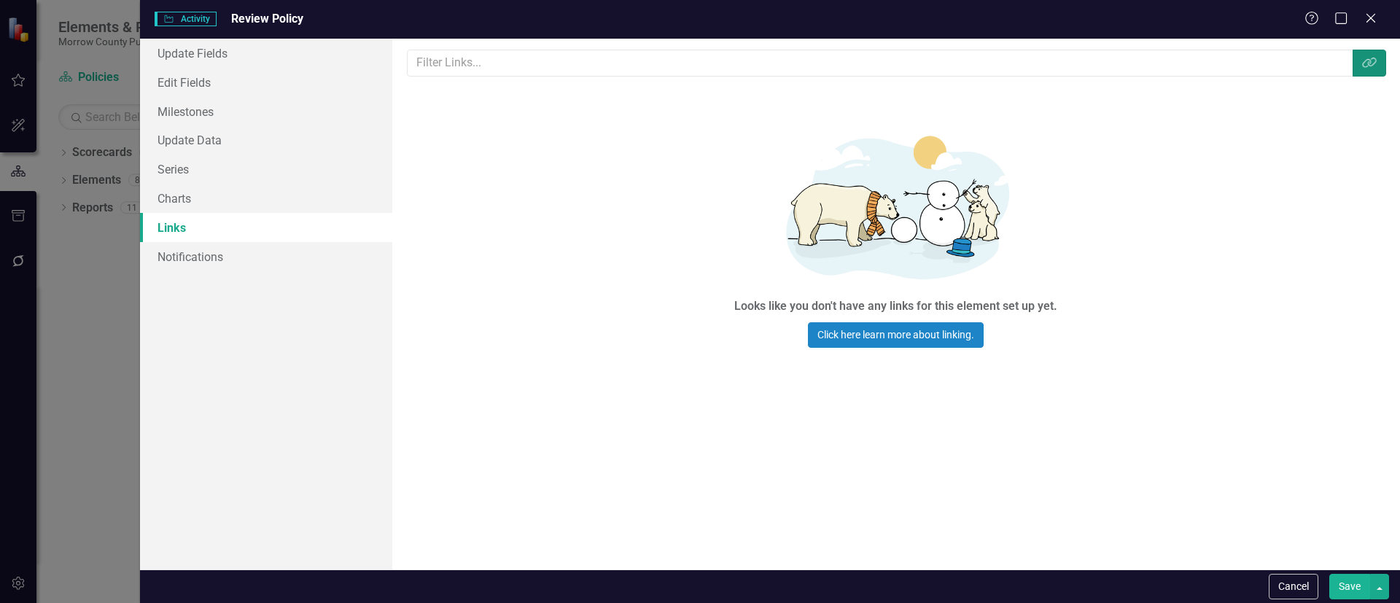
click at [1367, 50] on button "Link Tag" at bounding box center [1369, 63] width 34 height 27
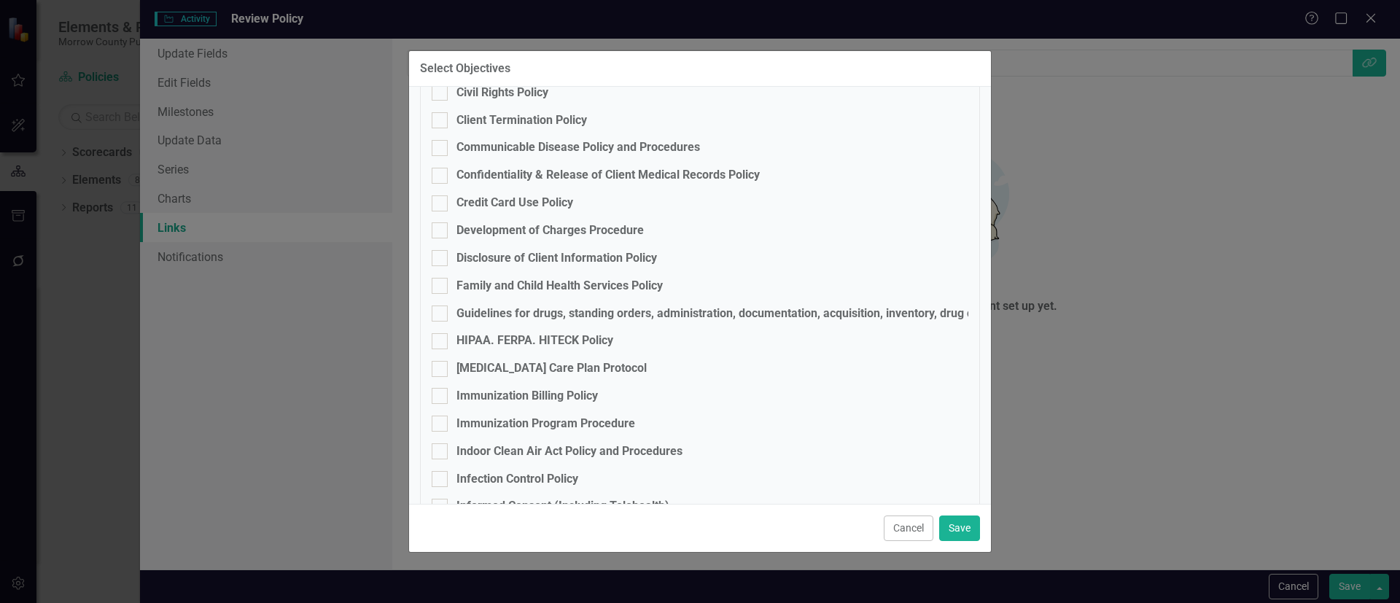
scroll to position [328, 0]
click at [496, 382] on fieldset "Policies 317 Vaccine Policy 340B Registration and Compliance Policy Alternate F…" at bounding box center [700, 484] width 560 height 1128
click at [495, 393] on div "Immunization Billing Policy" at bounding box center [526, 393] width 141 height 17
click at [441, 393] on input "Immunization Billing Policy" at bounding box center [436, 389] width 9 height 9
checkbox input "true"
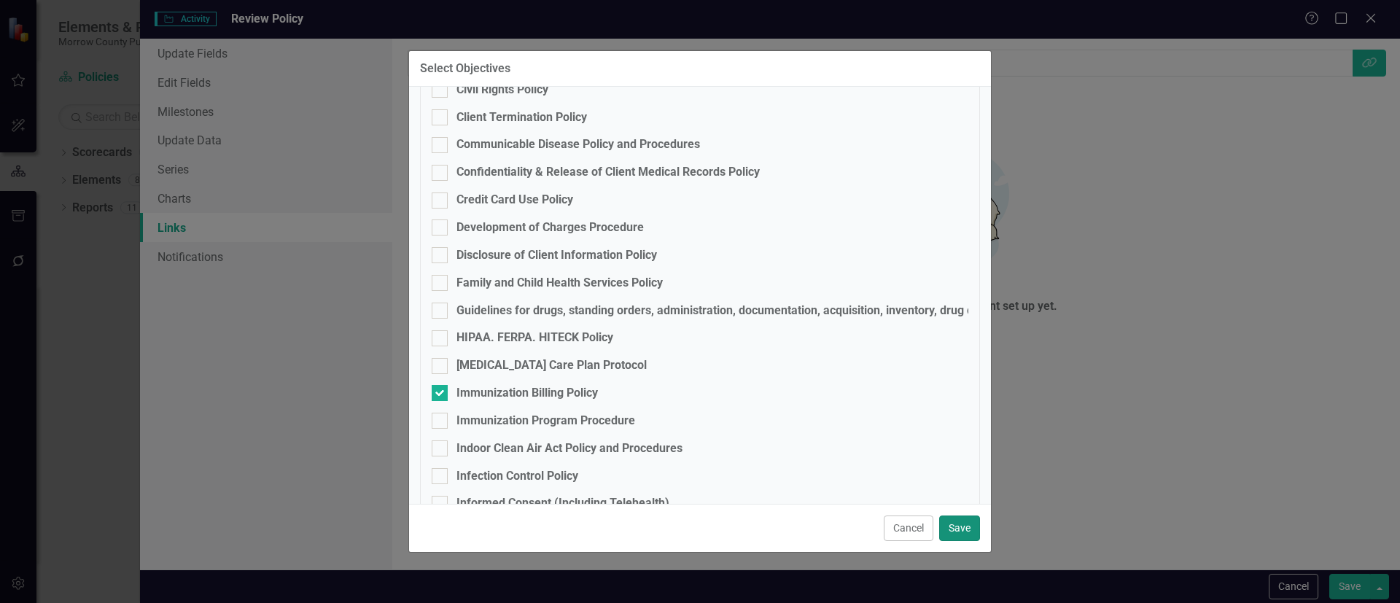
click at [963, 527] on button "Save" at bounding box center [959, 528] width 41 height 26
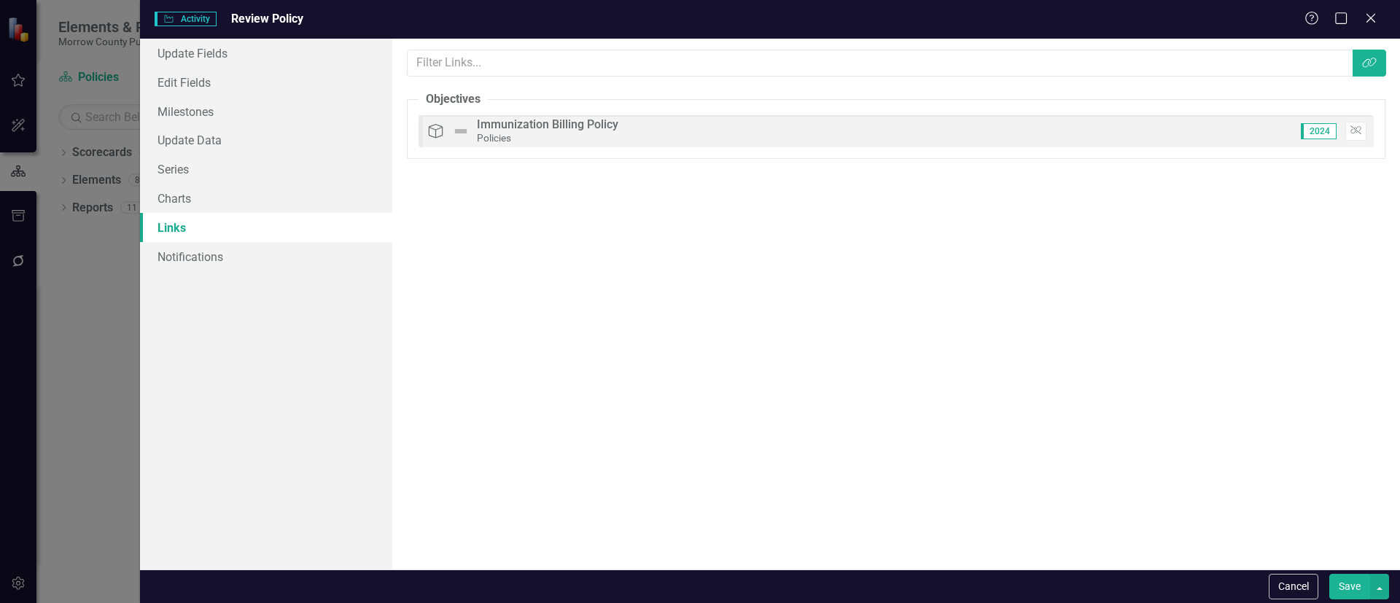
click at [1351, 583] on button "Save" at bounding box center [1349, 587] width 41 height 26
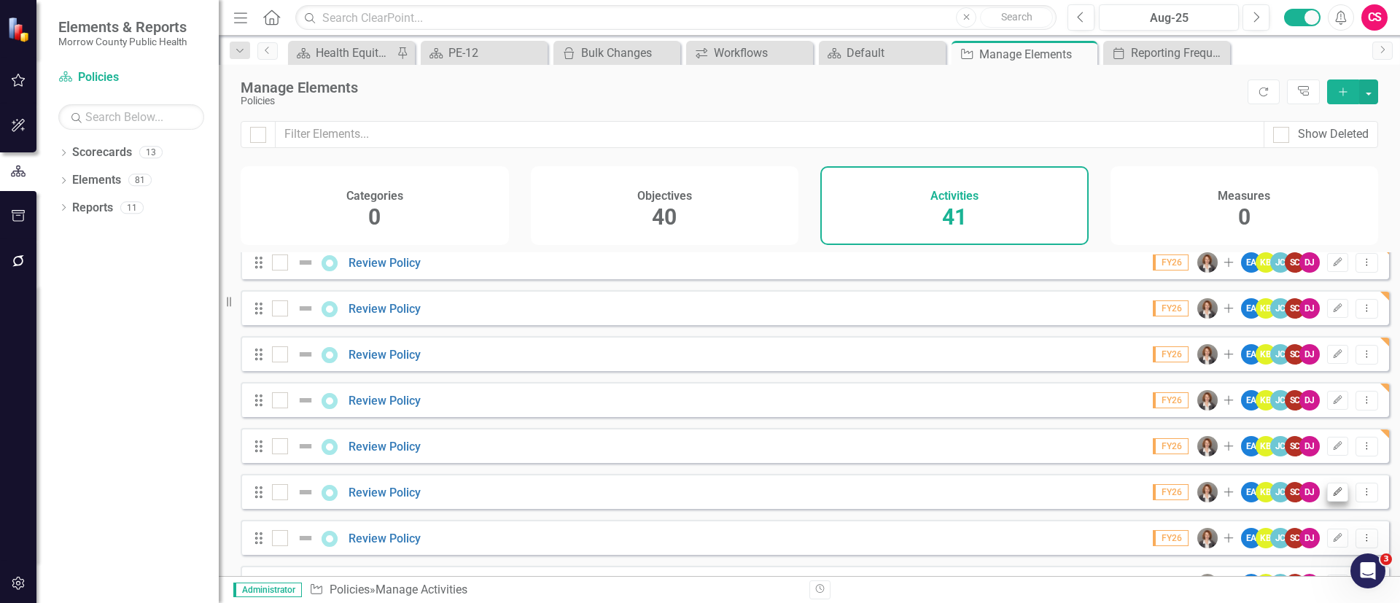
scroll to position [653, 0]
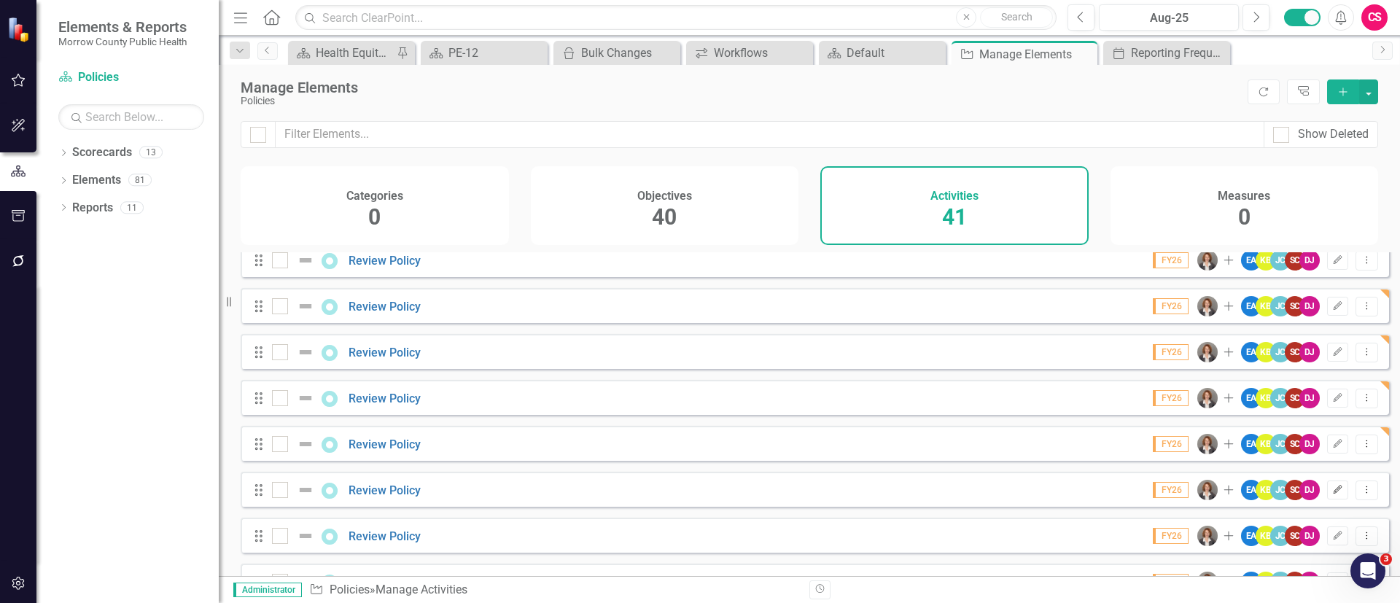
click at [1332, 494] on icon "Edit" at bounding box center [1337, 489] width 11 height 9
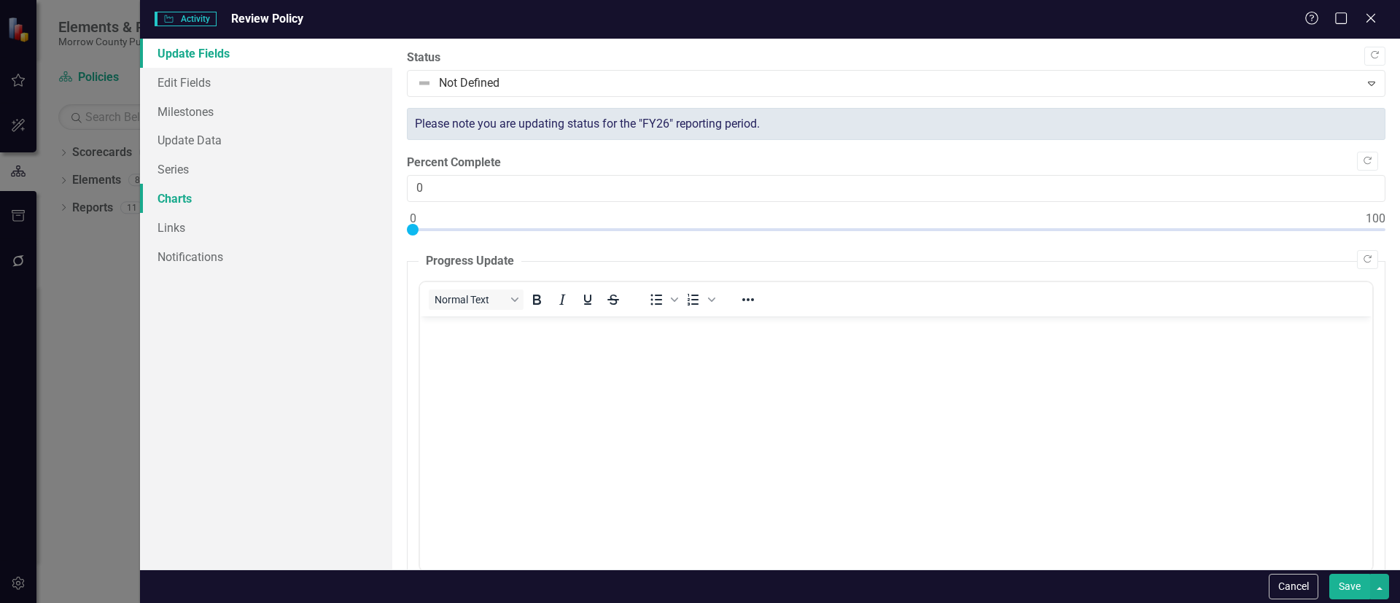
scroll to position [0, 0]
click at [242, 221] on link "Links" at bounding box center [266, 227] width 252 height 29
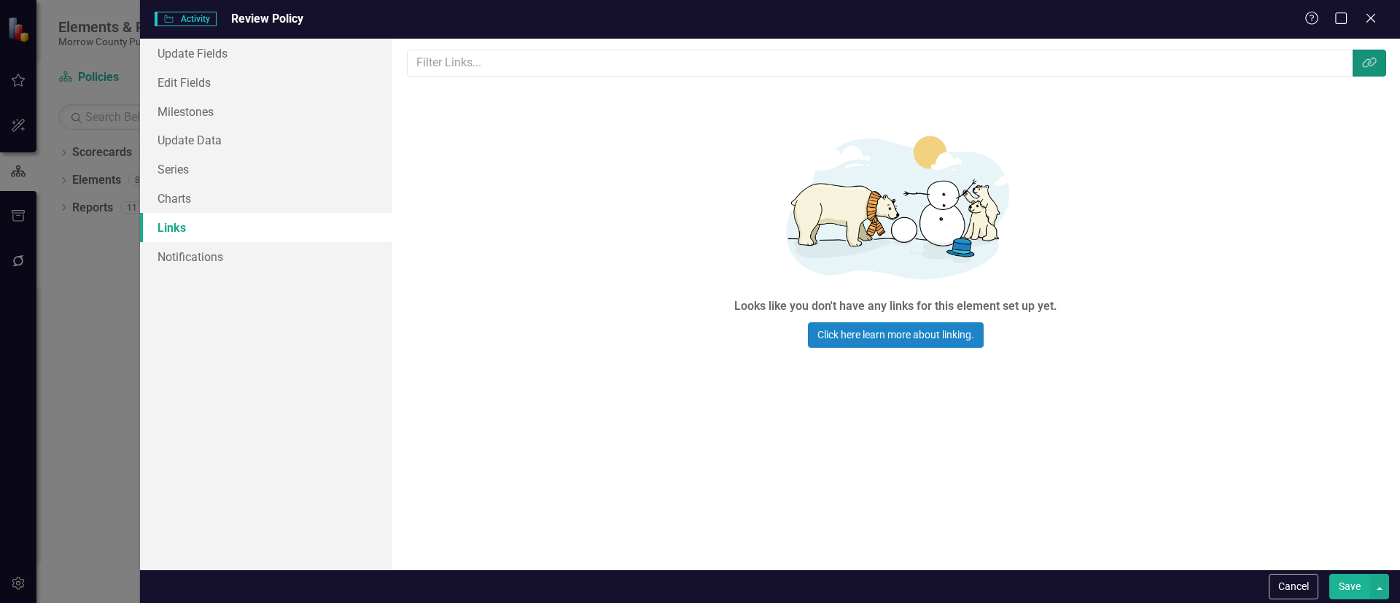
click at [1362, 68] on icon "Link Tag" at bounding box center [1369, 63] width 15 height 12
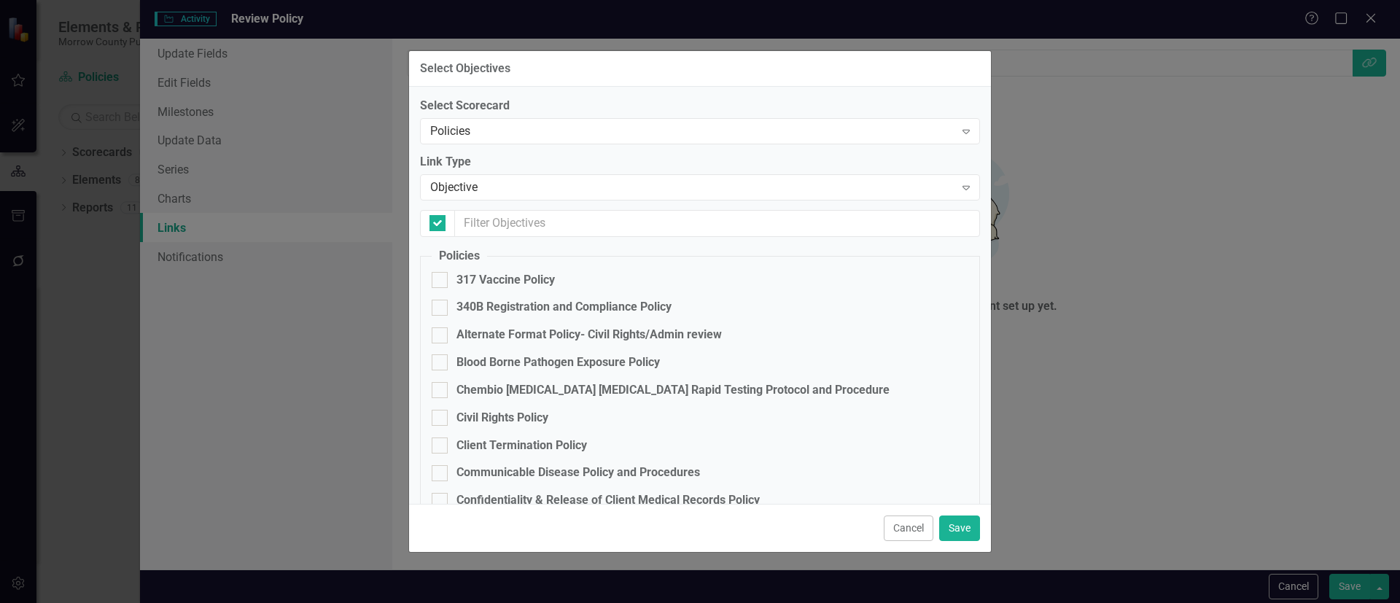
checkbox input "false"
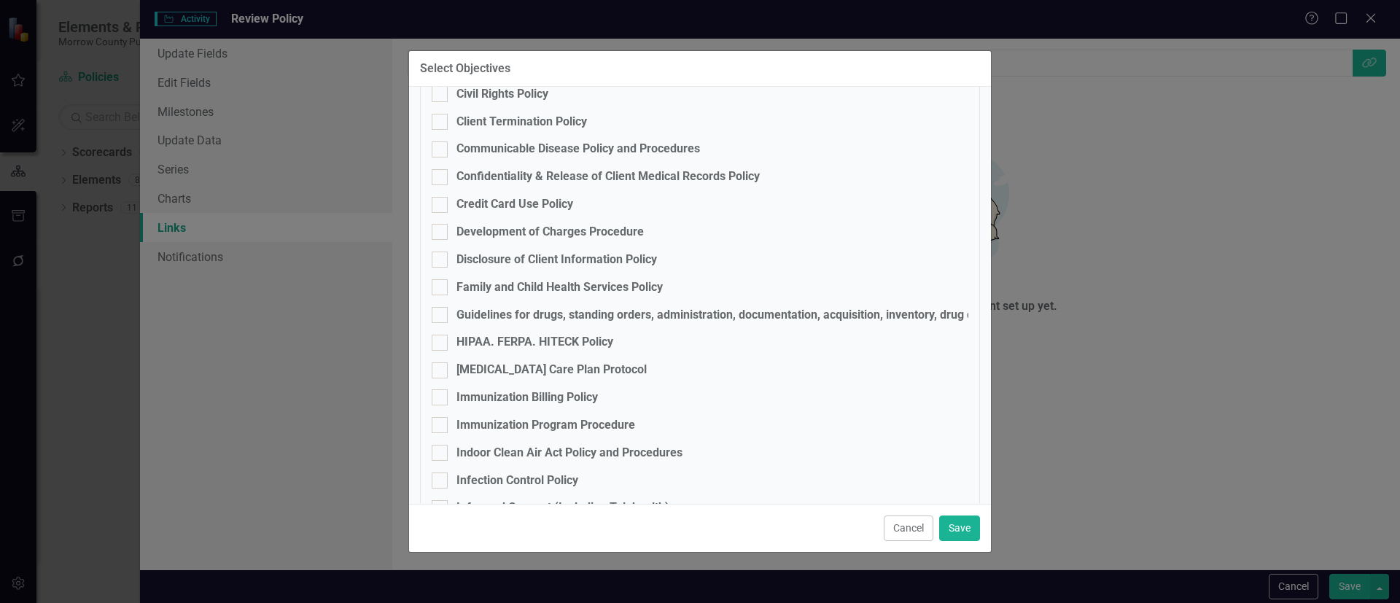
scroll to position [325, 0]
click at [471, 416] on div "Immunization Program Procedure" at bounding box center [545, 423] width 179 height 17
click at [441, 416] on input "Immunization Program Procedure" at bounding box center [436, 419] width 9 height 9
checkbox input "true"
click at [948, 521] on button "Save" at bounding box center [959, 528] width 41 height 26
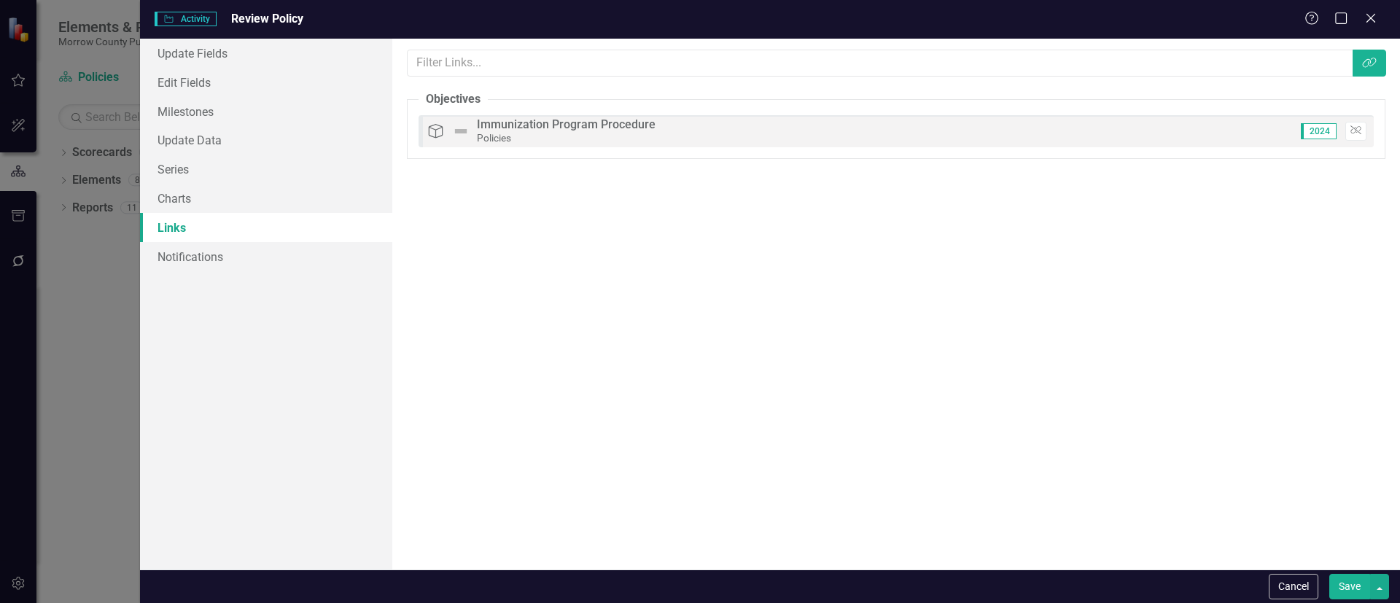
click at [1338, 584] on button "Save" at bounding box center [1349, 587] width 41 height 26
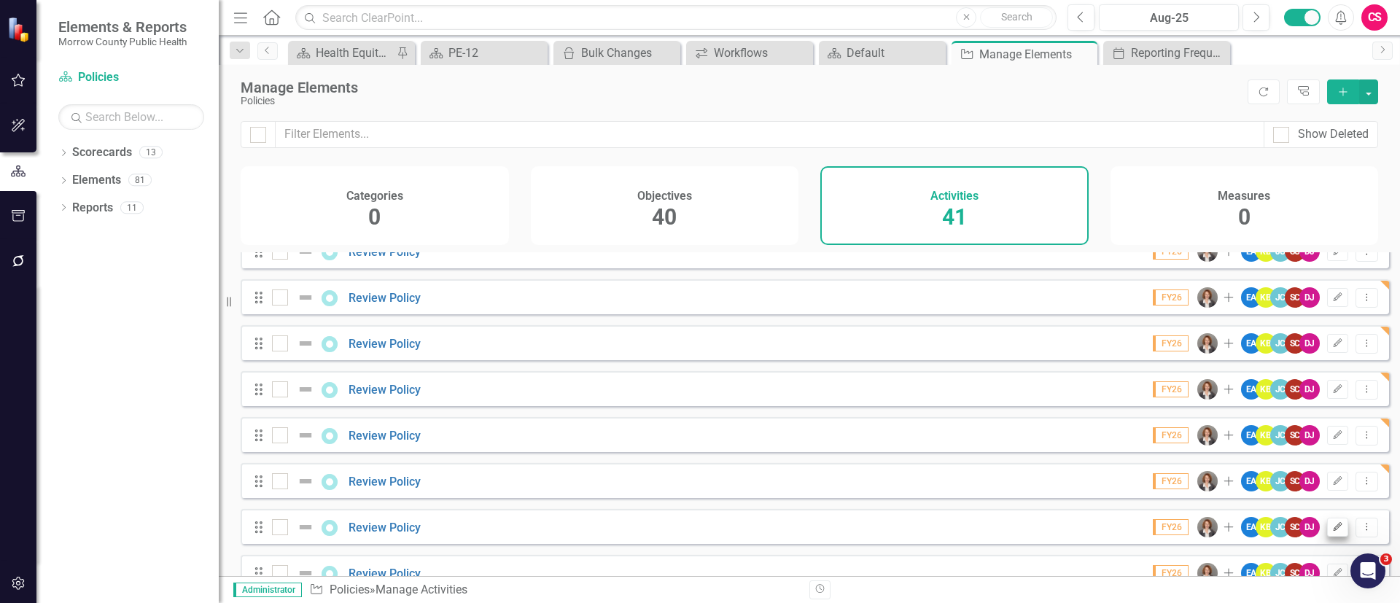
scroll to position [659, 0]
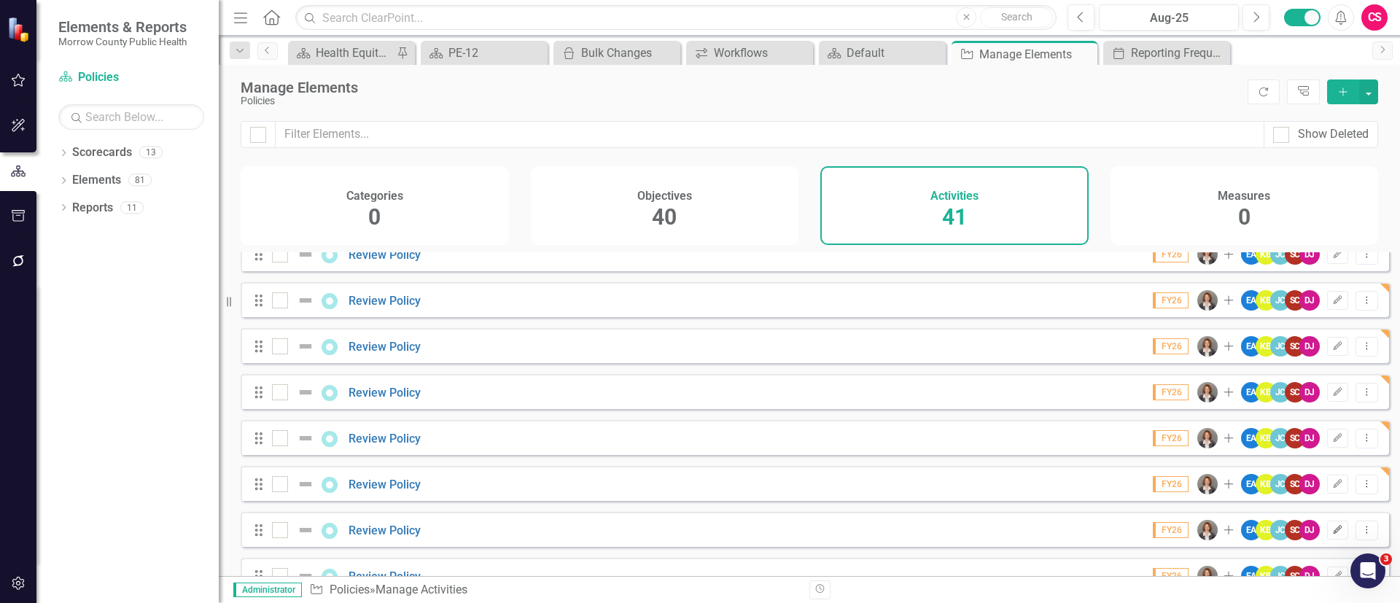
click at [1332, 534] on icon "Edit" at bounding box center [1337, 530] width 11 height 9
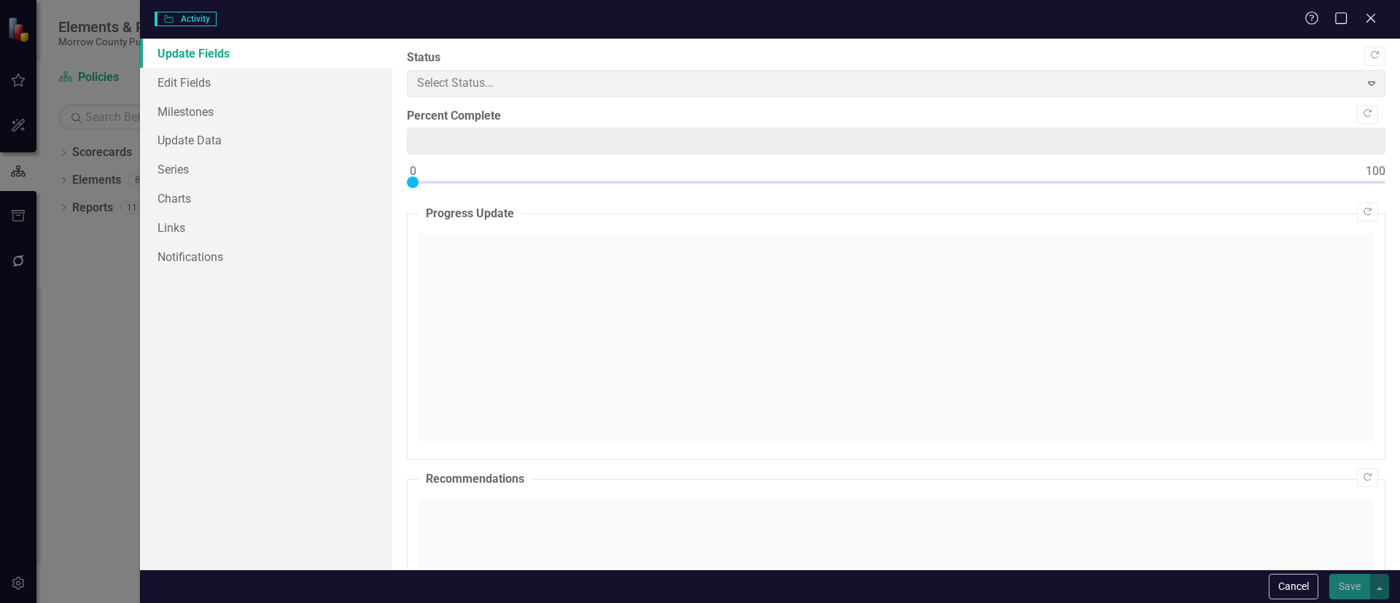
type input "0"
click at [206, 221] on link "Links" at bounding box center [266, 227] width 252 height 29
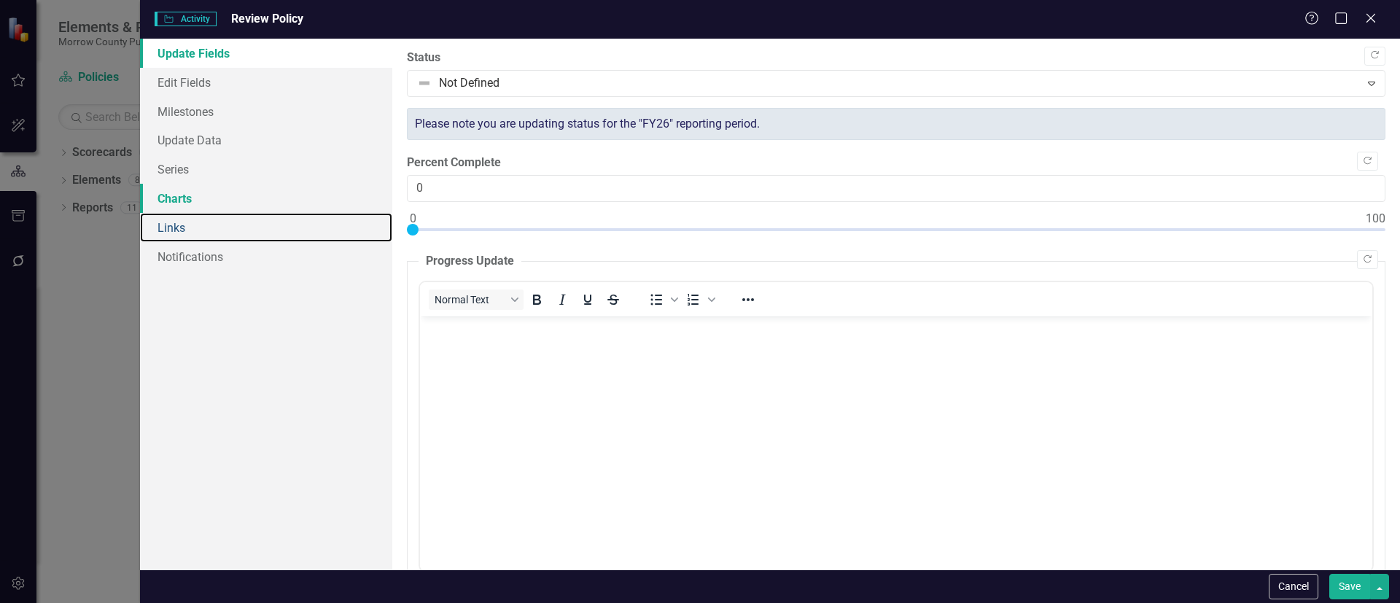
scroll to position [0, 0]
click at [203, 219] on link "Links" at bounding box center [266, 227] width 252 height 29
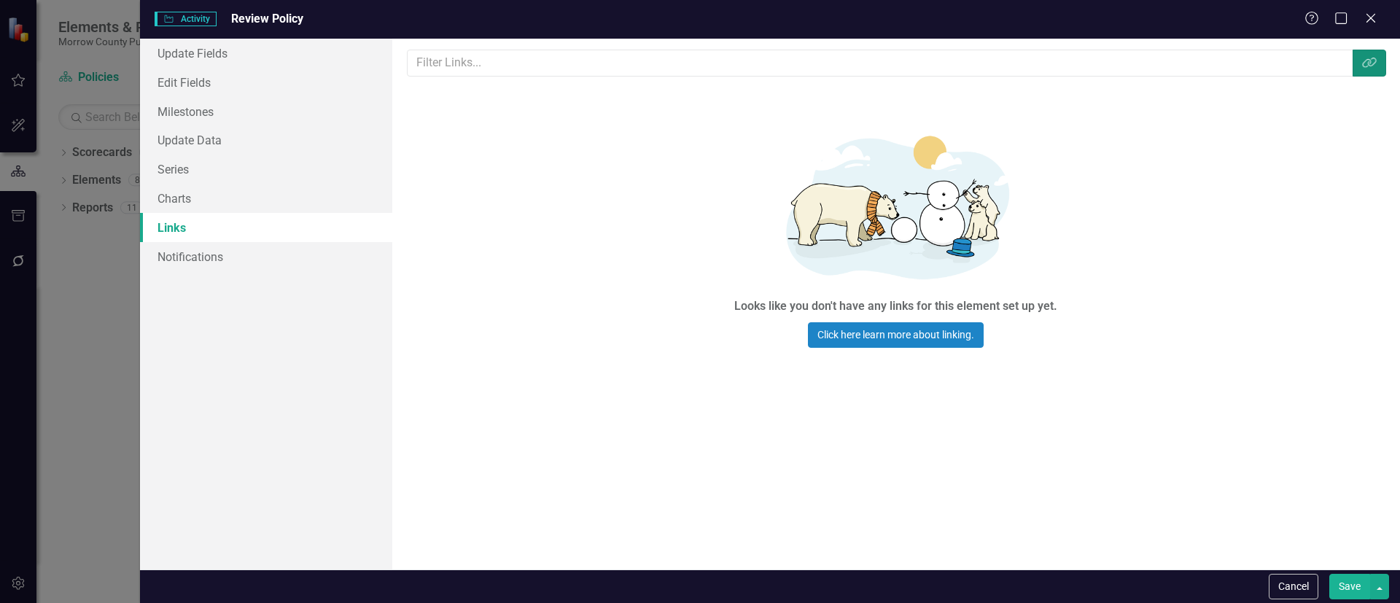
click at [1368, 61] on icon "Link Tag" at bounding box center [1369, 63] width 15 height 12
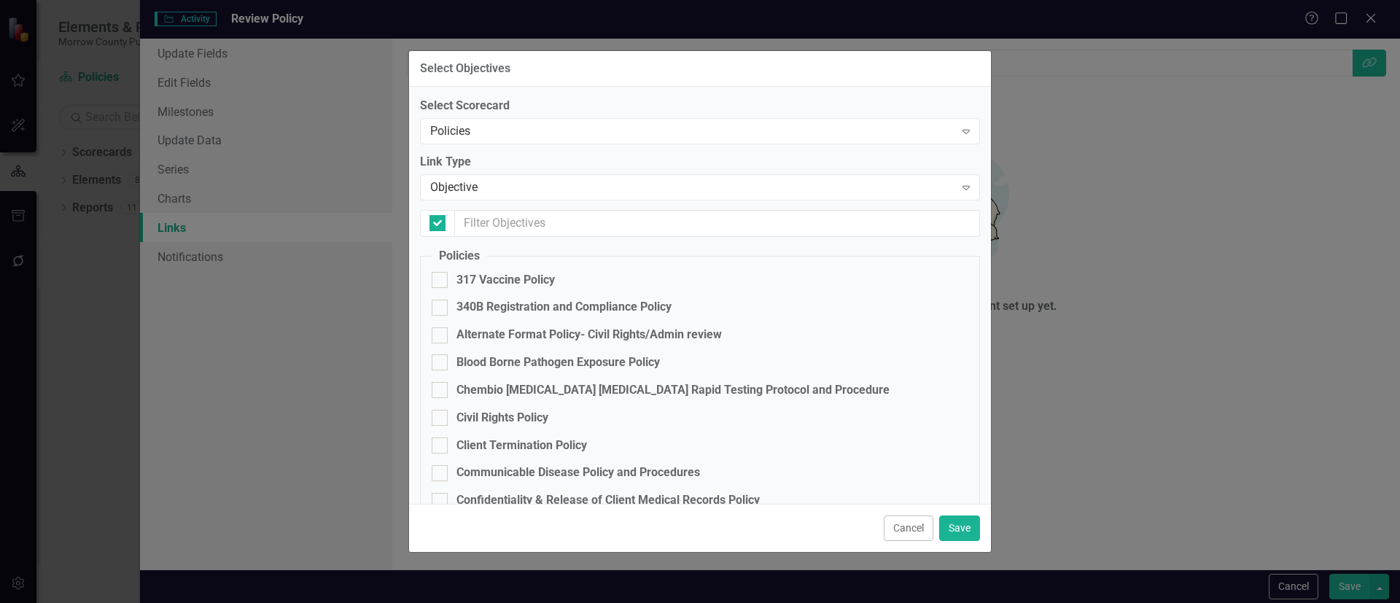
checkbox input "false"
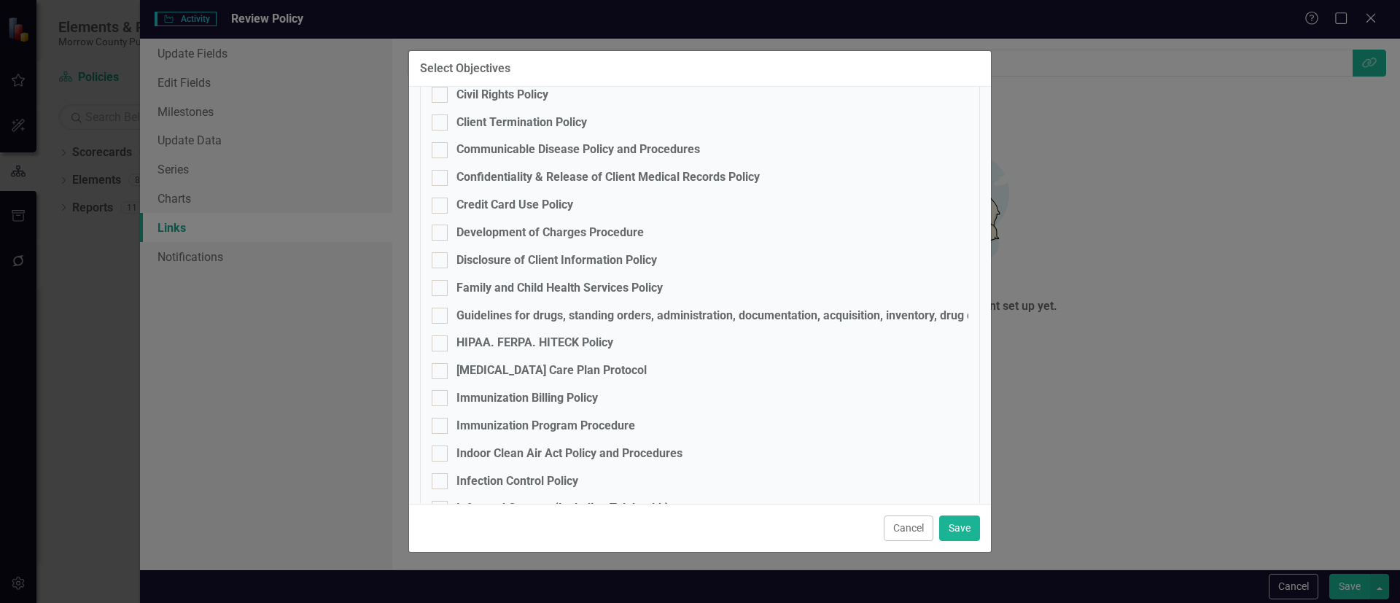
scroll to position [325, 0]
click at [521, 449] on div "Indoor Clean Air Act Policy and Procedures" at bounding box center [569, 451] width 226 height 17
click at [441, 449] on input "Indoor Clean Air Act Policy and Procedures" at bounding box center [436, 447] width 9 height 9
checkbox input "true"
click at [965, 521] on button "Save" at bounding box center [959, 528] width 41 height 26
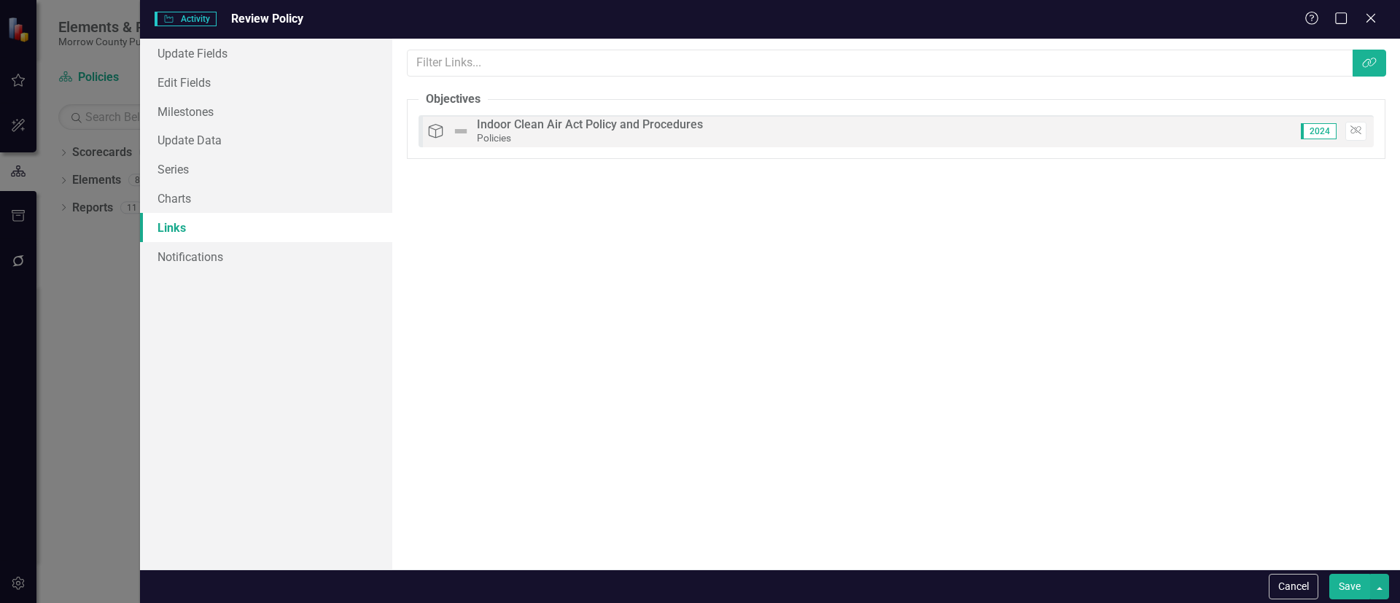
click at [1350, 586] on button "Save" at bounding box center [1349, 587] width 41 height 26
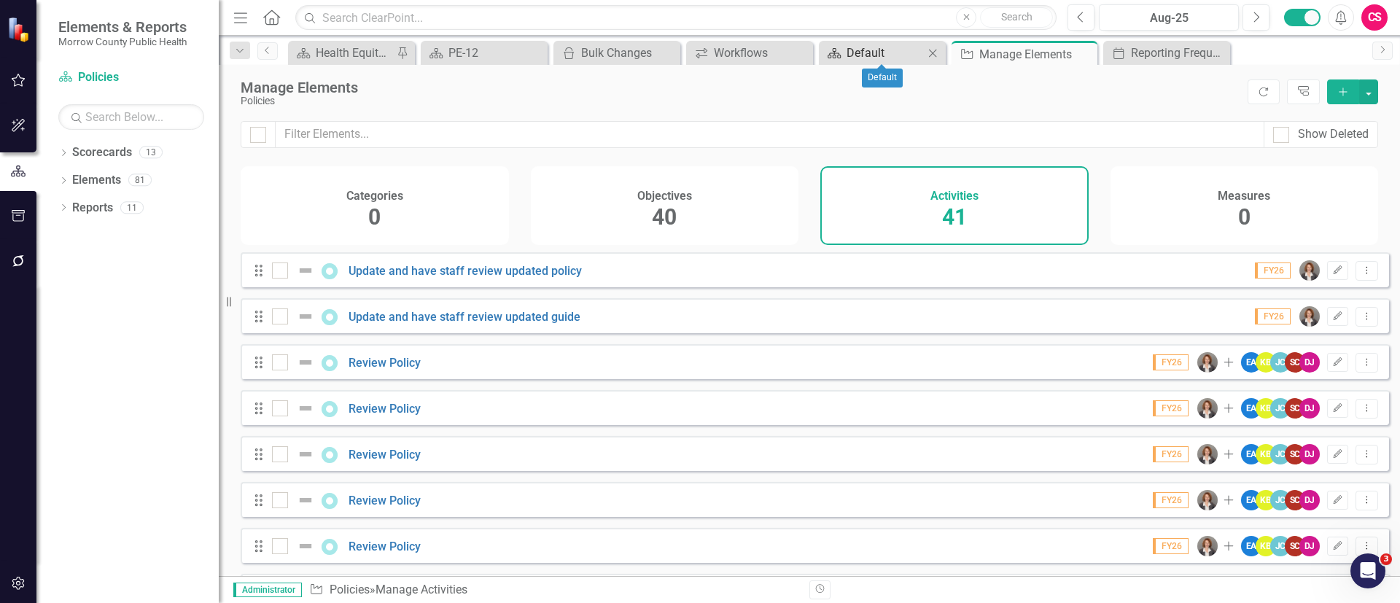
click at [873, 51] on div "Default" at bounding box center [884, 53] width 77 height 18
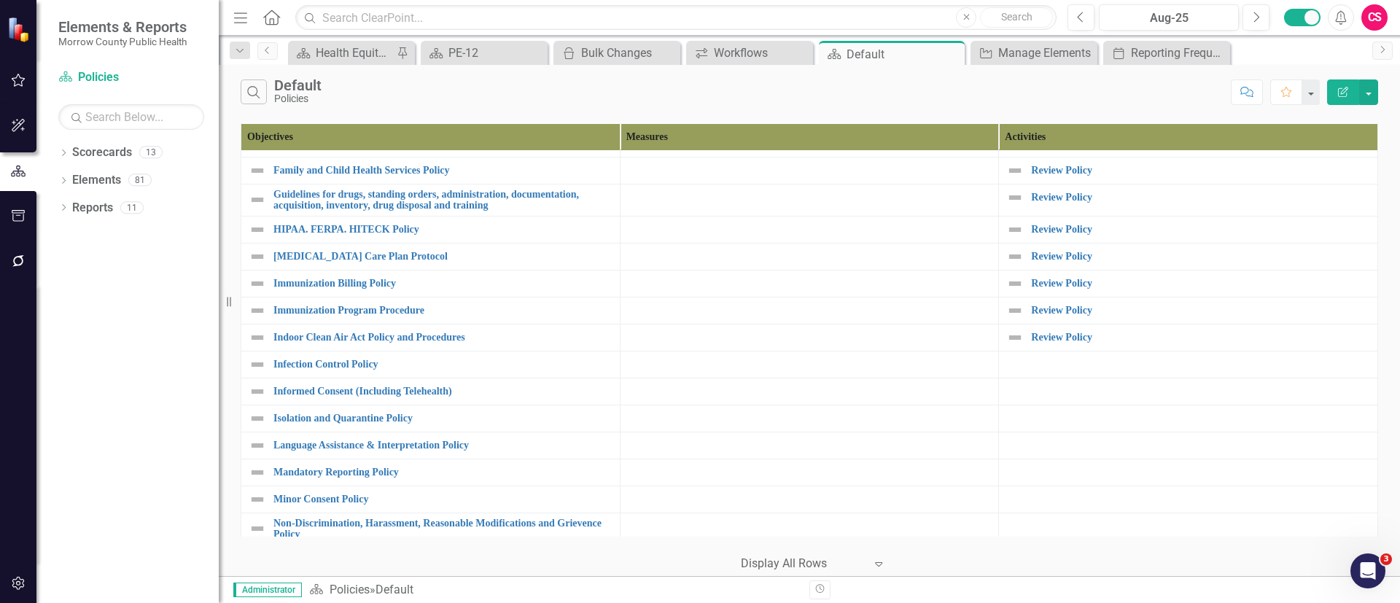
scroll to position [325, 0]
click at [995, 44] on link "Activity Manage Elements" at bounding box center [1024, 53] width 101 height 18
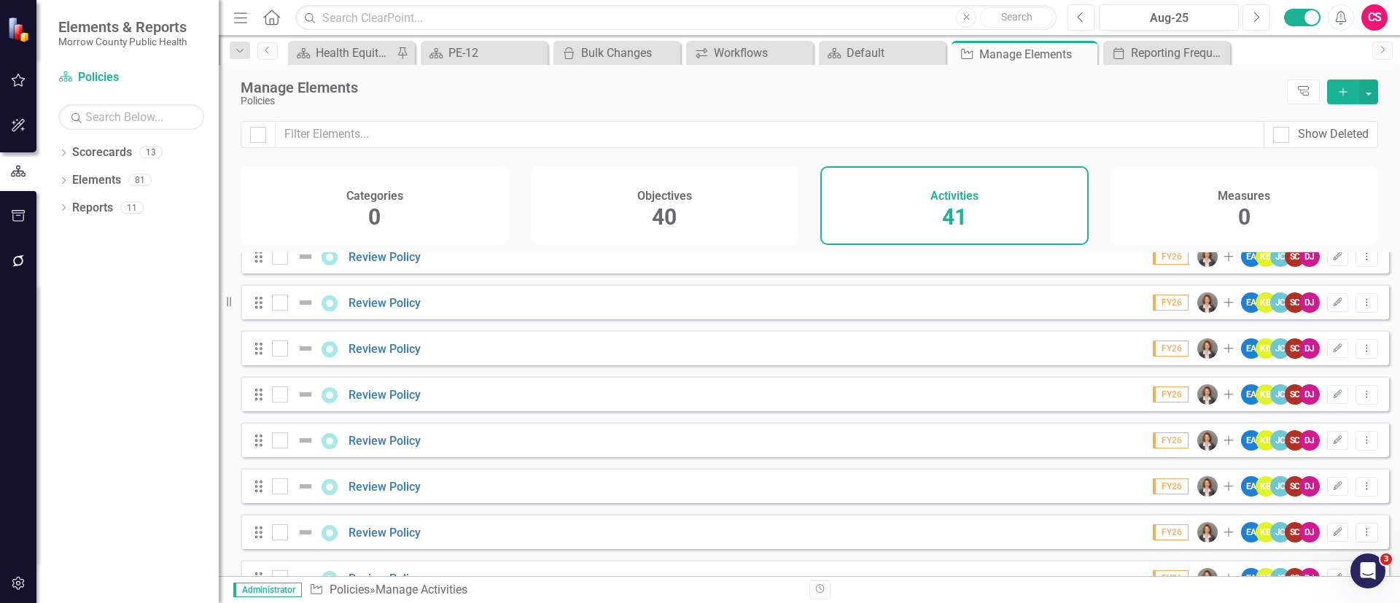
scroll to position [981, 0]
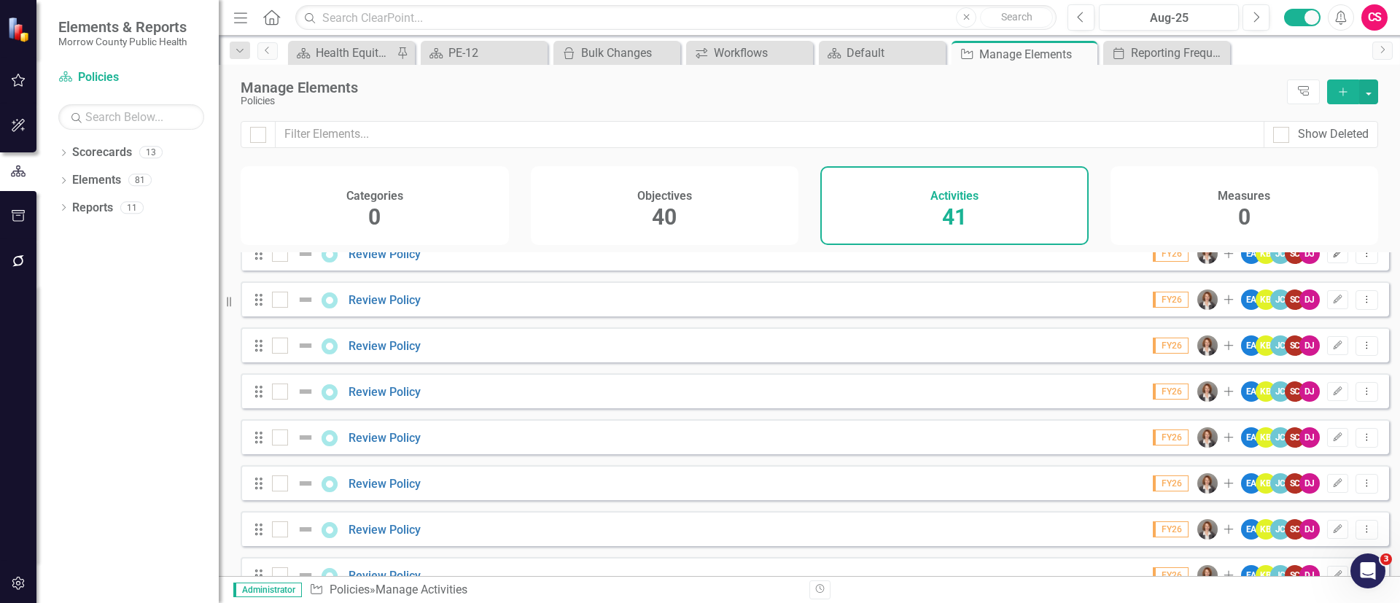
click at [1332, 258] on icon "Edit" at bounding box center [1337, 253] width 11 height 9
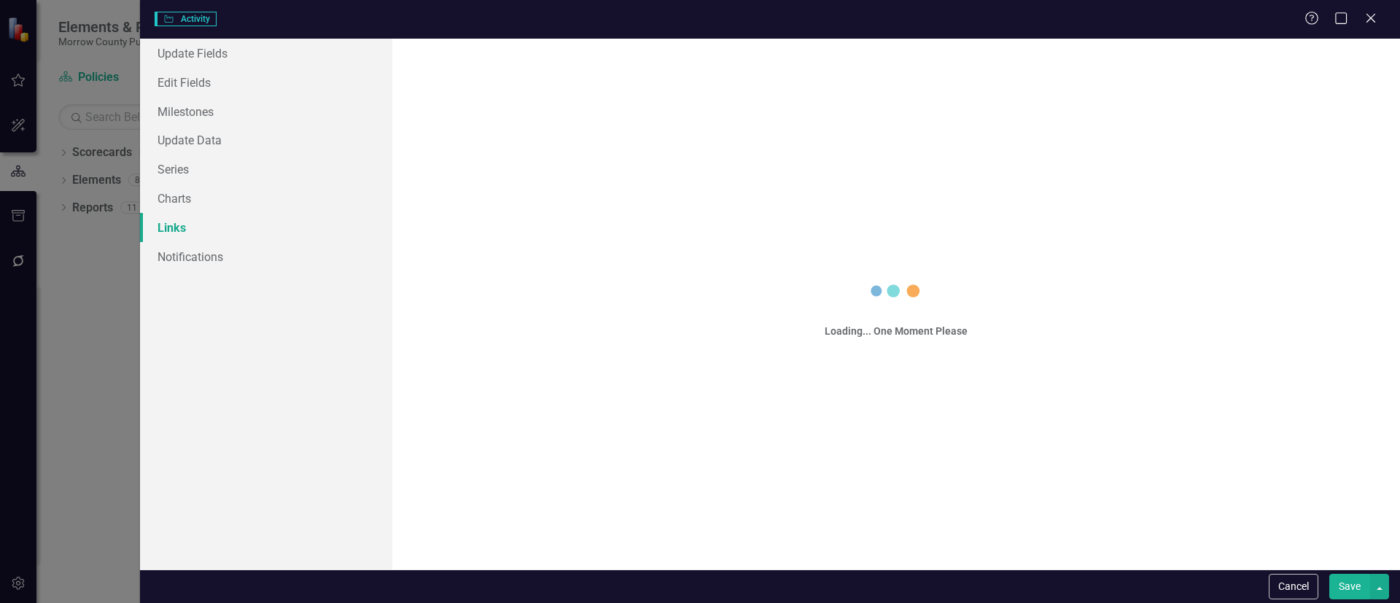
click at [215, 225] on link "Links" at bounding box center [266, 227] width 252 height 29
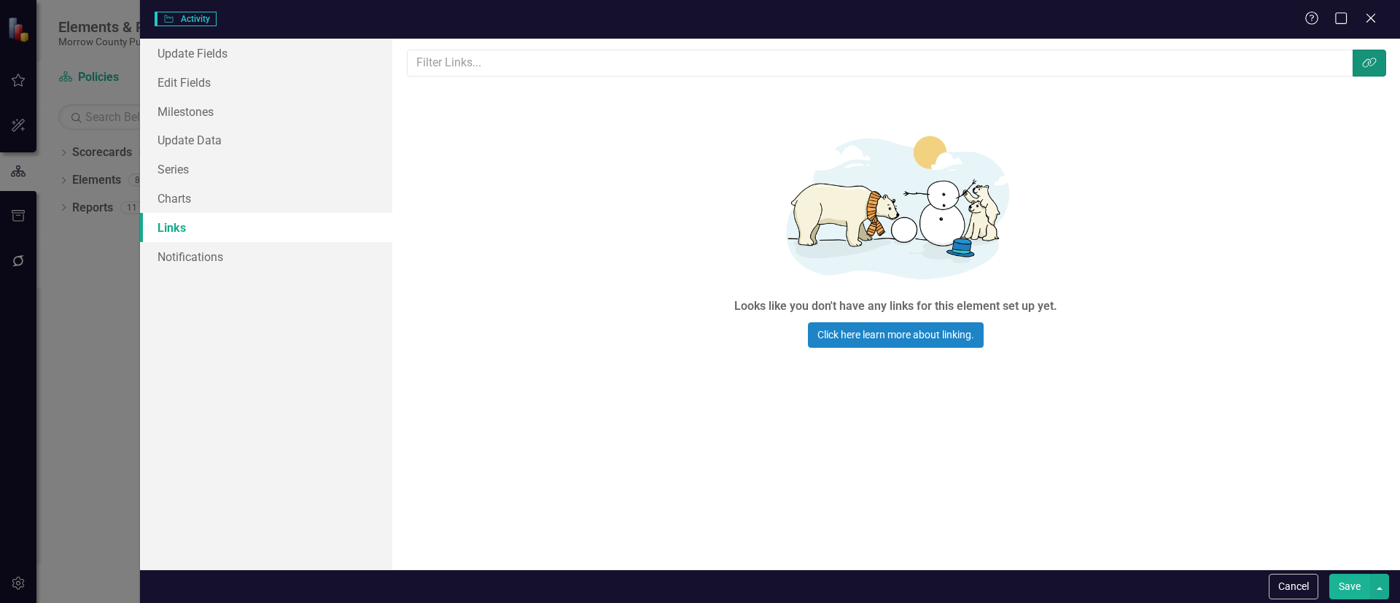
click at [1356, 59] on button "Link Tag" at bounding box center [1369, 63] width 34 height 27
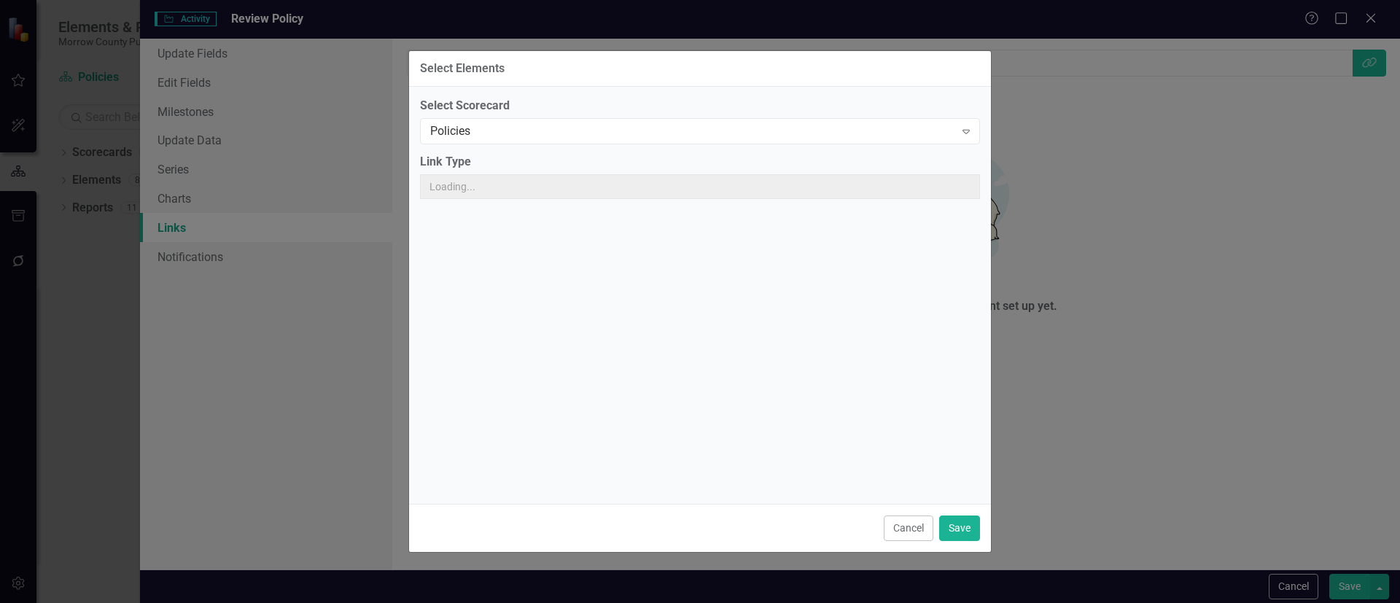
scroll to position [0, 0]
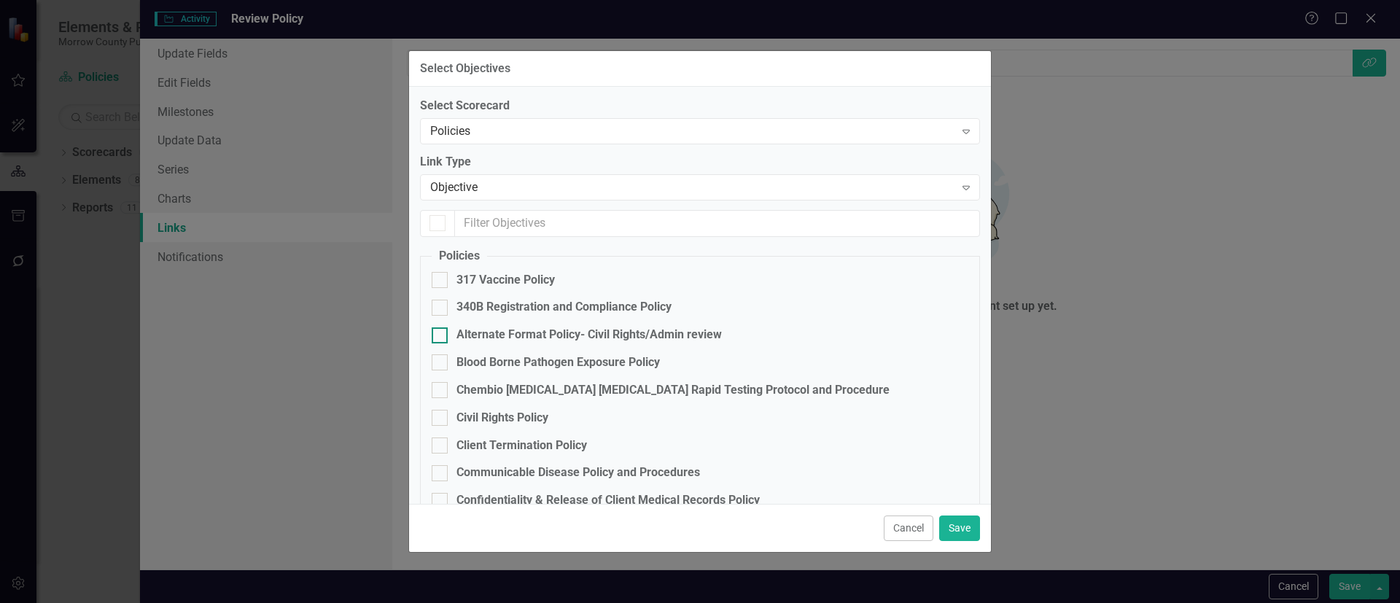
checkbox input "false"
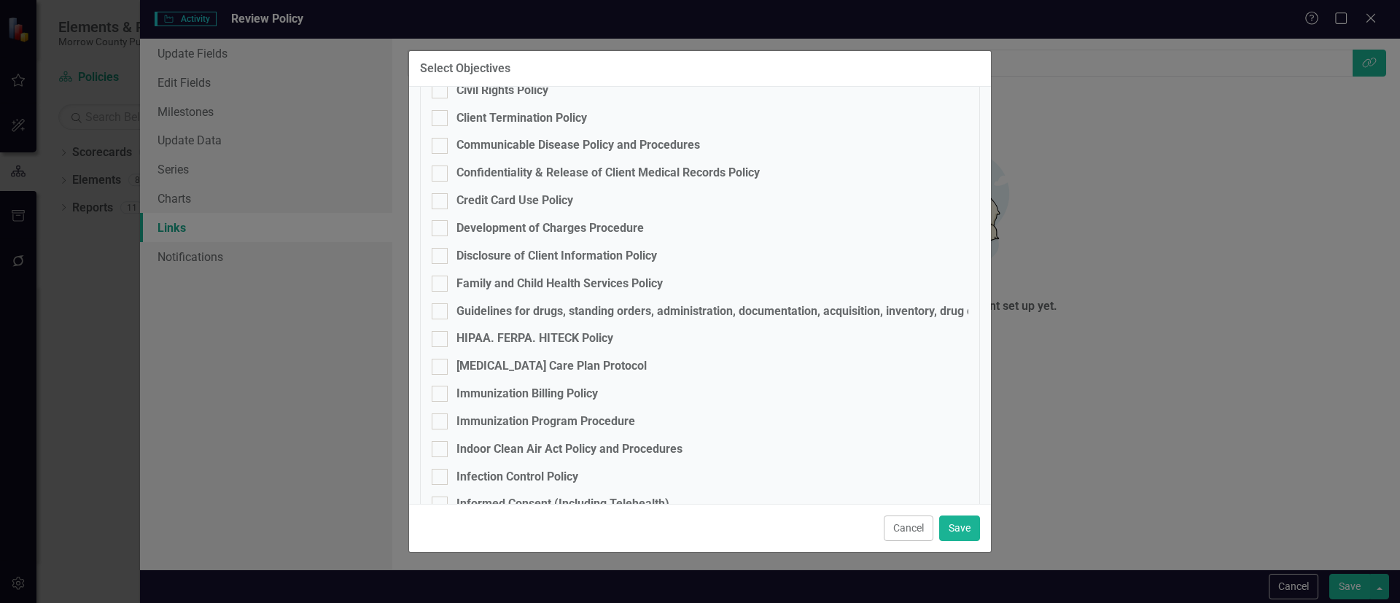
scroll to position [328, 0]
click at [508, 477] on div "Infection Control Policy" at bounding box center [517, 476] width 122 height 17
click at [441, 477] on input "Infection Control Policy" at bounding box center [436, 472] width 9 height 9
checkbox input "true"
click at [950, 524] on button "Save" at bounding box center [959, 528] width 41 height 26
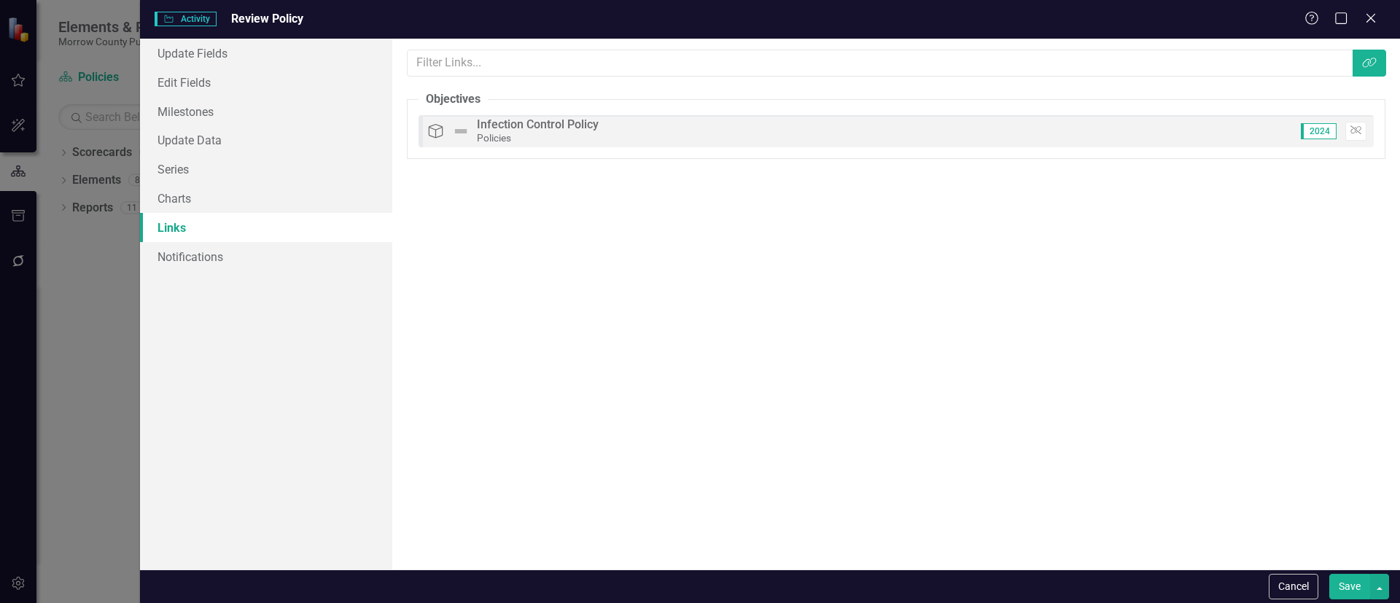
click at [1346, 587] on button "Save" at bounding box center [1349, 587] width 41 height 26
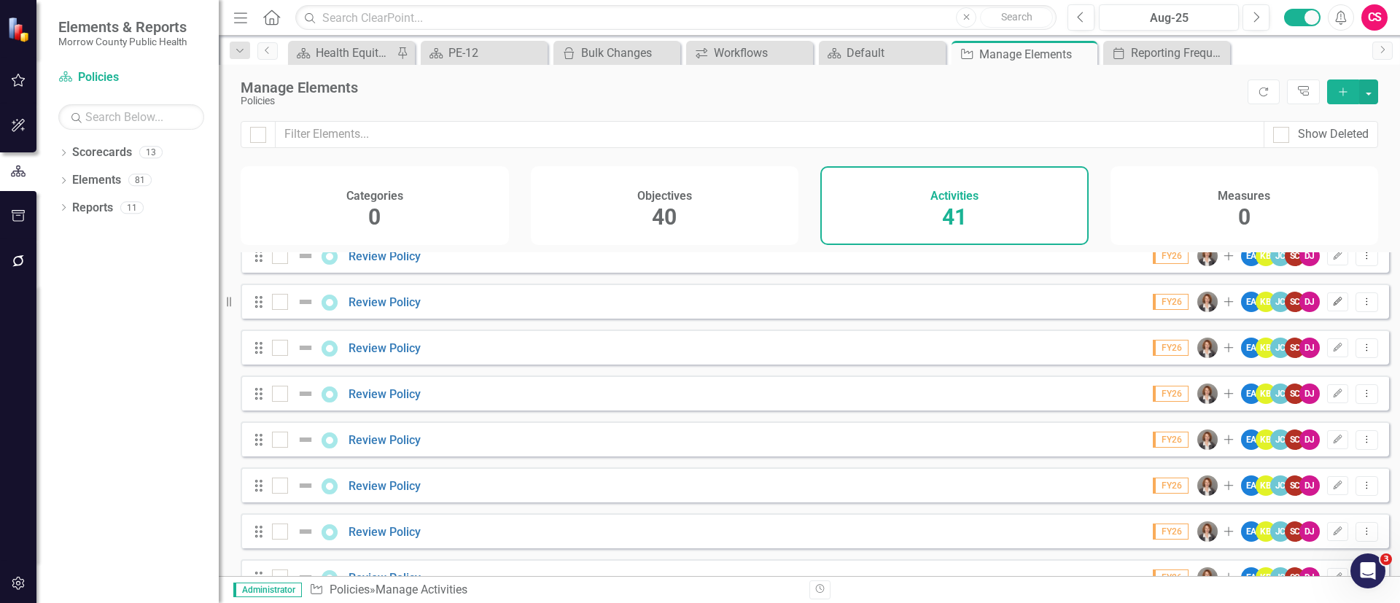
scroll to position [981, 0]
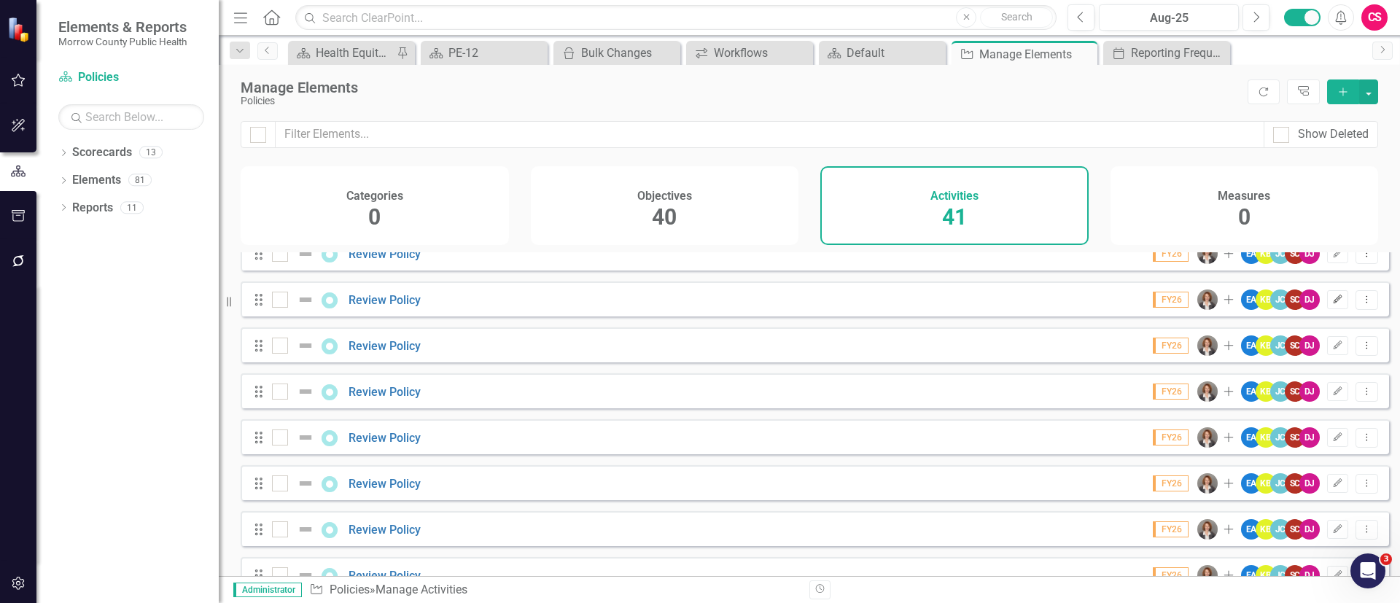
click at [1333, 303] on icon "button" at bounding box center [1337, 298] width 9 height 9
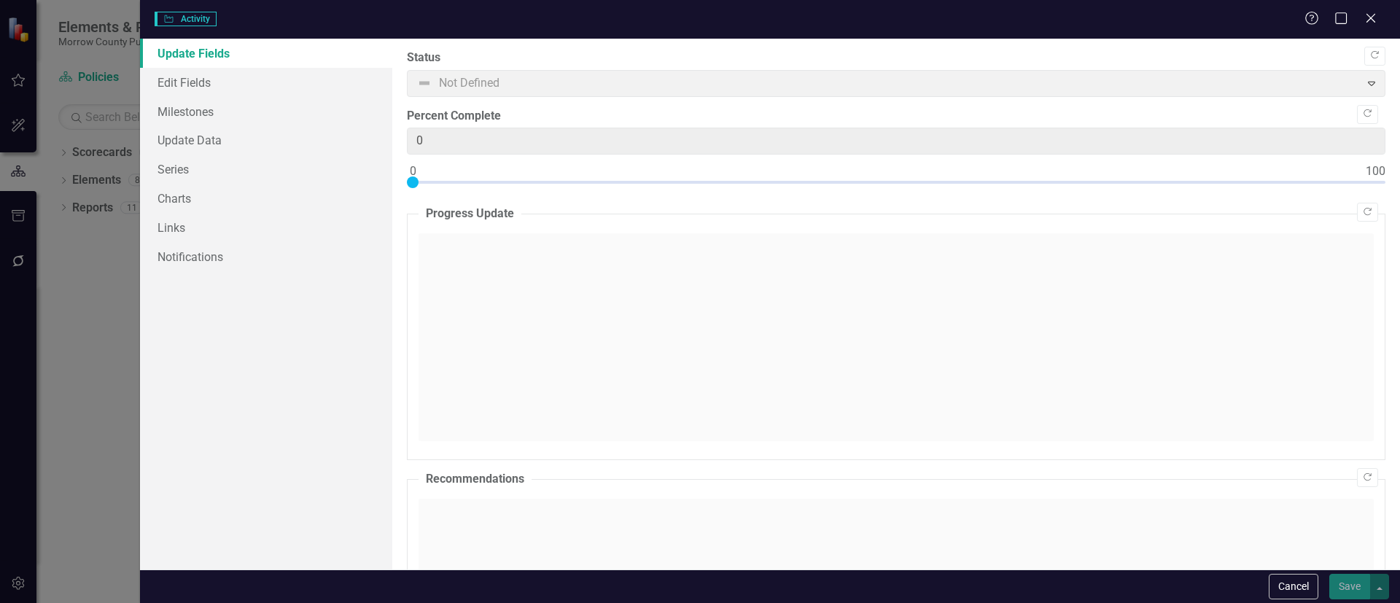
type input "0"
click at [186, 222] on link "Links" at bounding box center [266, 227] width 252 height 29
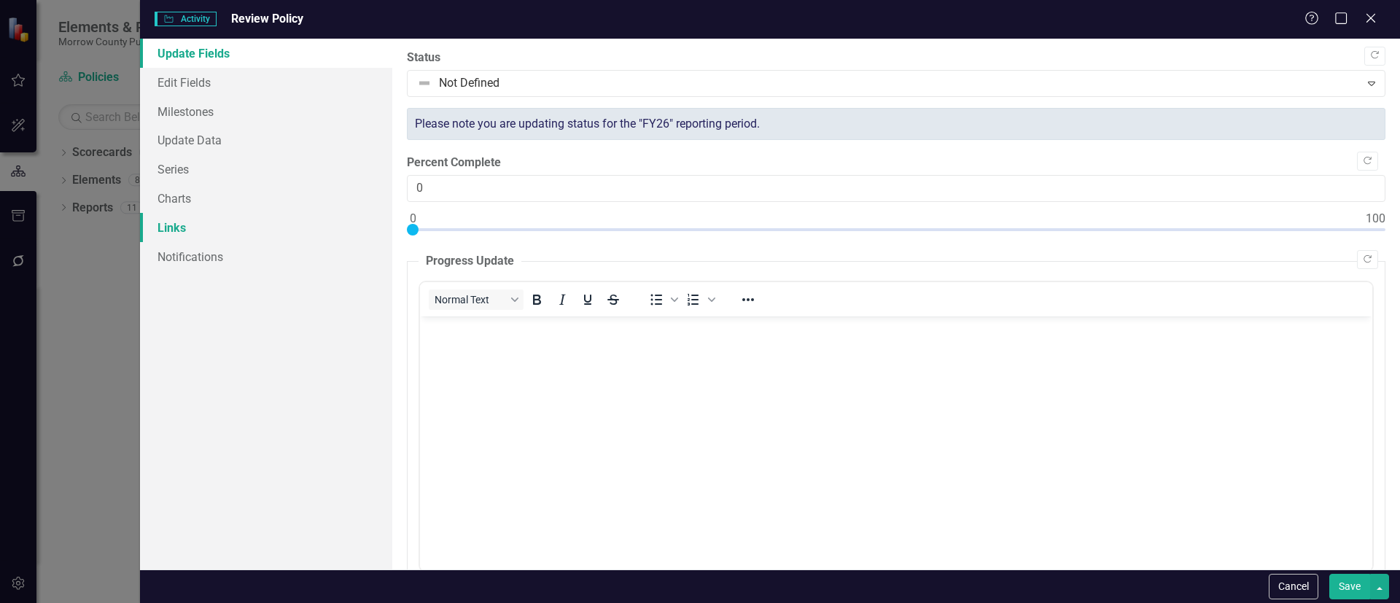
scroll to position [0, 0]
click at [200, 226] on link "Links" at bounding box center [266, 227] width 252 height 29
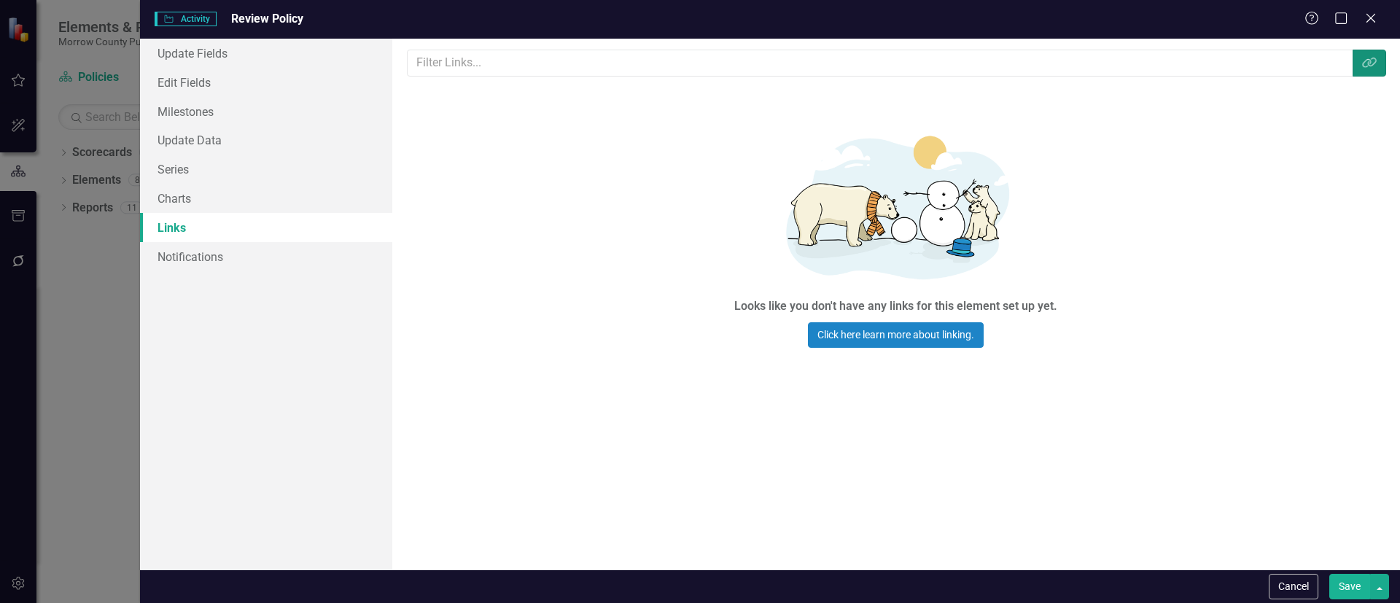
click at [1355, 62] on button "Link Tag" at bounding box center [1369, 63] width 34 height 27
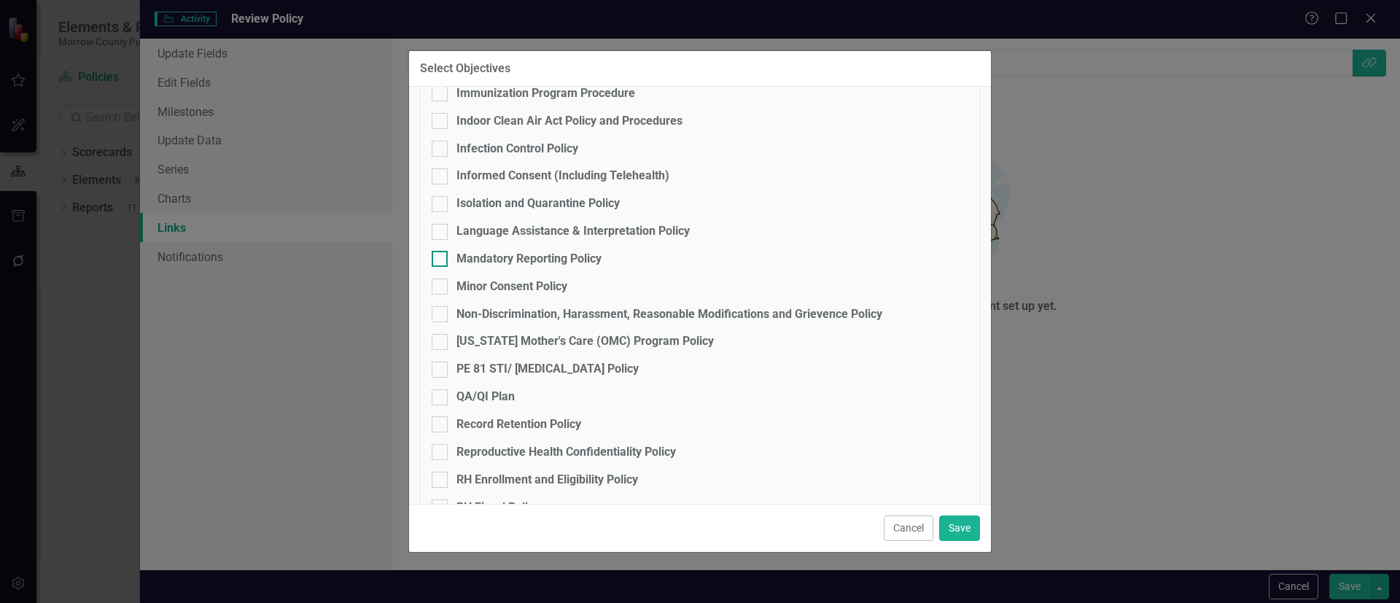
scroll to position [656, 0]
click at [488, 172] on div "Informed Consent (Including Telehealth)" at bounding box center [562, 175] width 213 height 17
click at [441, 172] on input "Informed Consent (Including Telehealth)" at bounding box center [436, 172] width 9 height 9
checkbox input "true"
click at [953, 522] on button "Save" at bounding box center [959, 528] width 41 height 26
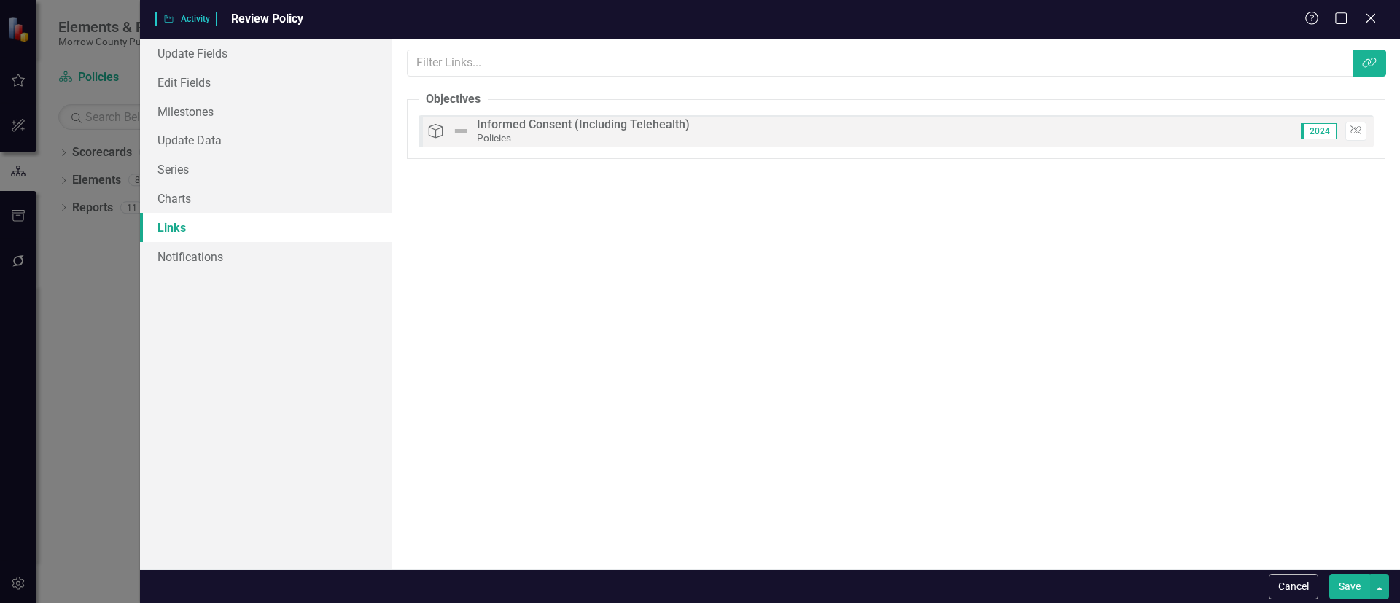
click at [1354, 583] on button "Save" at bounding box center [1349, 587] width 41 height 26
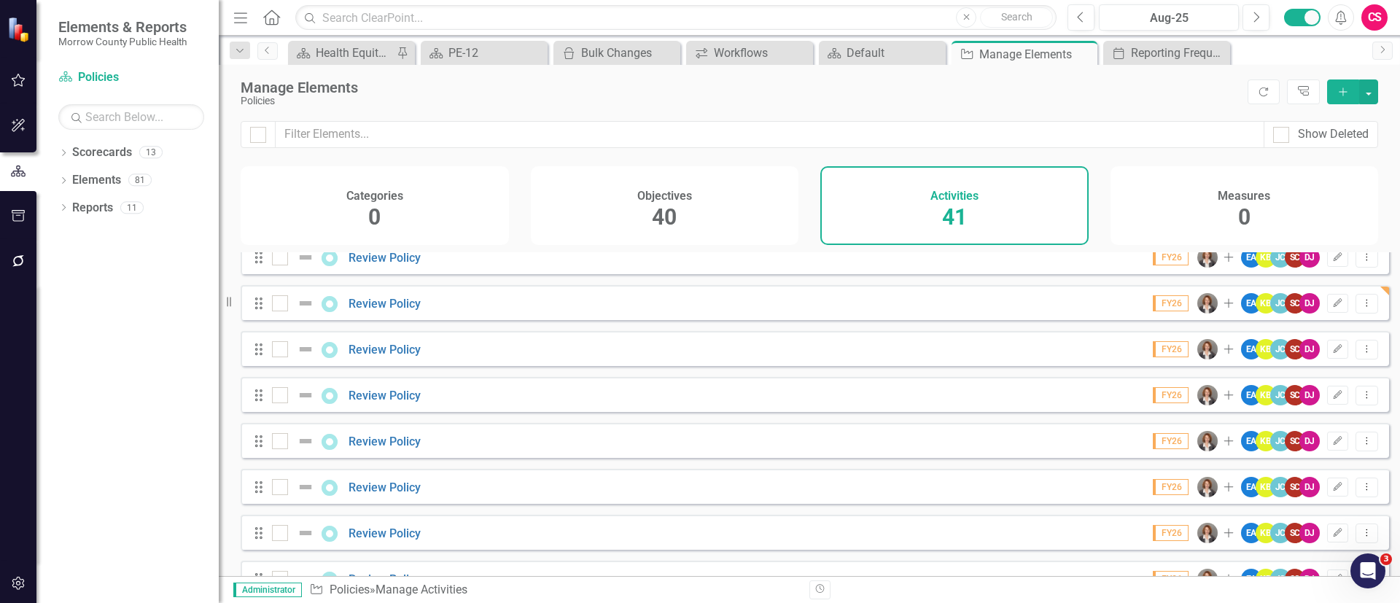
scroll to position [981, 0]
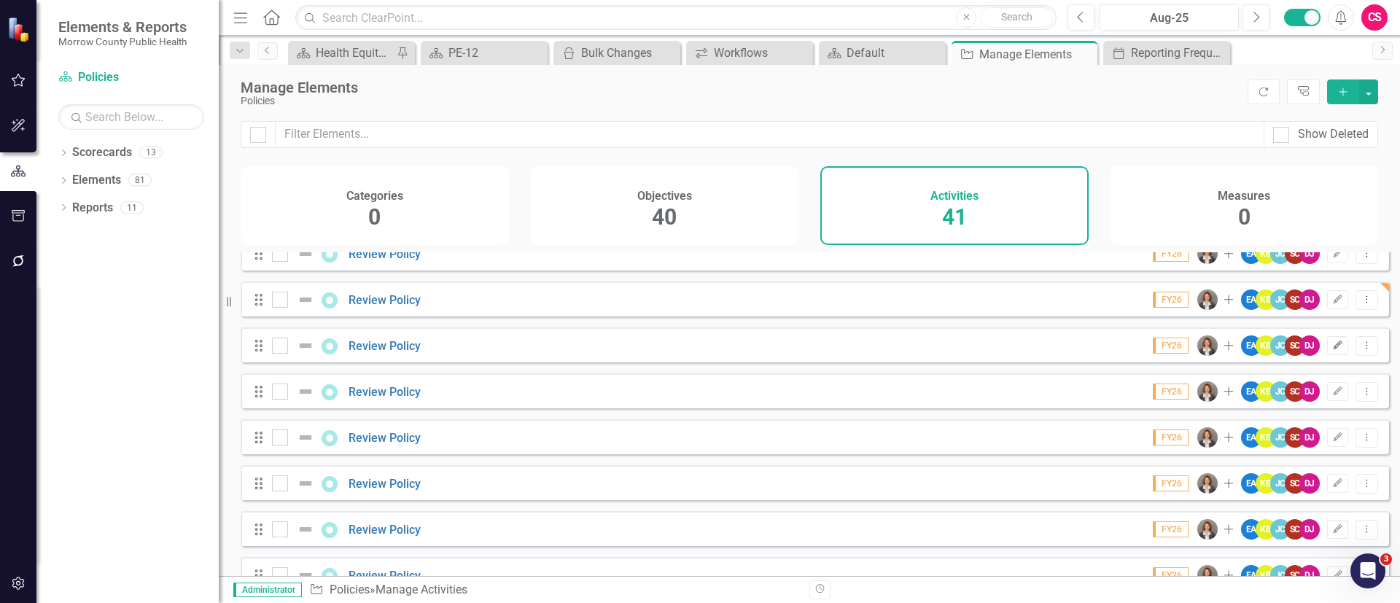
click at [1332, 350] on icon "Edit" at bounding box center [1337, 345] width 11 height 9
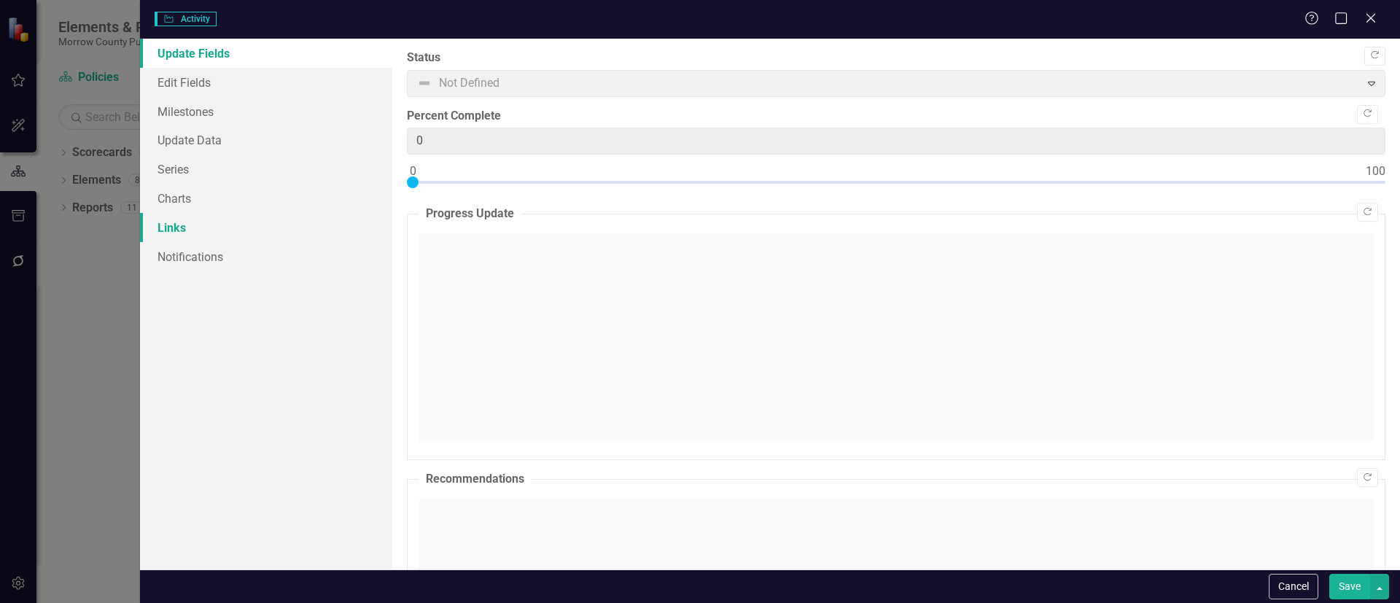
click at [168, 227] on link "Links" at bounding box center [266, 227] width 252 height 29
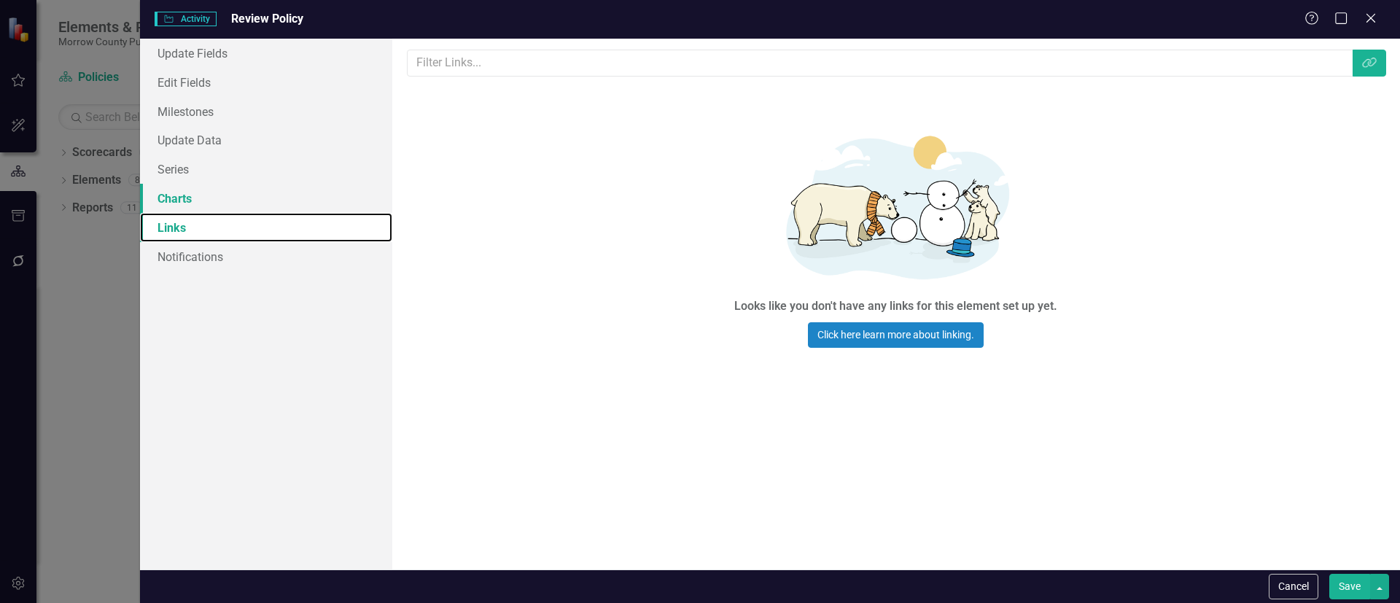
scroll to position [0, 0]
click at [1387, 50] on div "Links are one of the most powerful features of ClearPoint. By configuring the l…" at bounding box center [895, 304] width 1007 height 531
click at [1380, 59] on button "Link Tag" at bounding box center [1369, 63] width 34 height 27
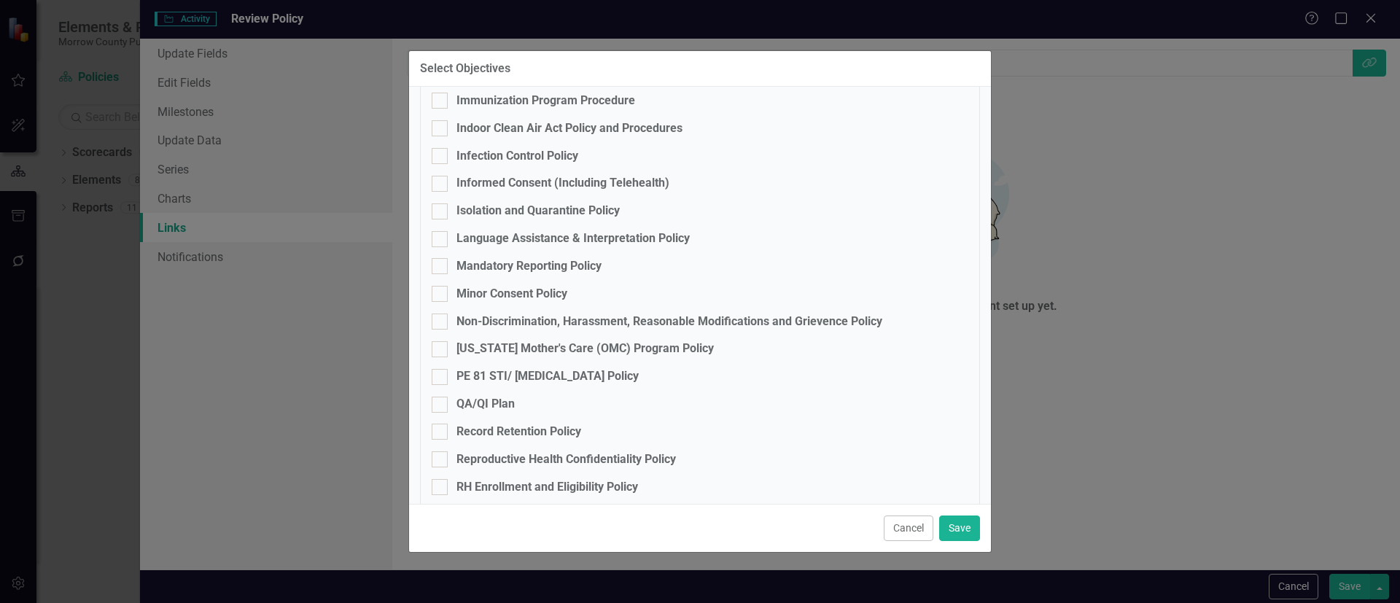
scroll to position [646, 0]
click at [519, 205] on div "Isolation and Quarantine Policy" at bounding box center [537, 213] width 163 height 17
click at [441, 206] on input "Isolation and Quarantine Policy" at bounding box center [436, 210] width 9 height 9
checkbox input "true"
click at [948, 523] on button "Save" at bounding box center [959, 528] width 41 height 26
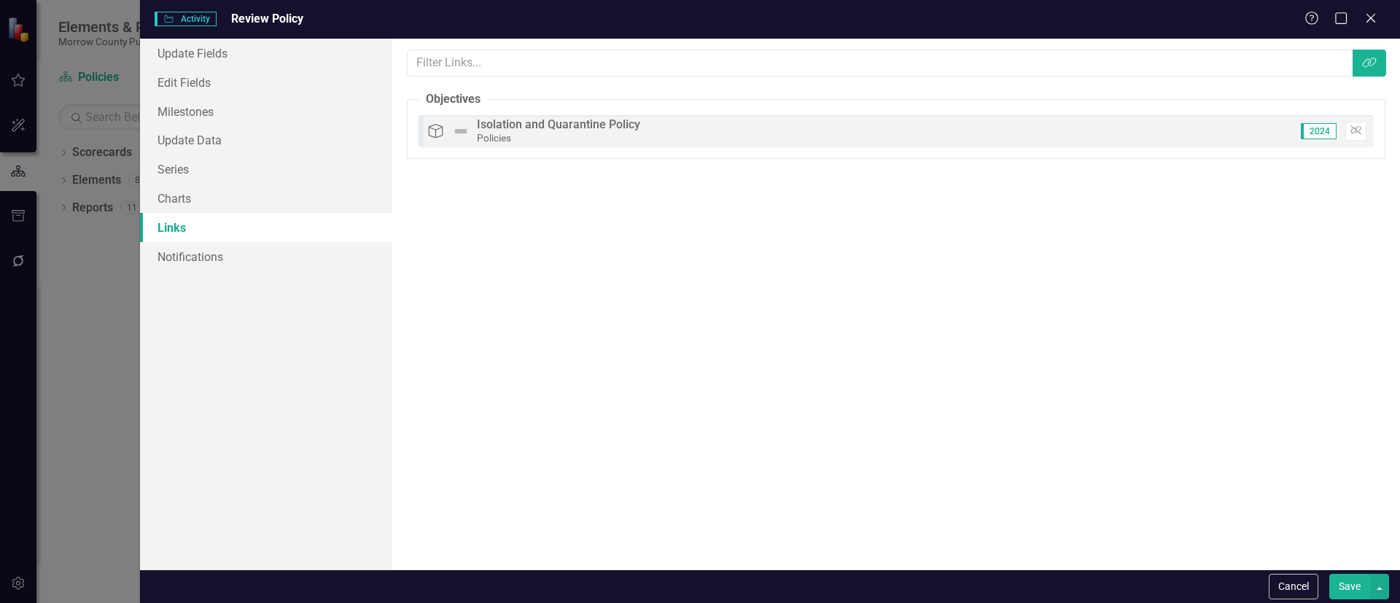
click at [1351, 582] on button "Save" at bounding box center [1349, 587] width 41 height 26
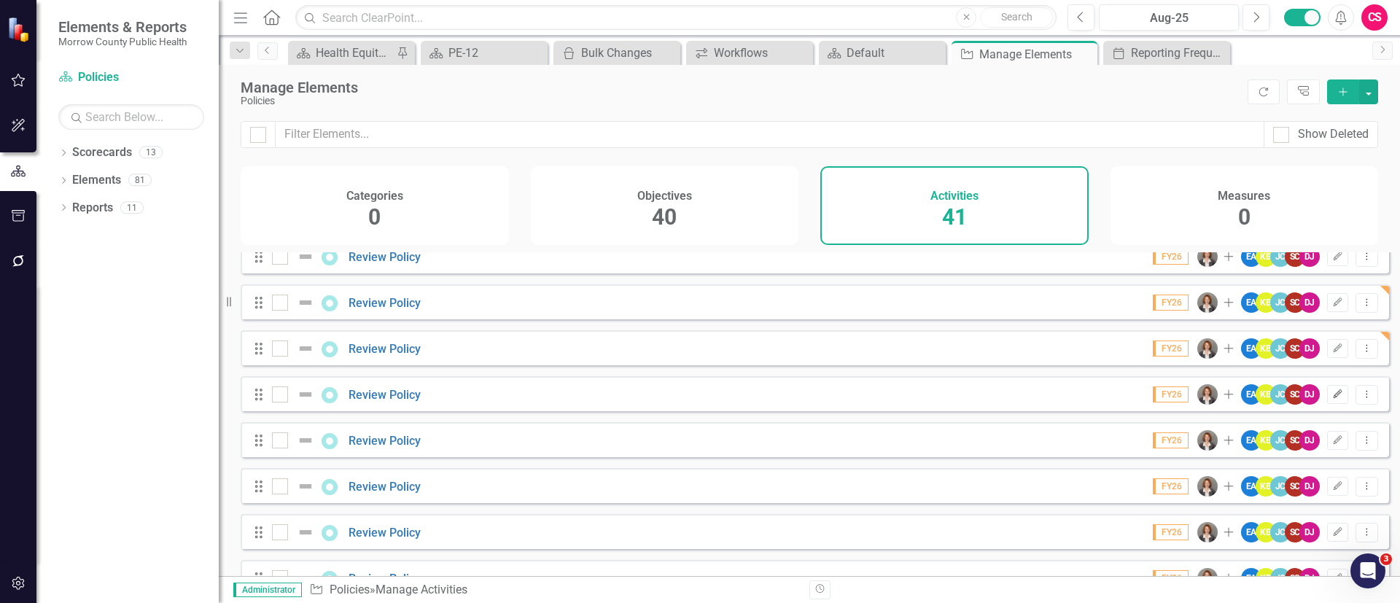
click at [1332, 399] on icon "Edit" at bounding box center [1337, 394] width 11 height 9
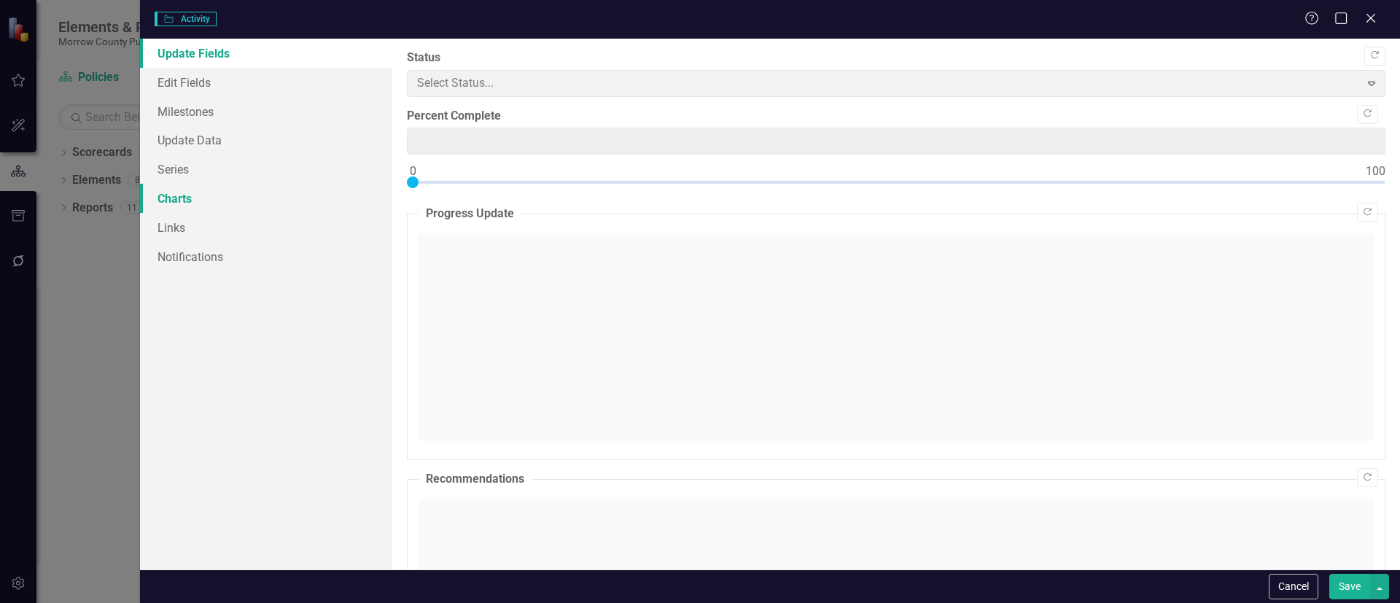
type input "0"
click at [193, 219] on link "Links" at bounding box center [266, 227] width 252 height 29
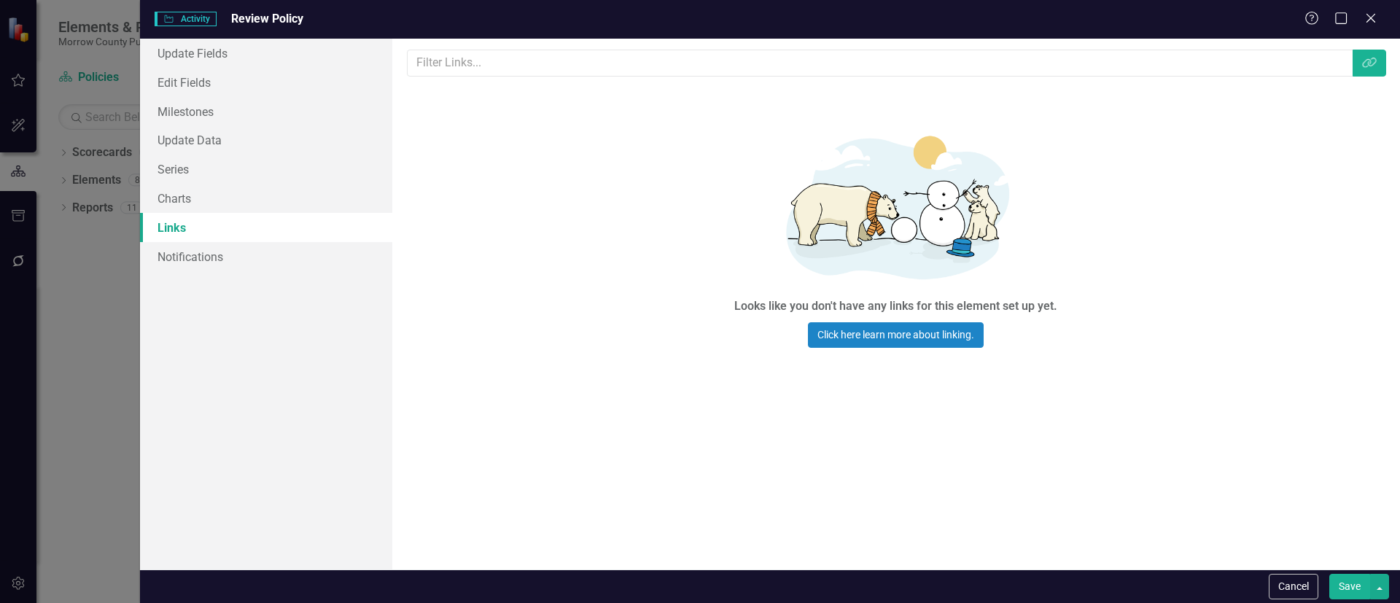
scroll to position [0, 0]
click at [1373, 64] on icon "button" at bounding box center [1369, 63] width 14 height 10
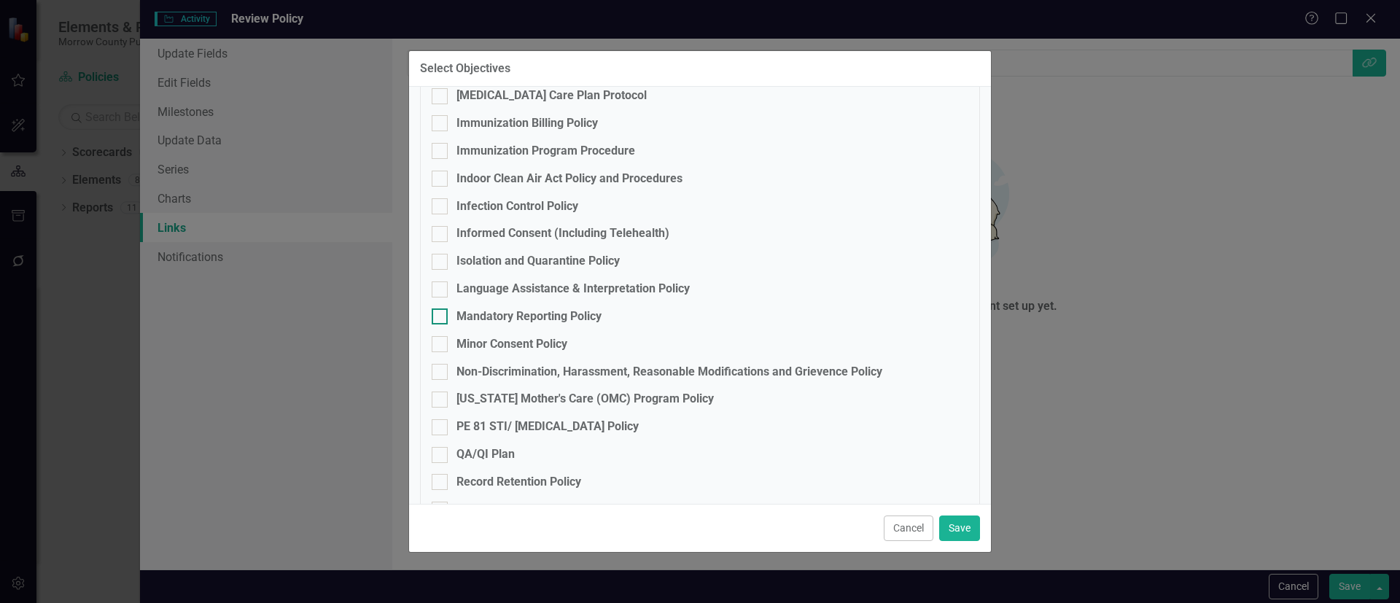
scroll to position [597, 0]
click at [476, 314] on div "Mandatory Reporting Policy" at bounding box center [528, 317] width 145 height 17
click at [441, 314] on input "Mandatory Reporting Policy" at bounding box center [436, 313] width 9 height 9
checkbox input "true"
click at [956, 520] on button "Save" at bounding box center [959, 528] width 41 height 26
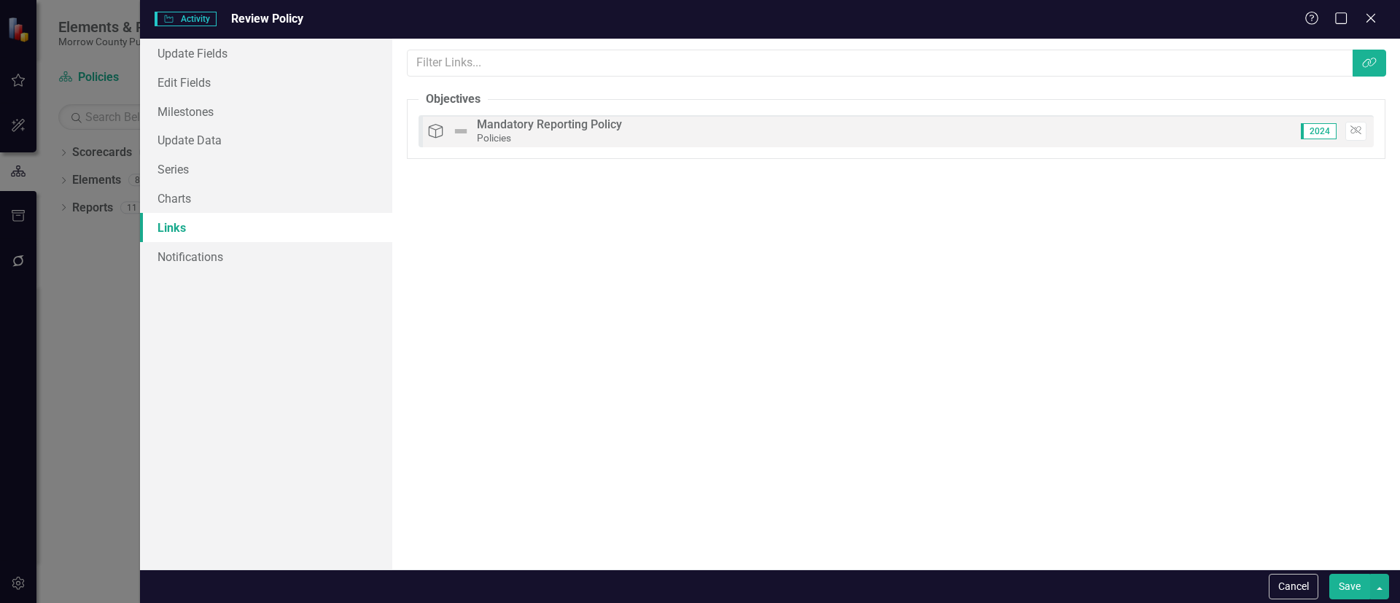
click at [1353, 585] on button "Save" at bounding box center [1349, 587] width 41 height 26
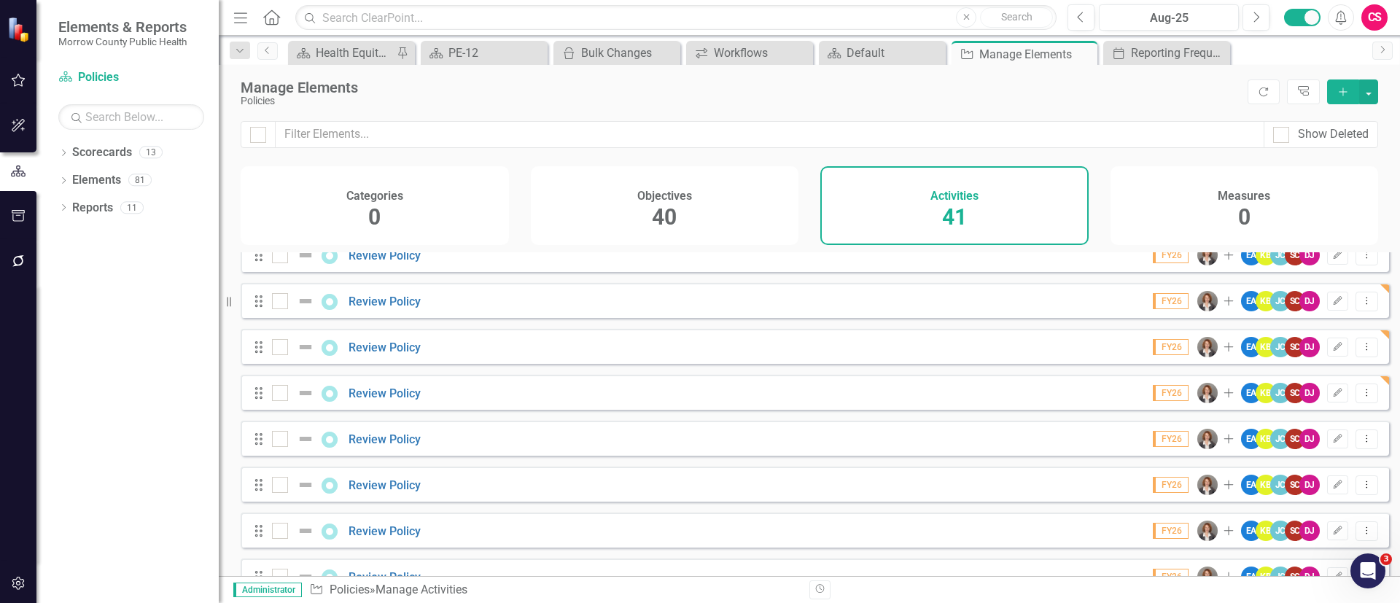
scroll to position [981, 0]
click at [1332, 442] on icon "Edit" at bounding box center [1337, 437] width 11 height 9
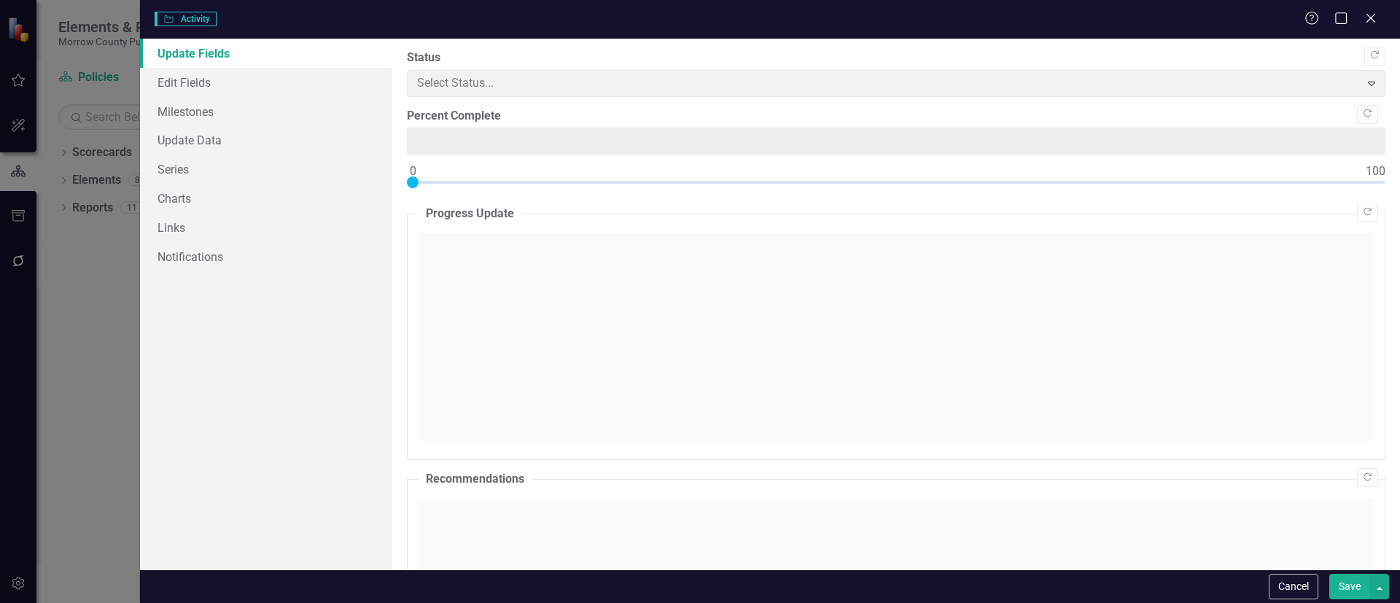
type input "0"
click at [204, 225] on link "Links" at bounding box center [266, 227] width 252 height 29
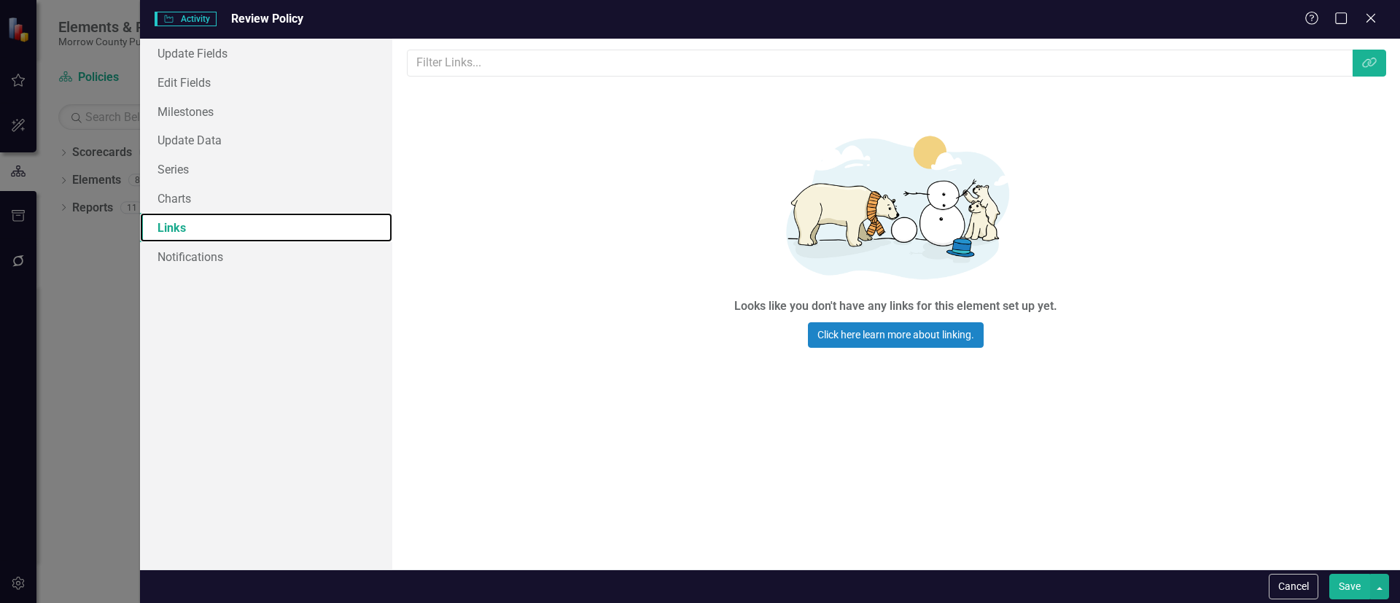
scroll to position [0, 0]
click at [1362, 65] on icon "button" at bounding box center [1369, 63] width 14 height 10
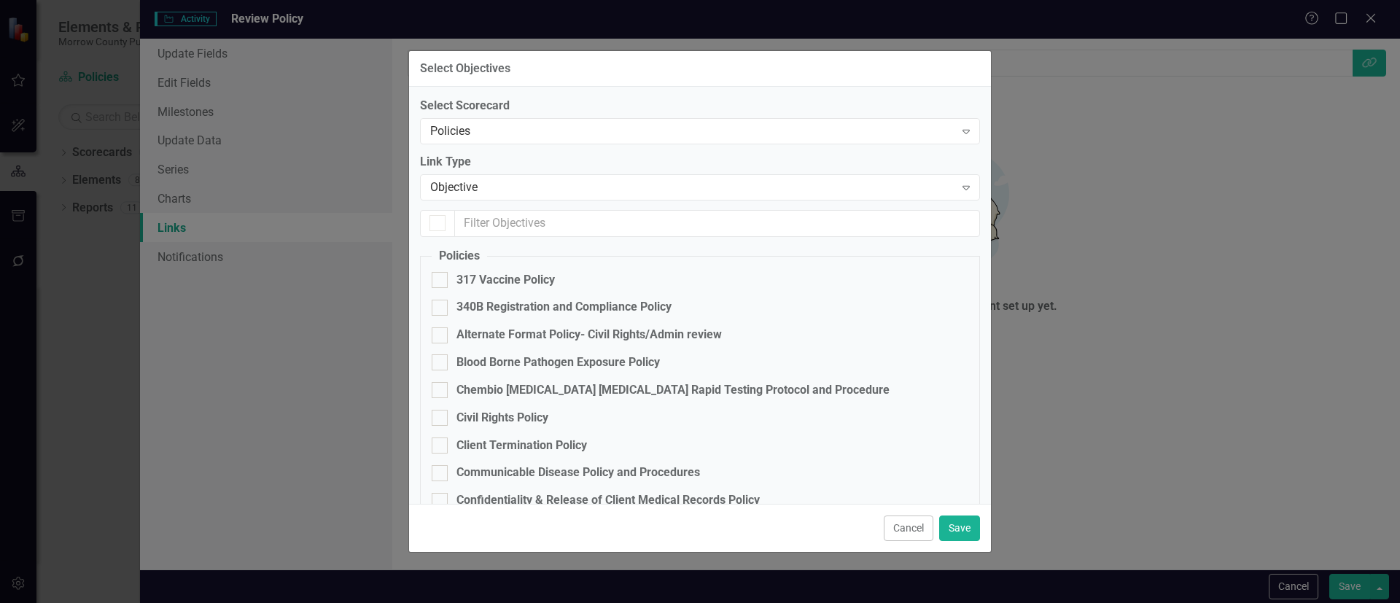
checkbox input "false"
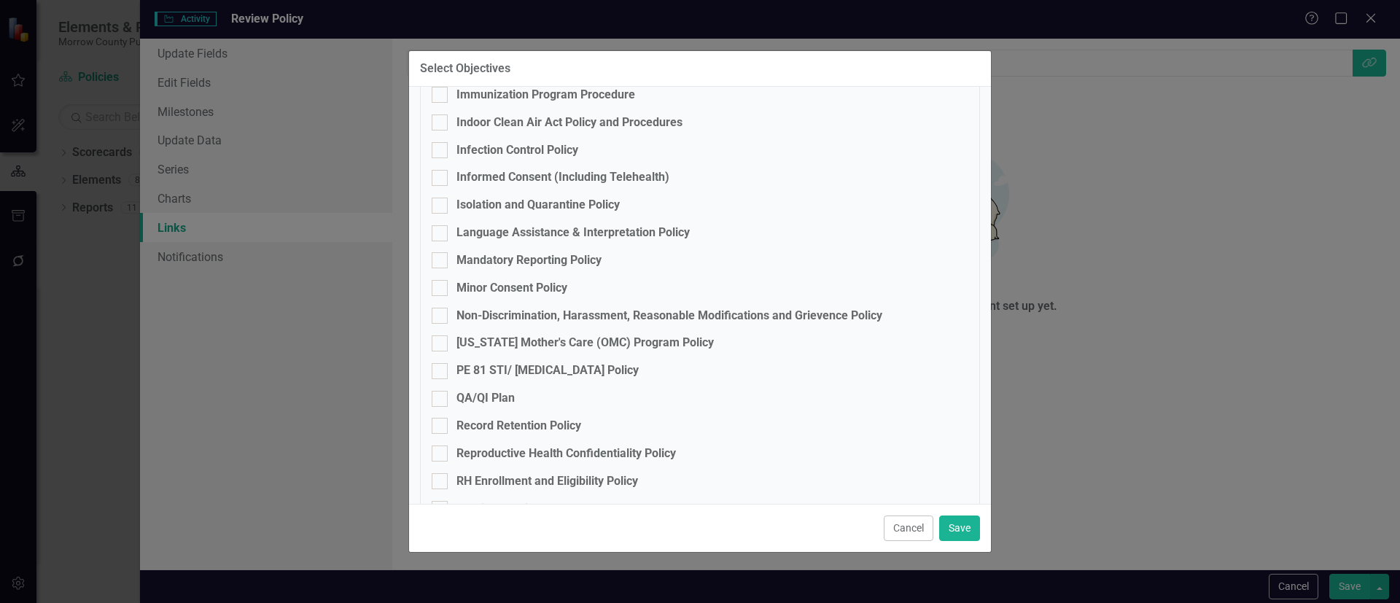
scroll to position [656, 0]
click at [477, 282] on div "Minor Consent Policy" at bounding box center [511, 286] width 111 height 17
click at [441, 282] on input "Minor Consent Policy" at bounding box center [436, 282] width 9 height 9
checkbox input "true"
click at [956, 519] on button "Save" at bounding box center [959, 528] width 41 height 26
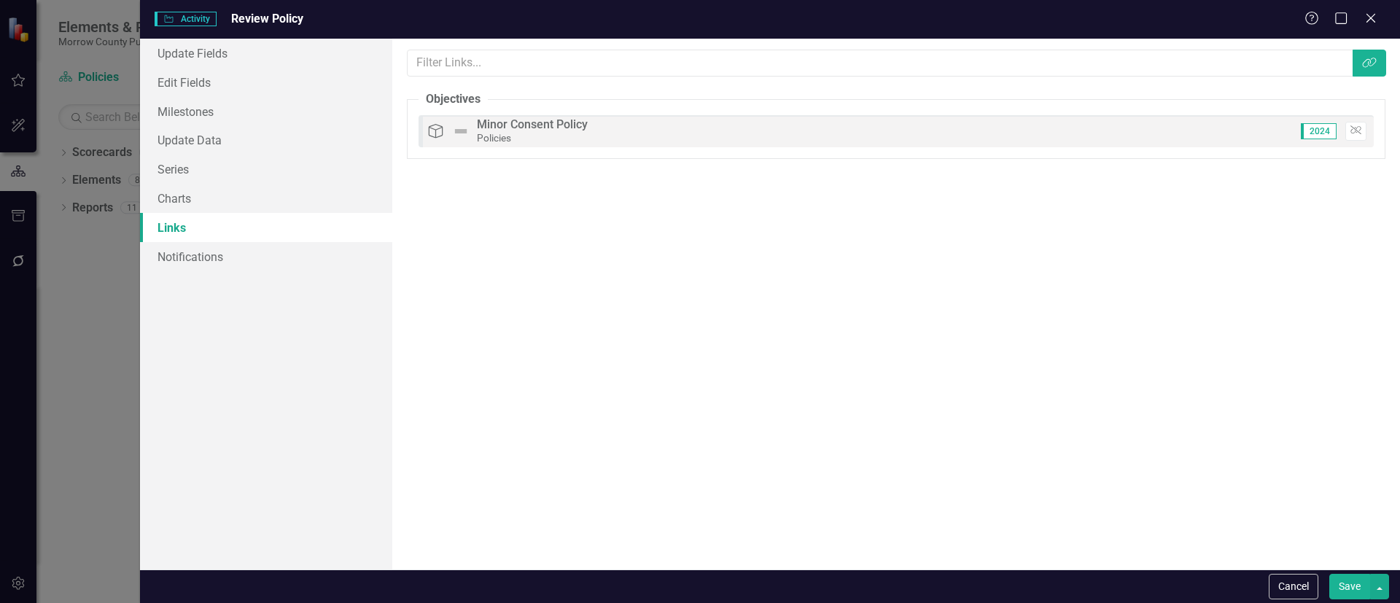
click at [1351, 582] on button "Save" at bounding box center [1349, 587] width 41 height 26
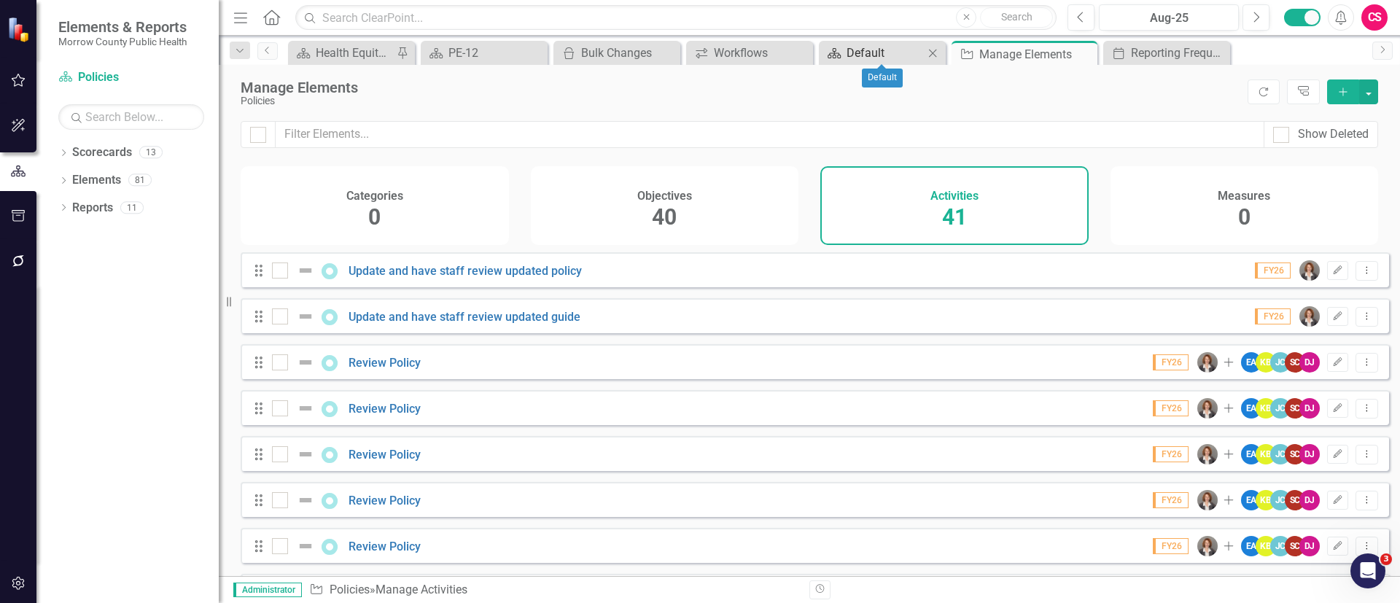
click at [866, 45] on div "Default" at bounding box center [884, 53] width 77 height 18
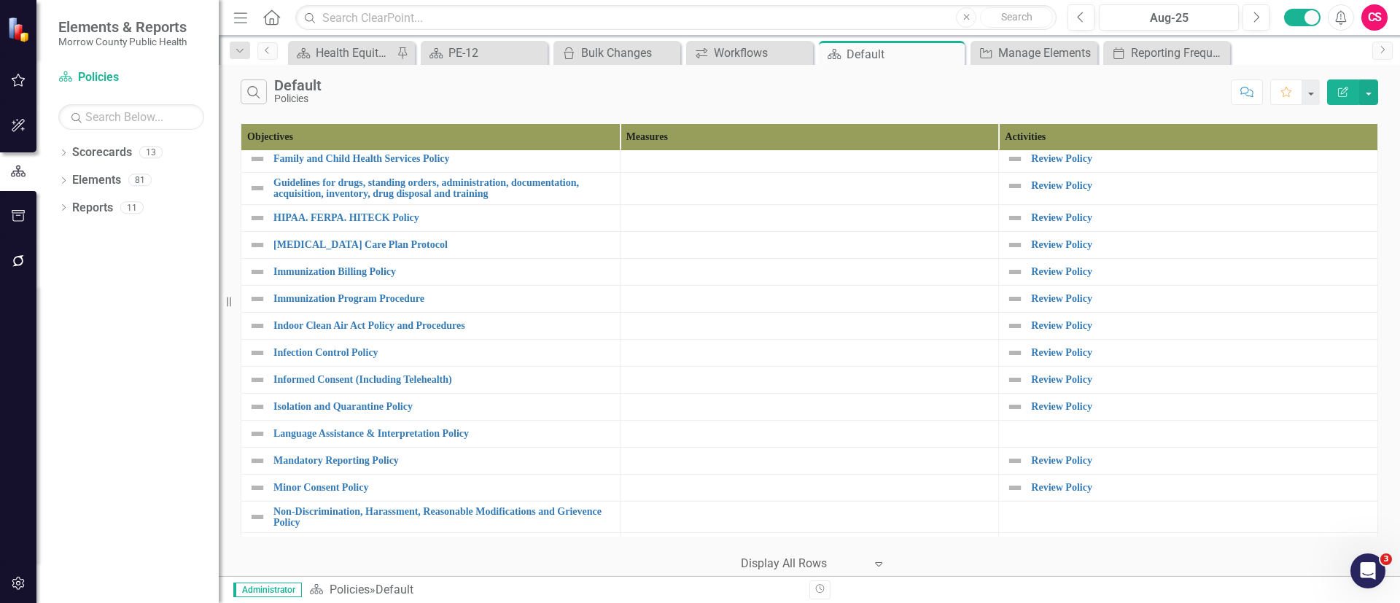
scroll to position [331, 0]
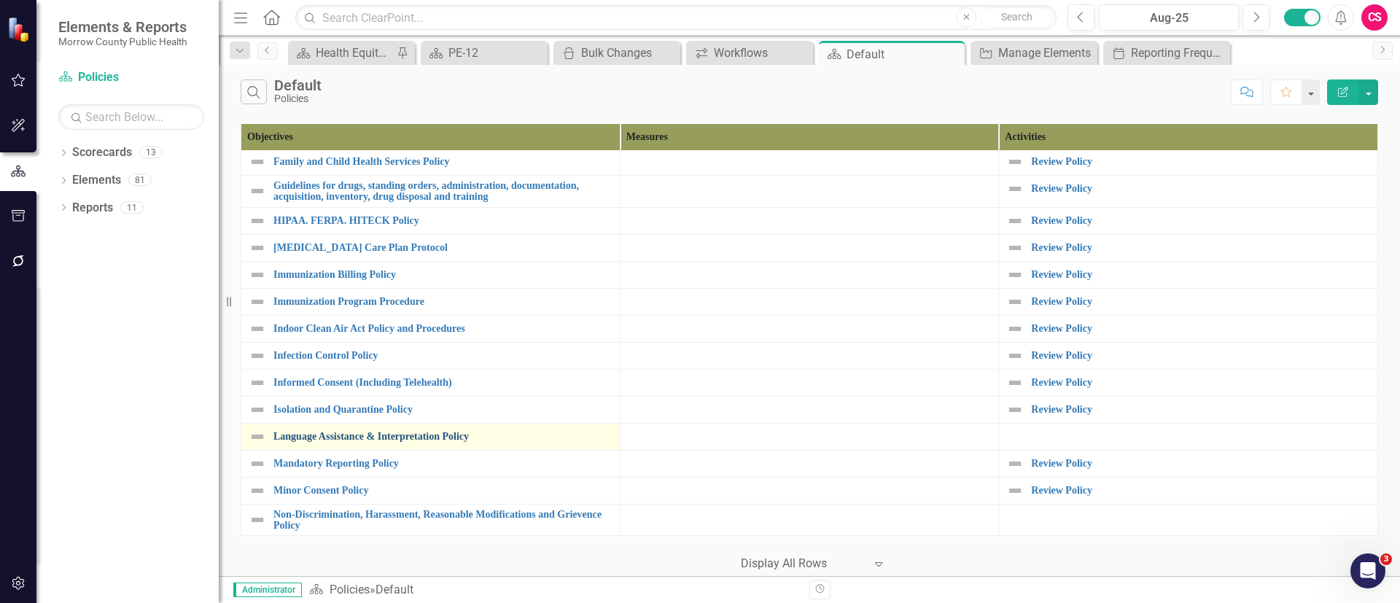
click at [485, 441] on link "Language Assistance & Interpretation Policy" at bounding box center [442, 436] width 339 height 11
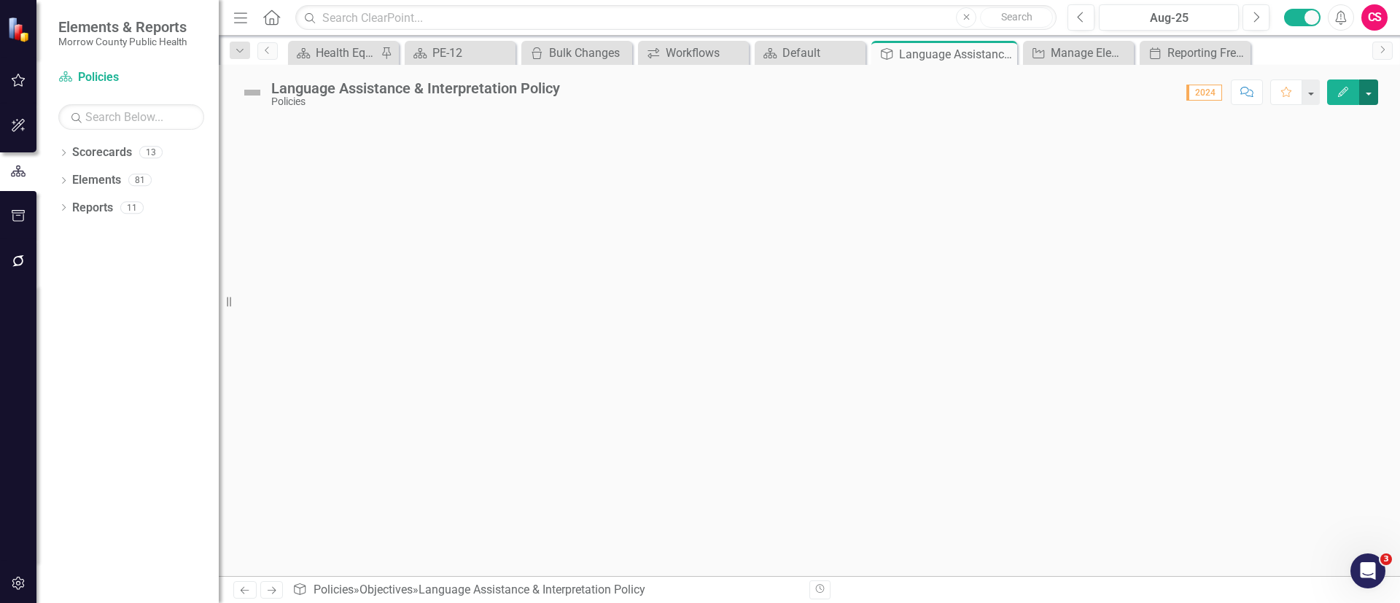
click at [1369, 93] on button "button" at bounding box center [1368, 92] width 19 height 26
click at [1332, 120] on link "Edit Edit Objective" at bounding box center [1318, 119] width 118 height 27
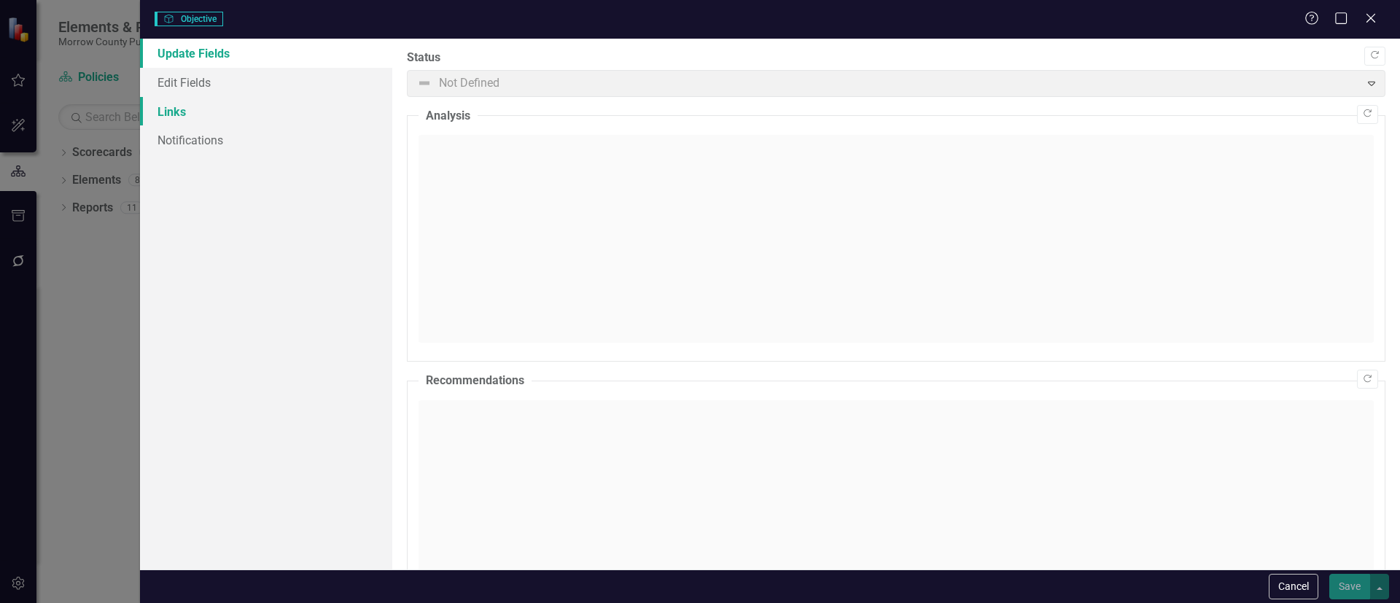
click at [206, 103] on link "Links" at bounding box center [266, 111] width 252 height 29
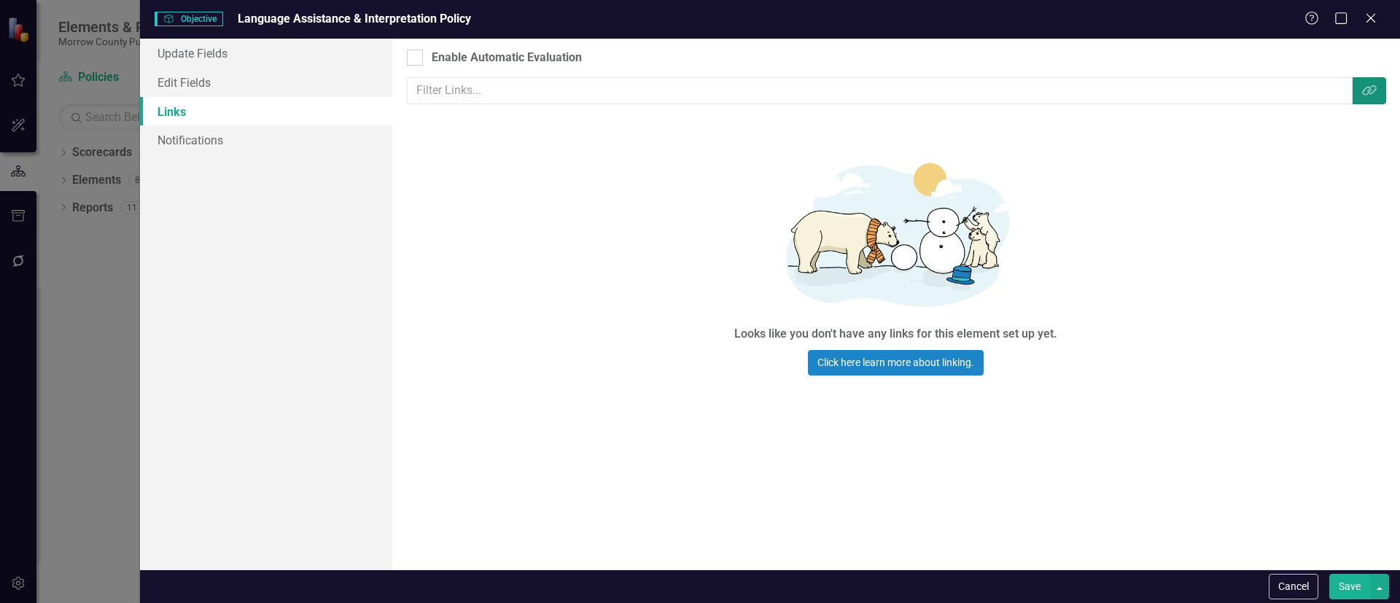
click at [1359, 88] on button "Link Tag" at bounding box center [1369, 90] width 34 height 27
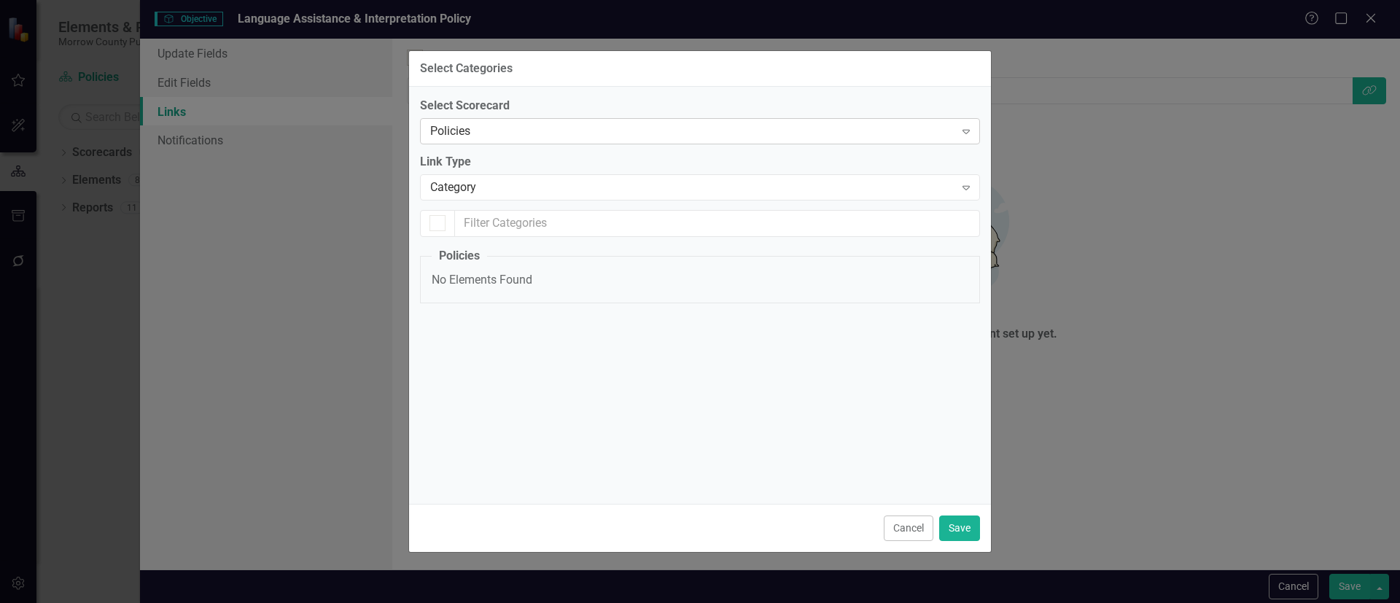
click at [572, 127] on div "Policies" at bounding box center [692, 130] width 524 height 17
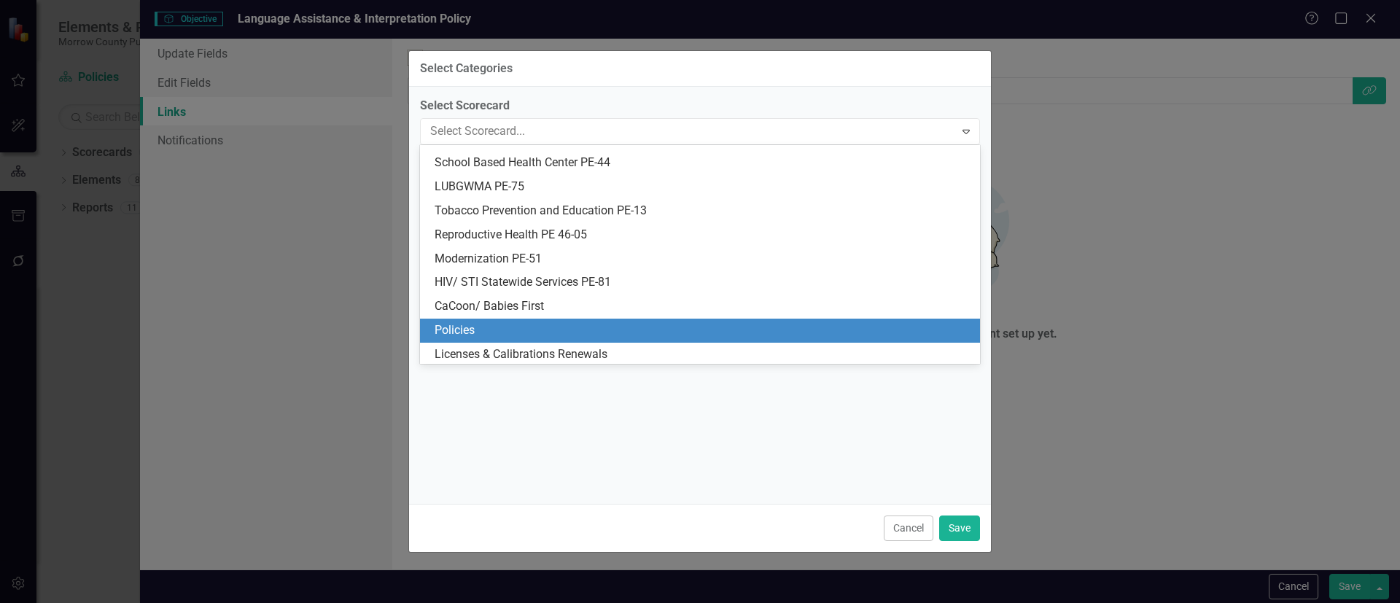
scroll to position [93, 0]
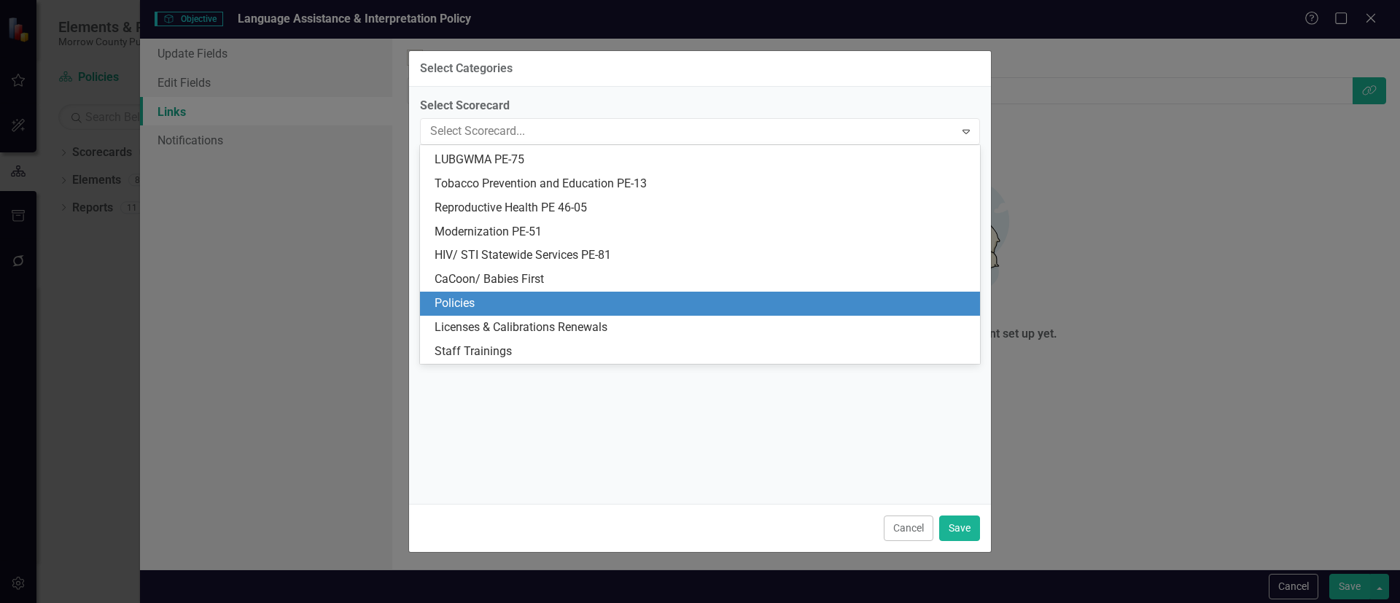
click at [534, 308] on div "Policies" at bounding box center [702, 303] width 536 height 17
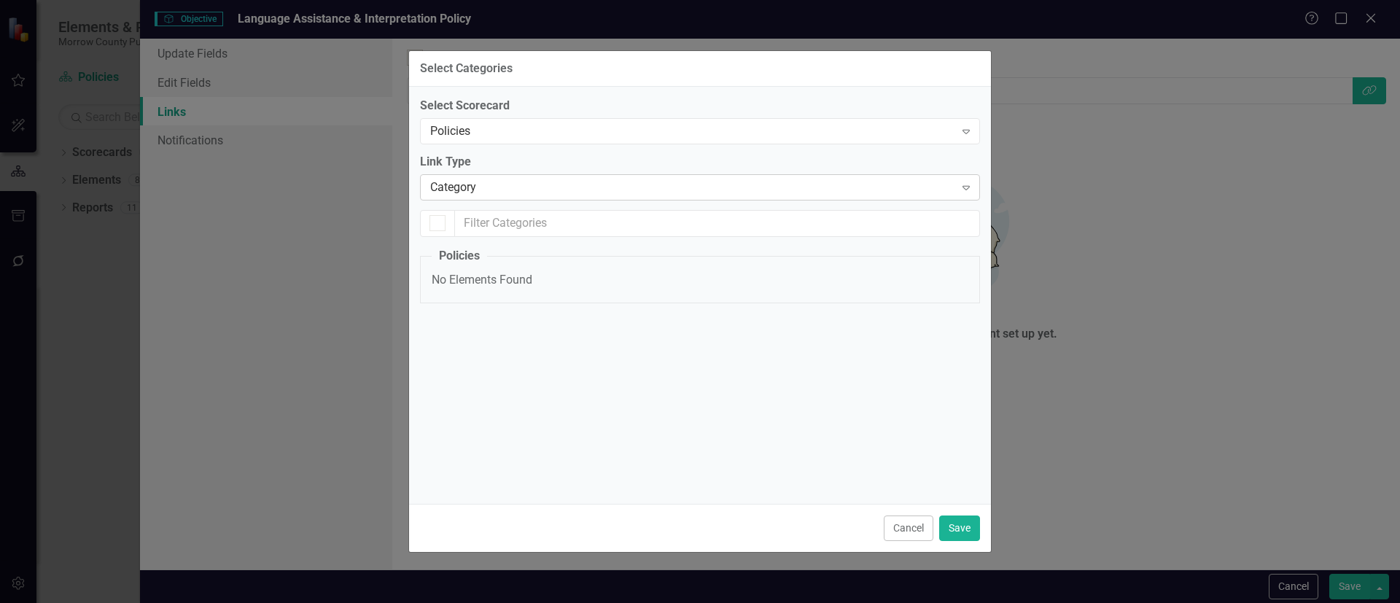
click at [563, 188] on div "Category" at bounding box center [692, 187] width 524 height 17
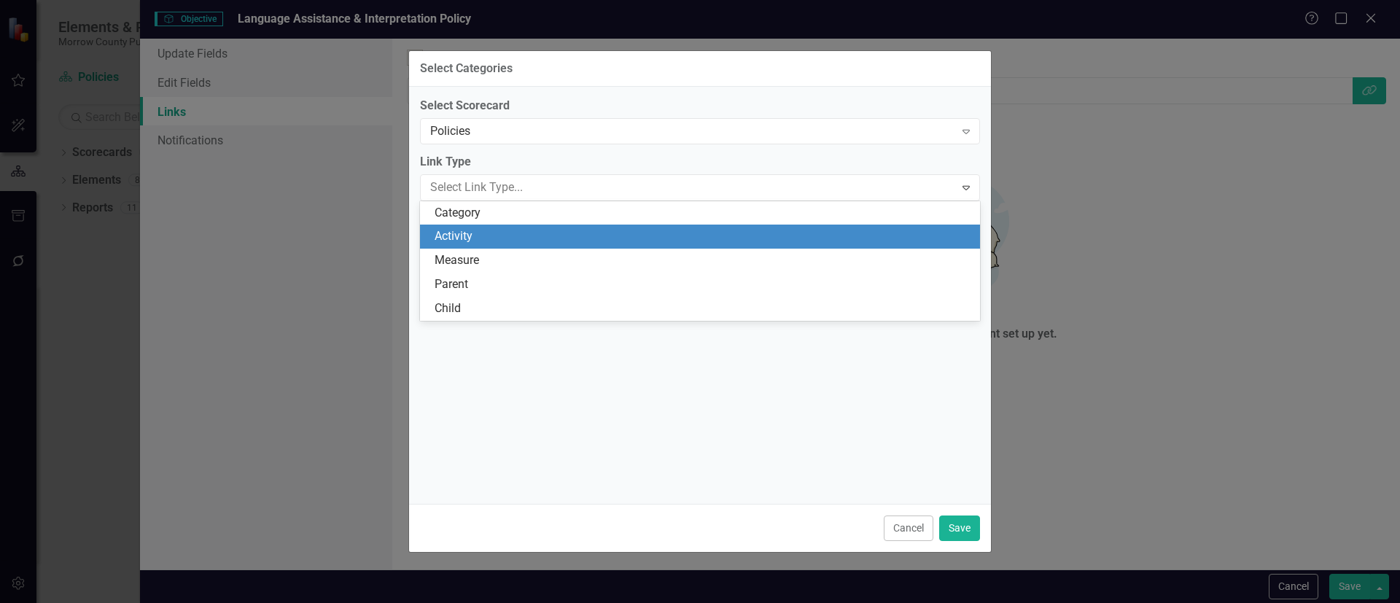
click at [549, 241] on div "Activity" at bounding box center [702, 236] width 536 height 17
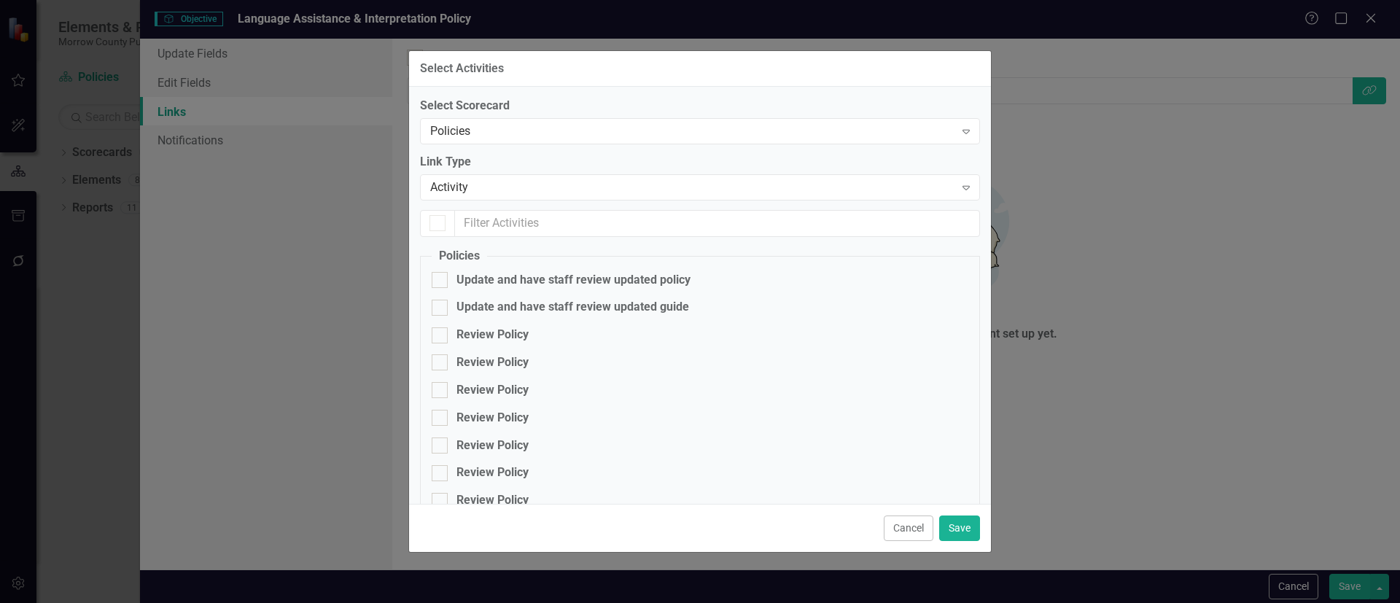
checkbox input "false"
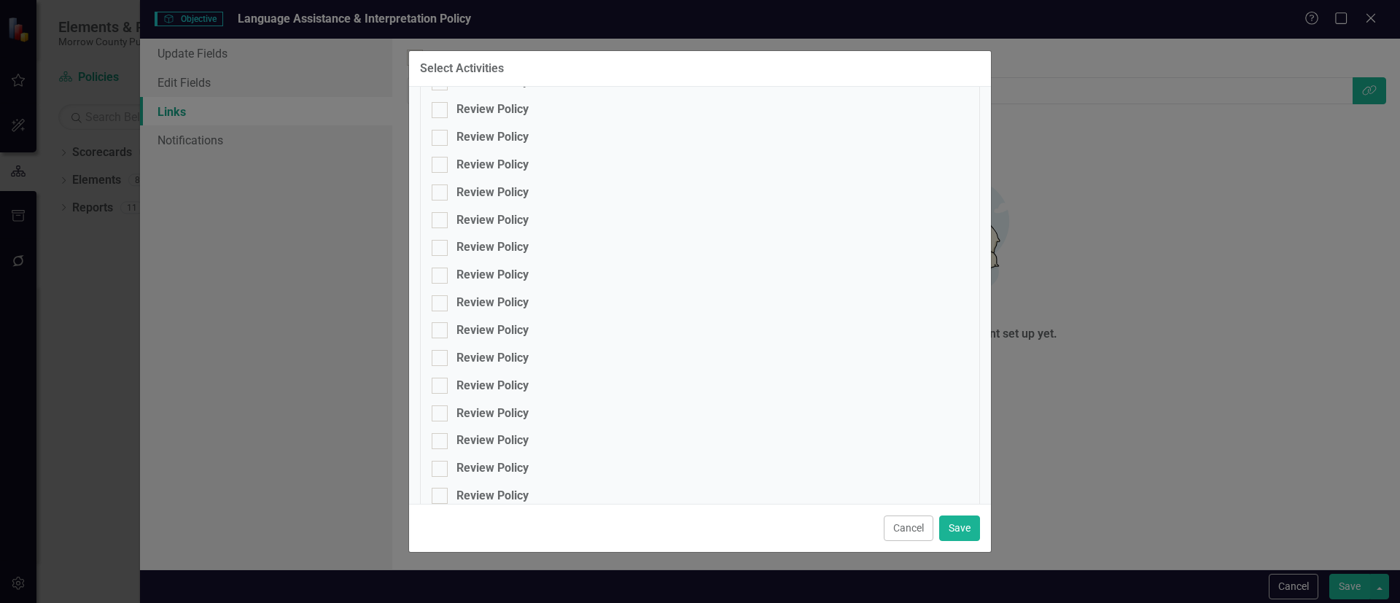
scroll to position [914, 0]
click at [908, 529] on button "Cancel" at bounding box center [908, 528] width 50 height 26
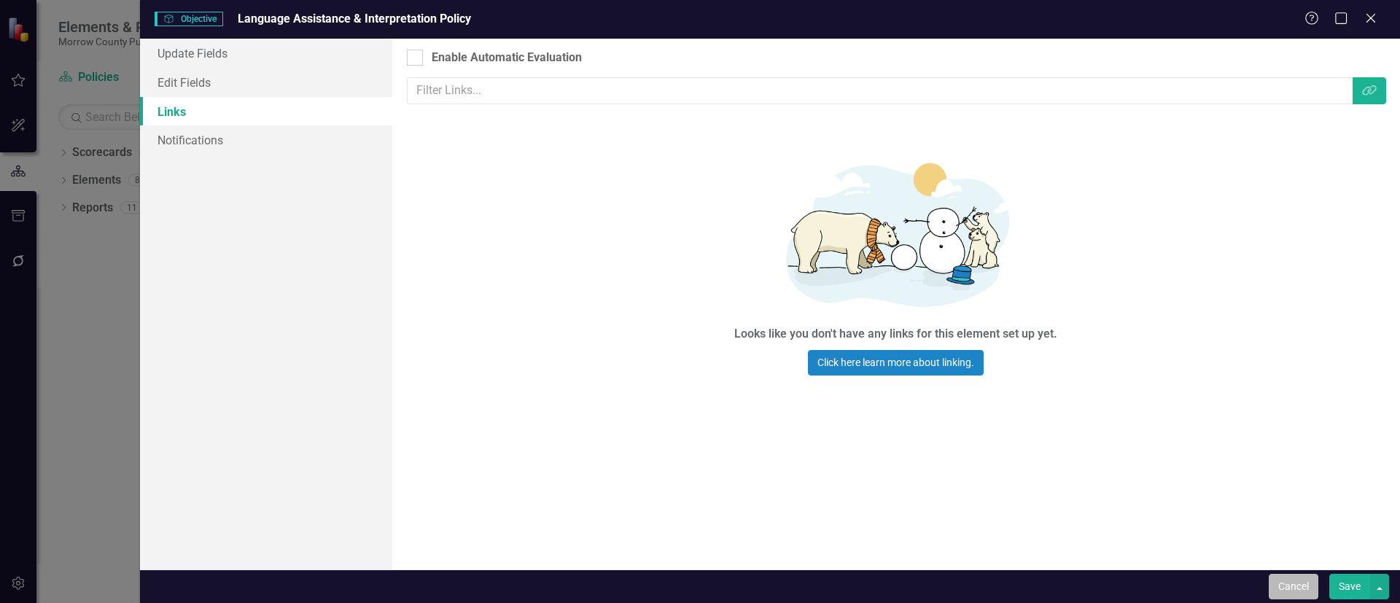
click at [1291, 580] on button "Cancel" at bounding box center [1293, 587] width 50 height 26
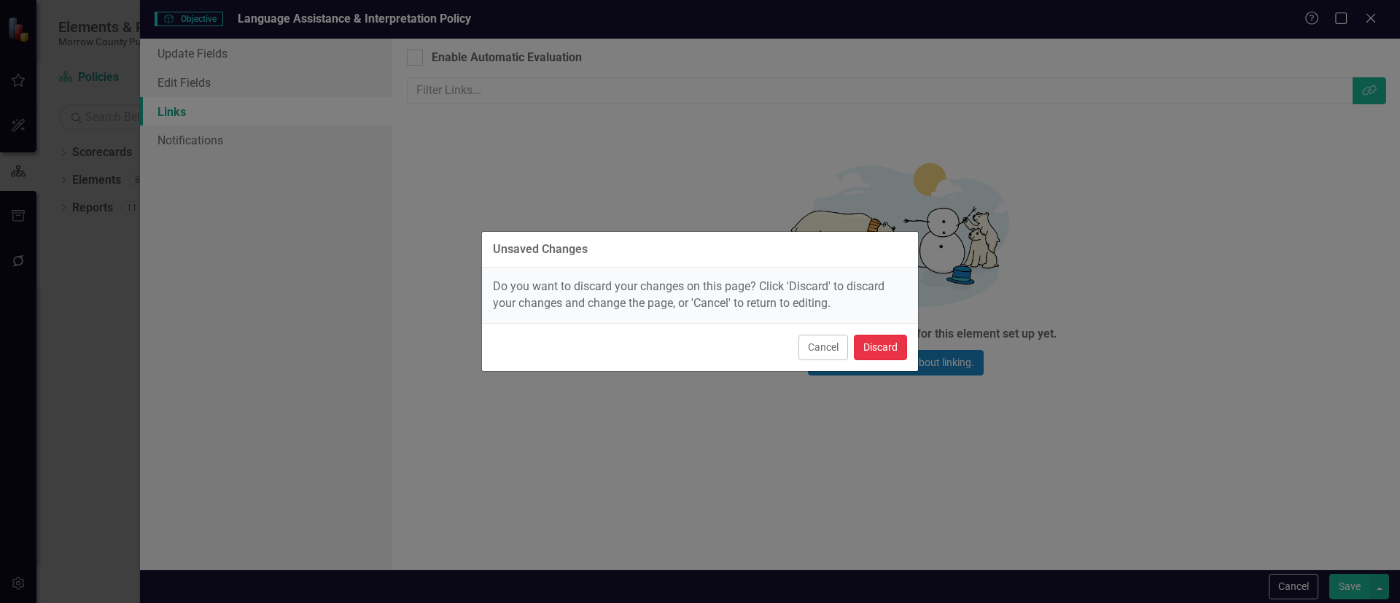
click at [900, 341] on button "Discard" at bounding box center [880, 348] width 53 height 26
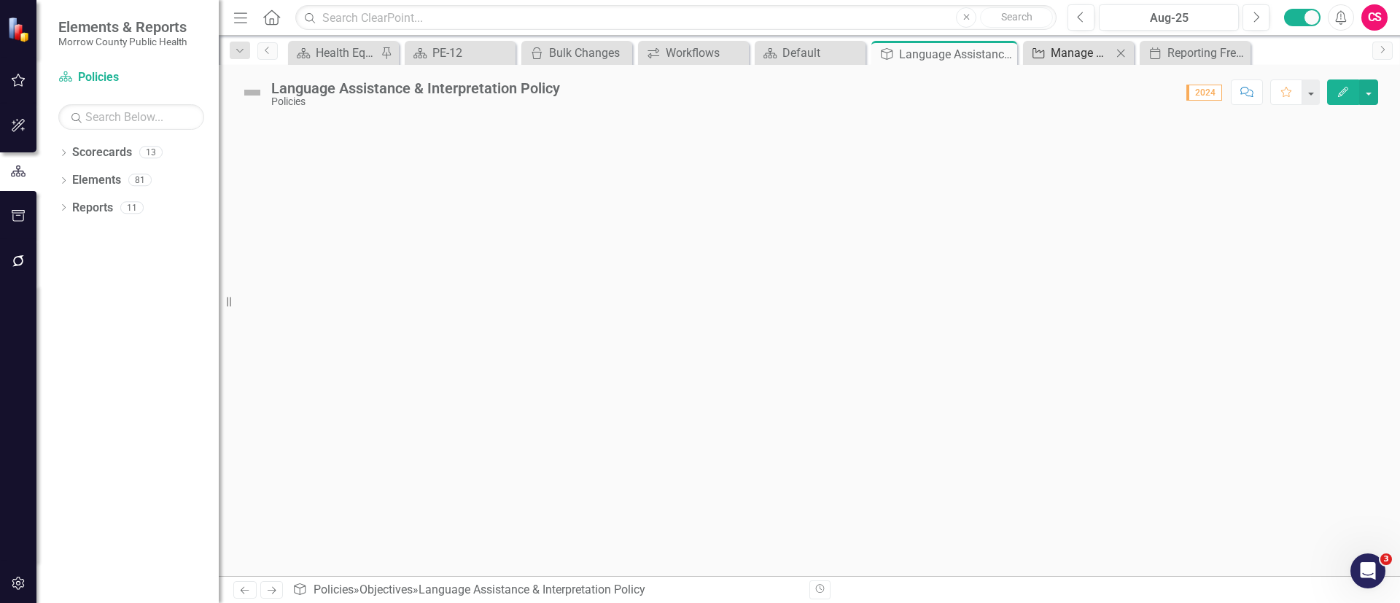
click at [1065, 50] on div "Manage Elements" at bounding box center [1080, 53] width 61 height 18
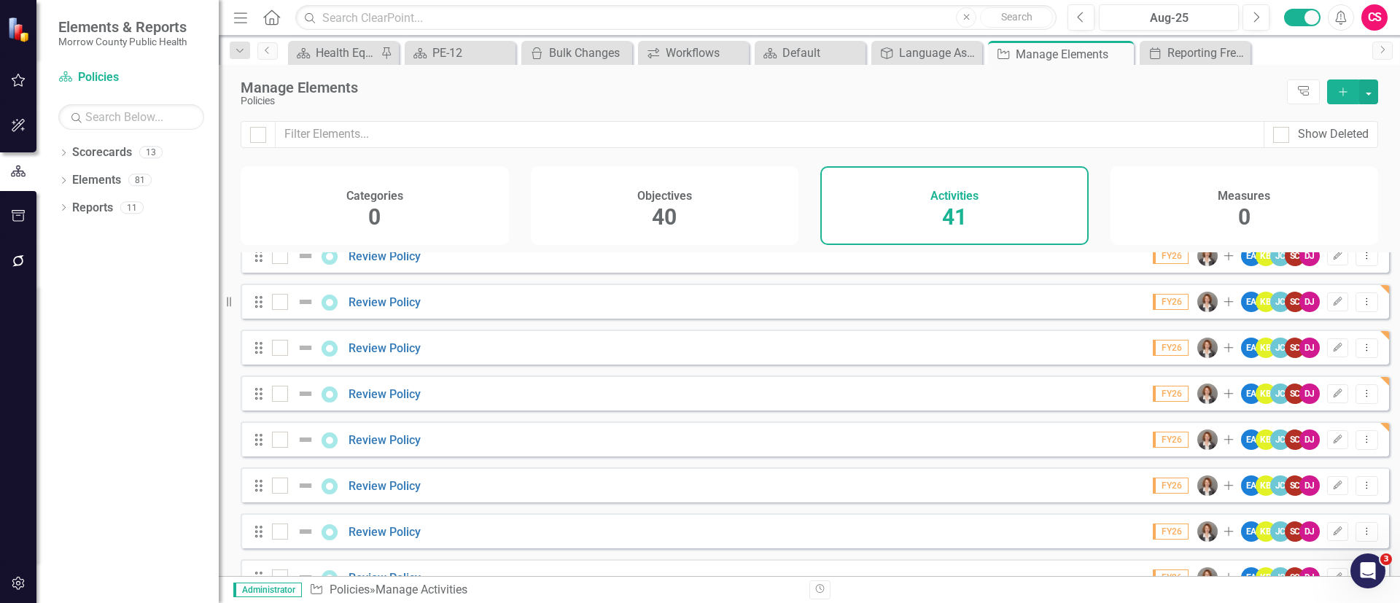
scroll to position [981, 0]
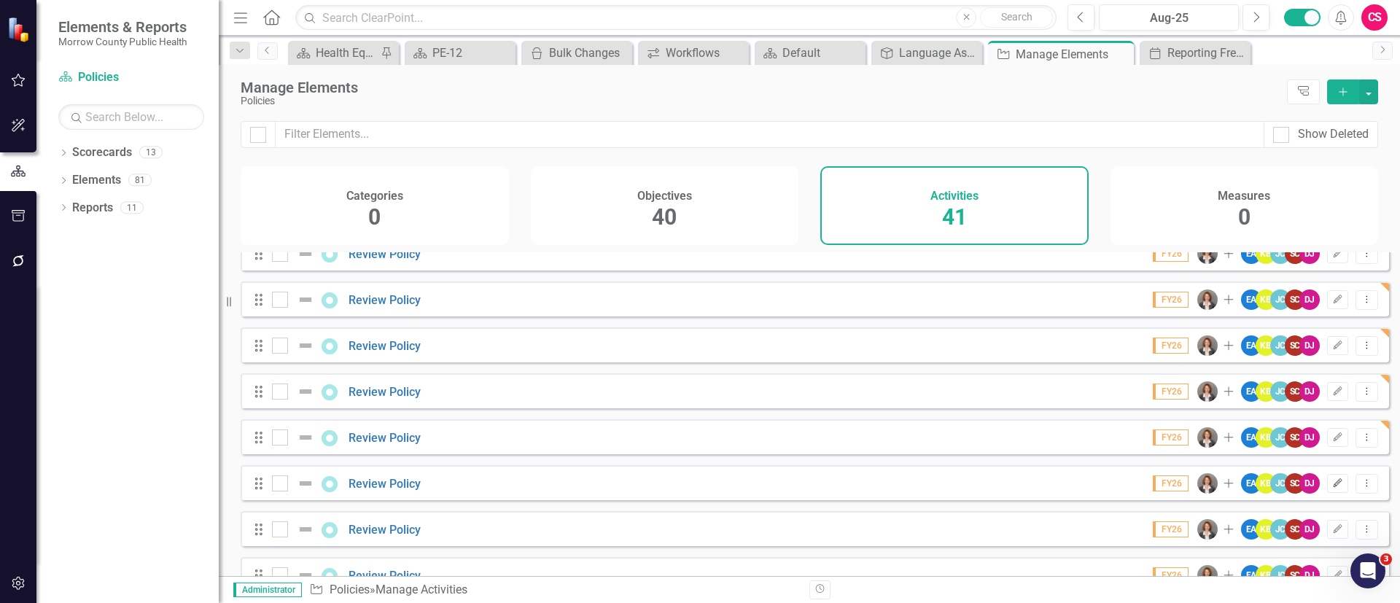
click at [1332, 488] on icon "Edit" at bounding box center [1337, 483] width 11 height 9
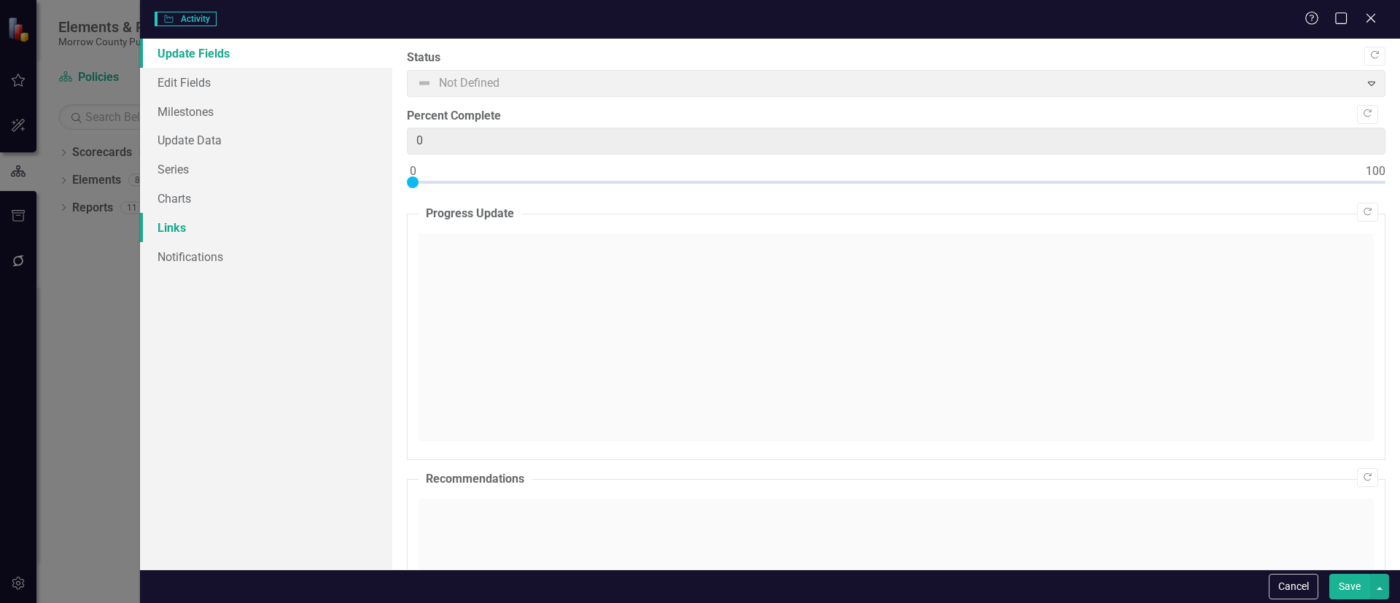
click at [171, 228] on link "Links" at bounding box center [266, 227] width 252 height 29
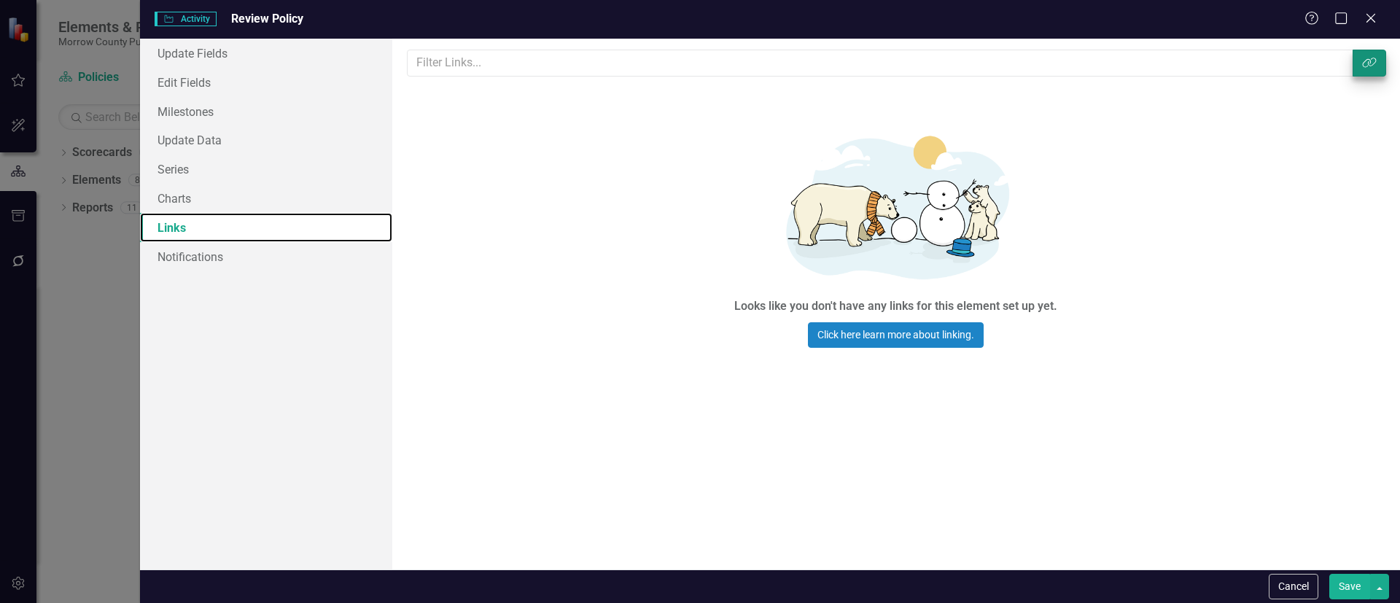
scroll to position [0, 0]
click at [1361, 75] on button "Link Tag" at bounding box center [1369, 63] width 34 height 27
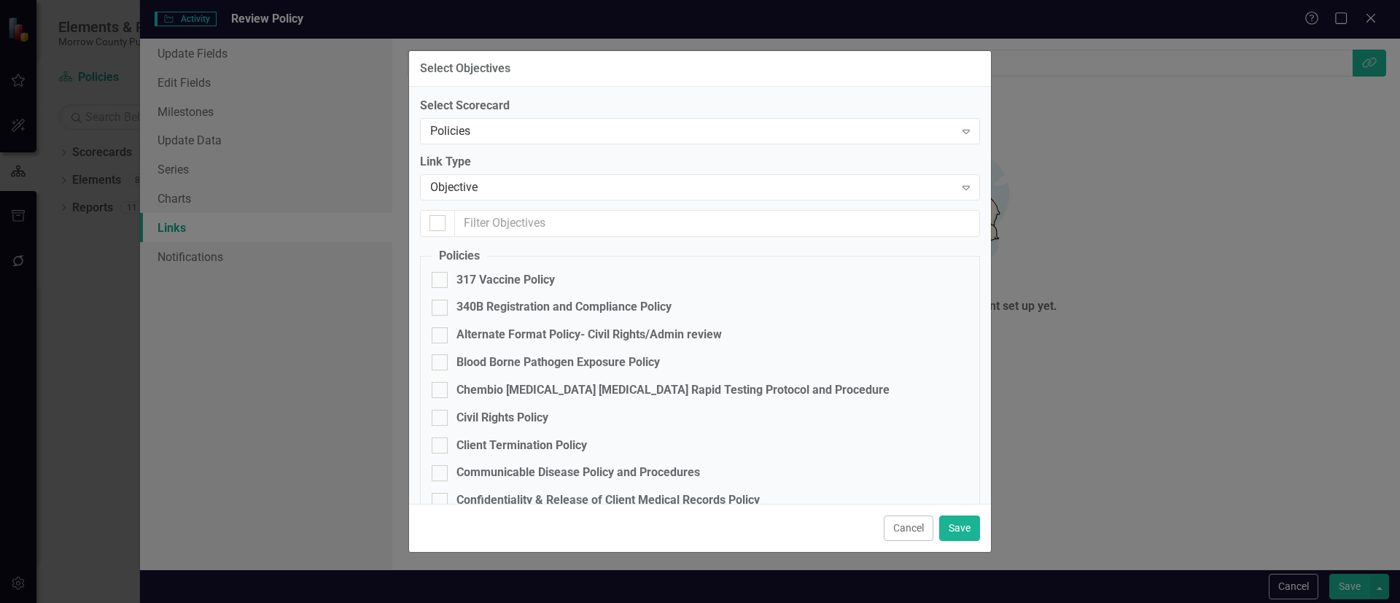
checkbox input "false"
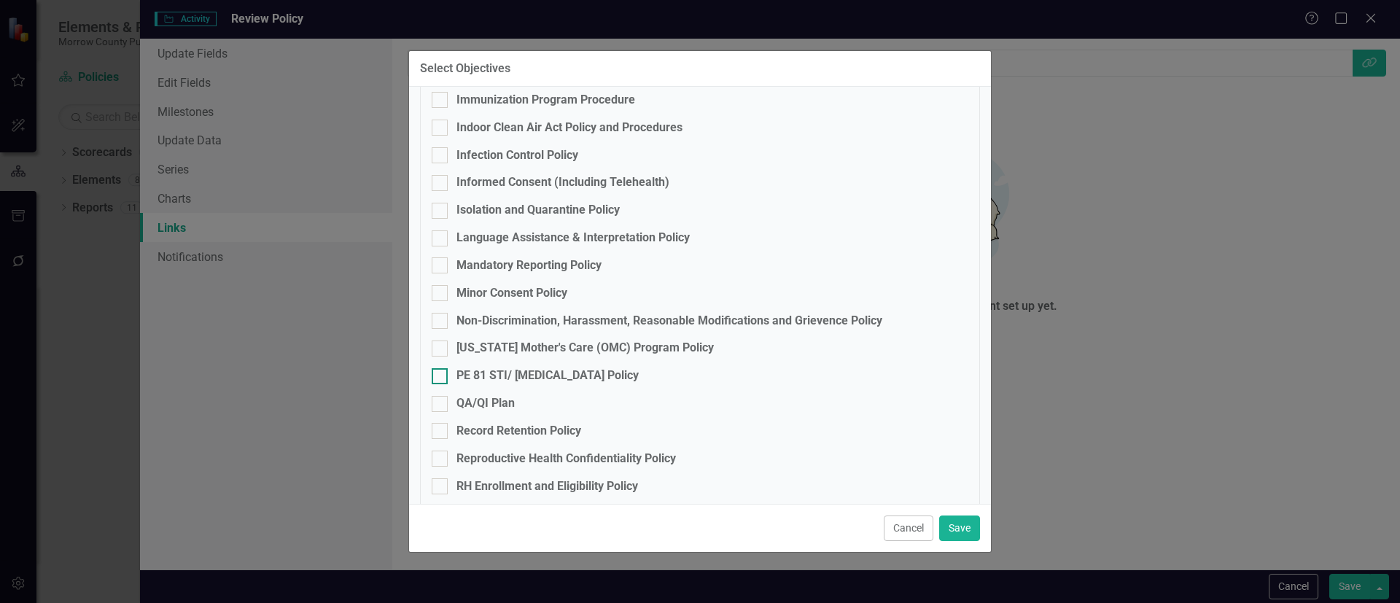
scroll to position [656, 0]
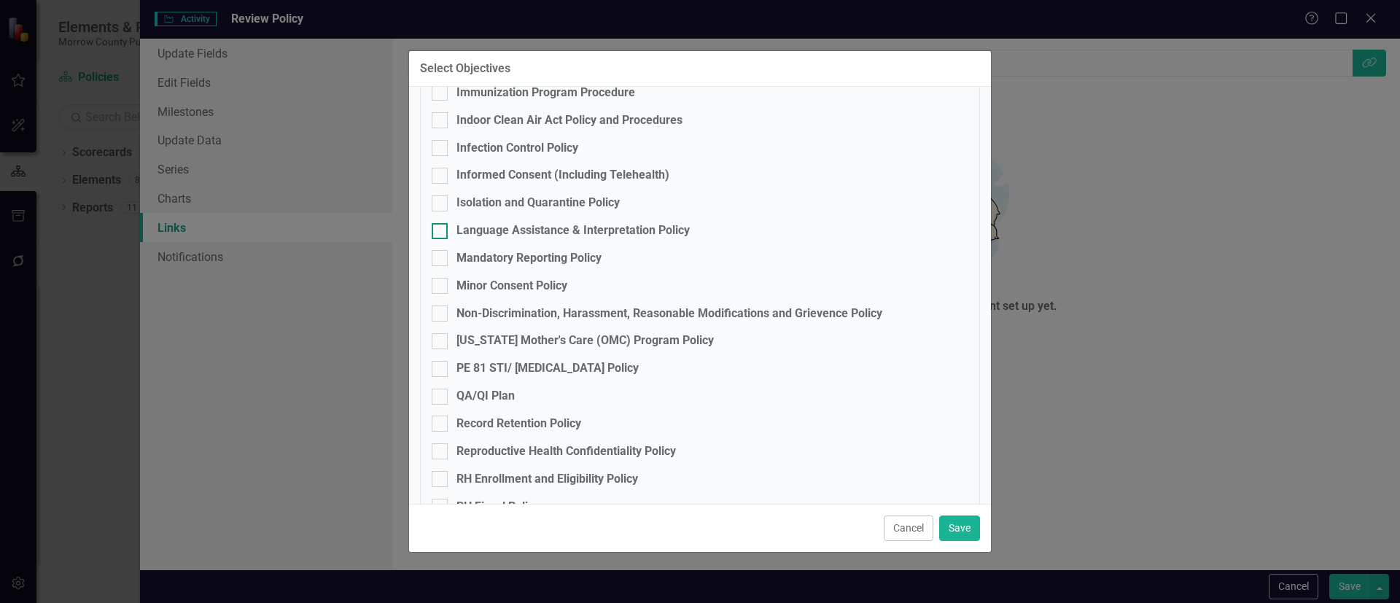
click at [510, 233] on div "Language Assistance & Interpretation Policy" at bounding box center [572, 230] width 233 height 17
click at [441, 233] on input "Language Assistance & Interpretation Policy" at bounding box center [436, 227] width 9 height 9
checkbox input "true"
click at [959, 532] on button "Save" at bounding box center [959, 528] width 41 height 26
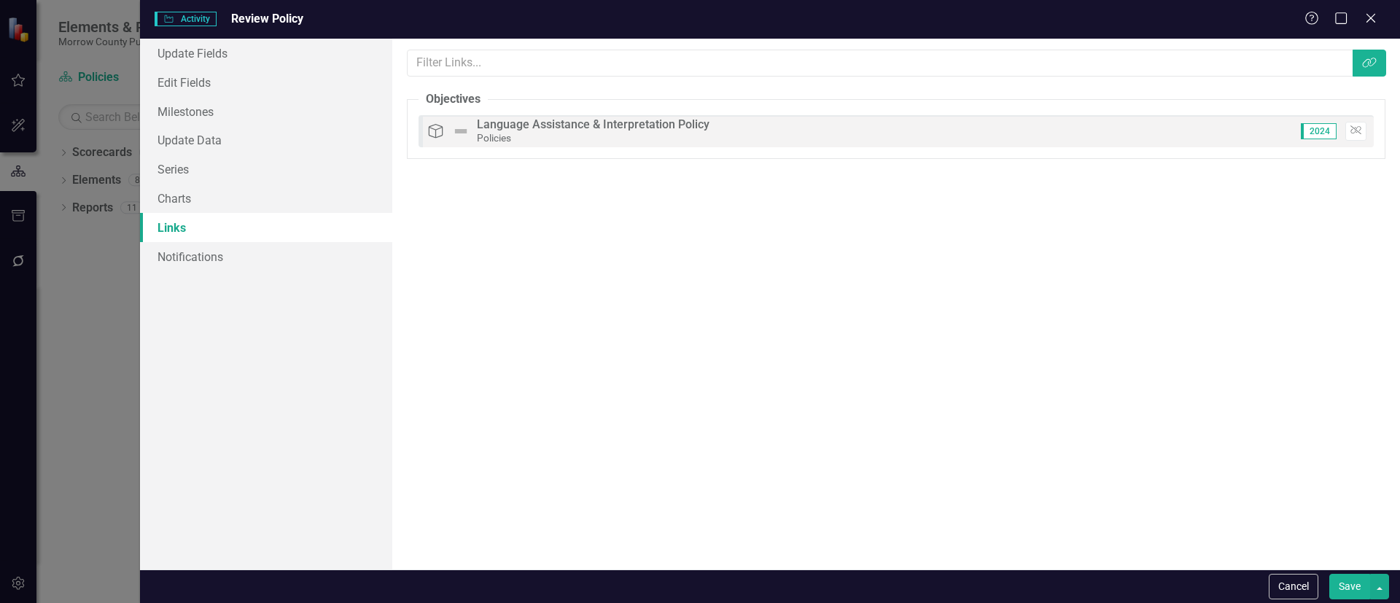
click at [1340, 581] on button "Save" at bounding box center [1349, 587] width 41 height 26
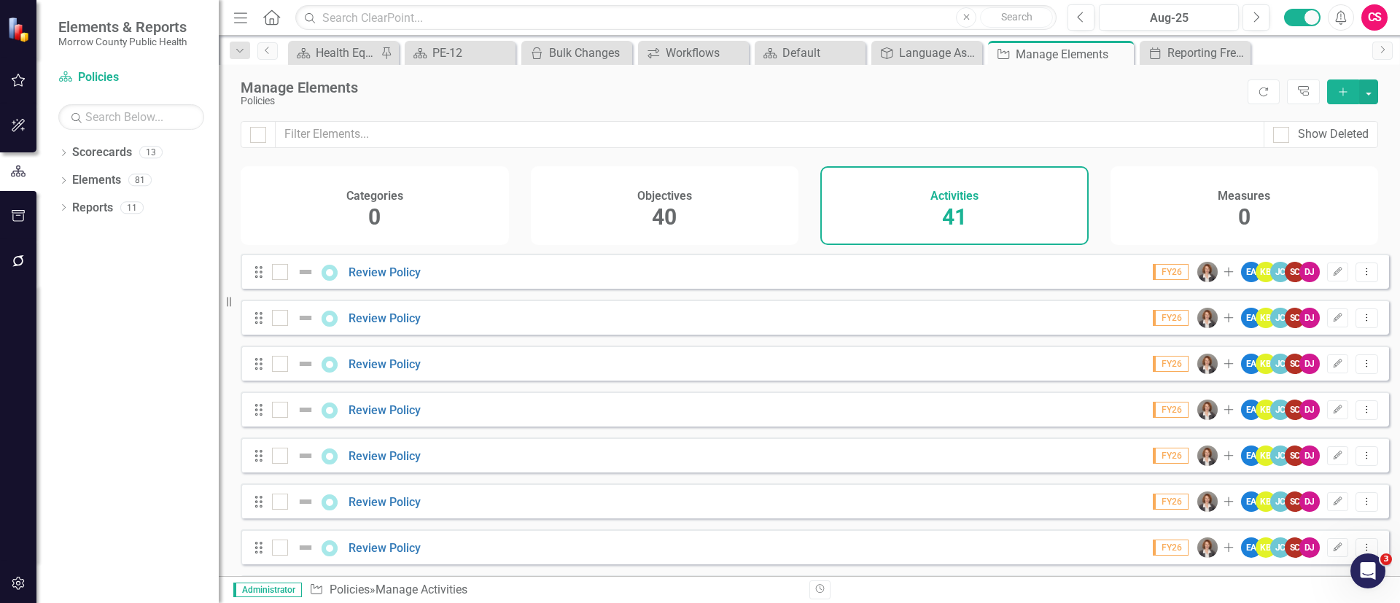
scroll to position [1239, 0]
click at [1332, 276] on icon "Edit" at bounding box center [1337, 271] width 11 height 9
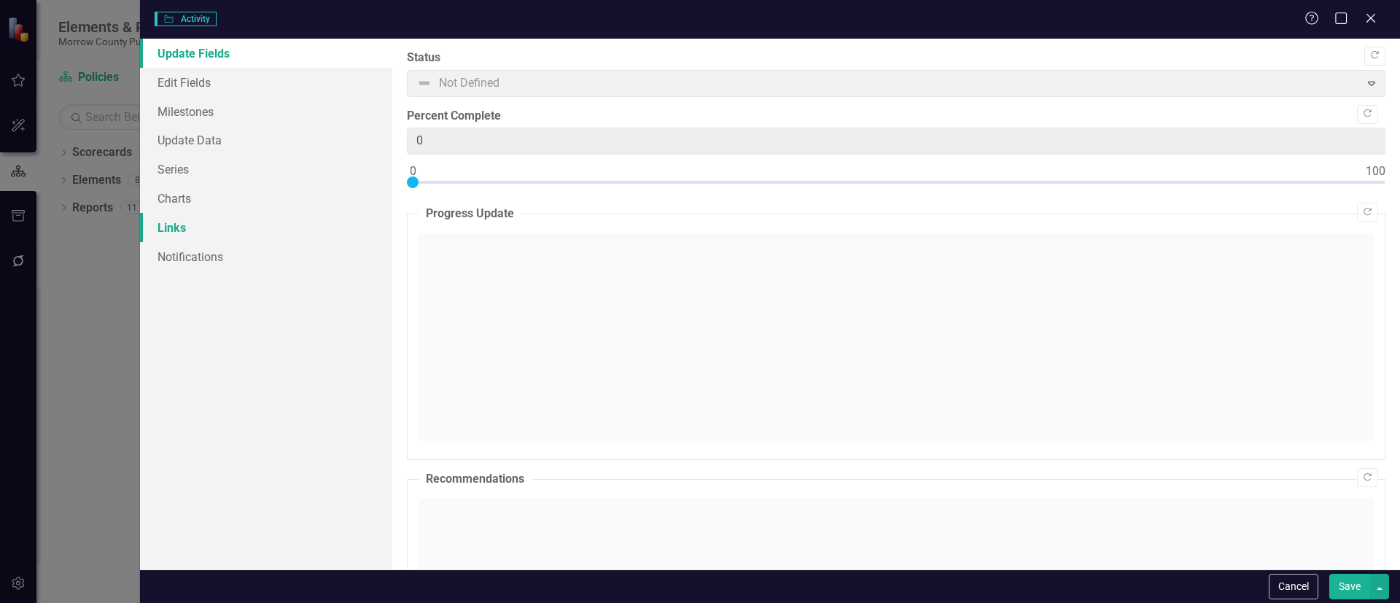
click at [206, 219] on link "Links" at bounding box center [266, 227] width 252 height 29
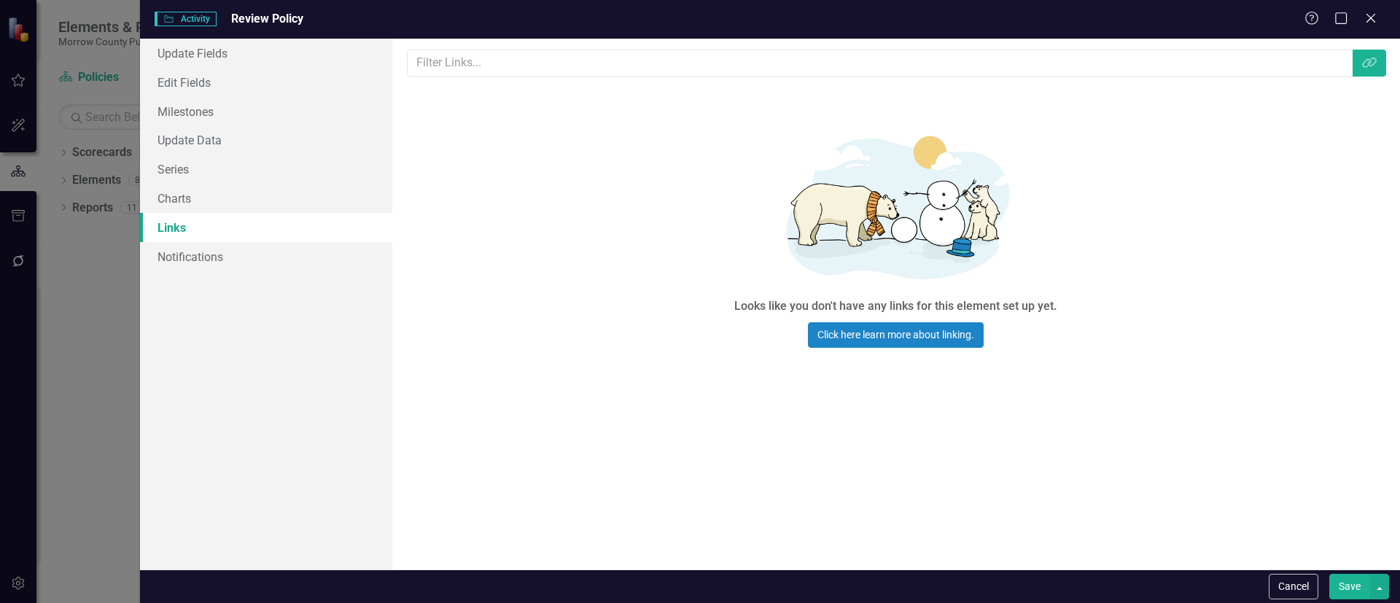
scroll to position [0, 0]
click at [1360, 66] on button "Link Tag" at bounding box center [1369, 63] width 34 height 27
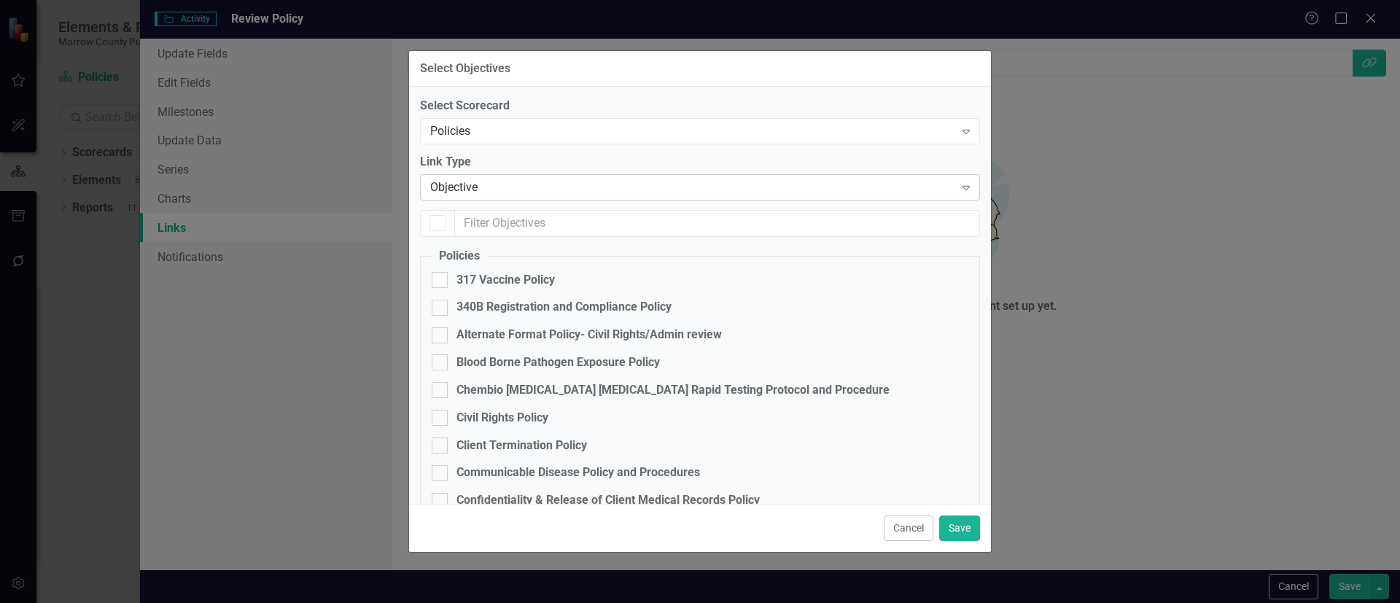
checkbox input "false"
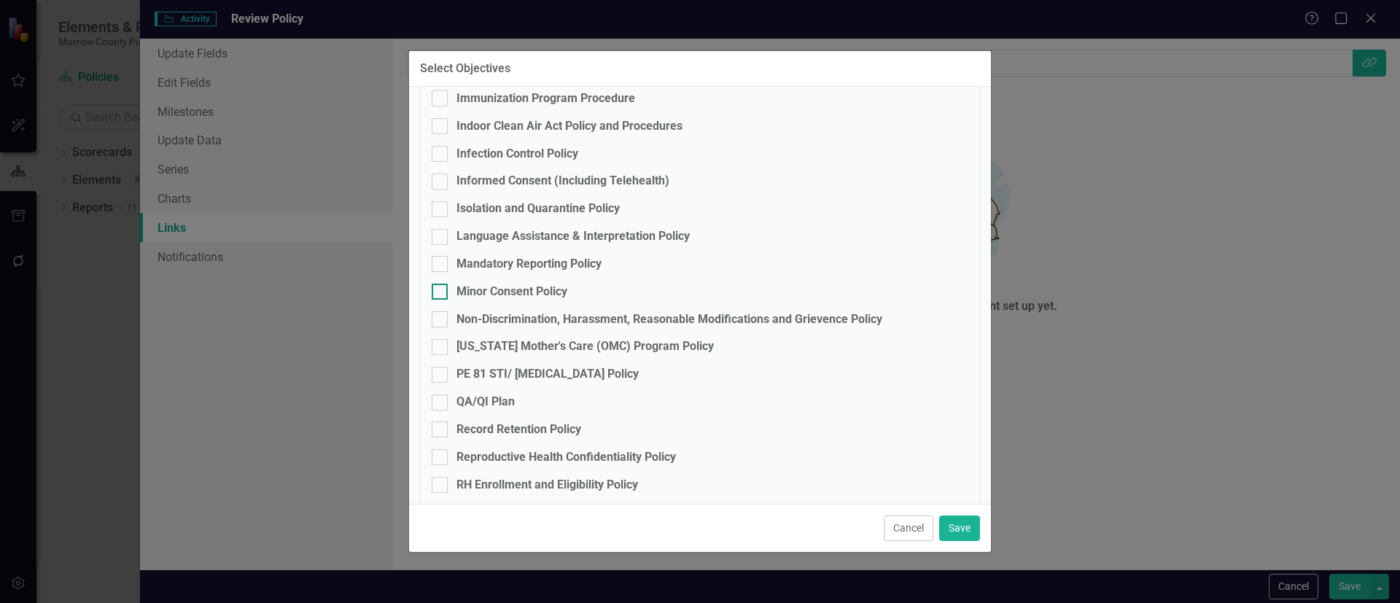
scroll to position [653, 0]
click at [491, 311] on div "Non-Discrimination, Harassment, Reasonable Modifications and Grievence Policy" at bounding box center [669, 316] width 426 height 17
click at [441, 311] on input "Non-Discrimination, Harassment, Reasonable Modifications and Grievence Policy" at bounding box center [436, 312] width 9 height 9
checkbox input "true"
click at [956, 524] on button "Save" at bounding box center [959, 528] width 41 height 26
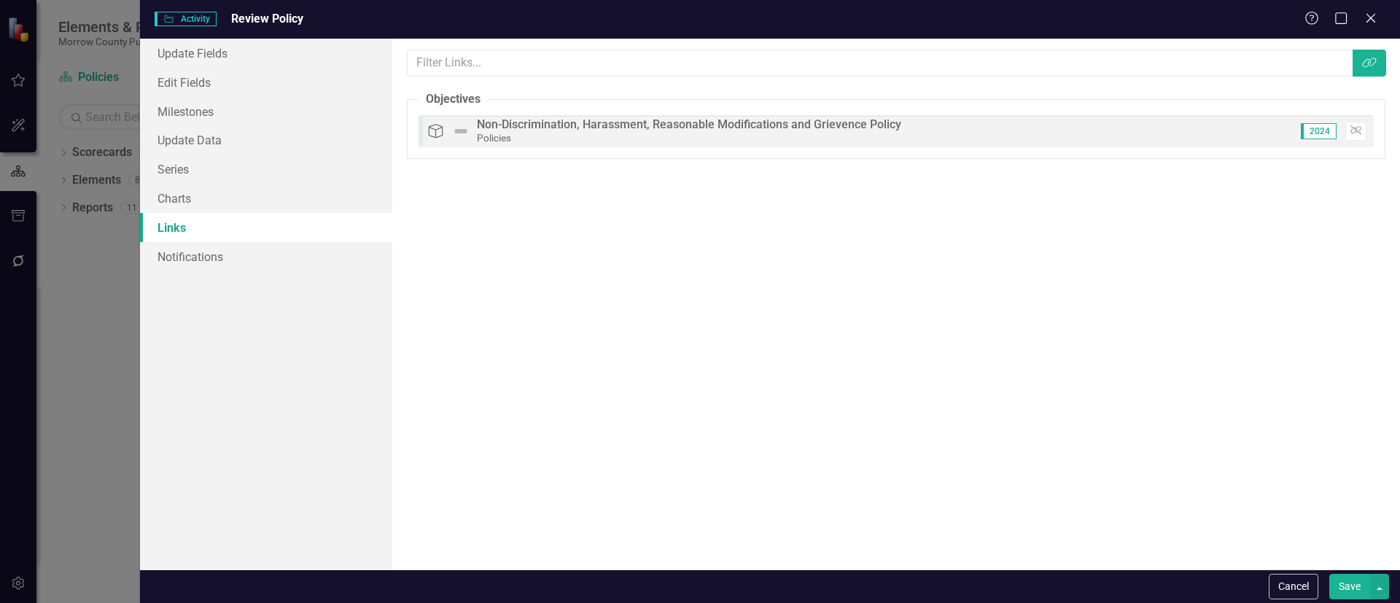
click at [1351, 582] on button "Save" at bounding box center [1349, 587] width 41 height 26
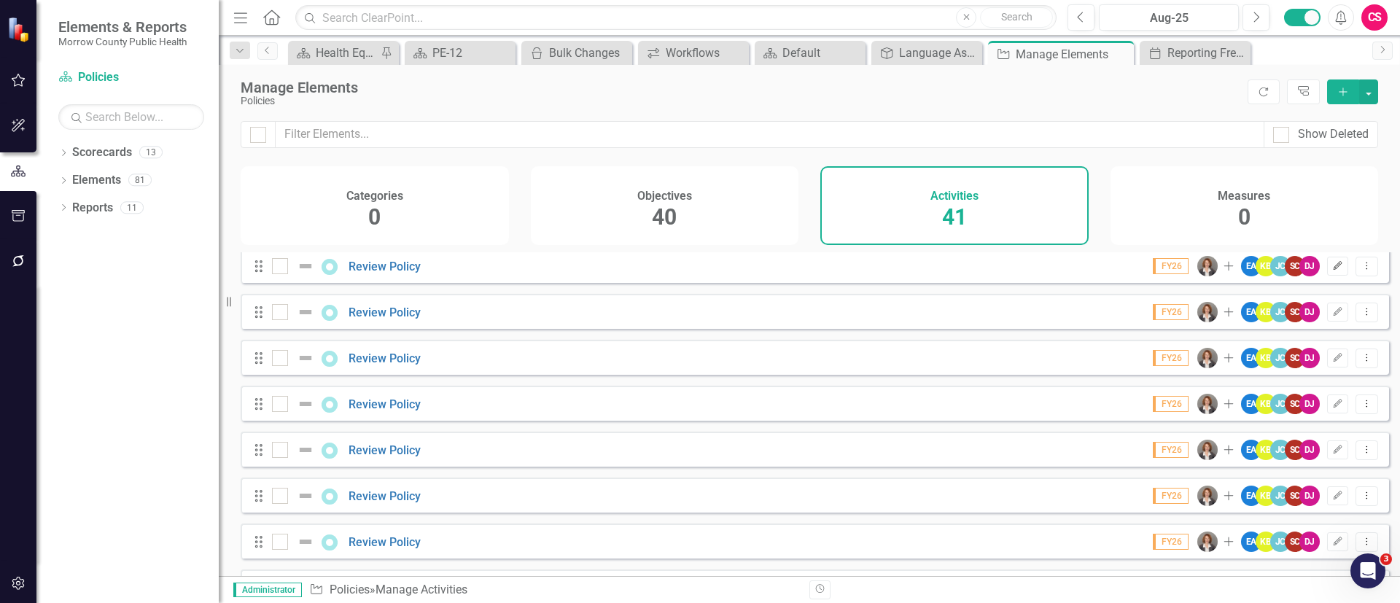
click at [1329, 276] on button "Edit" at bounding box center [1337, 266] width 21 height 19
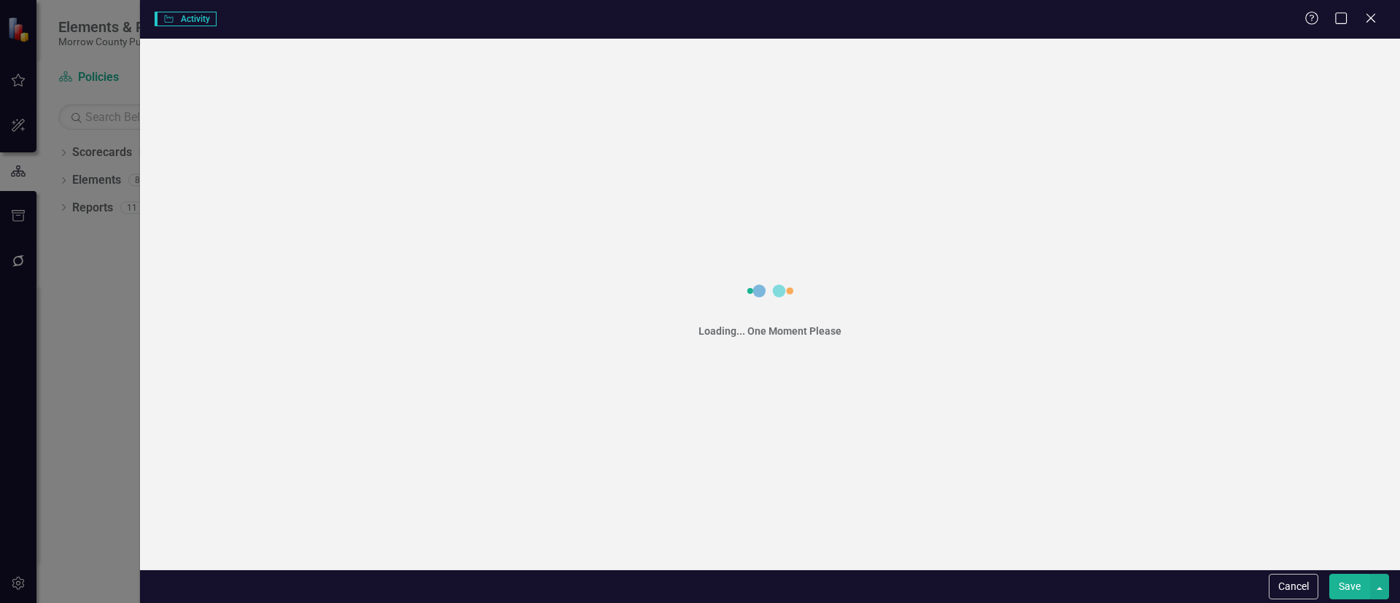
scroll to position [1300, 0]
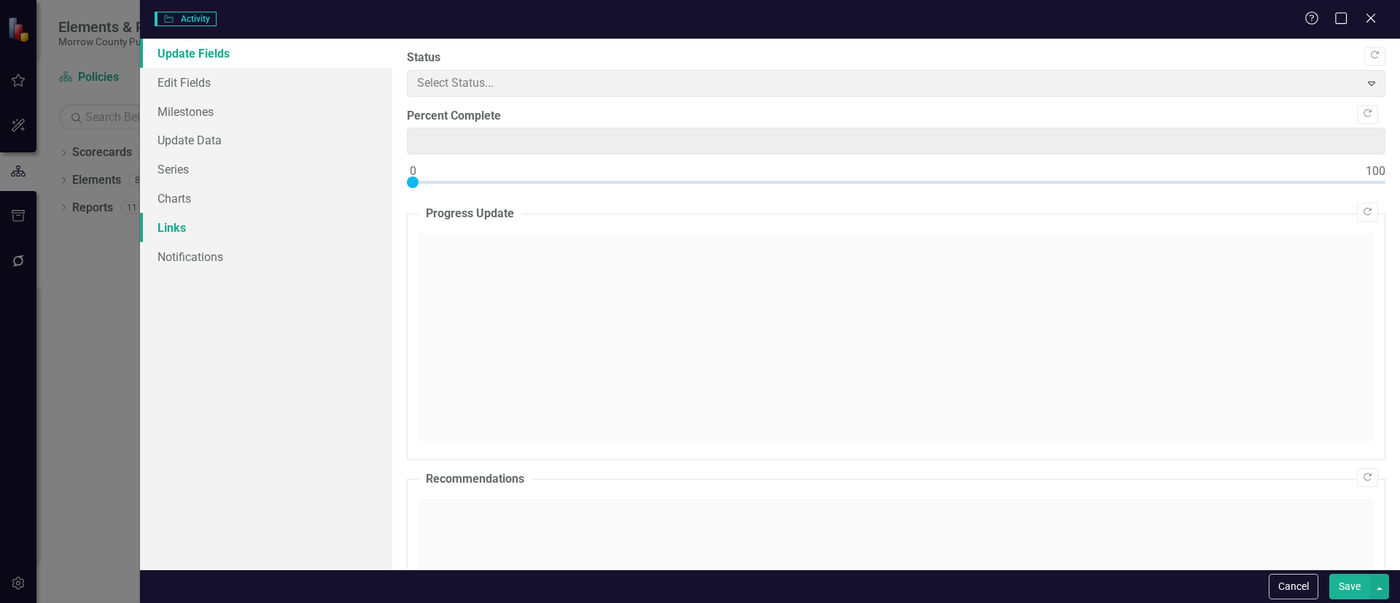
click at [223, 231] on link "Links" at bounding box center [266, 227] width 252 height 29
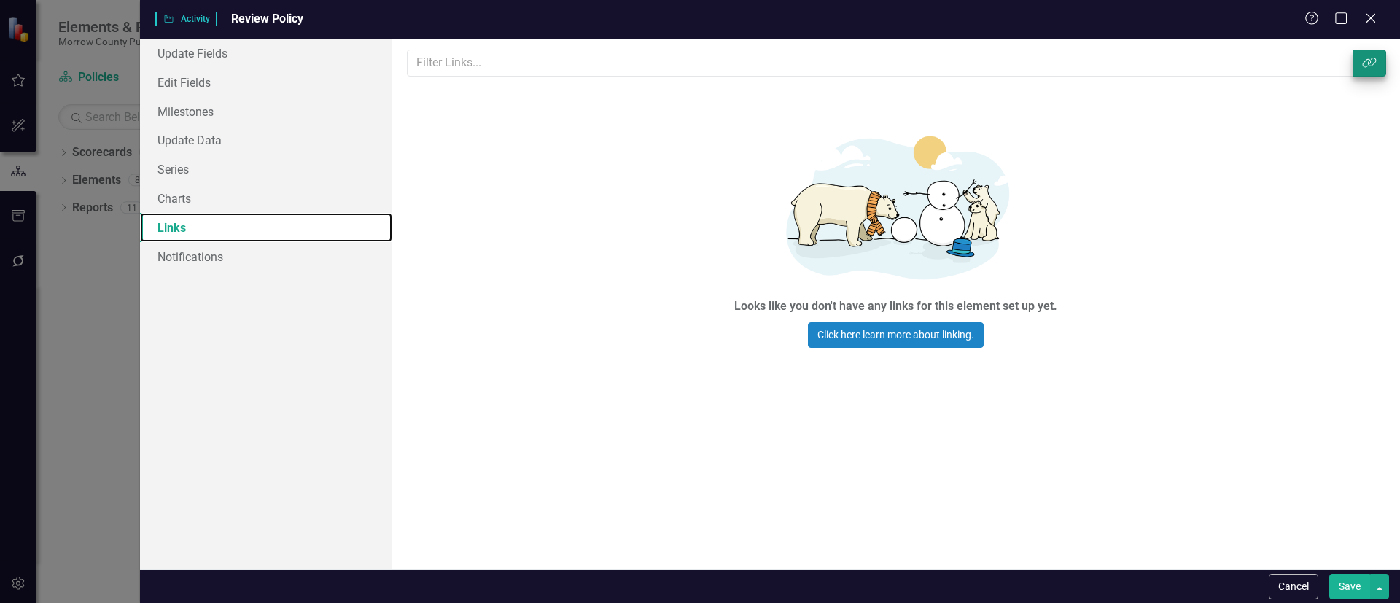
scroll to position [0, 0]
click at [1363, 66] on icon "button" at bounding box center [1369, 63] width 14 height 10
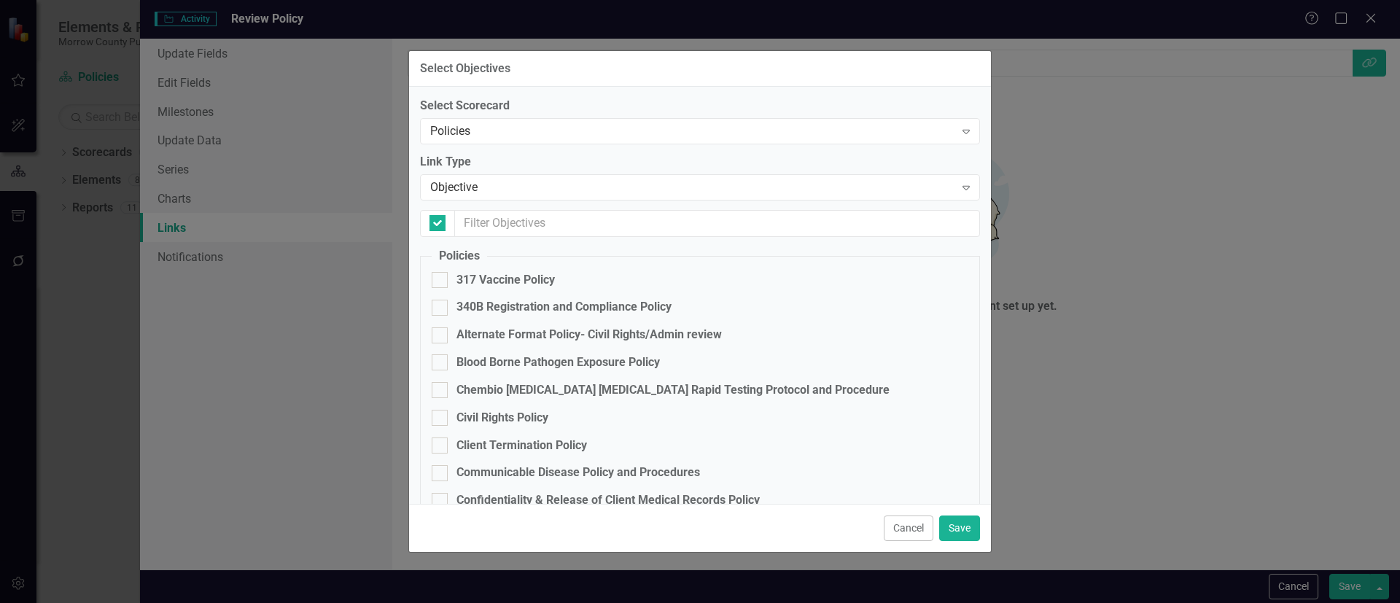
checkbox input "false"
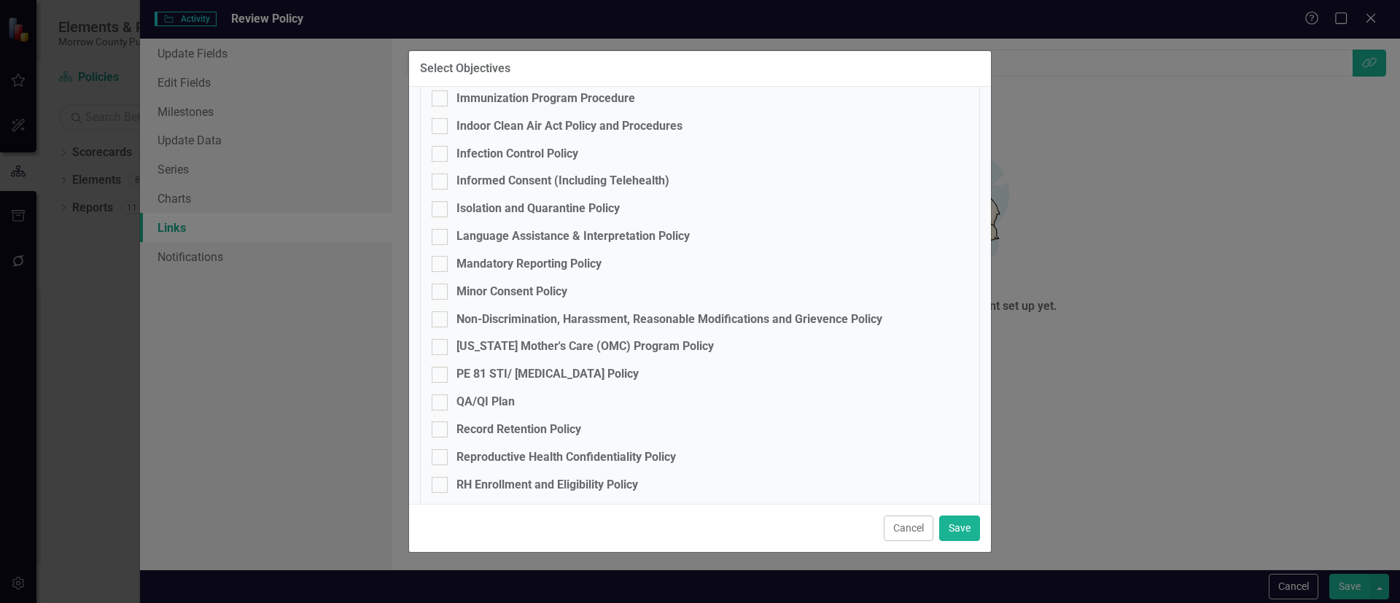
scroll to position [651, 0]
click at [468, 344] on div "[US_STATE] Mother's Care (OMC) Program Policy" at bounding box center [584, 345] width 257 height 17
click at [441, 344] on input "[US_STATE] Mother's Care (OMC) Program Policy" at bounding box center [436, 342] width 9 height 9
checkbox input "true"
click at [957, 521] on button "Save" at bounding box center [959, 528] width 41 height 26
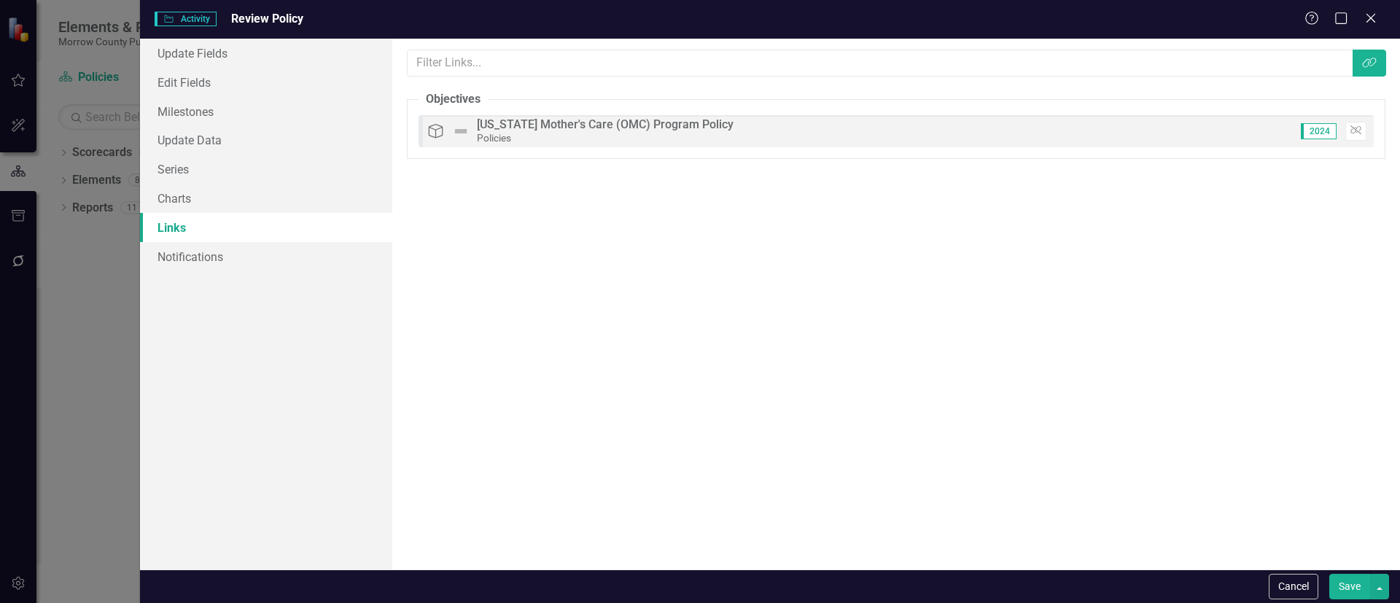
click at [1335, 582] on button "Save" at bounding box center [1349, 587] width 41 height 26
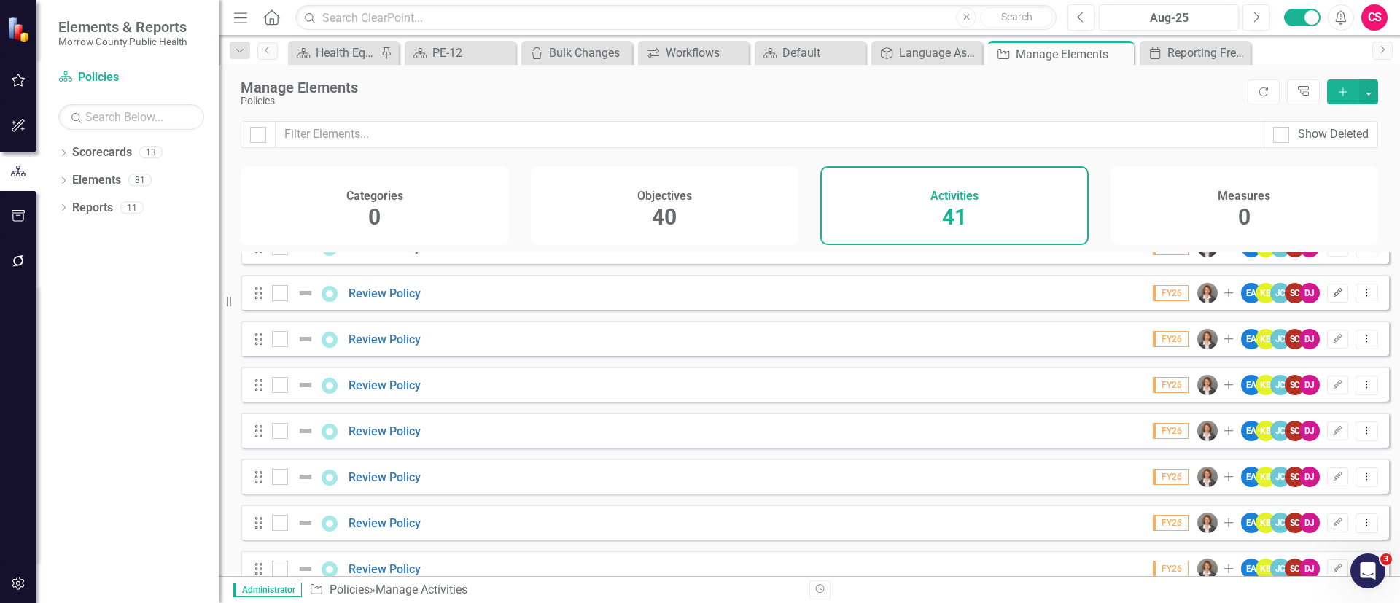
scroll to position [1312, 0]
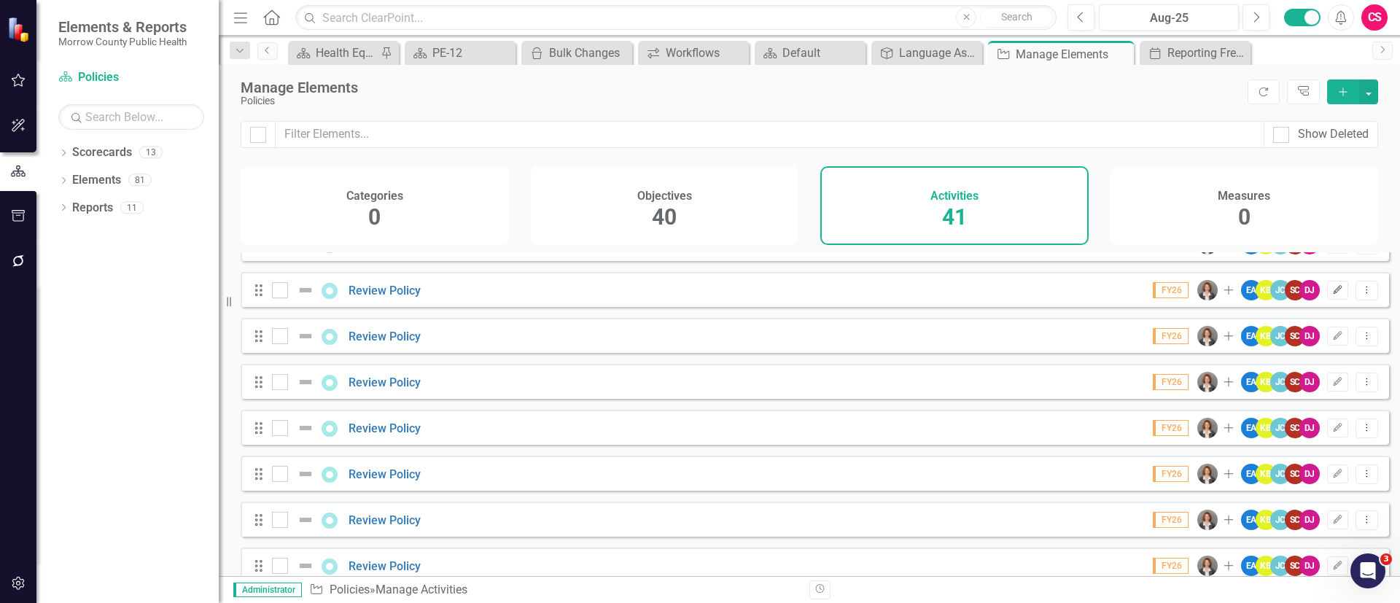
click at [1327, 295] on button "Edit" at bounding box center [1337, 290] width 21 height 19
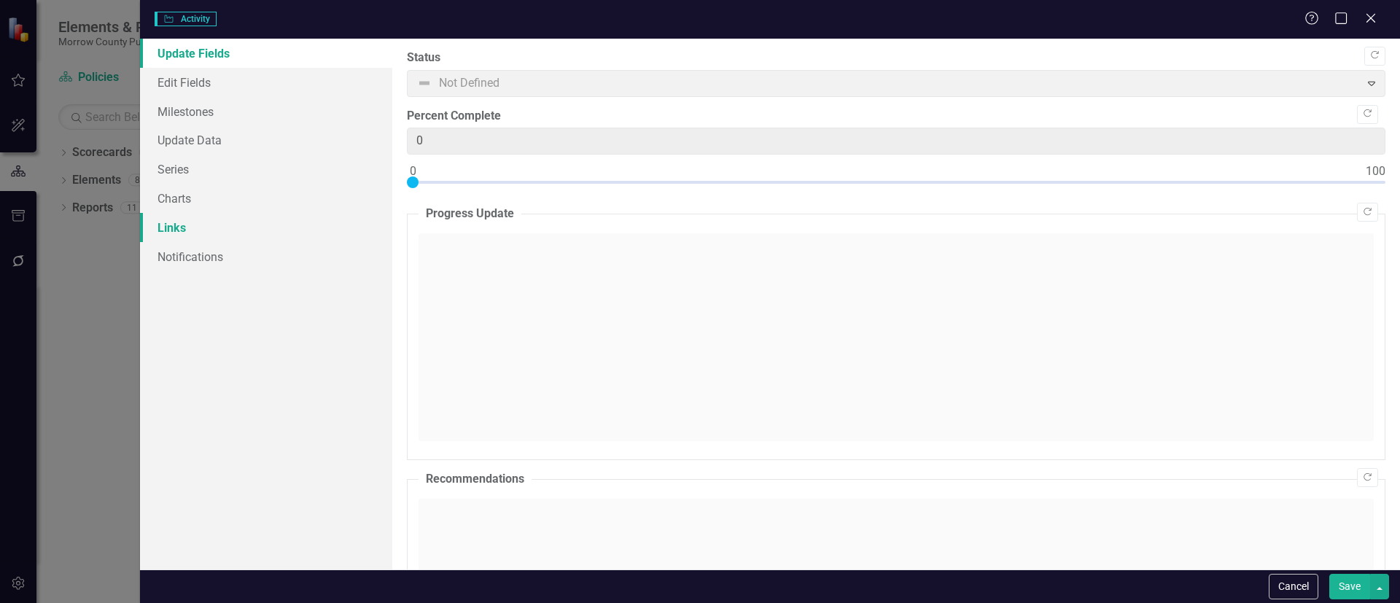
click at [147, 226] on link "Links" at bounding box center [266, 227] width 252 height 29
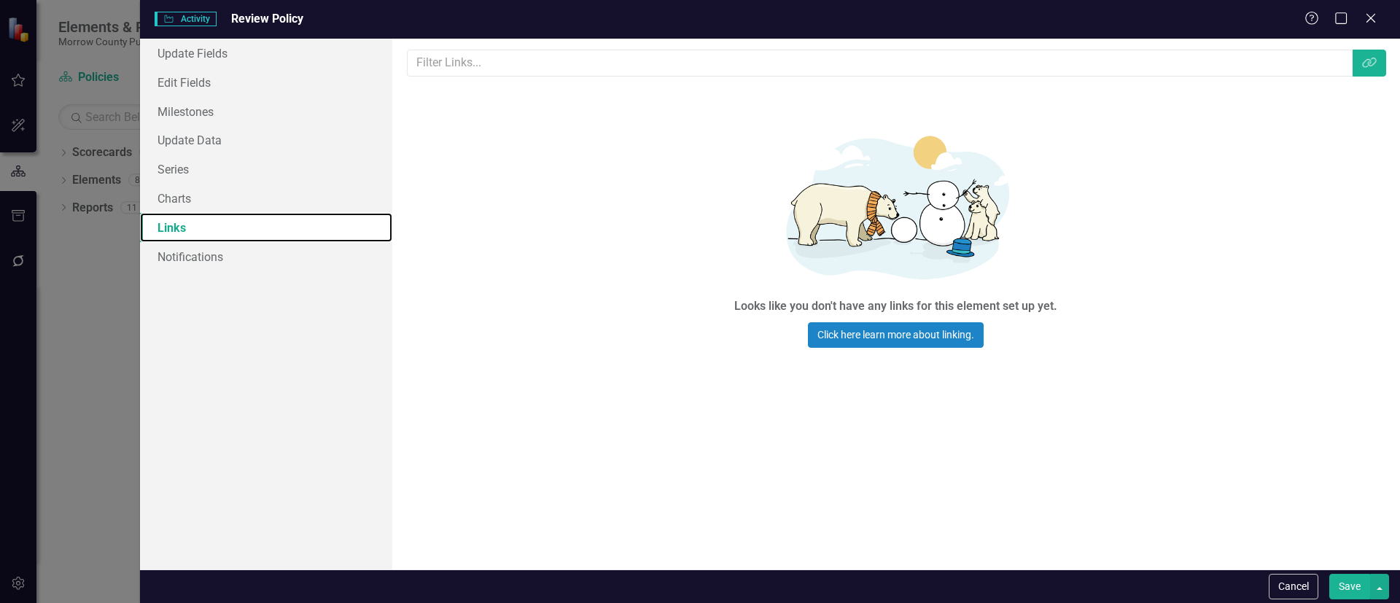
scroll to position [0, 0]
click at [1359, 59] on button "Link Tag" at bounding box center [1369, 63] width 34 height 27
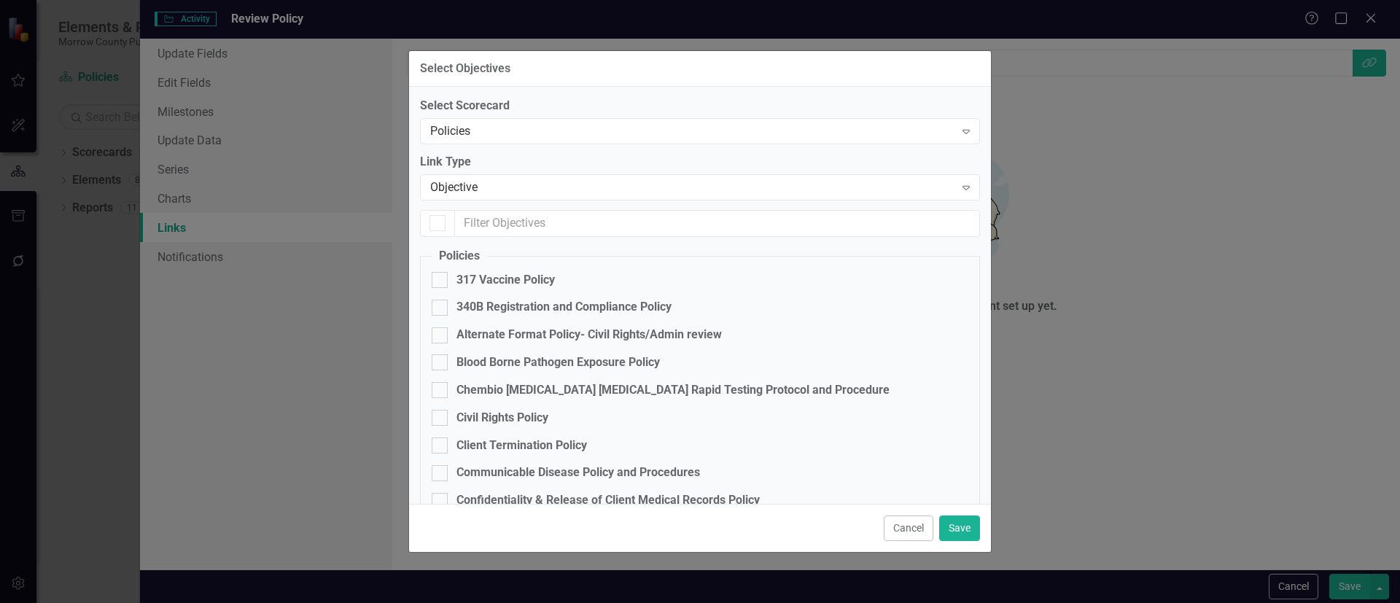
checkbox input "false"
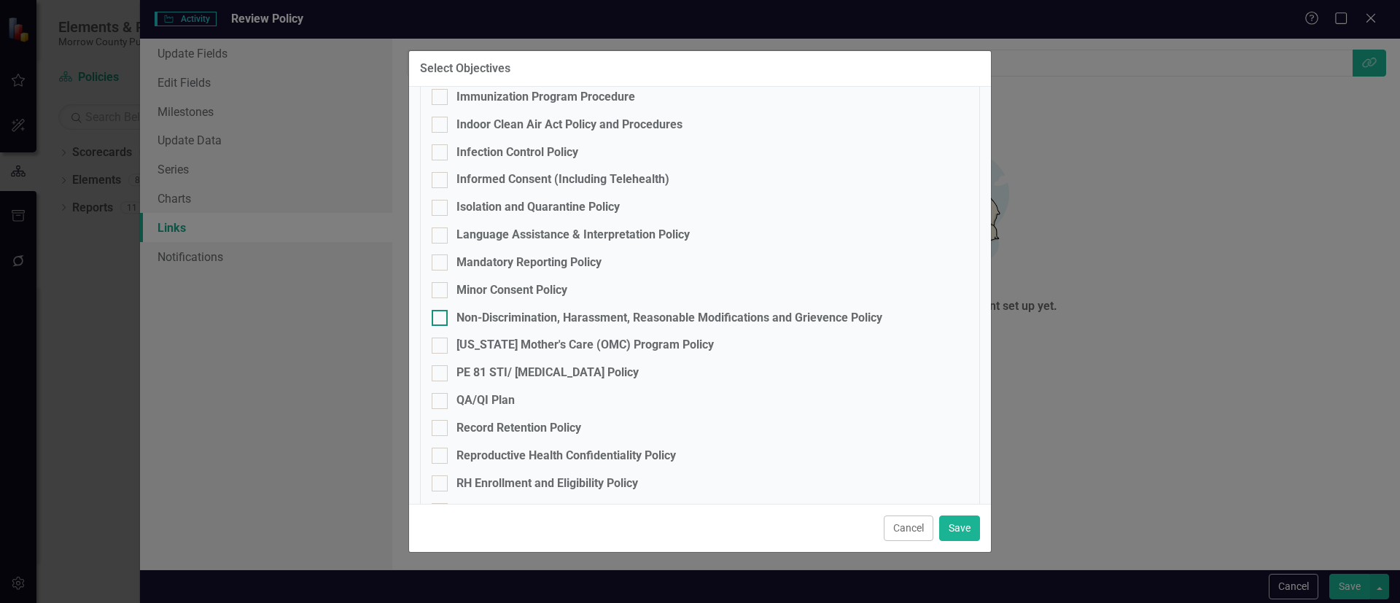
scroll to position [653, 0]
click at [510, 343] on div "[US_STATE] Mother's Care (OMC) Program Policy" at bounding box center [584, 343] width 257 height 17
click at [441, 343] on input "[US_STATE] Mother's Care (OMC) Program Policy" at bounding box center [436, 340] width 9 height 9
checkbox input "true"
click at [951, 515] on button "Save" at bounding box center [959, 528] width 41 height 26
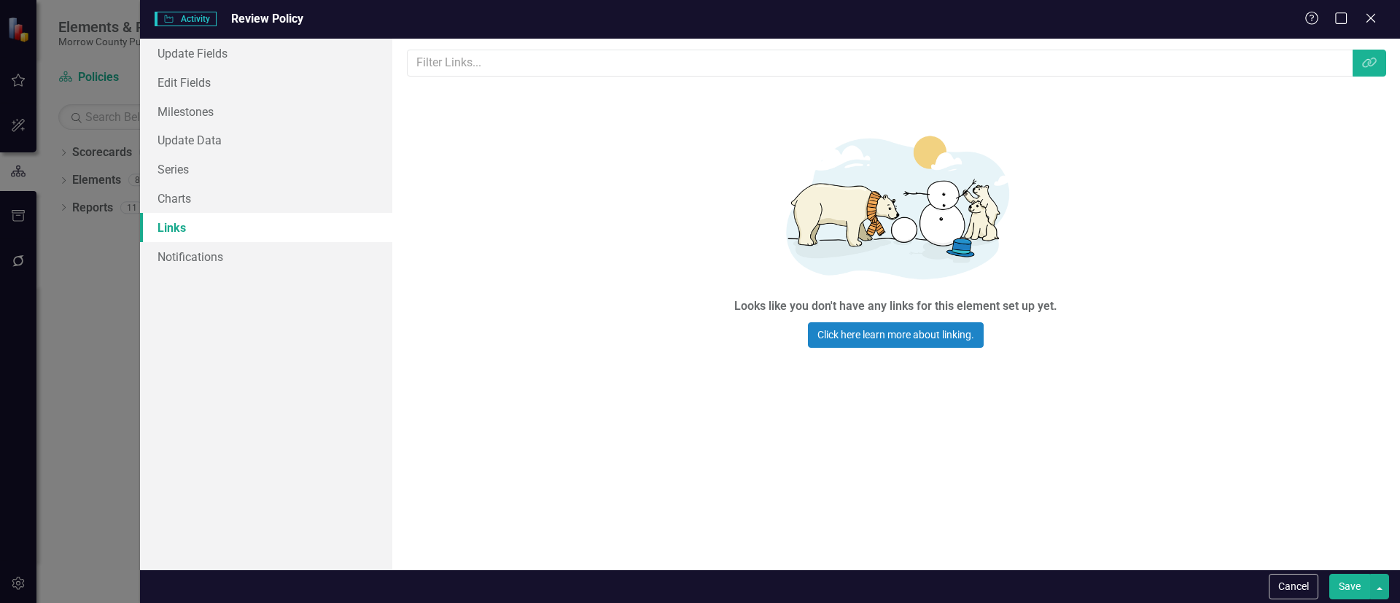
click at [1344, 582] on button "Save" at bounding box center [1349, 587] width 41 height 26
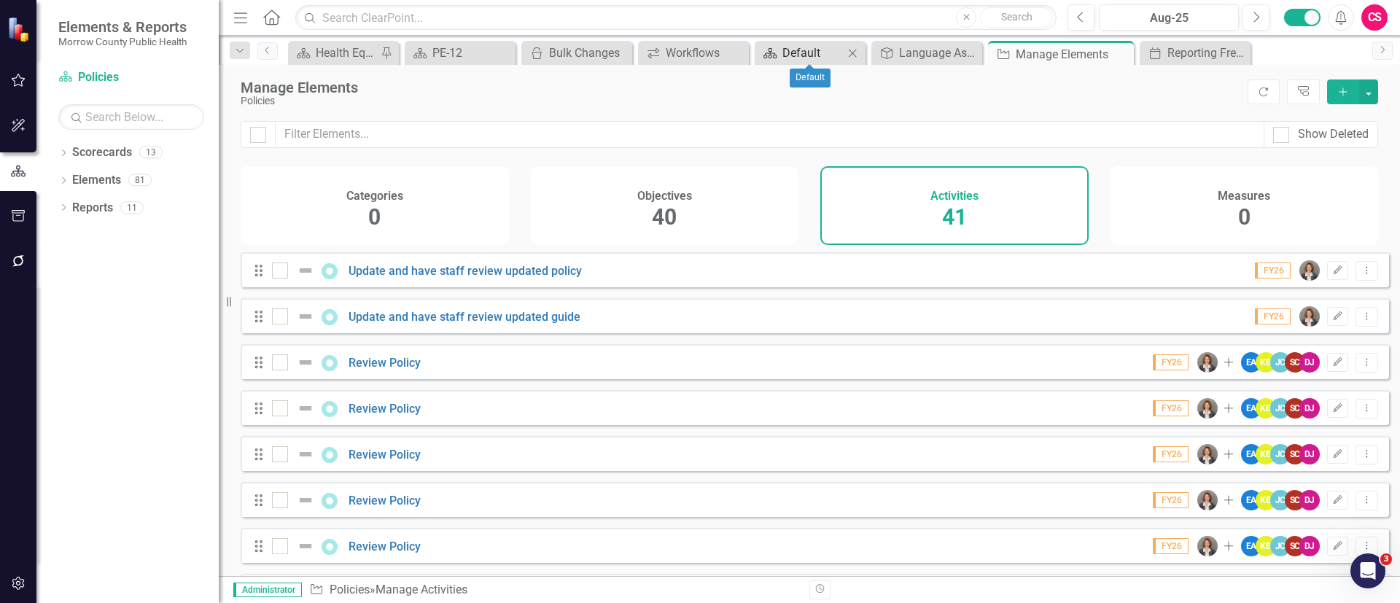
click at [787, 45] on div "Default" at bounding box center [812, 53] width 61 height 18
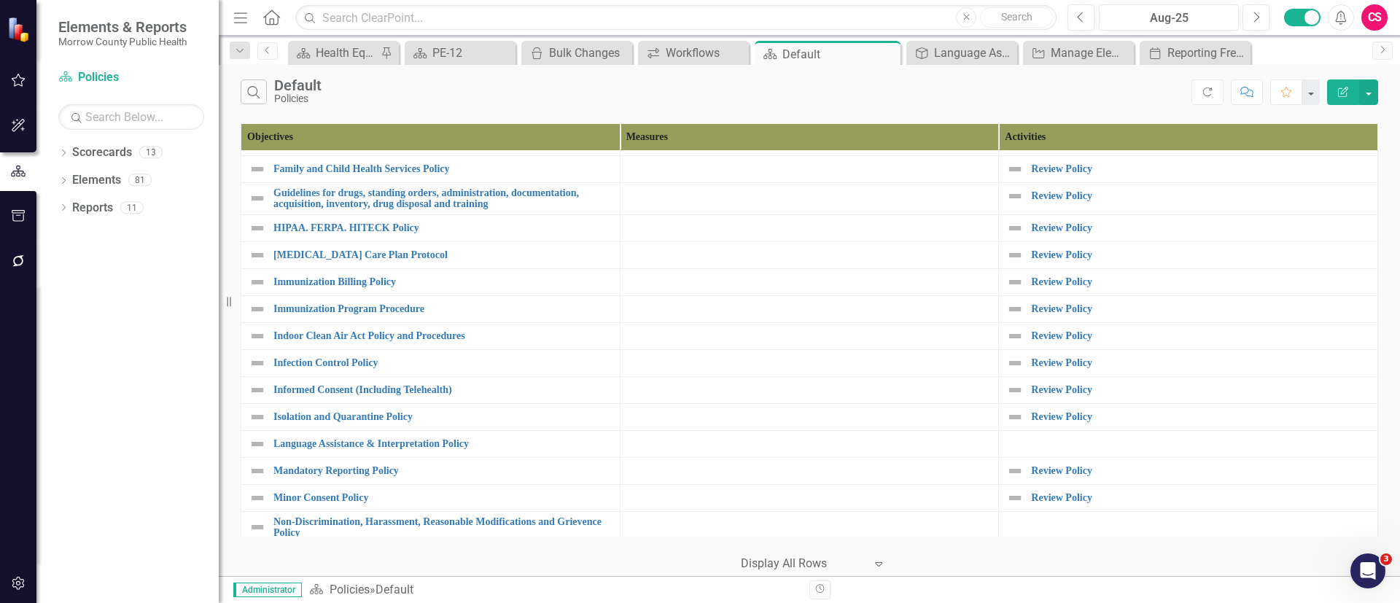
scroll to position [328, 0]
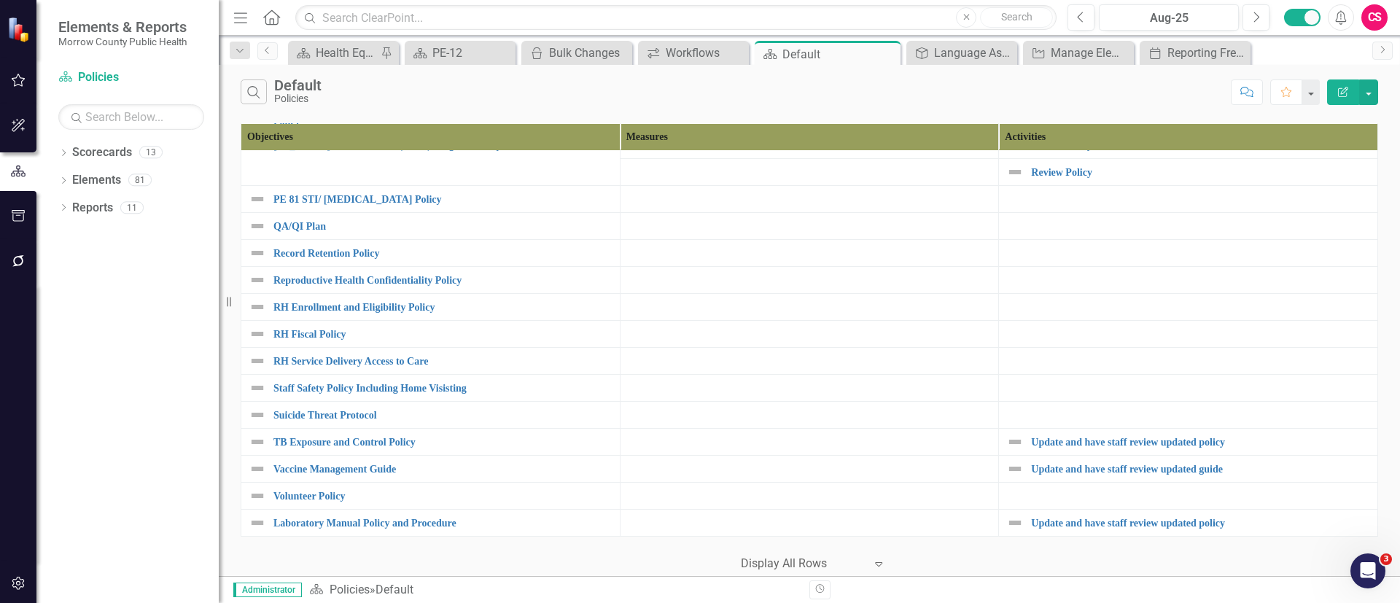
scroll to position [741, 0]
click at [1077, 54] on div "Manage Elements" at bounding box center [1080, 53] width 61 height 18
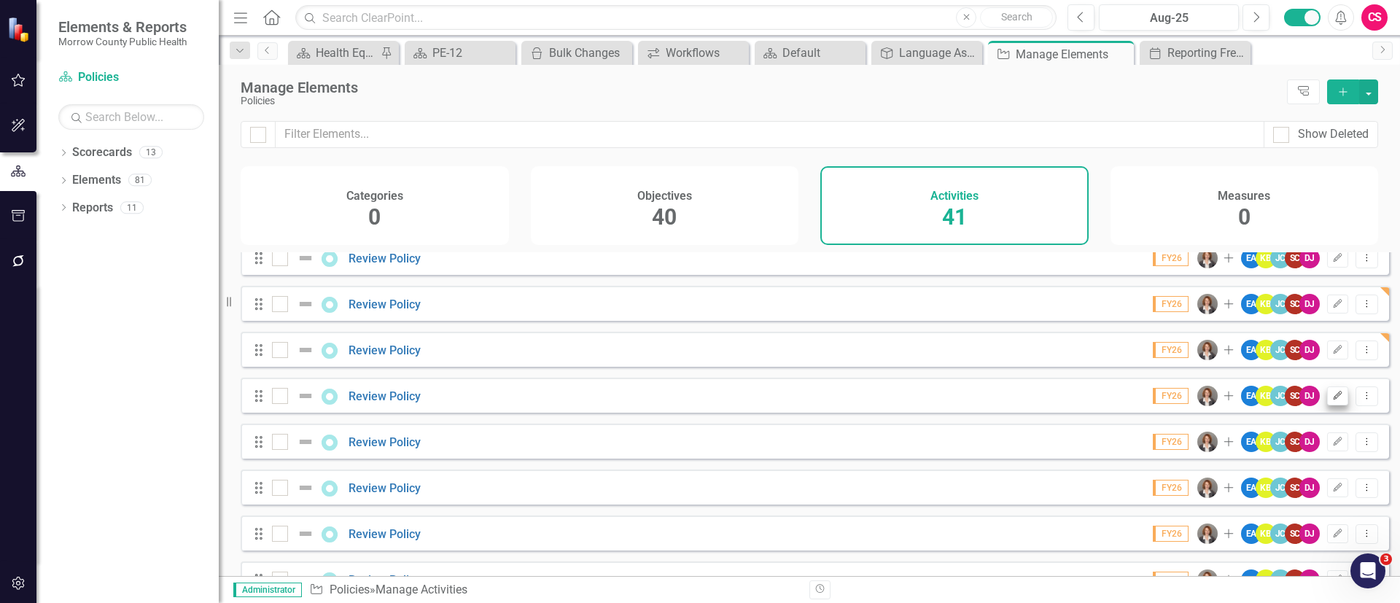
scroll to position [1250, 0]
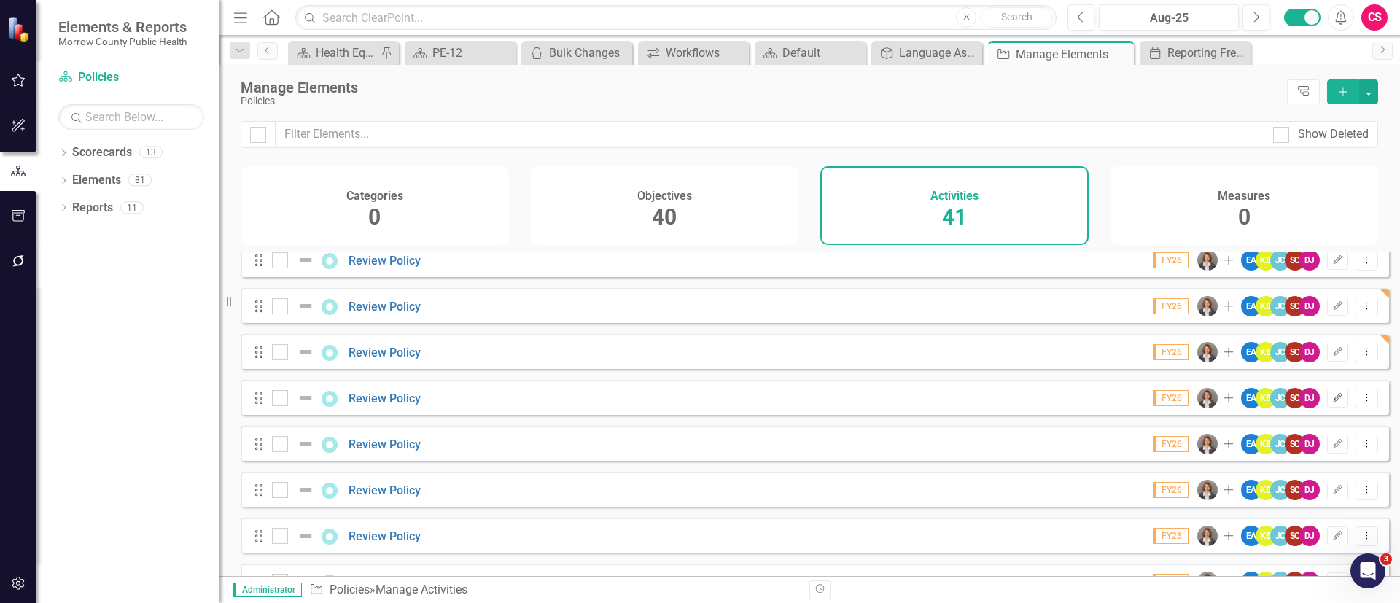
click at [1332, 402] on icon "Edit" at bounding box center [1337, 398] width 11 height 9
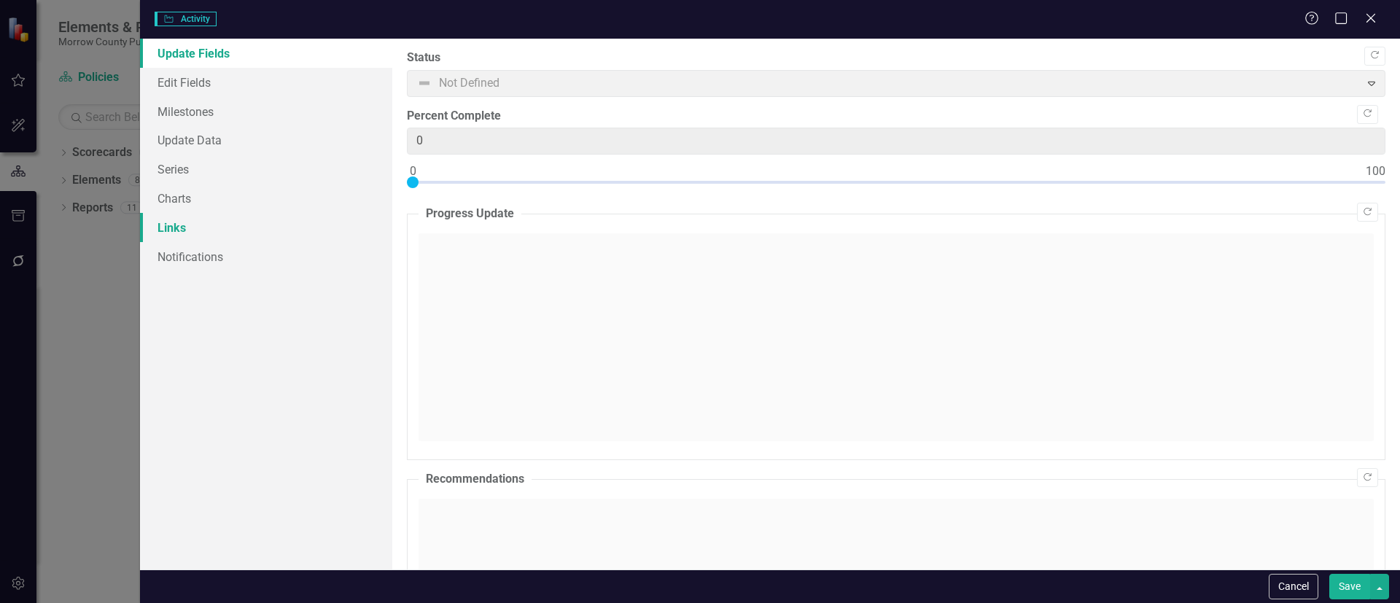
click at [187, 223] on link "Links" at bounding box center [266, 227] width 252 height 29
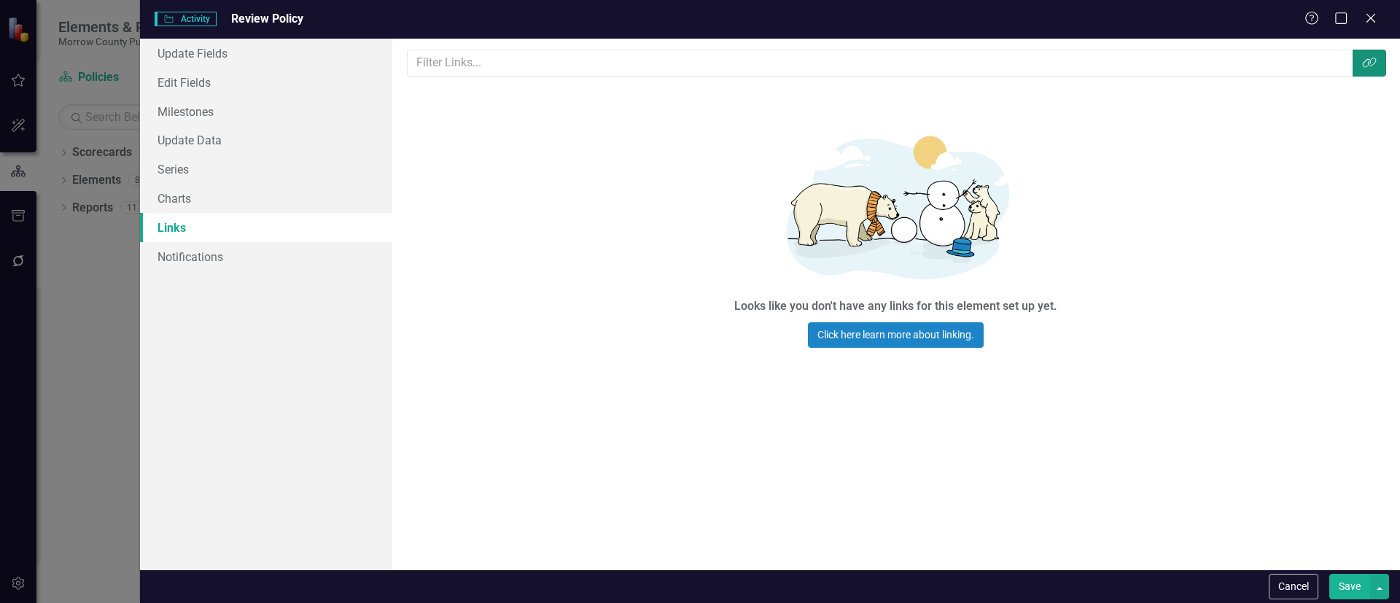
click at [1370, 62] on icon "Link Tag" at bounding box center [1369, 63] width 15 height 12
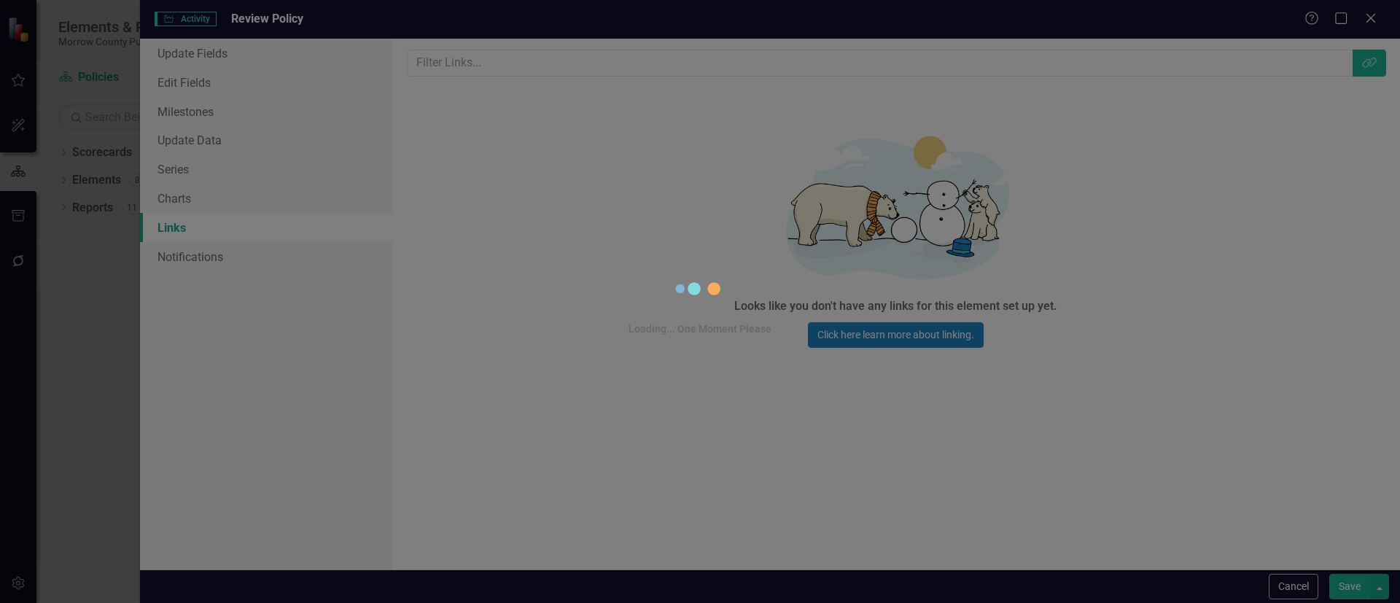
scroll to position [0, 0]
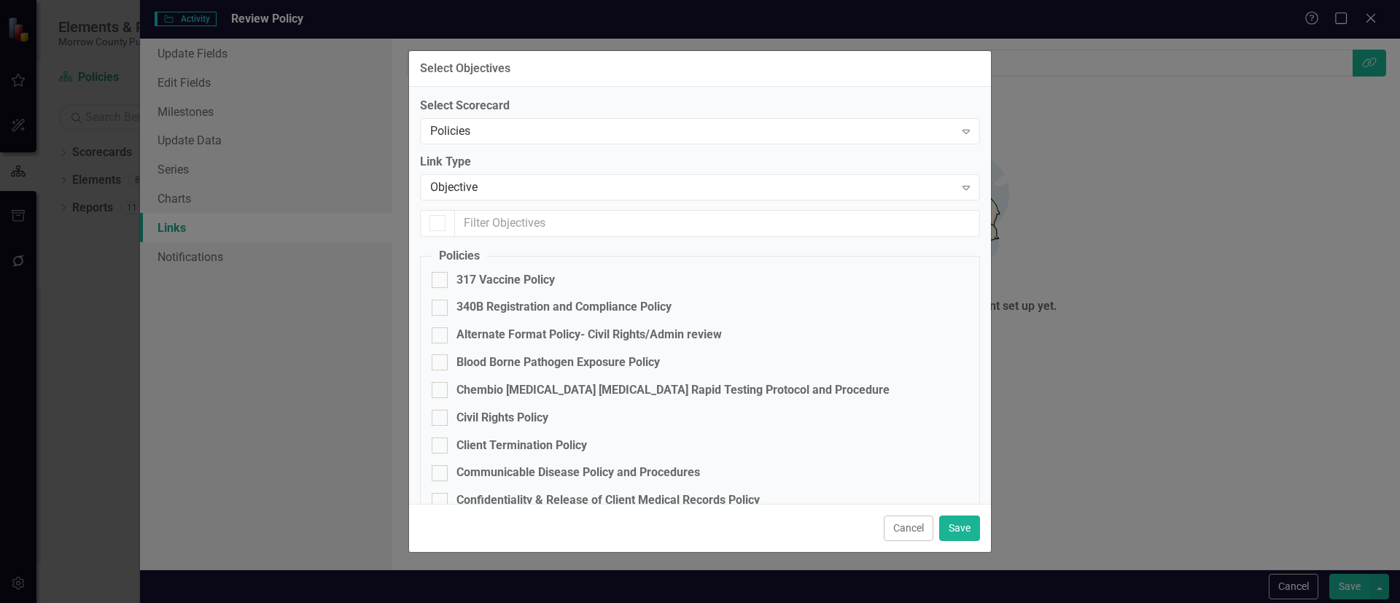
checkbox input "false"
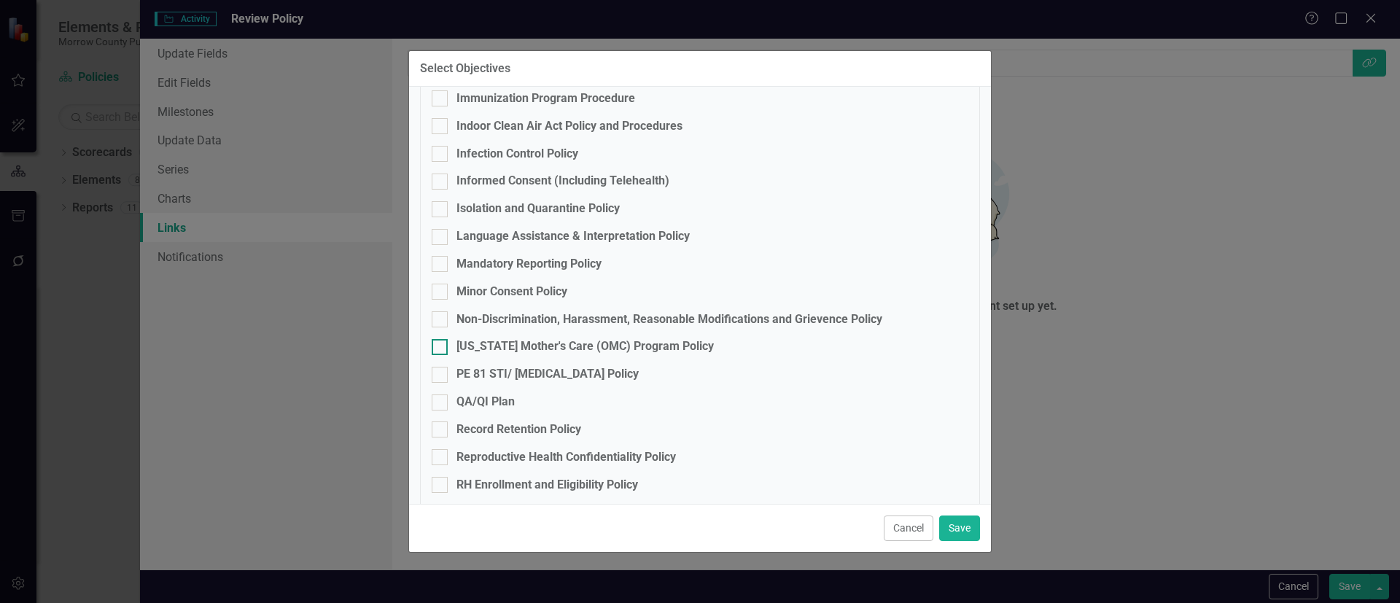
scroll to position [653, 0]
click at [474, 366] on div "PE 81 STI/ [MEDICAL_DATA] Policy" at bounding box center [547, 371] width 182 height 17
click at [441, 366] on input "PE 81 STI/ [MEDICAL_DATA] Policy" at bounding box center [436, 368] width 9 height 9
checkbox input "true"
click at [954, 532] on button "Save" at bounding box center [959, 528] width 41 height 26
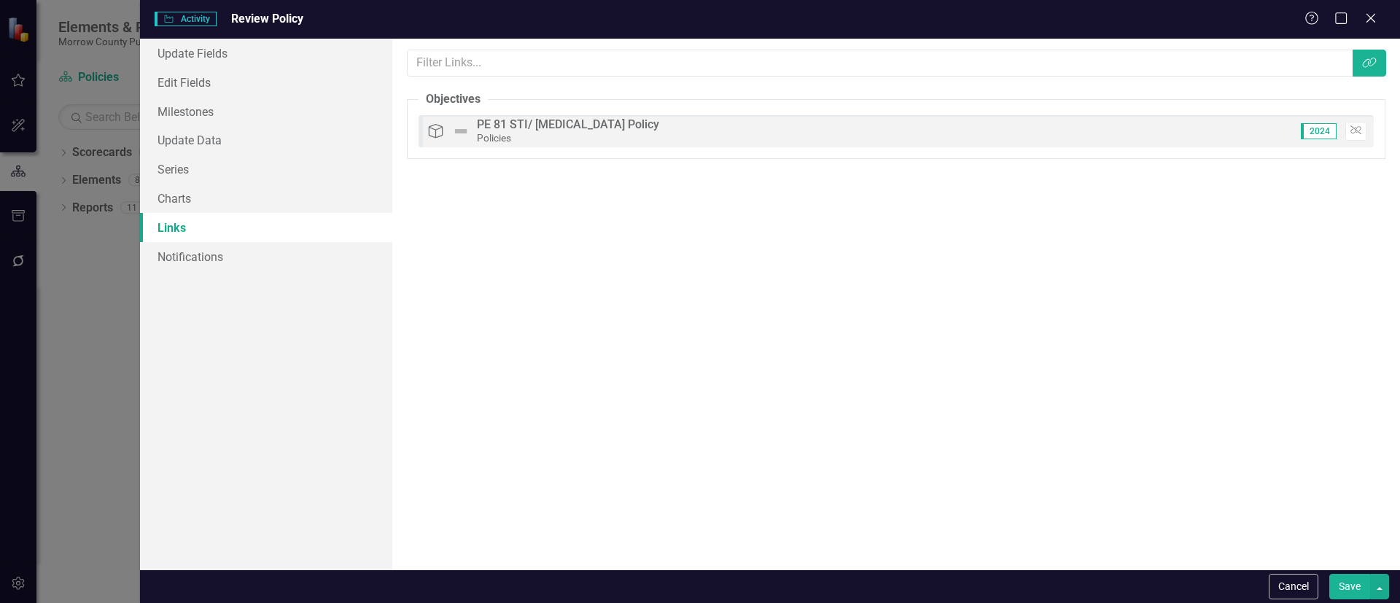
click at [1343, 585] on button "Save" at bounding box center [1349, 587] width 41 height 26
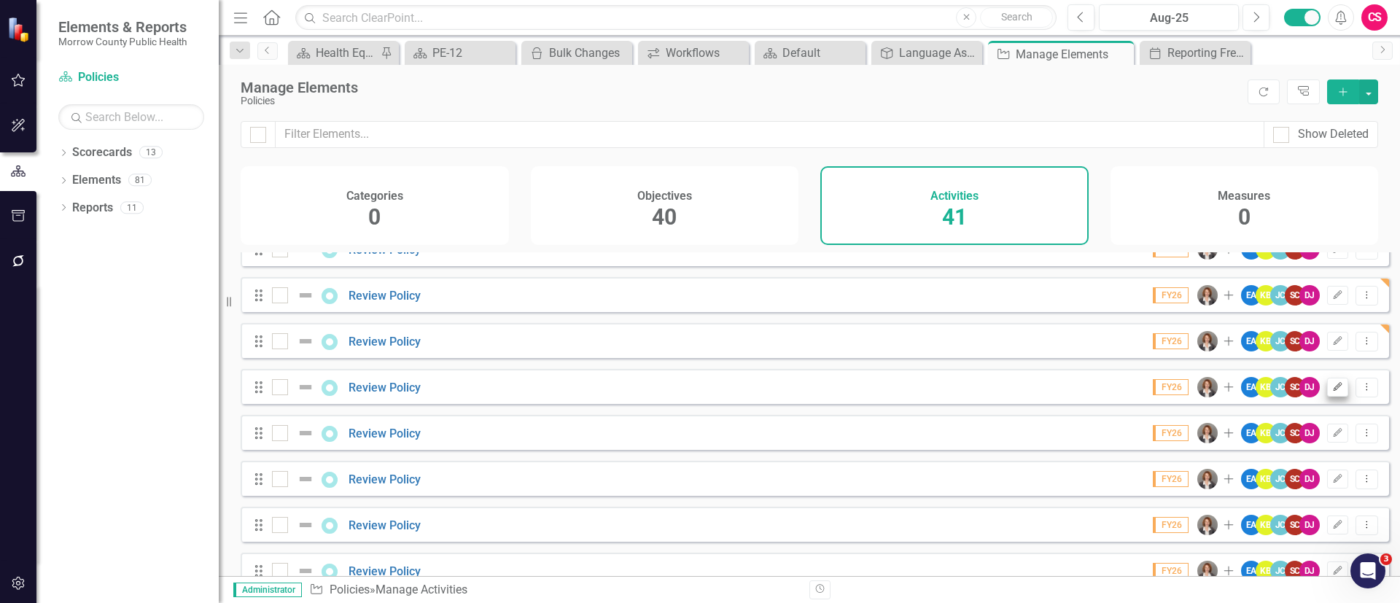
scroll to position [1309, 0]
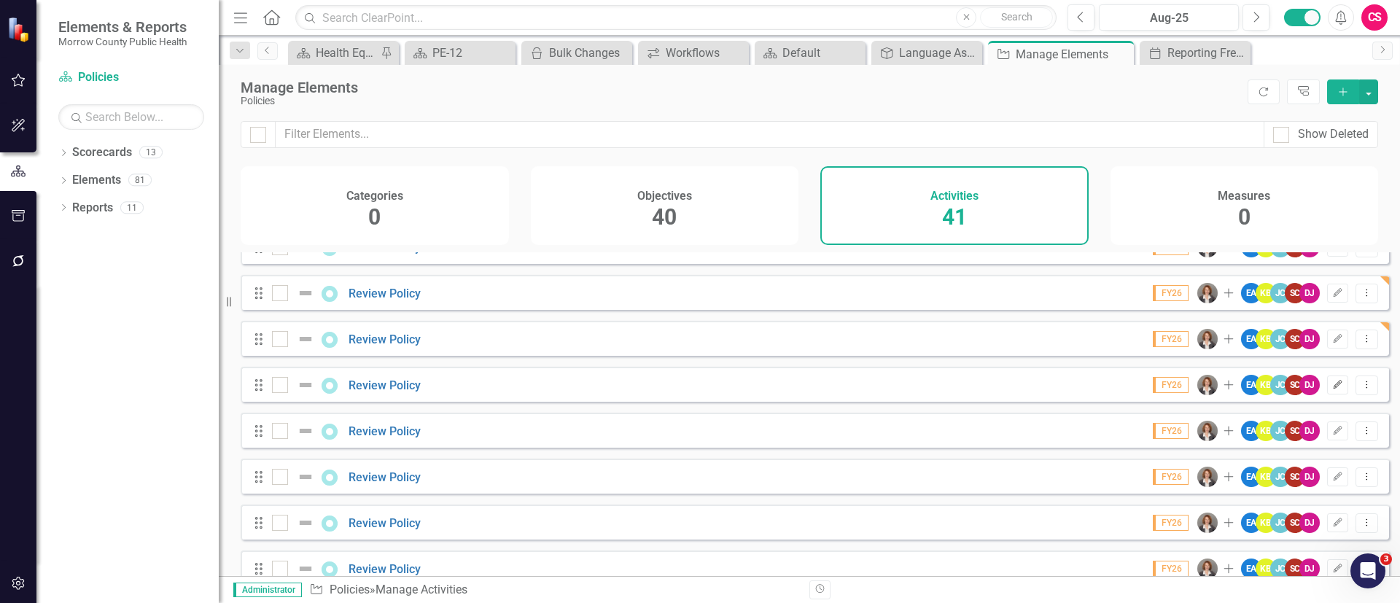
click at [1327, 390] on button "Edit" at bounding box center [1337, 384] width 21 height 19
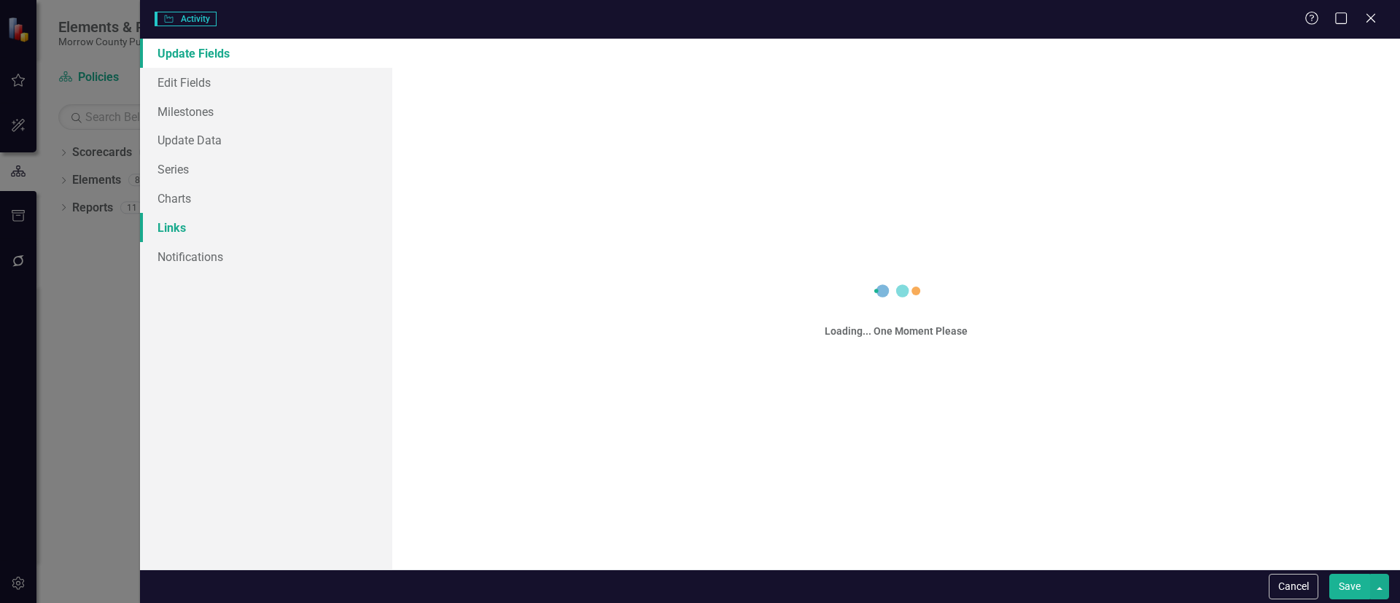
click at [158, 224] on link "Links" at bounding box center [266, 227] width 252 height 29
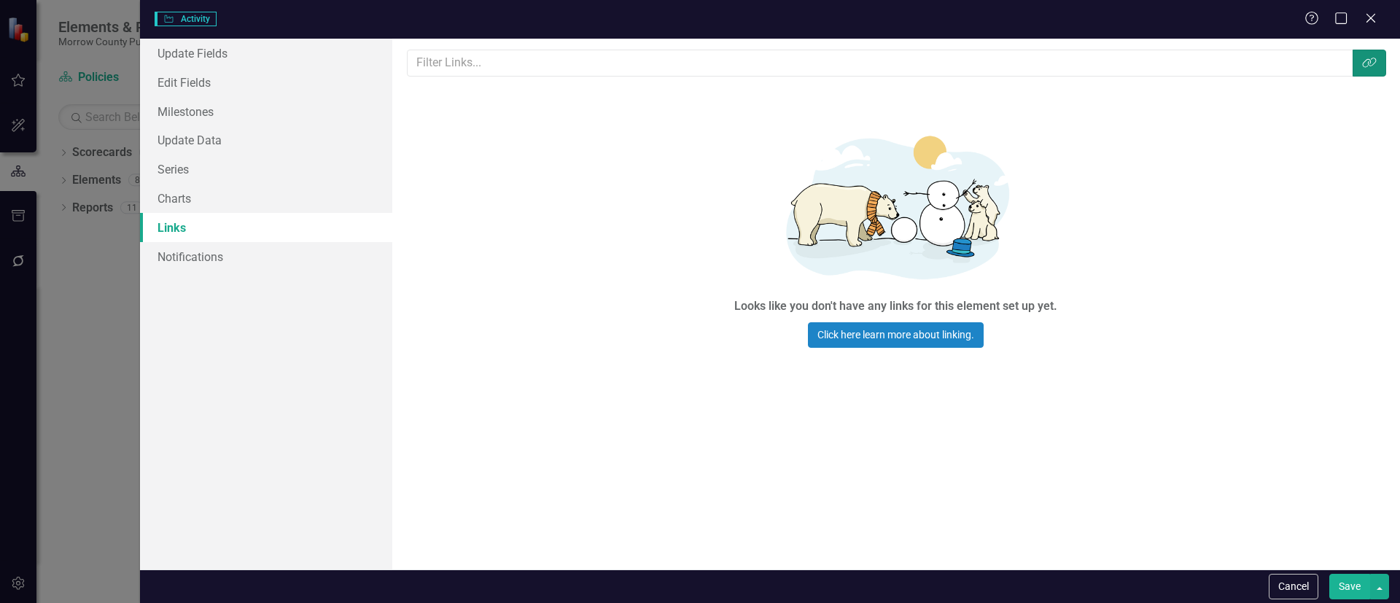
click at [1365, 67] on icon "button" at bounding box center [1369, 63] width 14 height 10
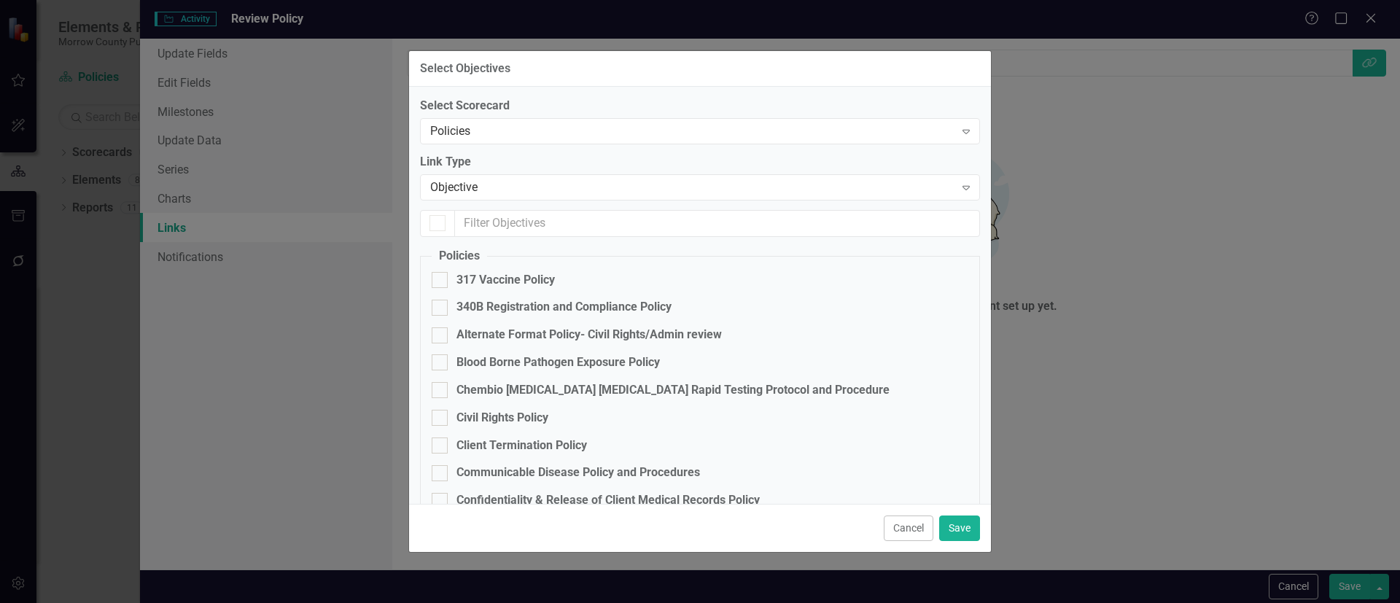
scroll to position [0, 0]
checkbox input "false"
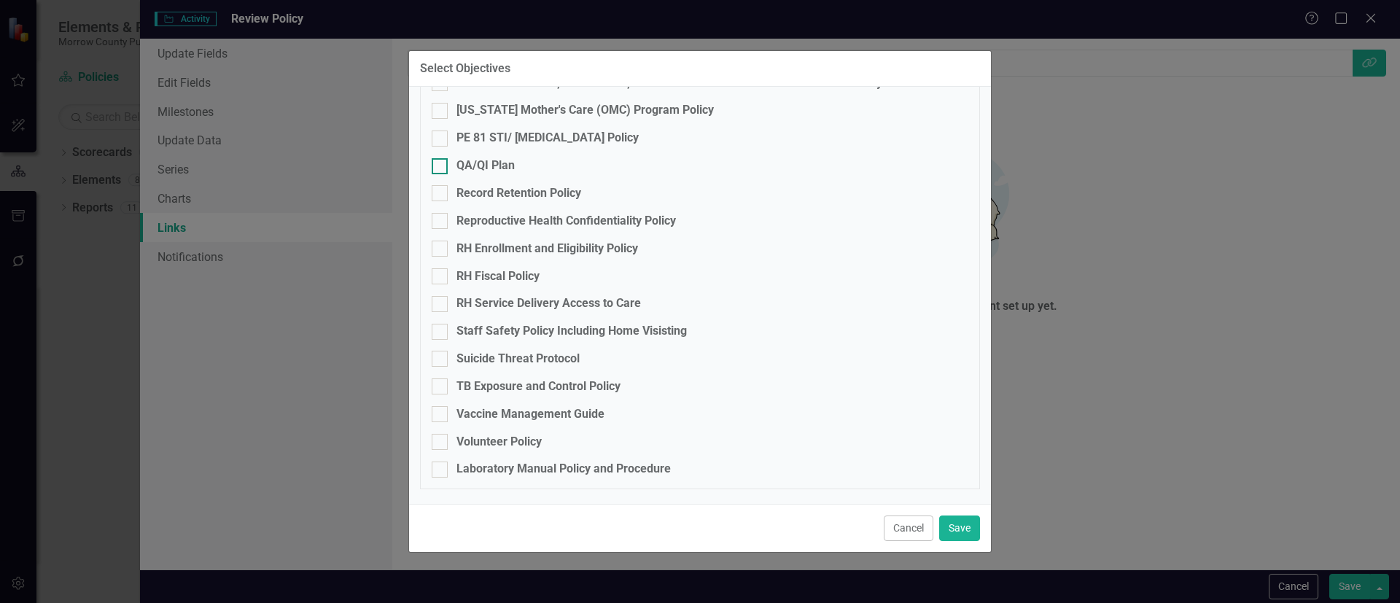
click at [463, 165] on div "QA/QI Plan" at bounding box center [485, 165] width 58 height 17
click at [441, 165] on input "QA/QI Plan" at bounding box center [436, 162] width 9 height 9
checkbox input "true"
click at [957, 525] on button "Save" at bounding box center [959, 528] width 41 height 26
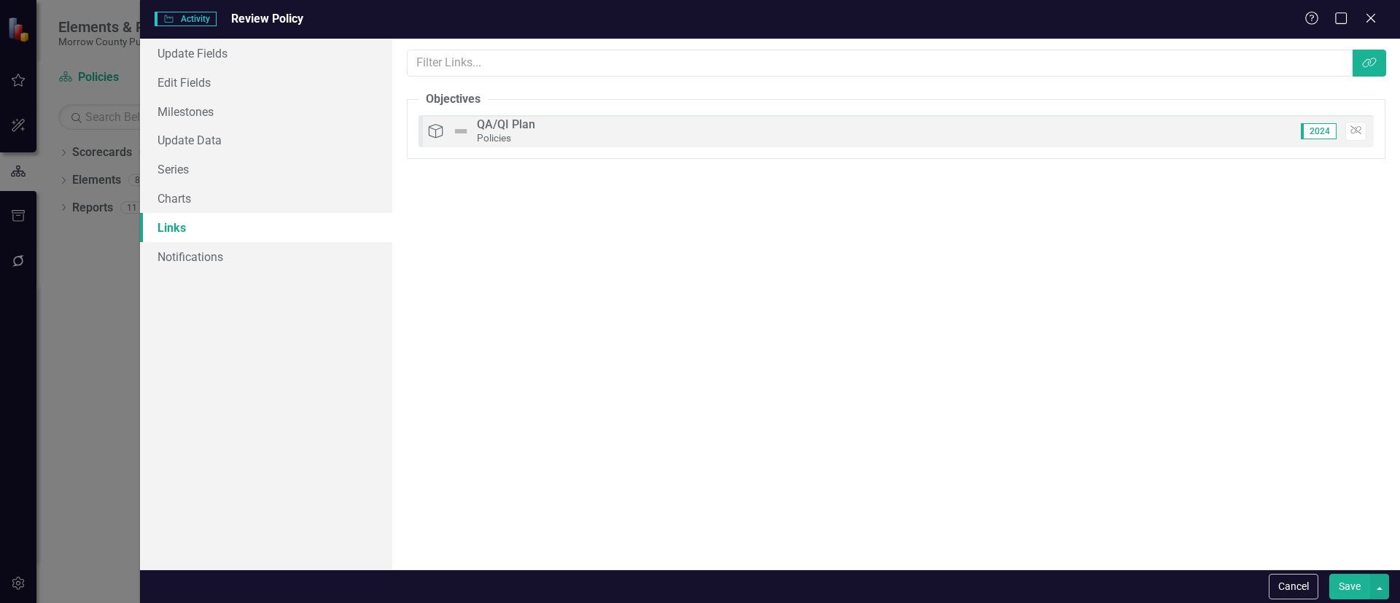
click at [1351, 588] on button "Save" at bounding box center [1349, 587] width 41 height 26
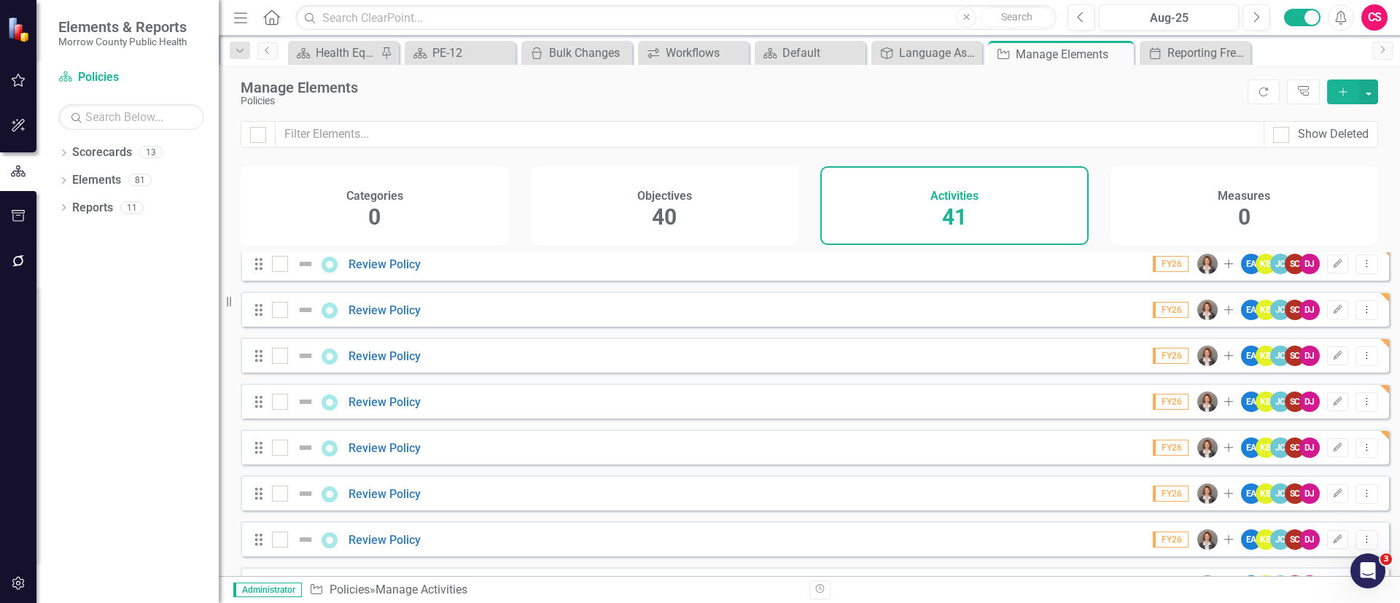
scroll to position [1245, 0]
click at [1332, 499] on icon "Edit" at bounding box center [1337, 495] width 11 height 9
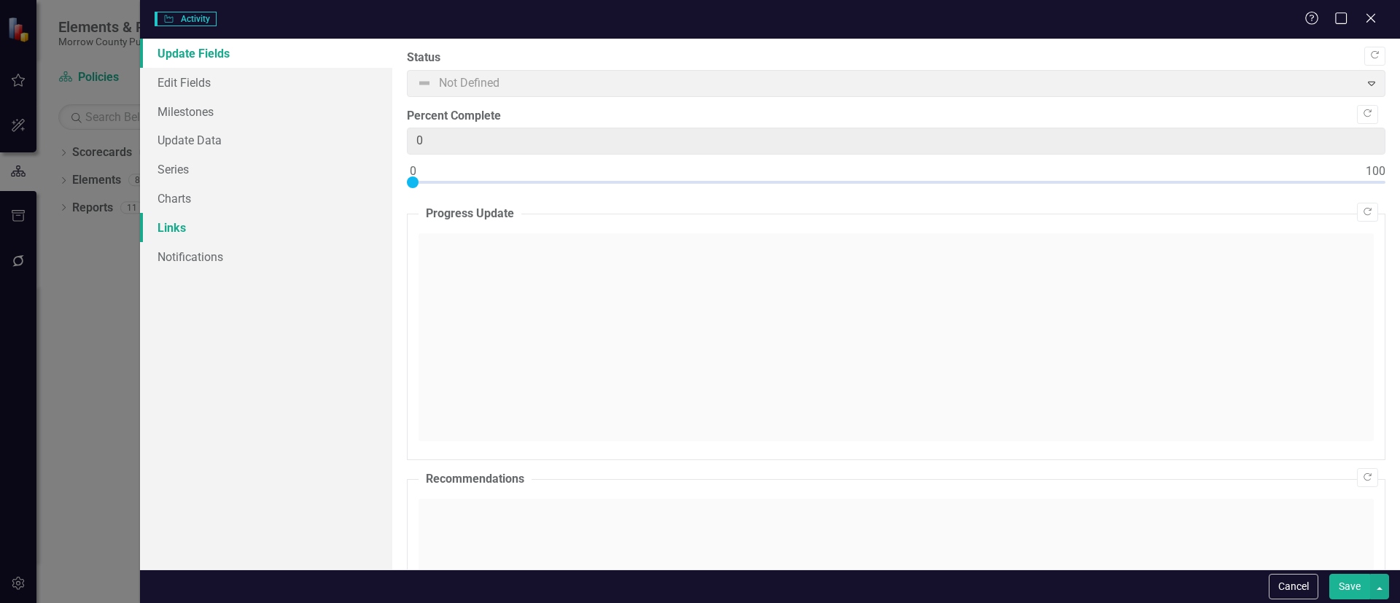
click at [241, 222] on link "Links" at bounding box center [266, 227] width 252 height 29
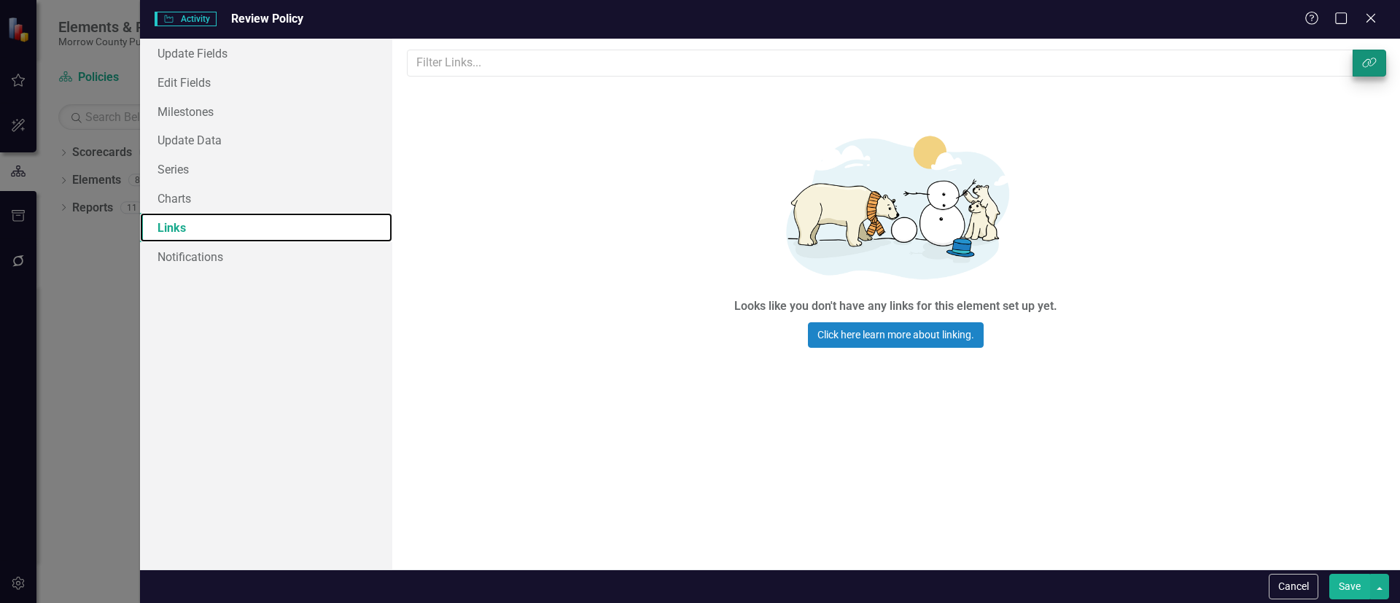
scroll to position [0, 0]
click at [1377, 59] on button "Link Tag" at bounding box center [1369, 63] width 34 height 27
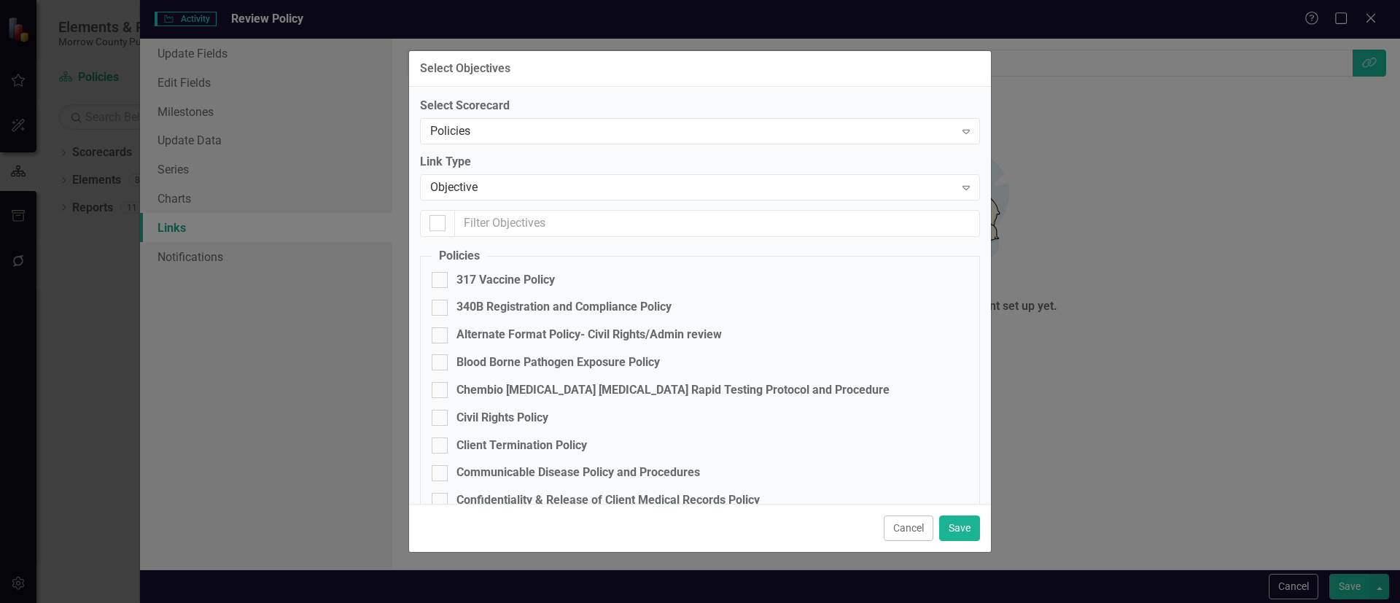
checkbox input "false"
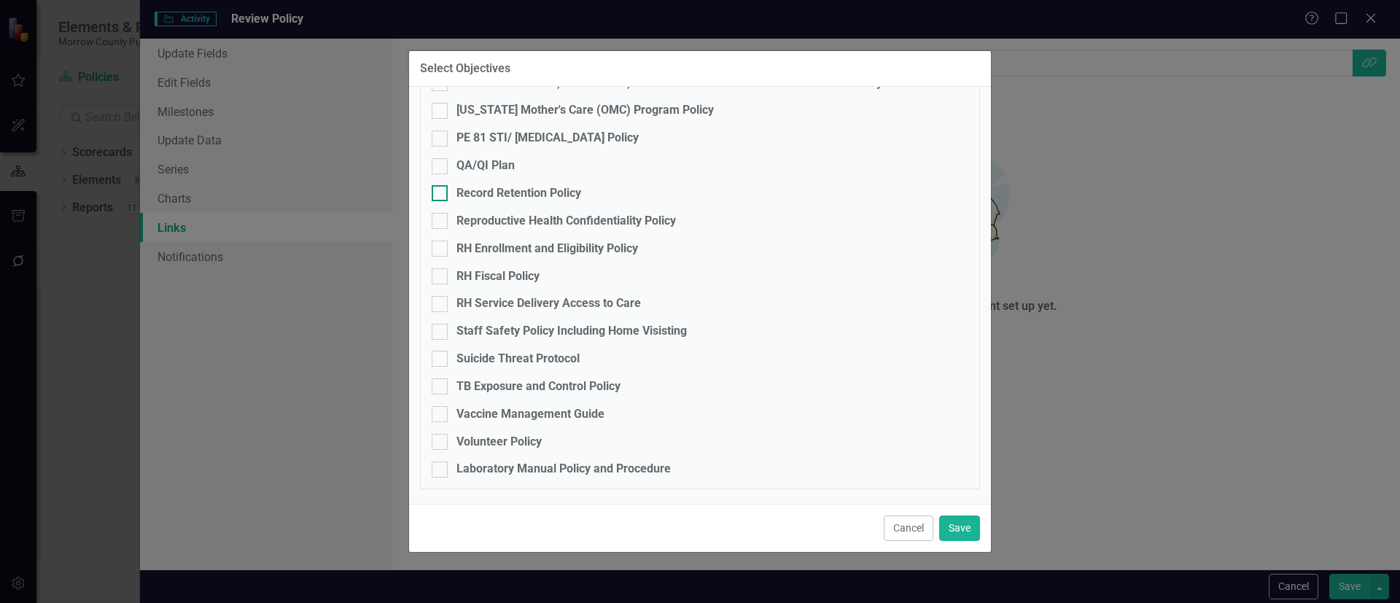
click at [520, 188] on div "Record Retention Policy" at bounding box center [518, 193] width 125 height 17
click at [441, 188] on input "Record Retention Policy" at bounding box center [436, 189] width 9 height 9
checkbox input "true"
click at [940, 520] on button "Save" at bounding box center [959, 528] width 41 height 26
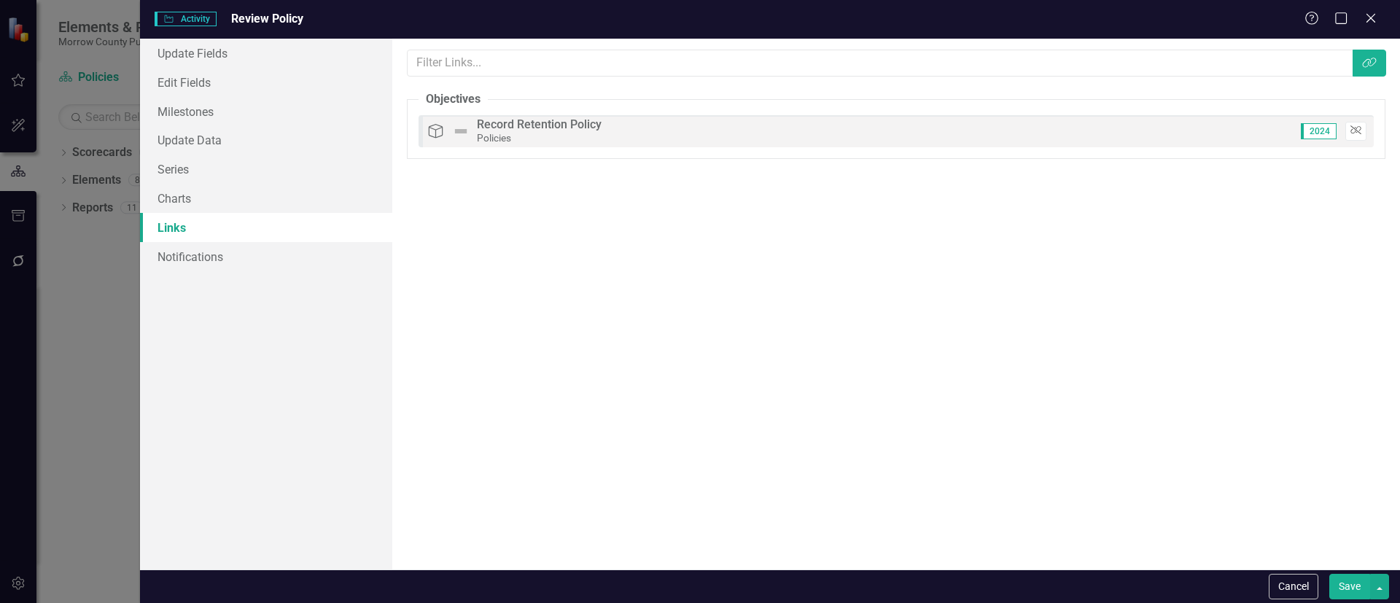
click at [1358, 124] on button "Unlink" at bounding box center [1355, 131] width 21 height 19
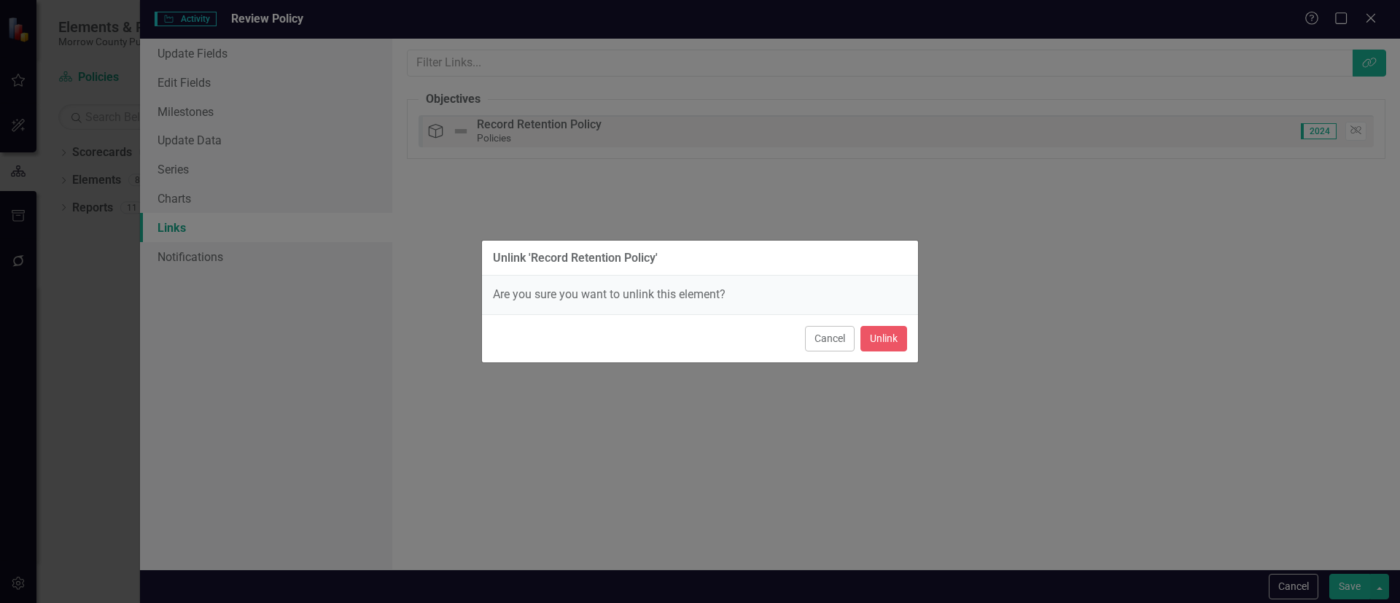
click at [1325, 528] on div "Unlink 'Record Retention Policy' Are you sure you want to unlink this element? …" at bounding box center [700, 301] width 1400 height 603
click at [830, 340] on button "Cancel" at bounding box center [830, 339] width 50 height 26
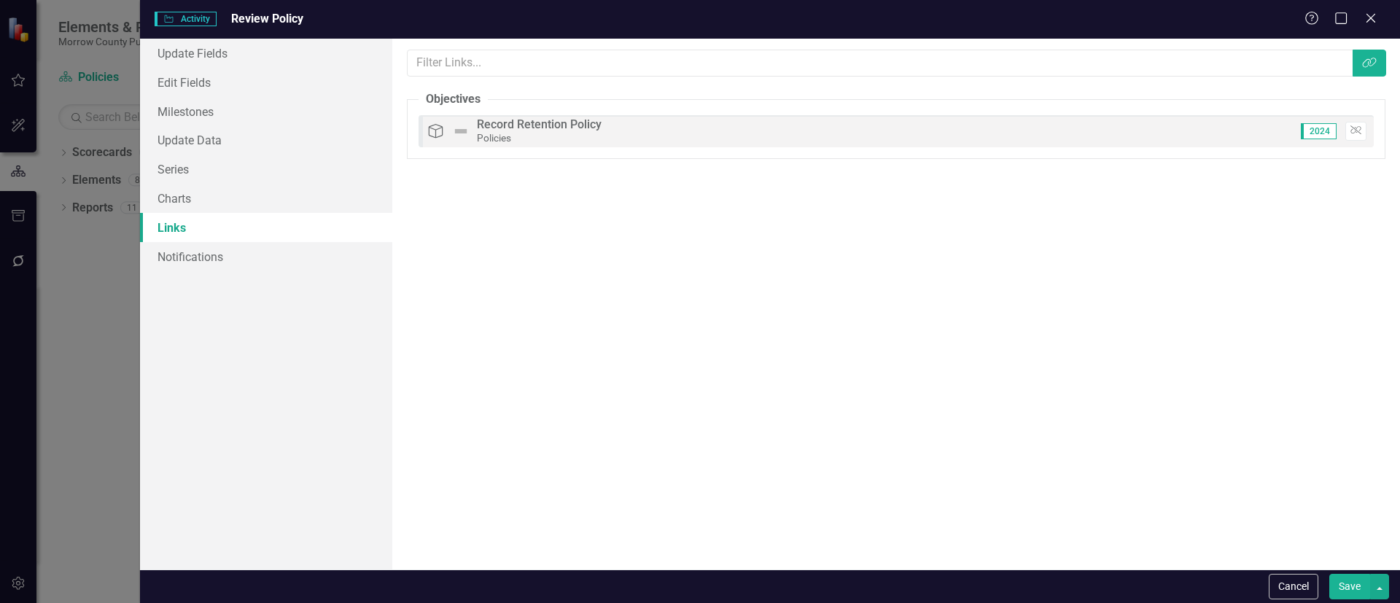
click at [1335, 580] on button "Save" at bounding box center [1349, 587] width 41 height 26
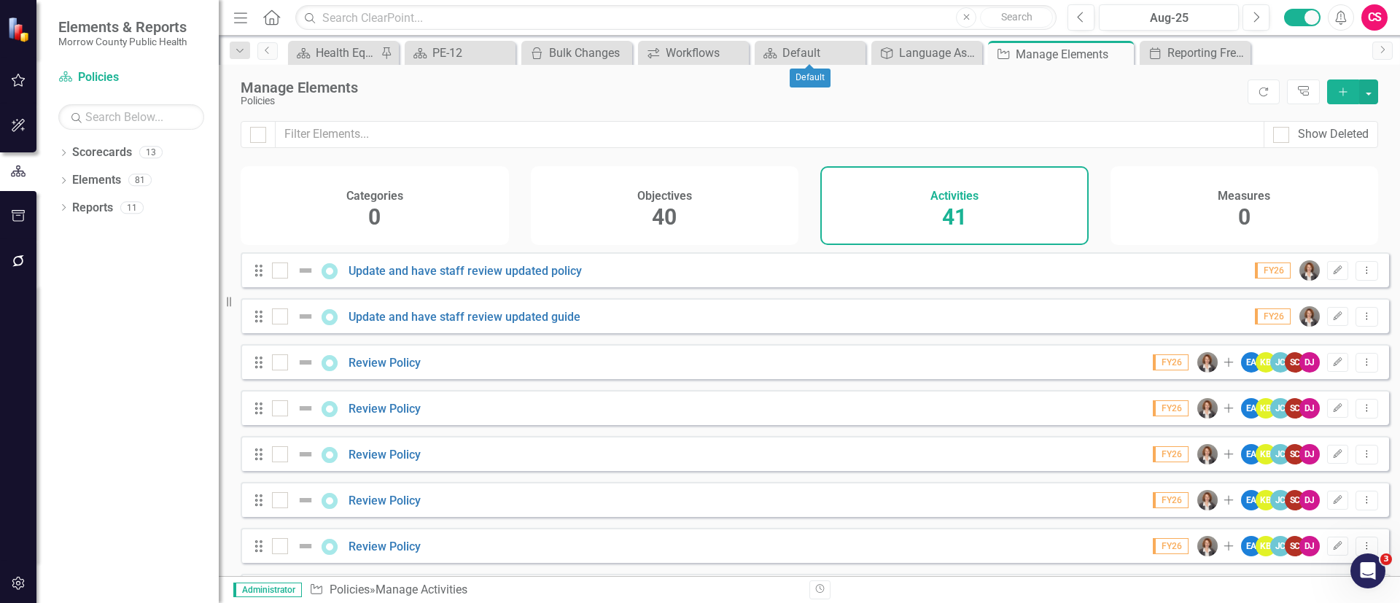
click at [815, 55] on div "icon.bolt Activity Updated" at bounding box center [699, 44] width 233 height 64
click at [803, 47] on div "Default" at bounding box center [812, 53] width 61 height 18
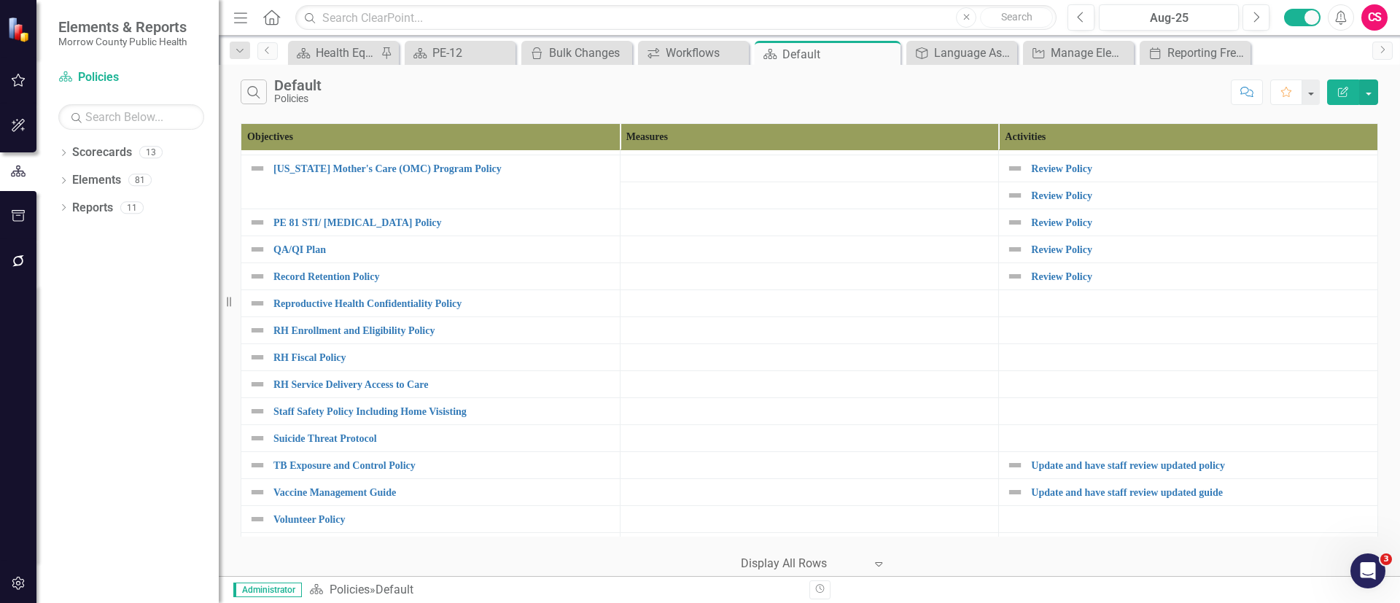
scroll to position [741, 0]
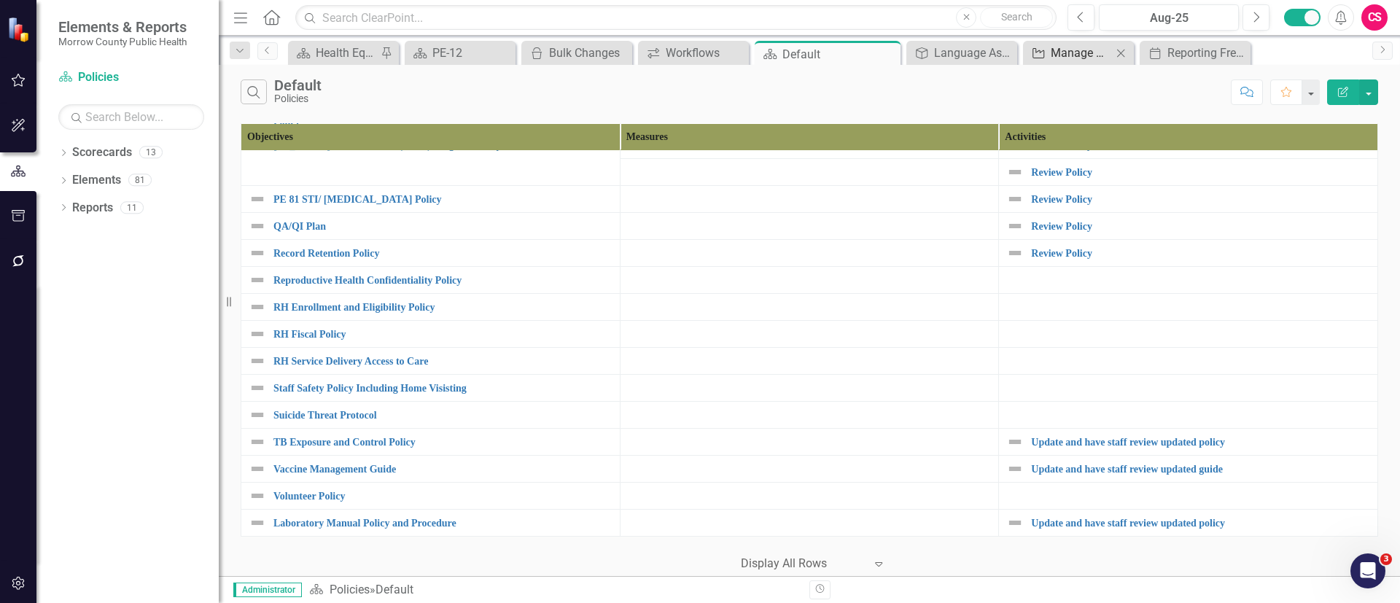
click at [1085, 52] on div "Manage Elements" at bounding box center [1080, 53] width 61 height 18
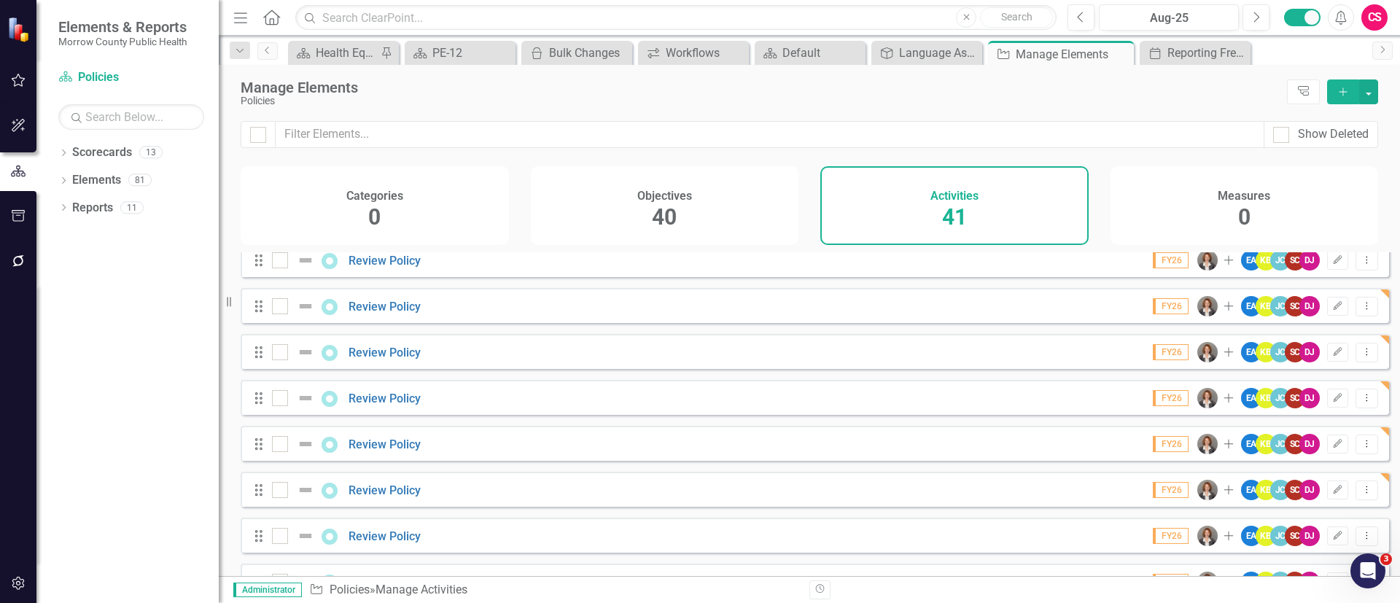
scroll to position [1248, 0]
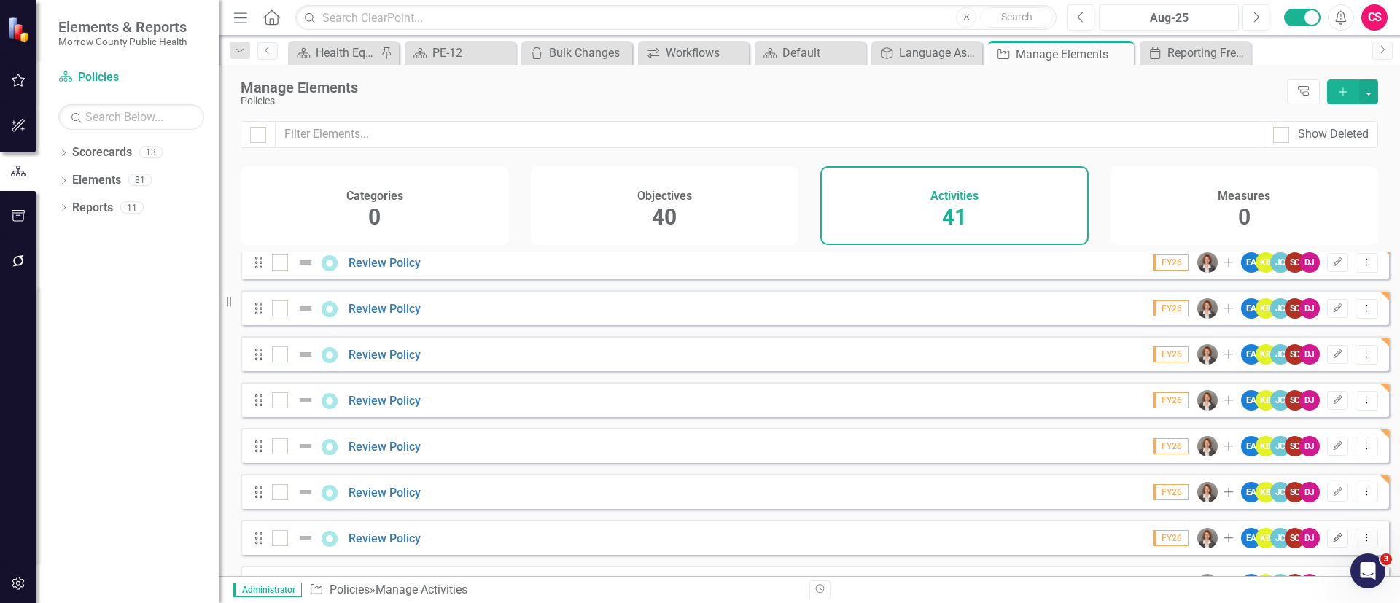
click at [1332, 542] on icon "Edit" at bounding box center [1337, 538] width 11 height 9
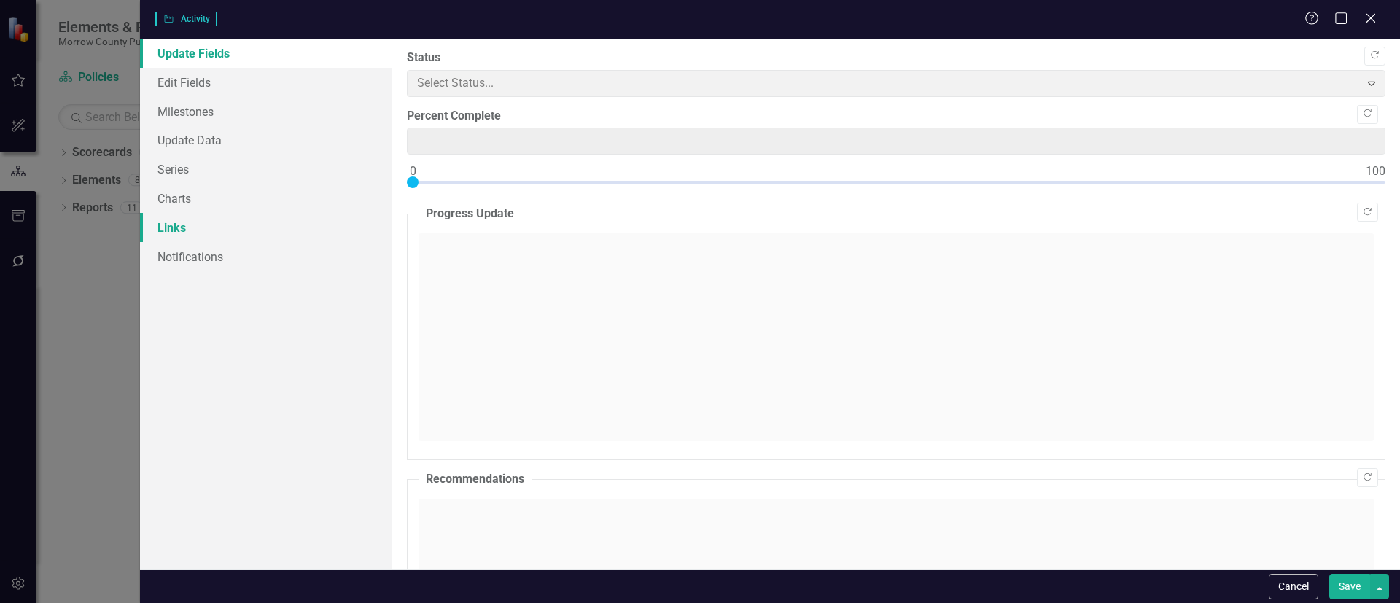
type input "0"
click at [215, 227] on link "Links" at bounding box center [266, 227] width 252 height 29
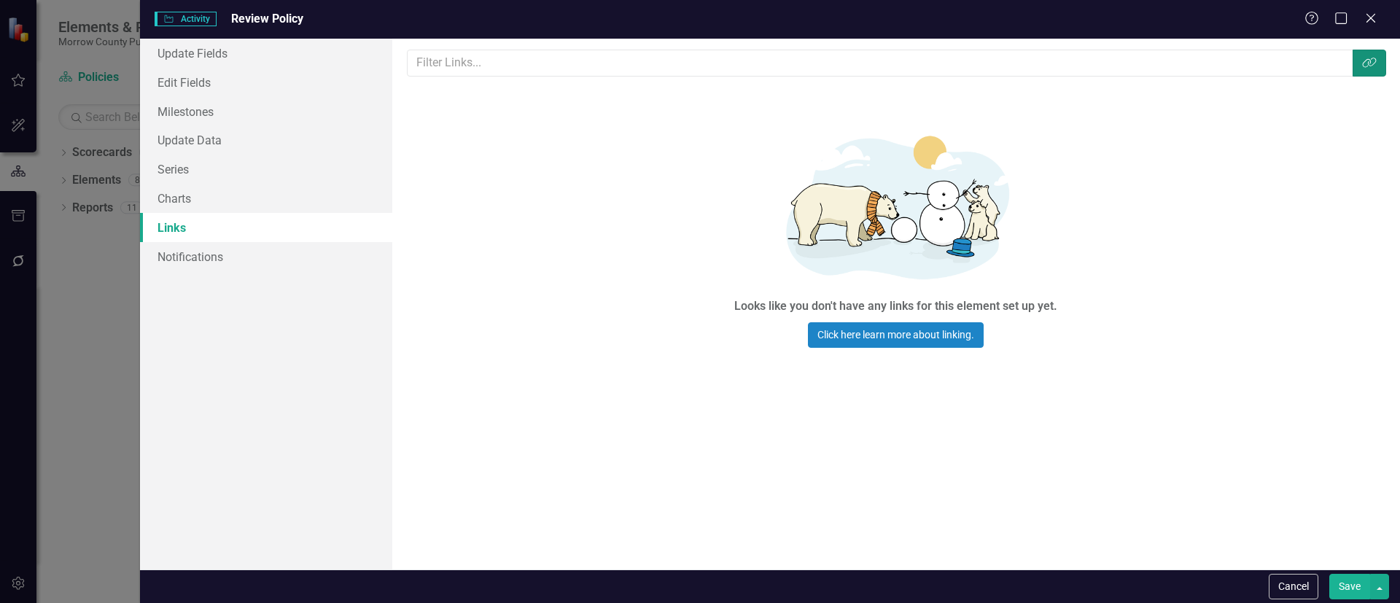
click at [1362, 64] on icon "button" at bounding box center [1369, 63] width 14 height 10
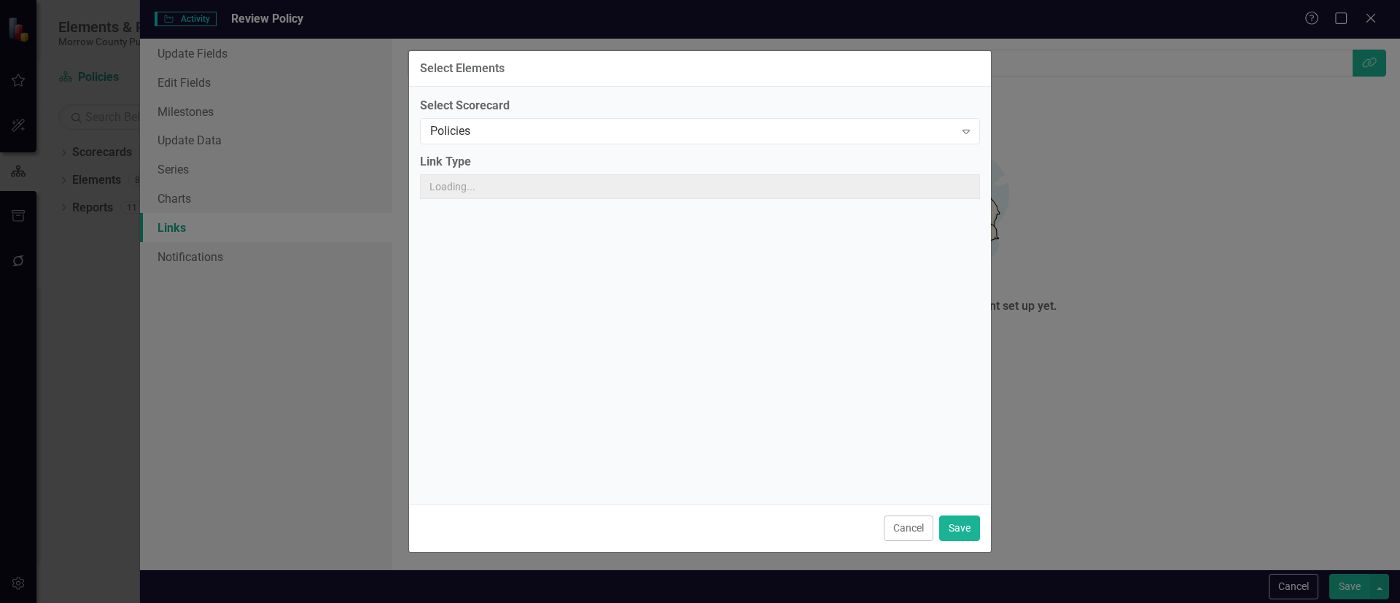
scroll to position [0, 0]
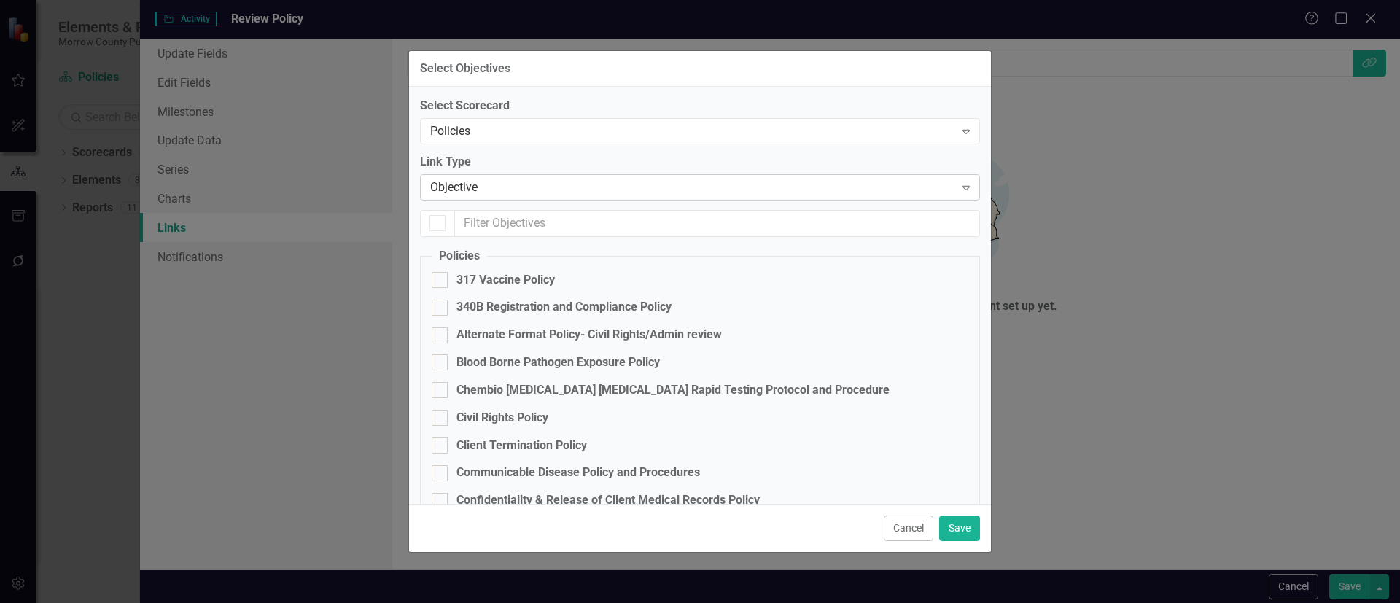
checkbox input "false"
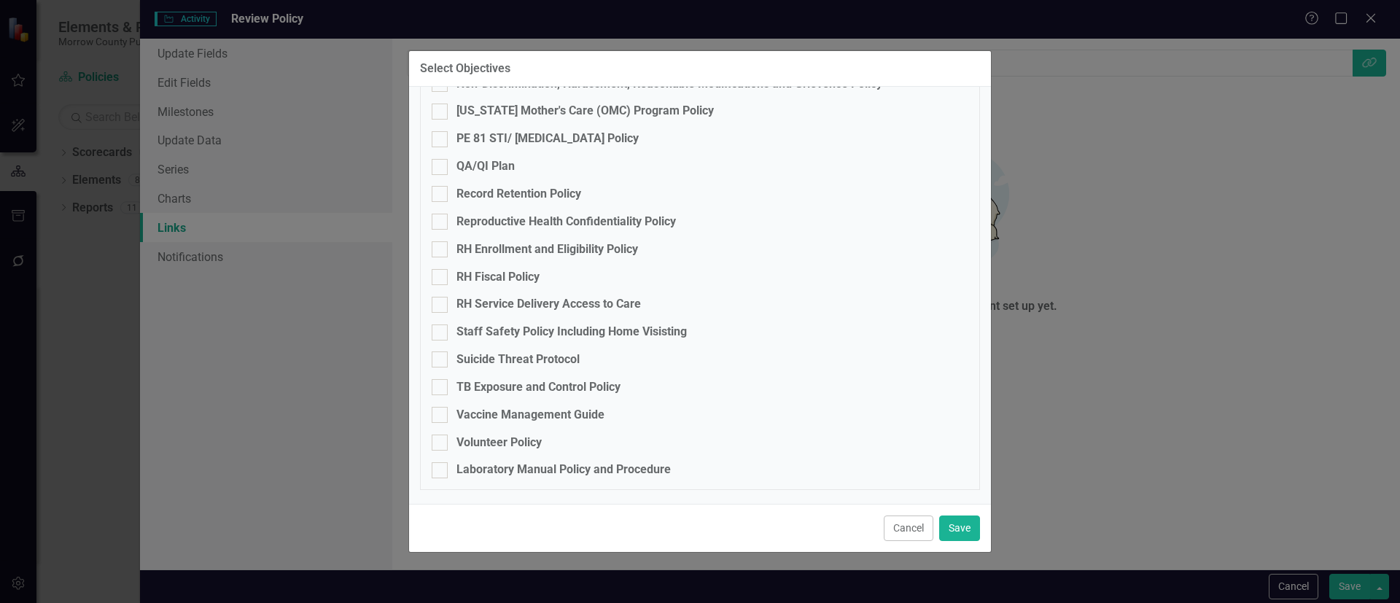
scroll to position [886, 0]
click at [537, 220] on div "Reproductive Health Confidentiality Policy" at bounding box center [565, 221] width 219 height 17
click at [441, 220] on input "Reproductive Health Confidentiality Policy" at bounding box center [436, 217] width 9 height 9
checkbox input "true"
click at [948, 526] on button "Save" at bounding box center [959, 528] width 41 height 26
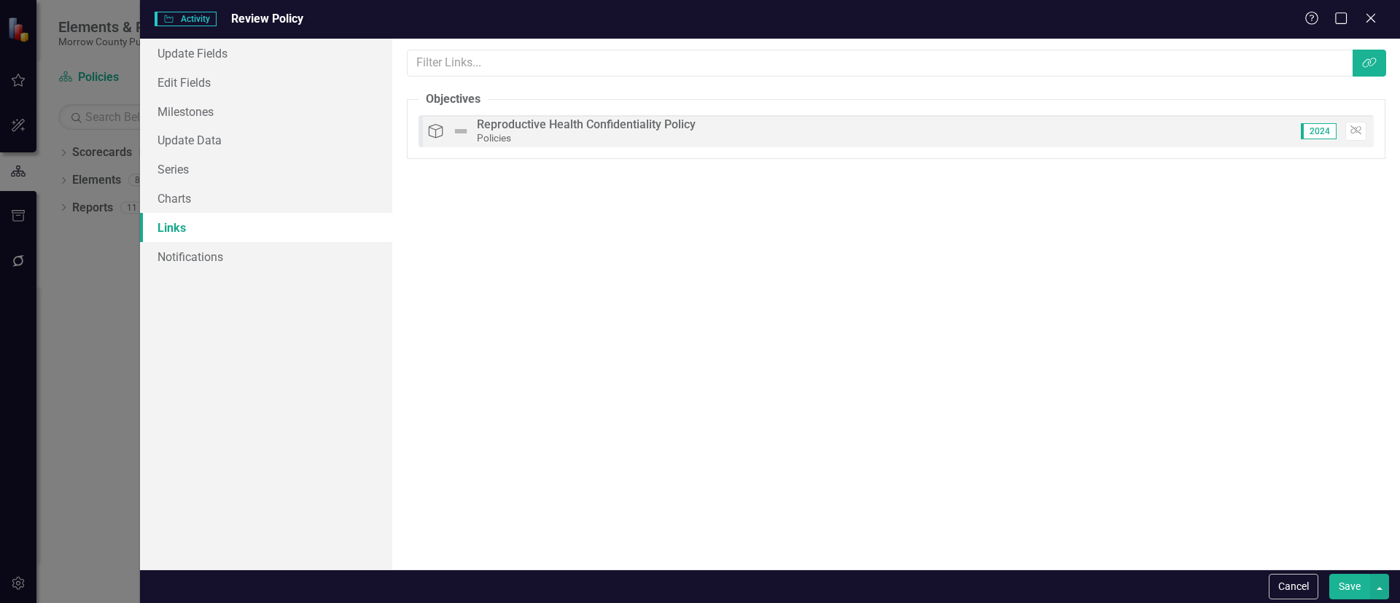
click at [1349, 590] on button "Save" at bounding box center [1349, 587] width 41 height 26
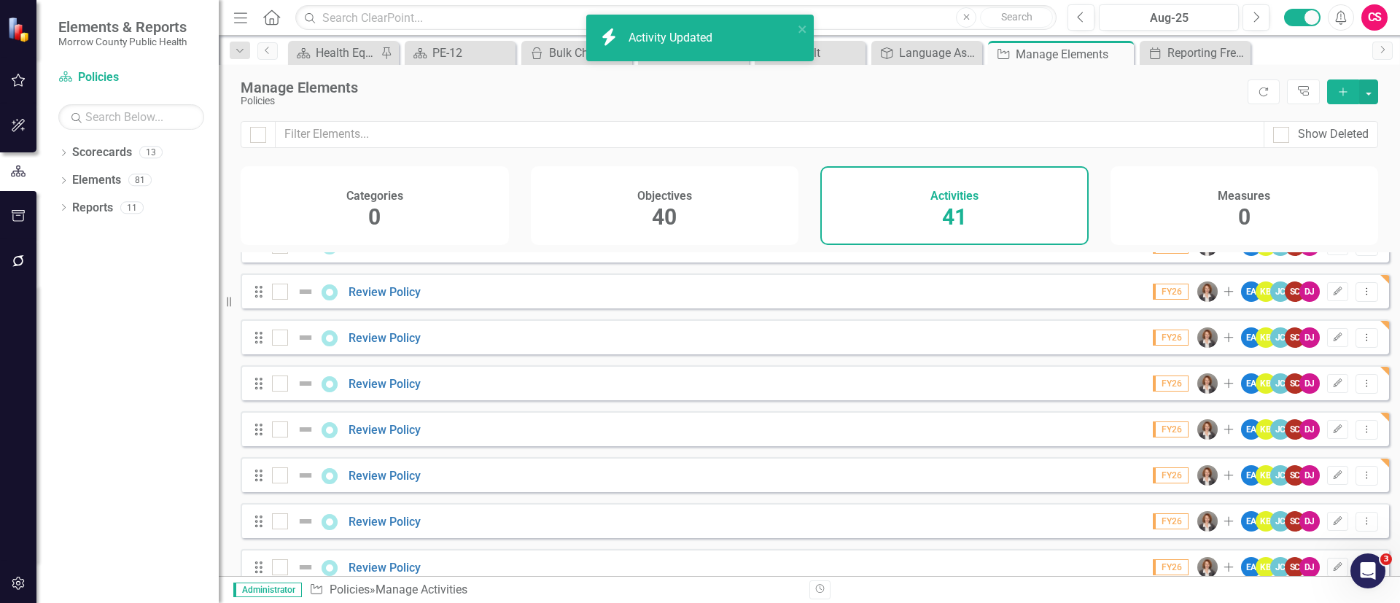
scroll to position [1312, 0]
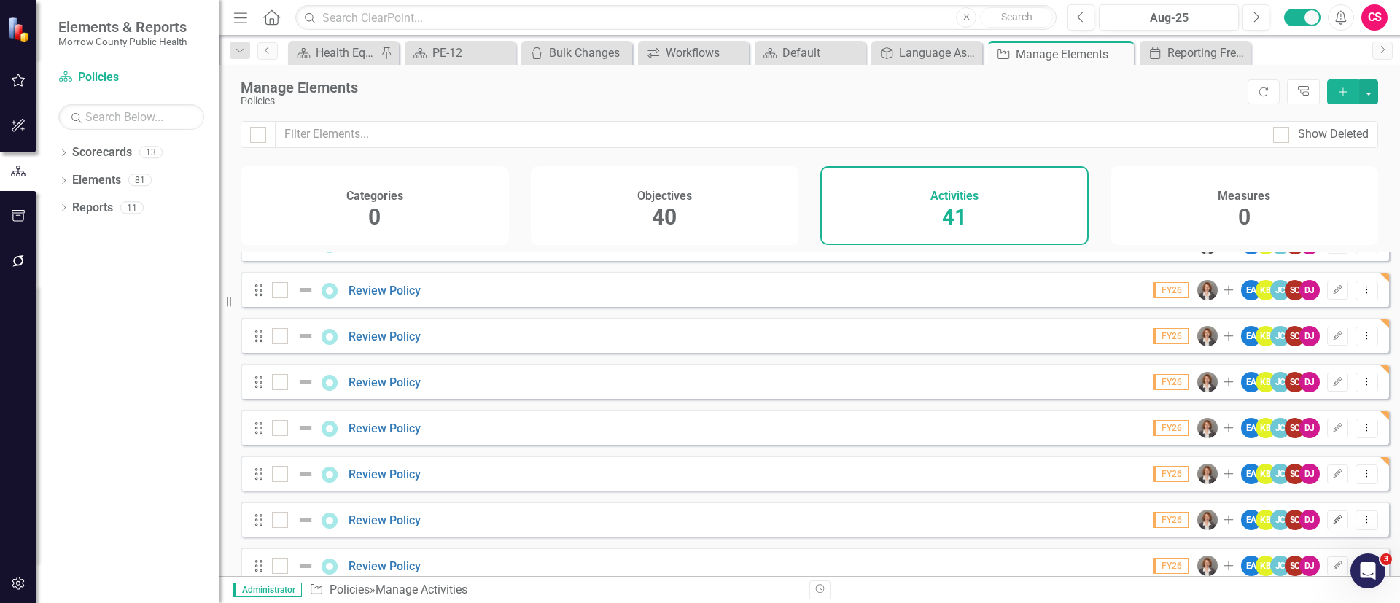
click at [1332, 524] on icon "Edit" at bounding box center [1337, 519] width 11 height 9
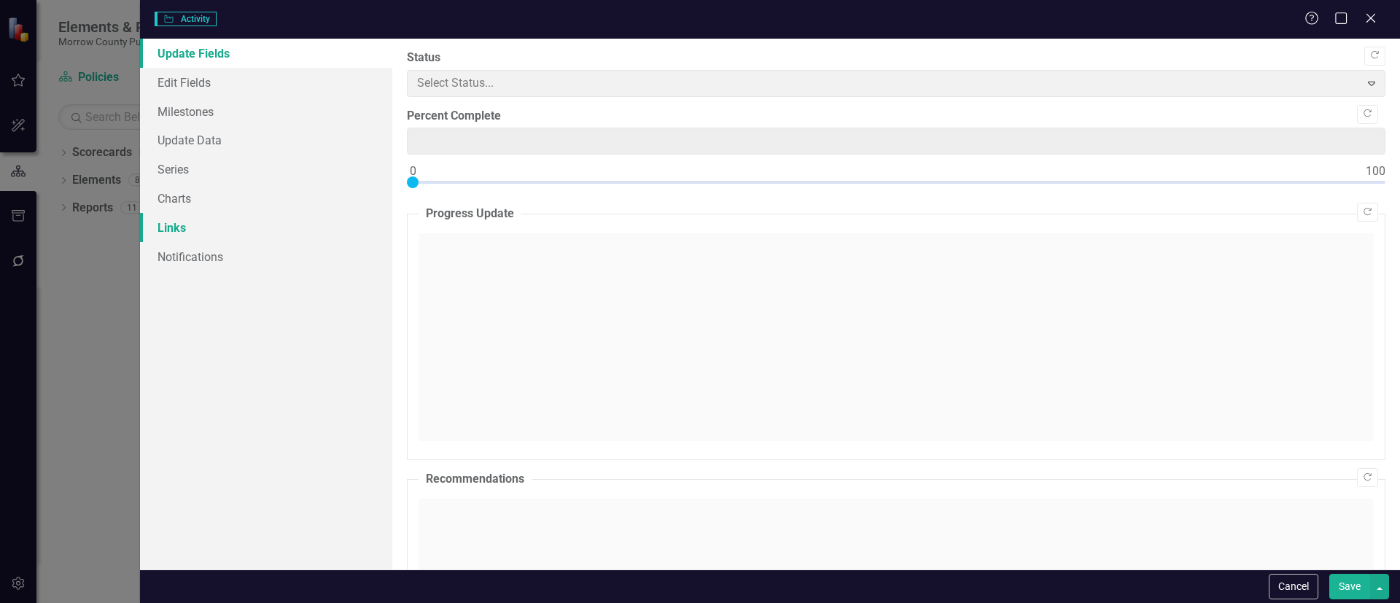
click at [200, 225] on link "Links" at bounding box center [266, 227] width 252 height 29
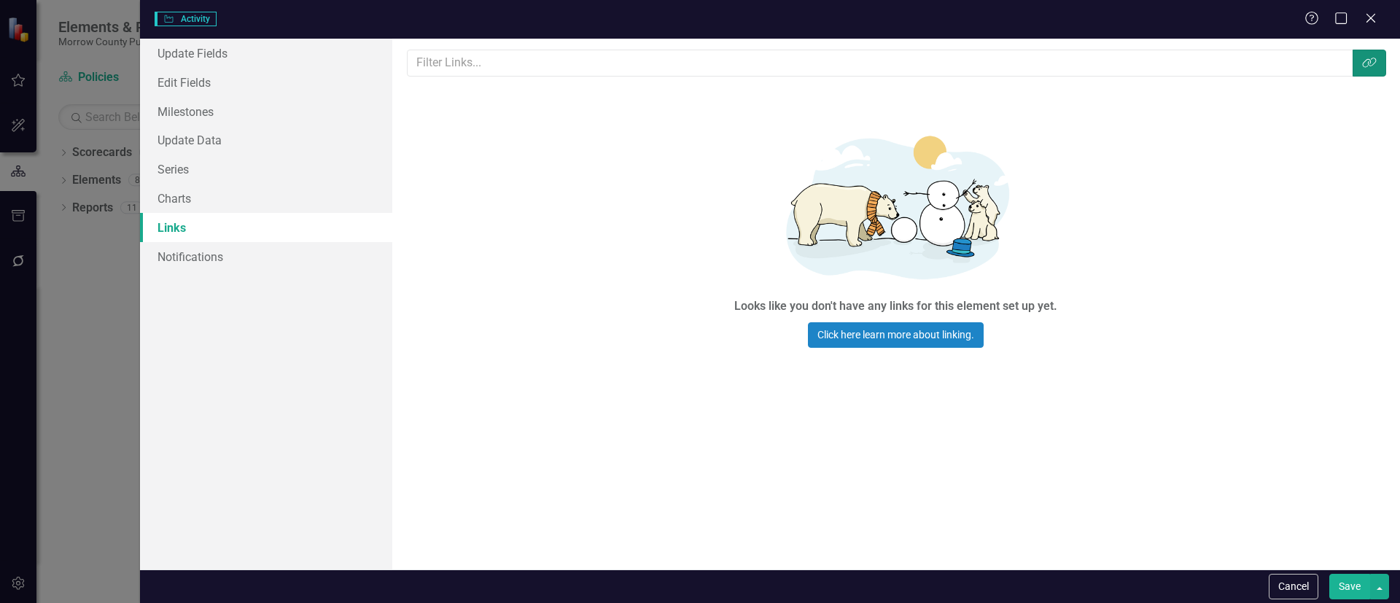
click at [1360, 63] on button "Link Tag" at bounding box center [1369, 63] width 34 height 27
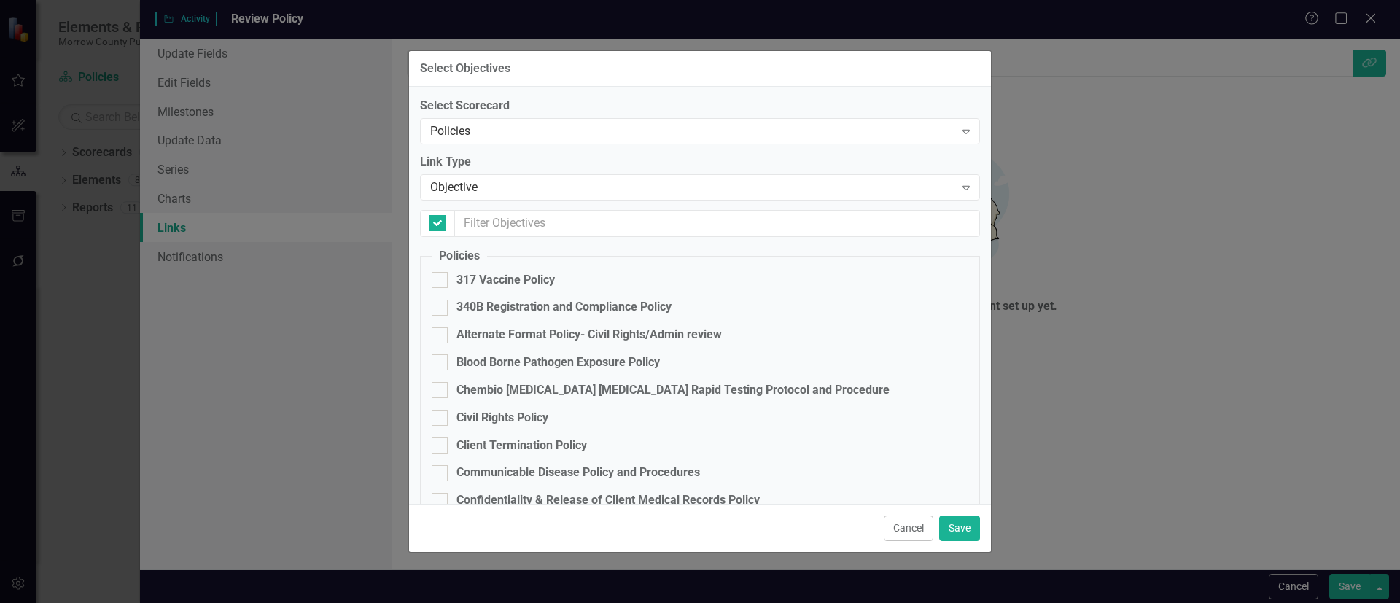
checkbox input "false"
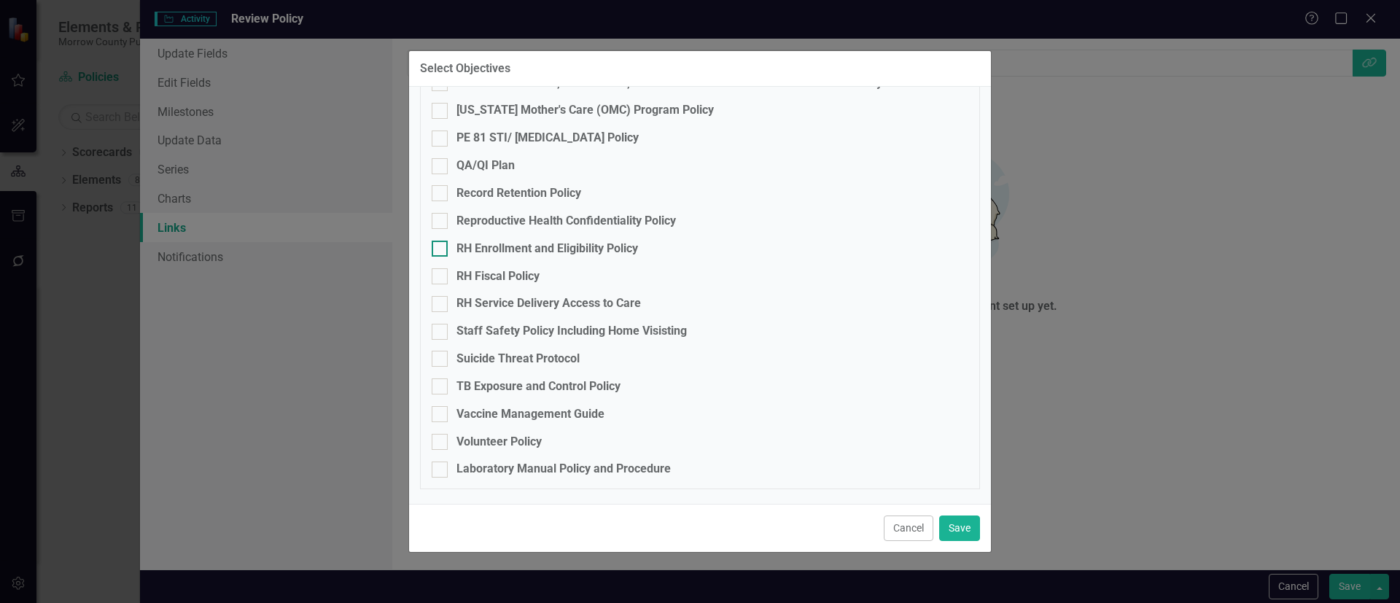
click at [511, 251] on div "RH Enrollment and Eligibility Policy" at bounding box center [547, 249] width 182 height 17
click at [441, 250] on input "RH Enrollment and Eligibility Policy" at bounding box center [436, 245] width 9 height 9
checkbox input "true"
click at [953, 526] on button "Save" at bounding box center [959, 528] width 41 height 26
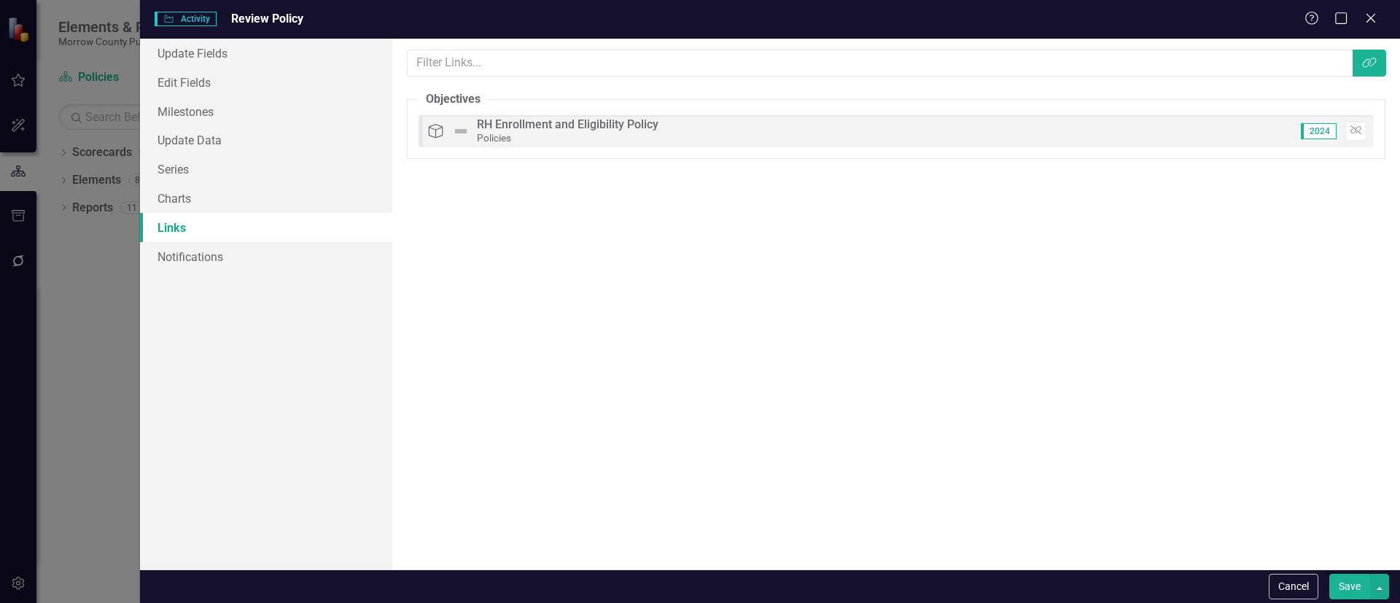
click at [1343, 582] on button "Save" at bounding box center [1349, 587] width 41 height 26
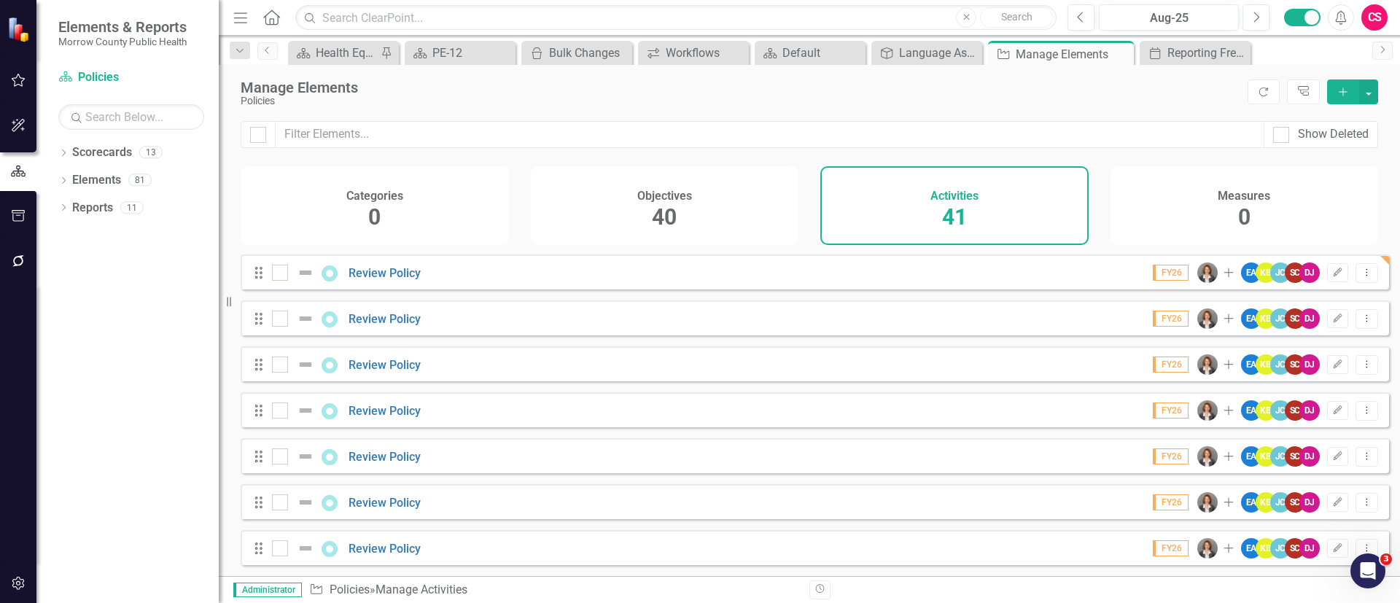
scroll to position [1570, 0]
click at [1332, 317] on icon "Edit" at bounding box center [1337, 318] width 11 height 9
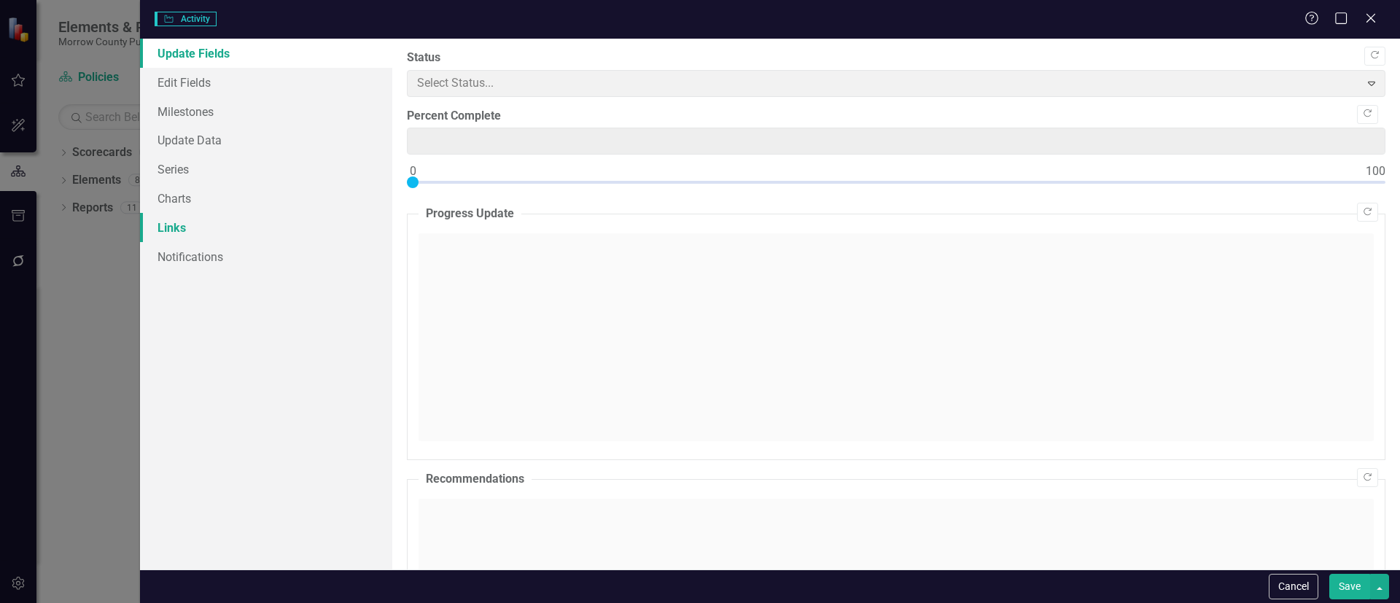
click at [219, 227] on link "Links" at bounding box center [266, 227] width 252 height 29
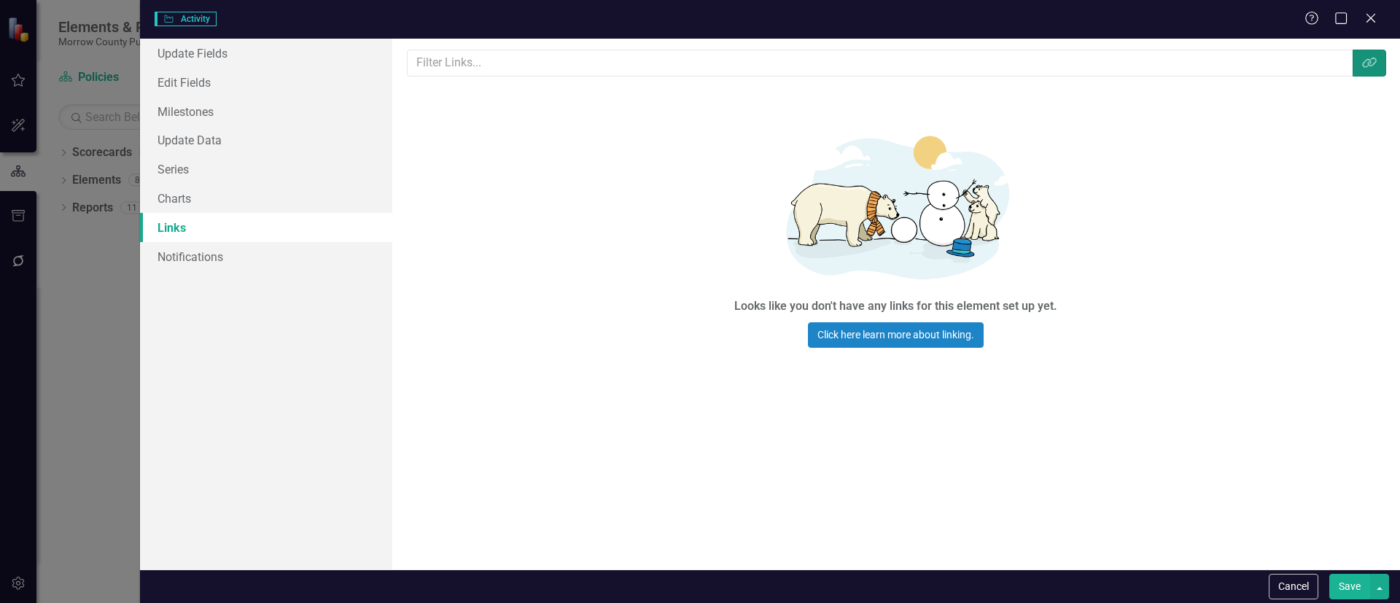
click at [1379, 67] on button "Link Tag" at bounding box center [1369, 63] width 34 height 27
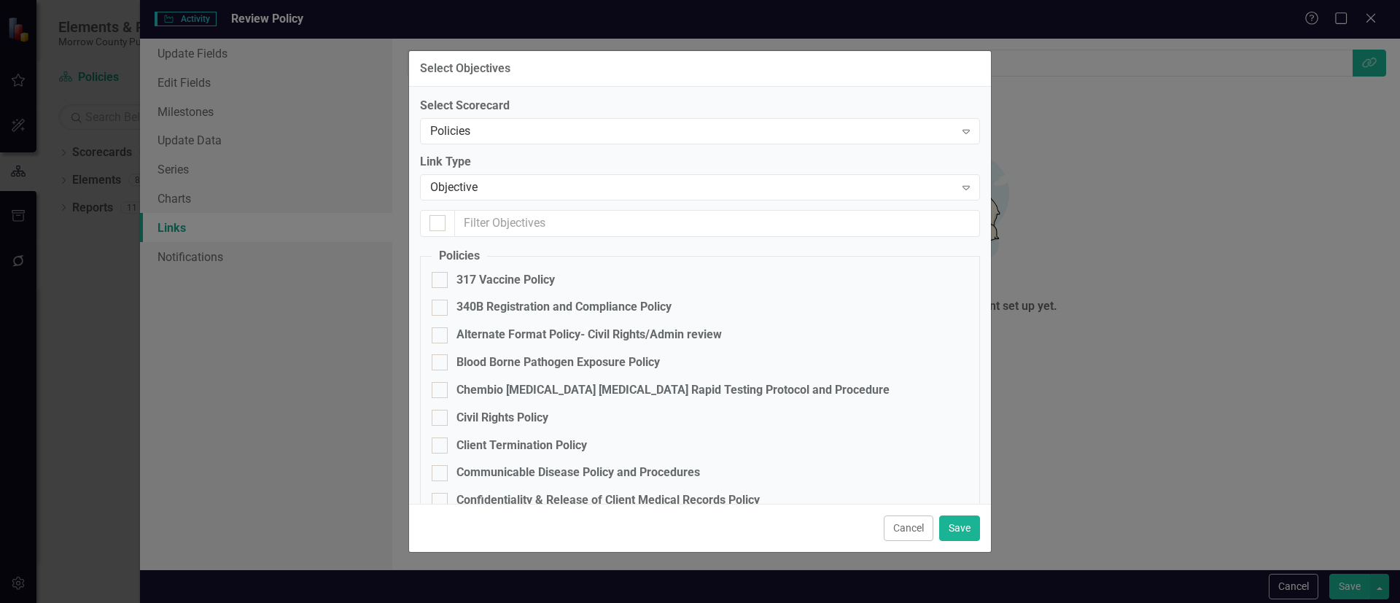
scroll to position [886, 0]
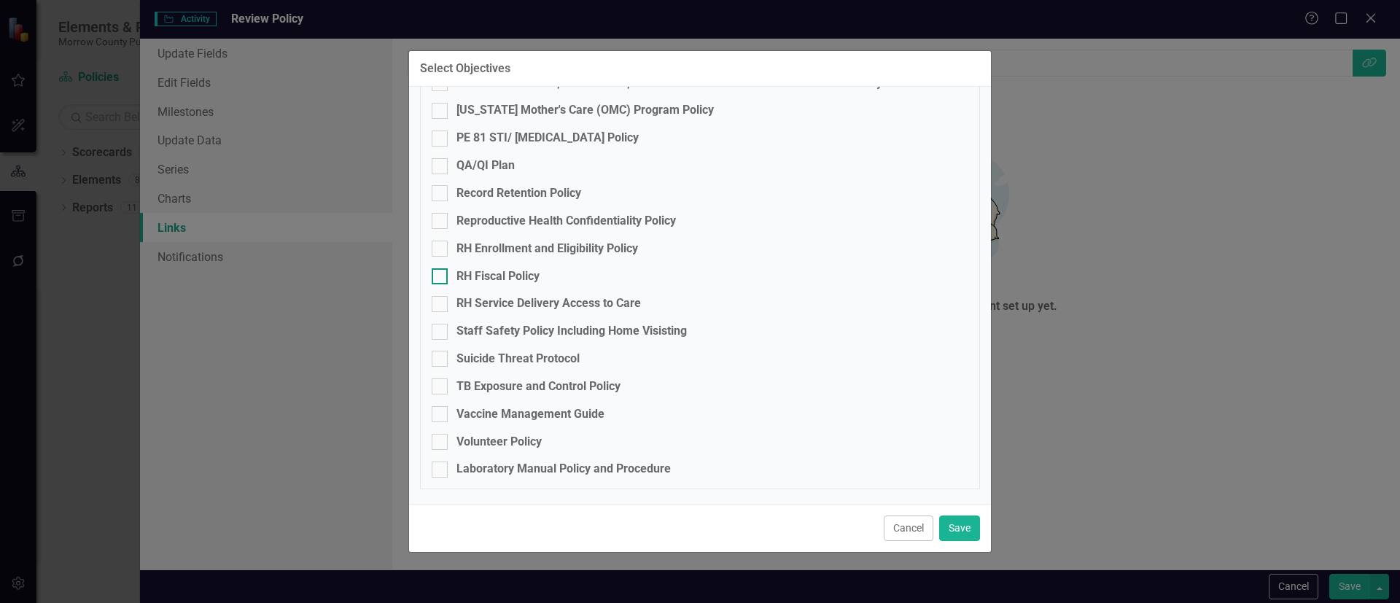
click at [488, 276] on div "RH Fiscal Policy" at bounding box center [497, 276] width 83 height 17
click at [441, 276] on input "RH Fiscal Policy" at bounding box center [436, 272] width 9 height 9
checkbox input "true"
click at [953, 526] on button "Save" at bounding box center [959, 528] width 41 height 26
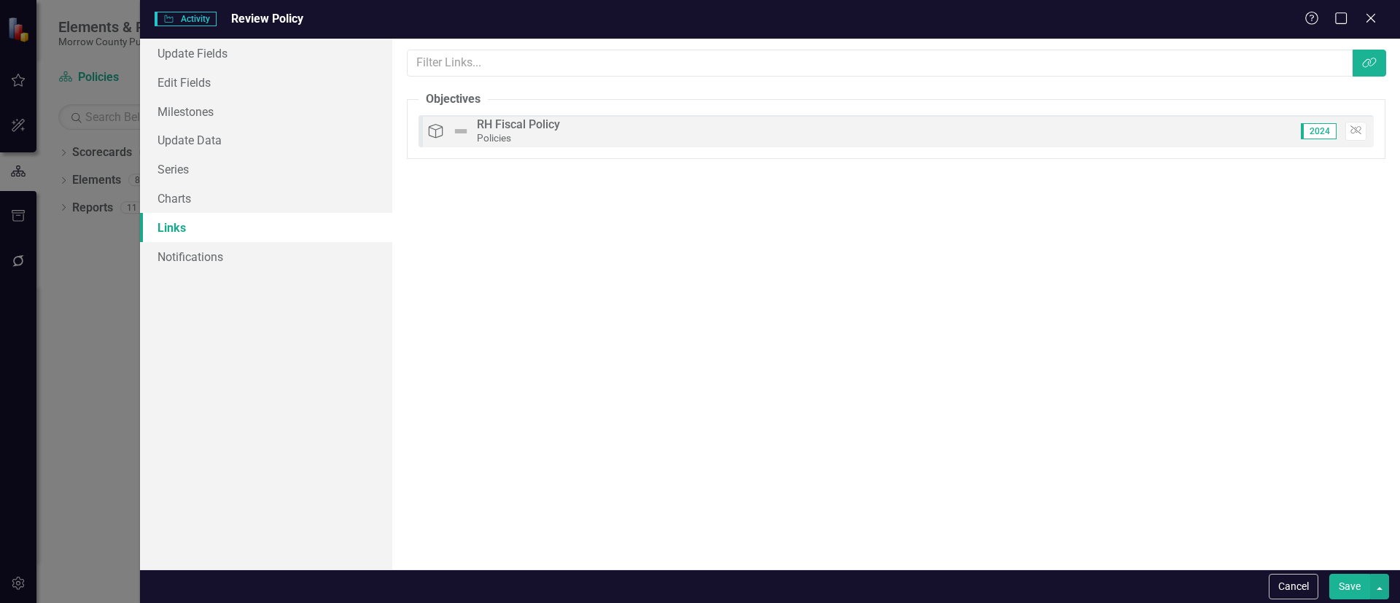
click at [1332, 578] on button "Save" at bounding box center [1349, 587] width 41 height 26
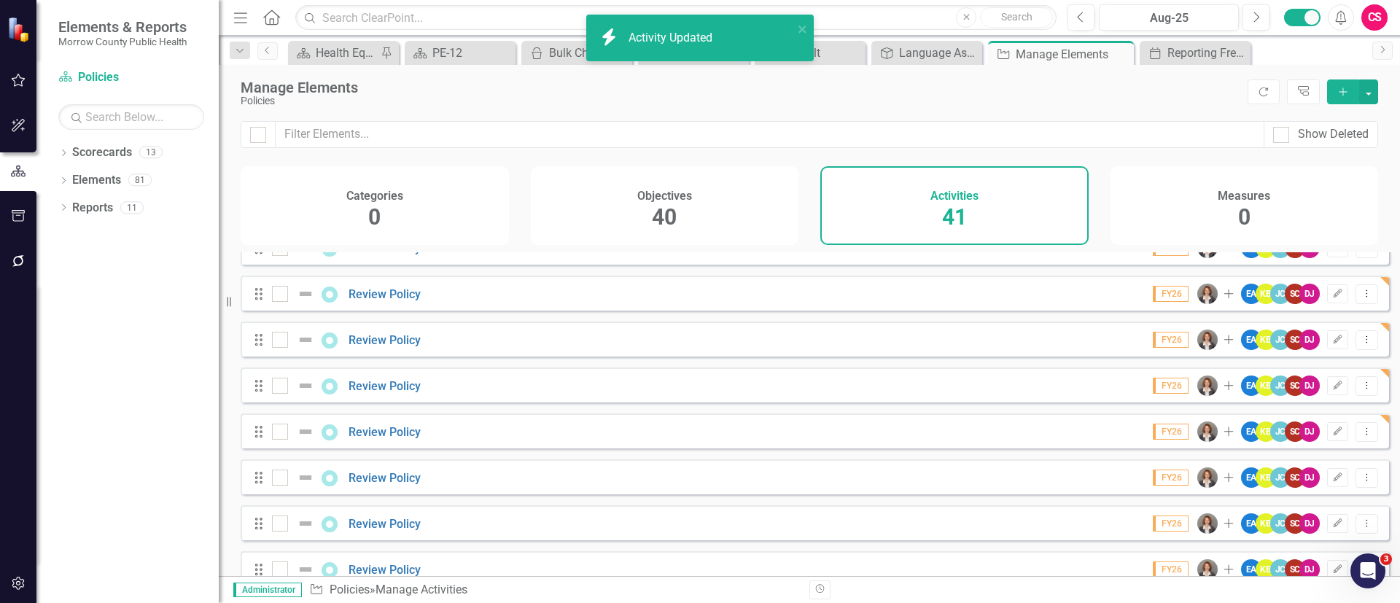
scroll to position [1570, 0]
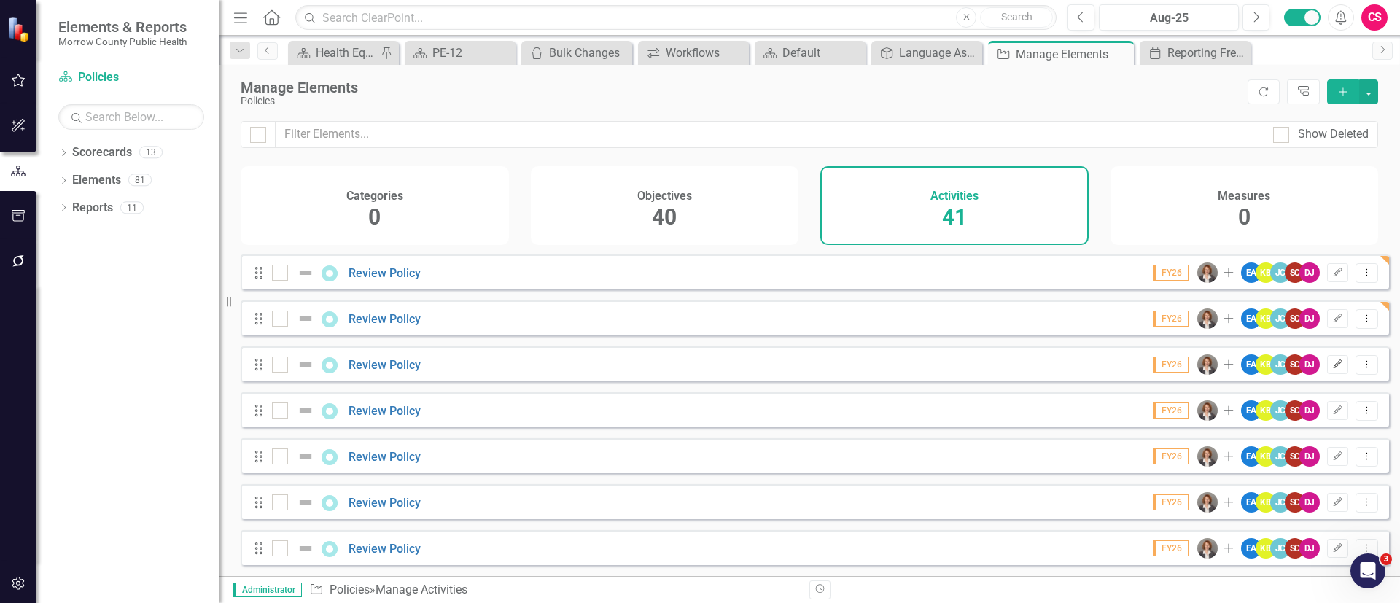
click at [1332, 360] on icon "Edit" at bounding box center [1337, 364] width 11 height 9
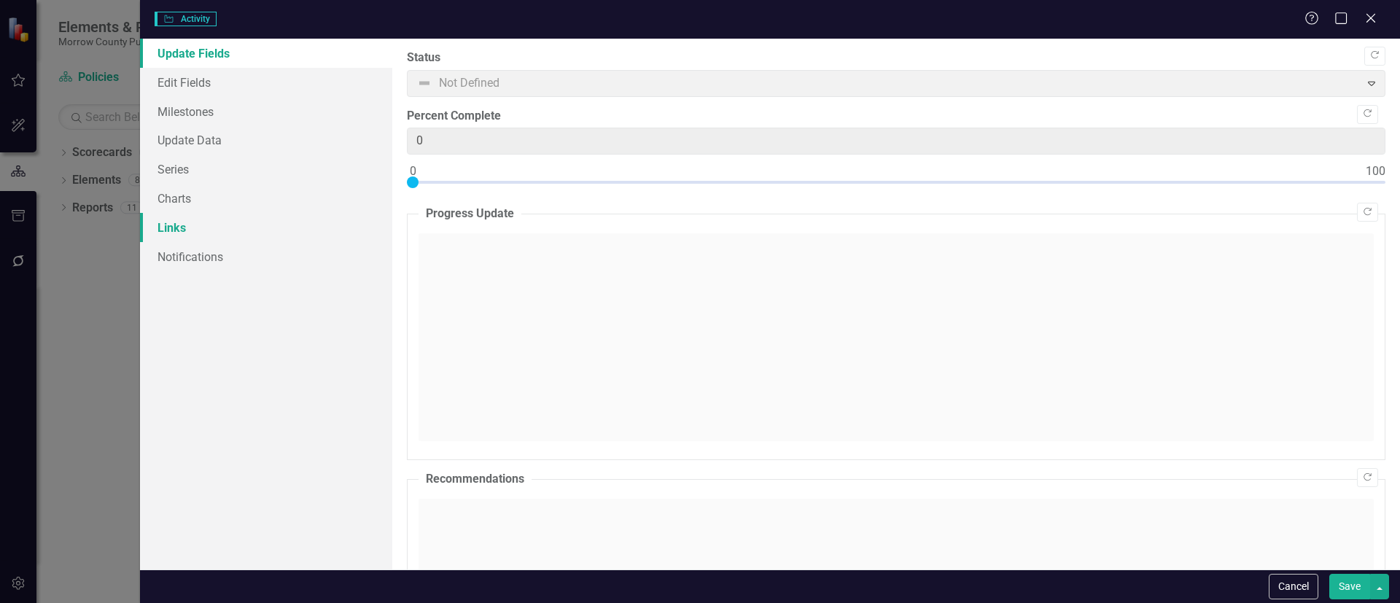
click at [233, 226] on link "Links" at bounding box center [266, 227] width 252 height 29
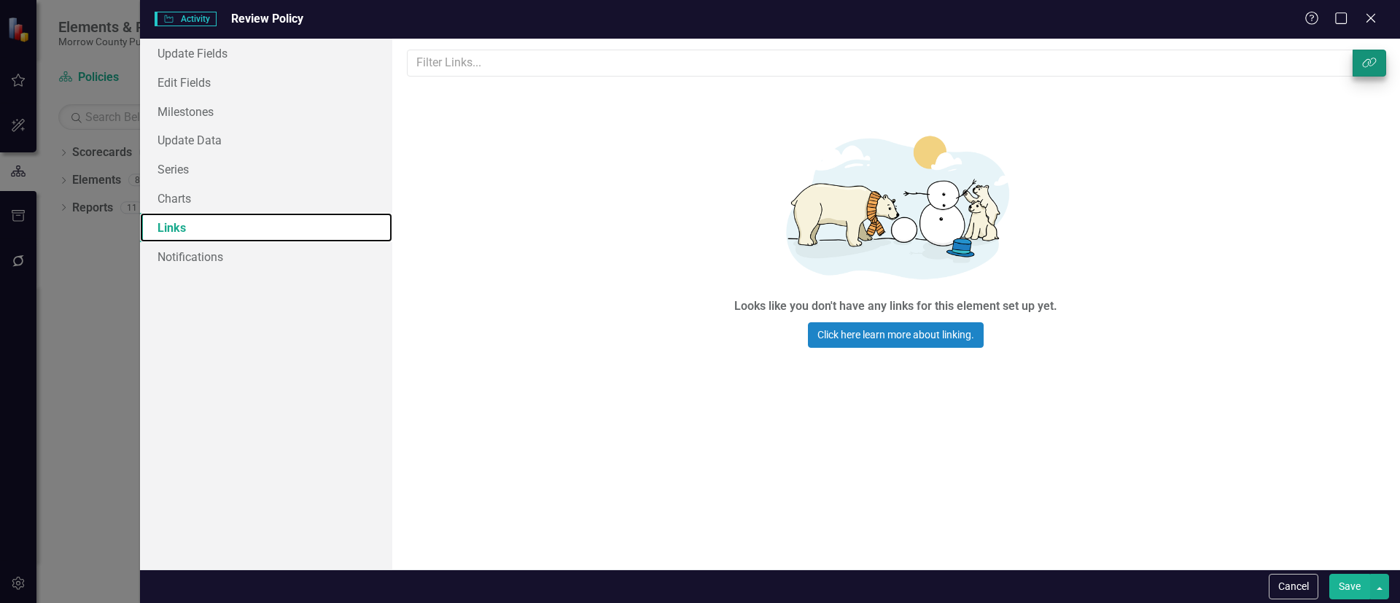
scroll to position [0, 0]
click at [1362, 65] on icon "Link Tag" at bounding box center [1369, 63] width 15 height 12
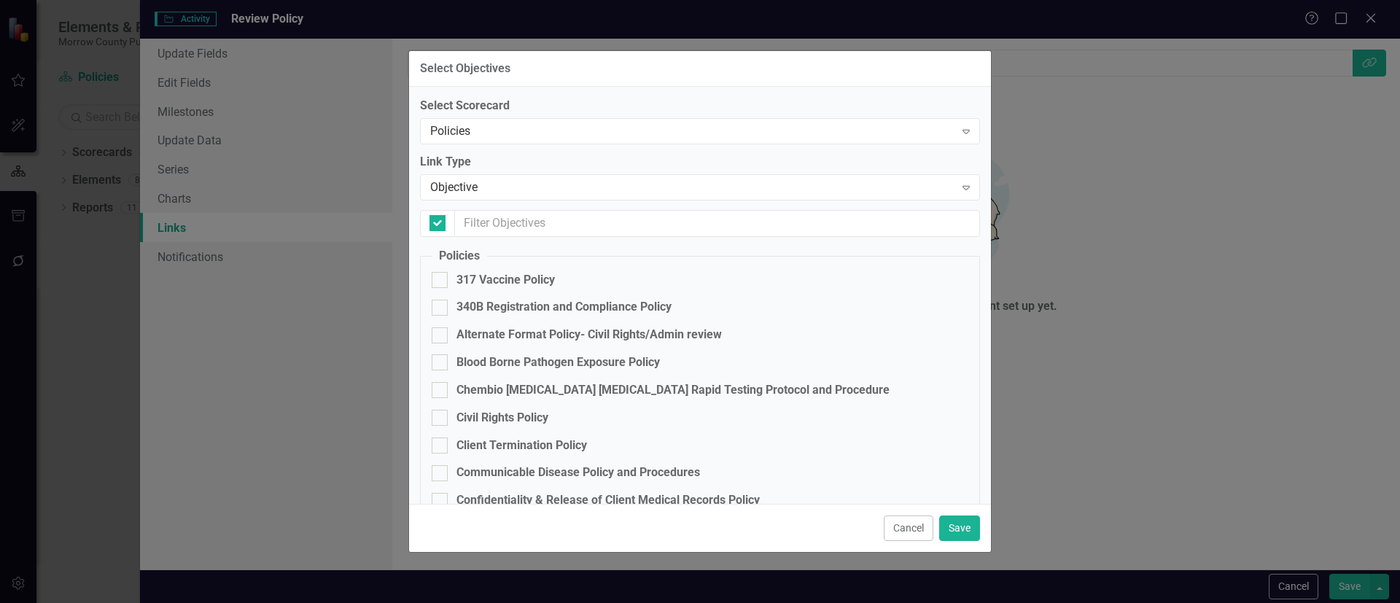
checkbox input "false"
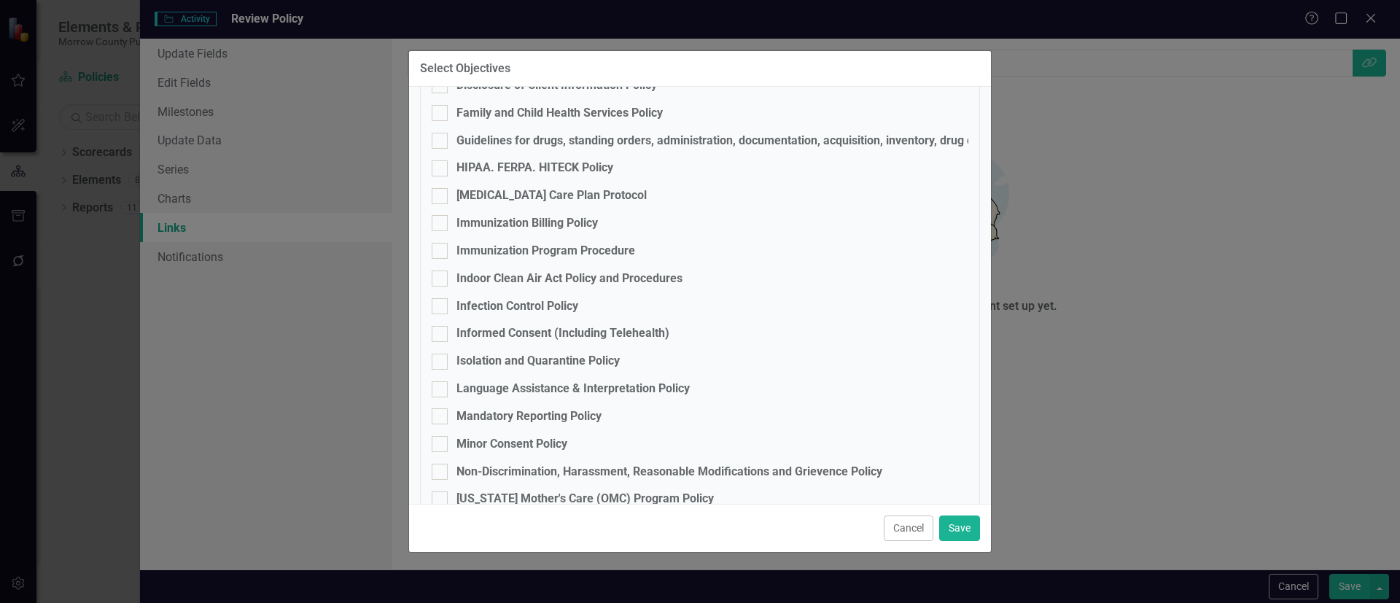
scroll to position [886, 0]
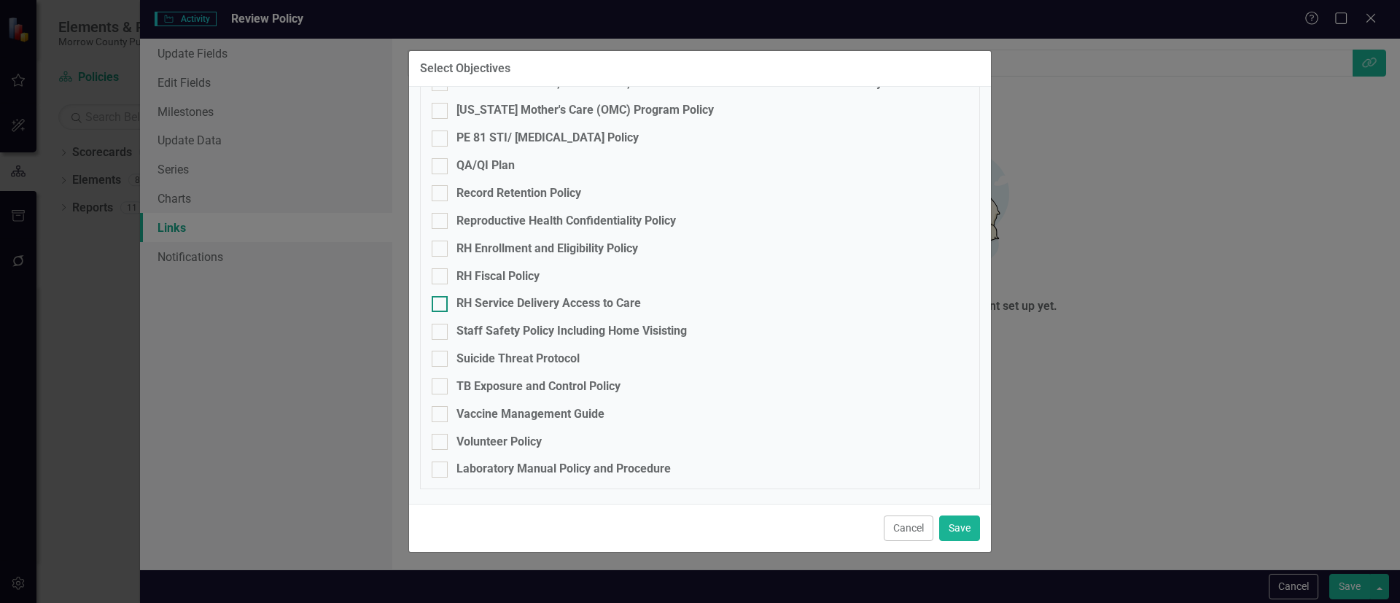
click at [519, 300] on div "RH Service Delivery Access to Care" at bounding box center [548, 303] width 184 height 17
click at [441, 300] on input "RH Service Delivery Access to Care" at bounding box center [436, 300] width 9 height 9
checkbox input "true"
click at [964, 526] on button "Save" at bounding box center [959, 528] width 41 height 26
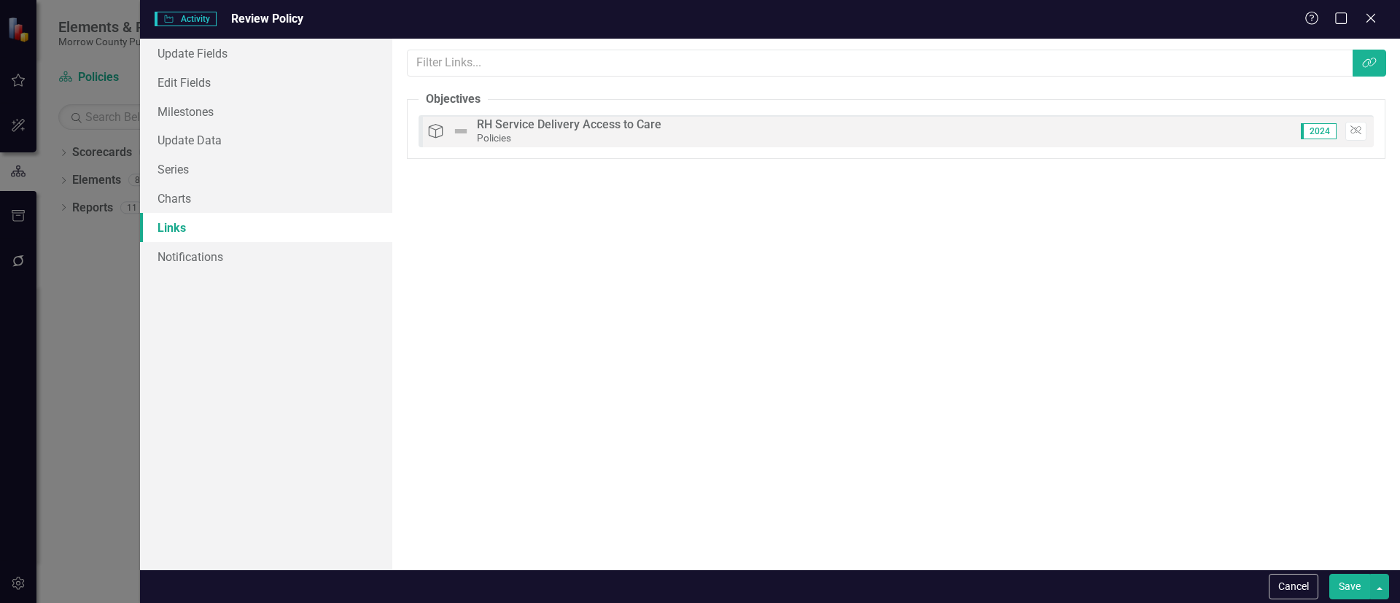
click at [1353, 586] on button "Save" at bounding box center [1349, 587] width 41 height 26
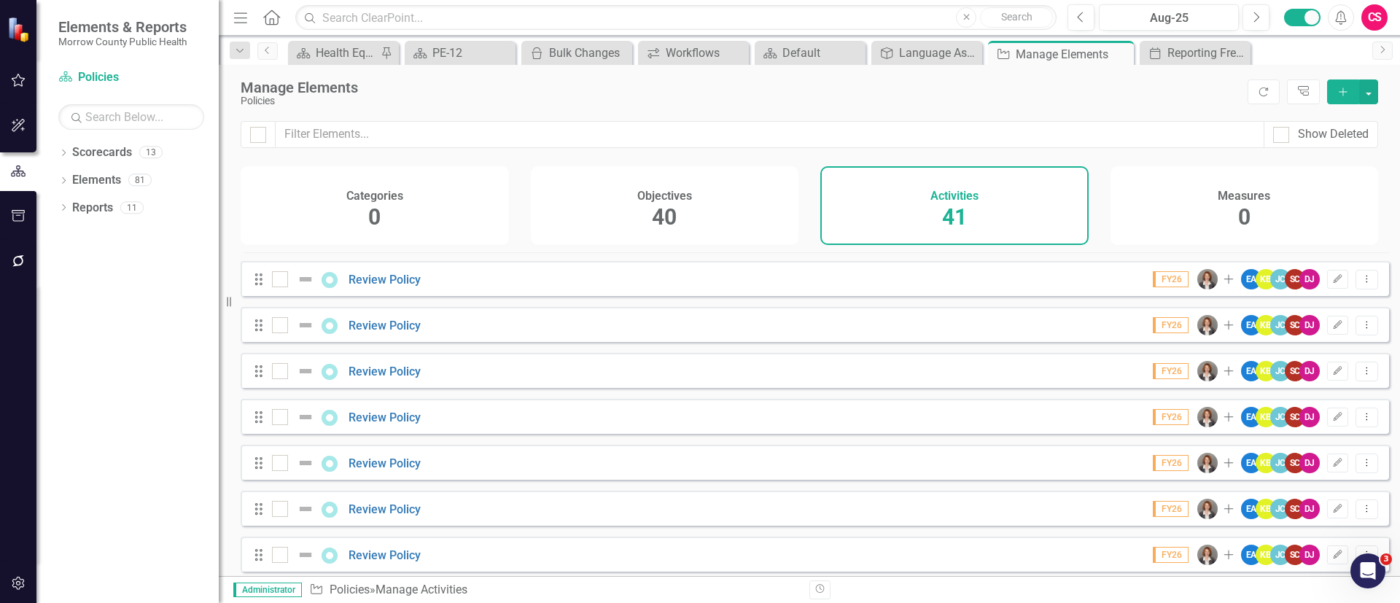
scroll to position [1570, 0]
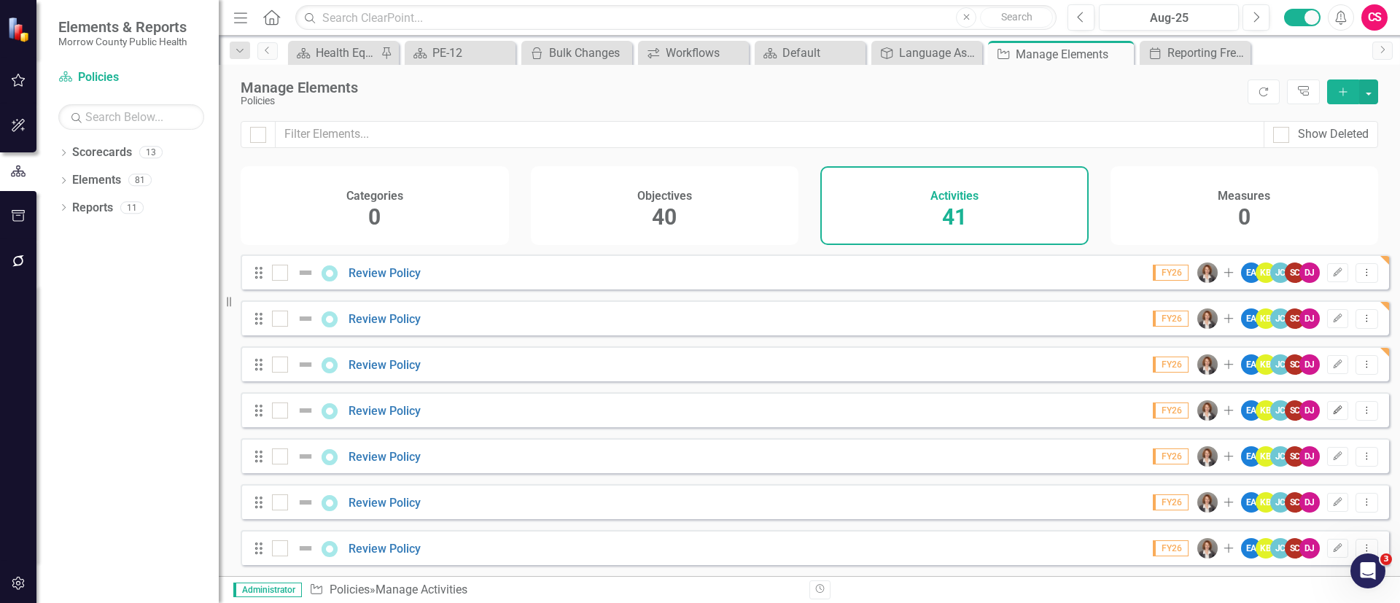
click at [1332, 409] on icon "Edit" at bounding box center [1337, 410] width 11 height 9
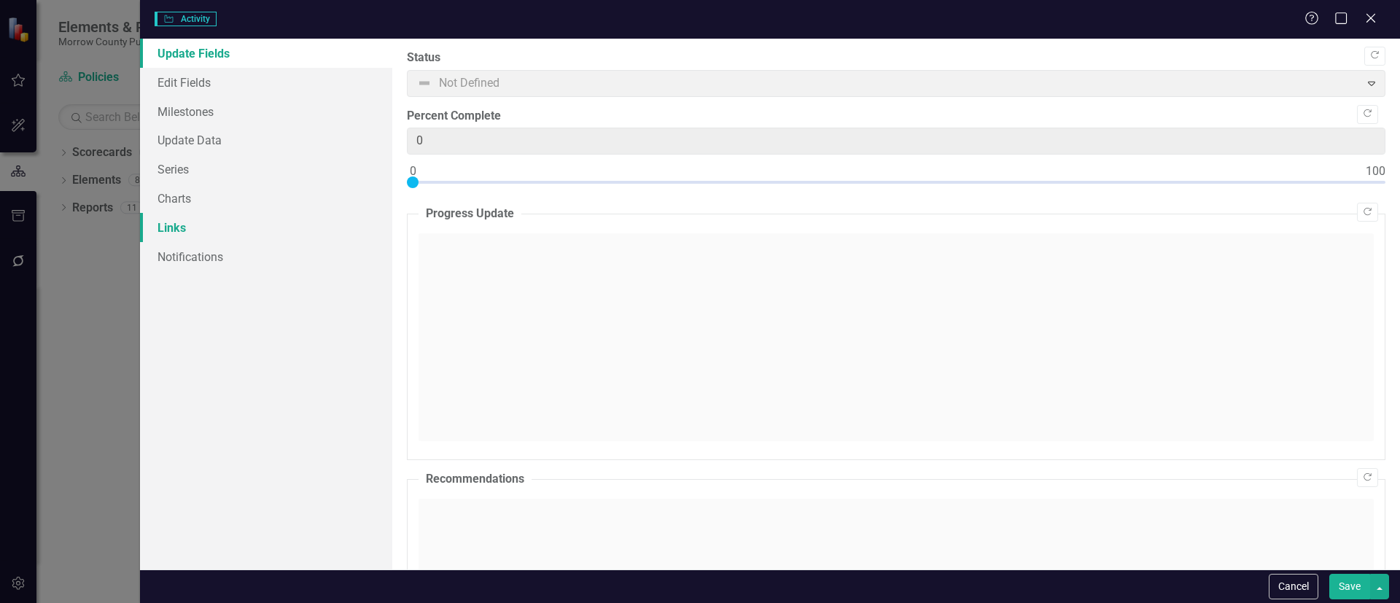
click at [198, 228] on link "Links" at bounding box center [266, 227] width 252 height 29
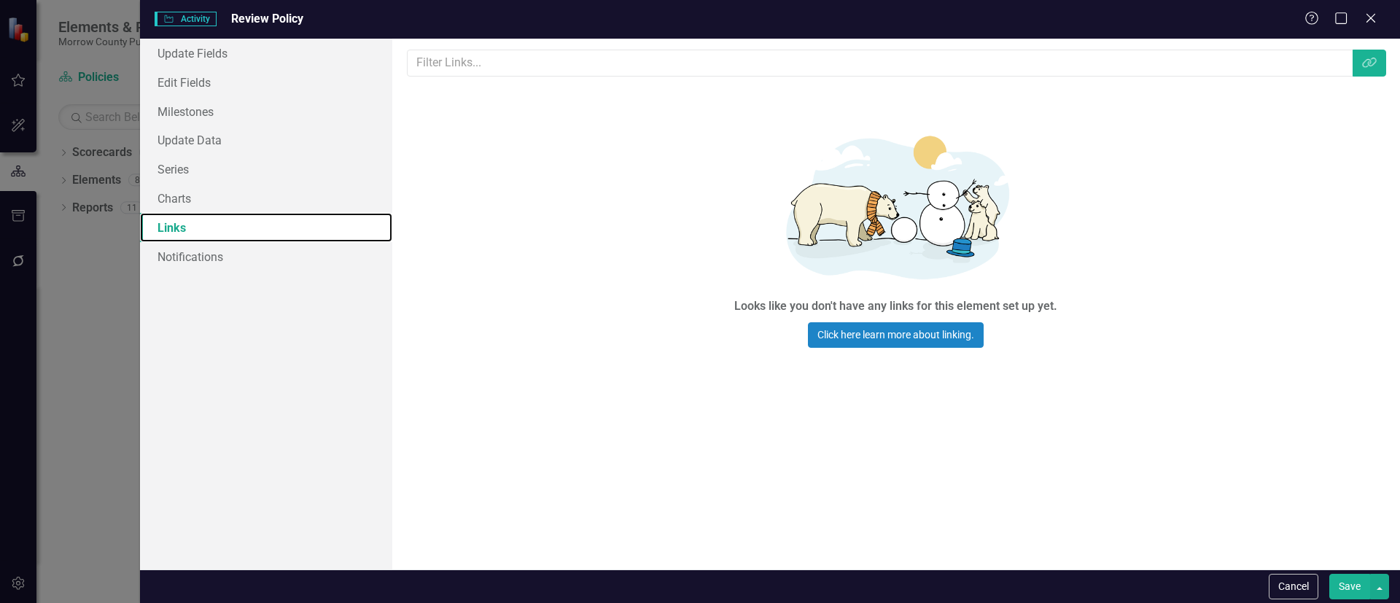
scroll to position [0, 0]
click at [1367, 62] on icon "button" at bounding box center [1369, 63] width 14 height 10
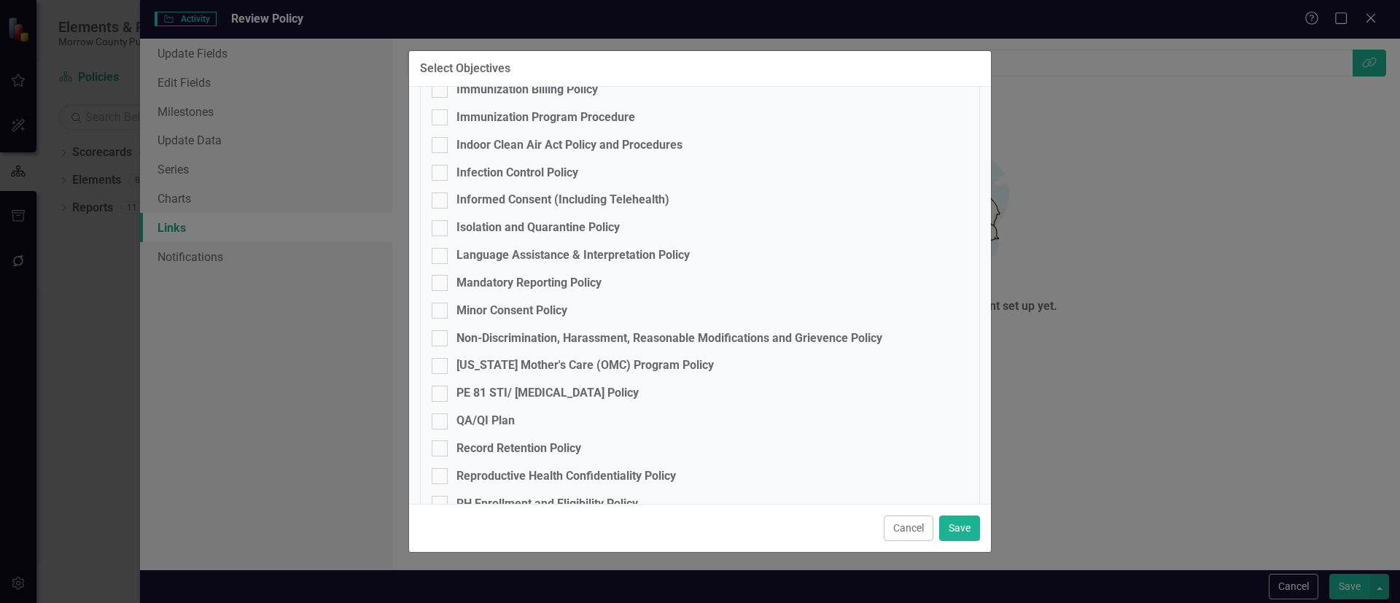
scroll to position [886, 0]
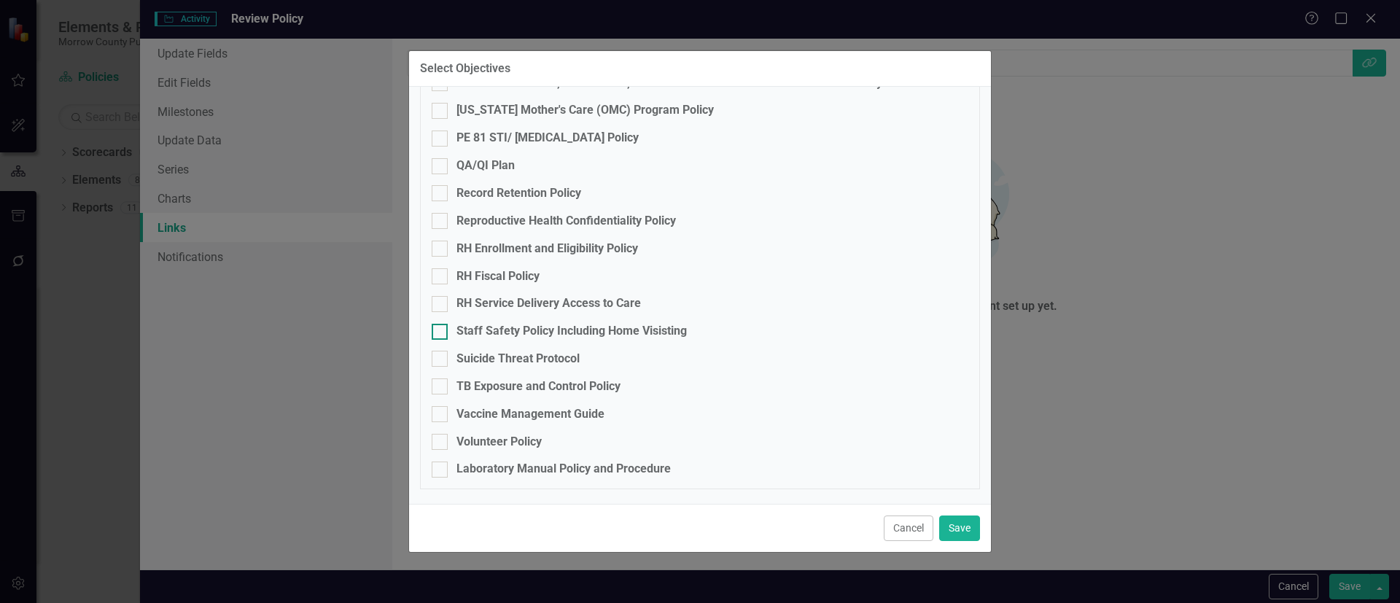
click at [475, 327] on div "Staff Safety Policy Including Home Visisting" at bounding box center [571, 331] width 230 height 17
click at [441, 327] on input "Staff Safety Policy Including Home Visisting" at bounding box center [436, 328] width 9 height 9
checkbox input "true"
click at [947, 523] on button "Save" at bounding box center [959, 528] width 41 height 26
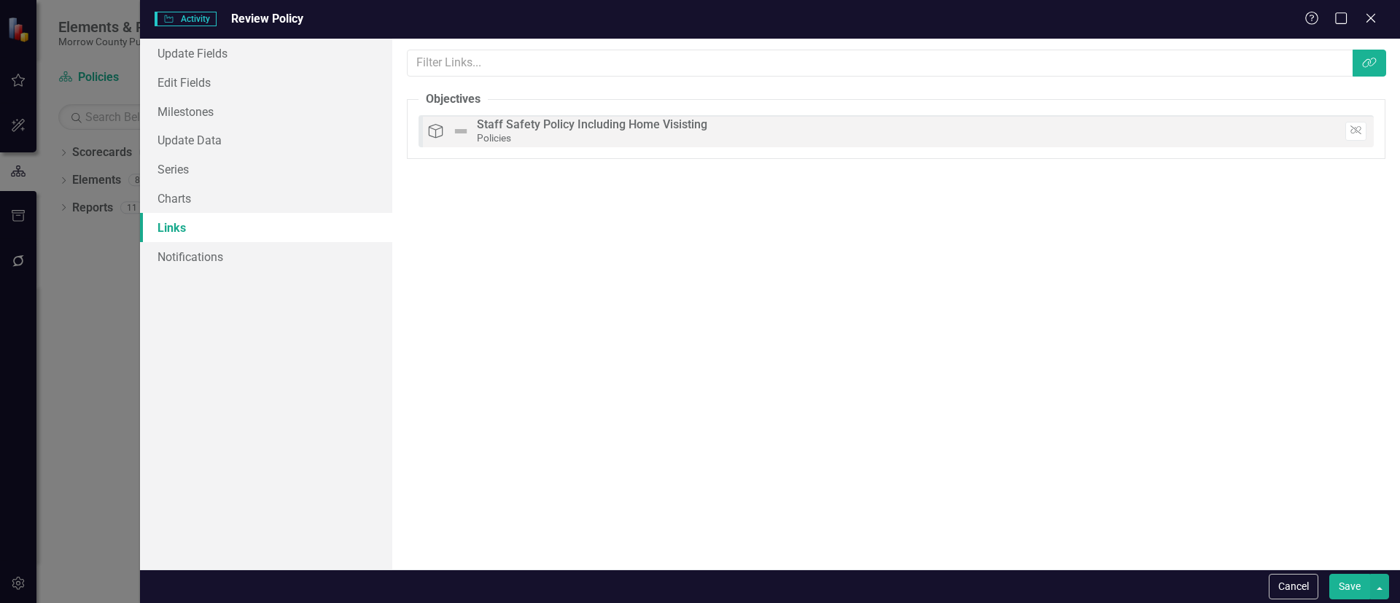
click at [1346, 578] on button "Save" at bounding box center [1349, 587] width 41 height 26
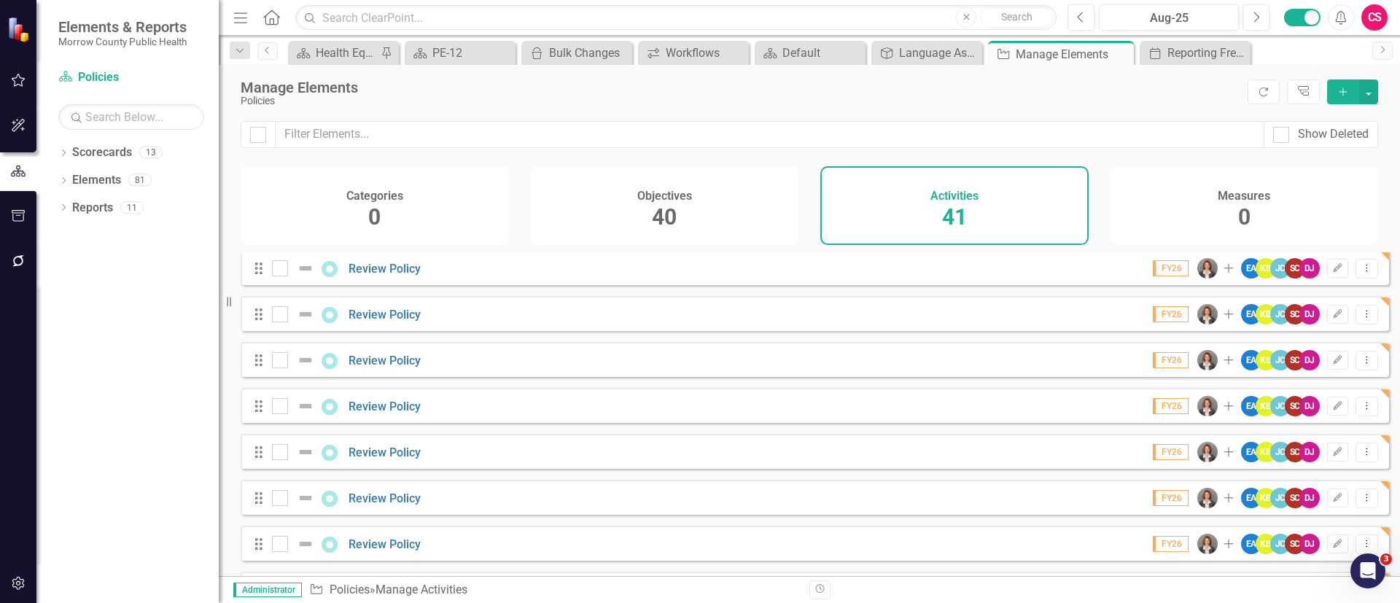
scroll to position [1570, 0]
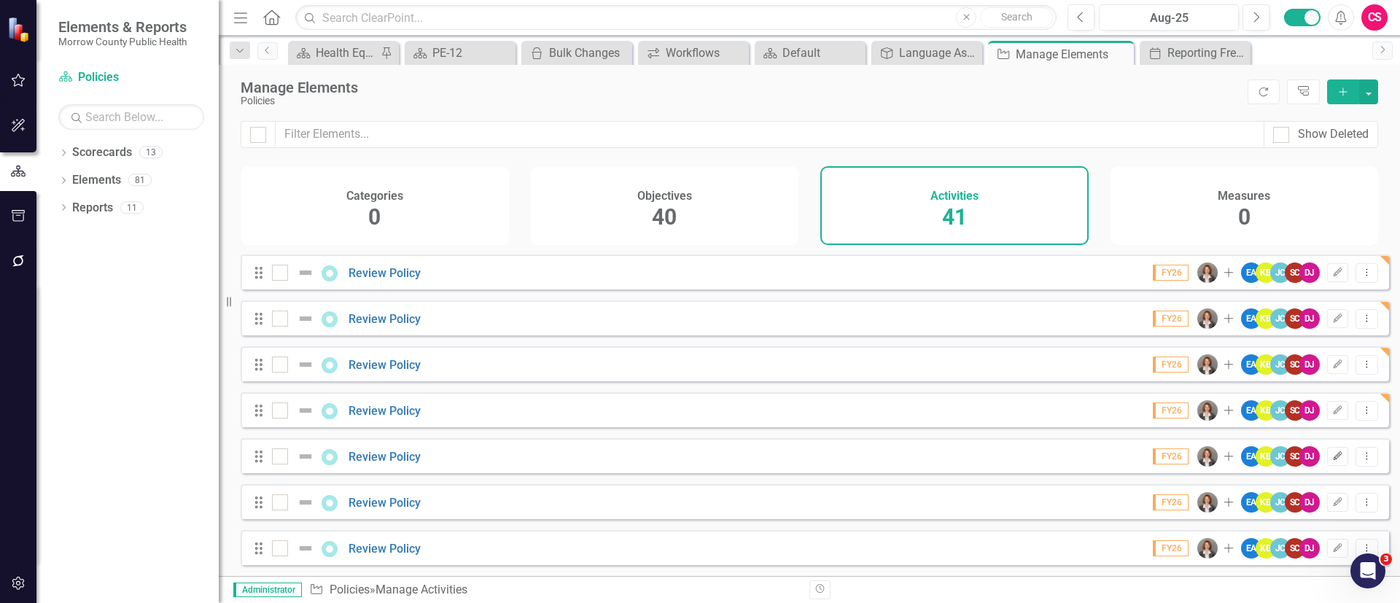
click at [1333, 456] on icon "button" at bounding box center [1337, 455] width 9 height 9
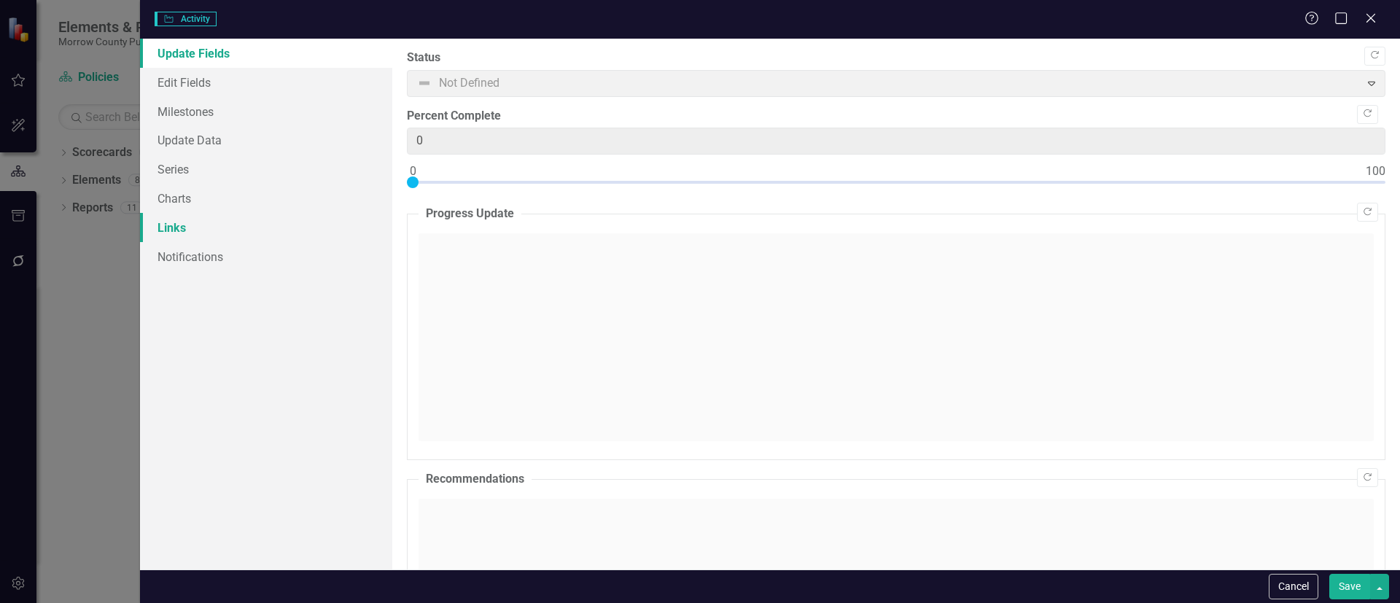
click at [220, 228] on link "Links" at bounding box center [266, 227] width 252 height 29
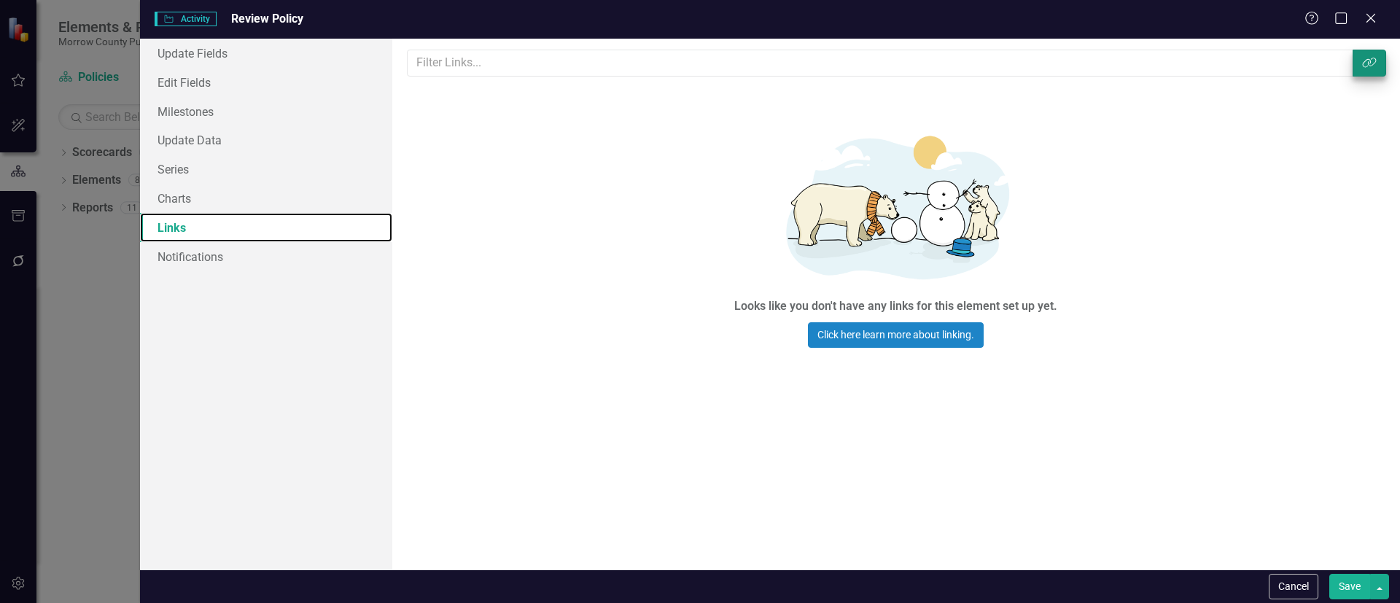
scroll to position [0, 0]
click at [1365, 61] on icon "button" at bounding box center [1369, 63] width 14 height 10
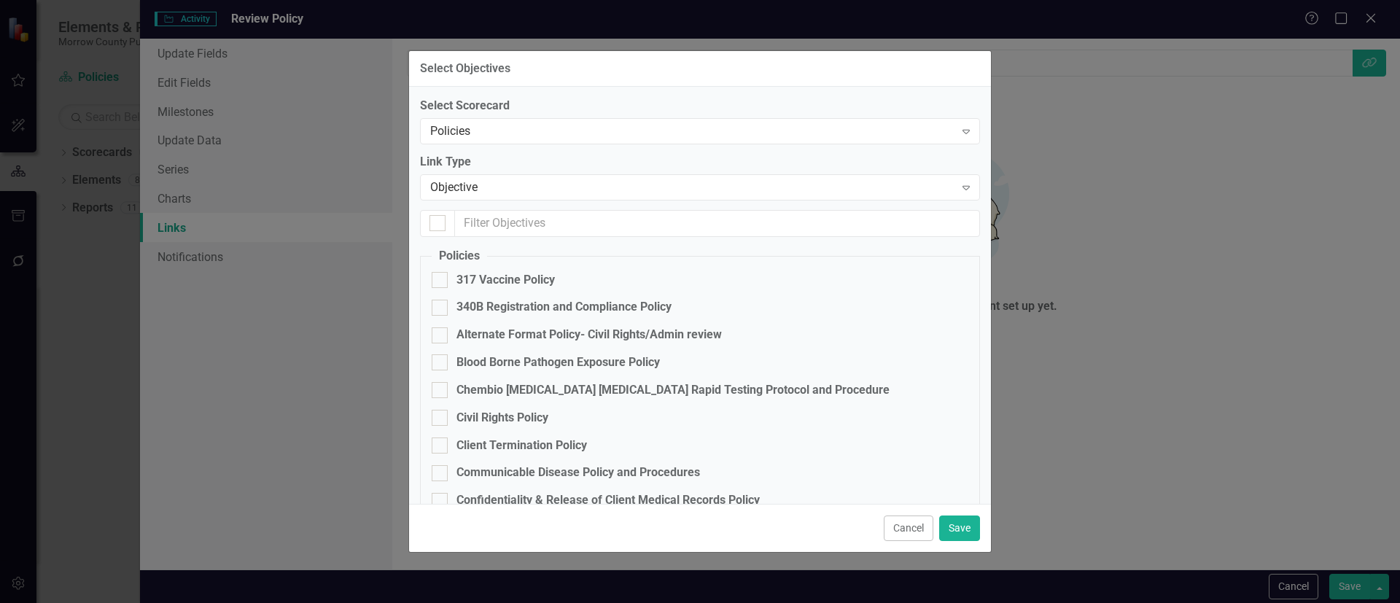
scroll to position [886, 0]
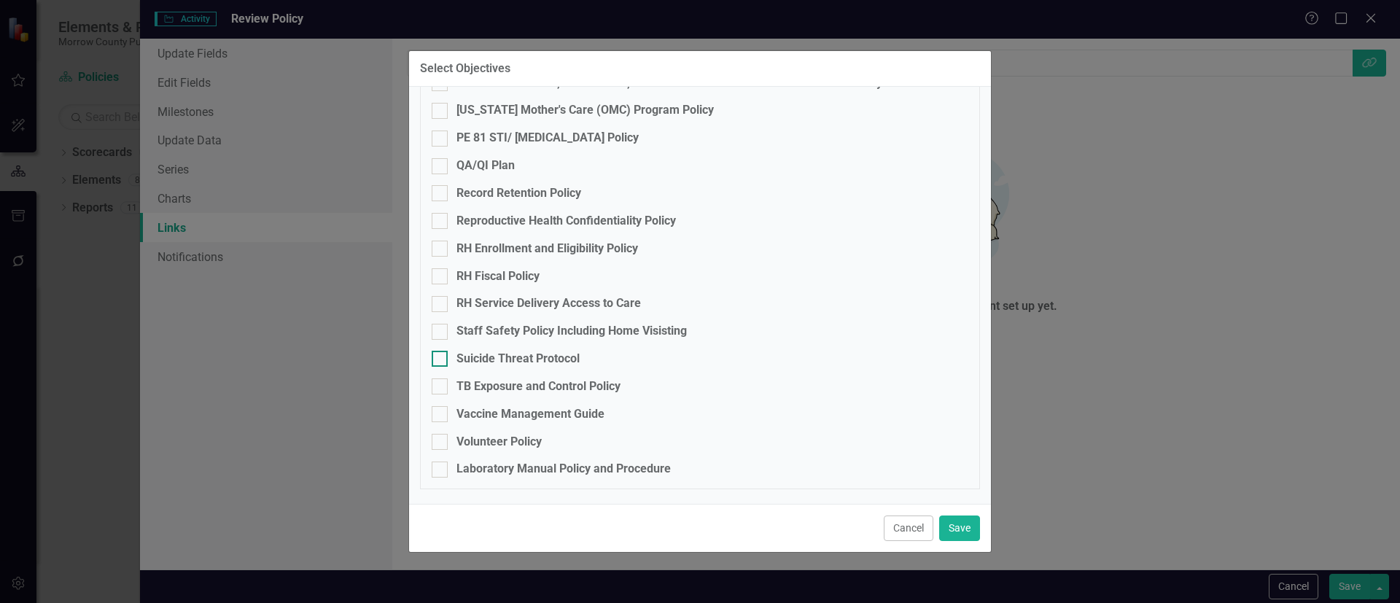
click at [492, 356] on div "Suicide Threat Protocol" at bounding box center [517, 359] width 123 height 17
click at [441, 356] on input "Suicide Threat Protocol" at bounding box center [436, 355] width 9 height 9
checkbox input "true"
click at [963, 528] on button "Save" at bounding box center [959, 528] width 41 height 26
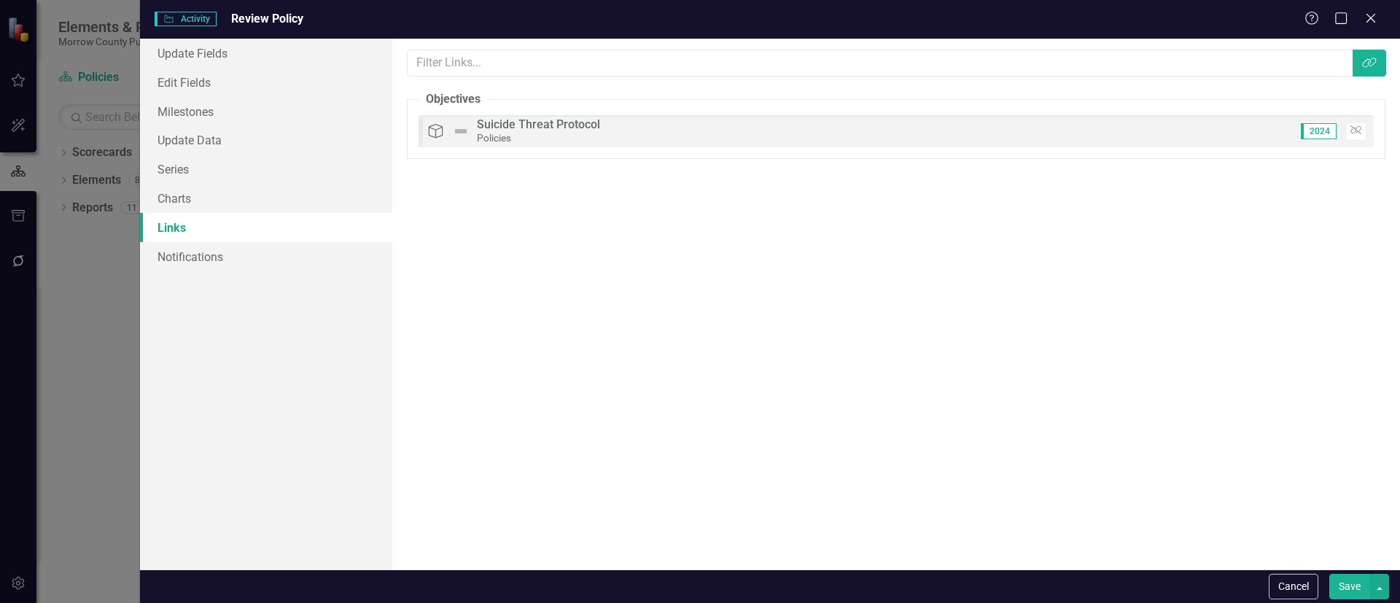
click at [1343, 583] on button "Save" at bounding box center [1349, 587] width 41 height 26
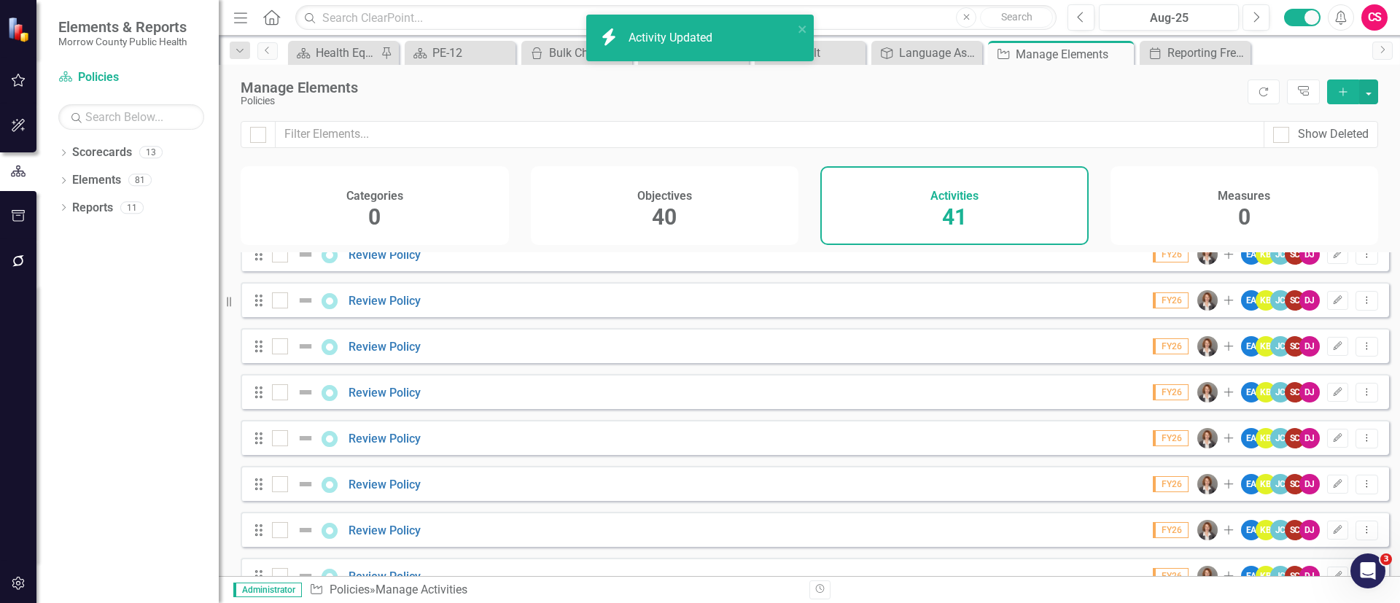
scroll to position [1570, 0]
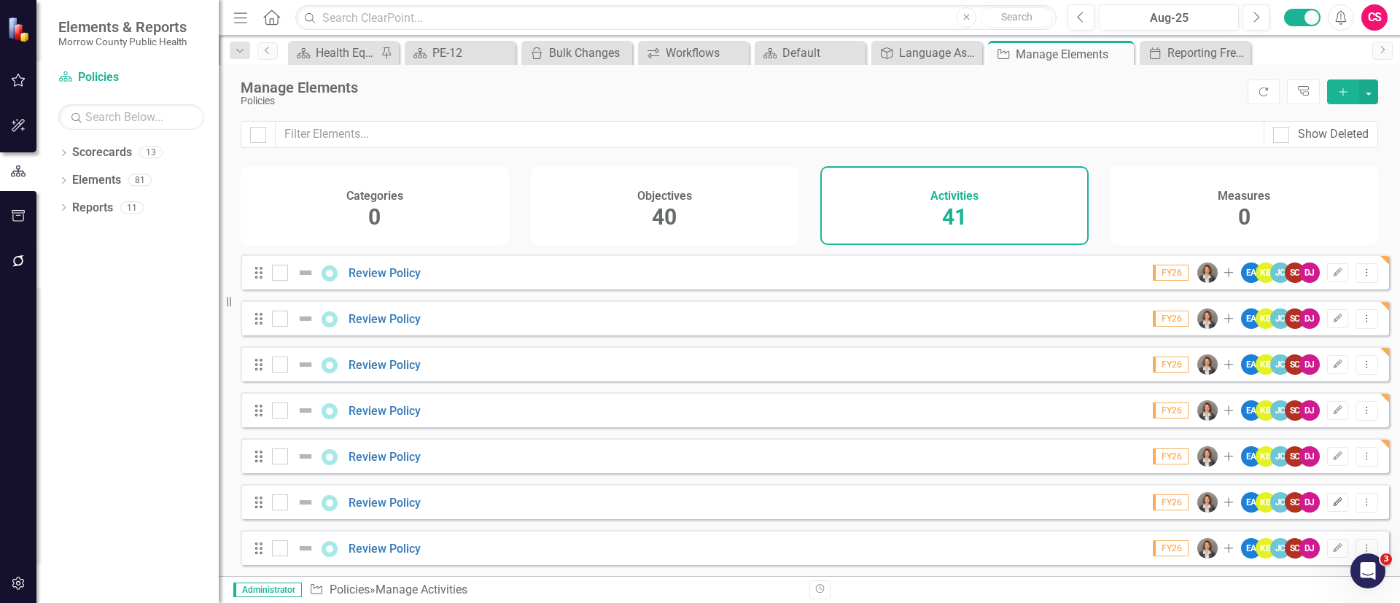
click at [1327, 499] on button "Edit" at bounding box center [1337, 502] width 21 height 19
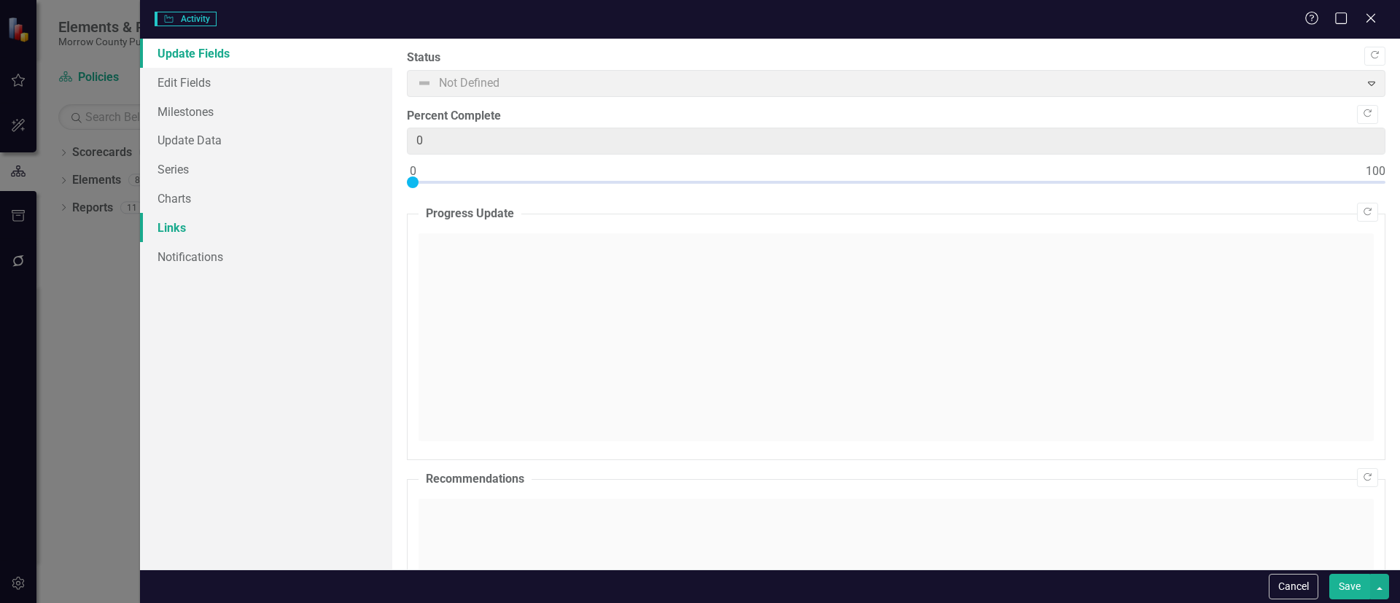
click at [204, 221] on link "Links" at bounding box center [266, 227] width 252 height 29
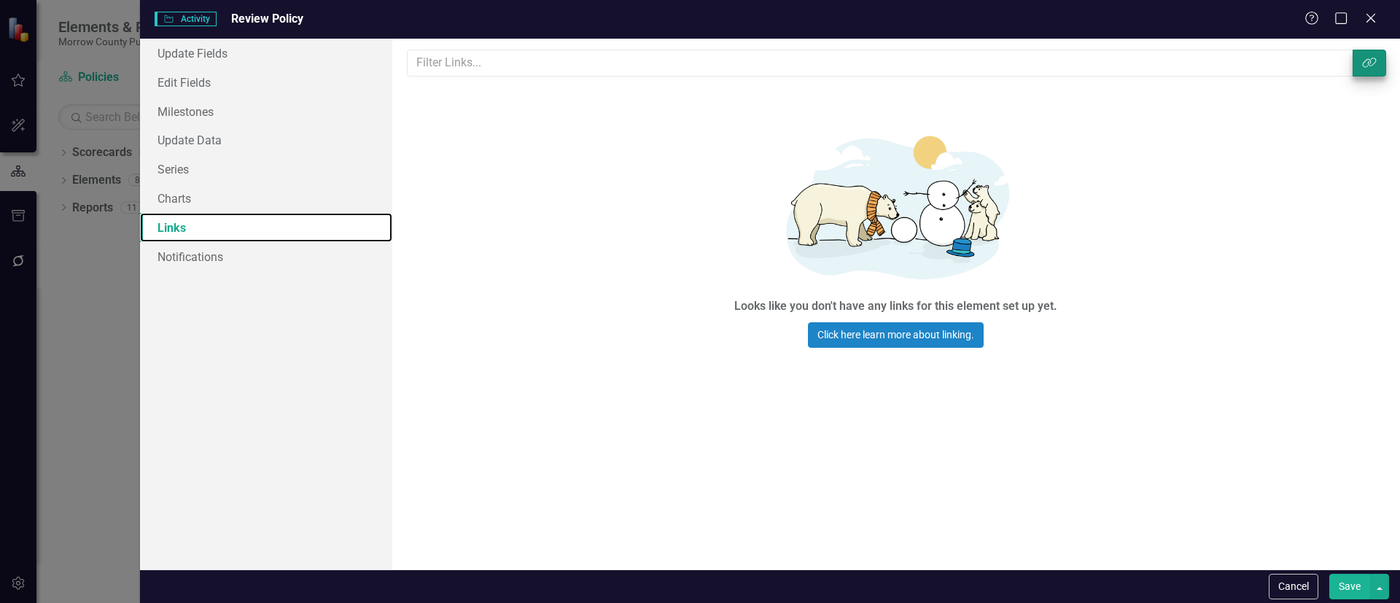
scroll to position [0, 0]
click at [1373, 68] on icon "Link Tag" at bounding box center [1369, 63] width 15 height 12
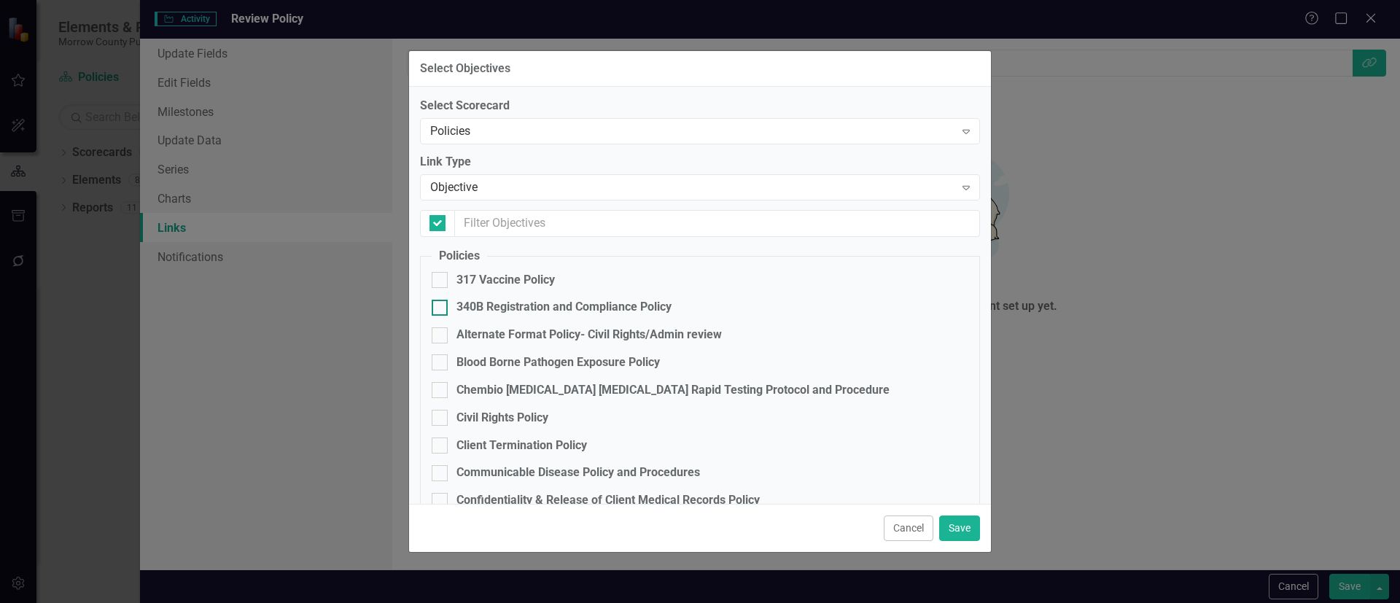
checkbox input "false"
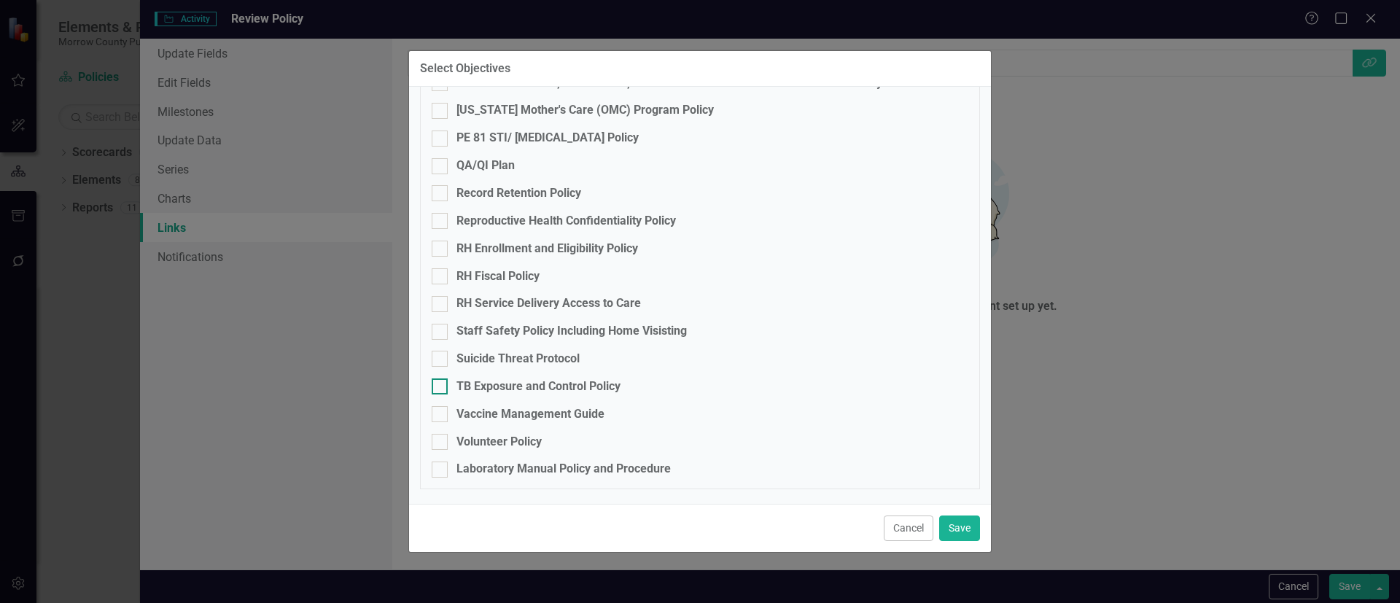
click at [486, 384] on div "TB Exposure and Control Policy" at bounding box center [538, 386] width 164 height 17
click at [441, 384] on input "TB Exposure and Control Policy" at bounding box center [436, 382] width 9 height 9
checkbox input "true"
click at [951, 524] on button "Save" at bounding box center [959, 528] width 41 height 26
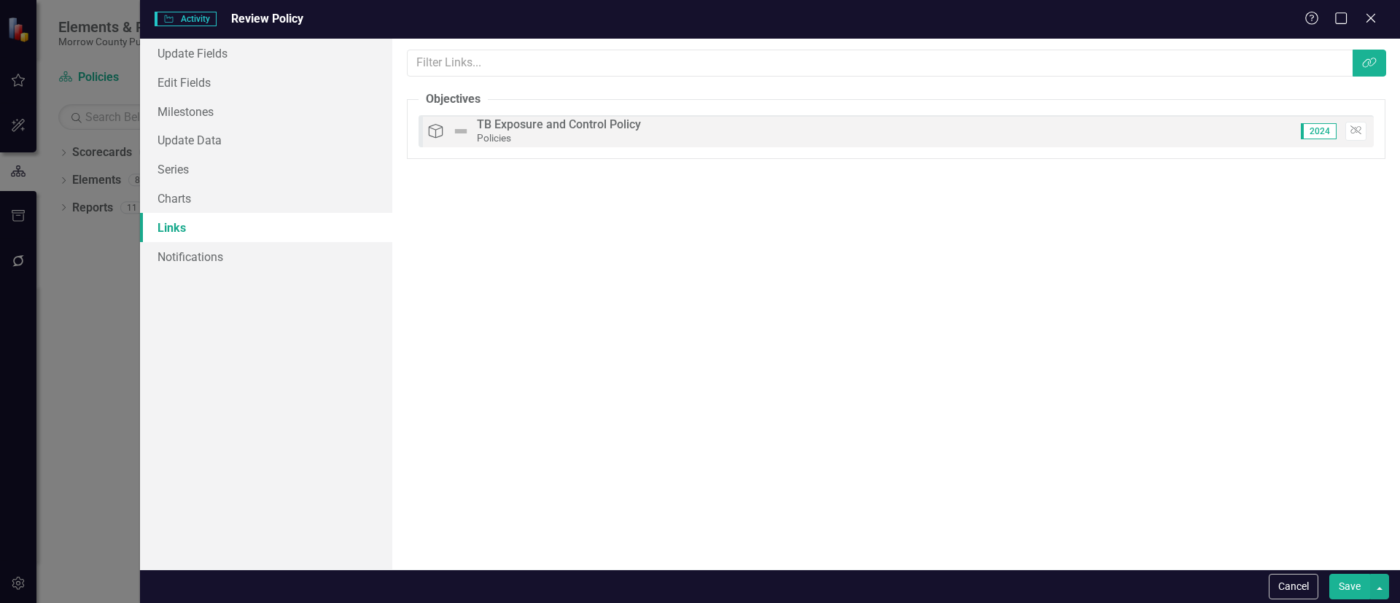
click at [1341, 582] on button "Save" at bounding box center [1349, 587] width 41 height 26
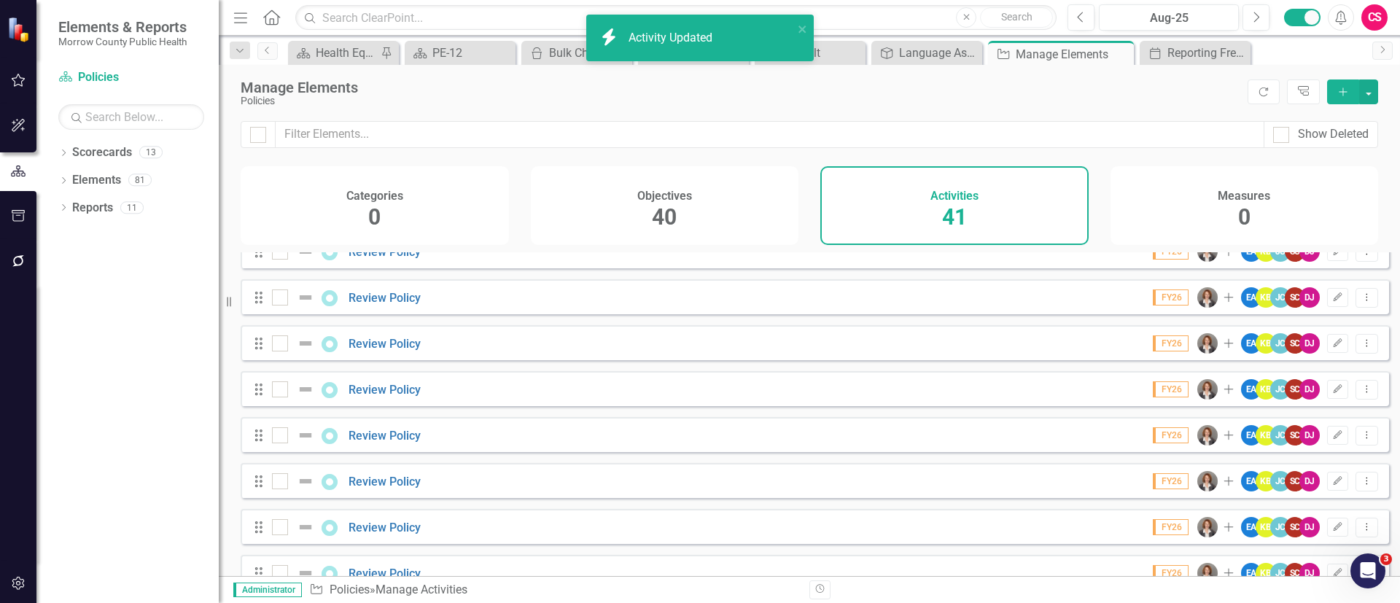
scroll to position [1570, 0]
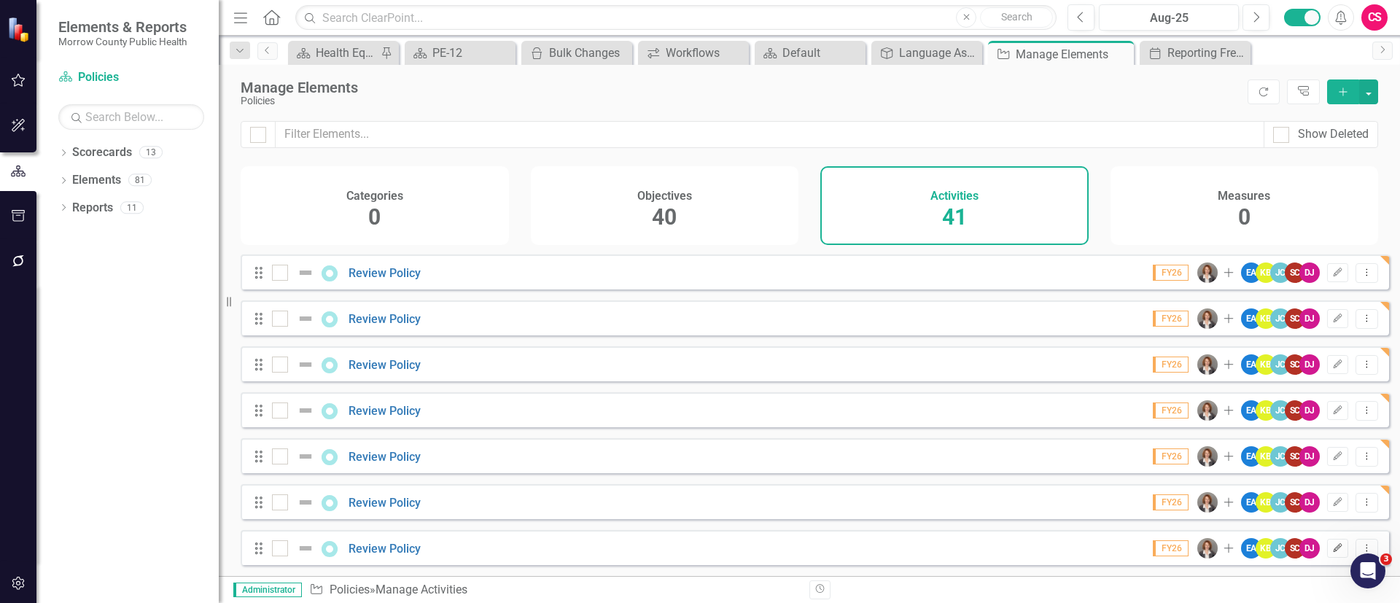
click at [1332, 548] on icon "Edit" at bounding box center [1337, 548] width 11 height 9
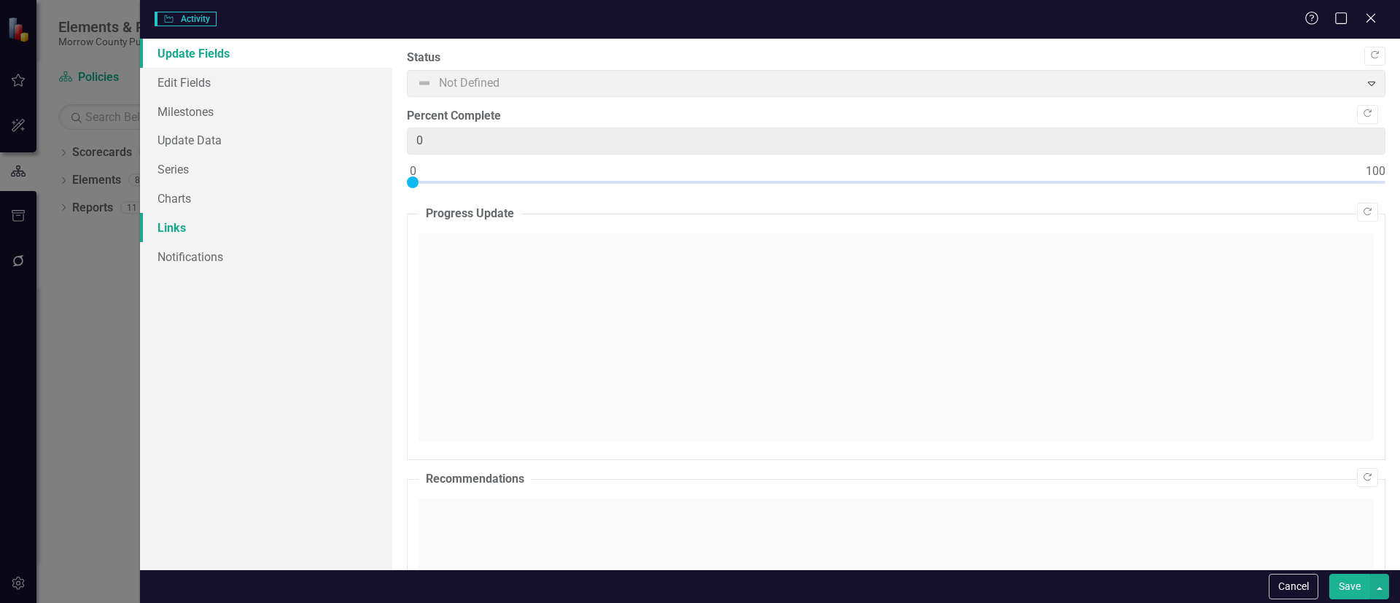
click at [271, 222] on link "Links" at bounding box center [266, 227] width 252 height 29
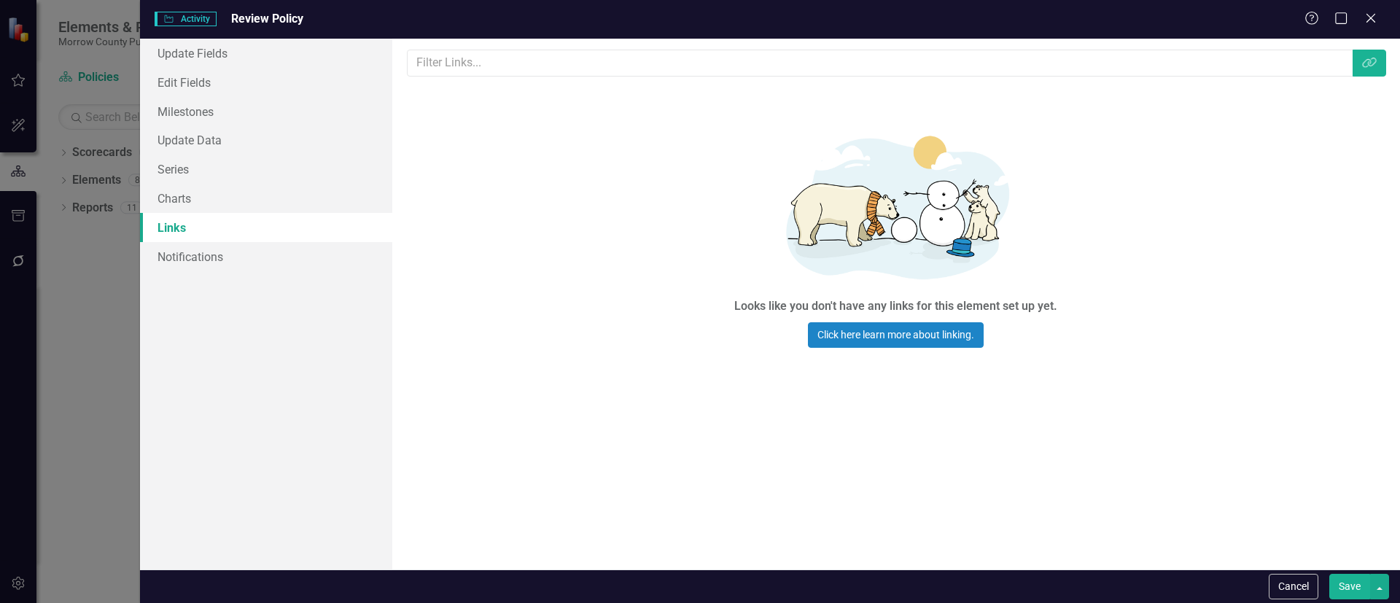
scroll to position [0, 0]
click at [1364, 63] on icon "Link Tag" at bounding box center [1369, 63] width 15 height 12
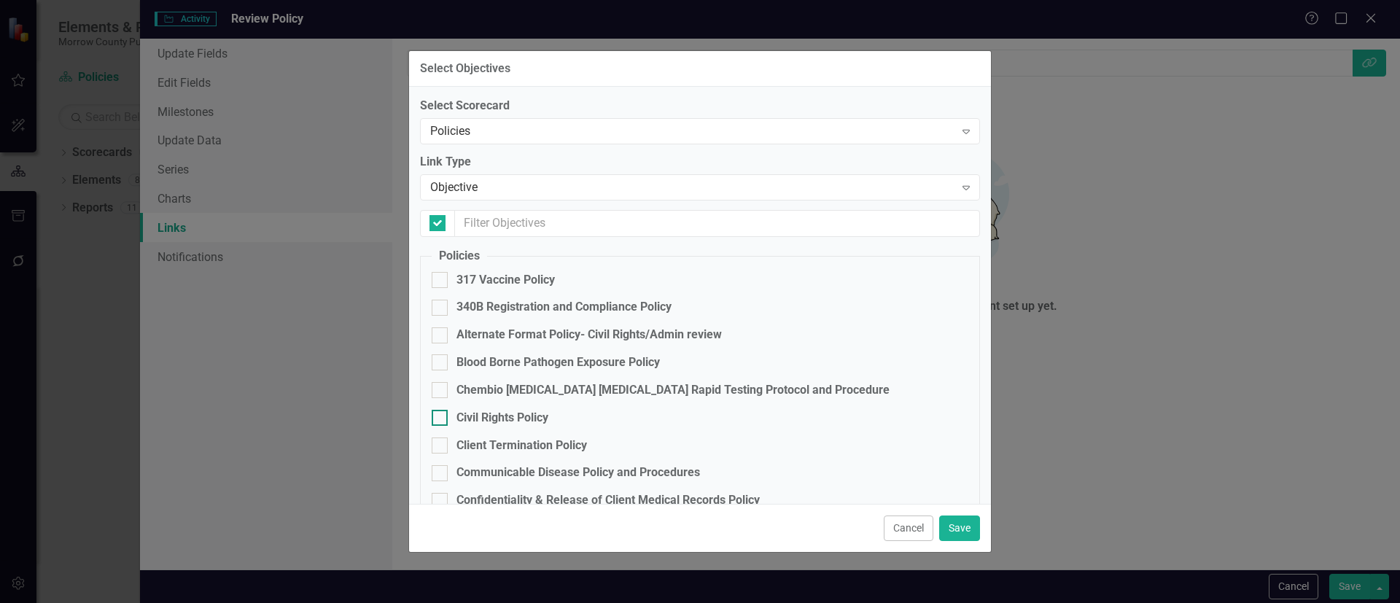
checkbox input "false"
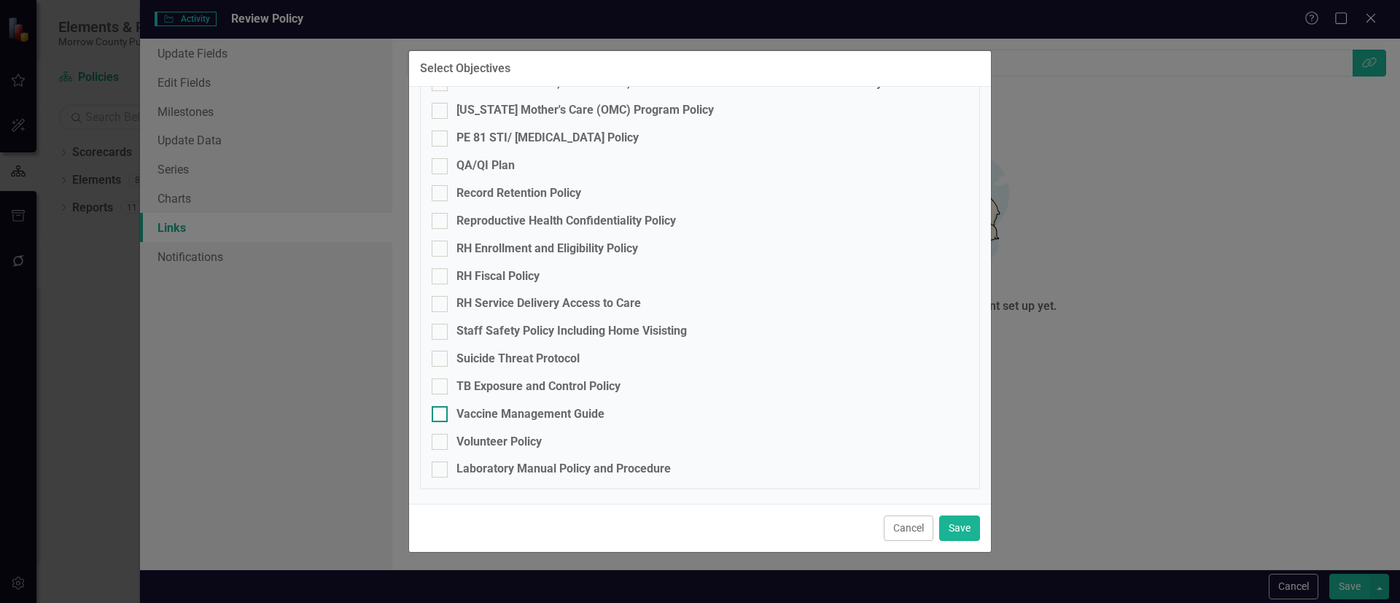
click at [467, 414] on div "Vaccine Management Guide" at bounding box center [530, 414] width 148 height 17
click at [441, 414] on input "Vaccine Management Guide" at bounding box center [436, 410] width 9 height 9
checkbox input "true"
click at [982, 521] on div "Cancel Save" at bounding box center [700, 528] width 582 height 48
click at [962, 525] on button "Save" at bounding box center [959, 528] width 41 height 26
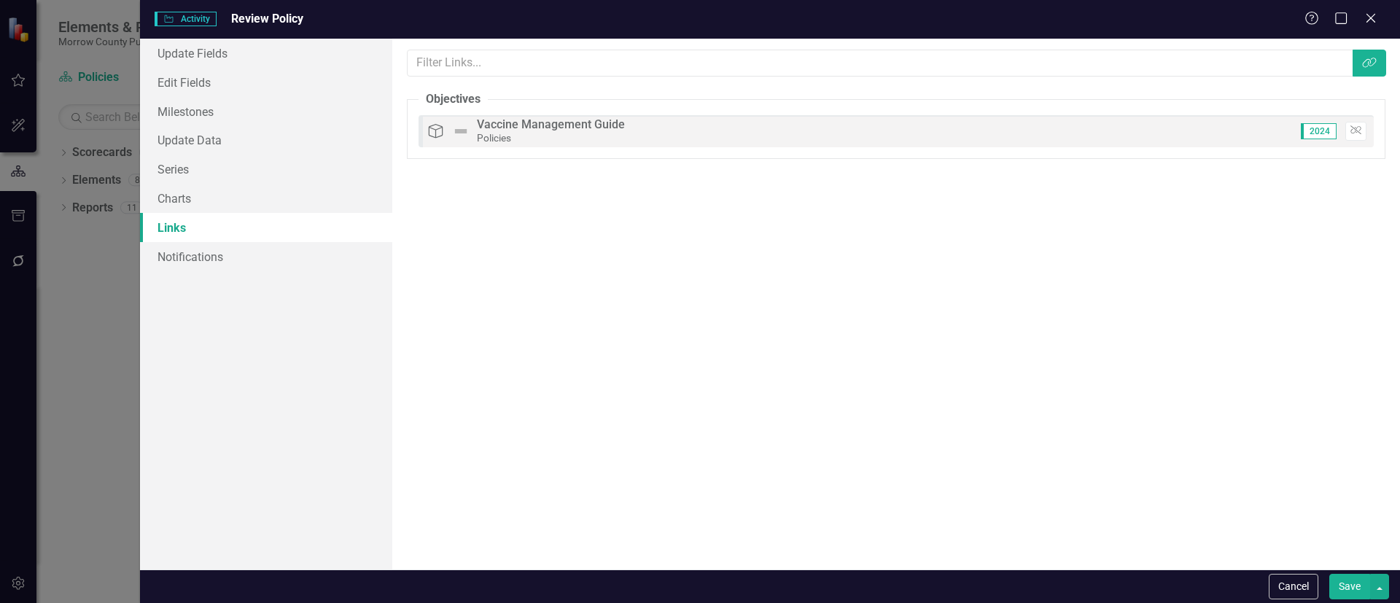
click at [1343, 580] on button "Save" at bounding box center [1349, 587] width 41 height 26
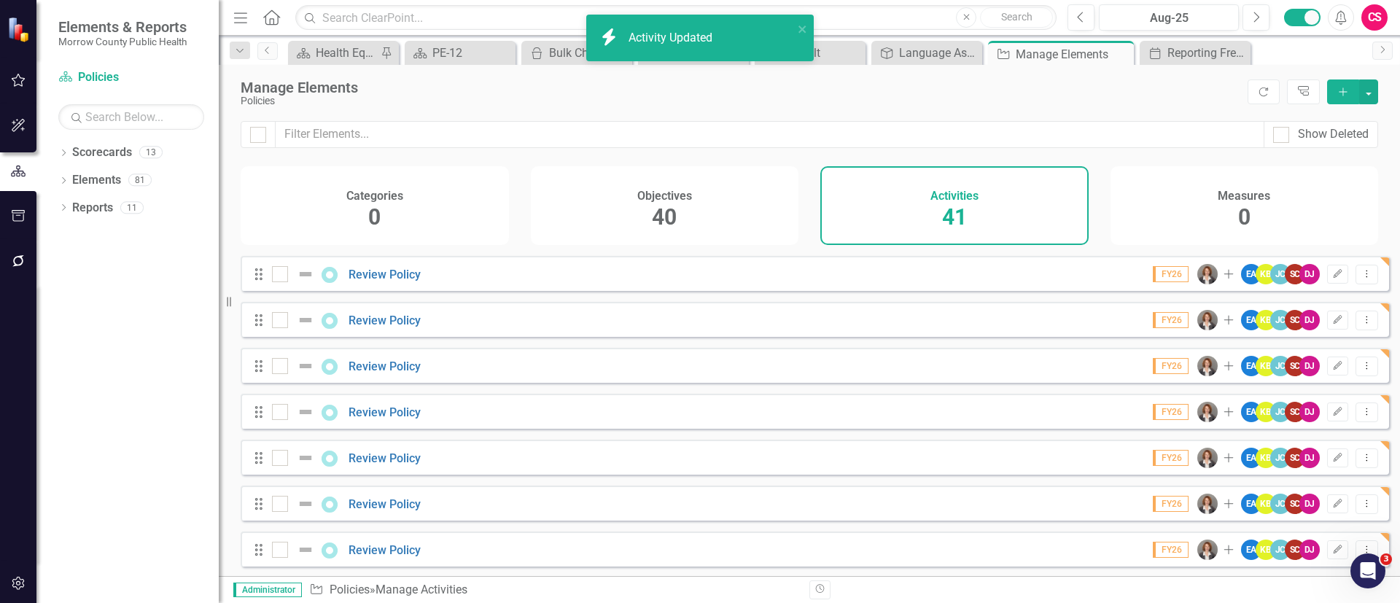
scroll to position [1570, 0]
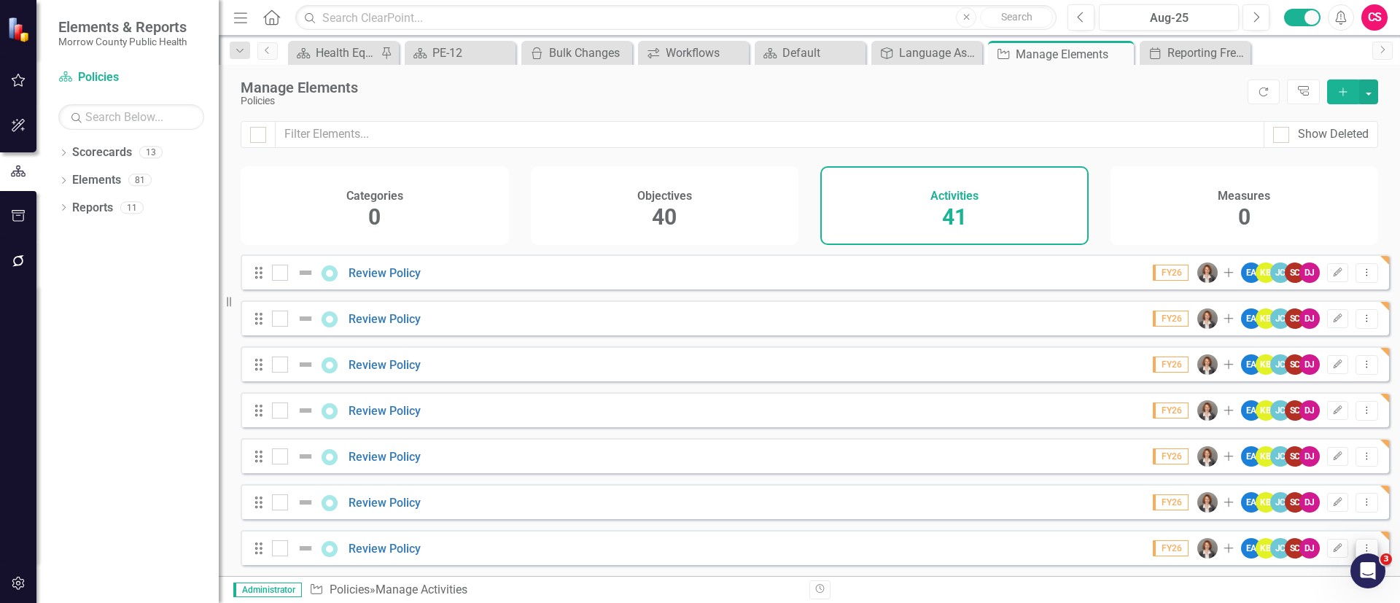
click at [1360, 543] on icon "Dropdown Menu" at bounding box center [1366, 547] width 12 height 9
click at [1324, 498] on link "Copy Duplicate Activity" at bounding box center [1303, 497] width 125 height 27
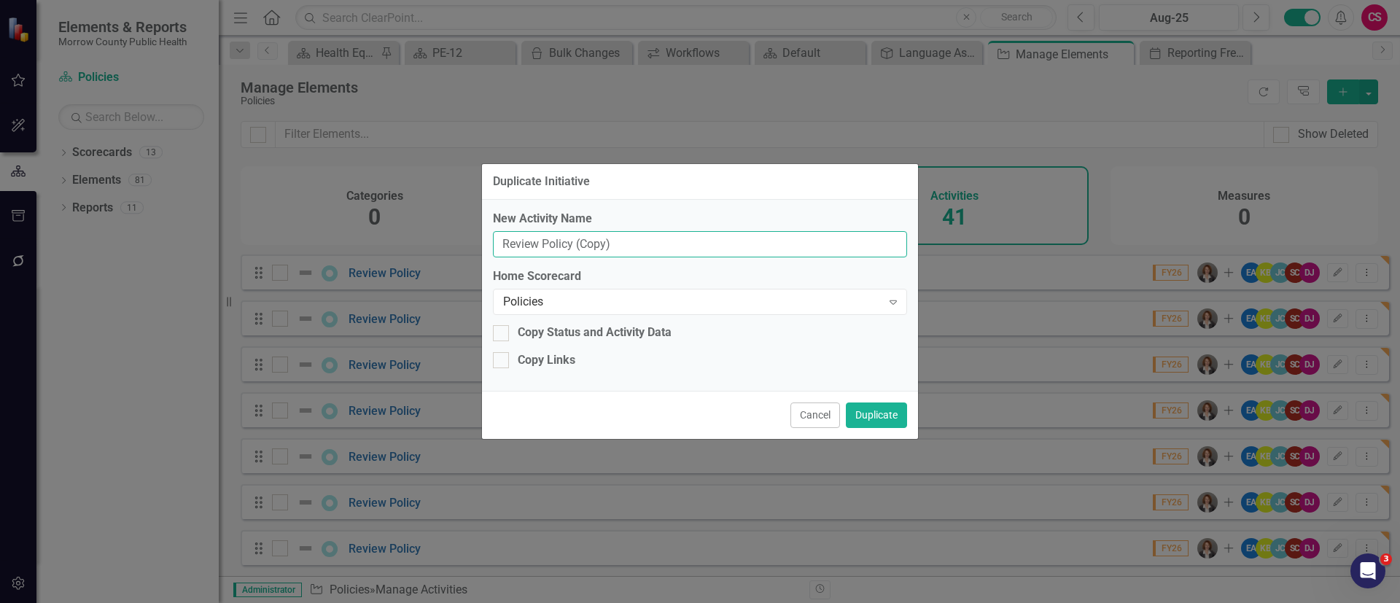
click at [679, 246] on input "Review Policy (Copy)" at bounding box center [700, 244] width 414 height 27
type input "Review Policy"
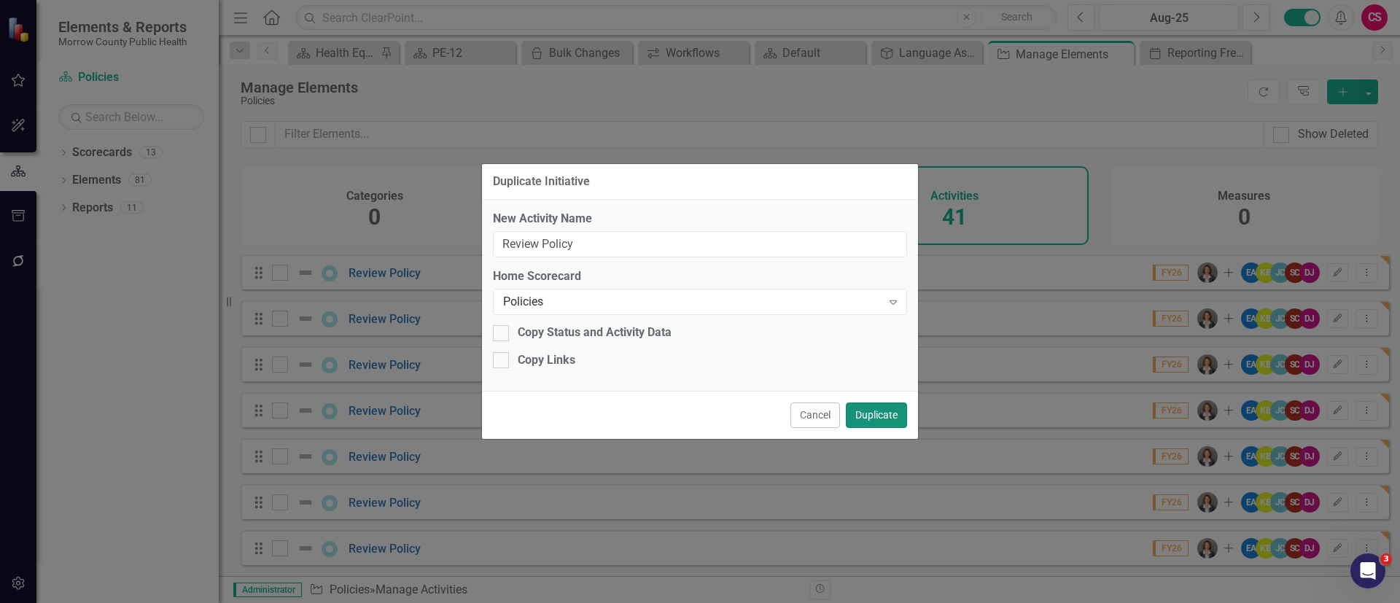
click at [878, 408] on button "Duplicate" at bounding box center [876, 415] width 61 height 26
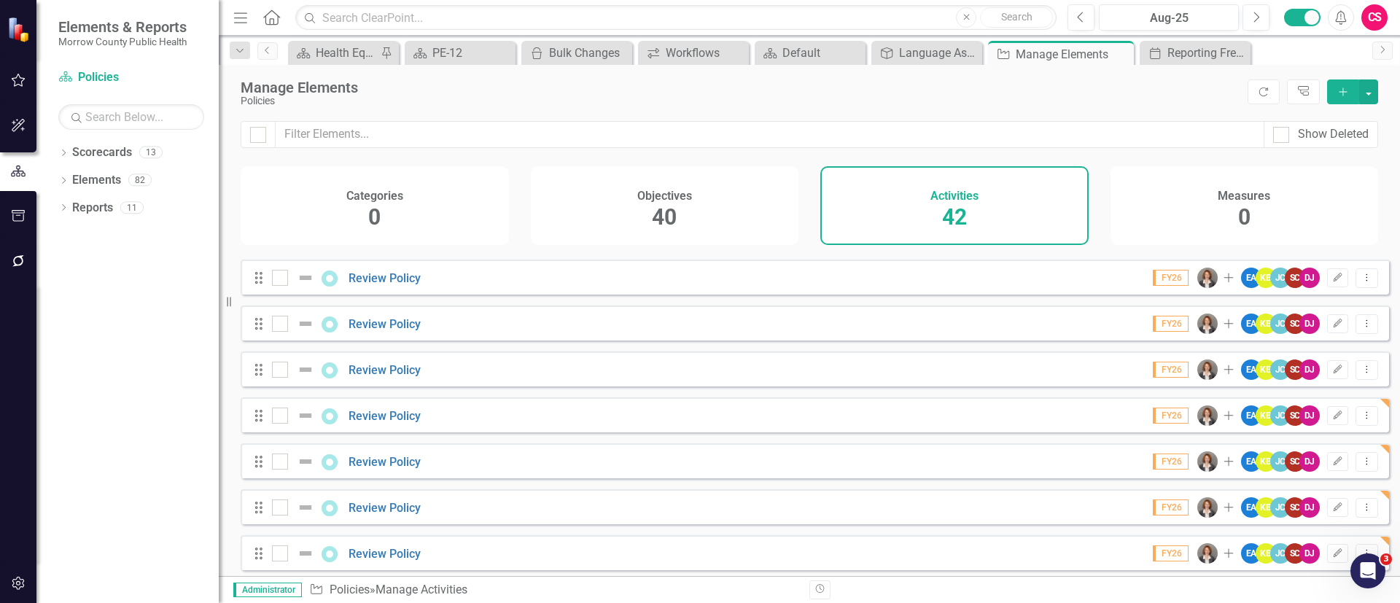
scroll to position [1616, 0]
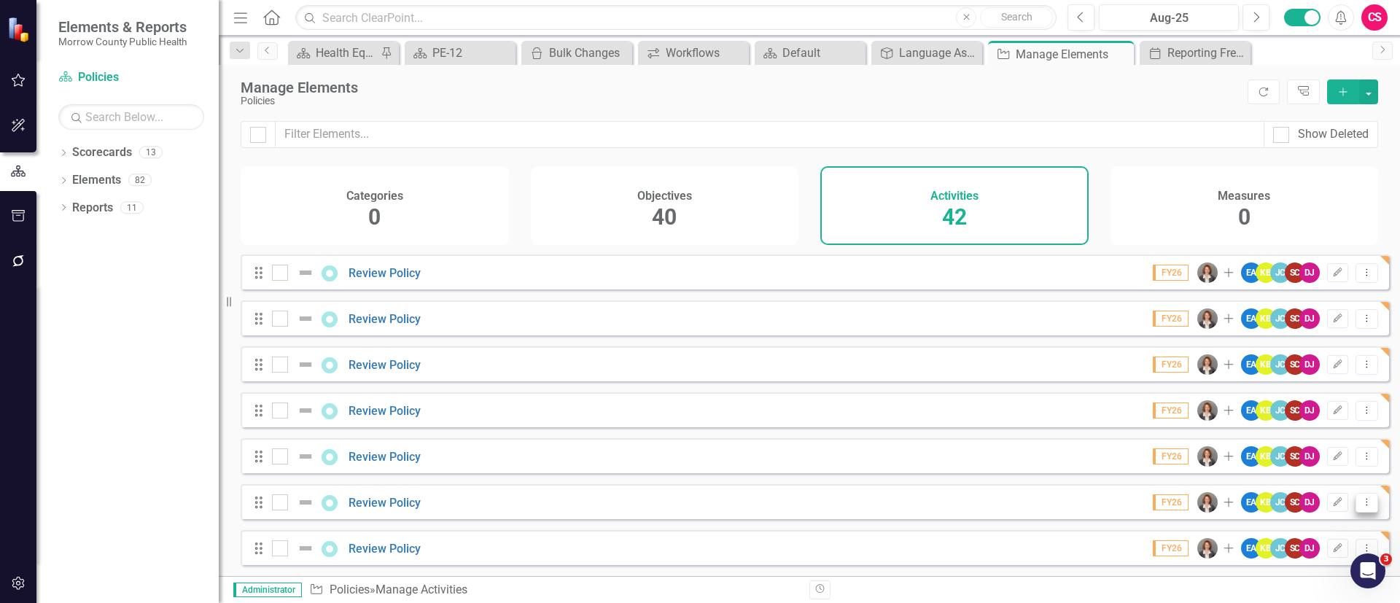
click at [1360, 501] on icon "Dropdown Menu" at bounding box center [1366, 501] width 12 height 9
click at [1318, 452] on link "Copy Duplicate Activity" at bounding box center [1303, 451] width 125 height 27
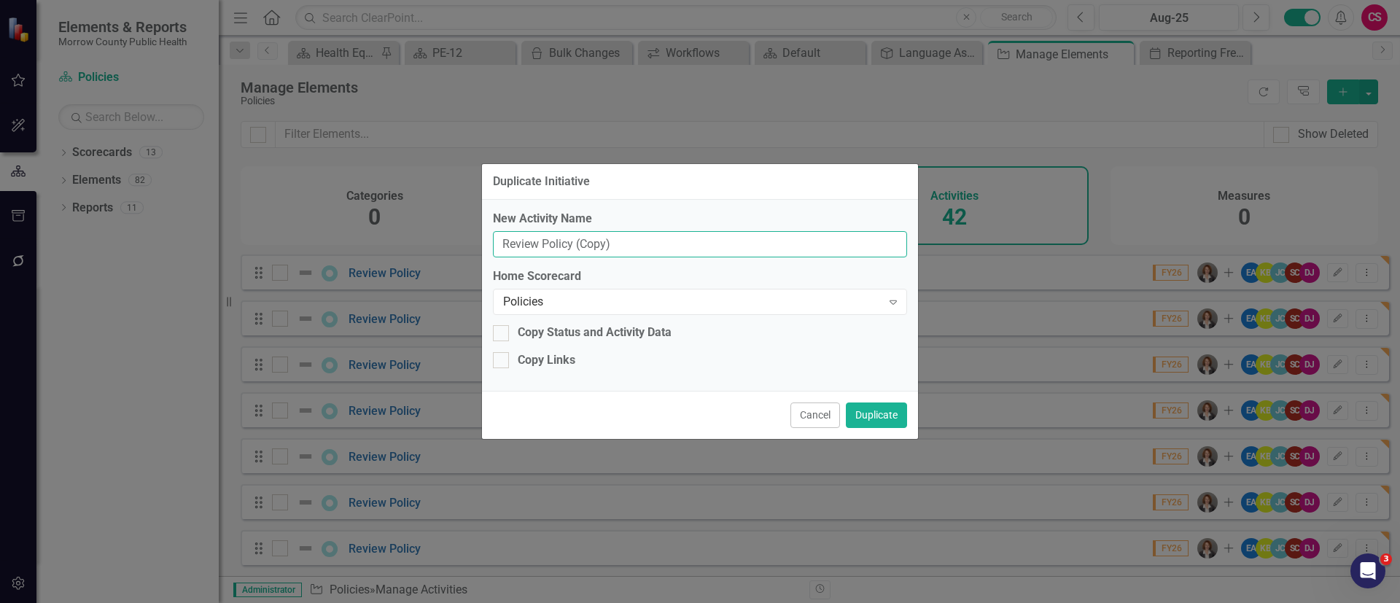
click at [665, 238] on input "Review Policy (Copy)" at bounding box center [700, 244] width 414 height 27
type input "Review Policy"
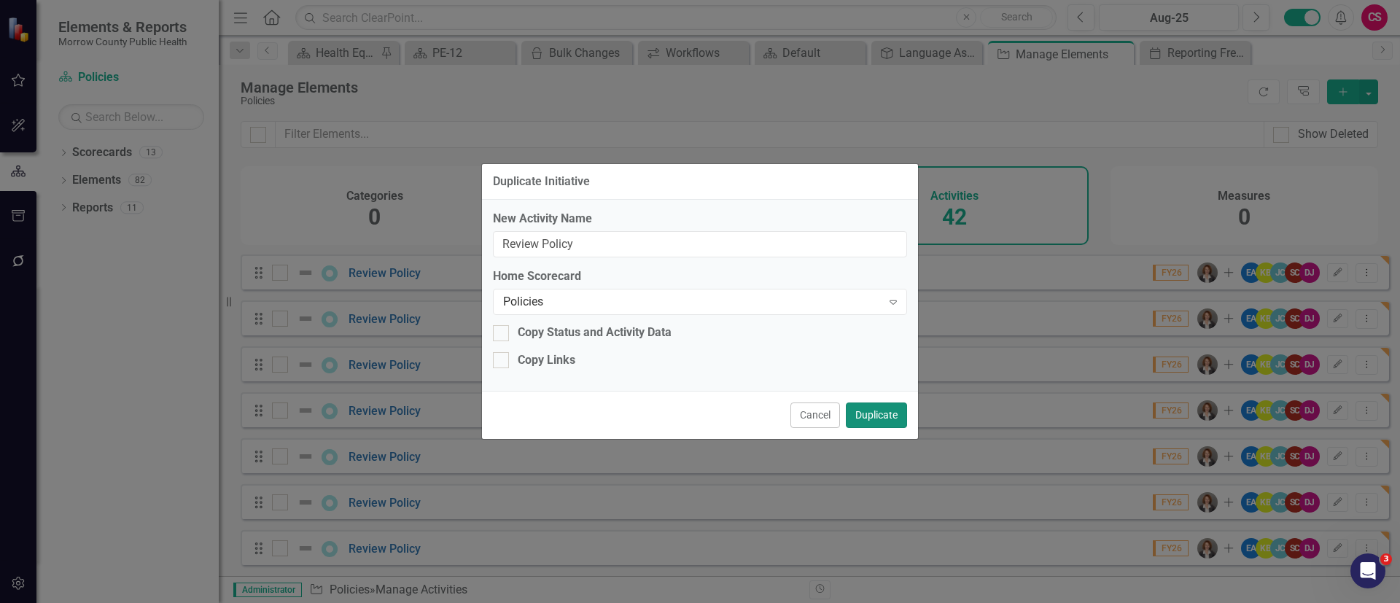
click at [872, 411] on button "Duplicate" at bounding box center [876, 415] width 61 height 26
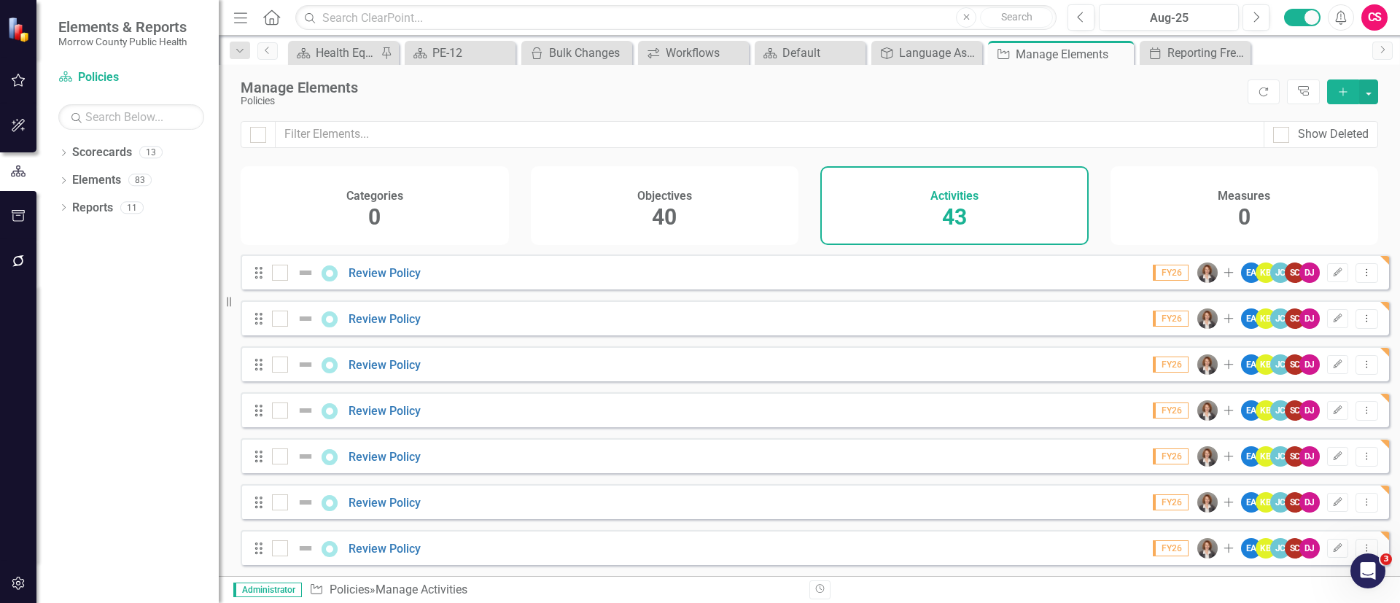
scroll to position [1662, 0]
click at [1333, 501] on icon "button" at bounding box center [1337, 501] width 9 height 9
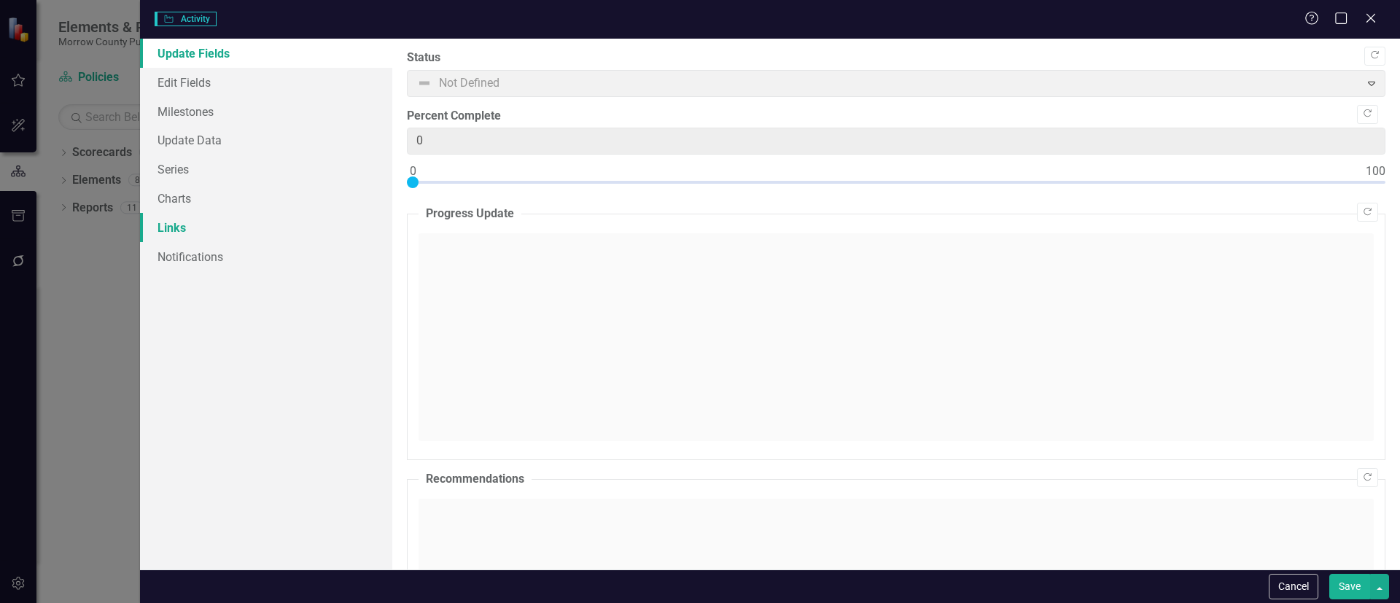
click at [183, 221] on link "Links" at bounding box center [266, 227] width 252 height 29
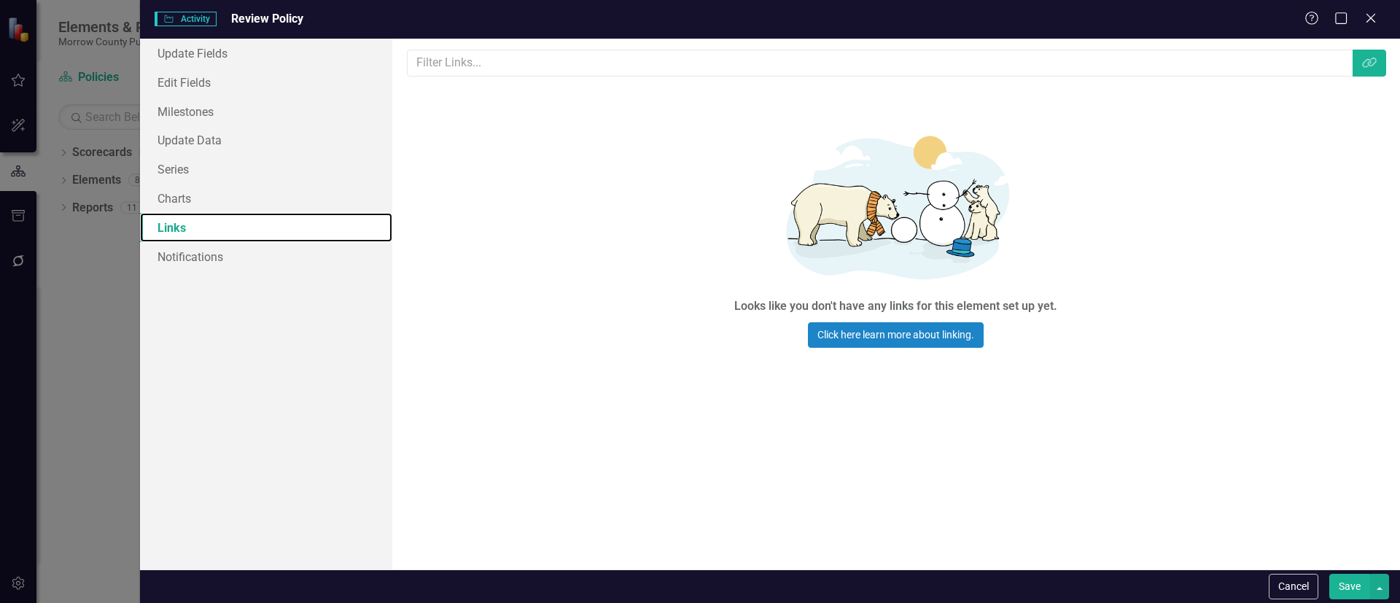
scroll to position [0, 0]
click at [1367, 65] on icon "Link Tag" at bounding box center [1369, 63] width 15 height 12
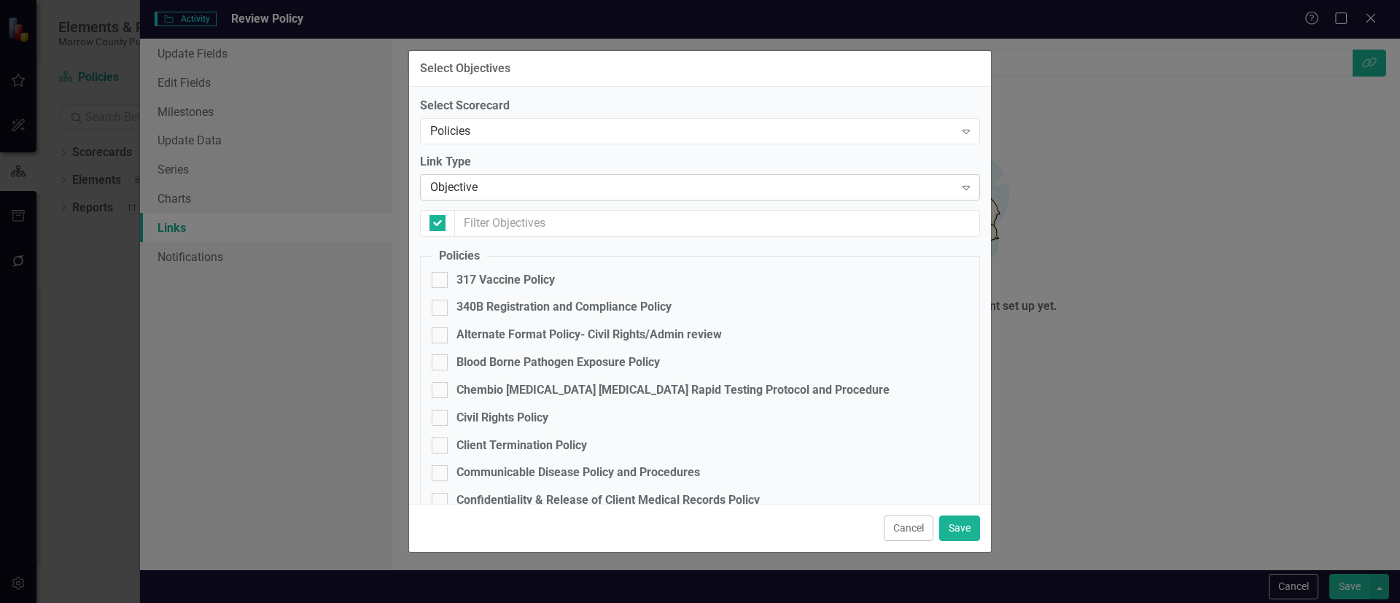
checkbox input "false"
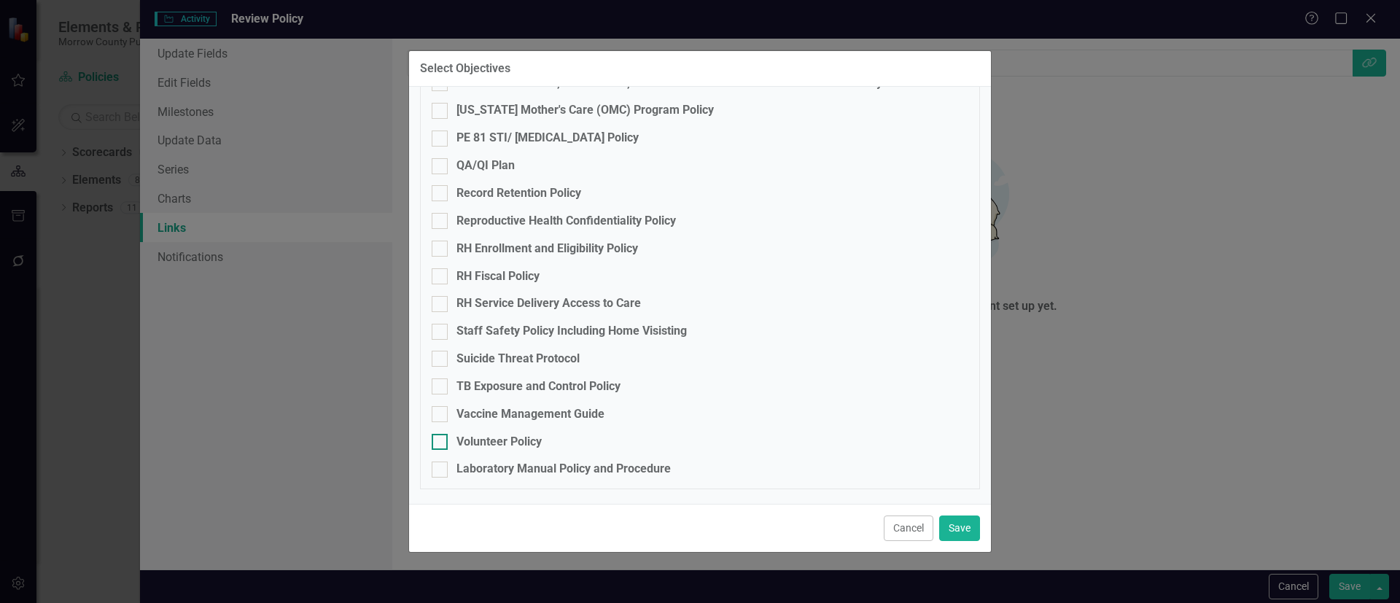
click at [499, 443] on div "Volunteer Policy" at bounding box center [498, 442] width 85 height 17
click at [441, 443] on input "Volunteer Policy" at bounding box center [436, 438] width 9 height 9
checkbox input "true"
click at [969, 525] on button "Save" at bounding box center [959, 528] width 41 height 26
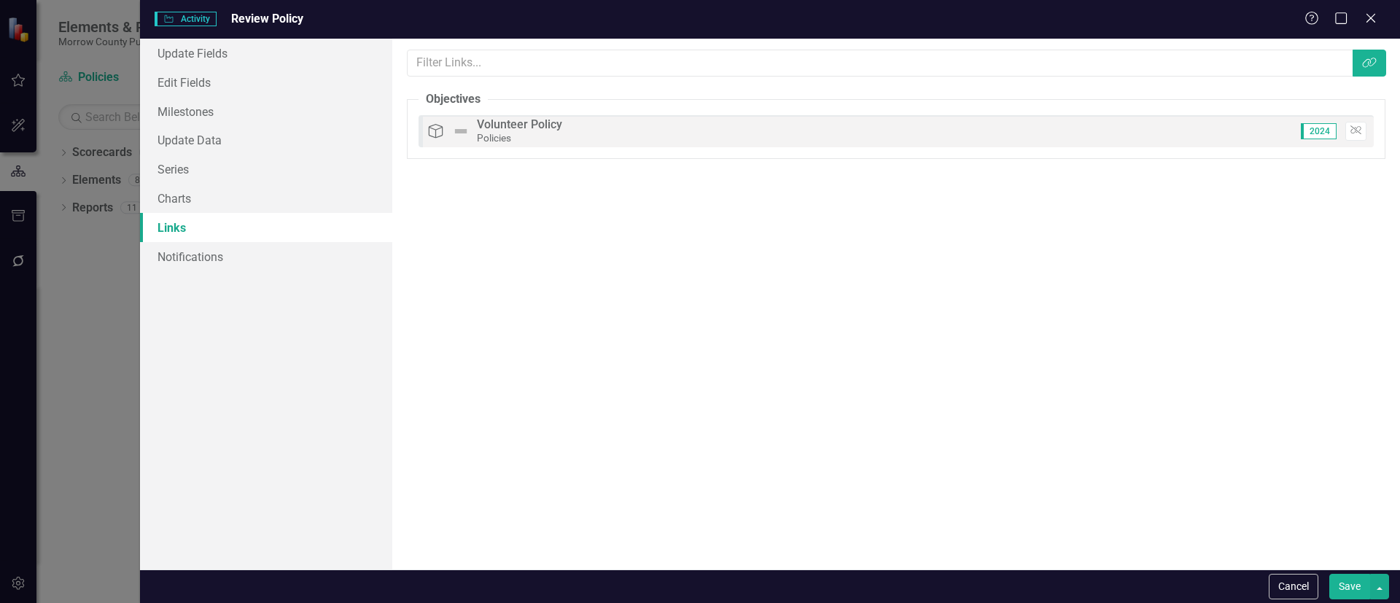
click at [1345, 580] on button "Save" at bounding box center [1349, 587] width 41 height 26
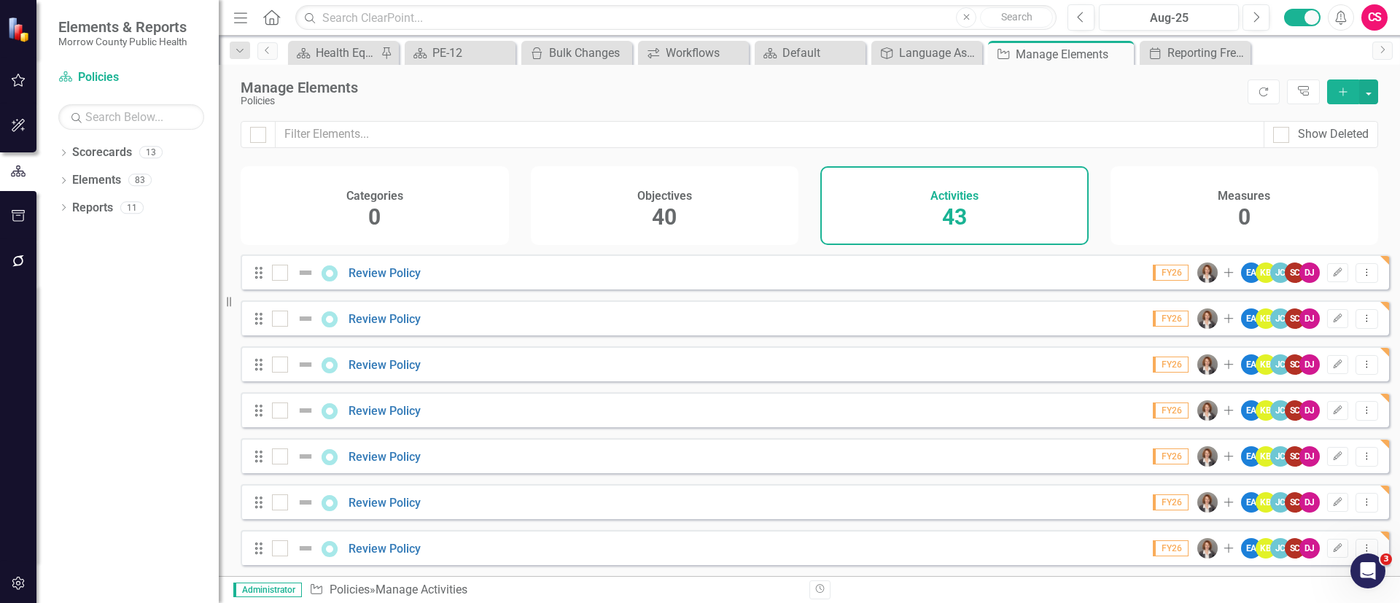
scroll to position [1662, 0]
click at [1332, 547] on icon "Edit" at bounding box center [1337, 548] width 11 height 9
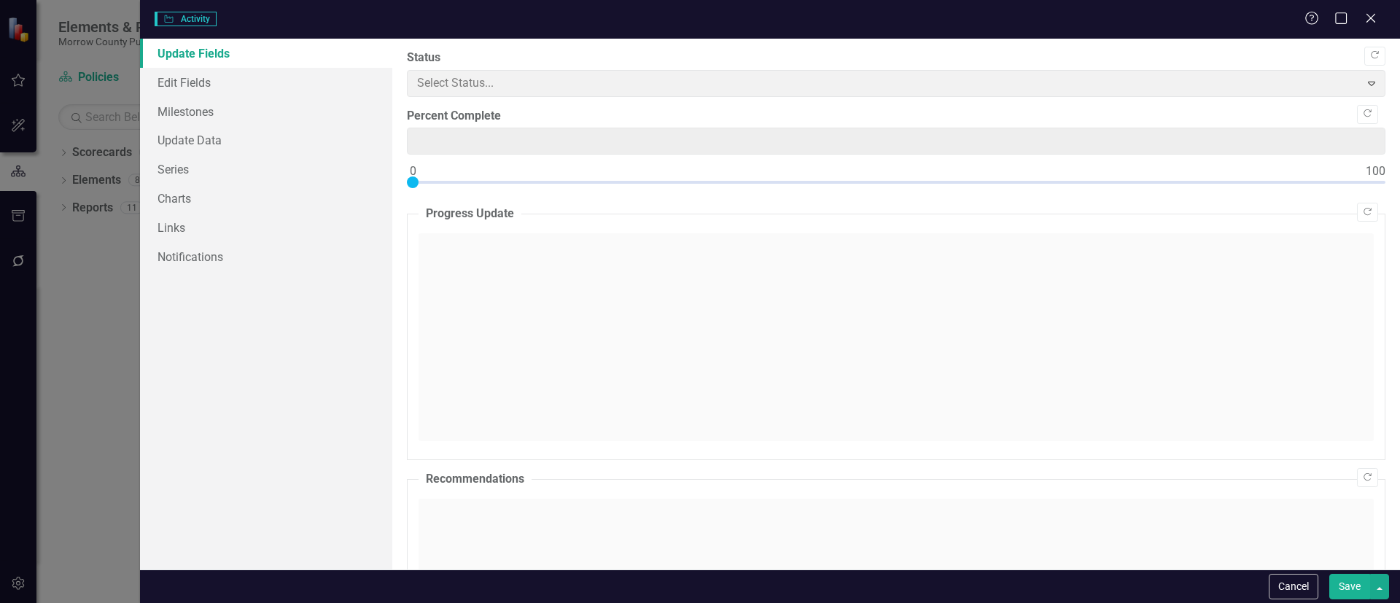
click at [195, 223] on div "Activity Activity Help Maximize Close Update Fields Edit Fields Milestones Upda…" at bounding box center [700, 301] width 1400 height 603
type input "0"
click at [184, 226] on link "Links" at bounding box center [266, 227] width 252 height 29
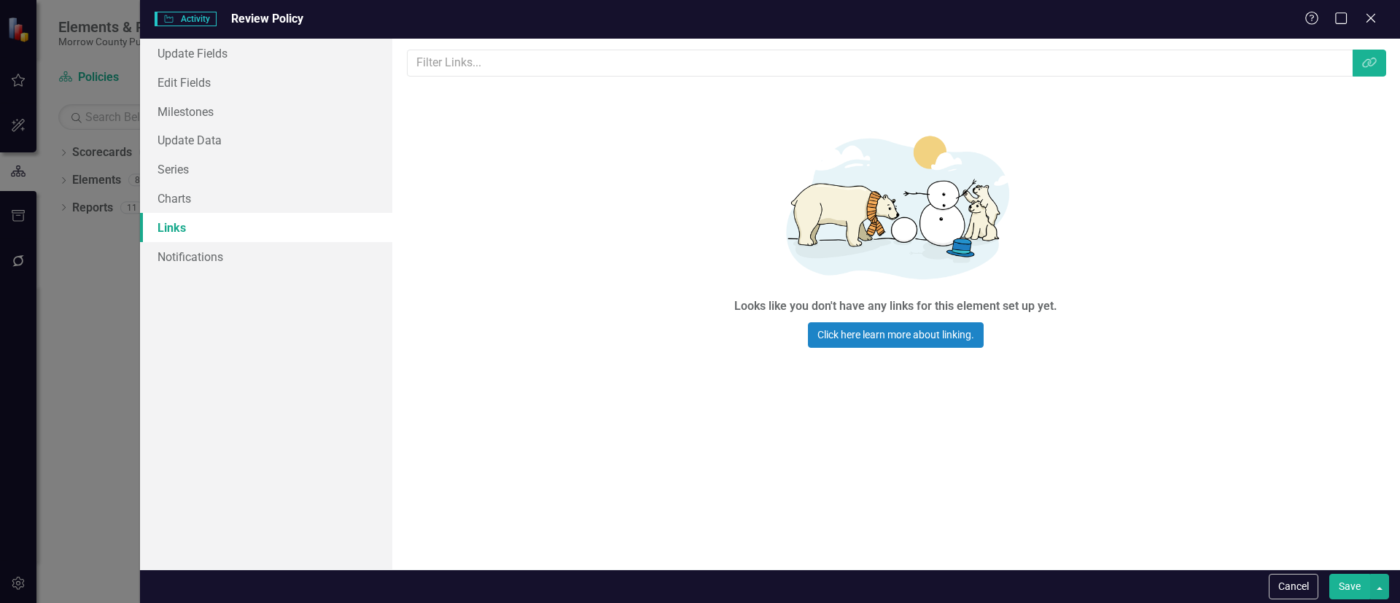
scroll to position [0, 0]
click at [1365, 61] on icon "button" at bounding box center [1369, 63] width 14 height 10
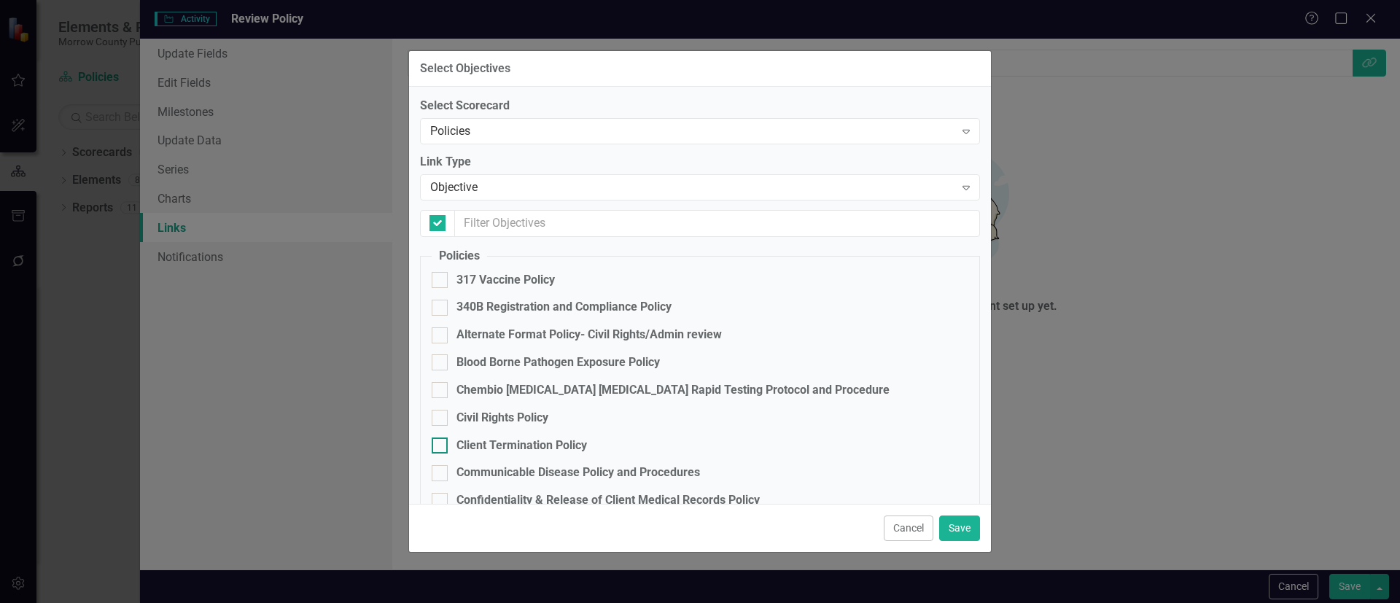
checkbox input "false"
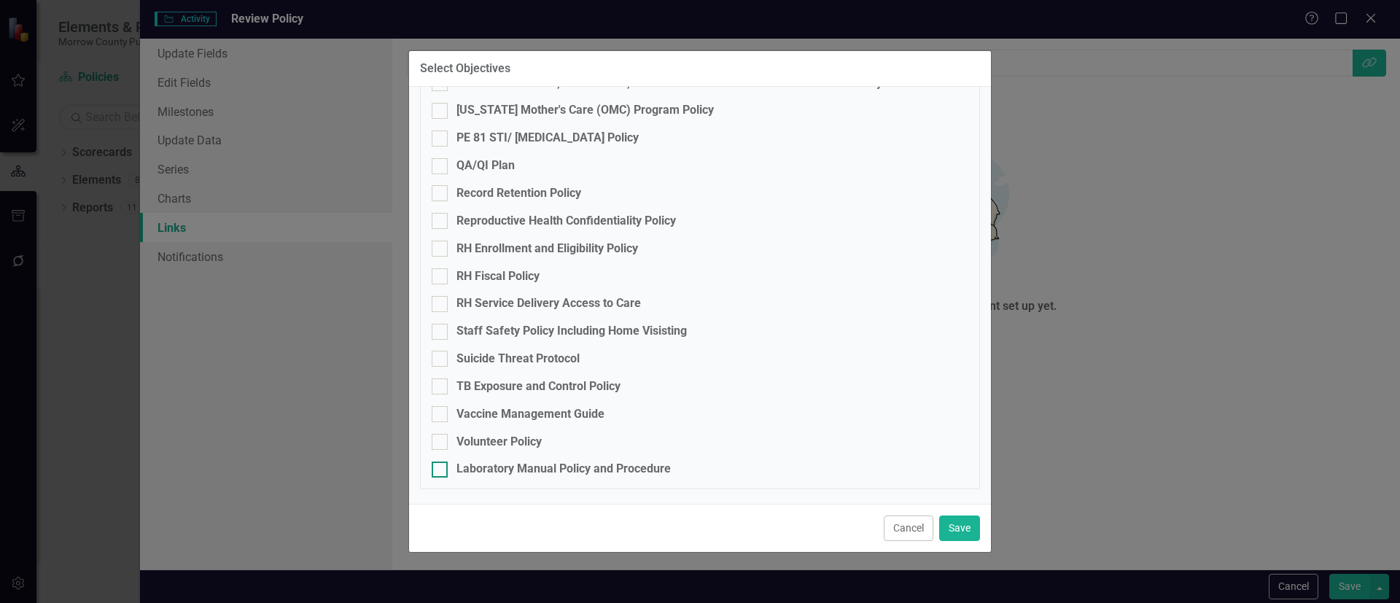
click at [503, 473] on div "Laboratory Manual Policy and Procedure" at bounding box center [563, 469] width 214 height 17
click at [441, 471] on input "Laboratory Manual Policy and Procedure" at bounding box center [436, 465] width 9 height 9
checkbox input "true"
click at [953, 519] on button "Save" at bounding box center [959, 528] width 41 height 26
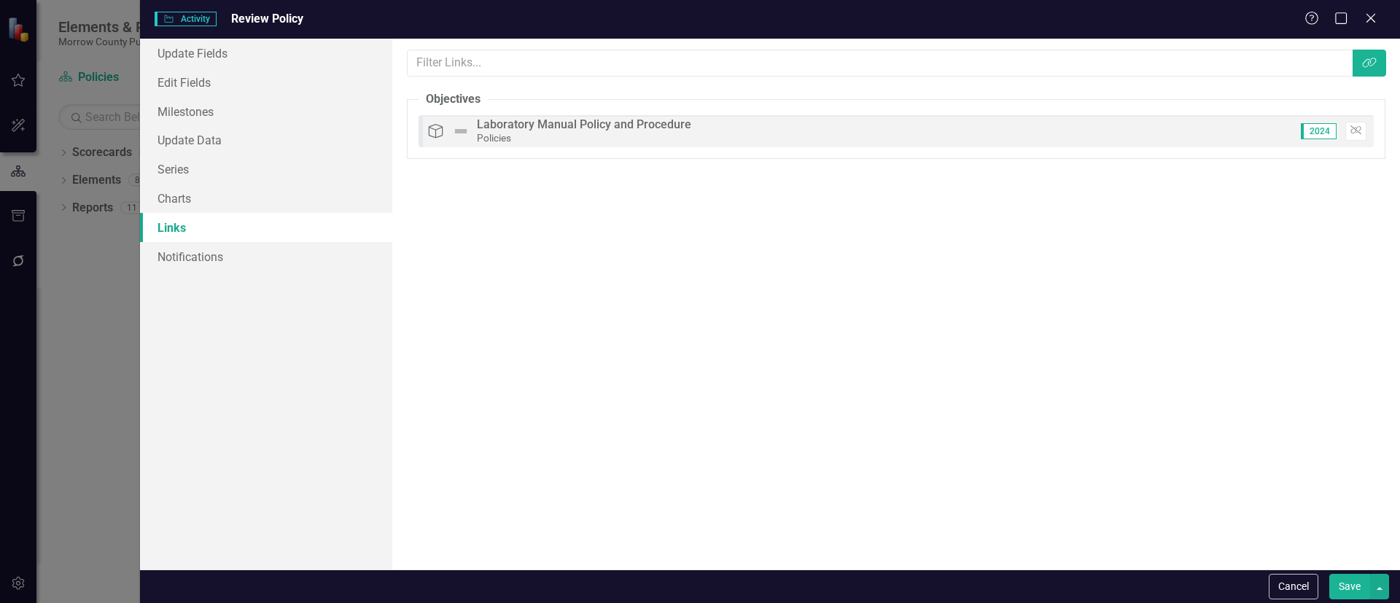
click at [1343, 585] on button "Save" at bounding box center [1349, 587] width 41 height 26
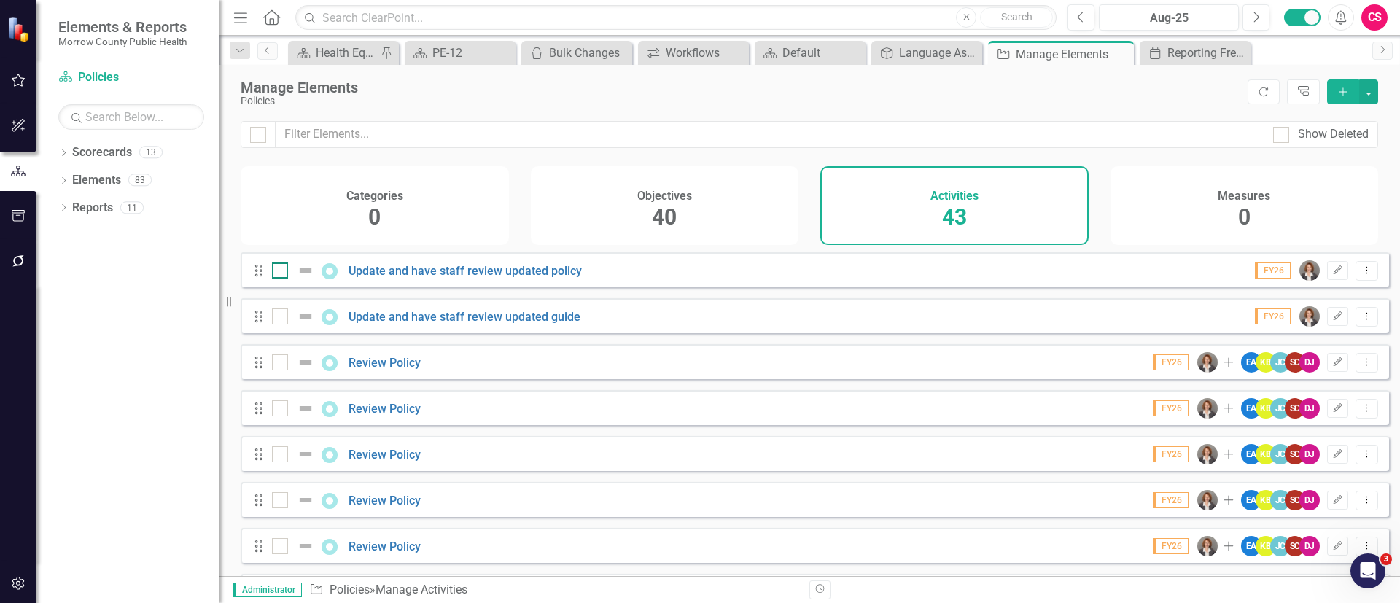
click at [273, 272] on input "checkbox" at bounding box center [276, 266] width 9 height 9
checkbox input "true"
click at [272, 318] on input "checkbox" at bounding box center [276, 312] width 9 height 9
checkbox input "true"
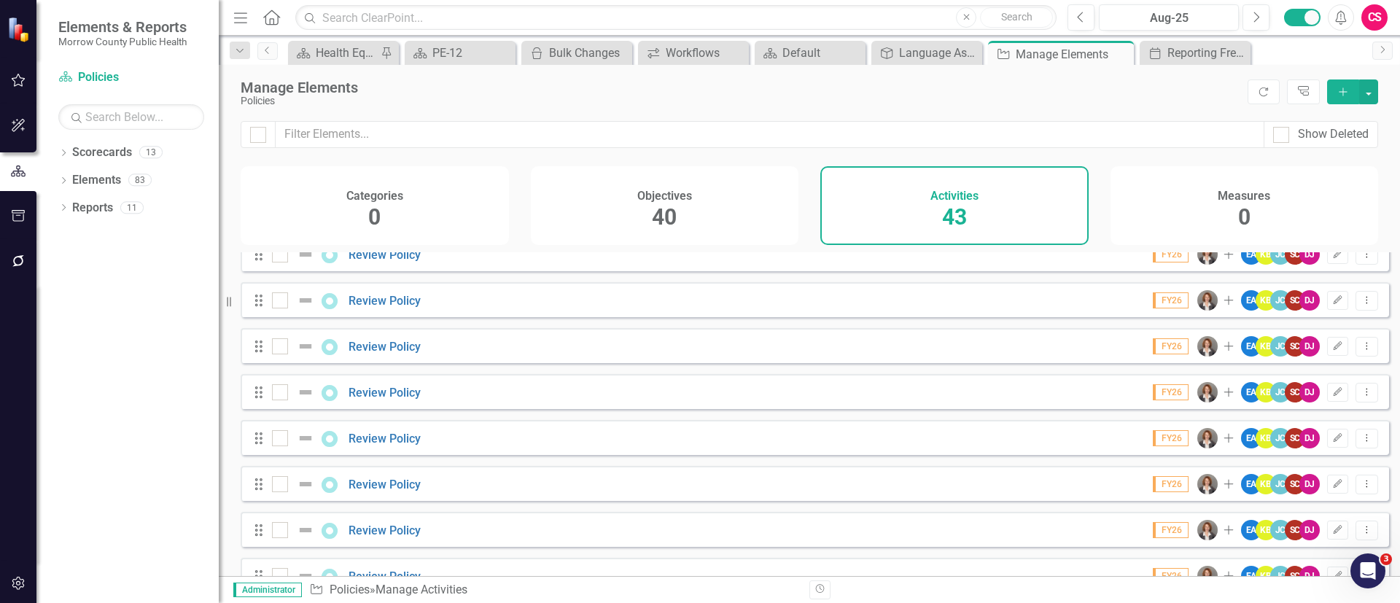
scroll to position [0, 0]
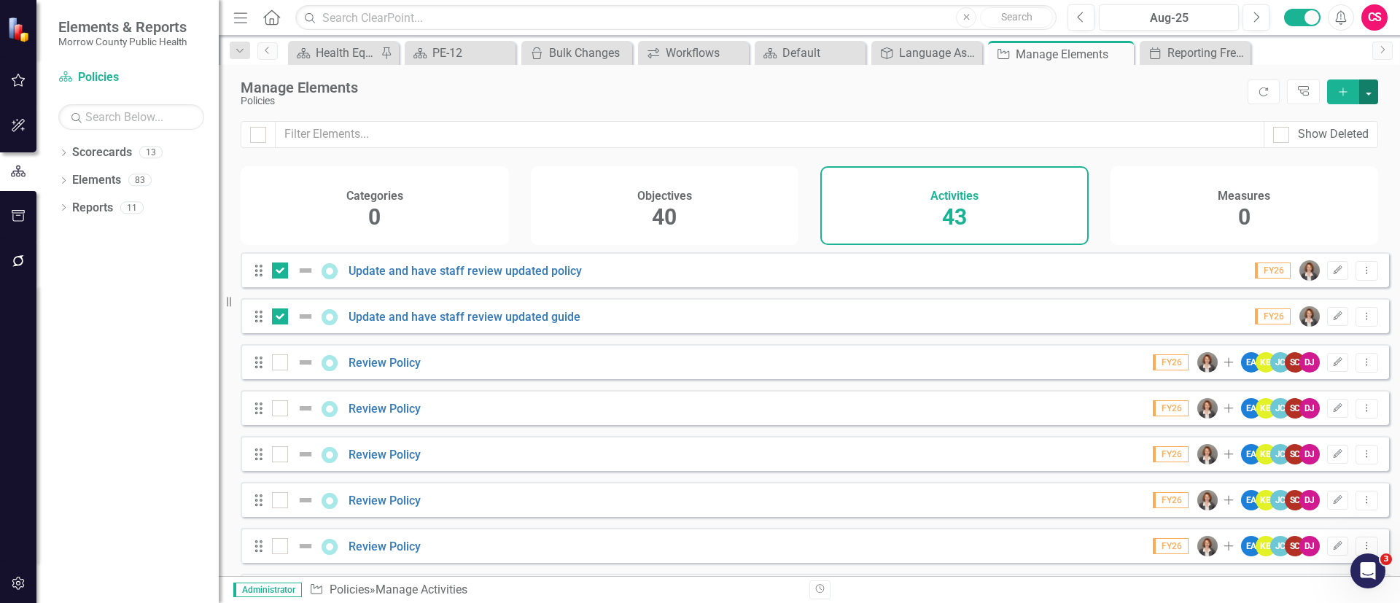
click at [1365, 84] on button "button" at bounding box center [1368, 91] width 19 height 25
click at [1313, 198] on link "Trash Delete Multiple" at bounding box center [1319, 199] width 115 height 27
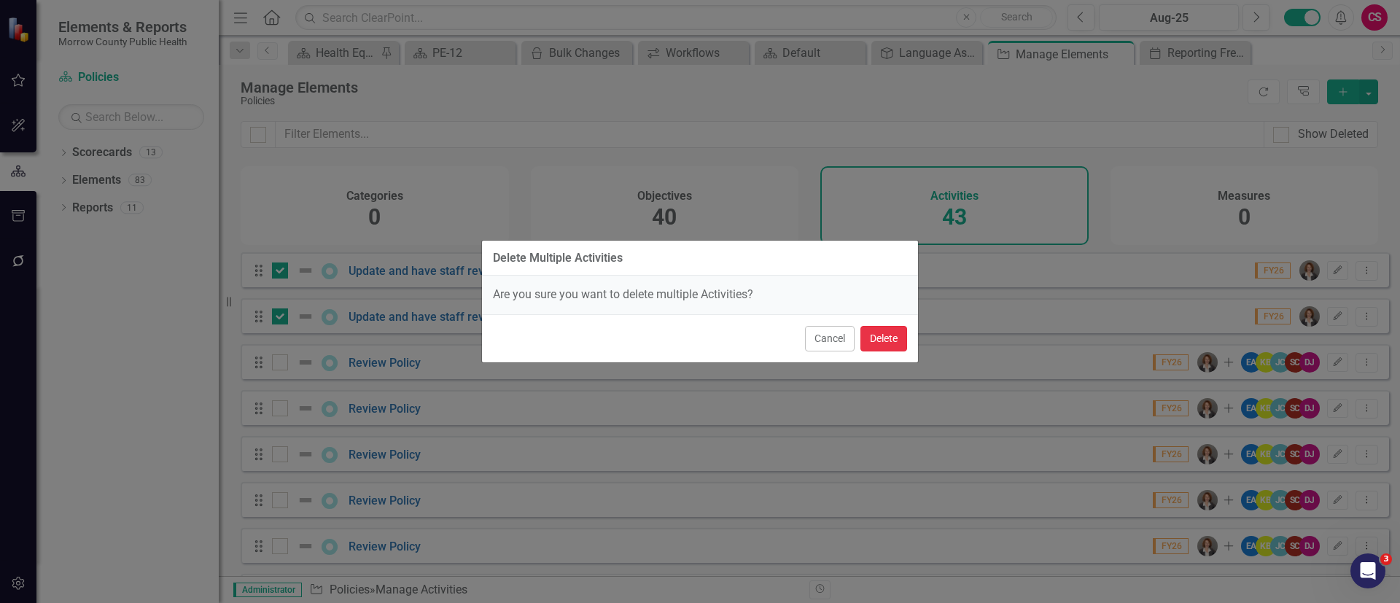
click at [893, 337] on button "Delete" at bounding box center [883, 339] width 47 height 26
checkbox input "false"
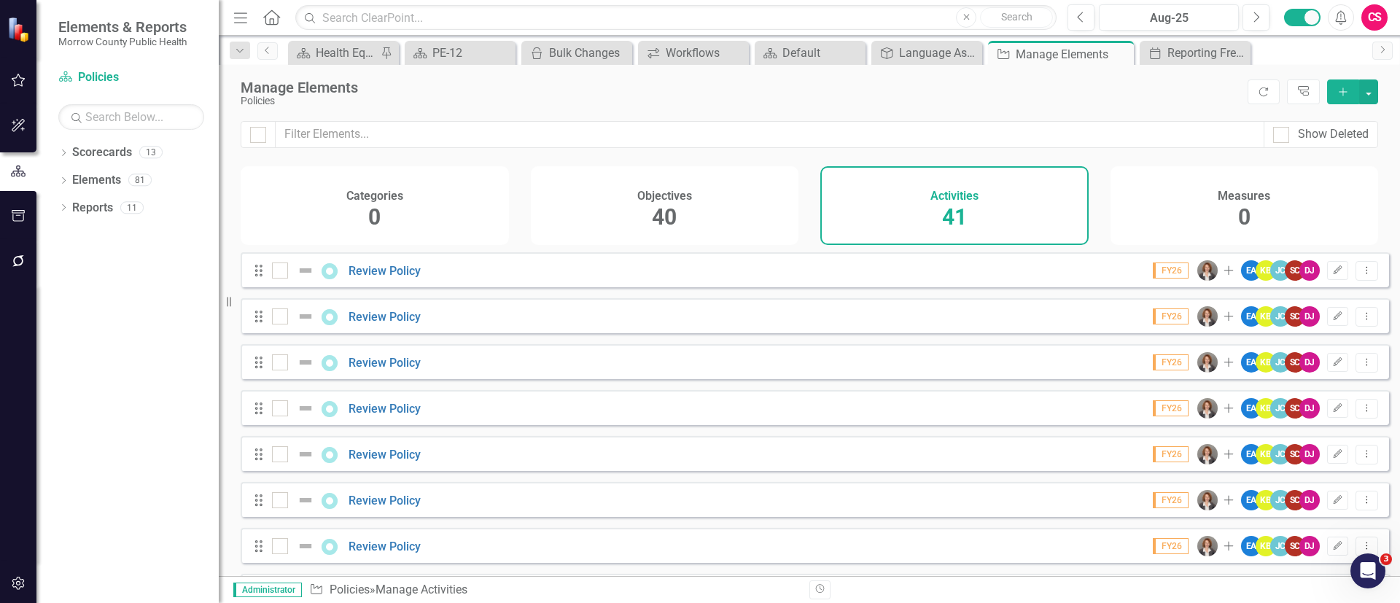
click at [701, 213] on div "Objectives 40" at bounding box center [665, 205] width 268 height 79
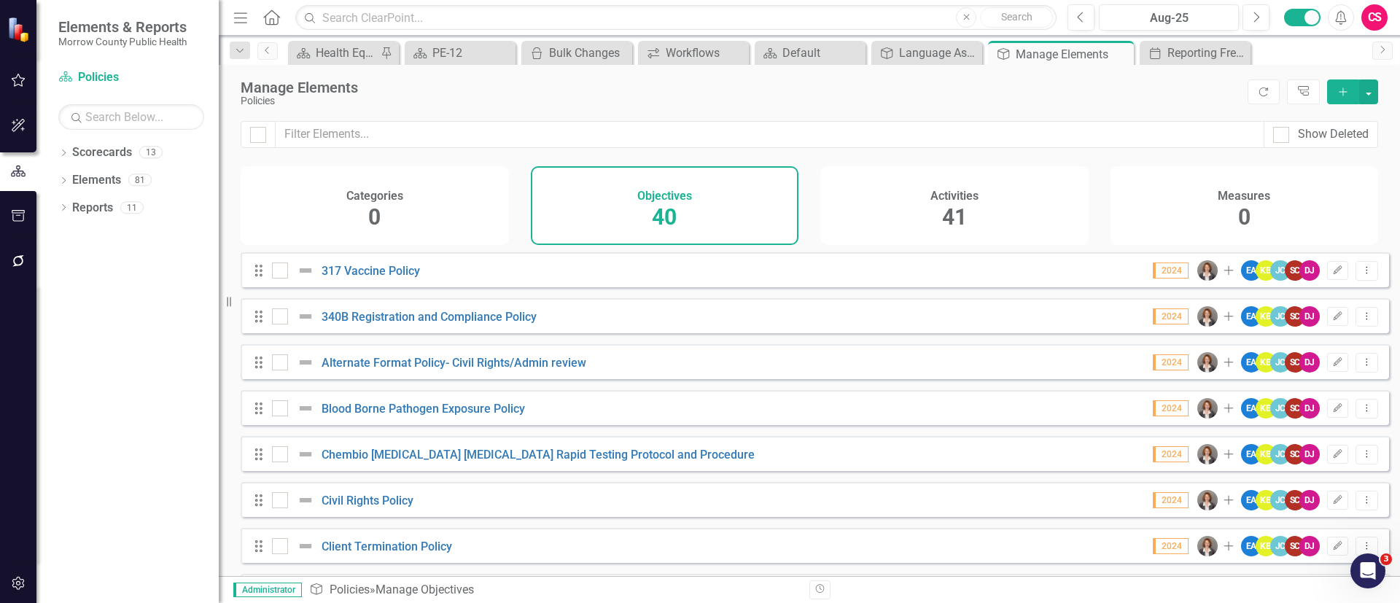
click at [913, 190] on div "Activities 41" at bounding box center [954, 205] width 268 height 79
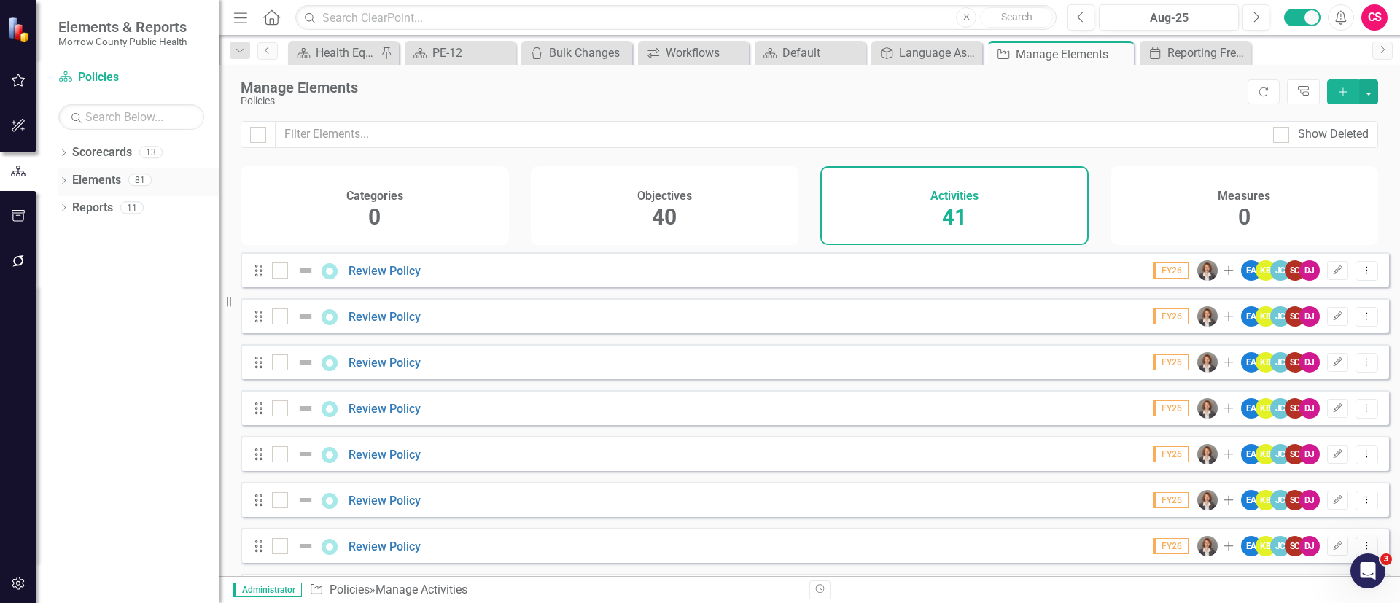
click at [103, 179] on link "Elements" at bounding box center [96, 180] width 49 height 17
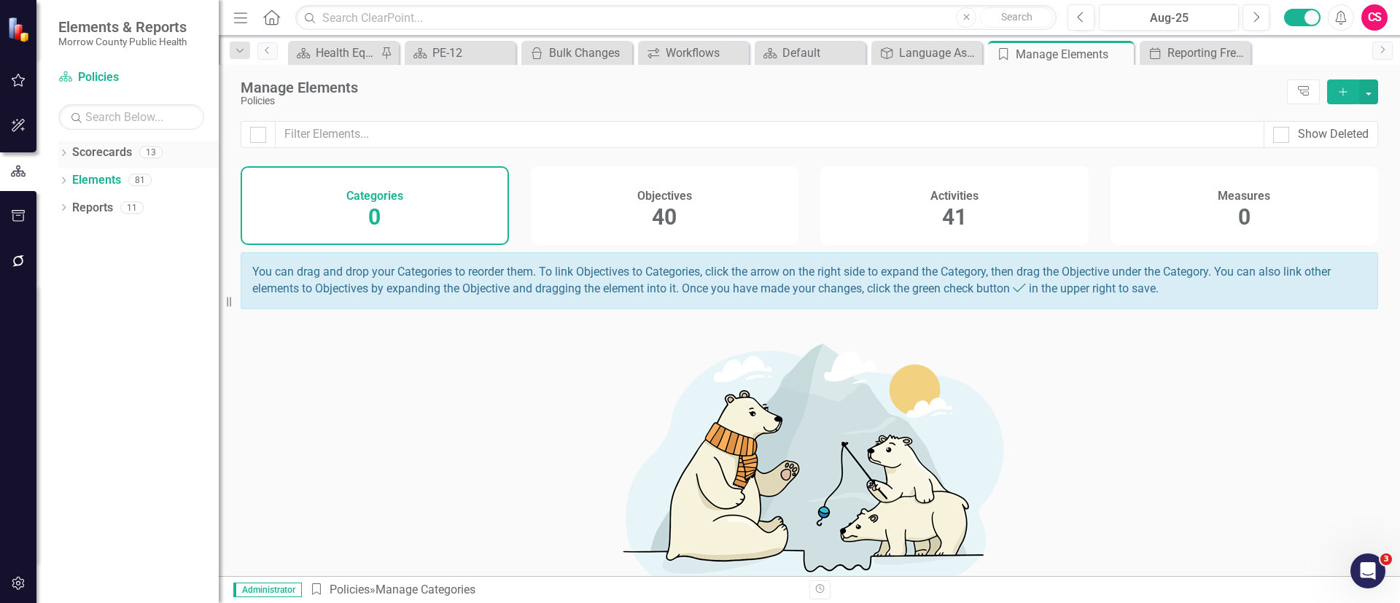
click at [106, 153] on link "Scorecards" at bounding box center [102, 152] width 60 height 17
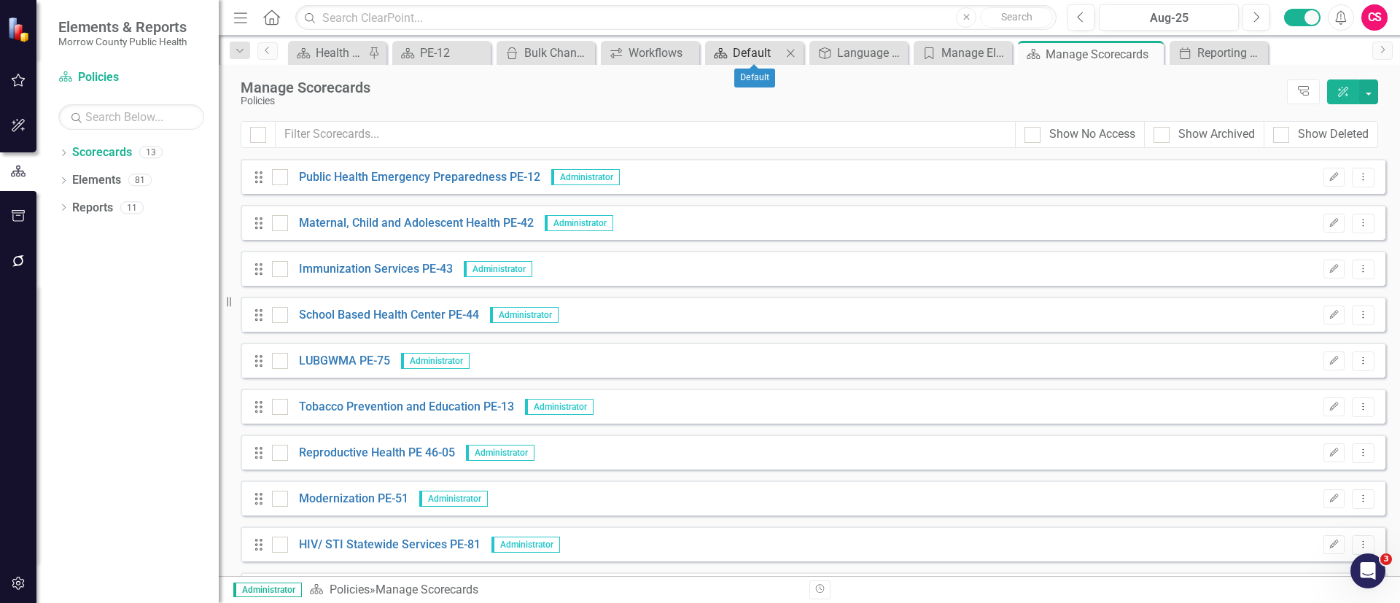
click at [765, 51] on div "Default" at bounding box center [757, 53] width 49 height 18
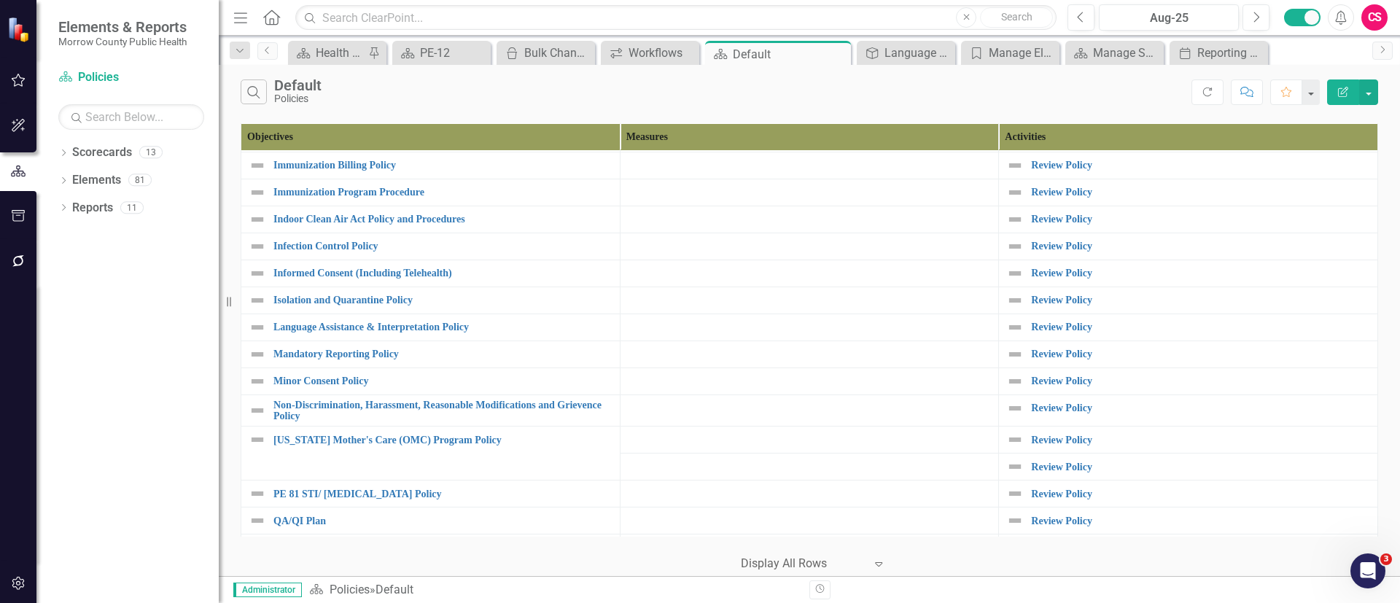
scroll to position [741, 0]
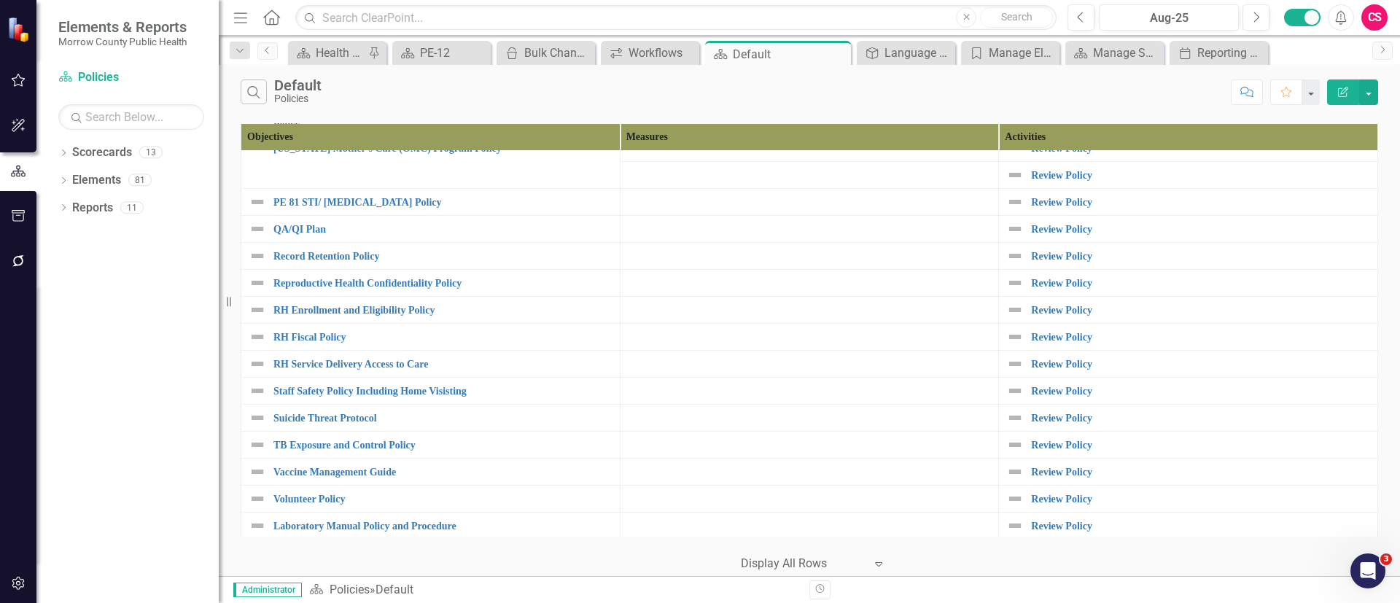
scroll to position [741, 0]
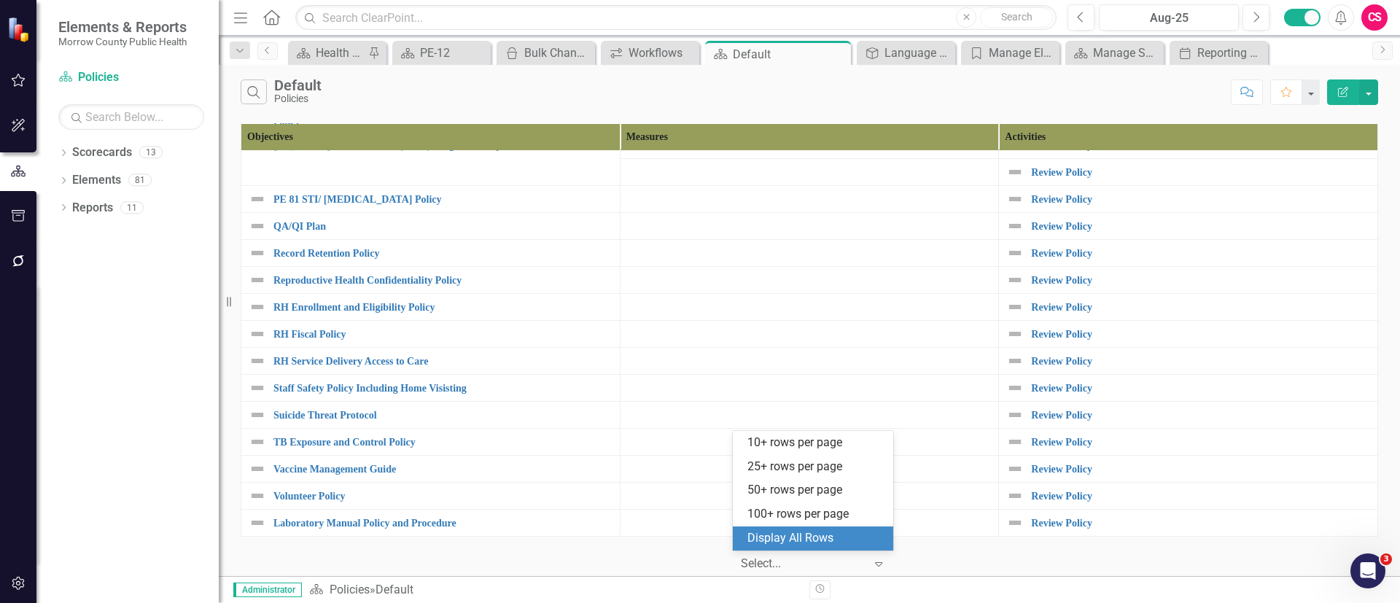
click at [855, 563] on div at bounding box center [803, 564] width 124 height 20
click at [853, 543] on div "Display All Rows" at bounding box center [815, 538] width 137 height 17
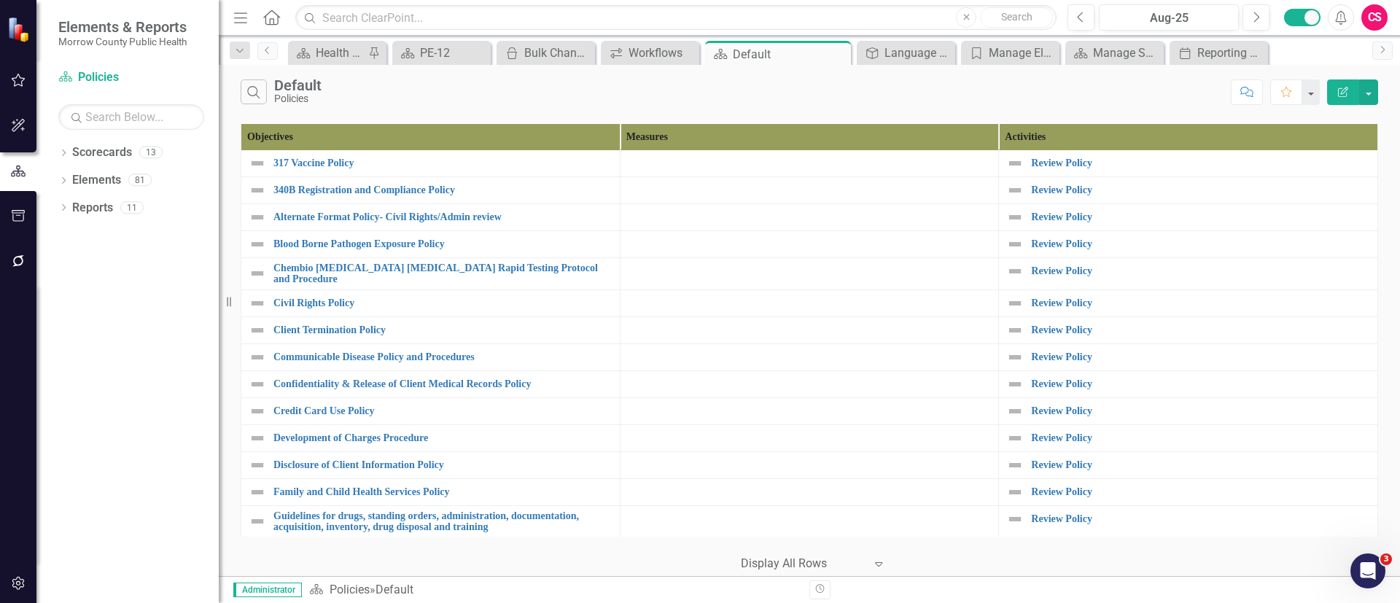
scroll to position [0, 0]
click at [1064, 158] on link "Review Policy" at bounding box center [1200, 163] width 339 height 11
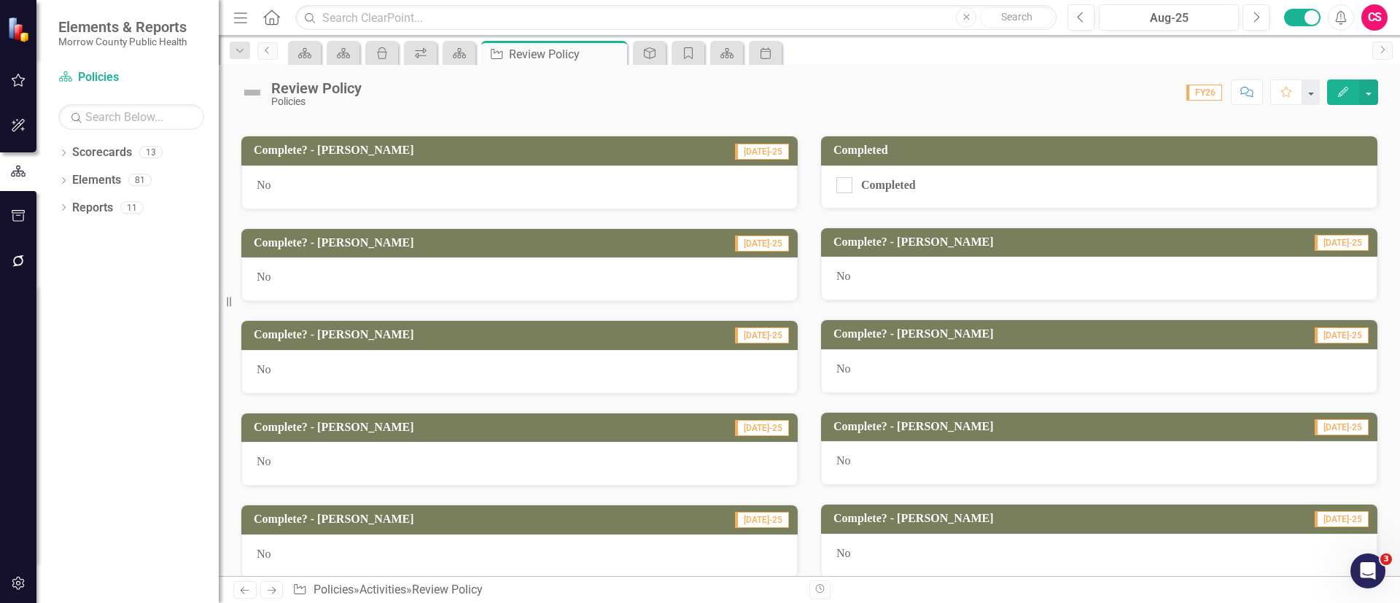
scroll to position [620, 0]
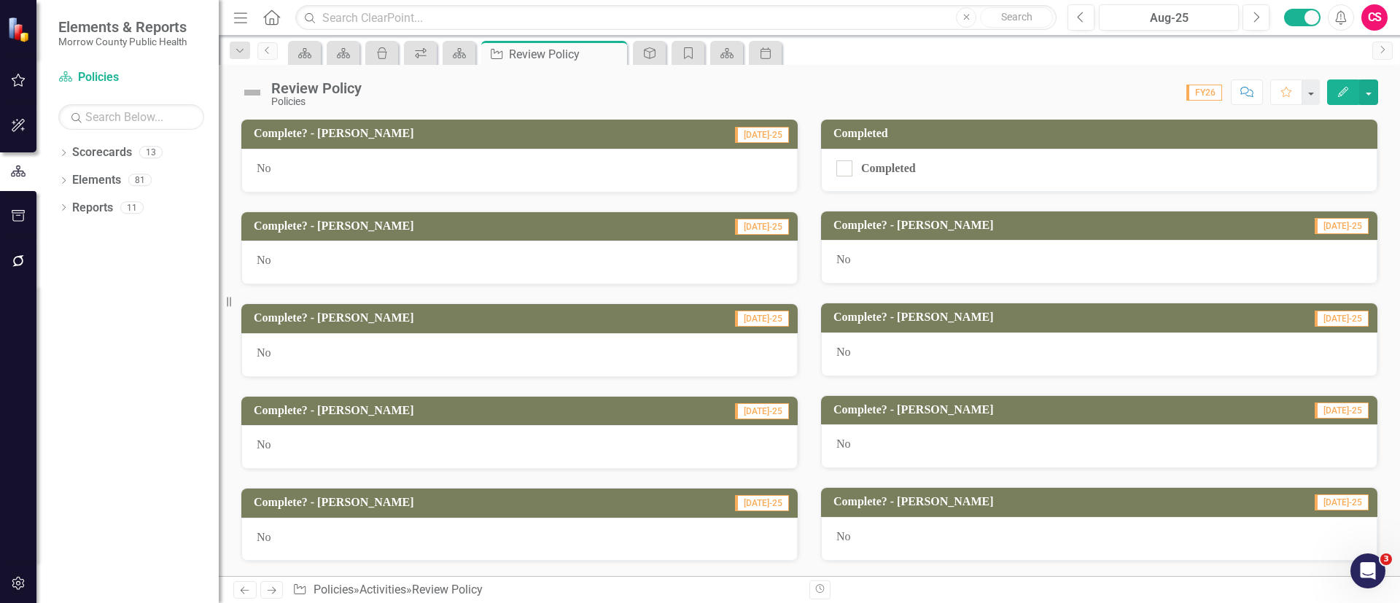
click at [8, 580] on button "button" at bounding box center [18, 584] width 33 height 31
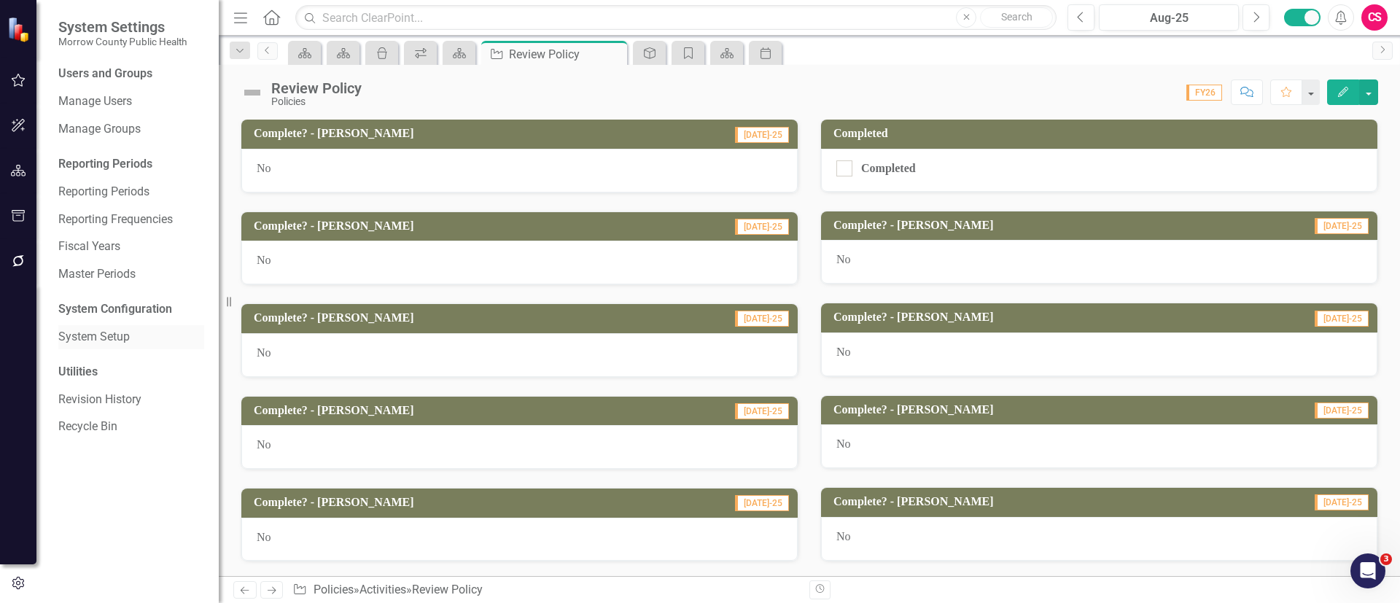
click at [91, 335] on link "System Setup" at bounding box center [131, 337] width 146 height 17
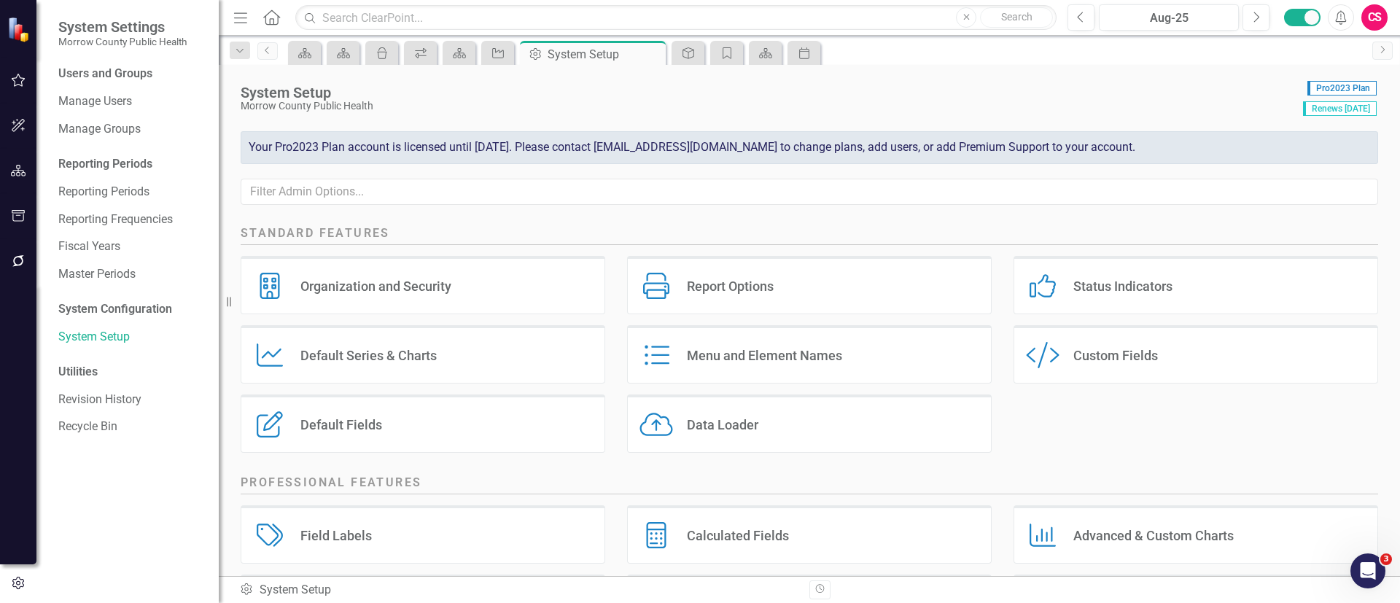
click at [1104, 356] on div "Custom Fields" at bounding box center [1115, 355] width 85 height 17
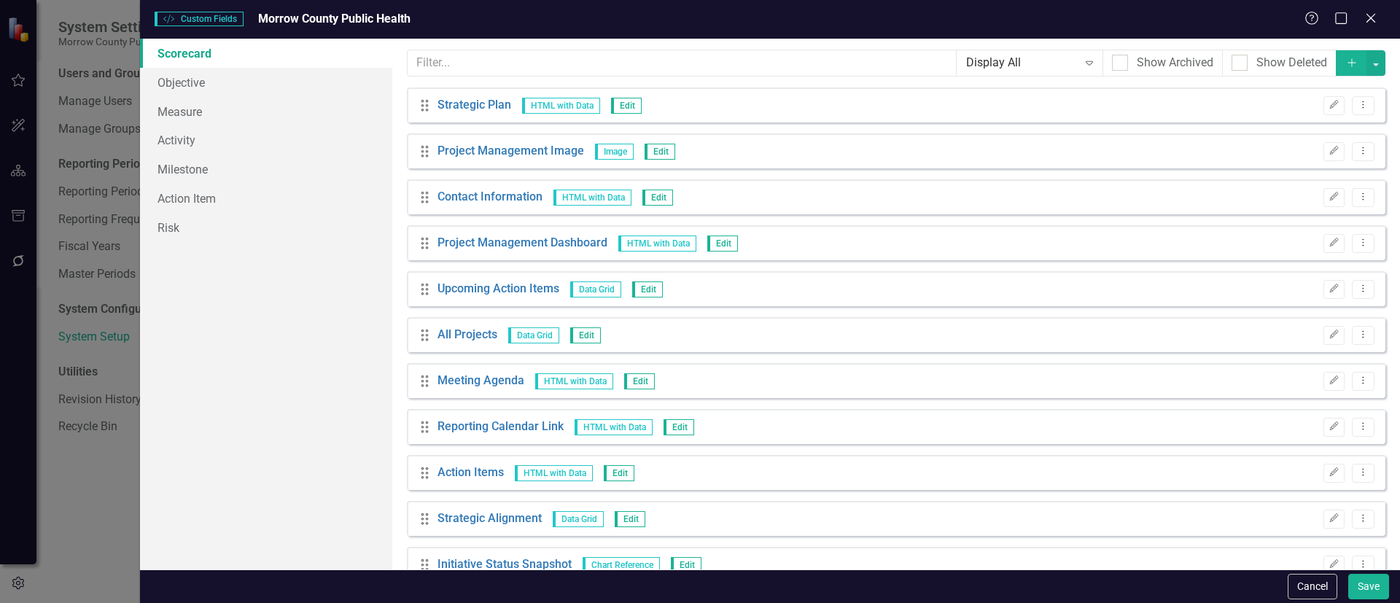
click at [223, 136] on div "Custom Style Custom Fields Morrow County Public Health Help Maximize Close Scor…" at bounding box center [700, 301] width 1400 height 603
click at [218, 138] on link "Activity" at bounding box center [266, 139] width 252 height 29
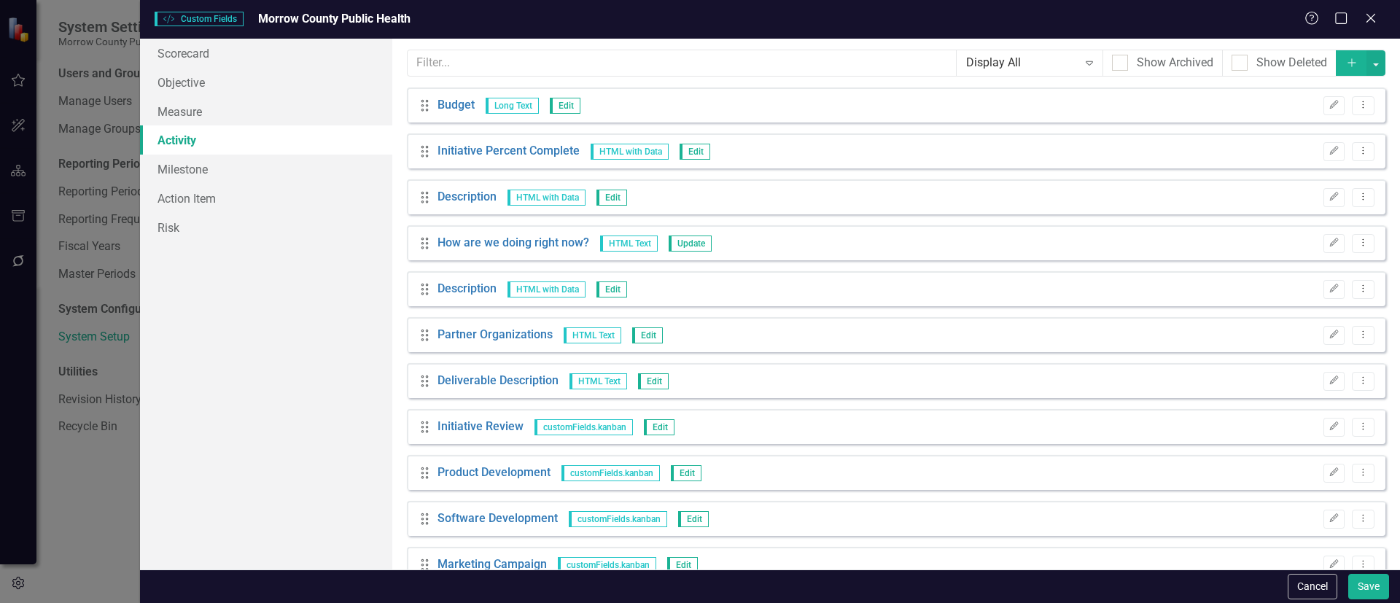
click at [611, 44] on div "Custom fields are one of the most powerful features of ClearPoint. With custom …" at bounding box center [895, 304] width 1007 height 531
click at [600, 59] on input "text" at bounding box center [682, 63] width 550 height 27
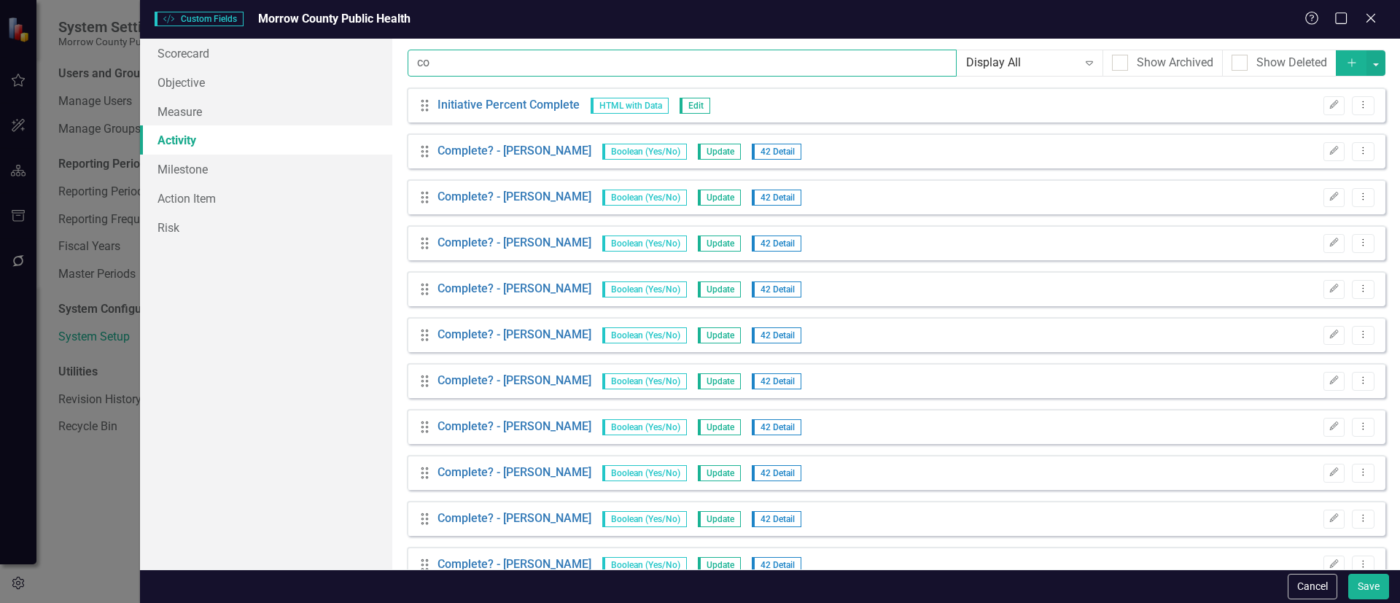
type input "c"
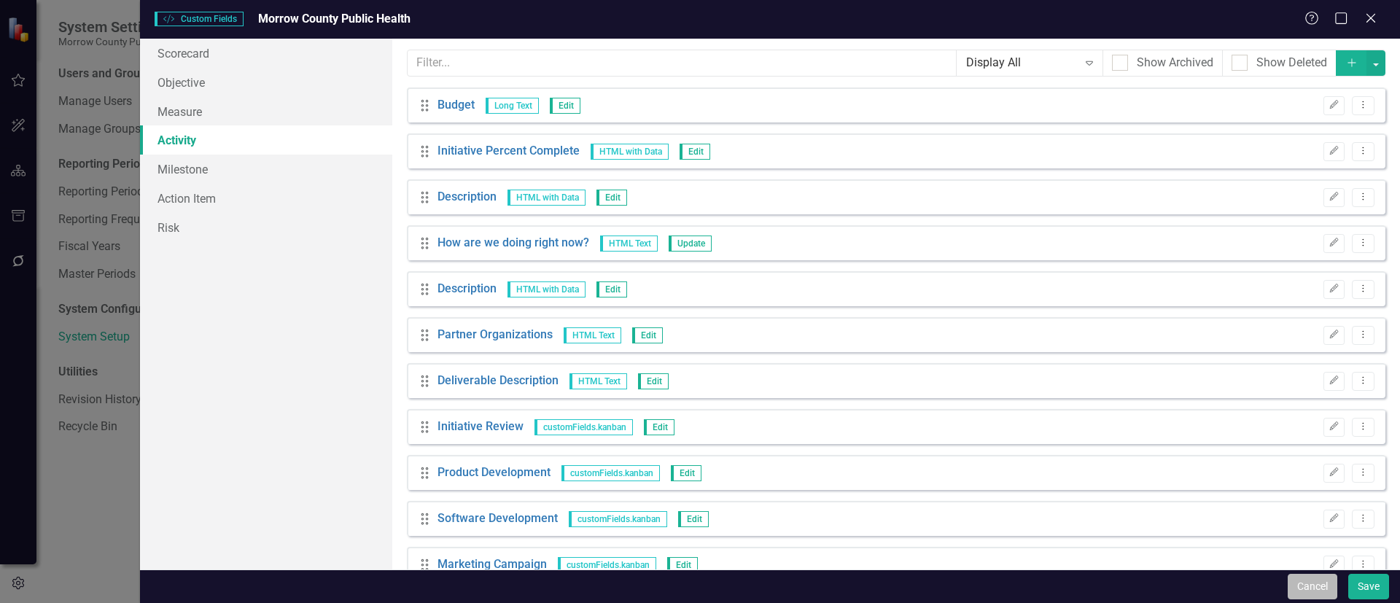
click at [1311, 593] on button "Cancel" at bounding box center [1312, 587] width 50 height 26
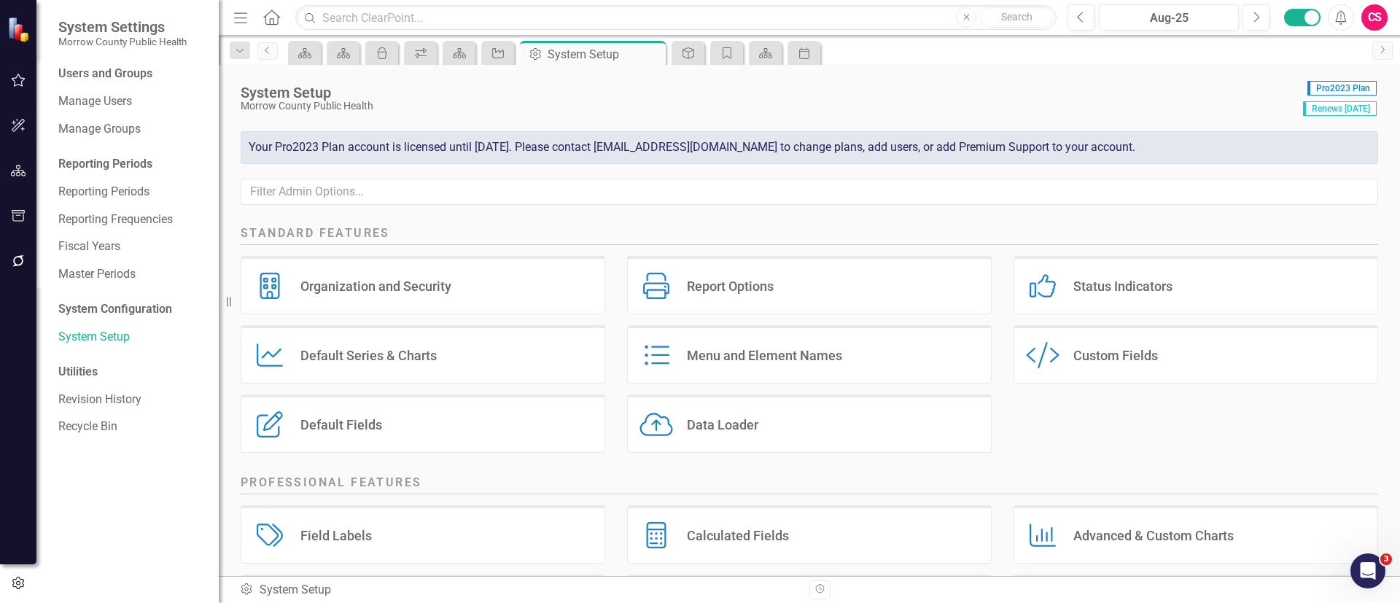
click at [792, 355] on div "Menu and Element Names" at bounding box center [764, 355] width 155 height 17
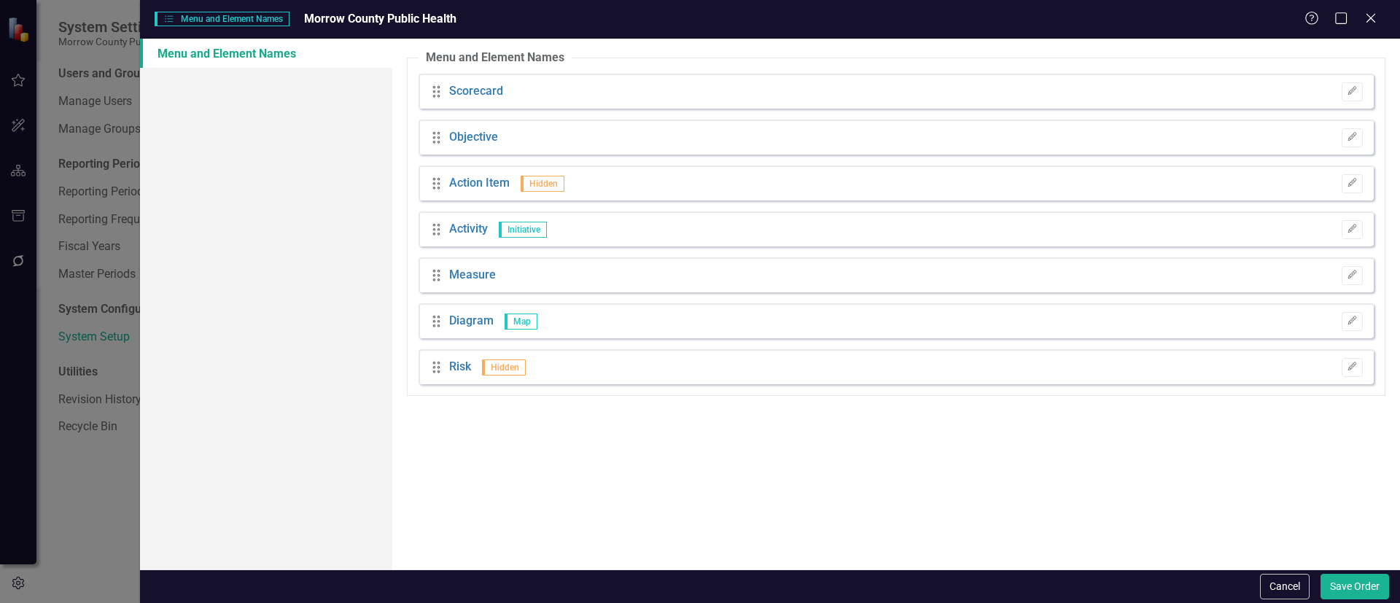
click at [1310, 576] on div "Cancel Save Order" at bounding box center [1322, 587] width 133 height 26
click at [1297, 583] on button "Cancel" at bounding box center [1285, 587] width 50 height 26
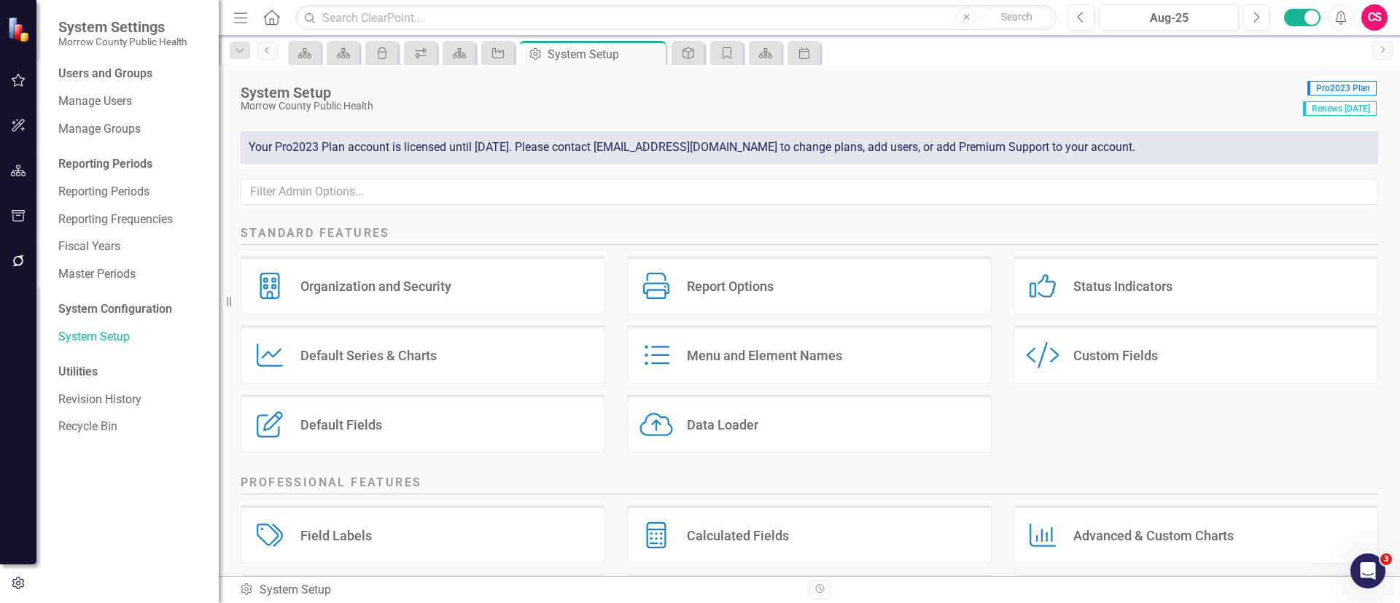
click at [395, 413] on div "Default Fields Default Fields" at bounding box center [423, 423] width 364 height 58
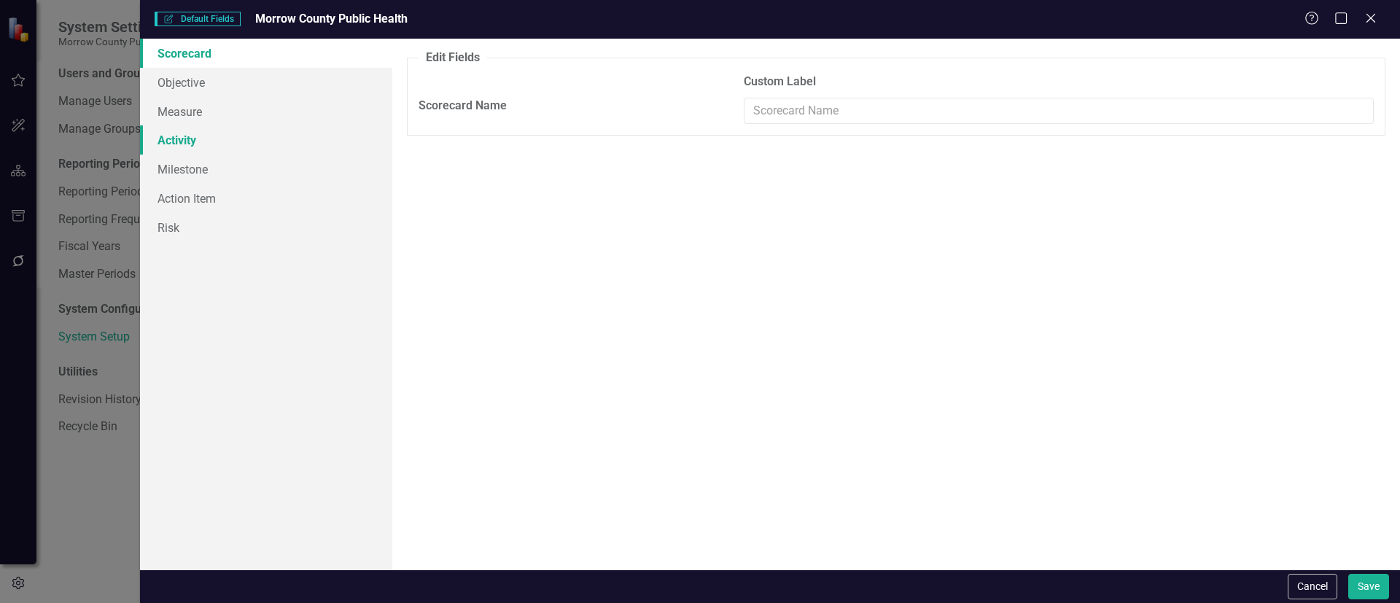
click at [225, 140] on link "Activity" at bounding box center [266, 139] width 252 height 29
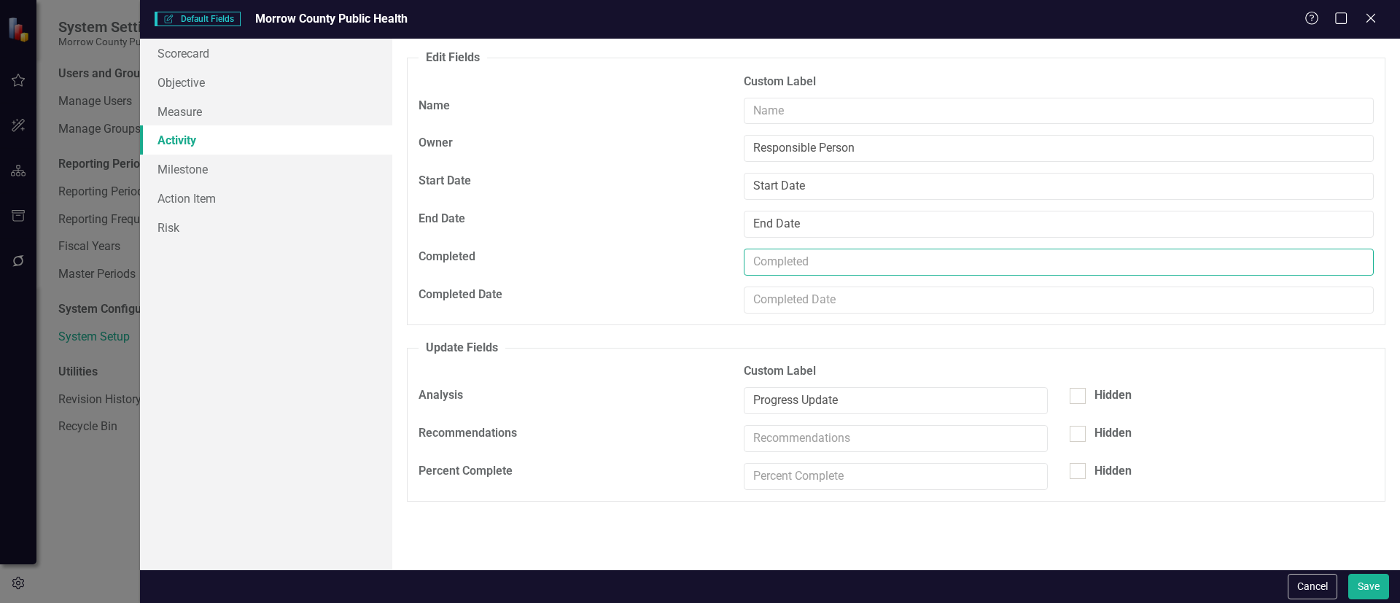
click at [749, 257] on input "text" at bounding box center [1059, 262] width 630 height 27
type input "Overall Completed - [PERSON_NAME]"
click at [1365, 582] on button "Save" at bounding box center [1368, 587] width 41 height 26
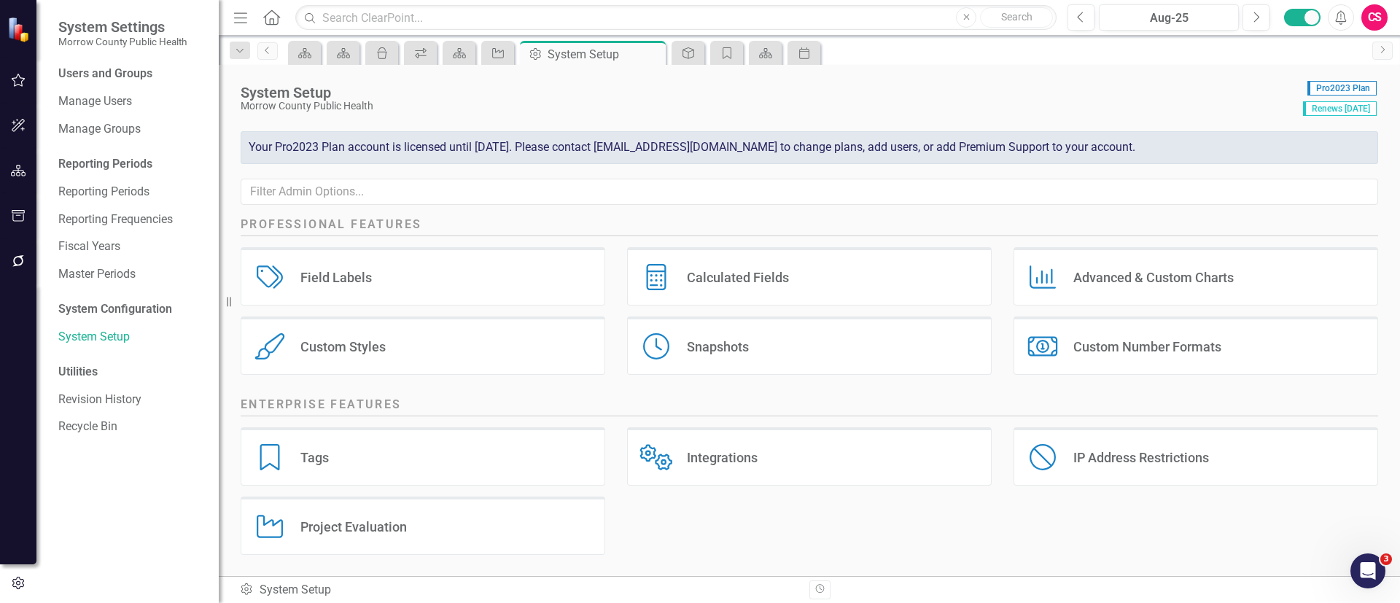
scroll to position [259, 0]
click at [450, 337] on div "Custom Styles Custom Styles" at bounding box center [423, 345] width 364 height 58
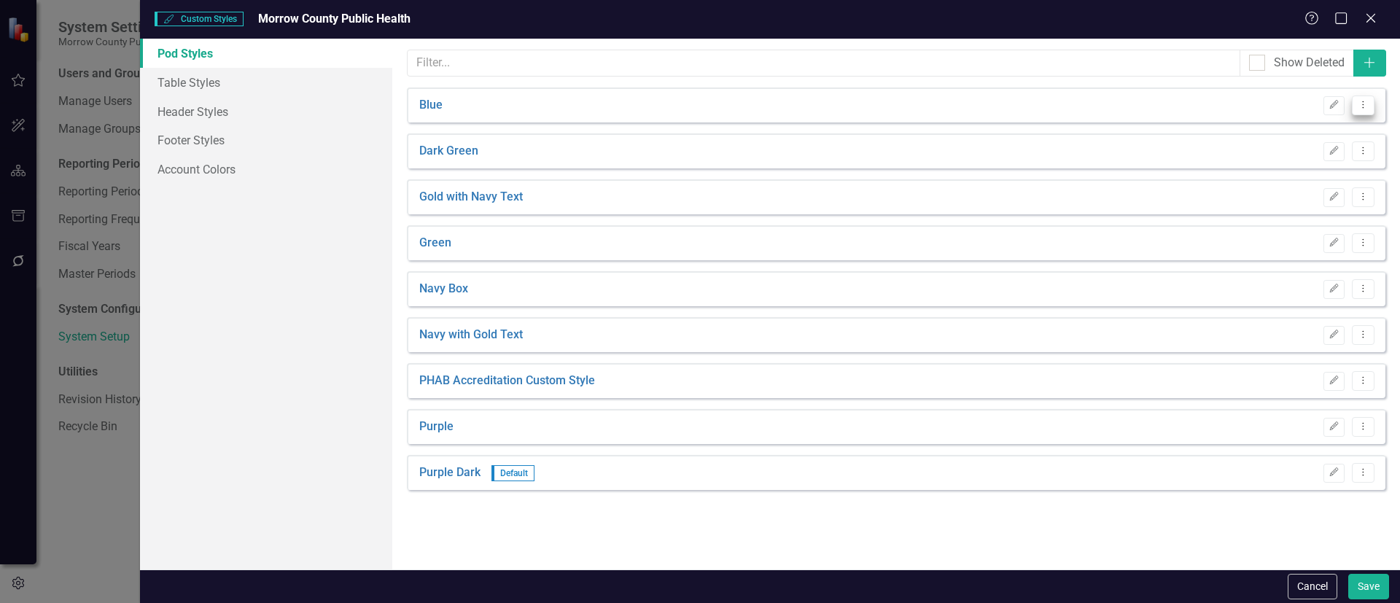
click at [1368, 100] on icon "Dropdown Menu" at bounding box center [1363, 104] width 12 height 9
click at [1319, 130] on link "Edit Edit Pod Style" at bounding box center [1306, 129] width 136 height 27
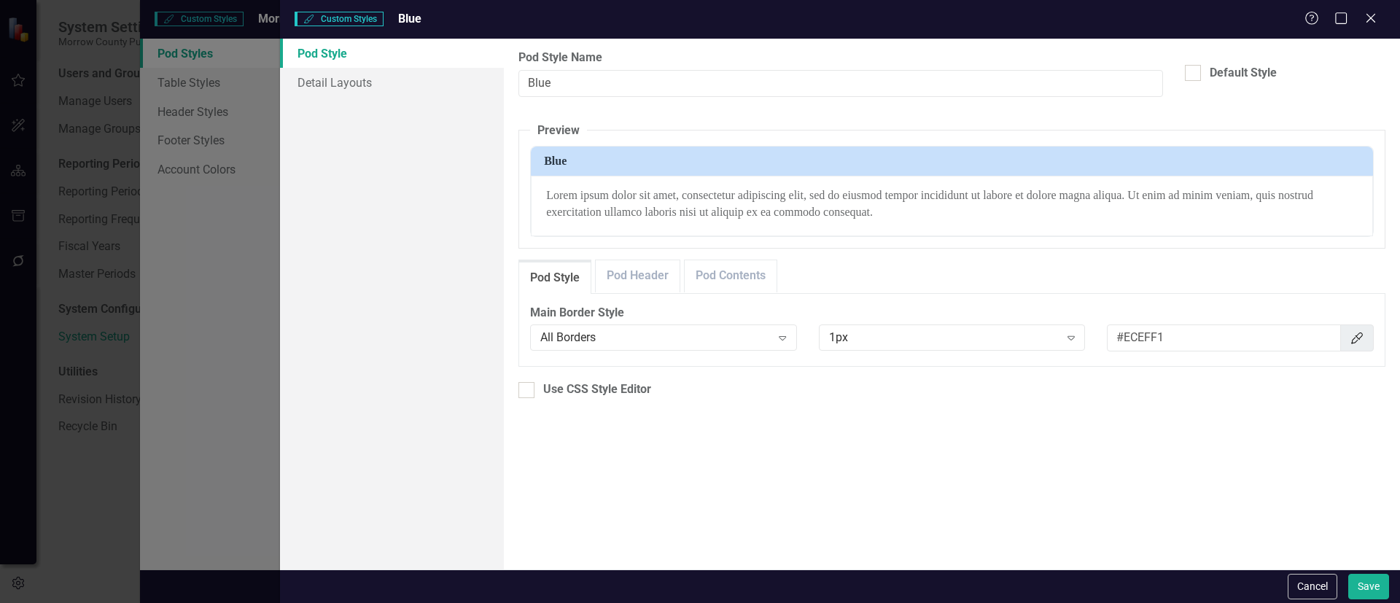
click at [1382, 17] on div "Help Maximize Close" at bounding box center [1344, 19] width 81 height 17
click at [1370, 20] on icon "Close" at bounding box center [1370, 18] width 18 height 14
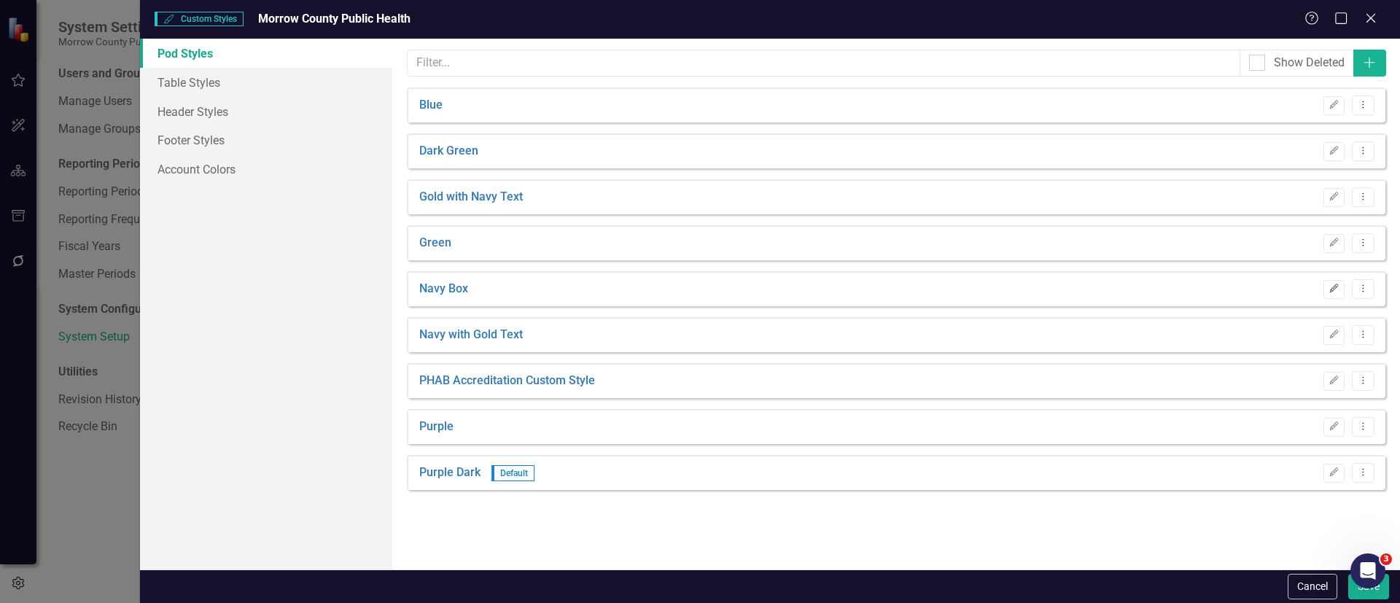
click at [1334, 286] on icon "button" at bounding box center [1334, 288] width 9 height 9
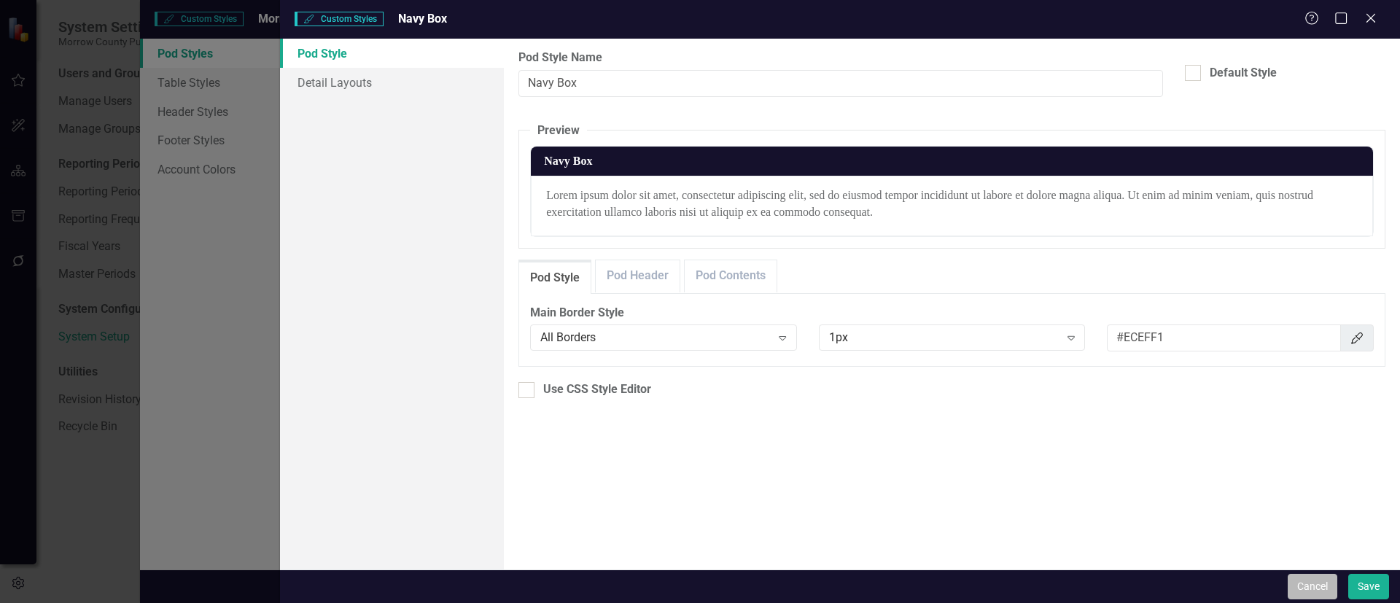
click at [1317, 585] on button "Cancel" at bounding box center [1312, 587] width 50 height 26
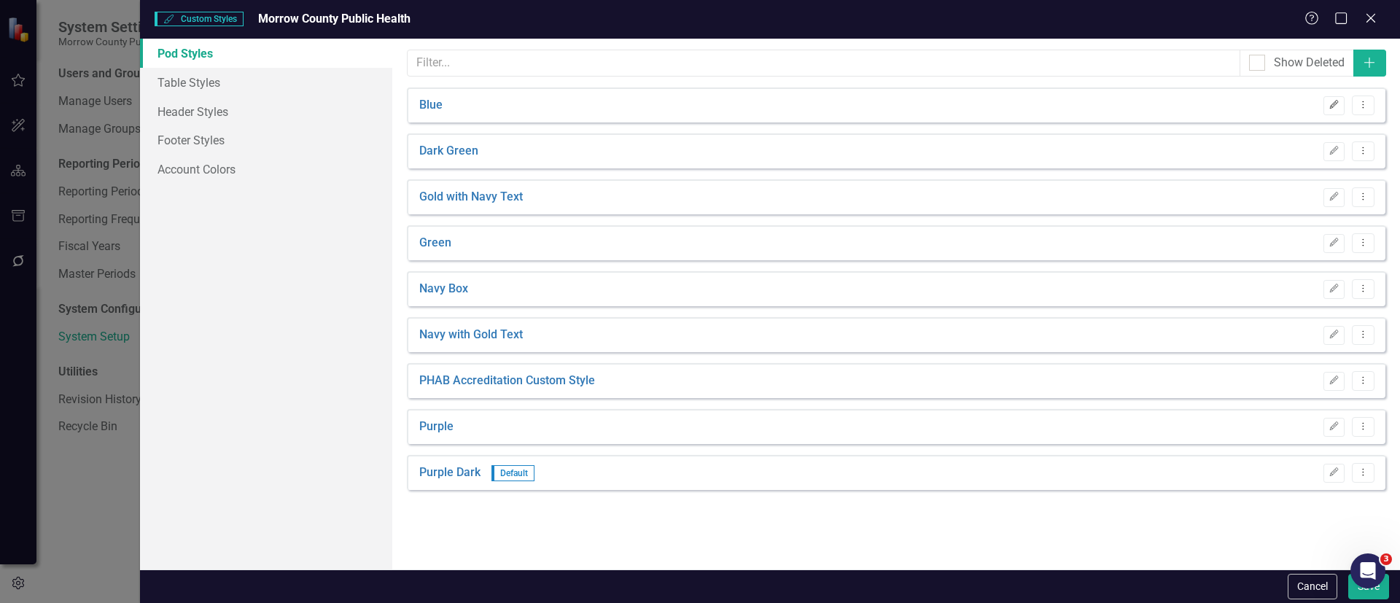
click at [1341, 106] on button "Edit" at bounding box center [1333, 105] width 21 height 19
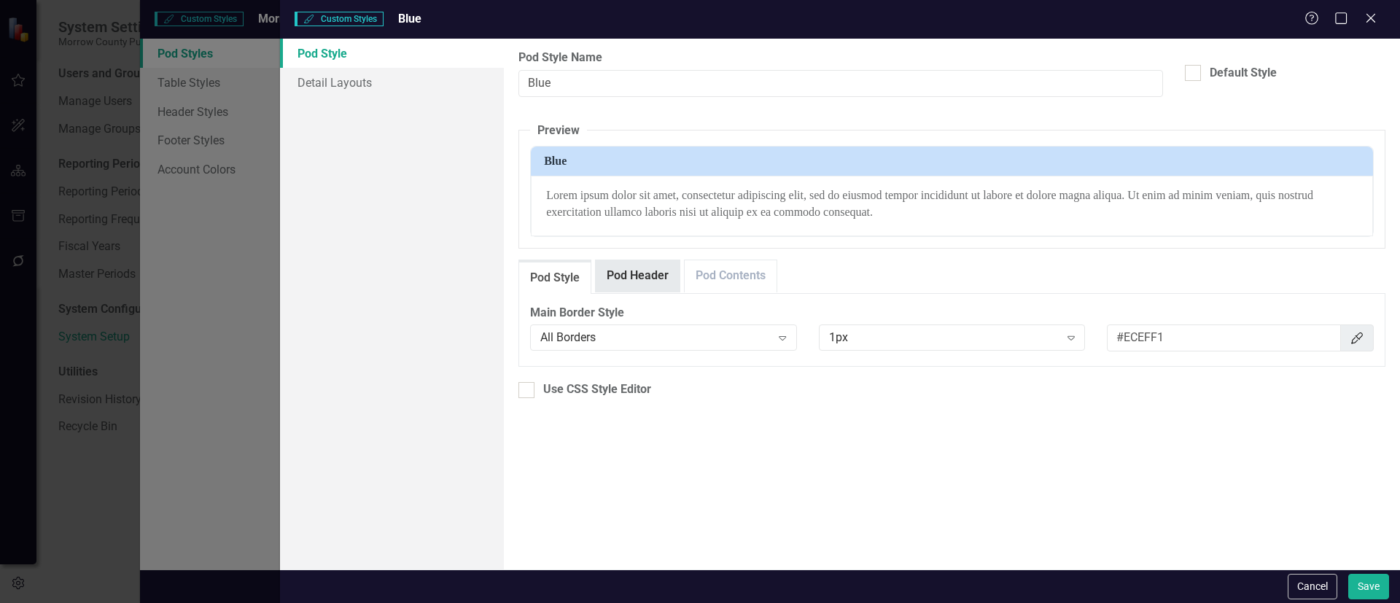
click at [657, 273] on link "Pod Header" at bounding box center [638, 275] width 84 height 31
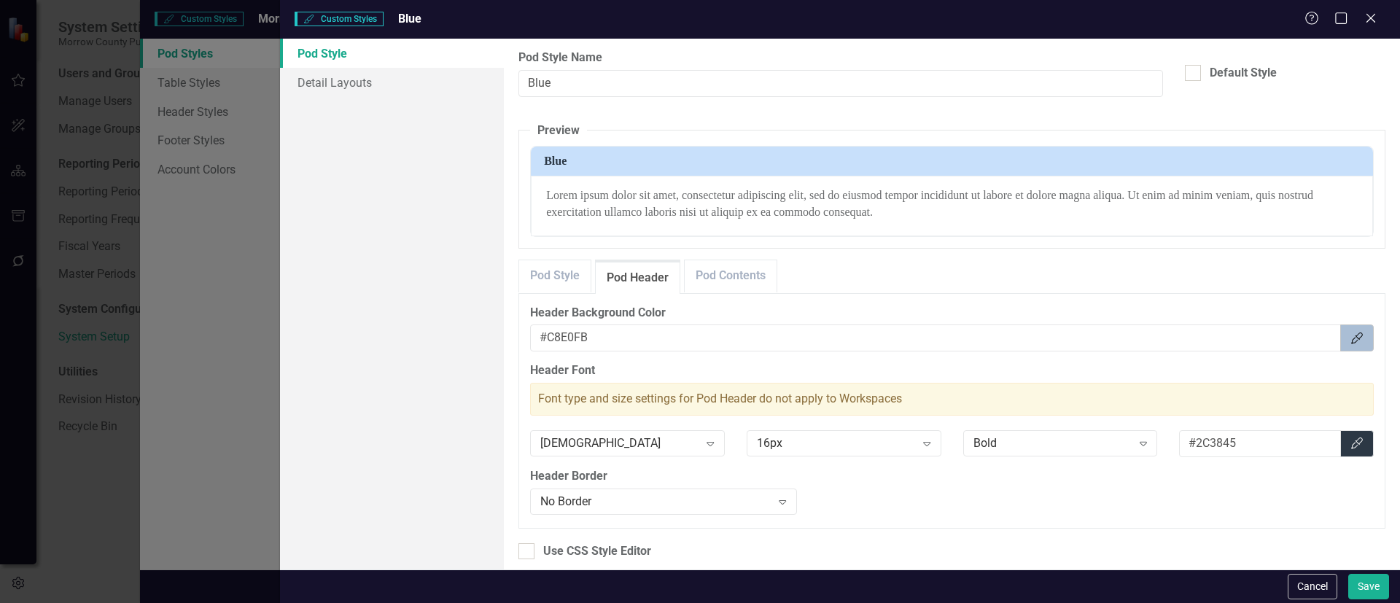
click at [1349, 341] on icon "Color Picker" at bounding box center [1356, 338] width 15 height 12
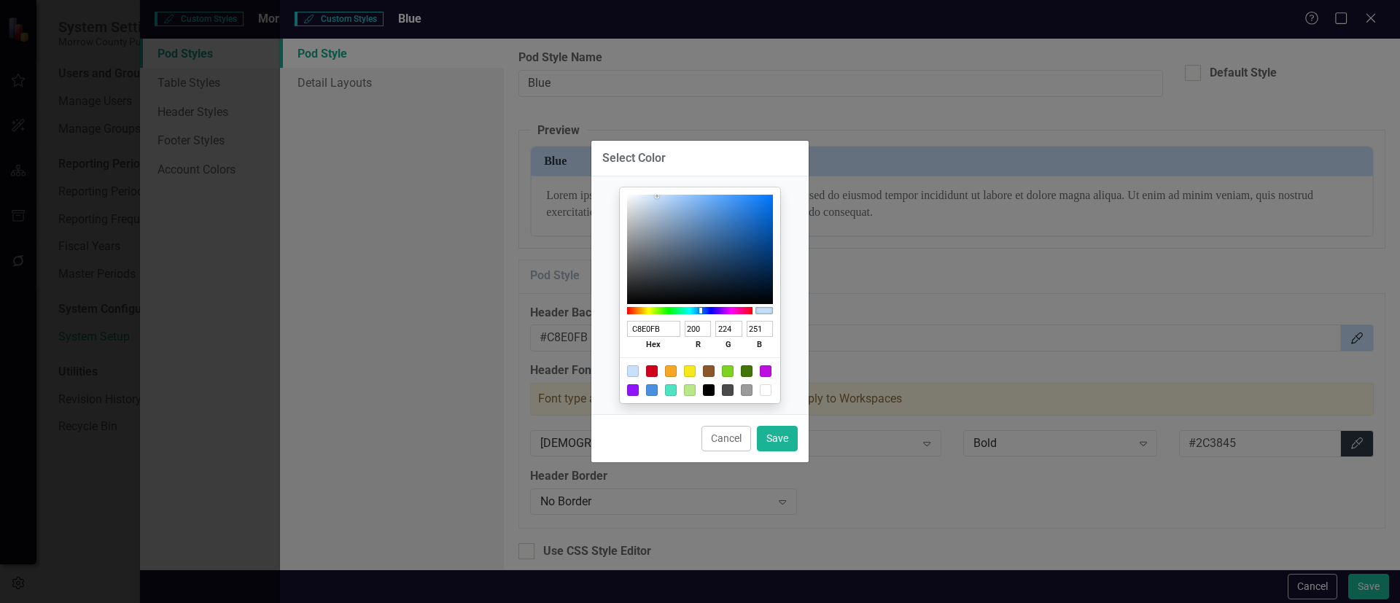
type input "1967BF"
type input "25"
type input "103"
type input "191"
click at [754, 222] on div at bounding box center [700, 249] width 146 height 109
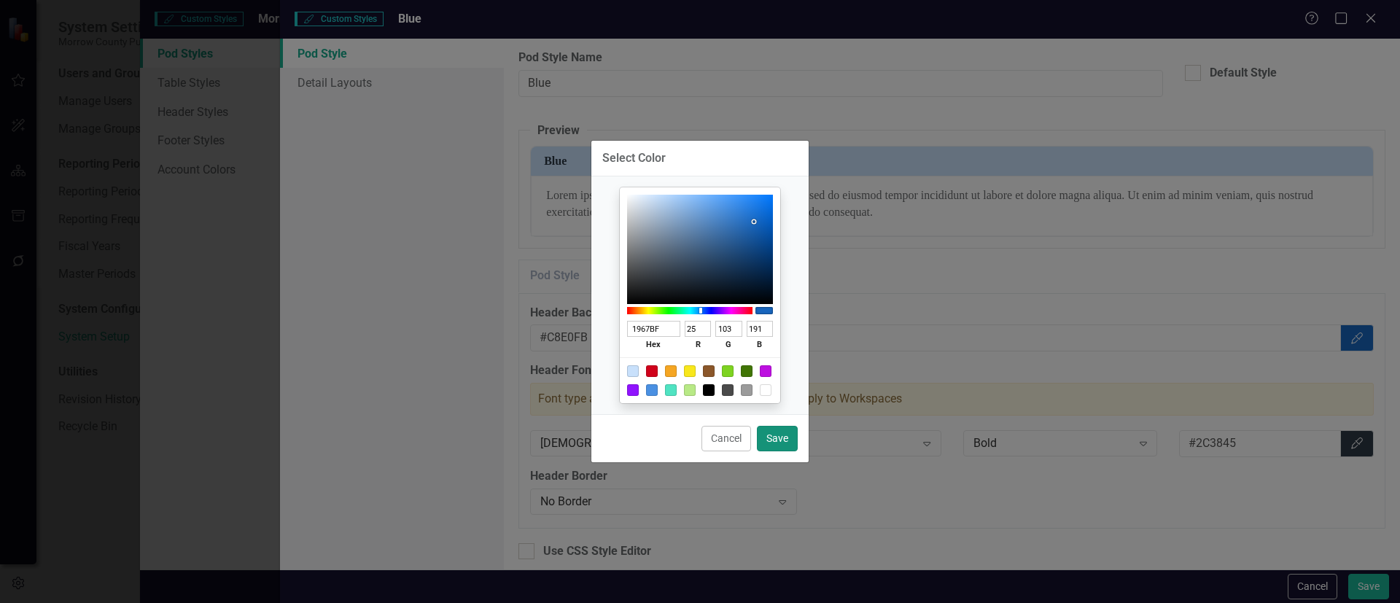
click at [776, 435] on button "Save" at bounding box center [777, 439] width 41 height 26
type input "#1967bf"
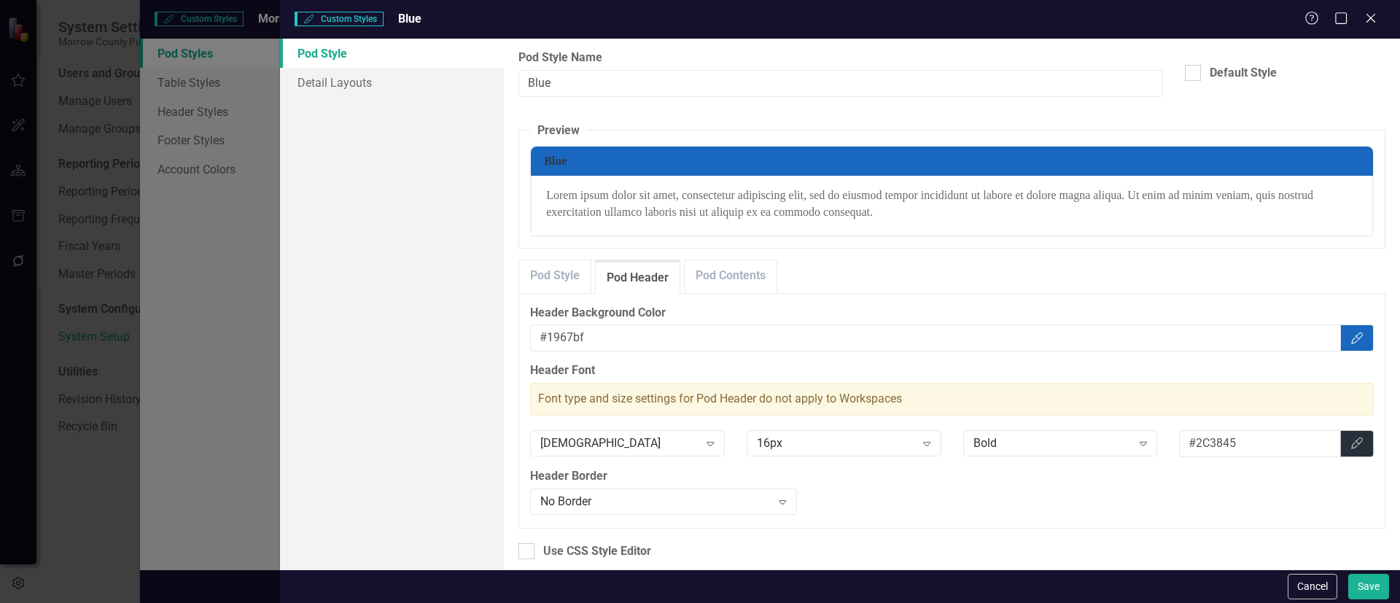
click at [1349, 444] on icon "Color Picker" at bounding box center [1356, 443] width 15 height 12
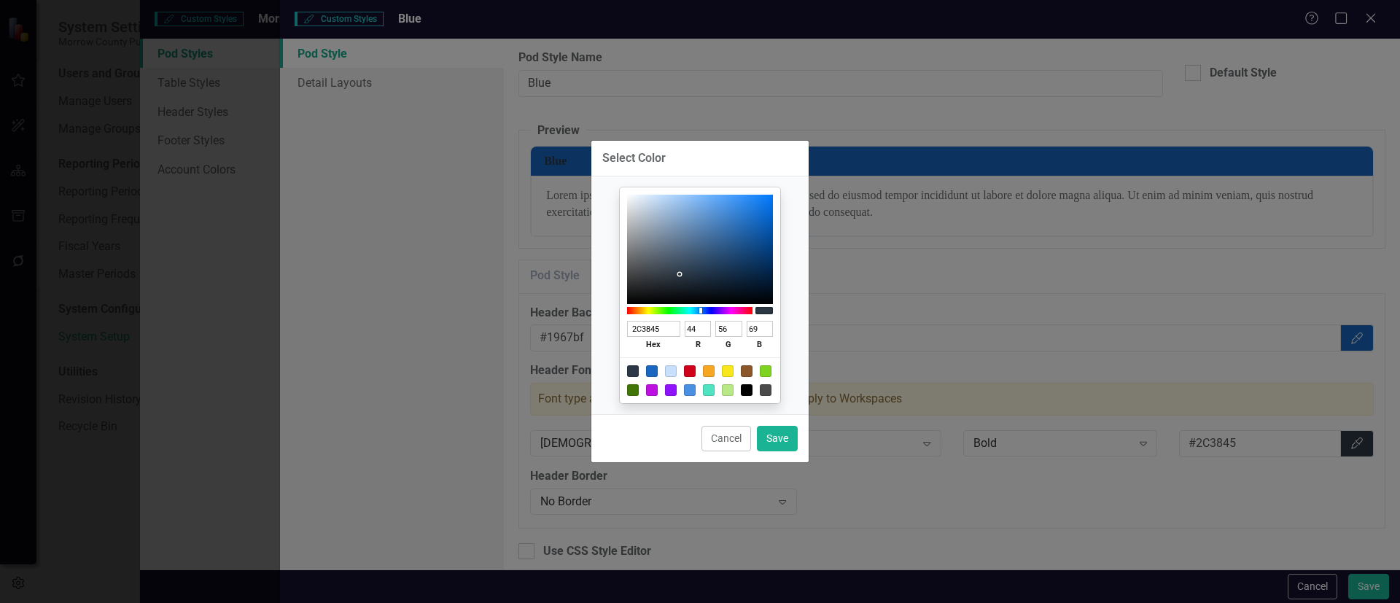
type input "F8FAFB"
type input "248"
type input "250"
type input "251"
click at [628, 196] on div at bounding box center [700, 249] width 146 height 109
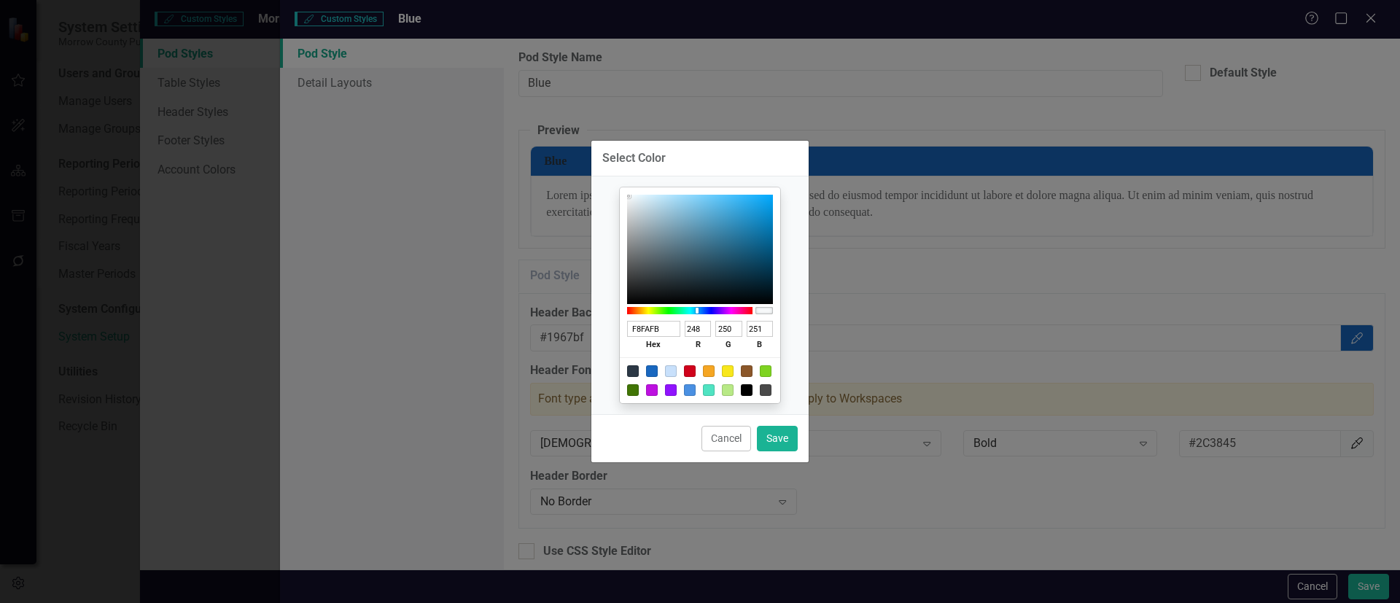
type input "FDFEFE"
type input "253"
type input "254"
type input "FEFFFF"
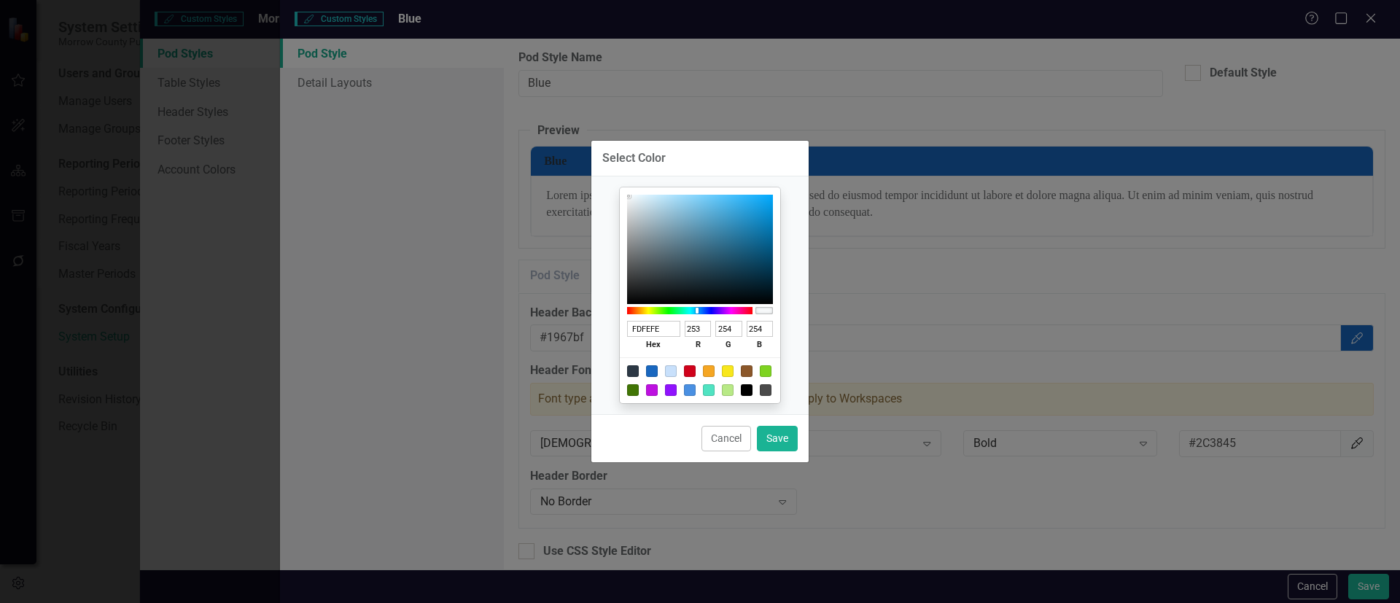
type input "254"
type input "255"
type input "FFFFFF"
type input "255"
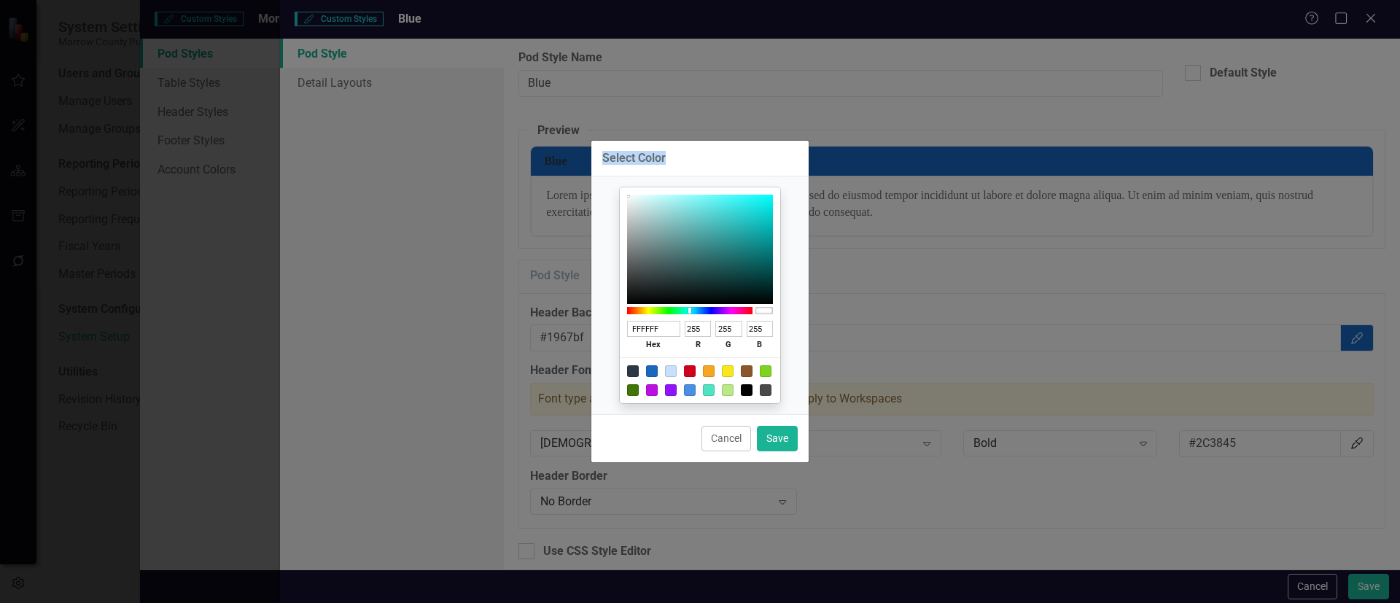
drag, startPoint x: 628, startPoint y: 196, endPoint x: 604, endPoint y: 171, distance: 35.6
click at [604, 171] on div "Select Color FFFFFF hex 255 r 255 g 255 b 100 a Cancel Save" at bounding box center [699, 301] width 219 height 323
click at [789, 446] on button "Save" at bounding box center [777, 439] width 41 height 26
type input "#ffffff"
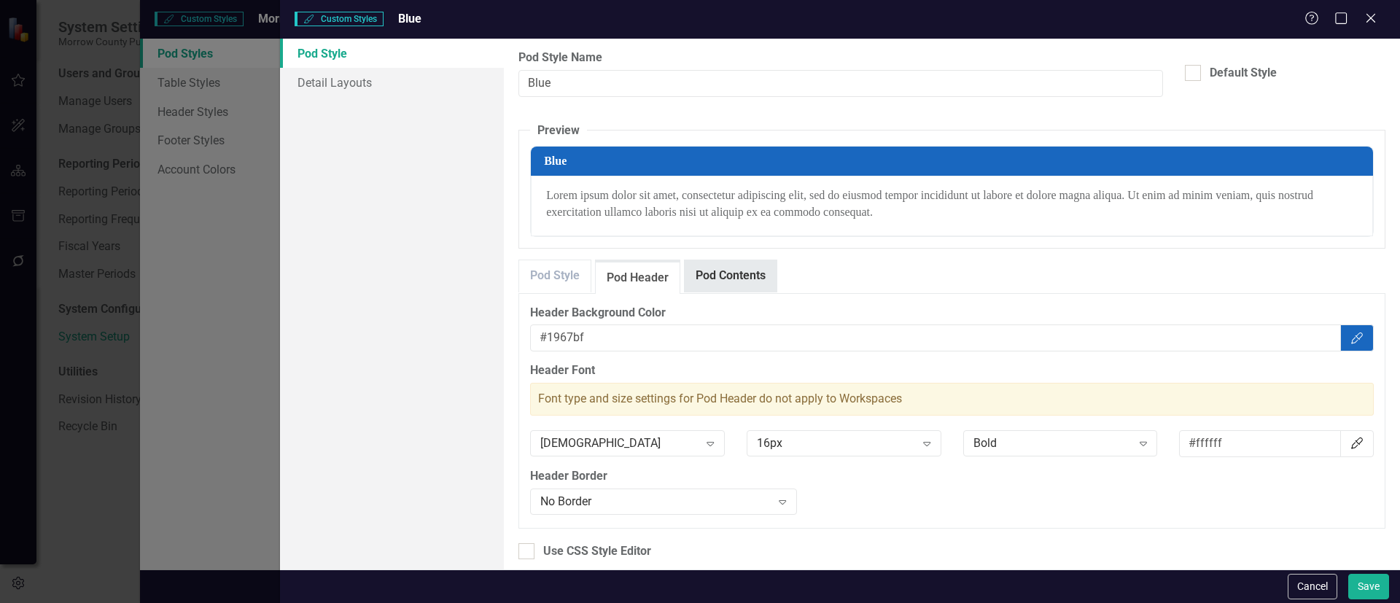
click at [725, 275] on link "Pod Contents" at bounding box center [730, 275] width 92 height 31
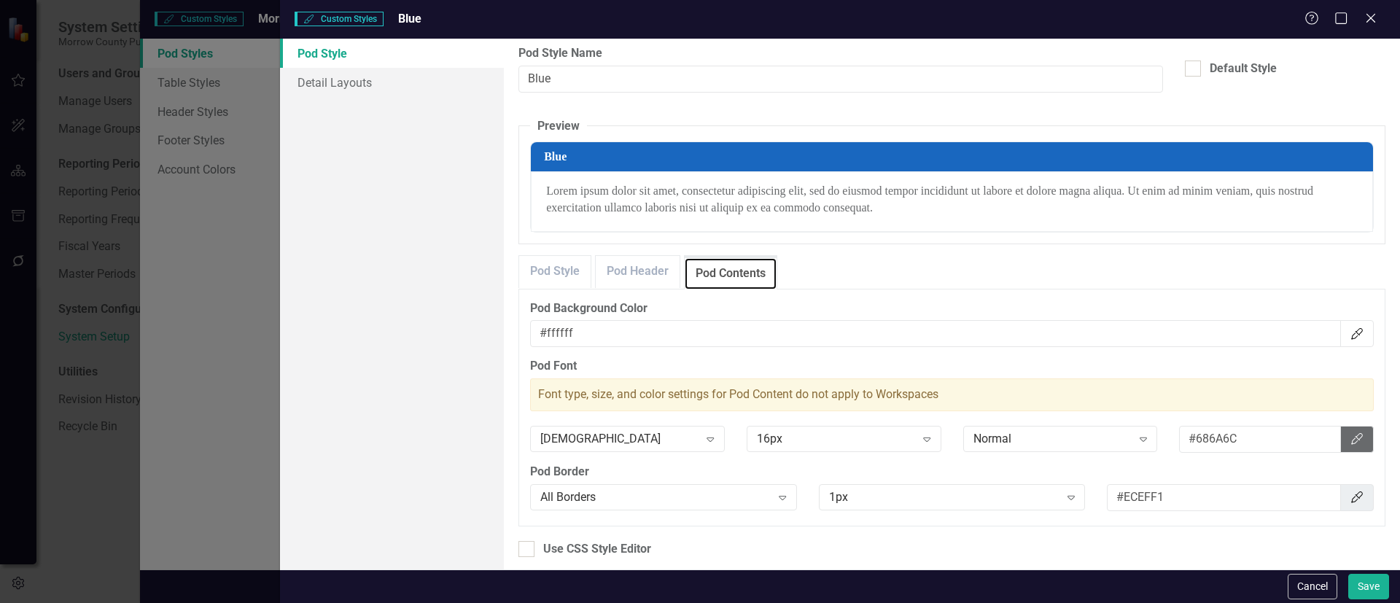
scroll to position [0, 0]
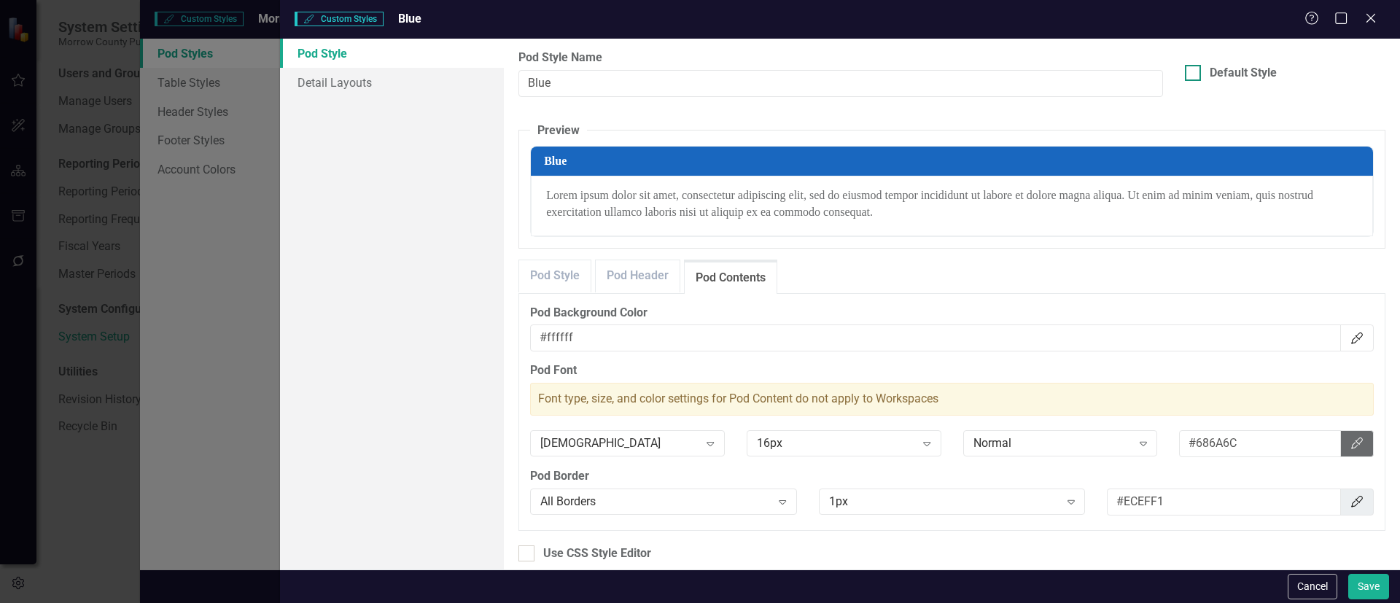
click at [1185, 69] on input "Default Style" at bounding box center [1189, 69] width 9 height 9
checkbox input "true"
click at [573, 279] on link "Pod Style" at bounding box center [554, 275] width 71 height 31
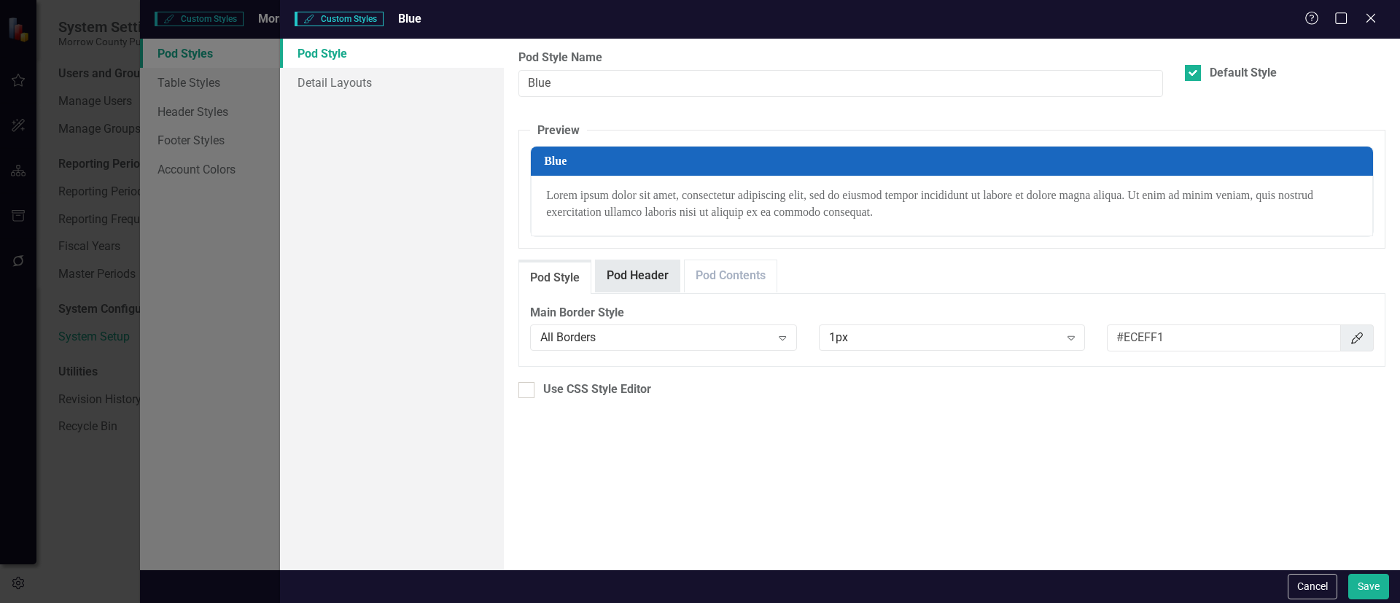
click at [631, 271] on link "Pod Header" at bounding box center [638, 275] width 84 height 31
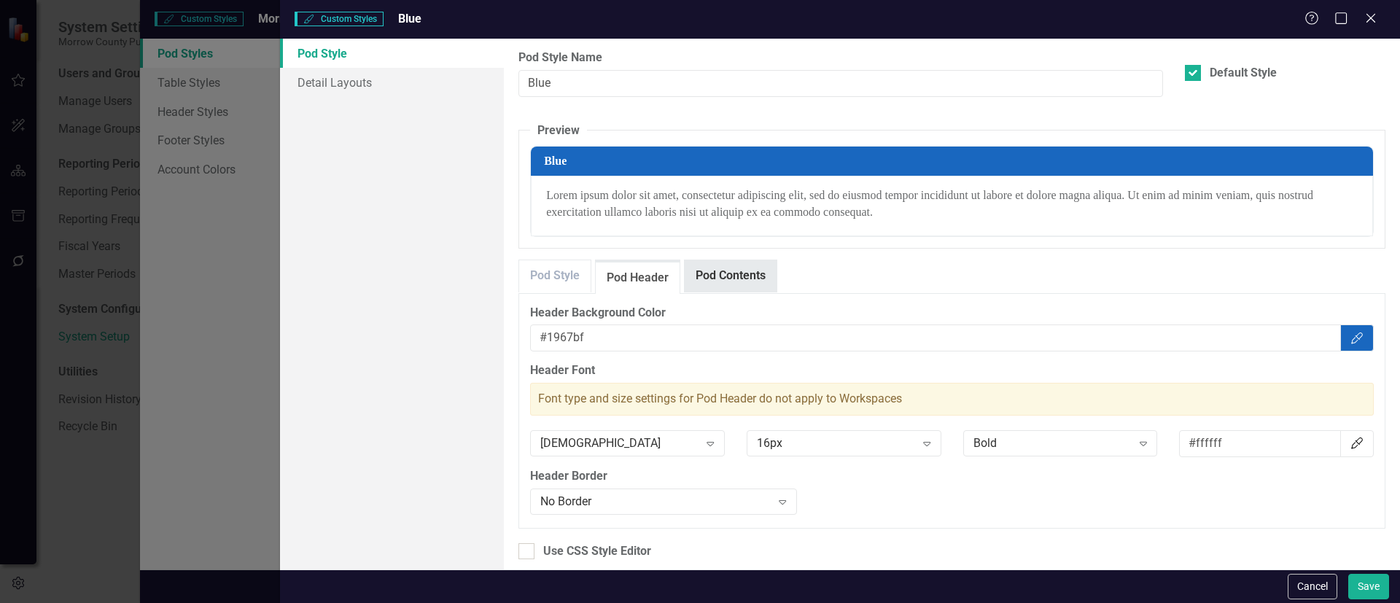
click at [726, 270] on link "Pod Contents" at bounding box center [730, 275] width 92 height 31
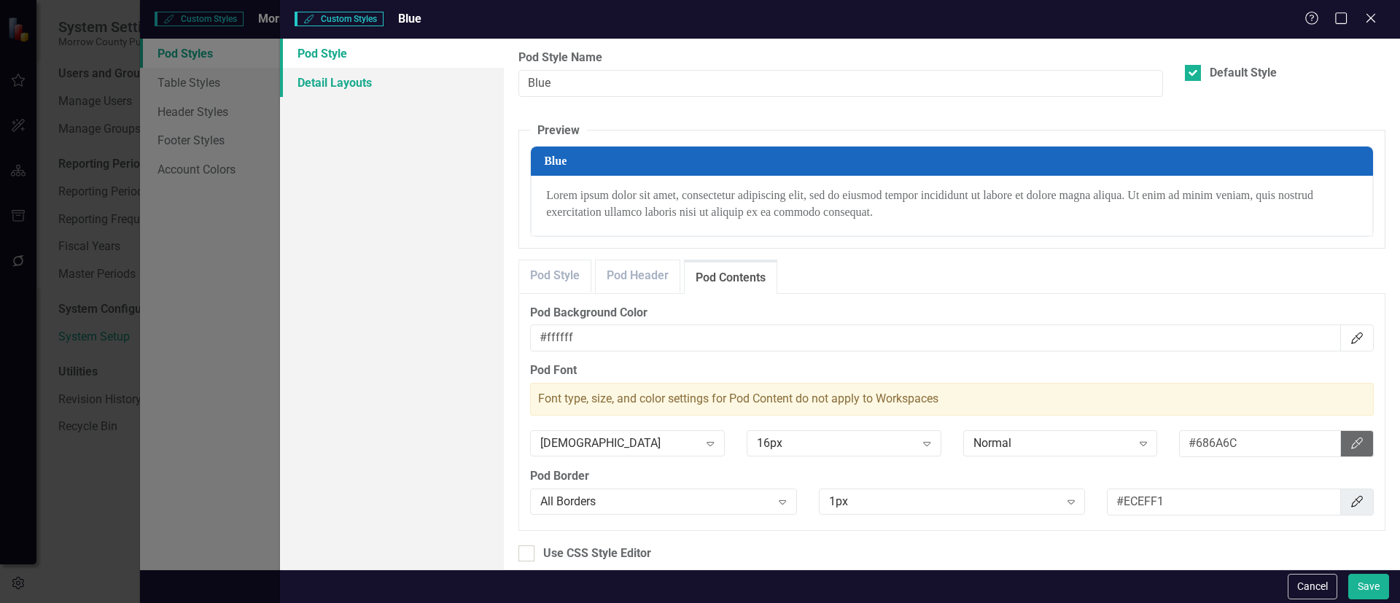
click at [365, 85] on link "Detail Layouts" at bounding box center [392, 82] width 224 height 29
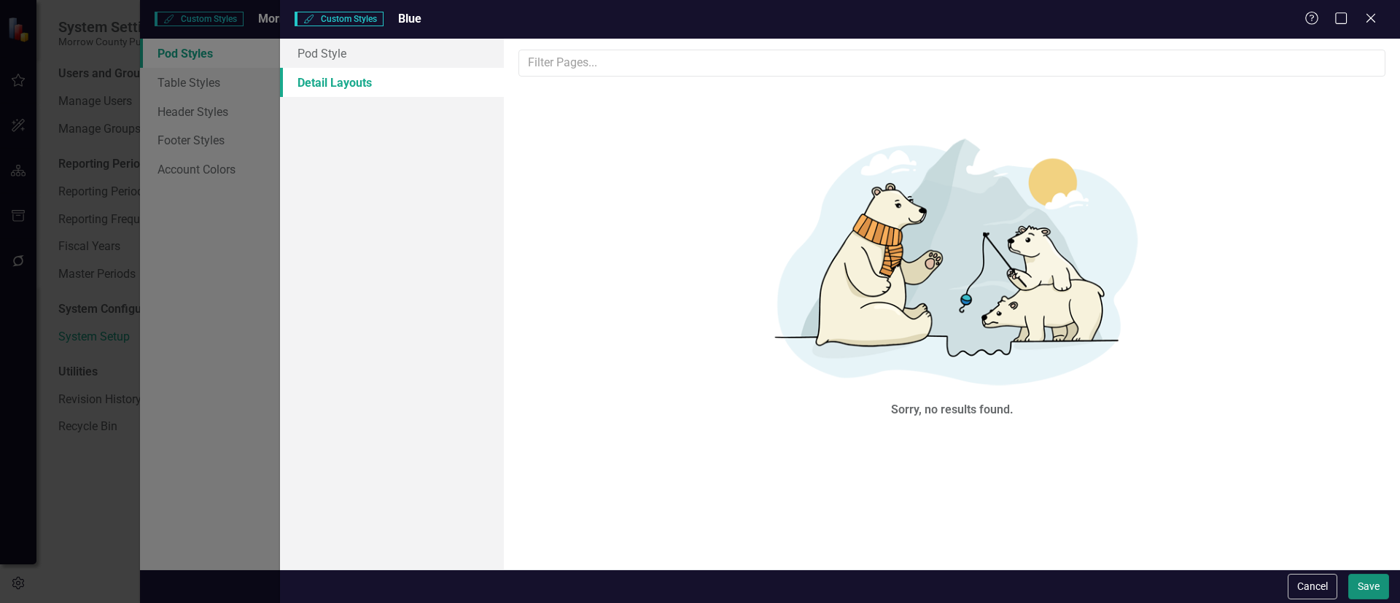
click at [1355, 582] on button "Save" at bounding box center [1368, 587] width 41 height 26
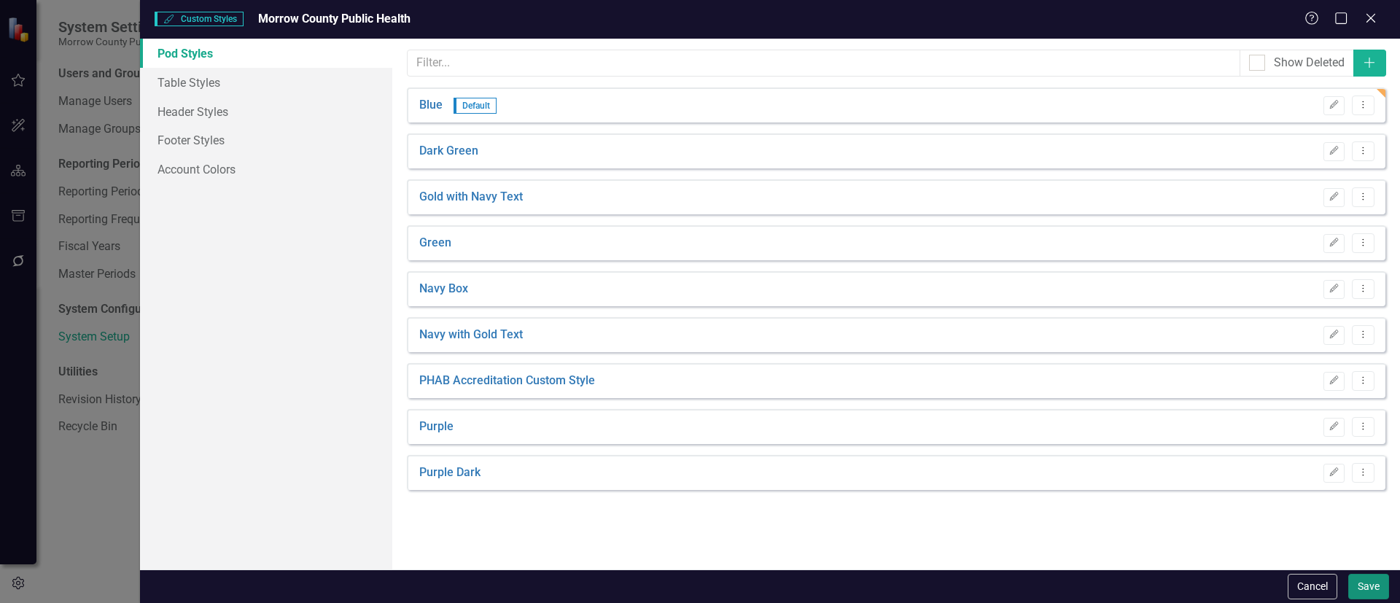
click at [1355, 586] on button "Save" at bounding box center [1368, 587] width 41 height 26
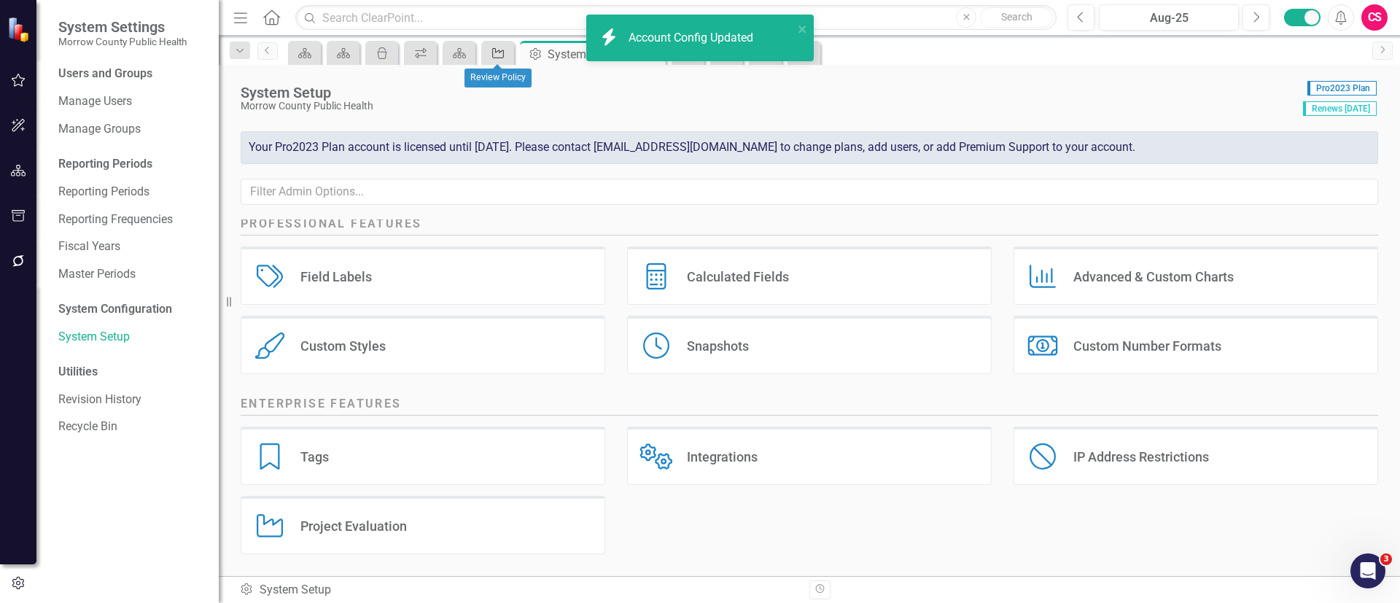
click at [495, 54] on icon "Activity" at bounding box center [498, 53] width 15 height 12
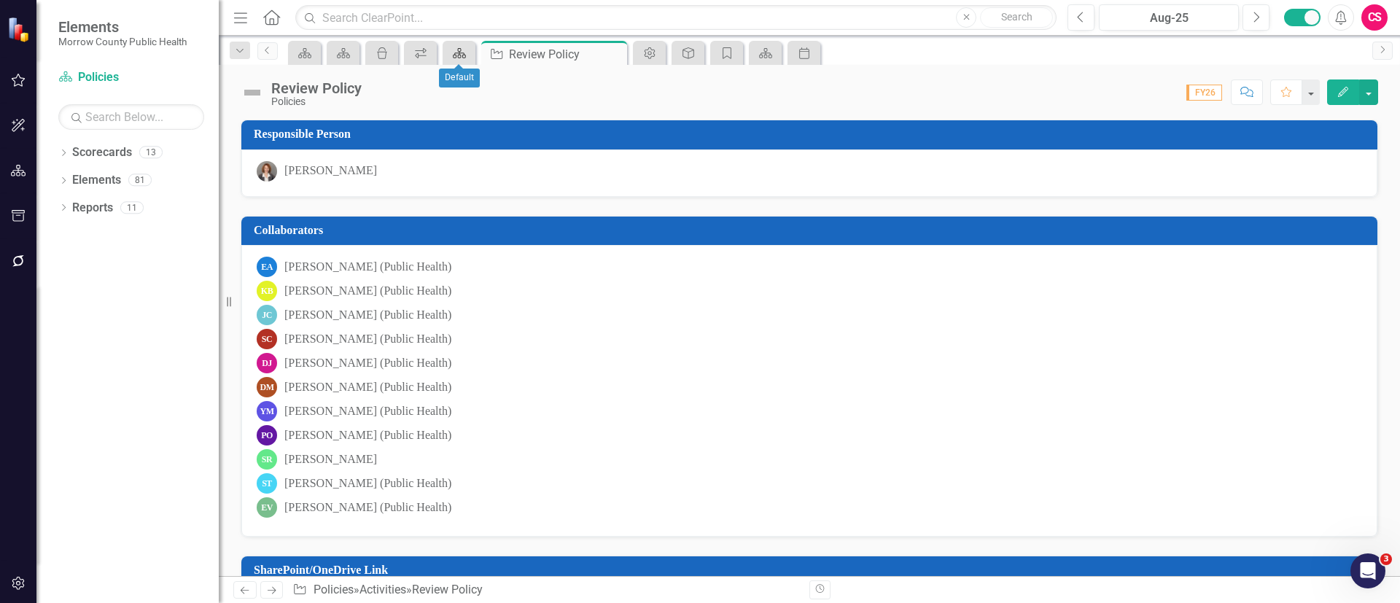
click at [463, 54] on icon "Scorecard" at bounding box center [459, 53] width 15 height 12
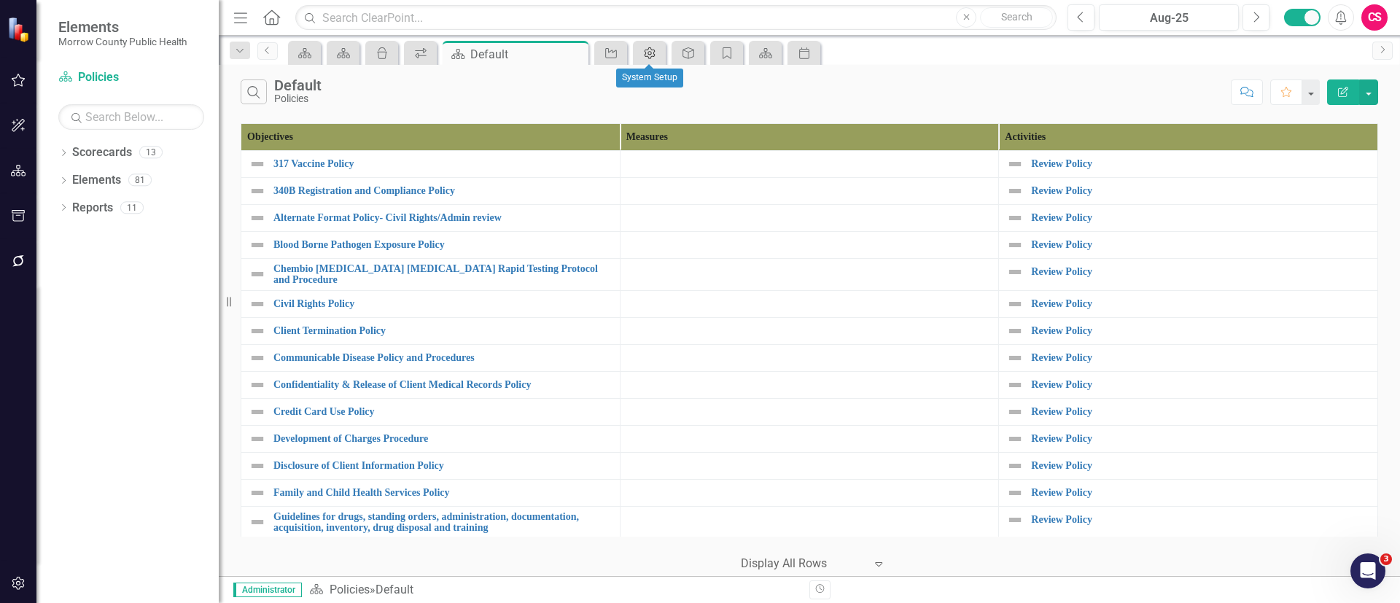
click at [652, 48] on icon "Admin Options" at bounding box center [649, 53] width 15 height 12
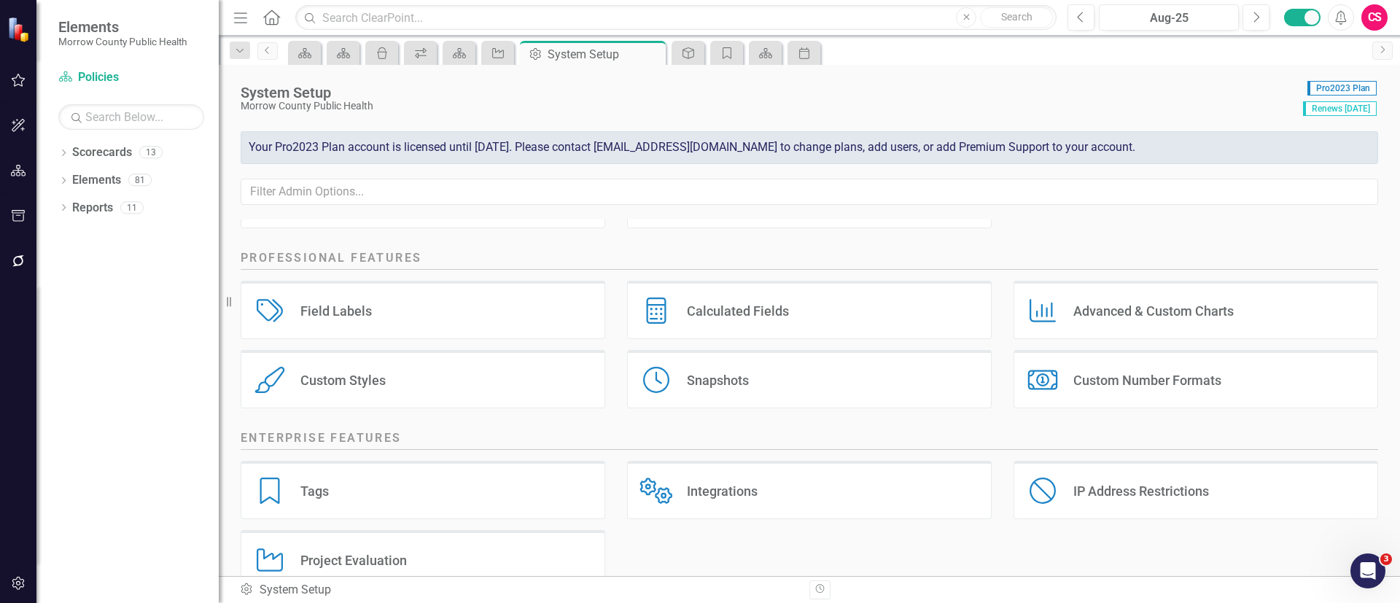
scroll to position [259, 0]
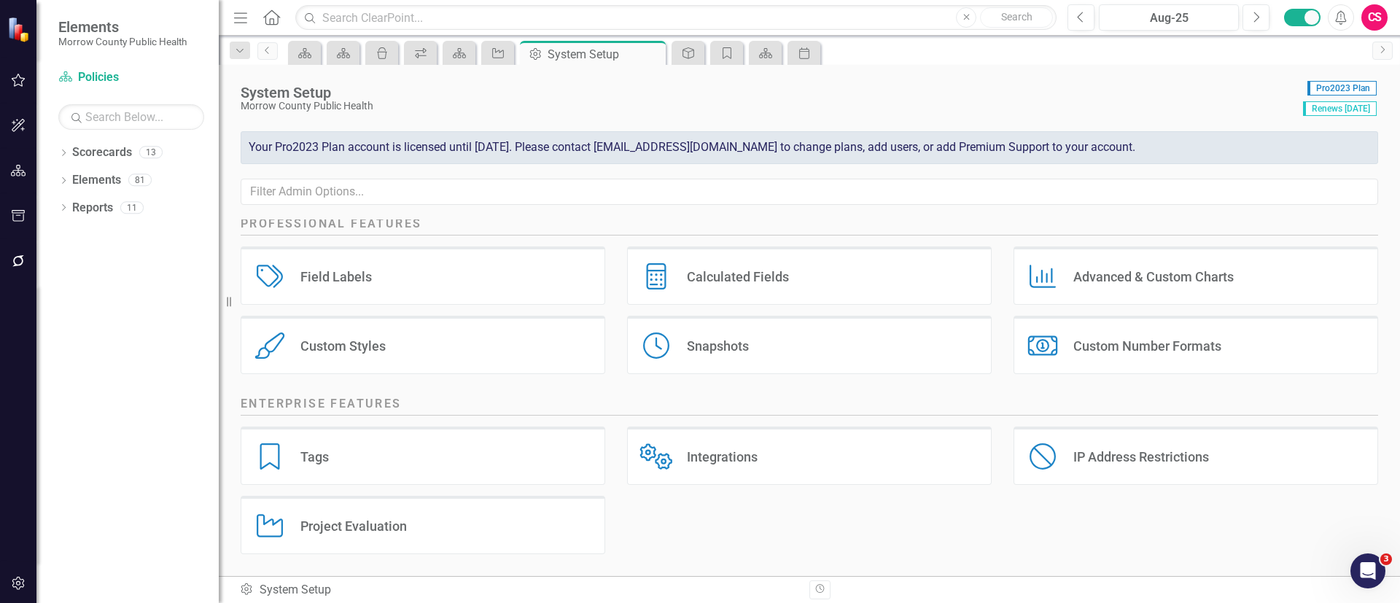
click at [398, 337] on div "Custom Styles Custom Styles" at bounding box center [423, 345] width 364 height 58
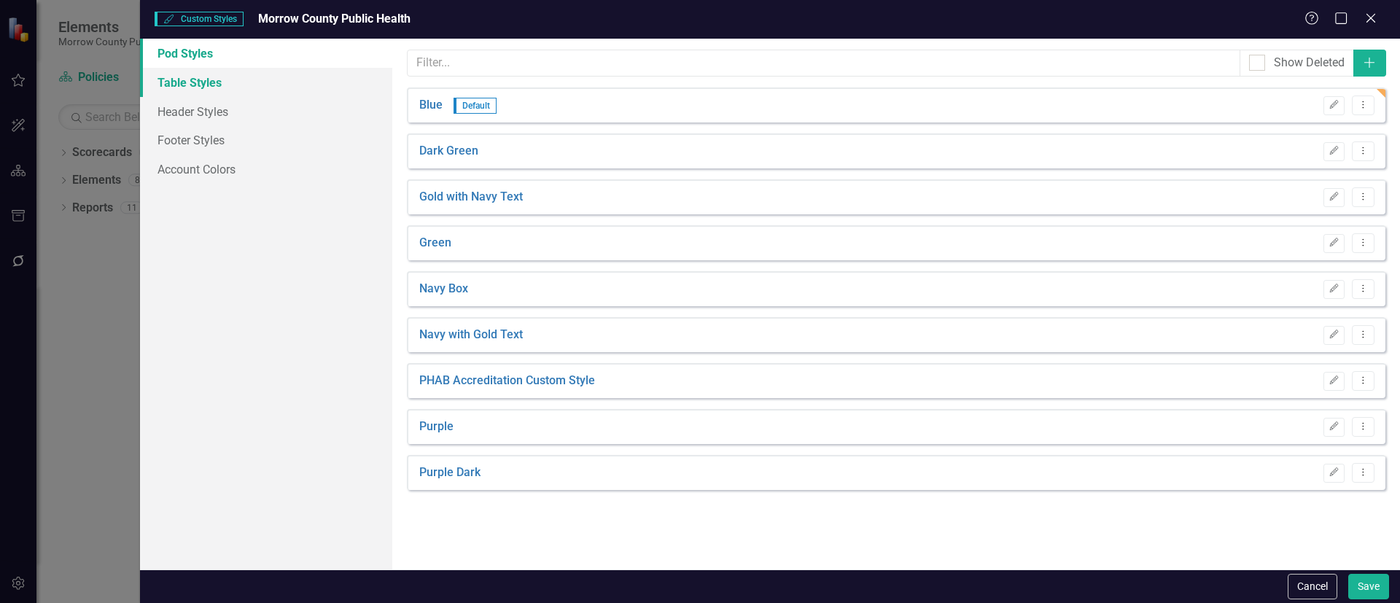
click at [270, 77] on link "Table Styles" at bounding box center [266, 82] width 252 height 29
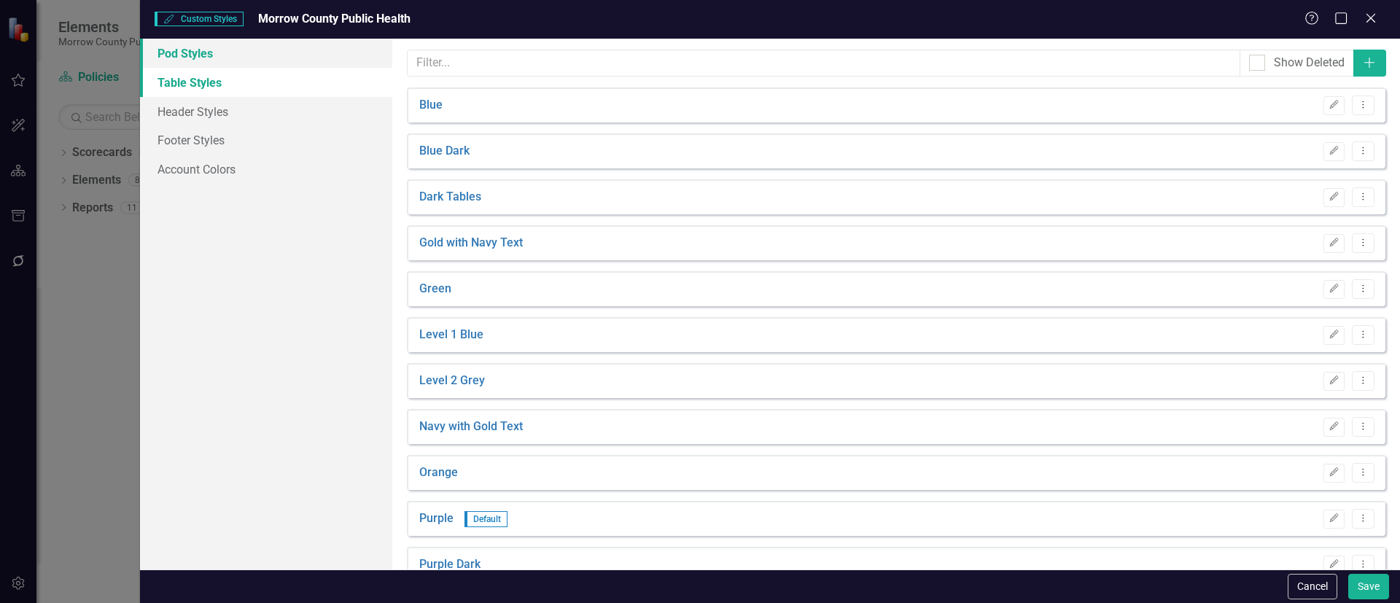
click at [281, 56] on link "Pod Styles" at bounding box center [266, 53] width 252 height 29
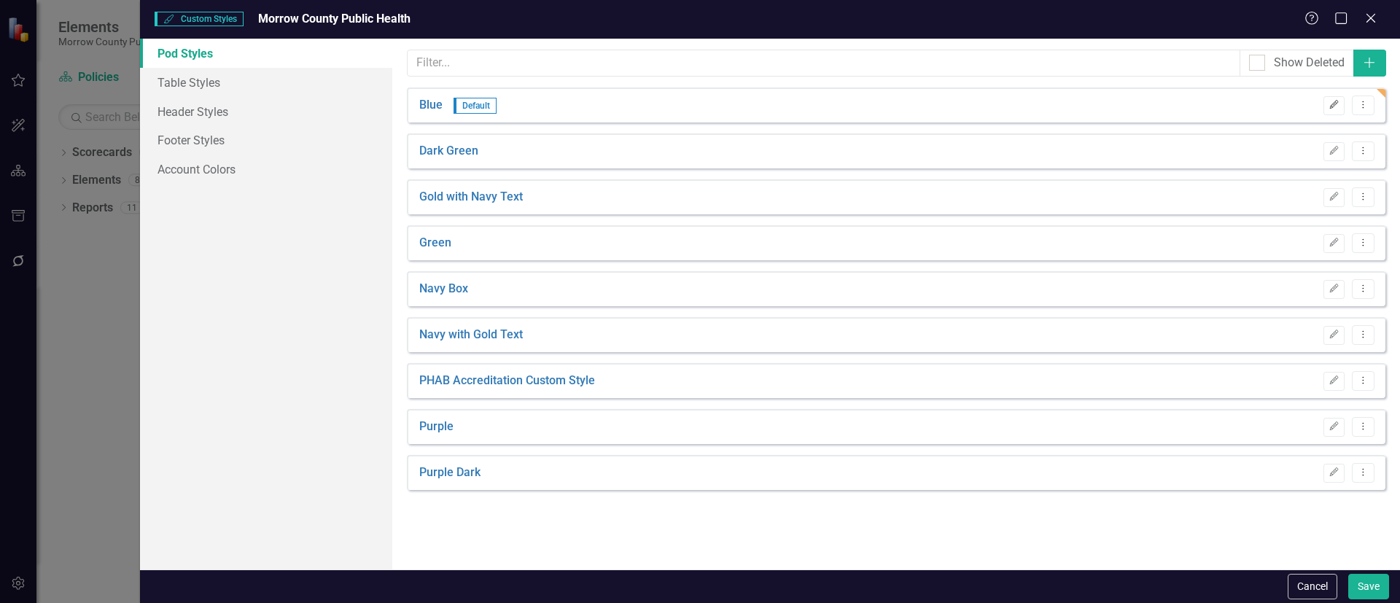
click at [1334, 101] on icon "Edit" at bounding box center [1333, 105] width 11 height 9
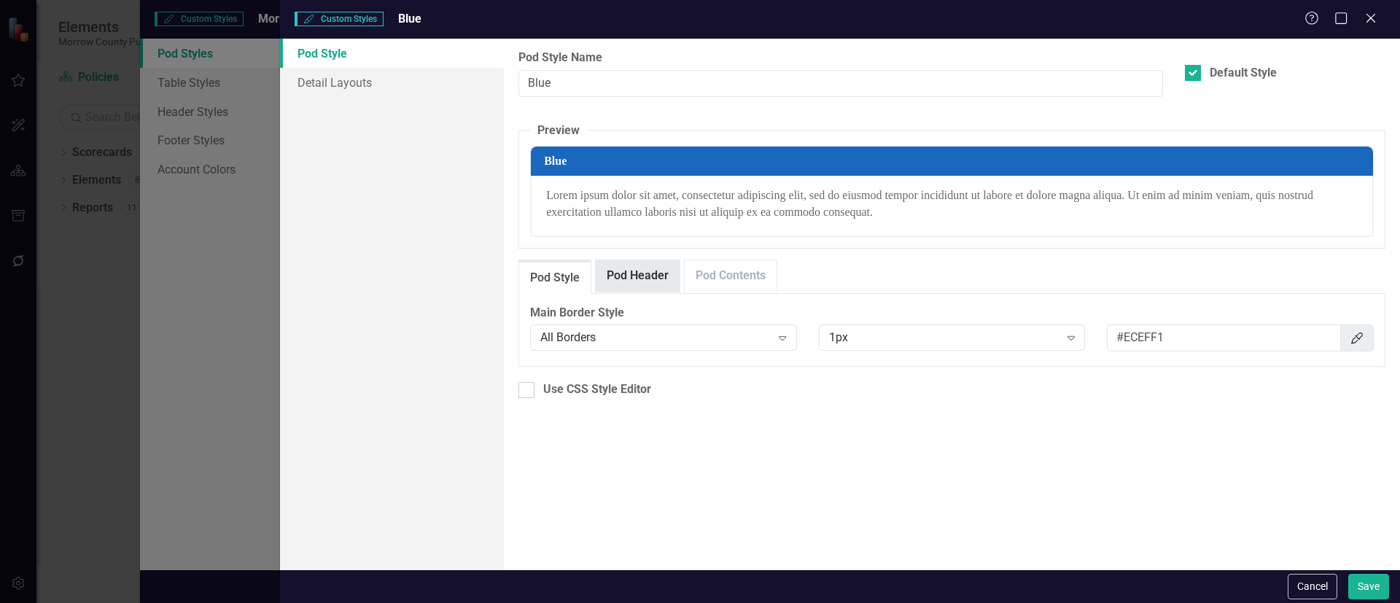
click at [649, 284] on link "Pod Header" at bounding box center [638, 275] width 84 height 31
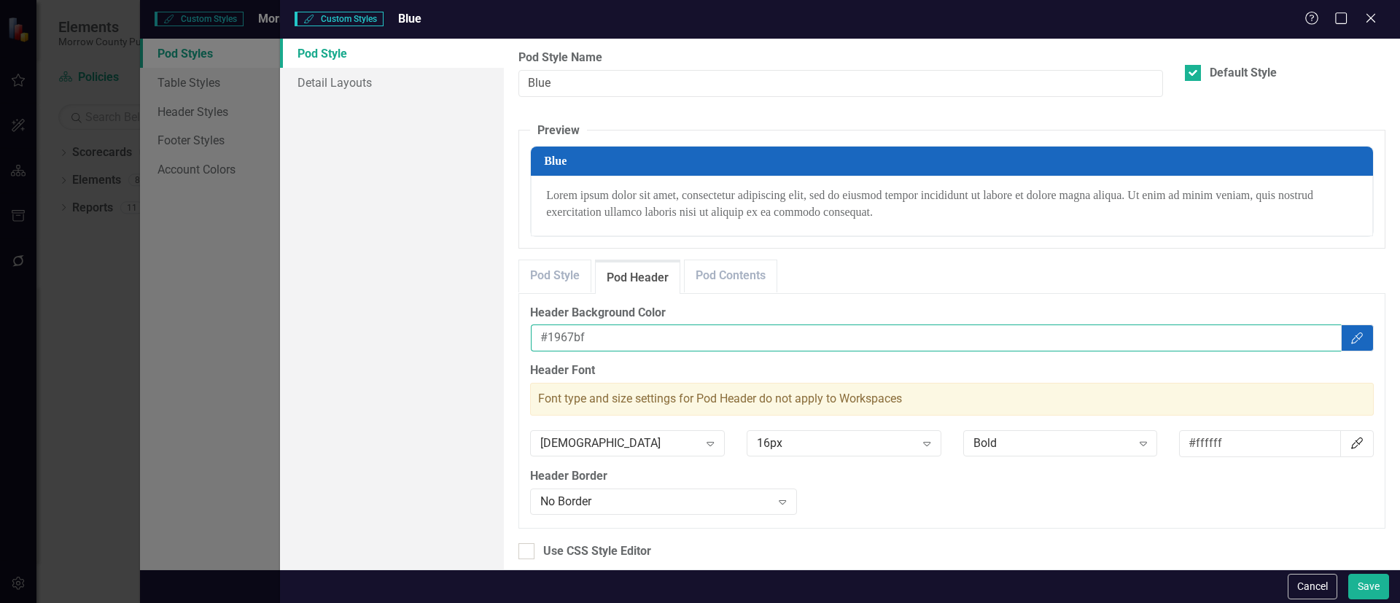
click at [647, 332] on input "#1967bf" at bounding box center [936, 337] width 810 height 27
click at [1353, 584] on button "Save" at bounding box center [1368, 587] width 41 height 26
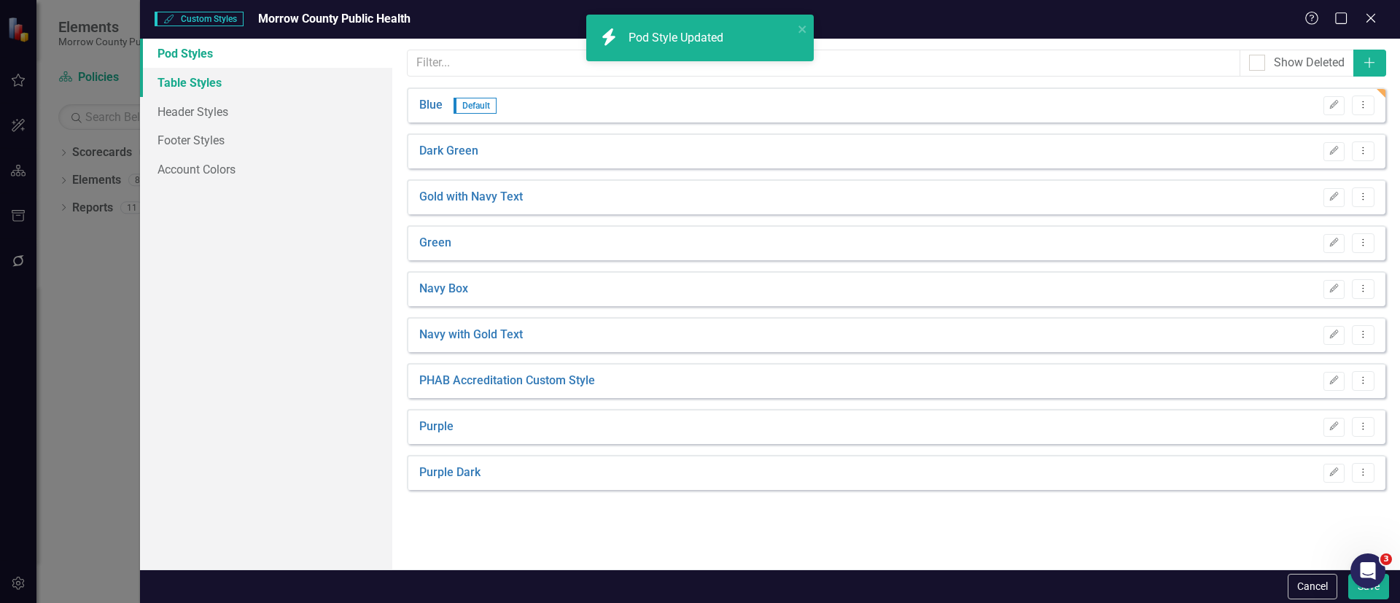
click at [246, 73] on link "Table Styles" at bounding box center [266, 82] width 252 height 29
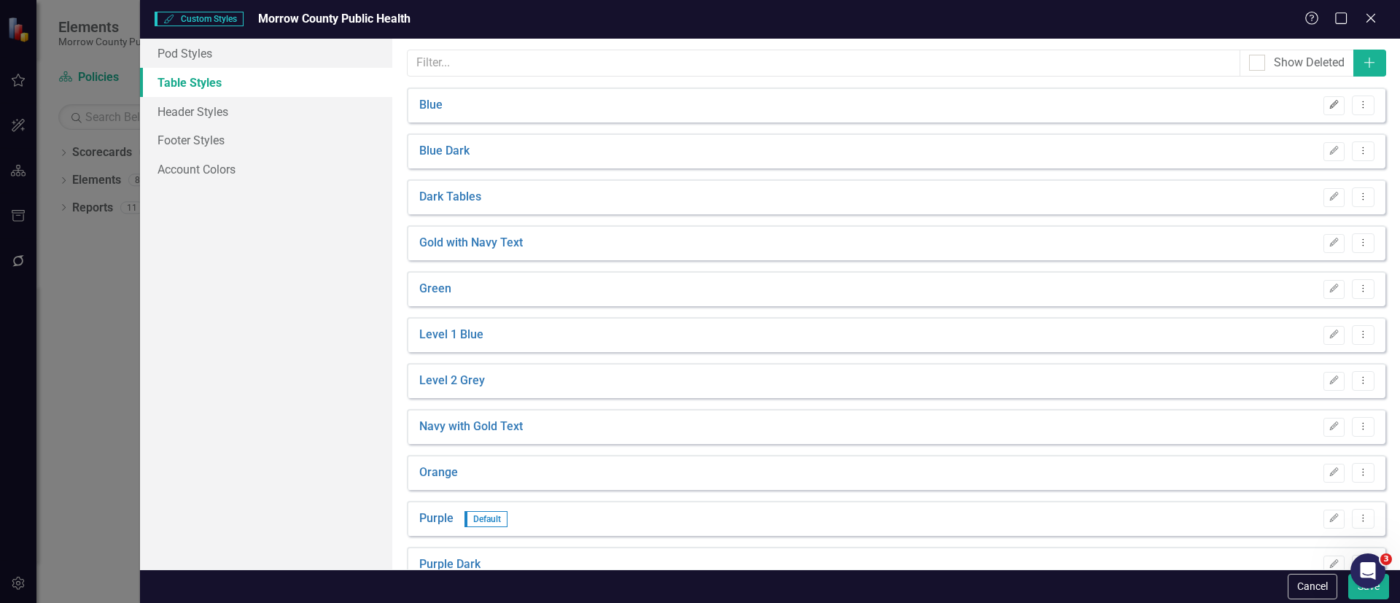
click at [1328, 104] on icon "Edit" at bounding box center [1333, 105] width 11 height 9
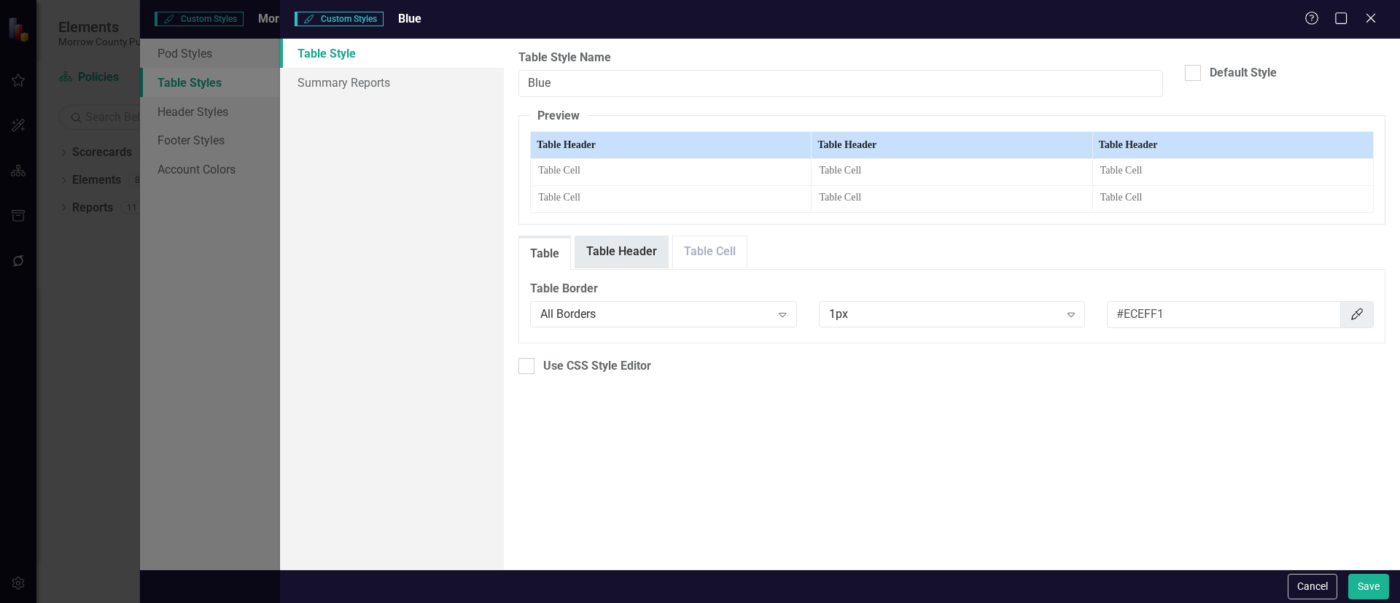
click at [620, 251] on link "Table Header" at bounding box center [621, 251] width 93 height 31
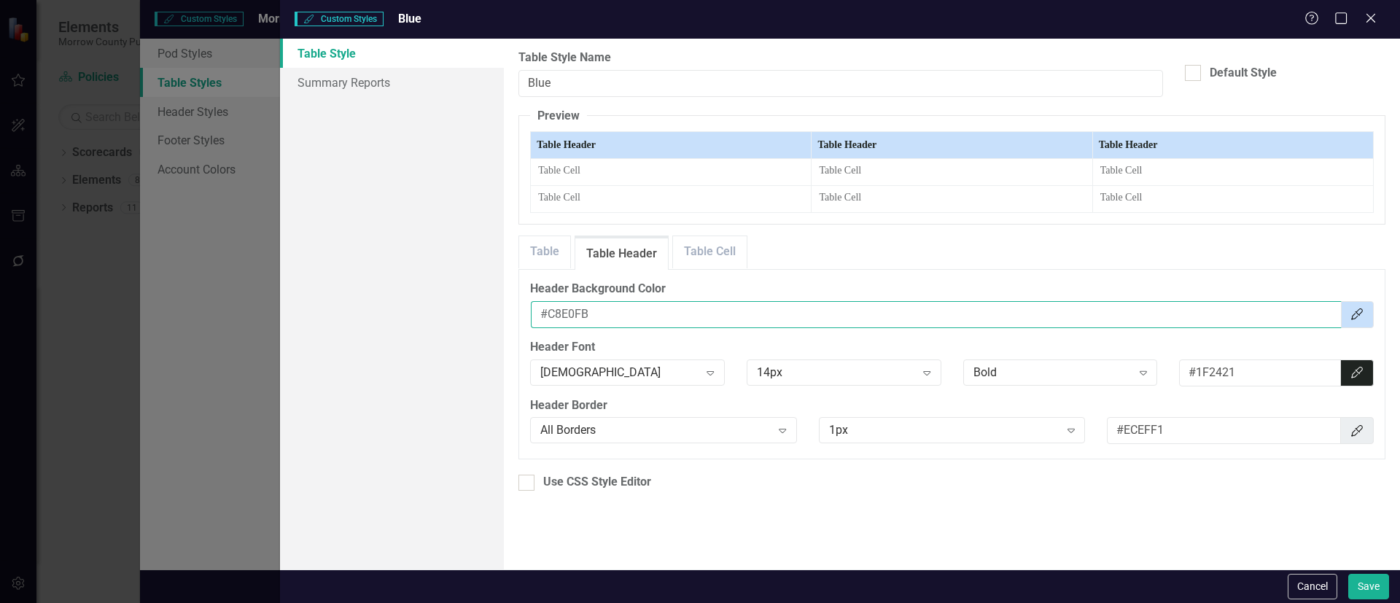
click at [619, 317] on input "#C8E0FB" at bounding box center [936, 314] width 810 height 27
click at [621, 316] on input "#C8E0FB" at bounding box center [936, 314] width 810 height 27
click at [623, 314] on input "#C8E0FB" at bounding box center [936, 314] width 810 height 27
paste input "1967bf"
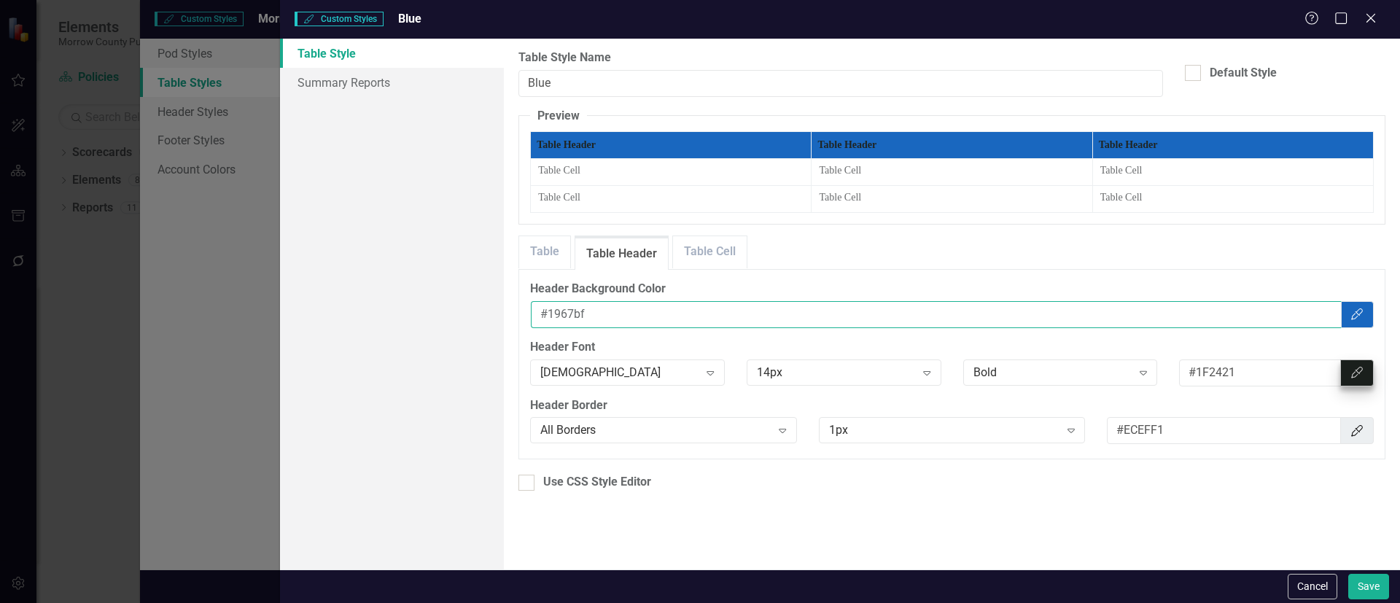
type input "#1967bf"
click at [1350, 373] on icon "Color Picker" at bounding box center [1356, 373] width 15 height 12
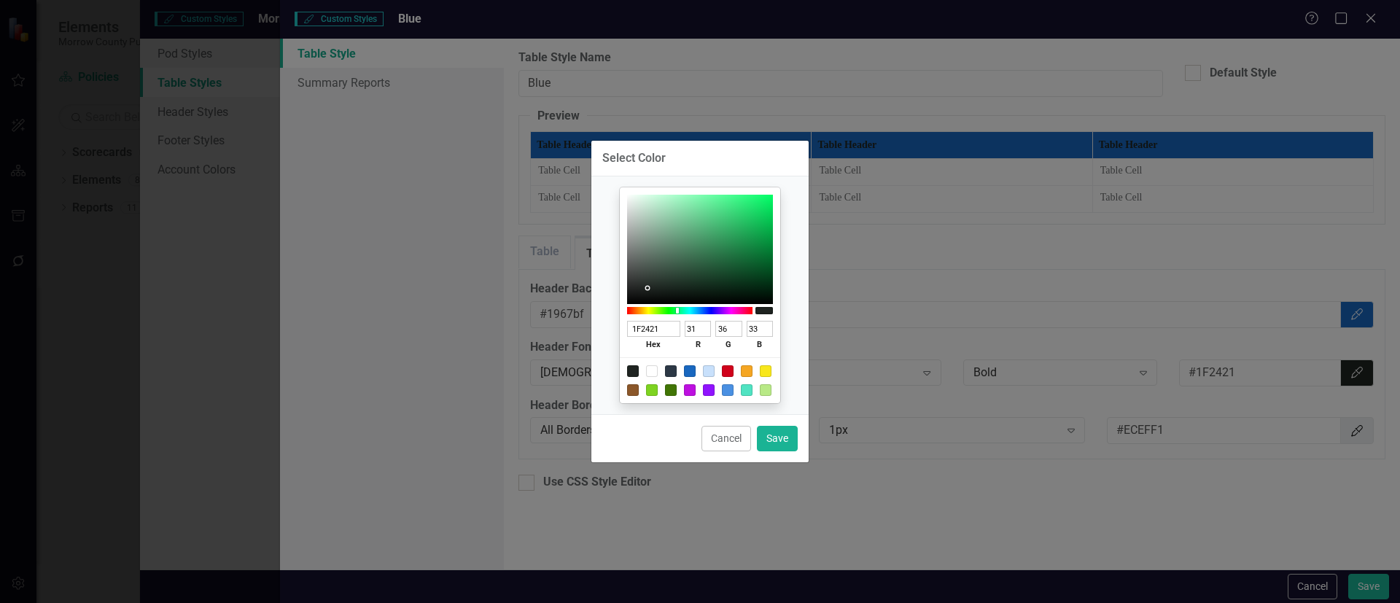
type input "F4F9F6"
type input "244"
type input "249"
type input "246"
type input "F8FBF9"
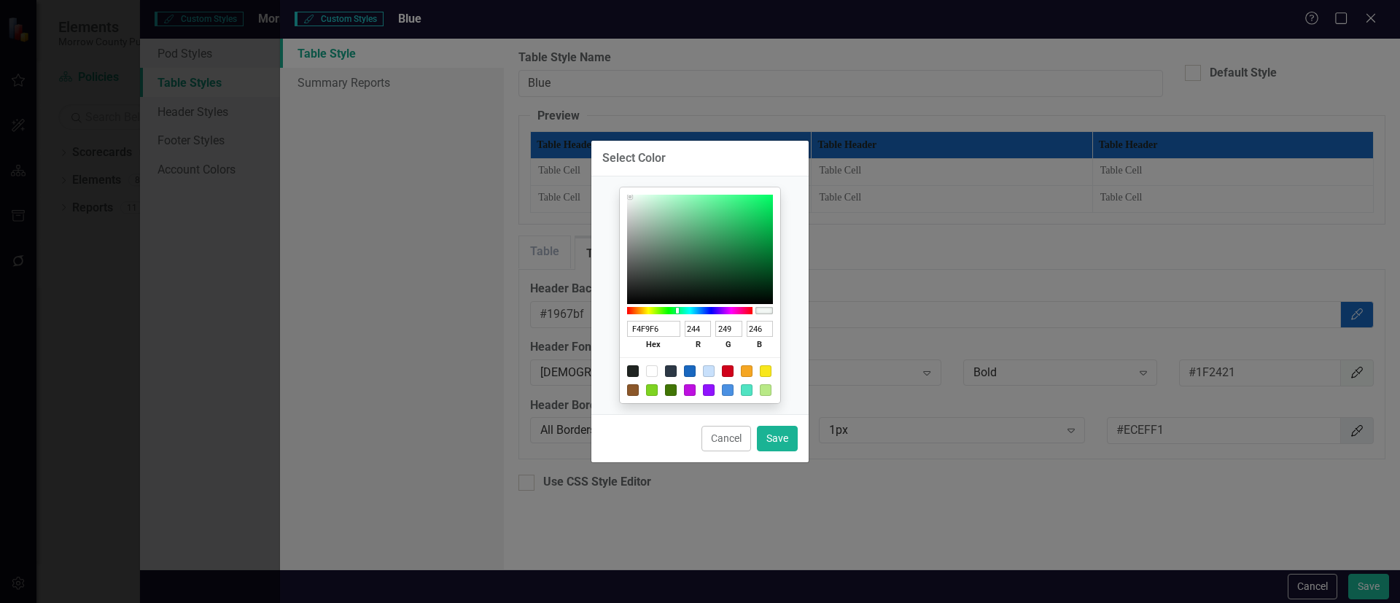
type input "248"
type input "251"
type input "249"
type input "FEFEFE"
type input "254"
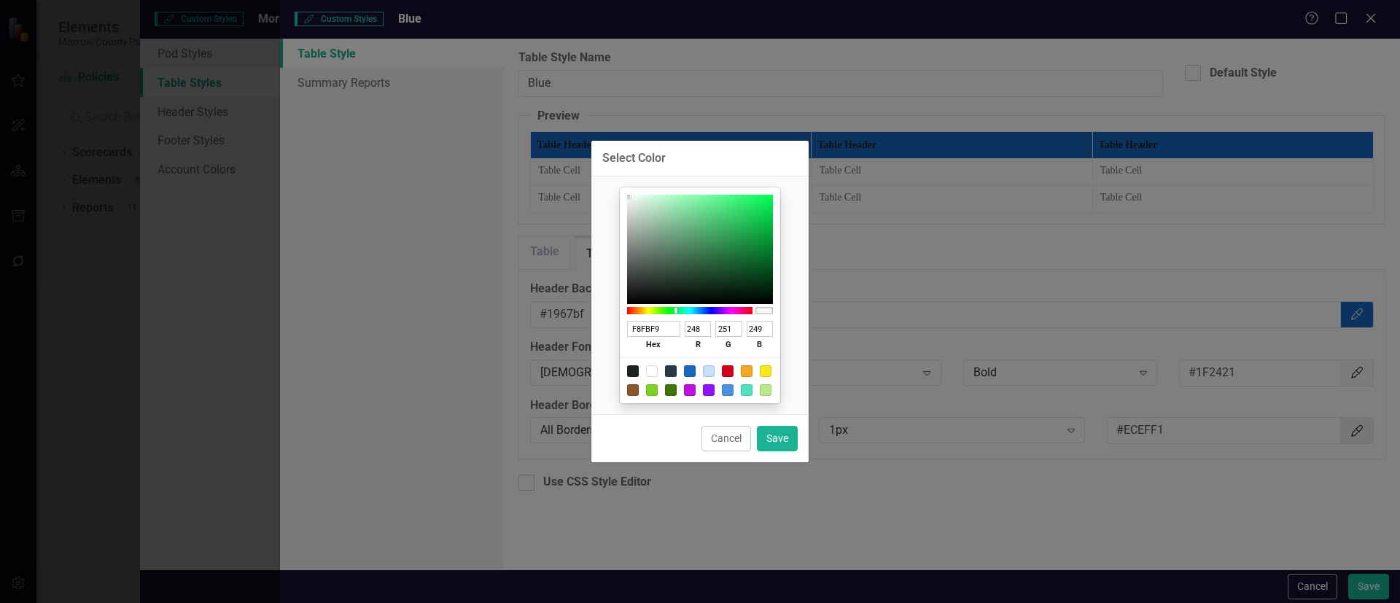
type input "254"
type input "FFFFFF"
type input "255"
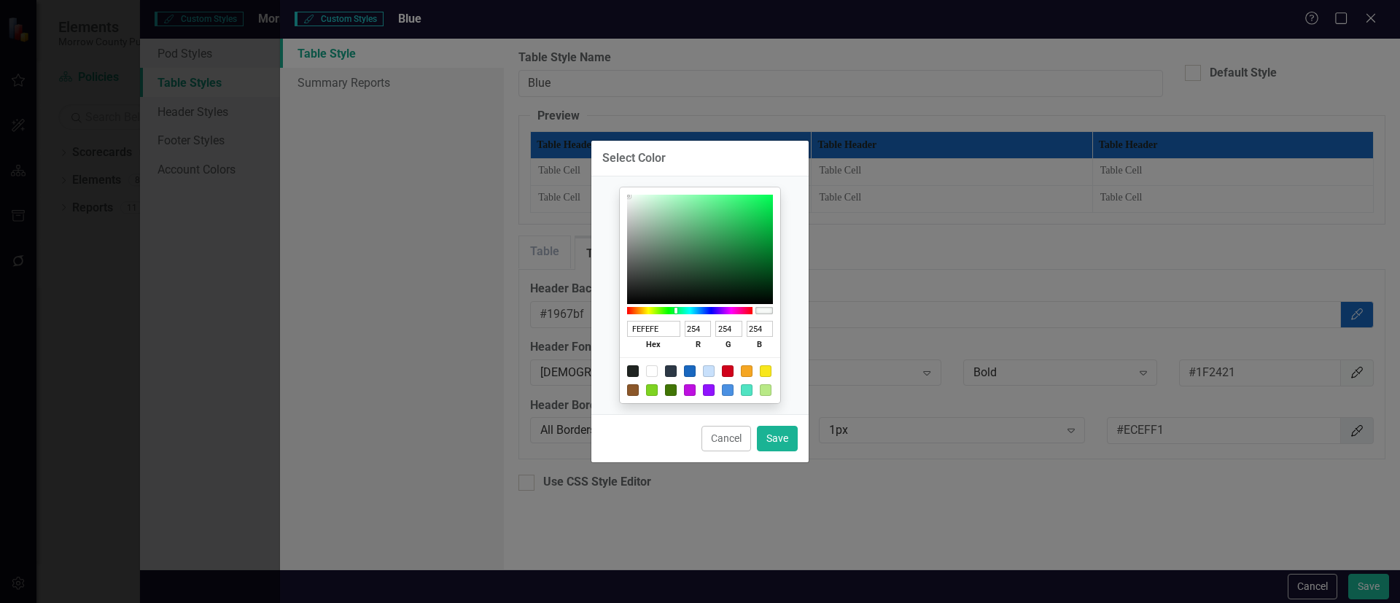
type input "255"
drag, startPoint x: 630, startPoint y: 197, endPoint x: 614, endPoint y: 186, distance: 18.8
click at [614, 186] on div "FFFFFF hex 255 r 255 g 255 b 100 a" at bounding box center [699, 295] width 217 height 238
click at [773, 438] on button "Save" at bounding box center [777, 439] width 41 height 26
type input "#ffffff"
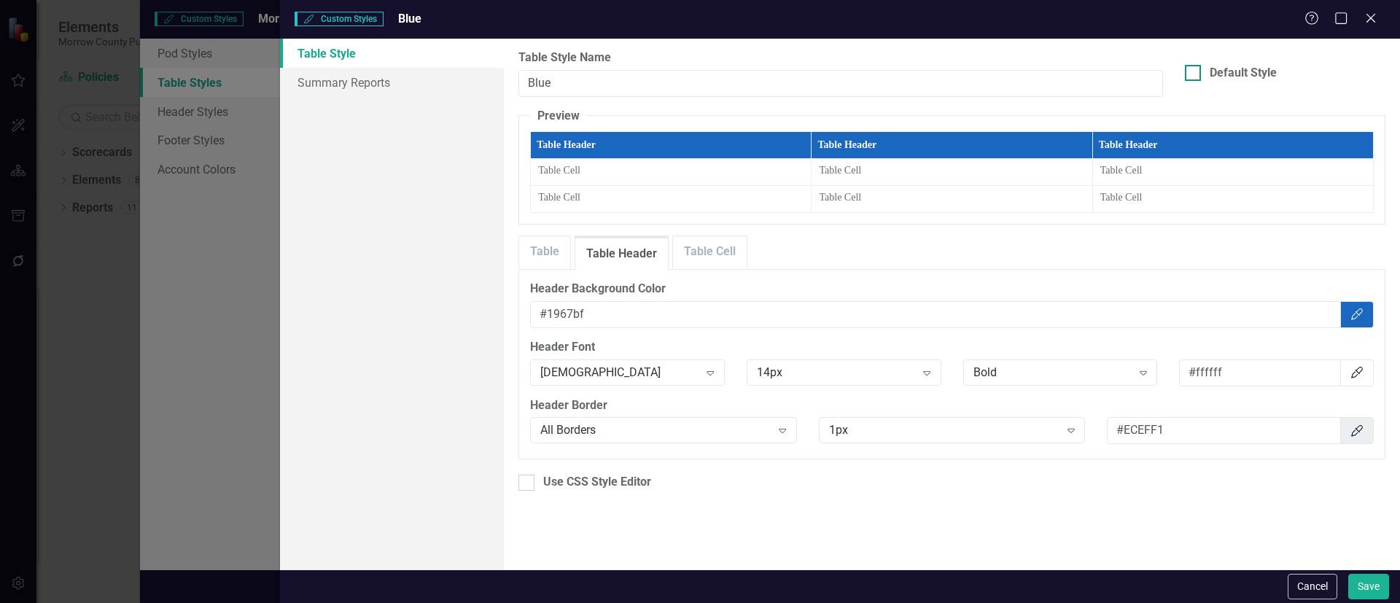
click at [1190, 77] on div at bounding box center [1193, 73] width 16 height 16
click at [1190, 74] on input "Default Style" at bounding box center [1189, 69] width 9 height 9
checkbox input "true"
click at [1360, 580] on button "Save" at bounding box center [1368, 587] width 41 height 26
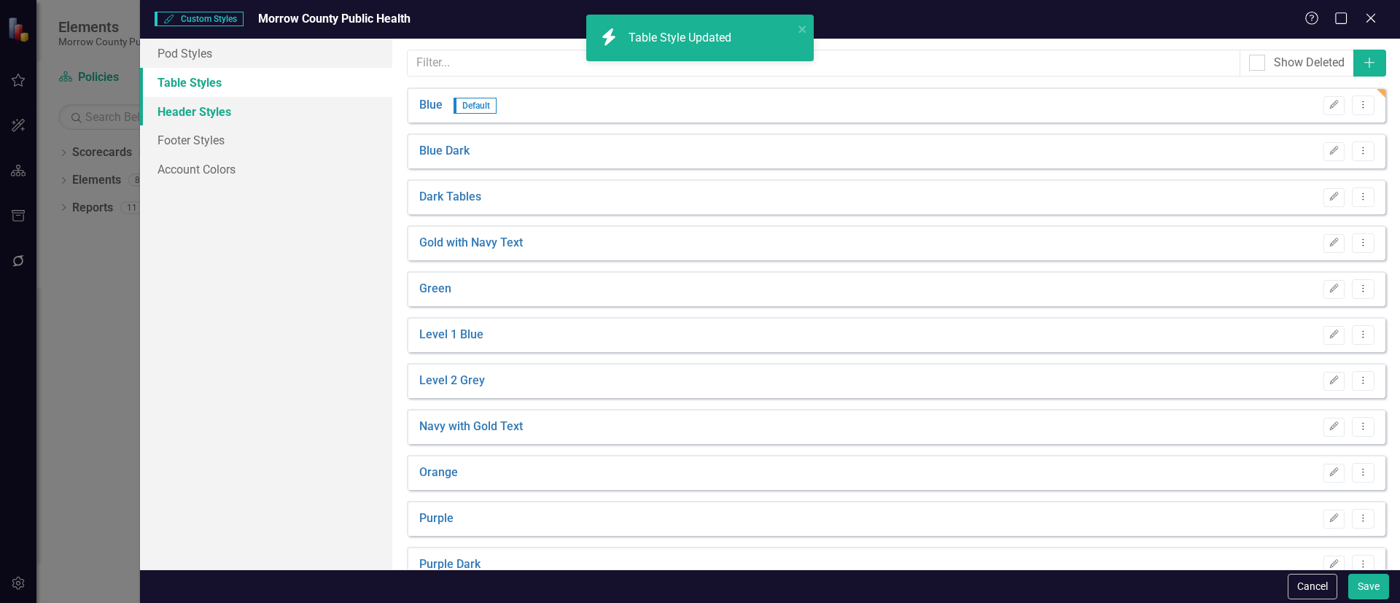
click at [191, 110] on link "Header Styles" at bounding box center [266, 111] width 252 height 29
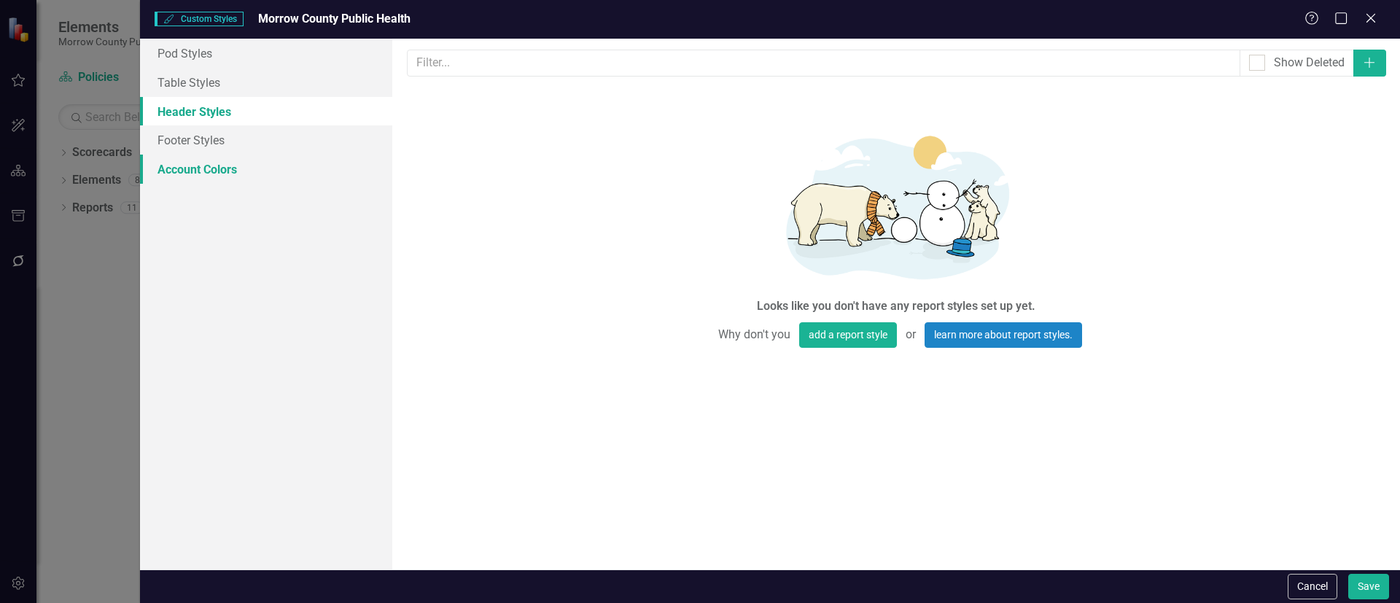
click at [206, 170] on link "Account Colors" at bounding box center [266, 169] width 252 height 29
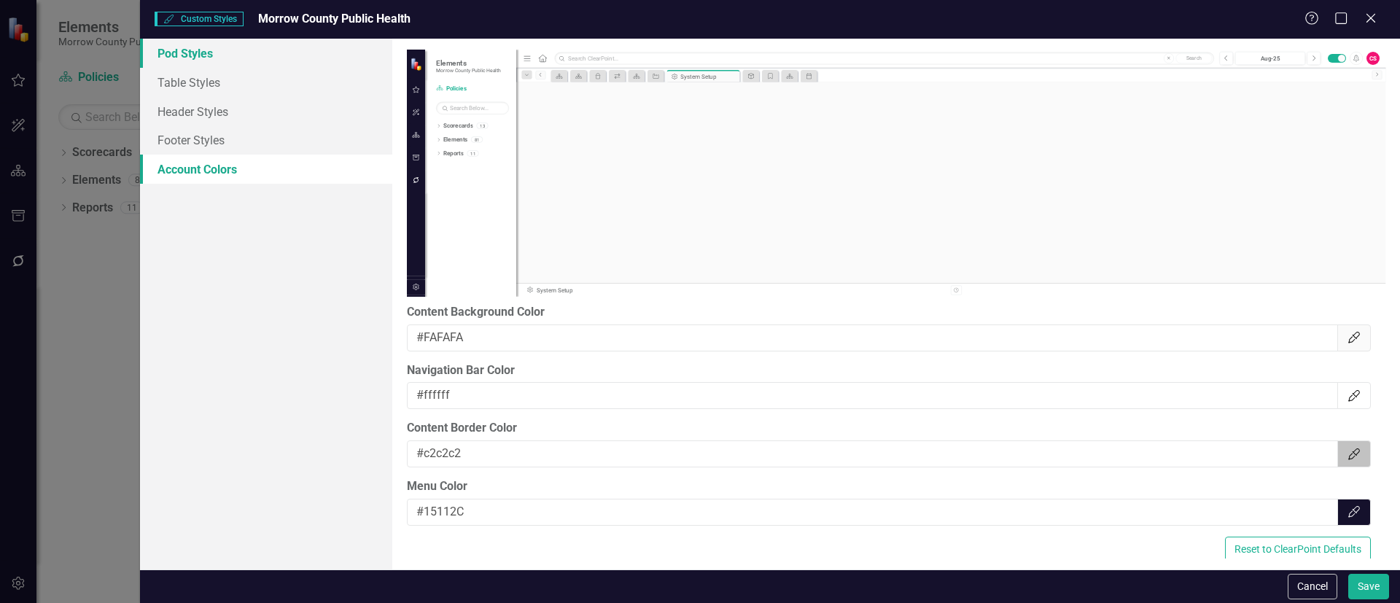
click at [191, 50] on link "Pod Styles" at bounding box center [266, 53] width 252 height 29
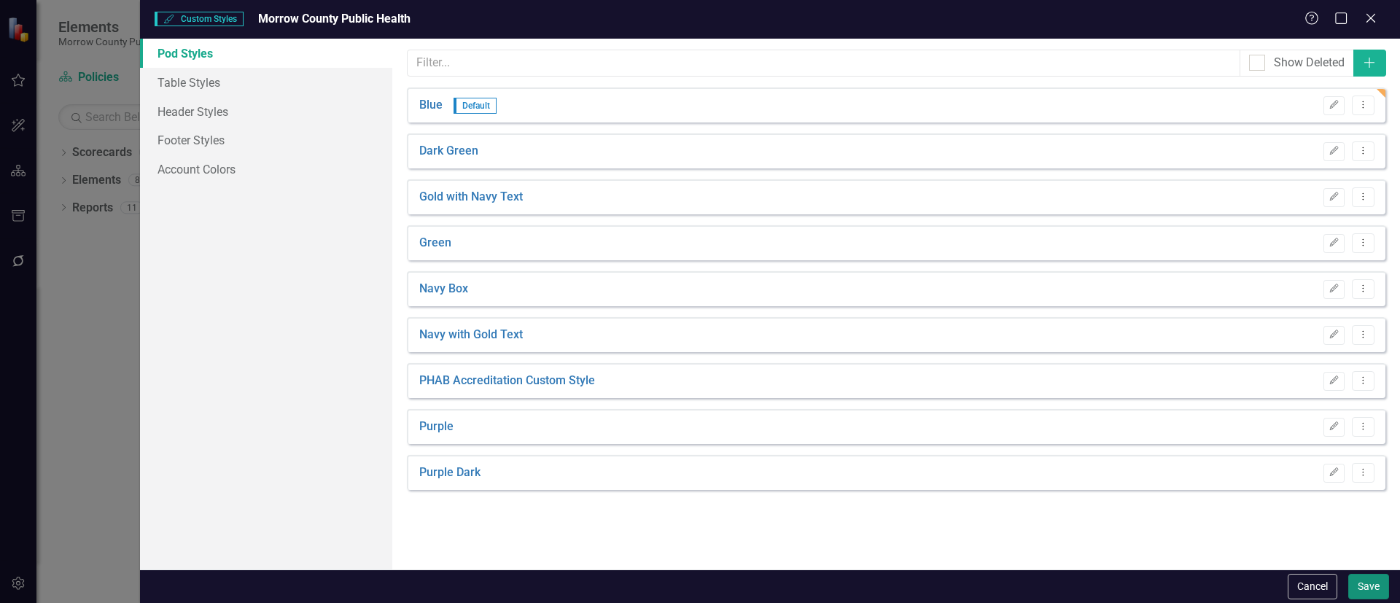
click at [1364, 584] on button "Save" at bounding box center [1368, 587] width 41 height 26
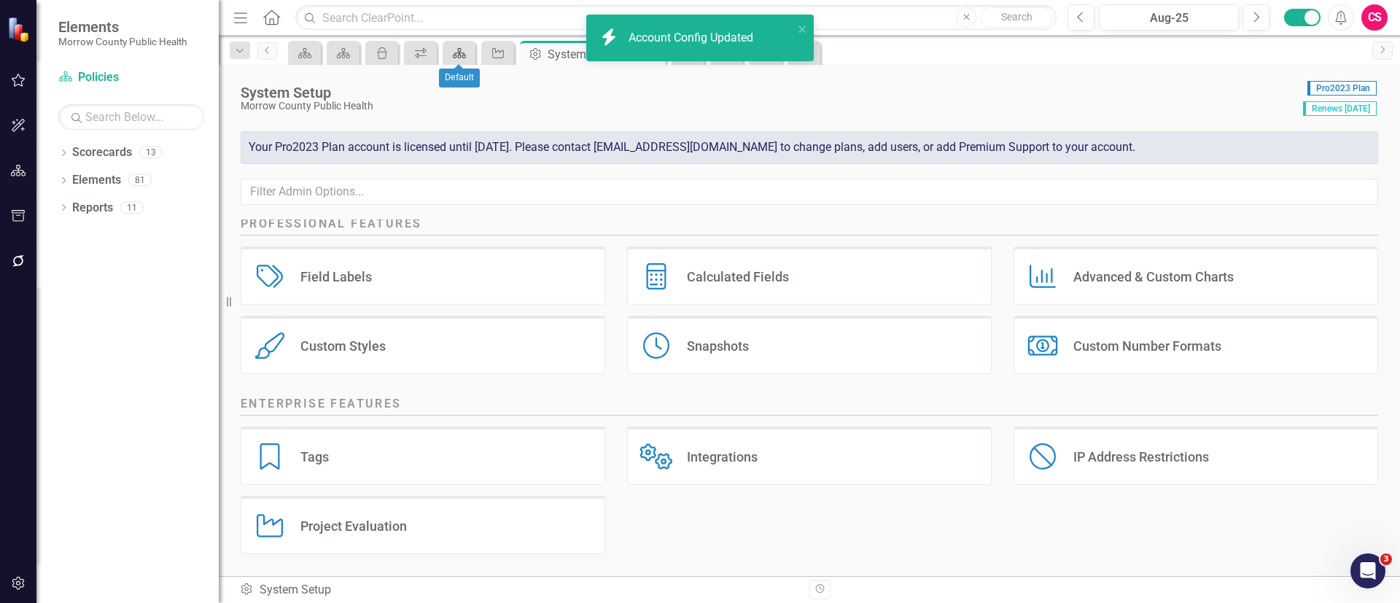
click at [459, 54] on icon "Scorecard" at bounding box center [459, 53] width 15 height 12
